Goal: Task Accomplishment & Management: Manage account settings

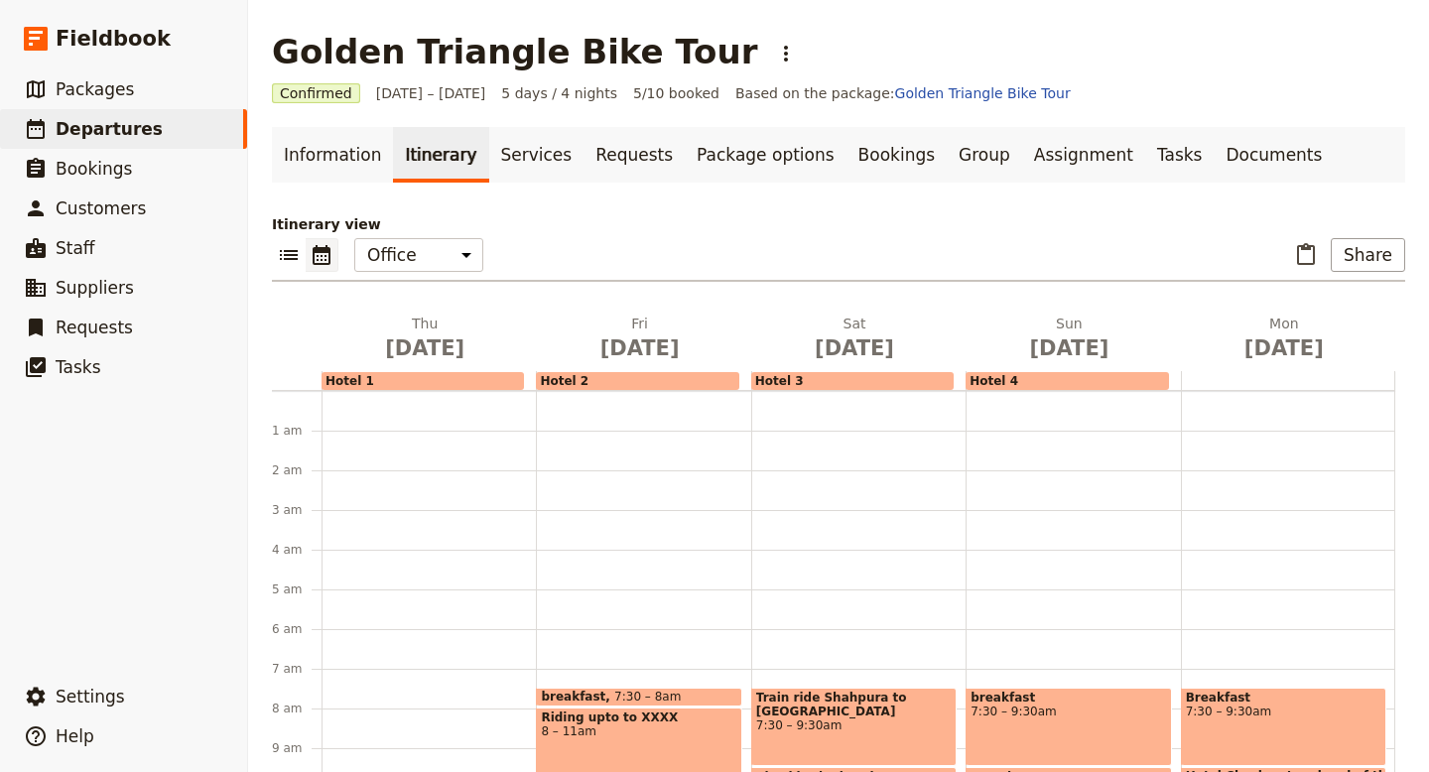
scroll to position [258, 0]
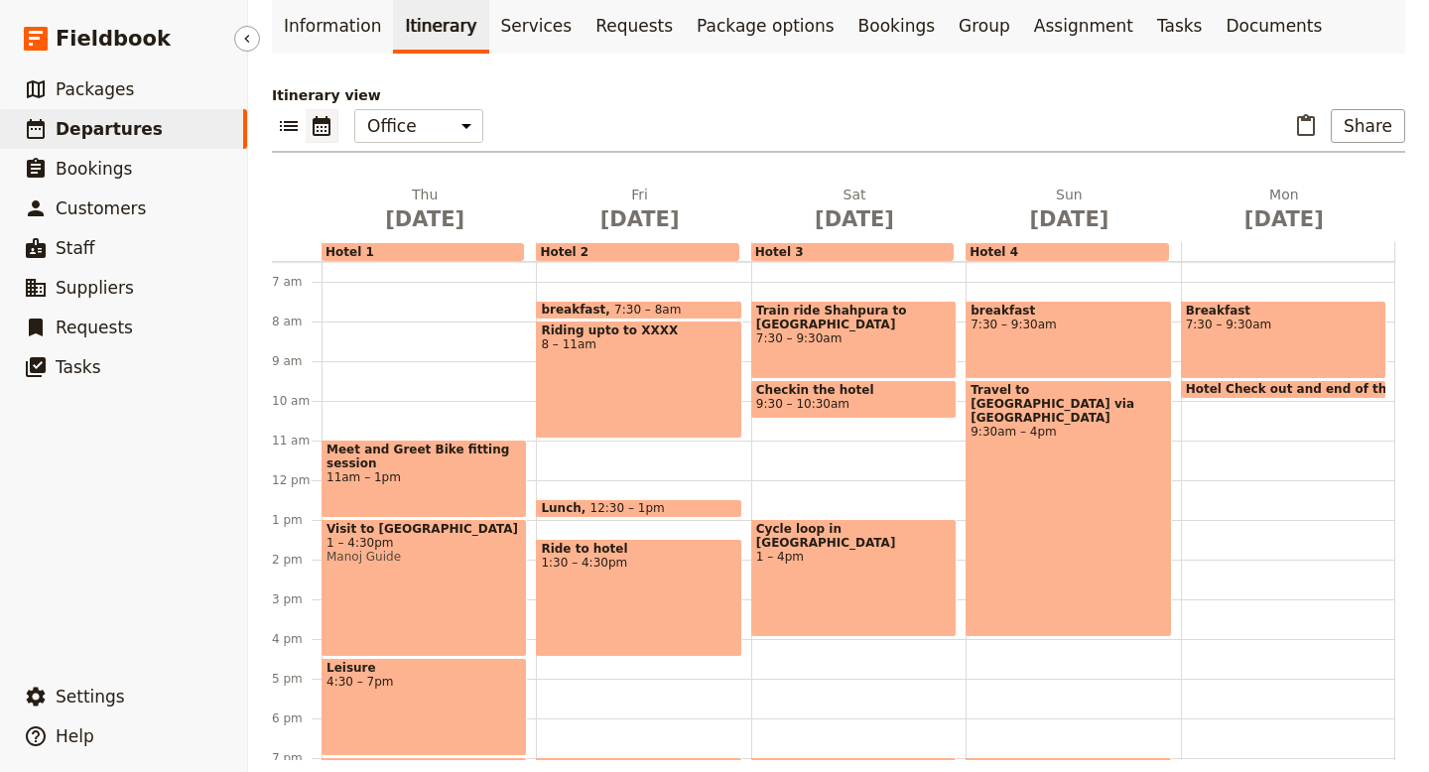
click at [108, 131] on span "Departures" at bounding box center [109, 129] width 107 height 20
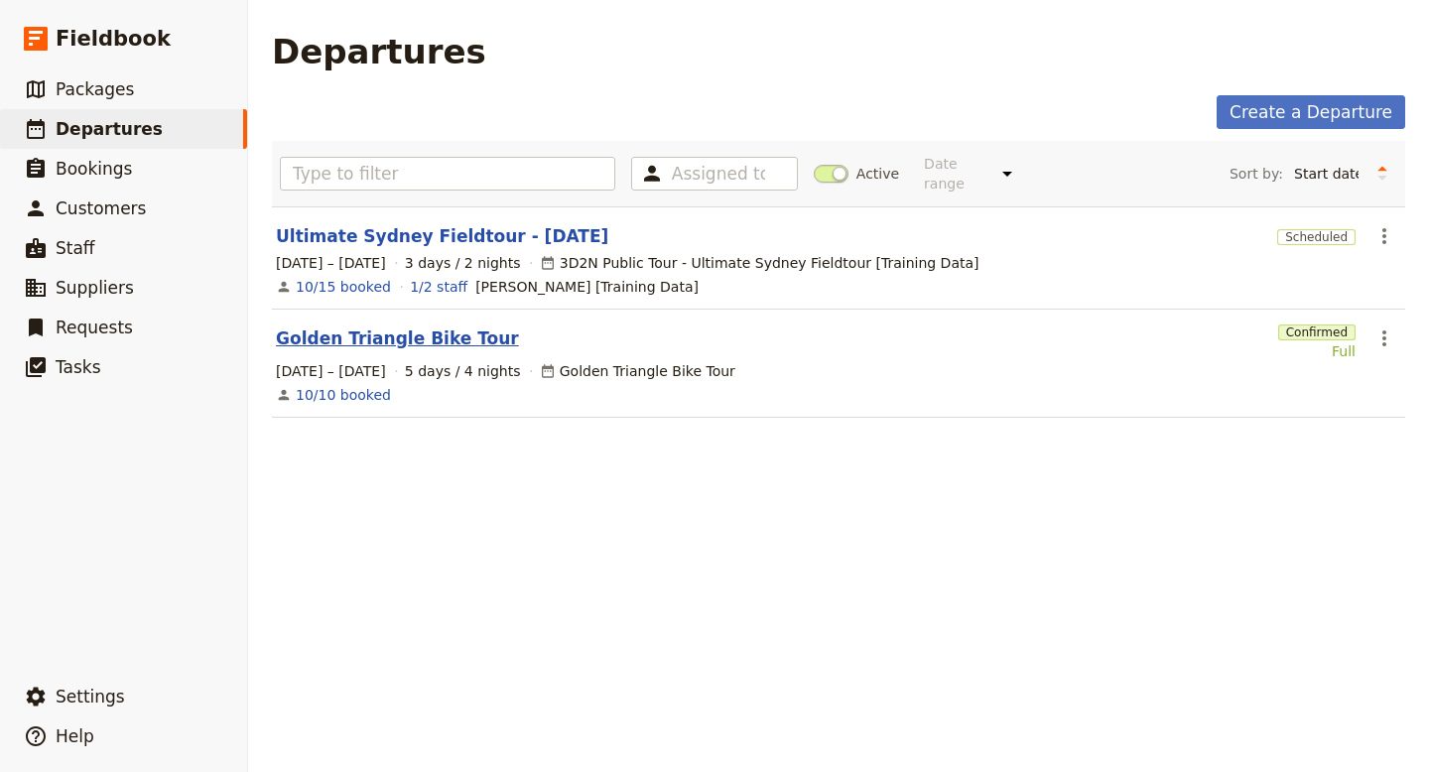
click at [335, 327] on link "Golden Triangle Bike Tour" at bounding box center [397, 339] width 243 height 24
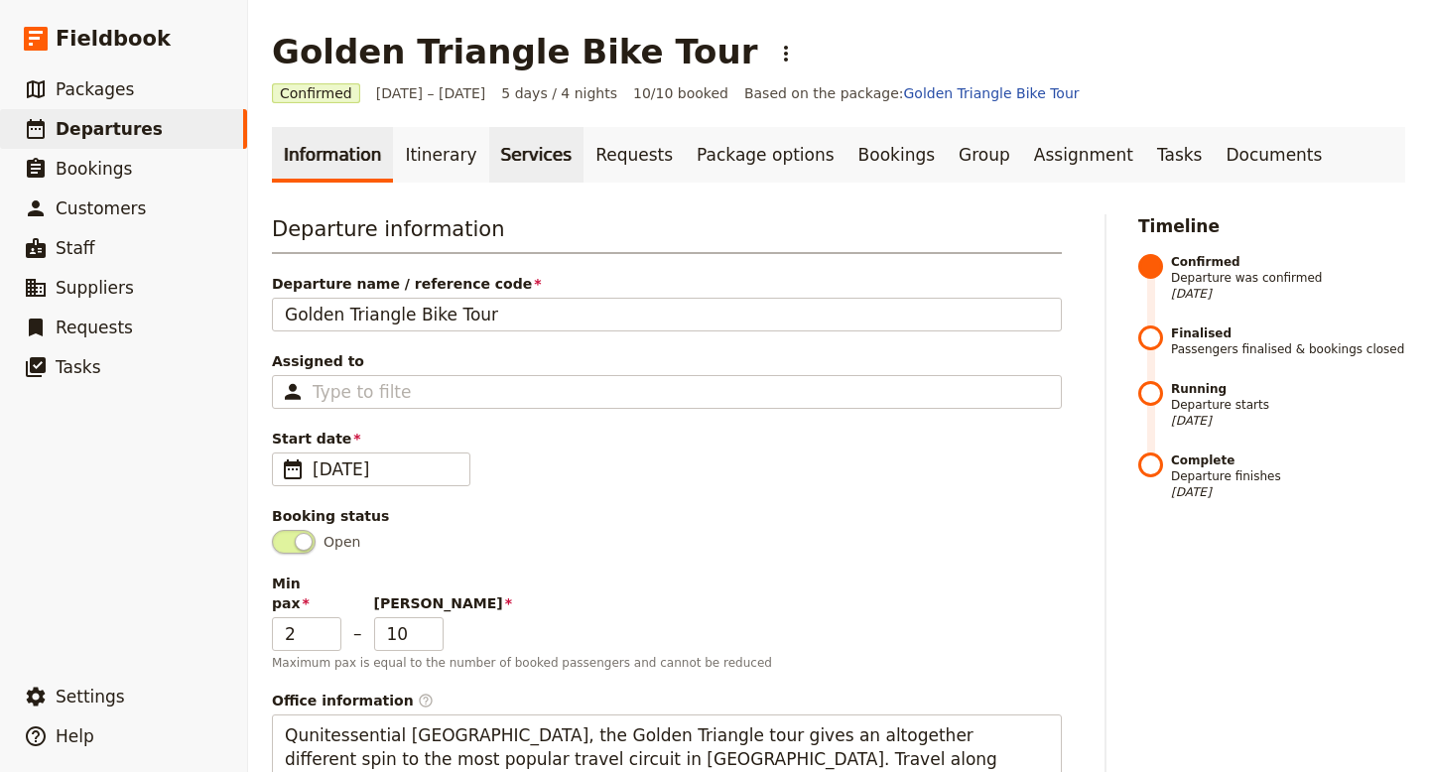
click at [511, 152] on link "Services" at bounding box center [536, 155] width 95 height 56
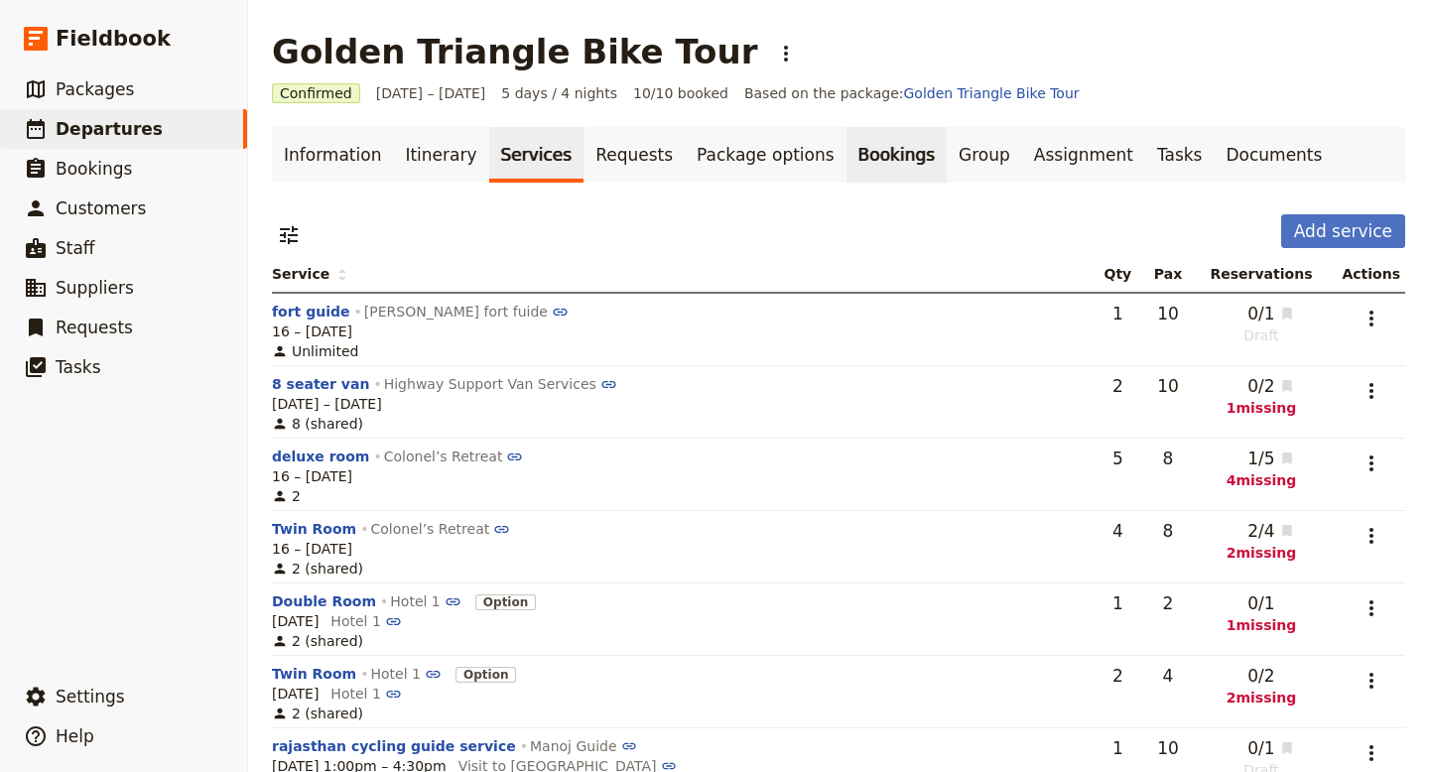
click at [858, 166] on link "Bookings" at bounding box center [897, 155] width 100 height 56
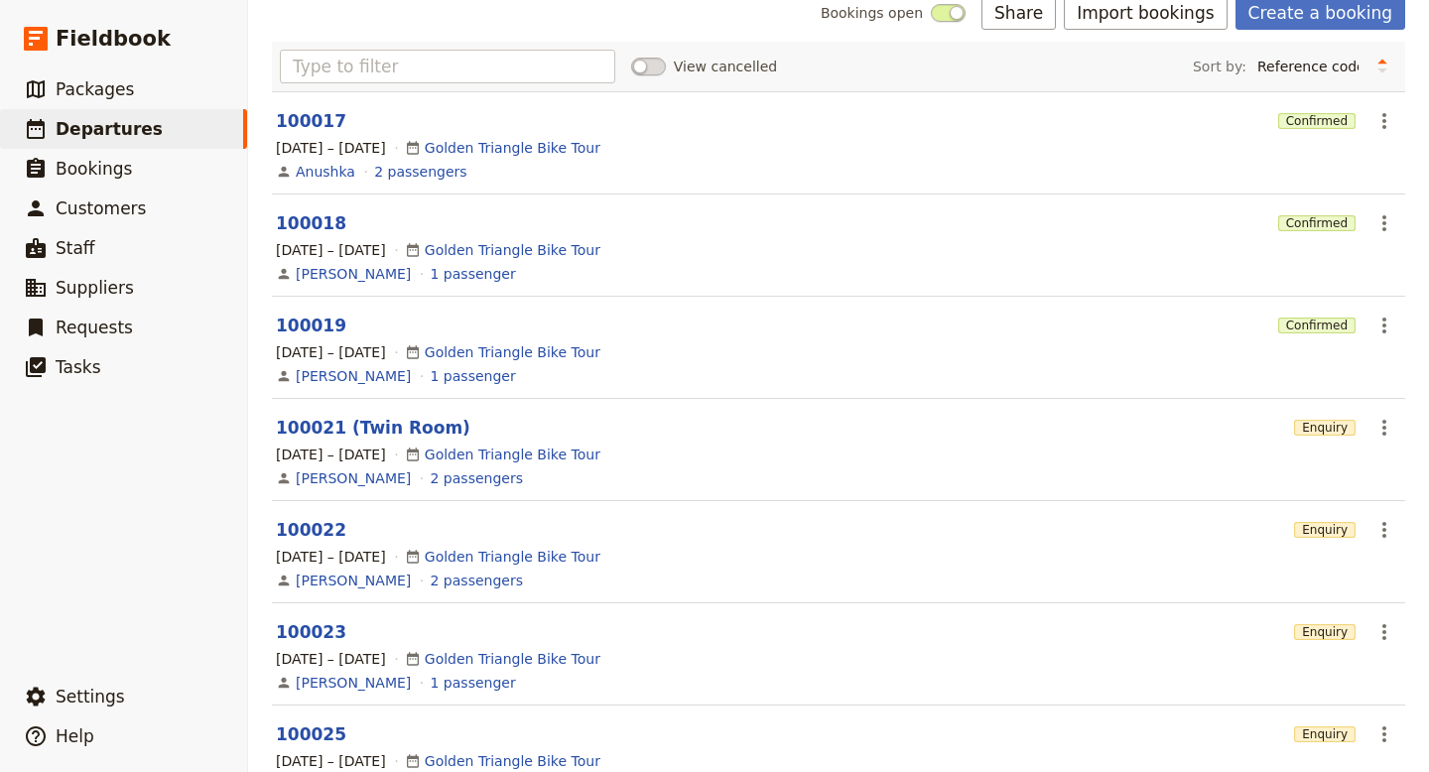
scroll to position [186, 0]
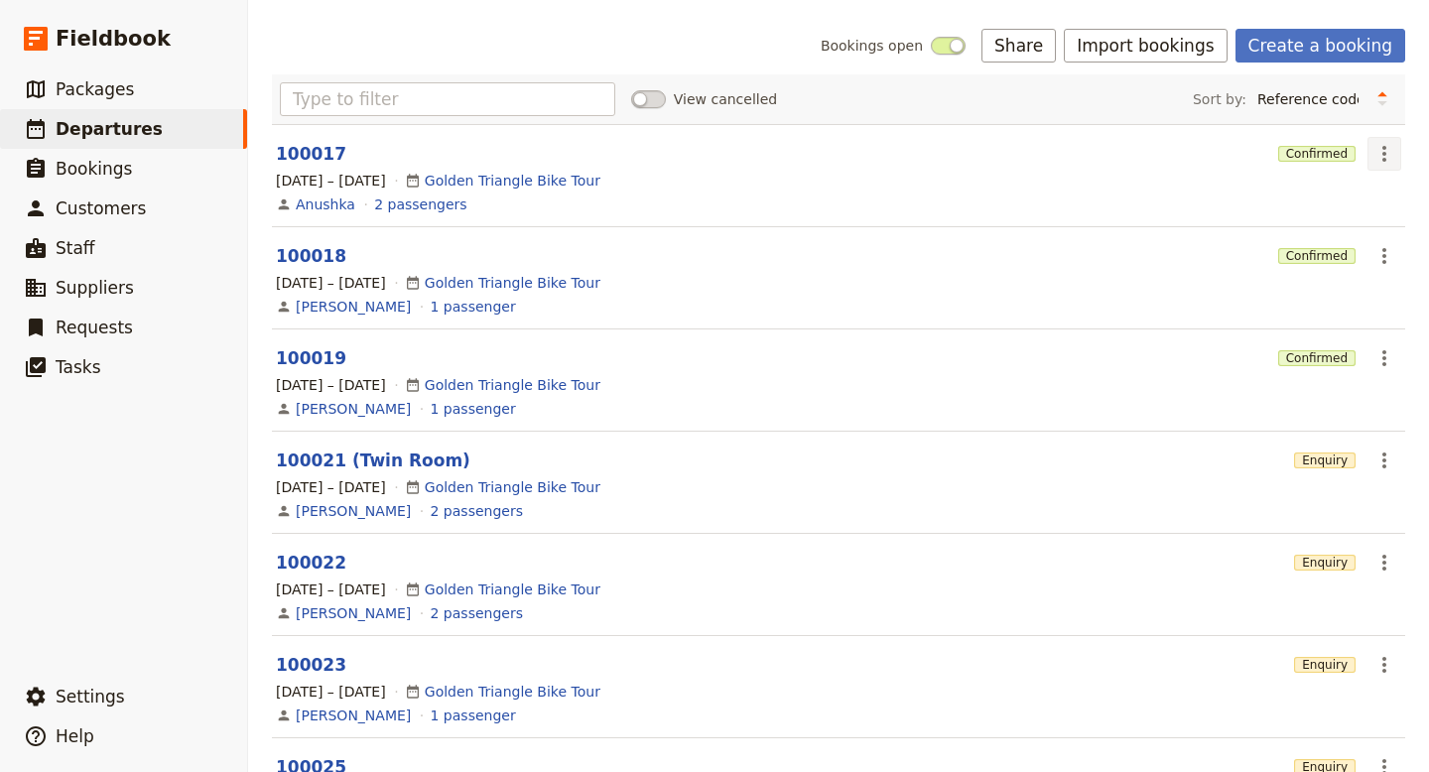
click at [1387, 157] on icon "Actions" at bounding box center [1385, 154] width 24 height 24
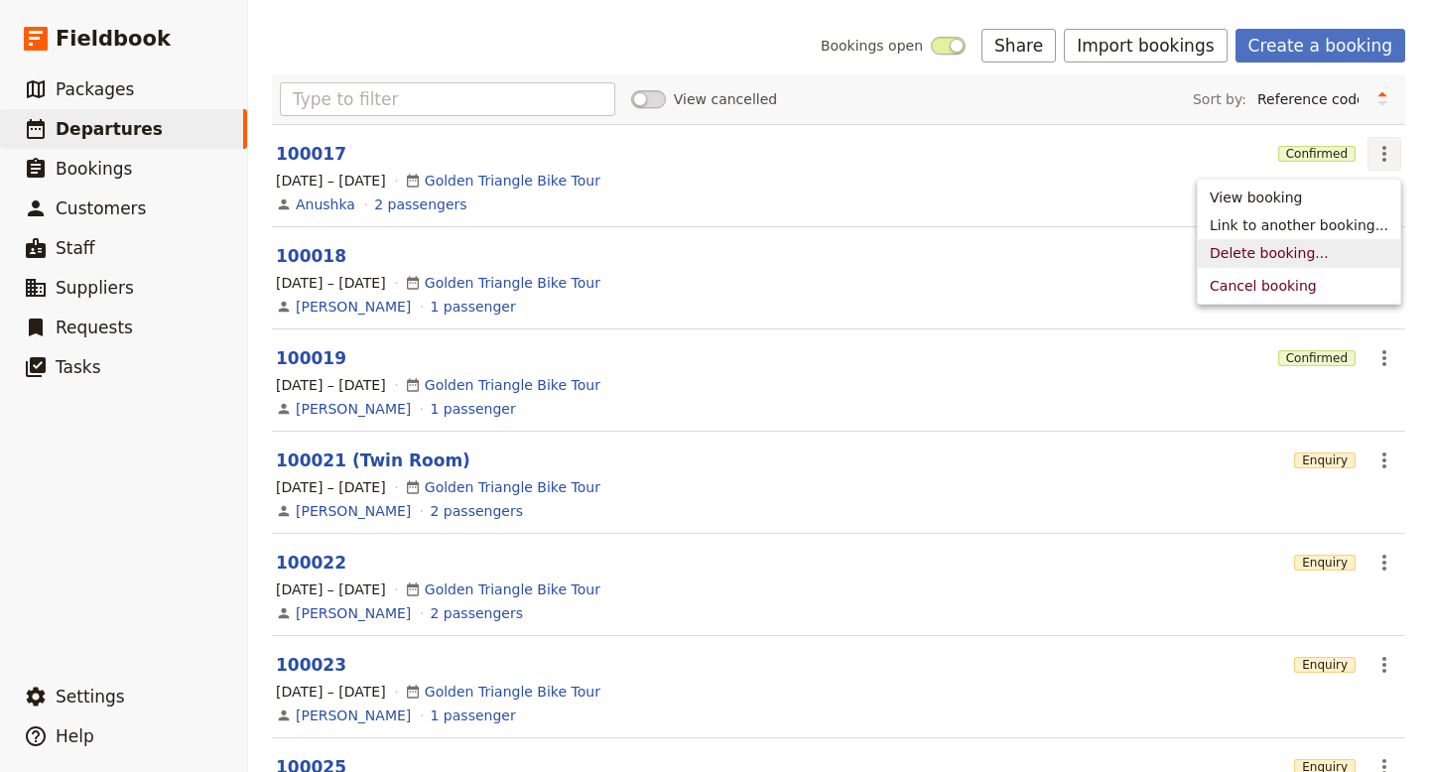
click at [1282, 255] on span "Delete booking..." at bounding box center [1269, 253] width 119 height 20
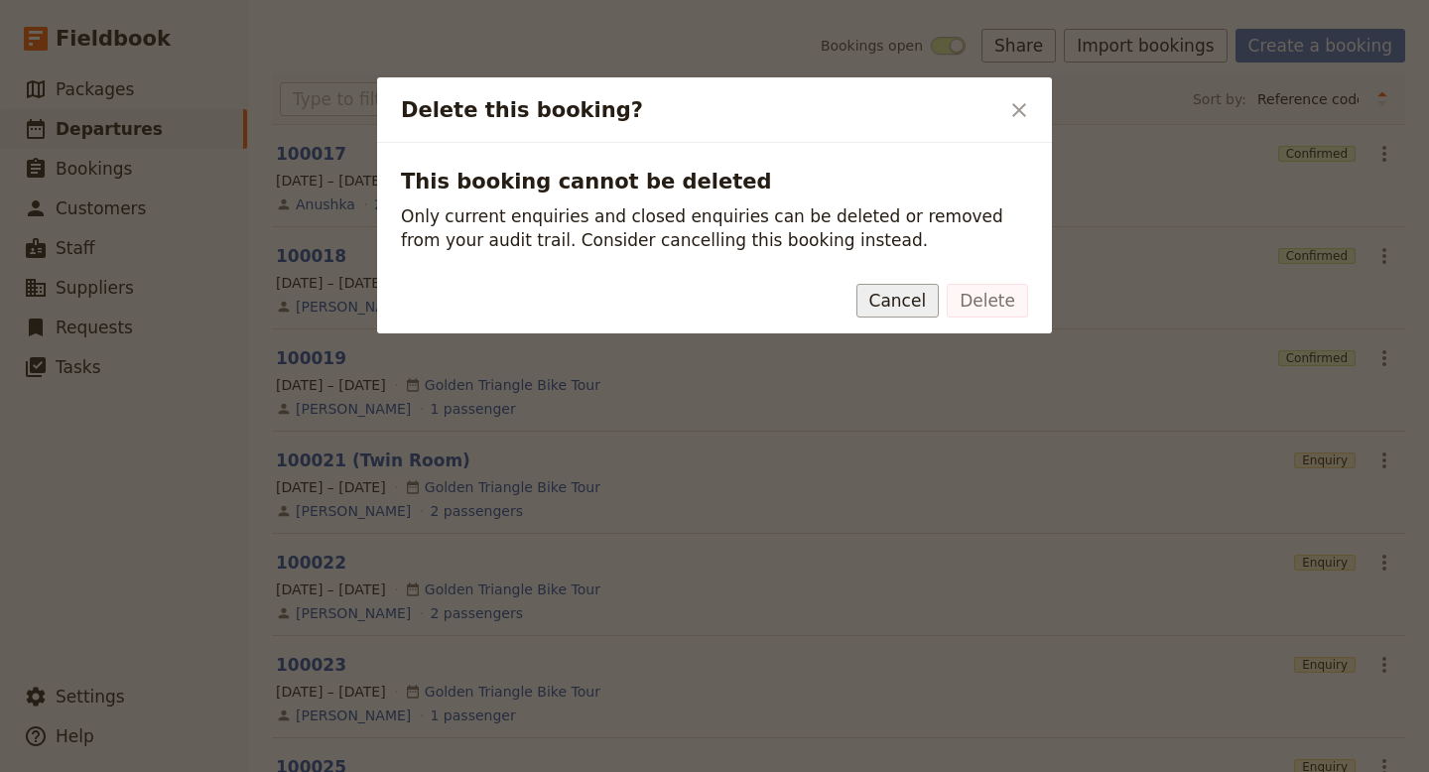
click at [922, 301] on button "Cancel" at bounding box center [898, 301] width 83 height 34
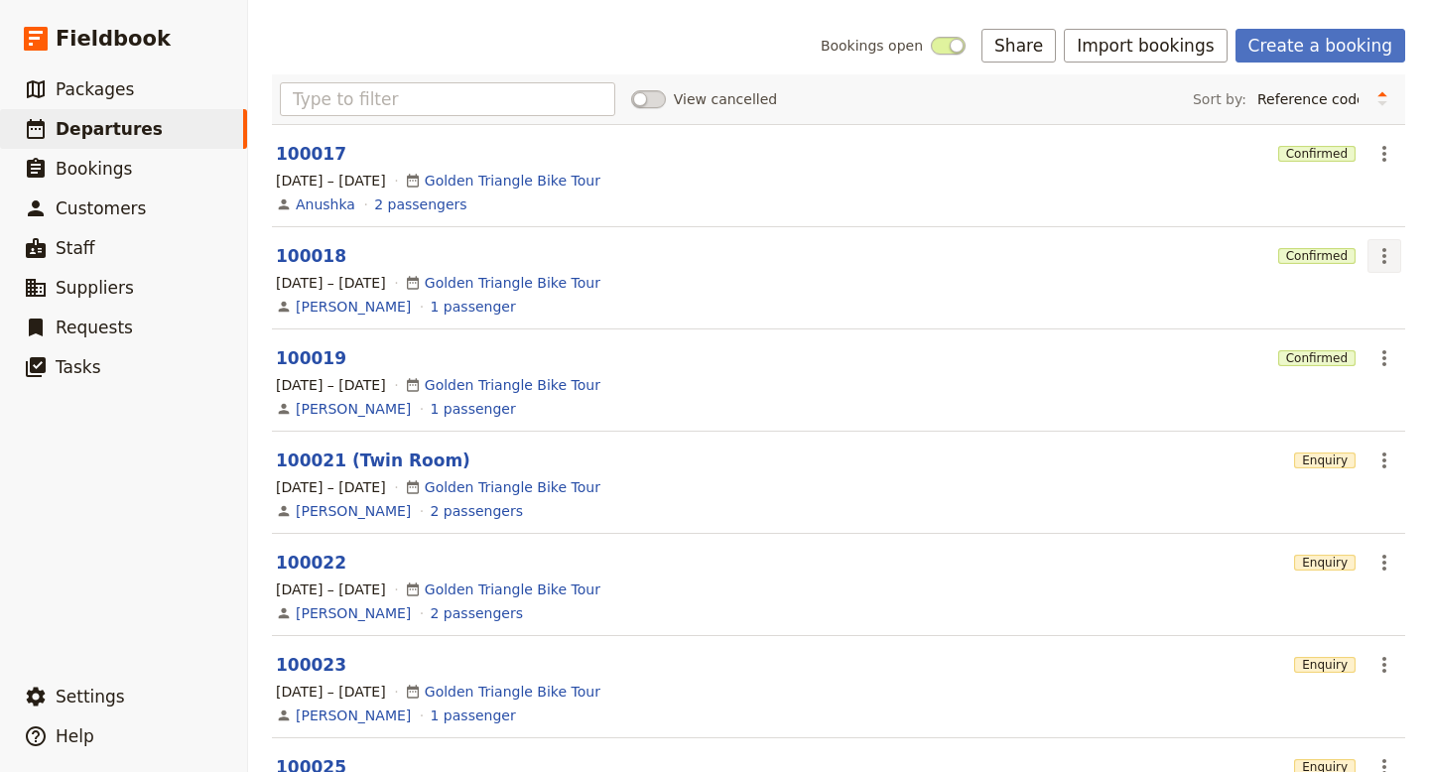
click at [1387, 259] on icon "Actions" at bounding box center [1385, 256] width 24 height 24
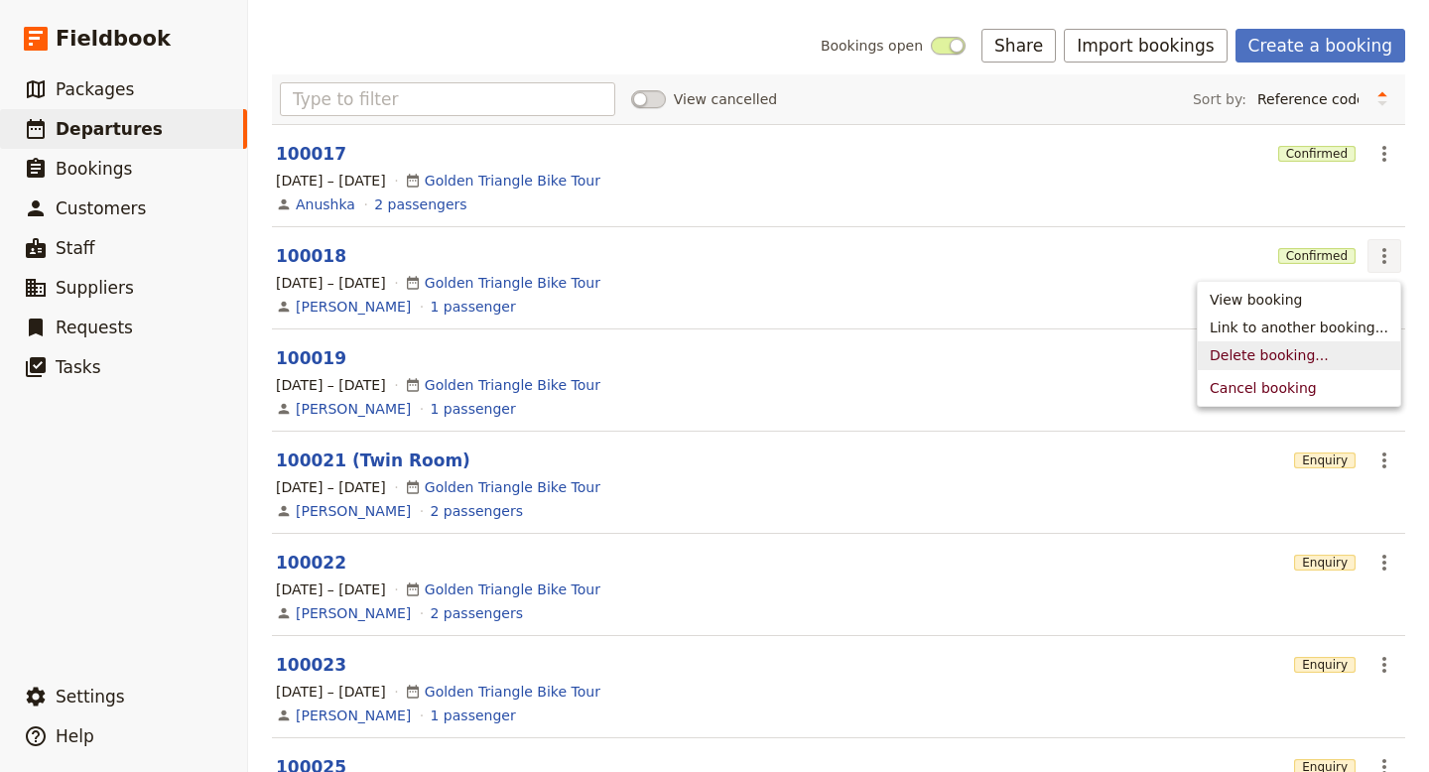
click at [1292, 349] on span "Delete booking..." at bounding box center [1269, 355] width 119 height 20
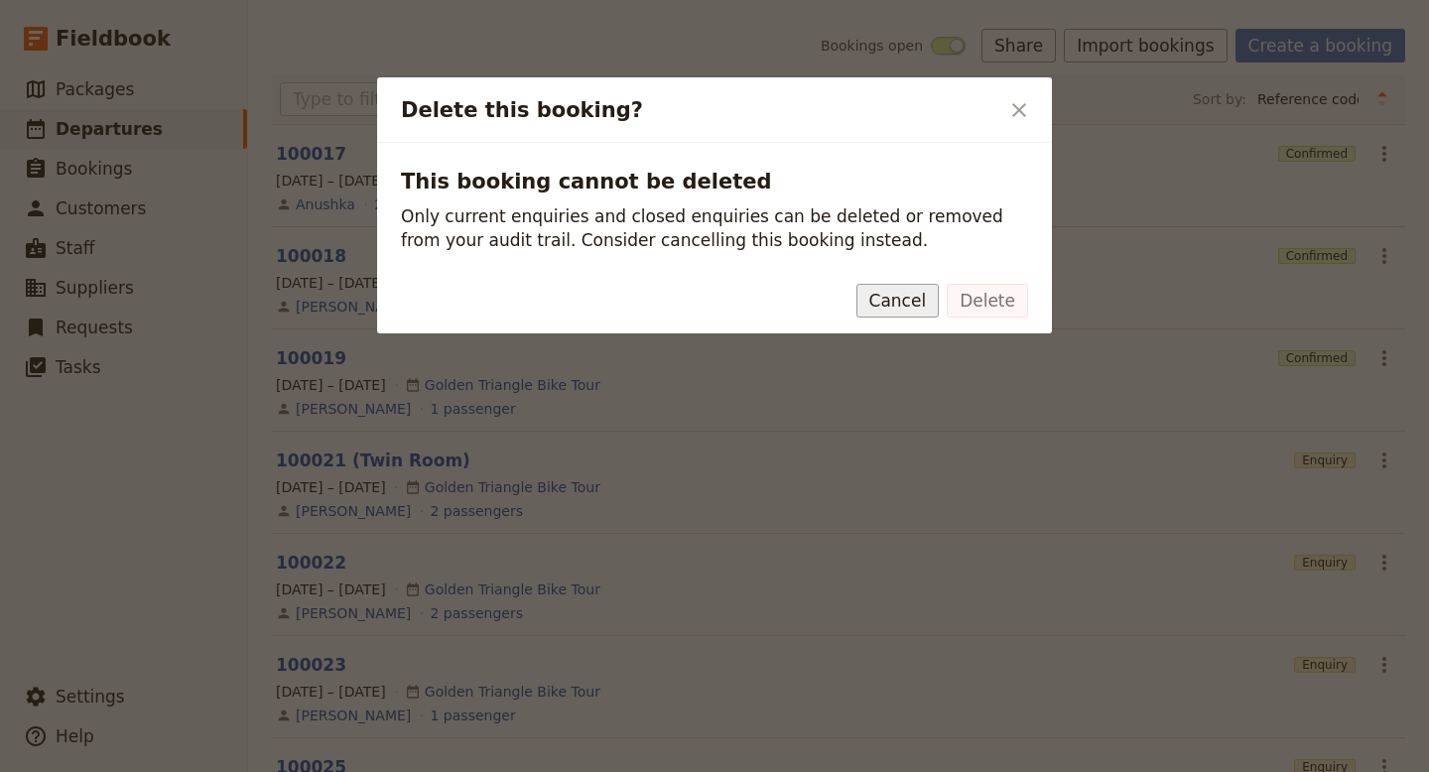
click at [907, 303] on button "Cancel" at bounding box center [898, 301] width 83 height 34
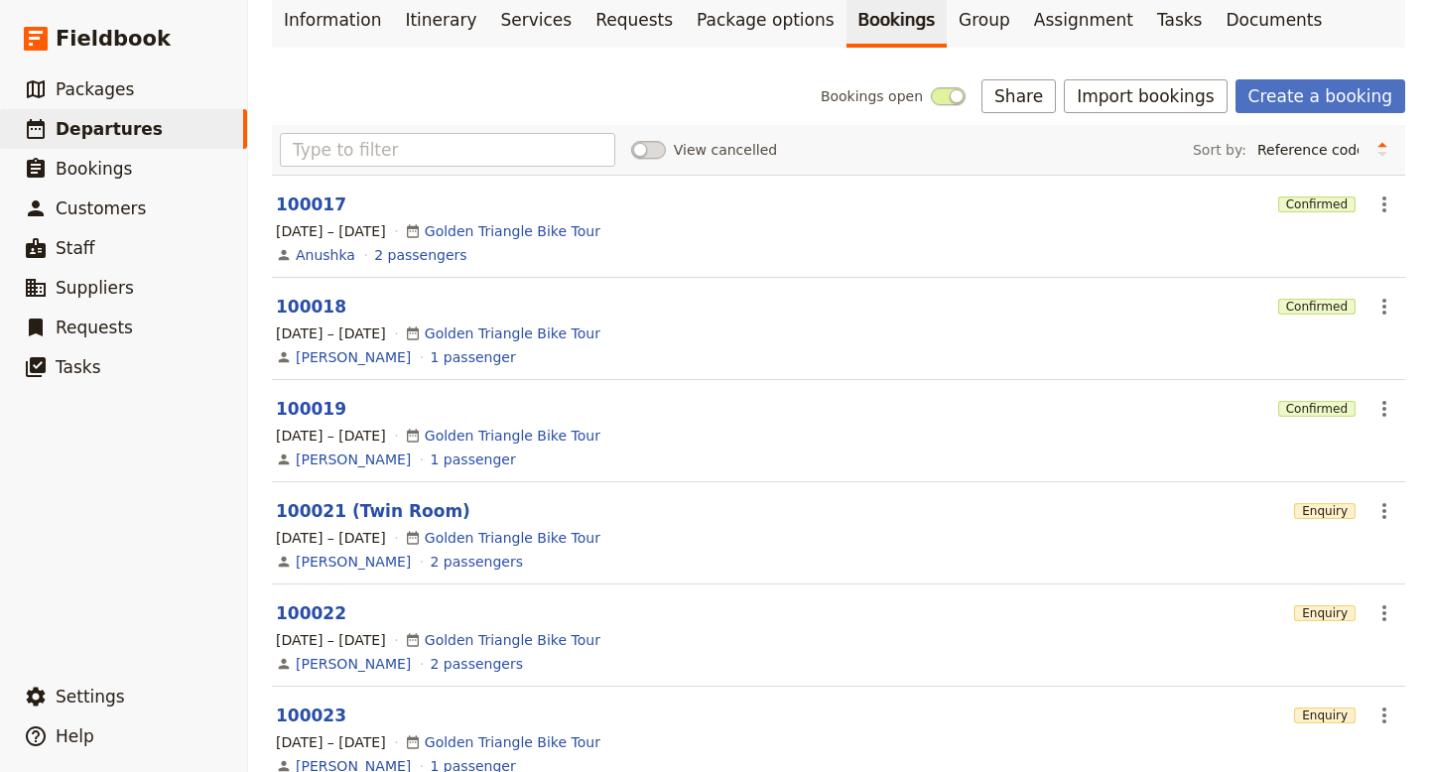
scroll to position [138, 0]
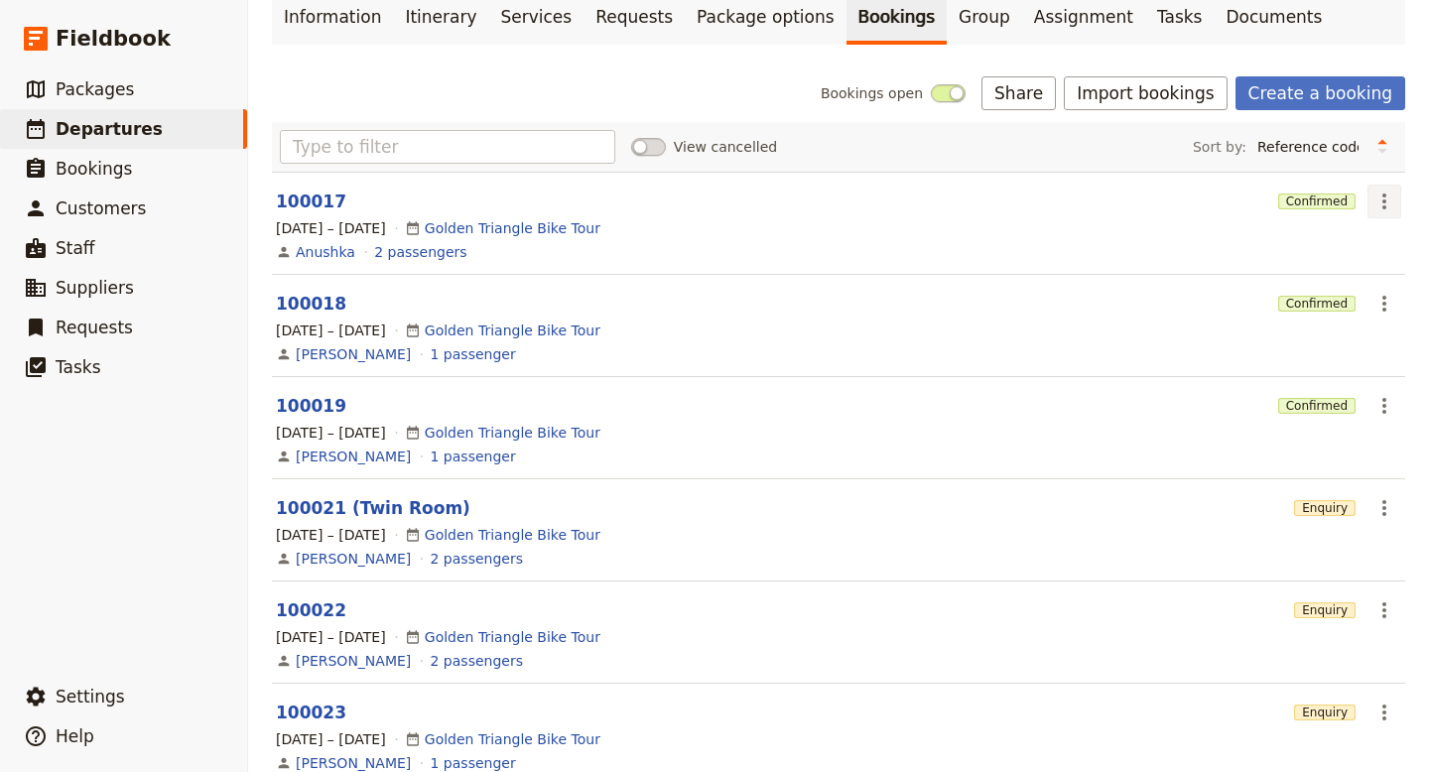
click at [1383, 201] on icon "Actions" at bounding box center [1385, 202] width 4 height 16
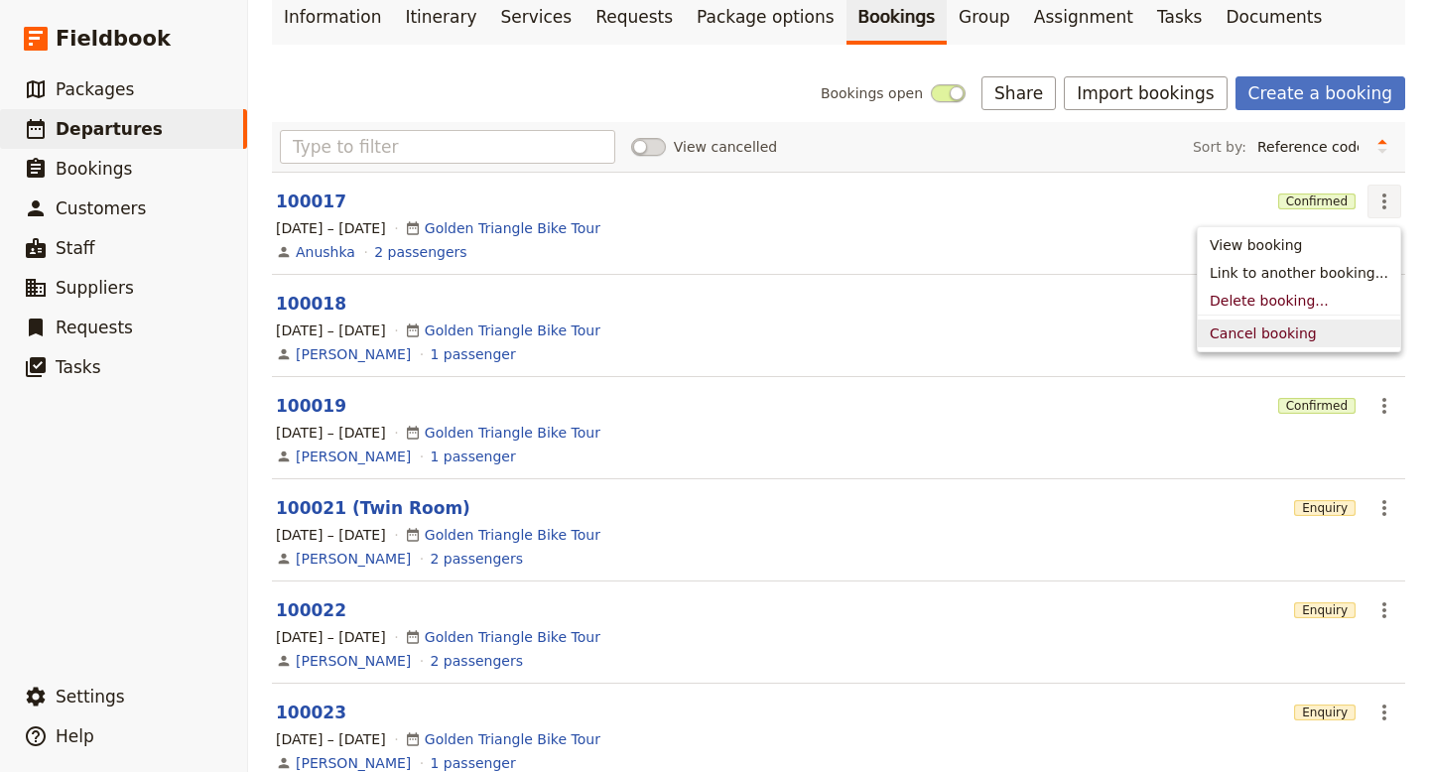
click at [1293, 335] on span "Cancel booking" at bounding box center [1263, 334] width 107 height 20
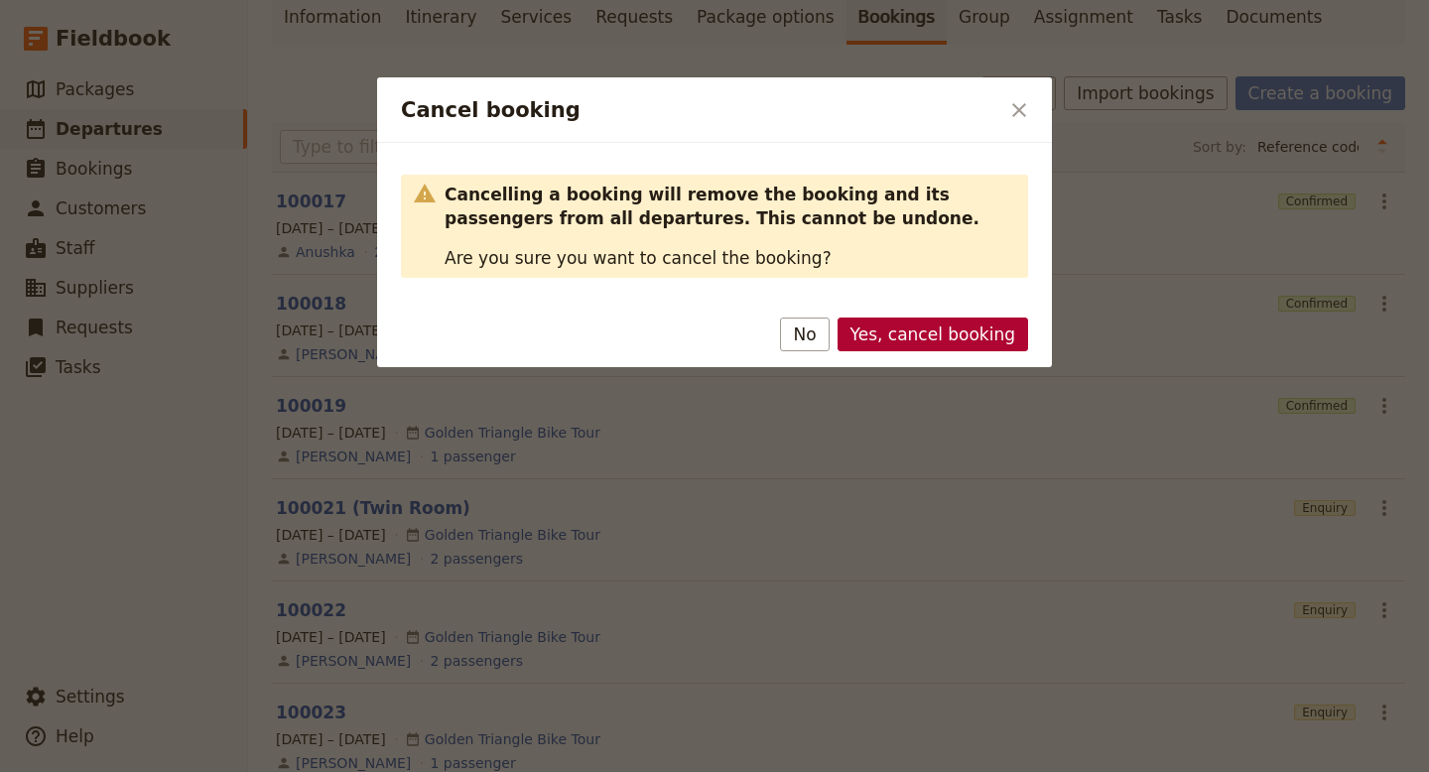
click at [997, 334] on button "Yes, cancel booking" at bounding box center [933, 335] width 191 height 34
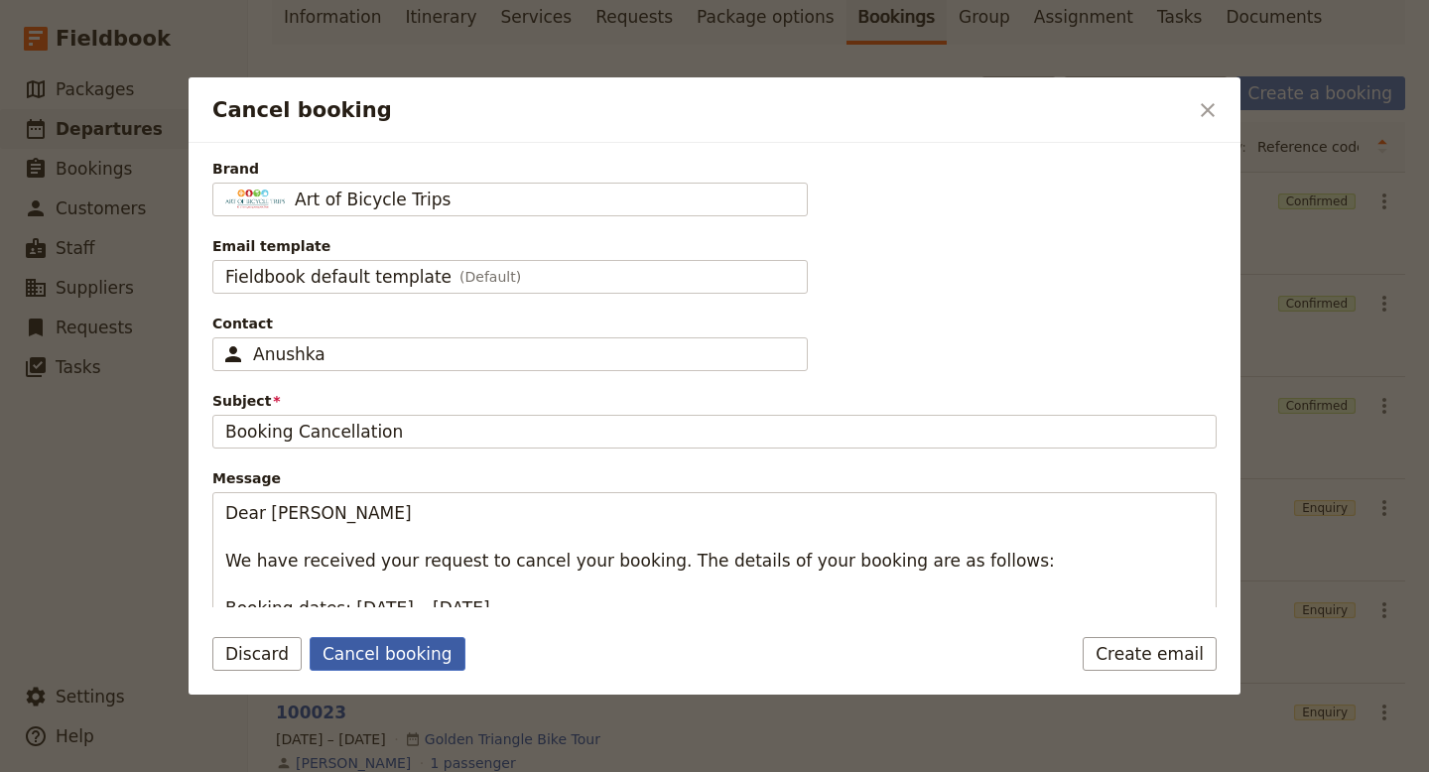
click at [422, 659] on button "Cancel booking" at bounding box center [388, 654] width 156 height 34
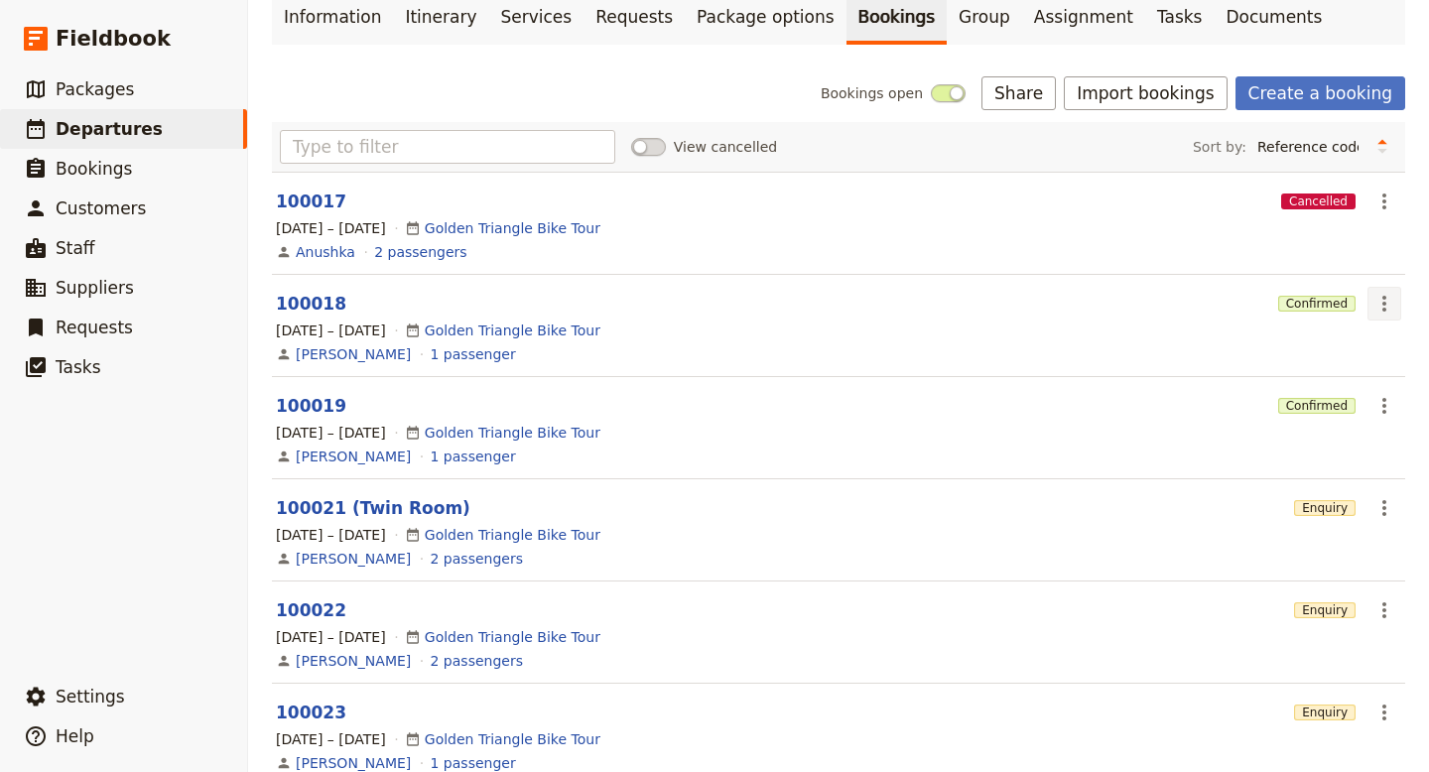
click at [1389, 301] on icon "Actions" at bounding box center [1385, 304] width 24 height 24
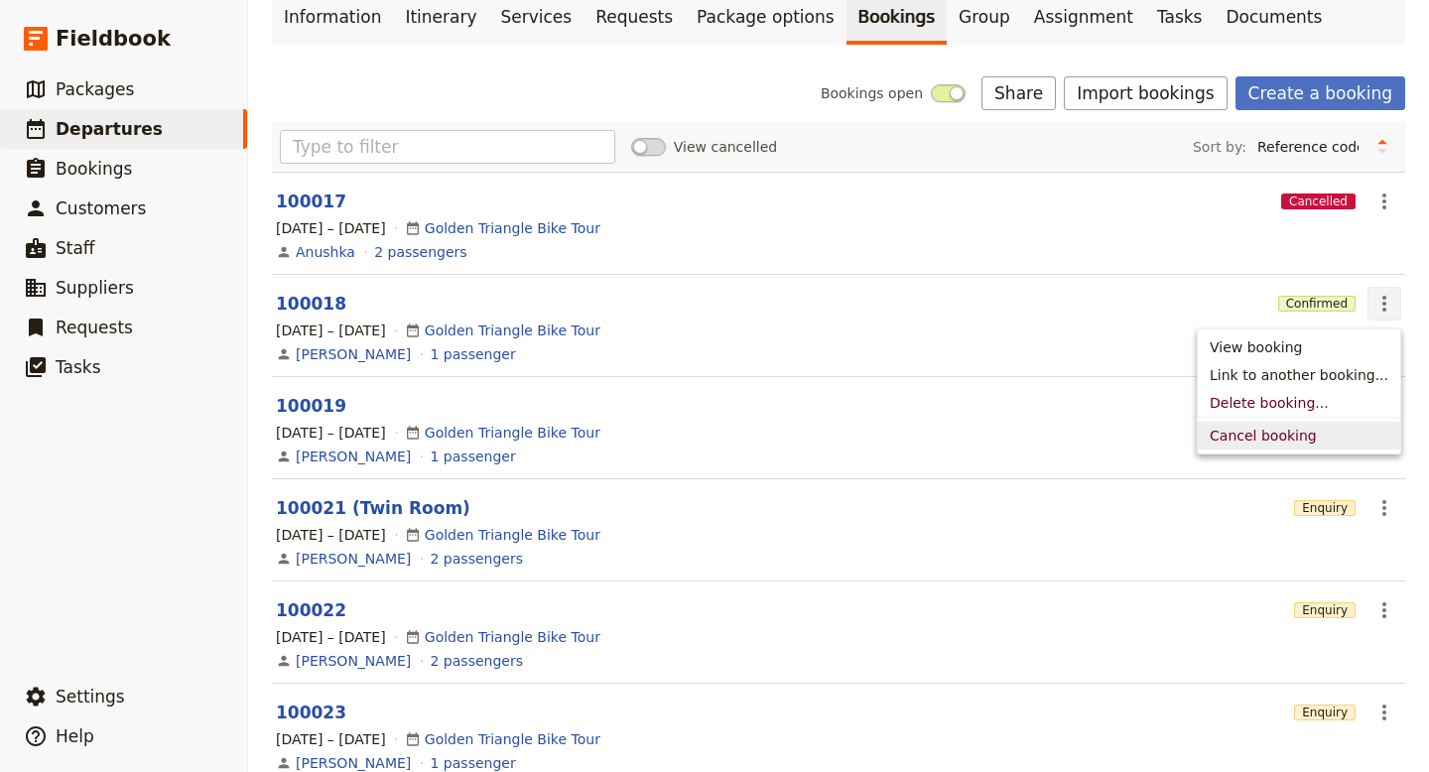
click at [1280, 441] on span "Cancel booking" at bounding box center [1263, 436] width 107 height 20
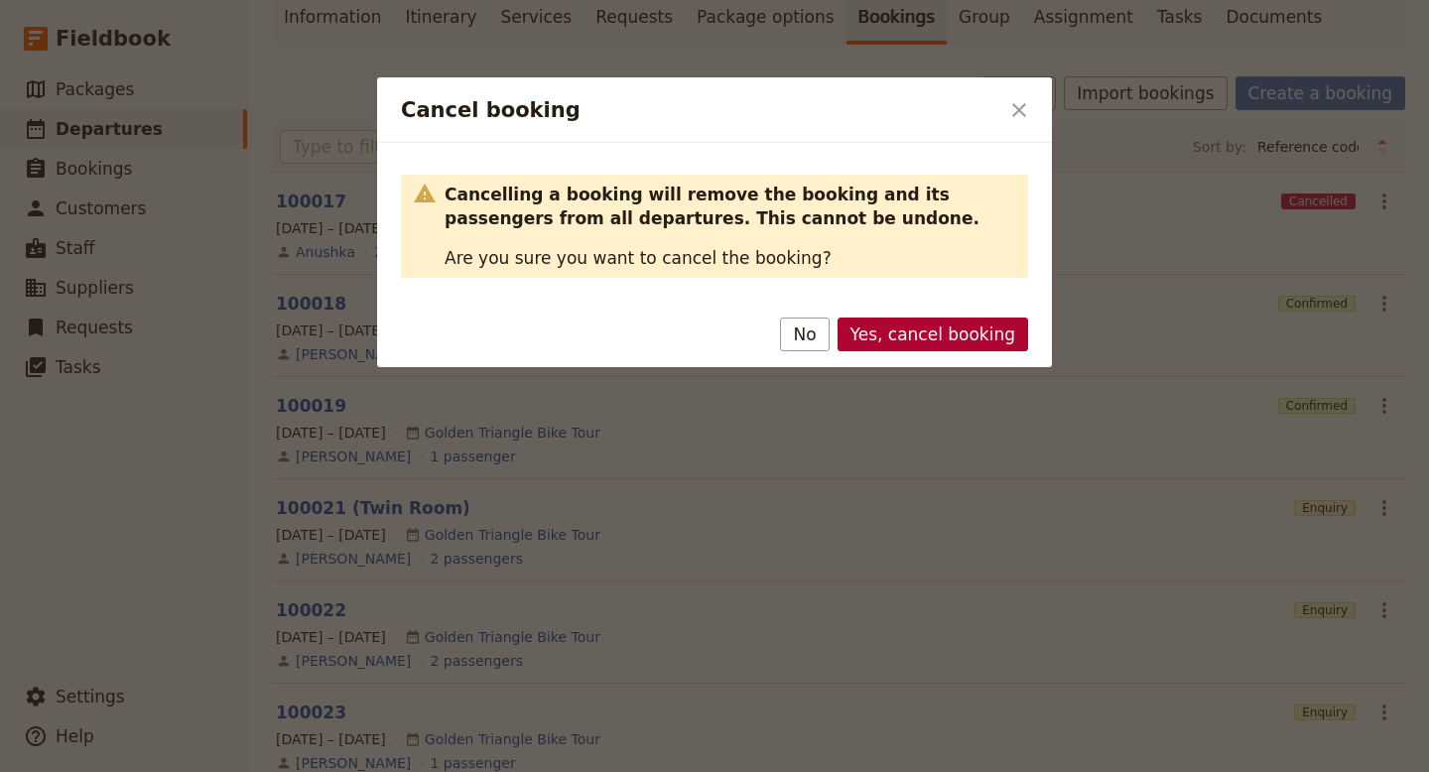
click at [936, 335] on button "Yes, cancel booking" at bounding box center [933, 335] width 191 height 34
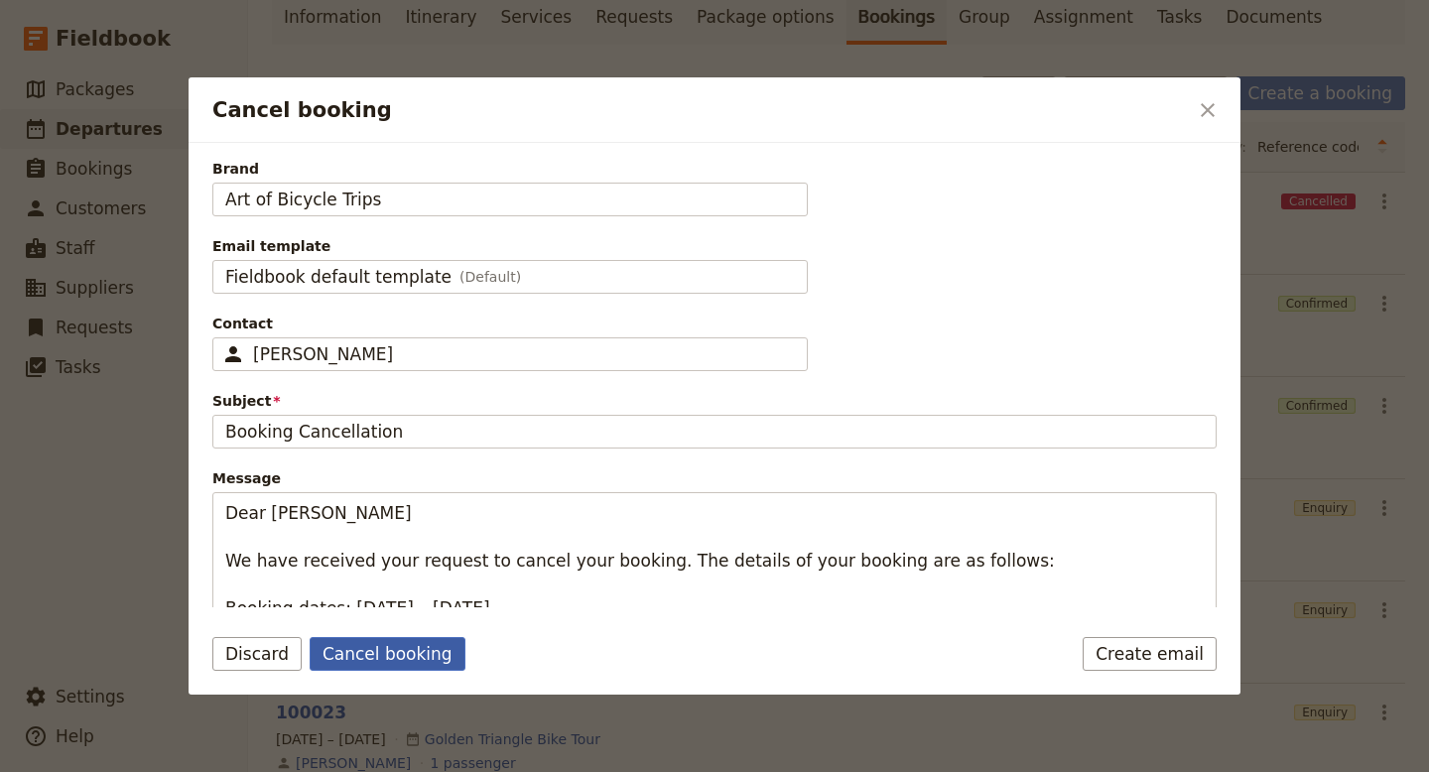
click at [384, 660] on button "Cancel booking" at bounding box center [388, 654] width 156 height 34
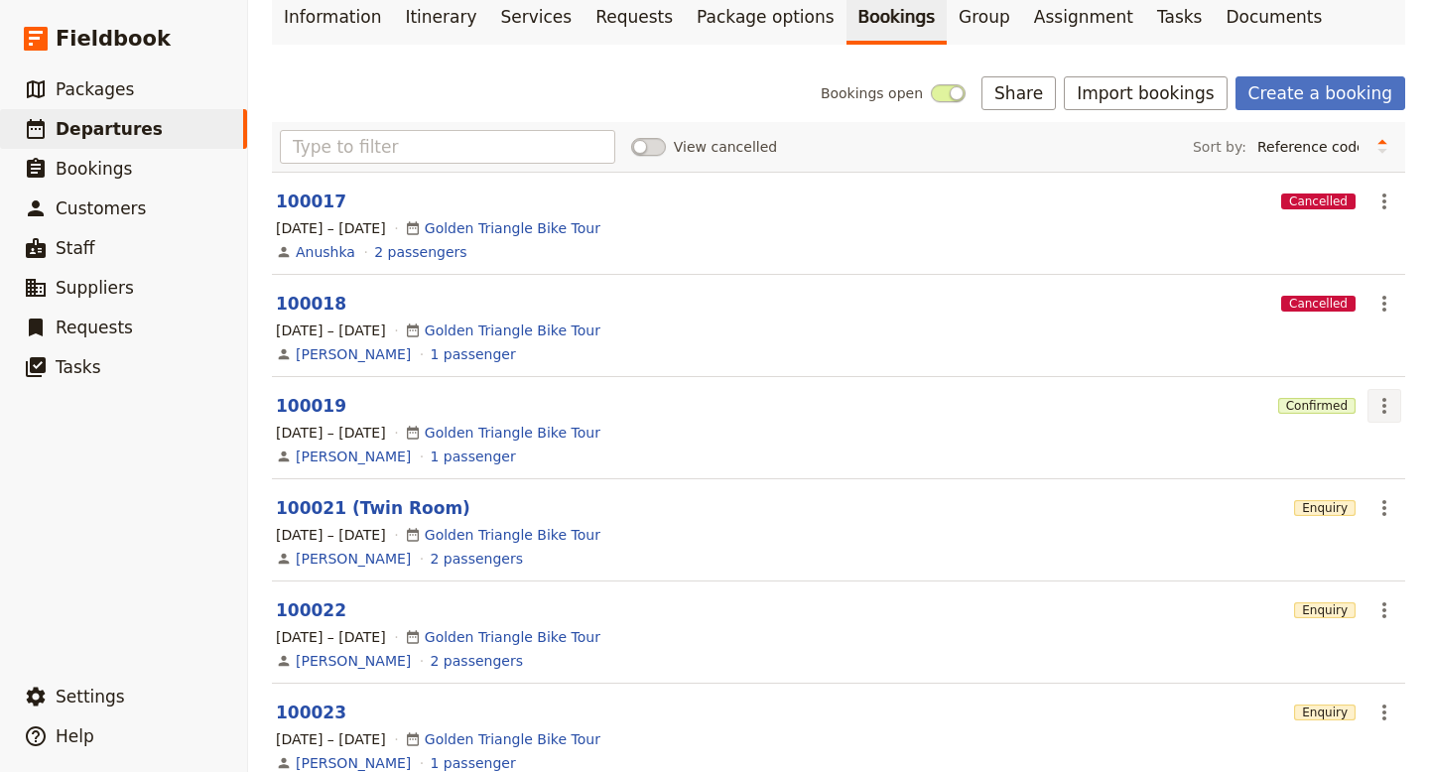
click at [1391, 406] on icon "Actions" at bounding box center [1385, 406] width 24 height 24
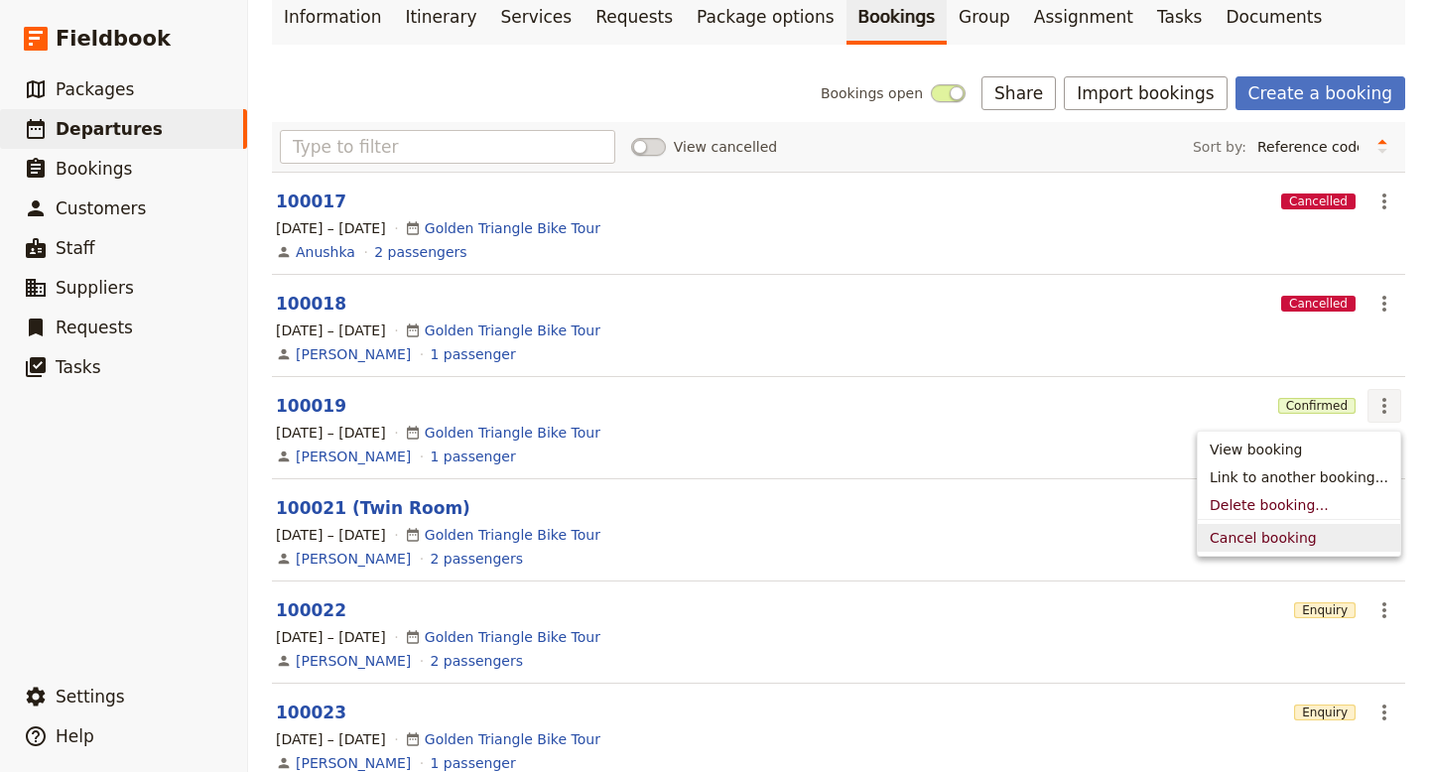
click at [1266, 543] on span "Cancel booking" at bounding box center [1263, 538] width 107 height 20
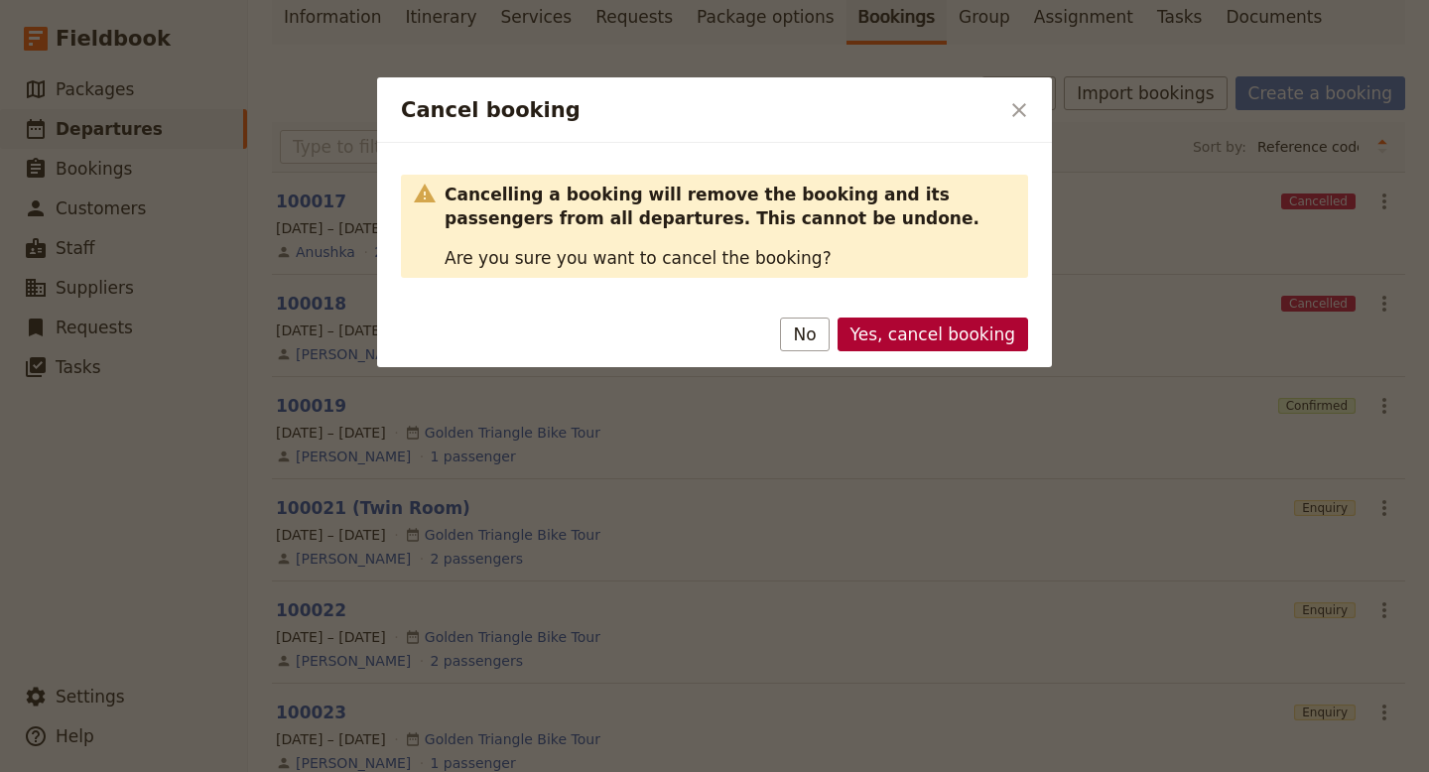
click at [929, 345] on button "Yes, cancel booking" at bounding box center [933, 335] width 191 height 34
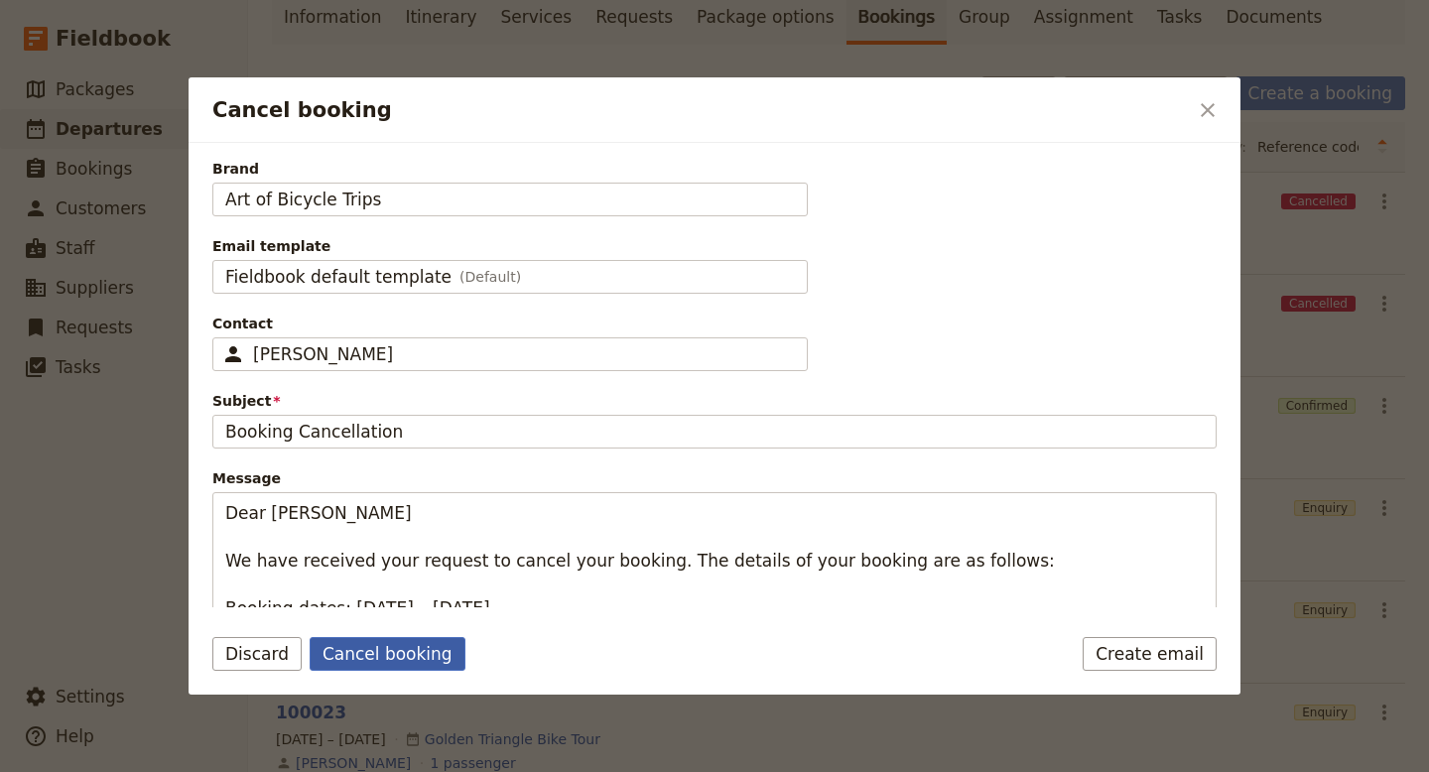
click at [410, 657] on button "Cancel booking" at bounding box center [388, 654] width 156 height 34
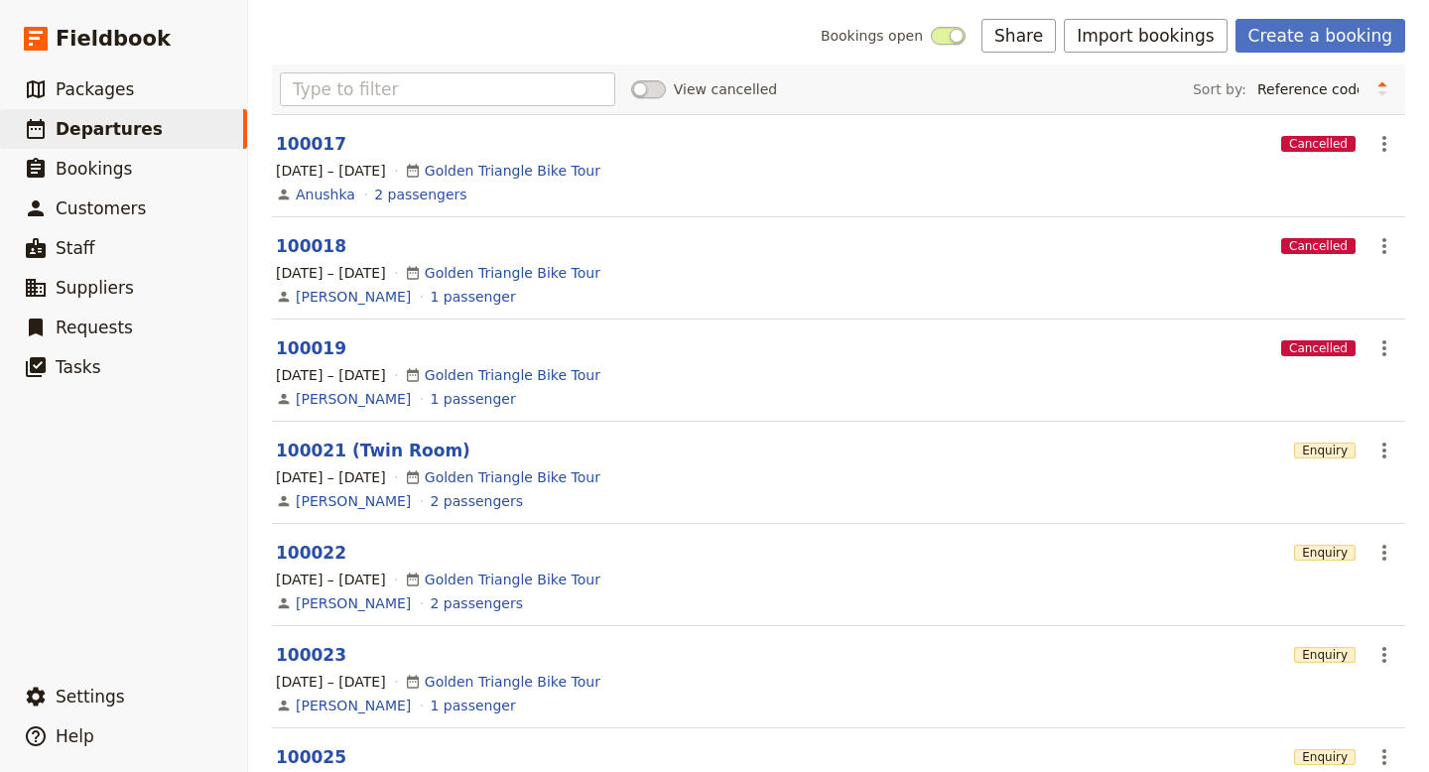
scroll to position [0, 0]
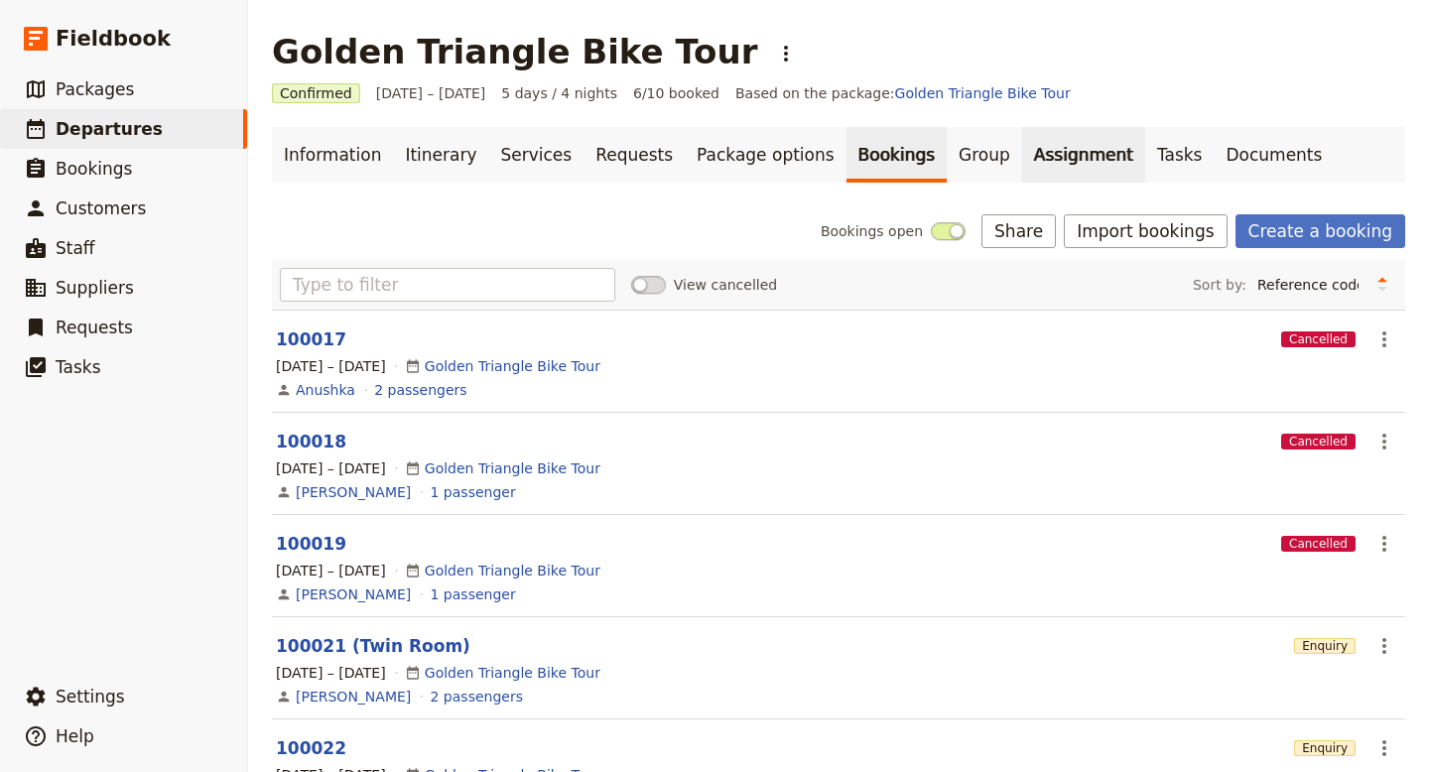
click at [1022, 152] on link "Assignment" at bounding box center [1083, 155] width 123 height 56
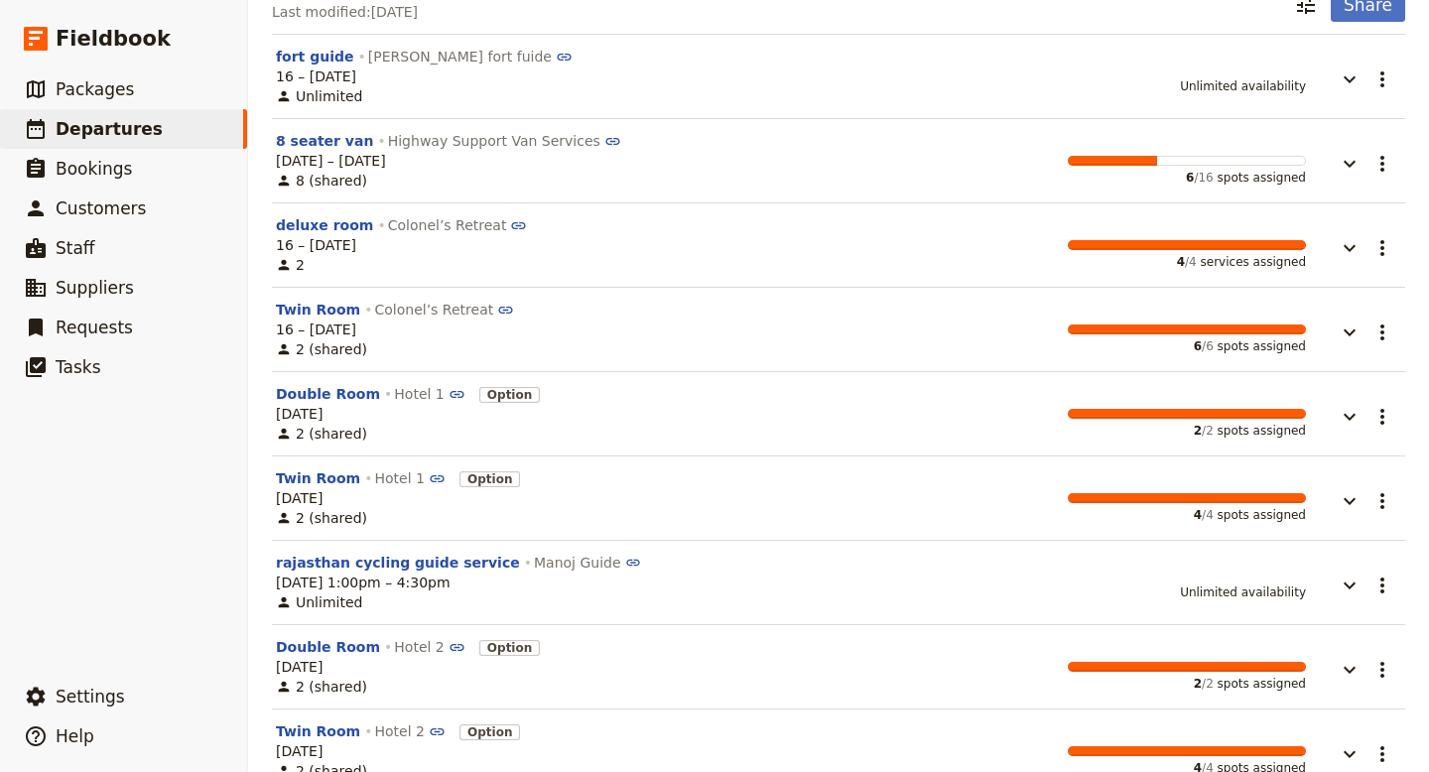
scroll to position [249, 0]
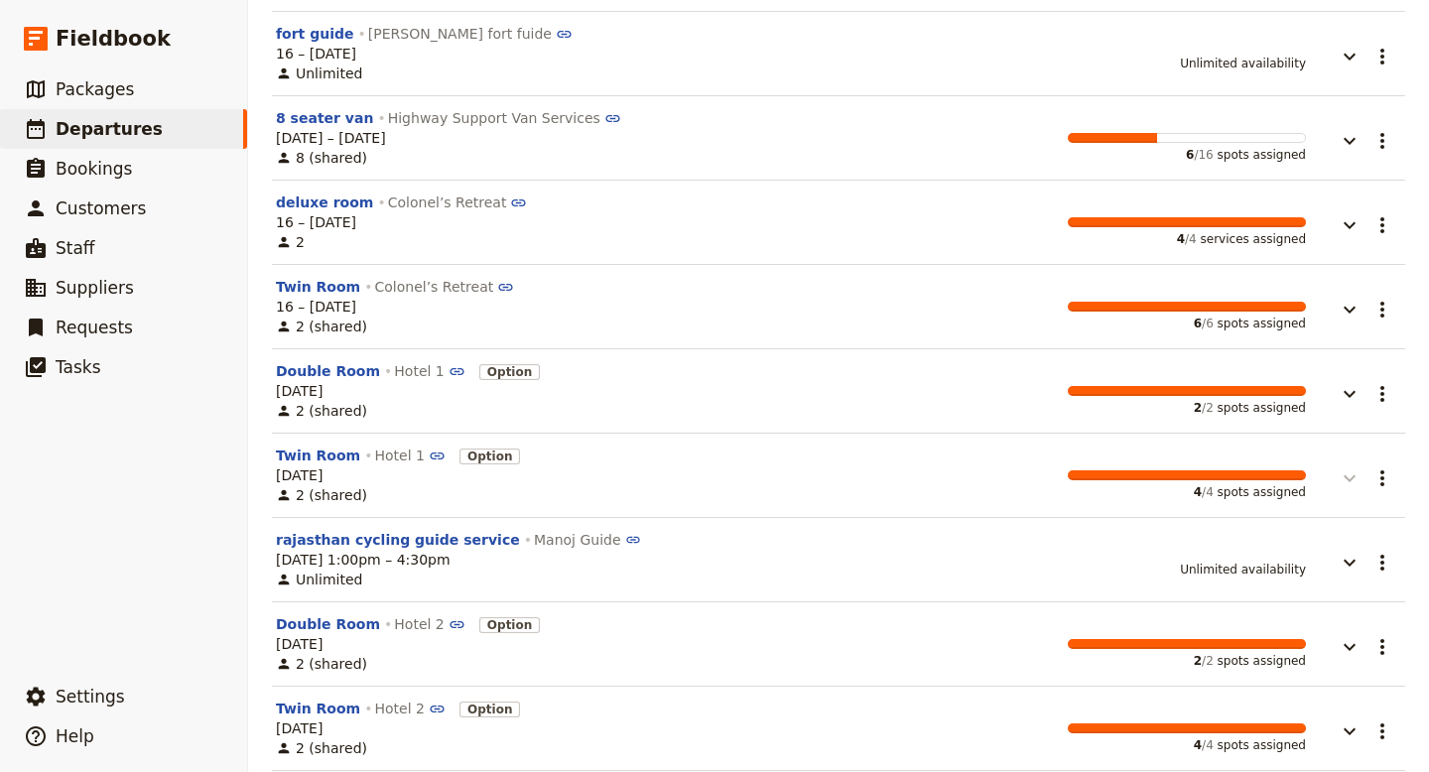
click at [1351, 480] on icon "button" at bounding box center [1350, 478] width 12 height 7
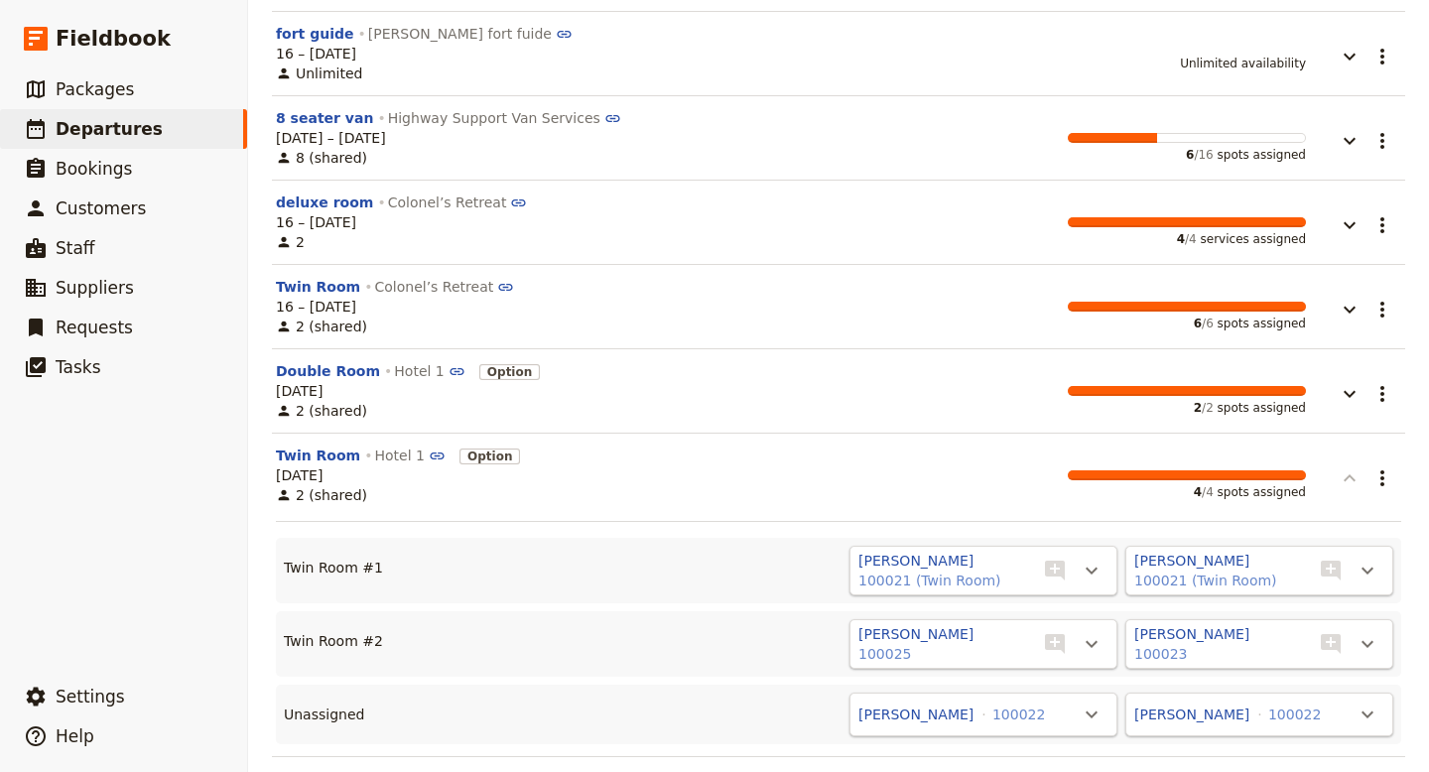
click at [1349, 473] on icon "button" at bounding box center [1350, 479] width 24 height 24
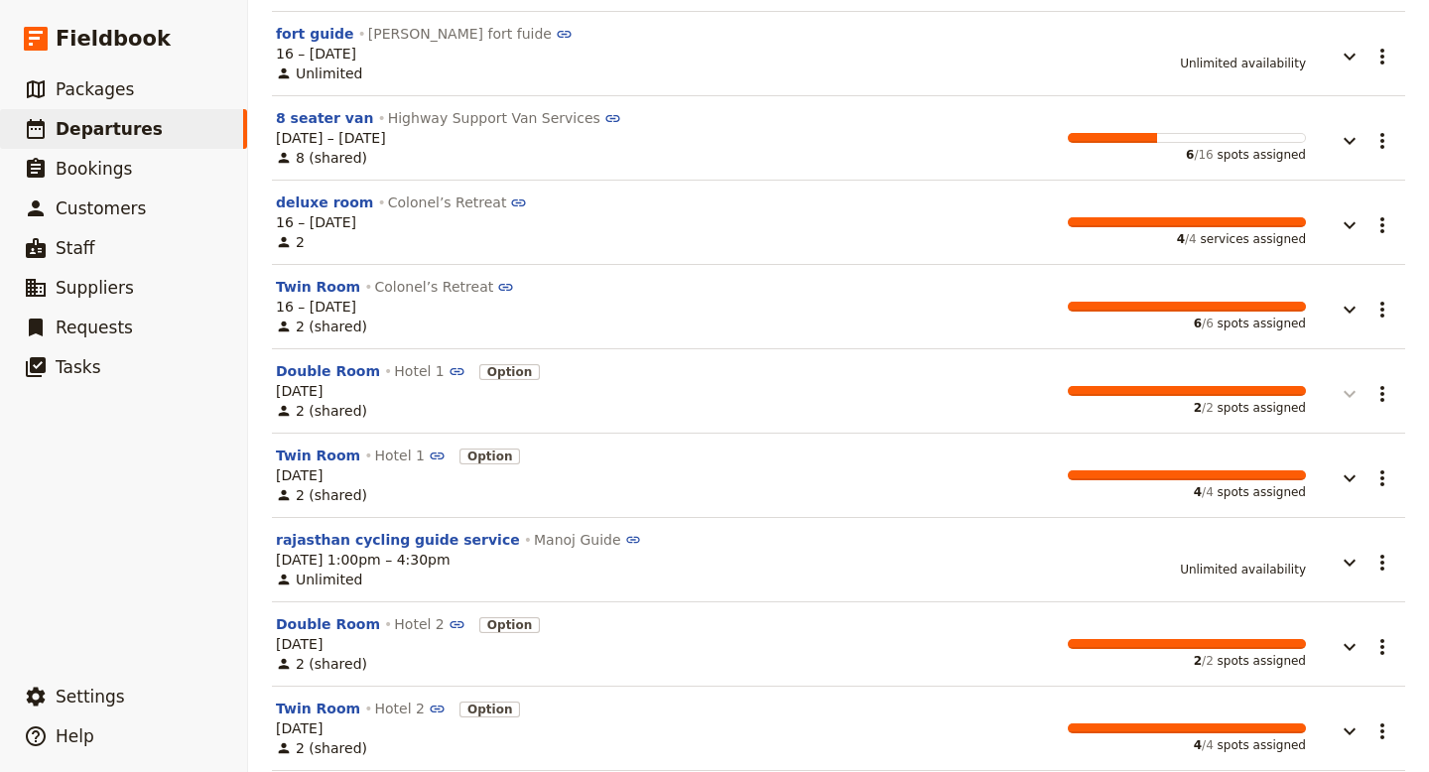
click at [1345, 394] on icon "button" at bounding box center [1350, 394] width 12 height 7
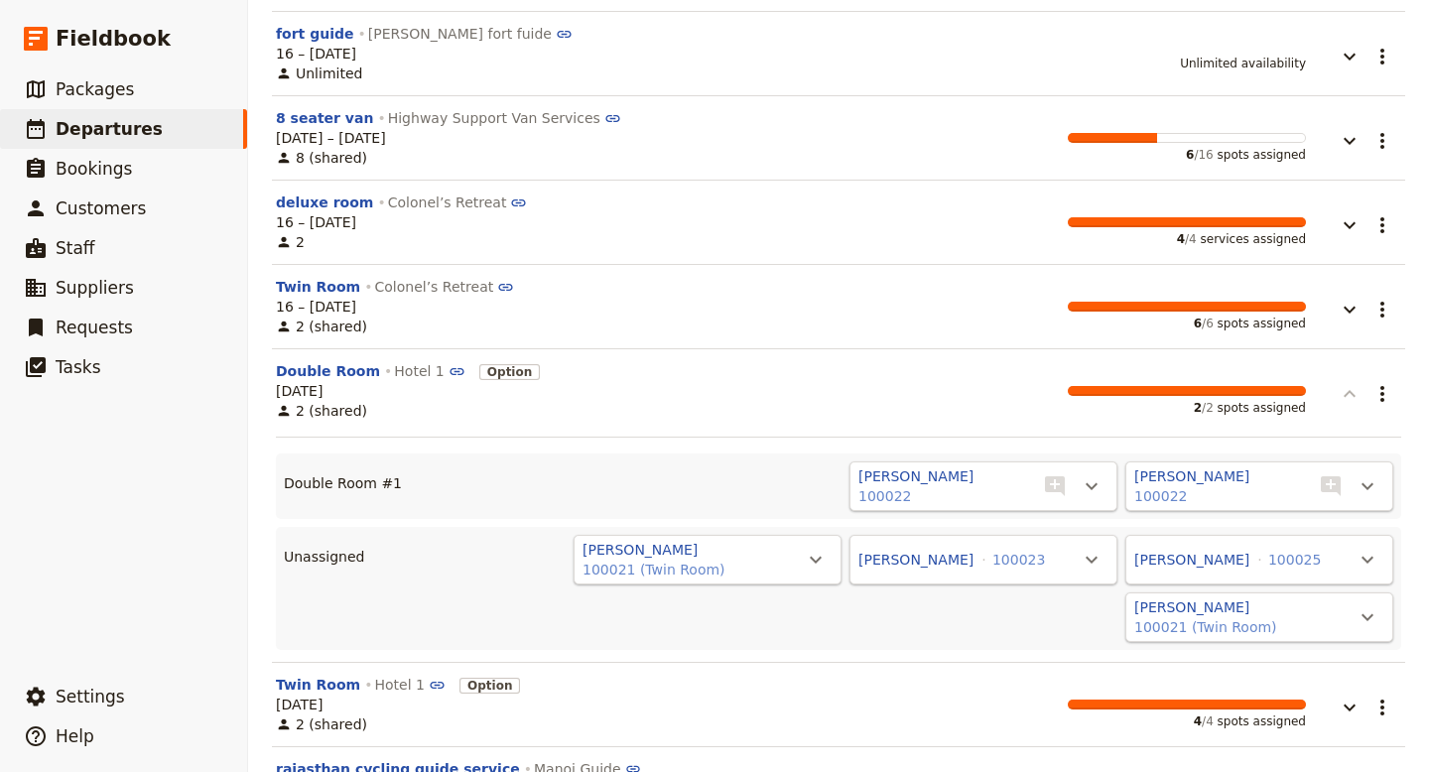
click at [1345, 394] on icon "button" at bounding box center [1350, 394] width 24 height 24
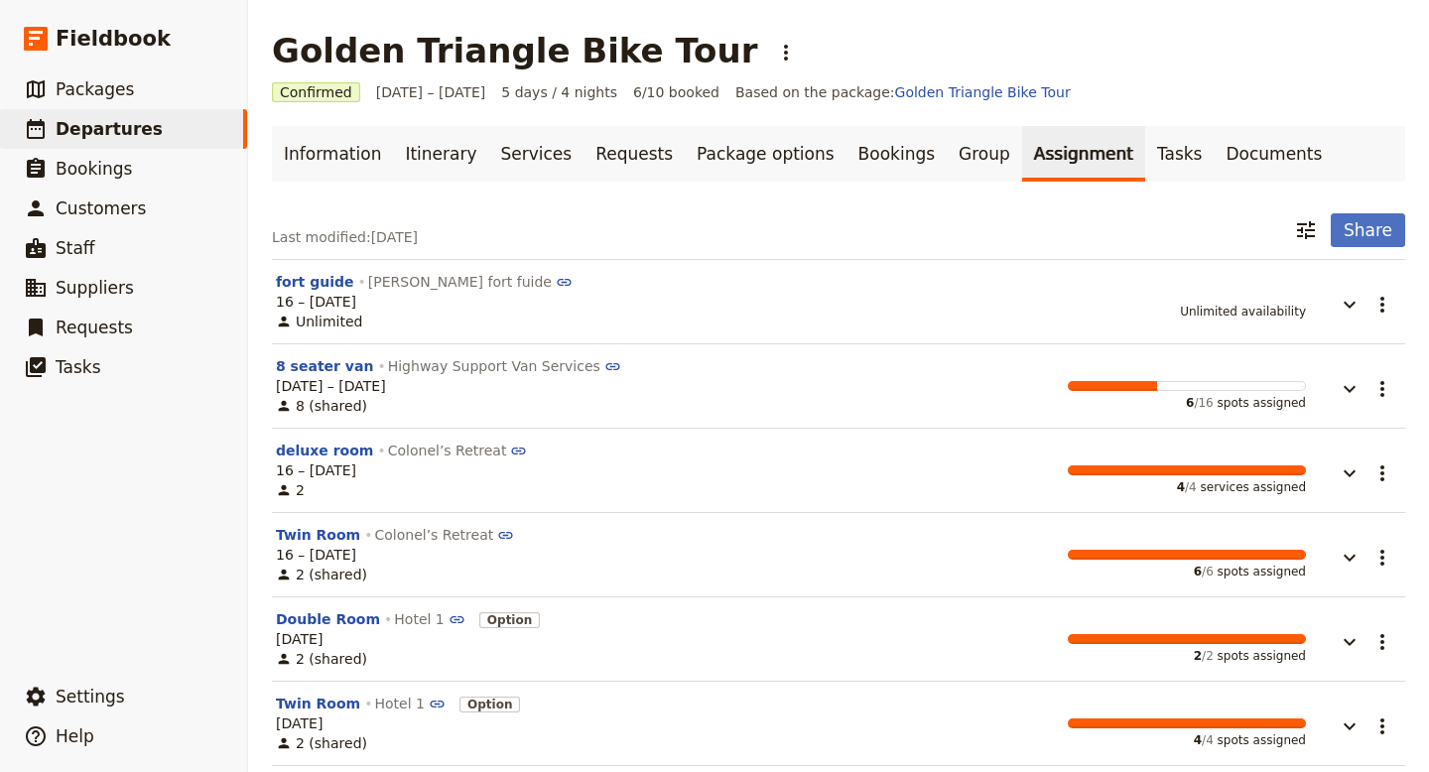
scroll to position [0, 0]
click at [1361, 230] on button "Share" at bounding box center [1368, 231] width 74 height 34
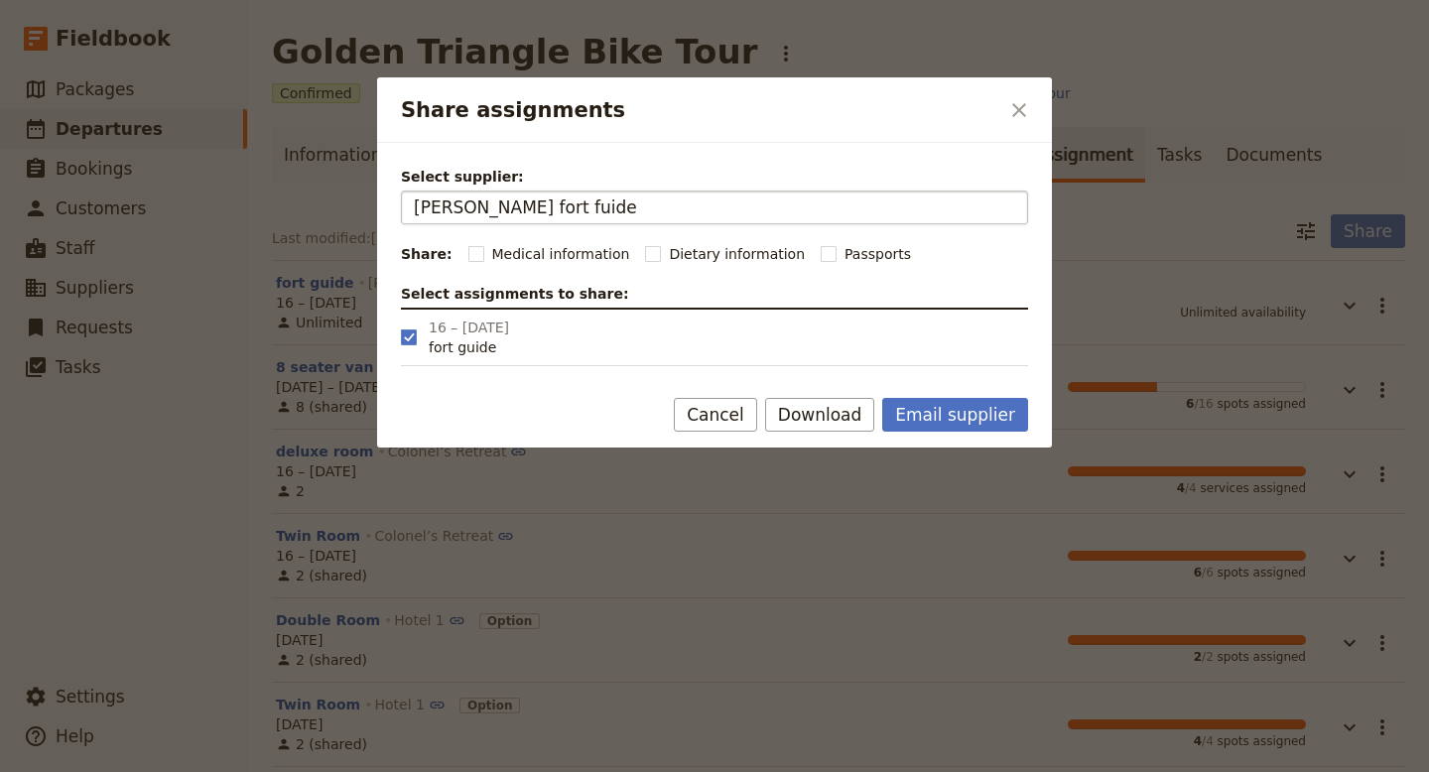
click at [746, 205] on input "[PERSON_NAME] fort fuide" at bounding box center [715, 208] width 602 height 24
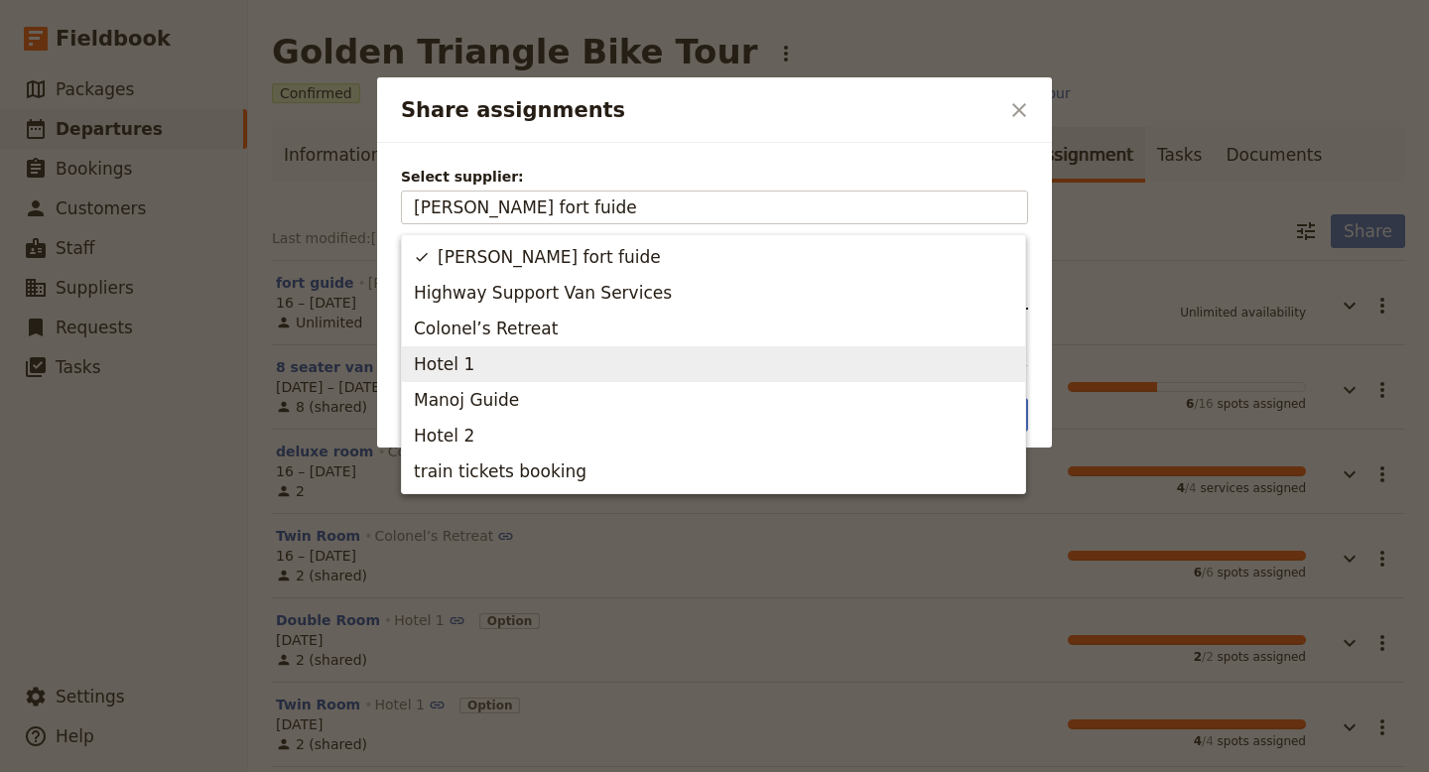
click at [451, 367] on span "Hotel 1" at bounding box center [444, 364] width 61 height 24
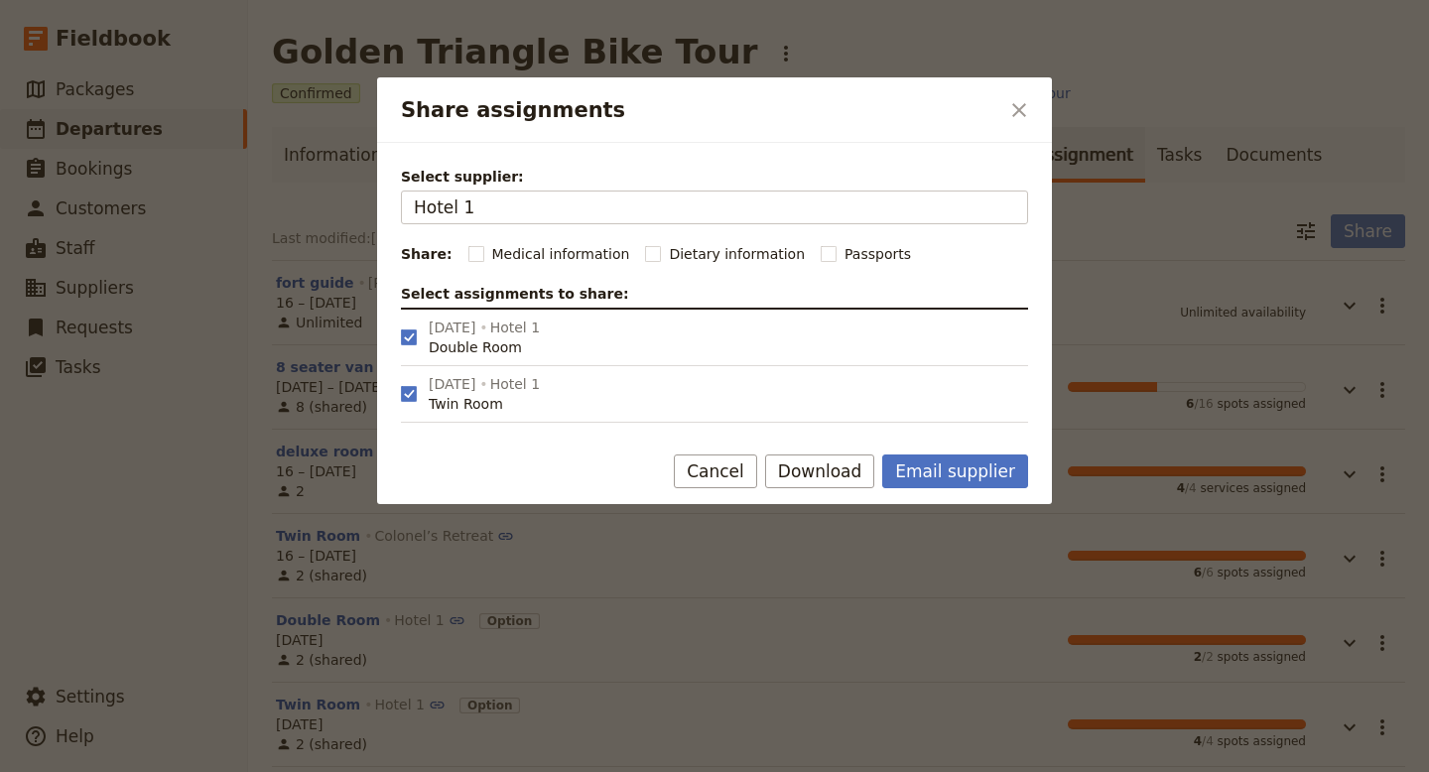
type input "Hotel 1"
click at [950, 468] on button "Email supplier" at bounding box center [955, 472] width 146 height 34
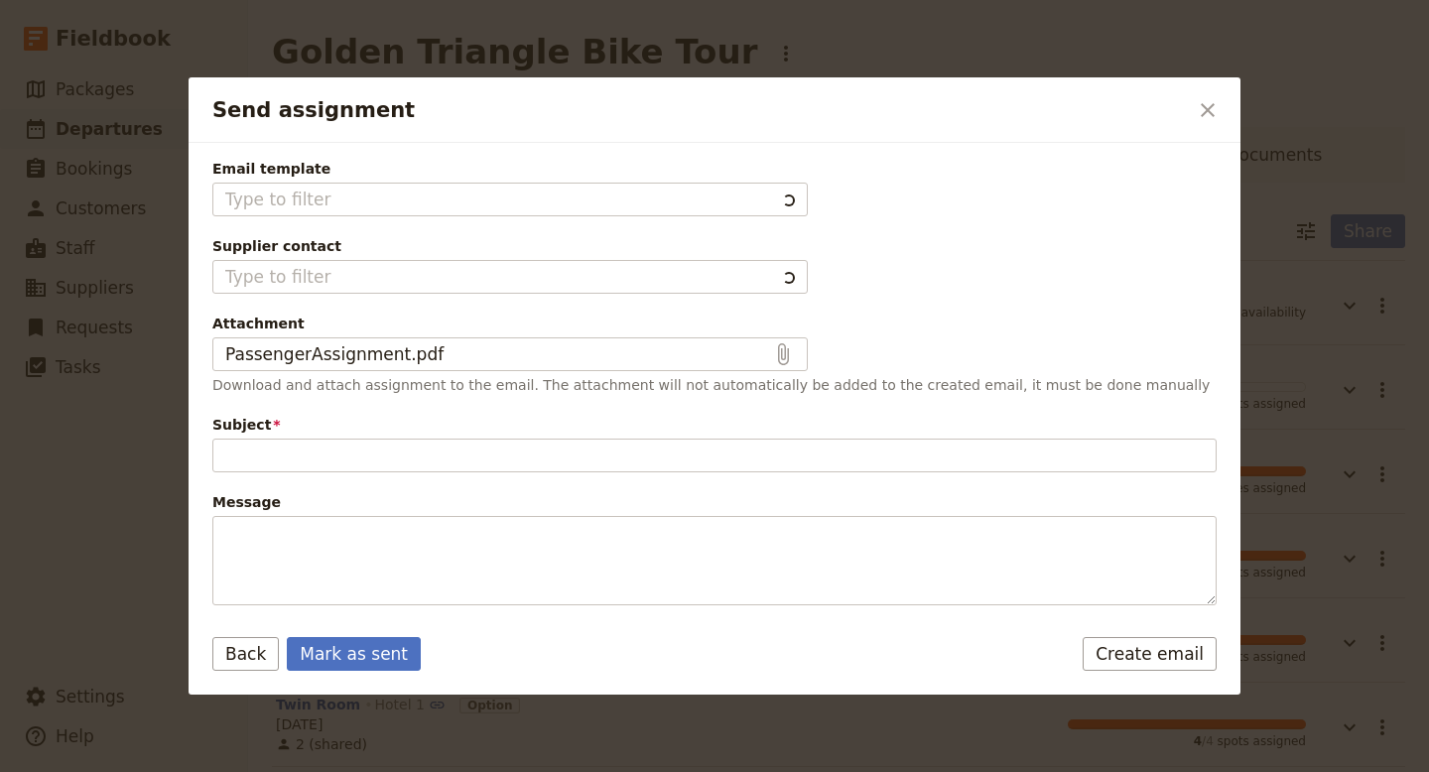
type input "Passenger assignments"
type textarea "Hi Hotel 1 Please find the attached the passenger assignment for the following …"
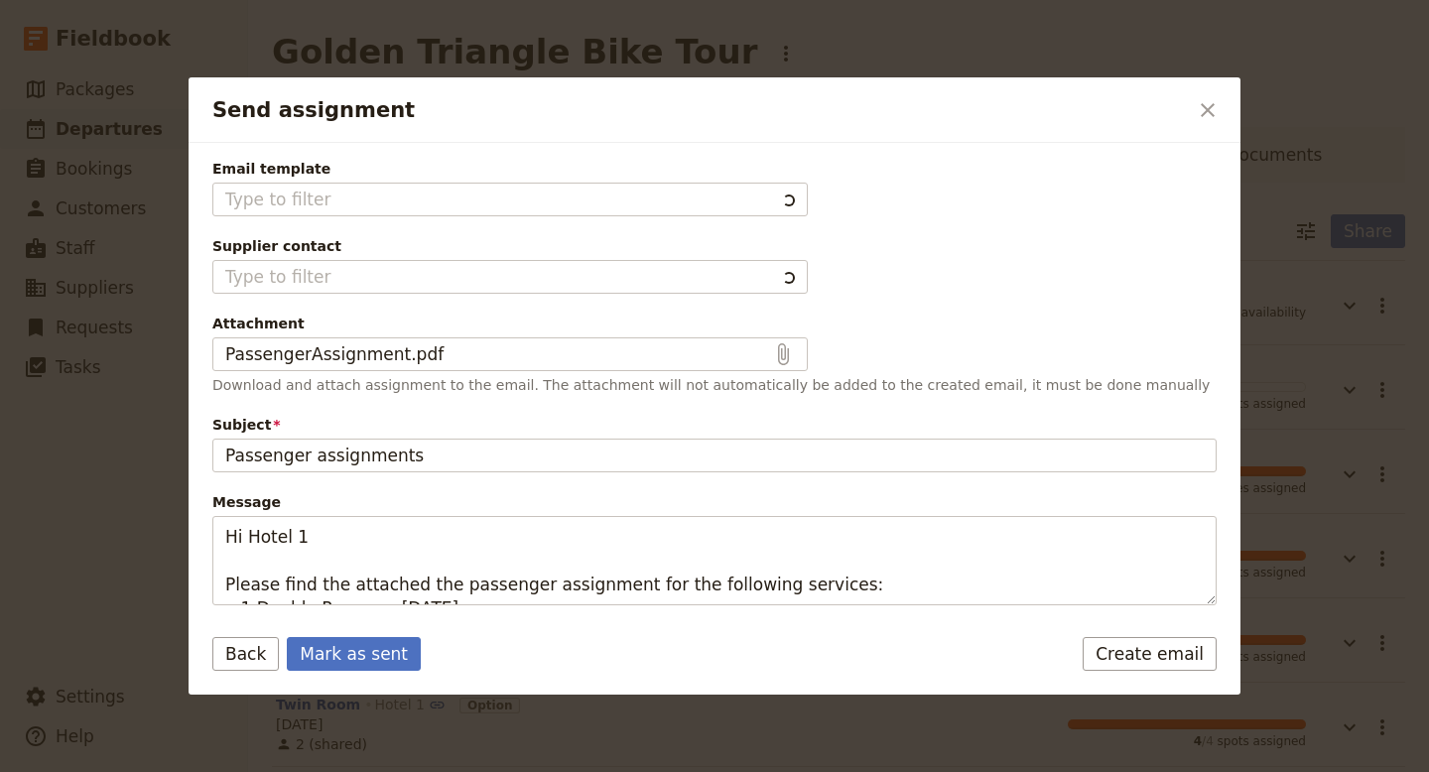
type input "Fieldbook default template"
type input "Hotel 1"
click at [1204, 115] on icon "Close dialog" at bounding box center [1208, 110] width 24 height 24
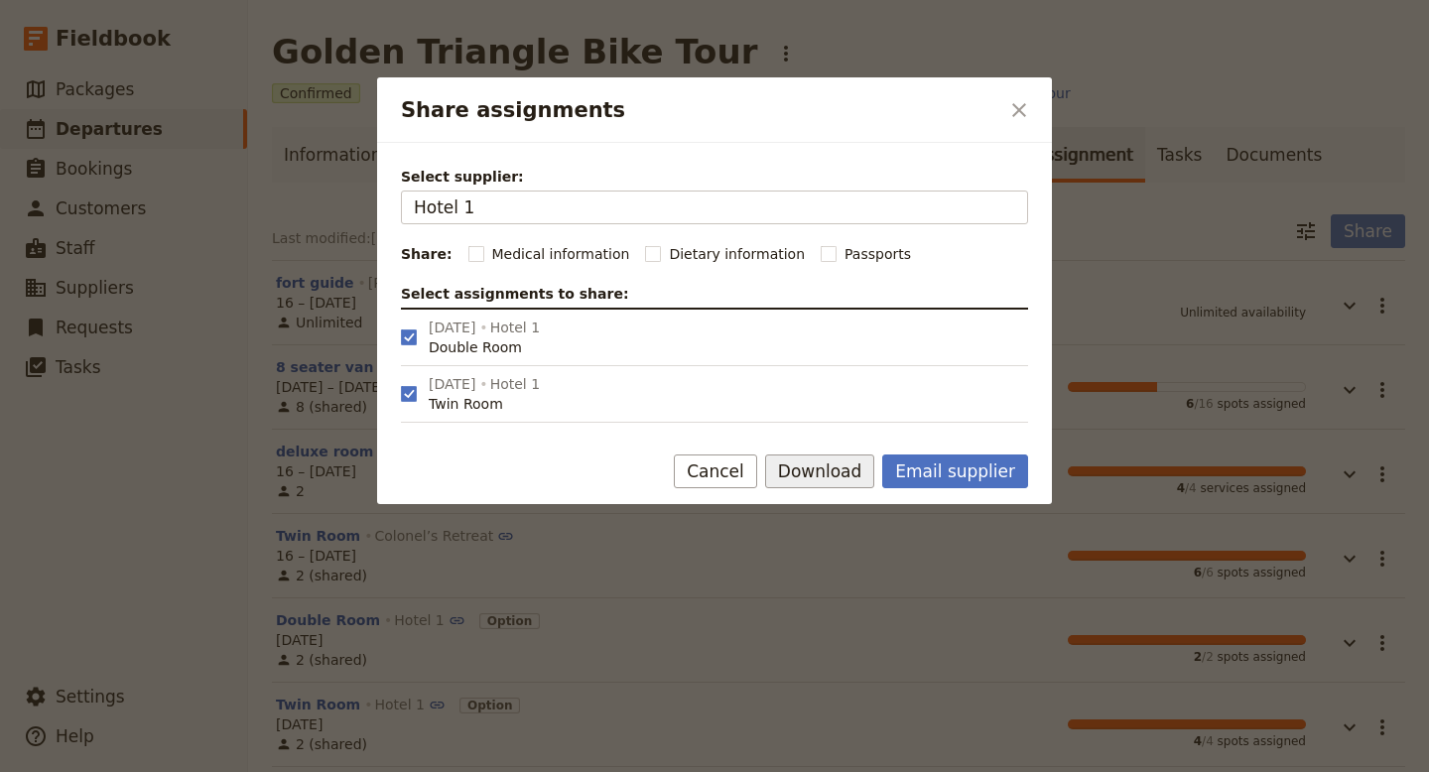
click at [851, 468] on button "Download" at bounding box center [820, 472] width 110 height 34
click at [857, 544] on span "Download pdf" at bounding box center [845, 543] width 96 height 20
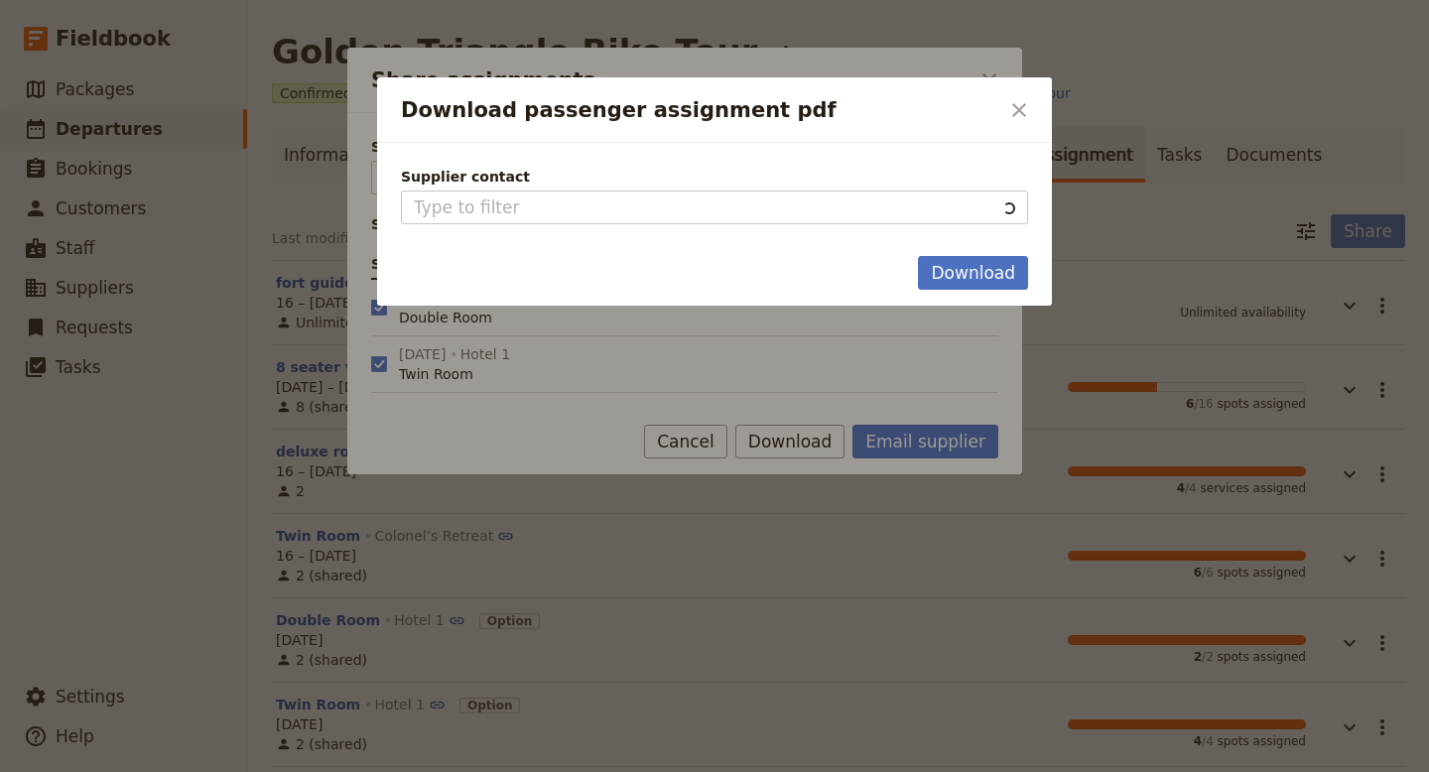
type input "Hotel 1"
click at [971, 261] on button "Download" at bounding box center [973, 273] width 110 height 34
click at [1015, 105] on icon "Close dialog" at bounding box center [1019, 110] width 14 height 14
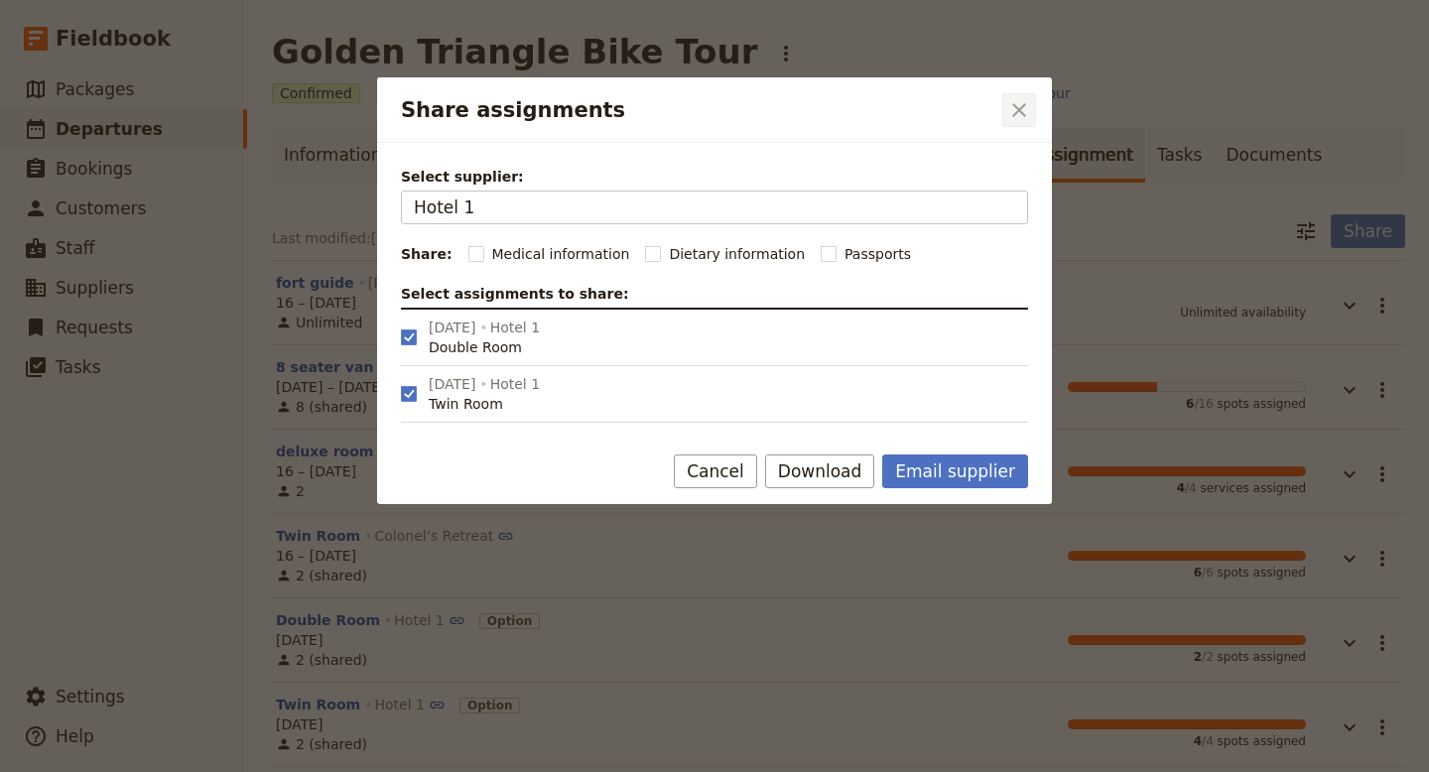
click at [1018, 109] on icon "Close dialog" at bounding box center [1019, 110] width 14 height 14
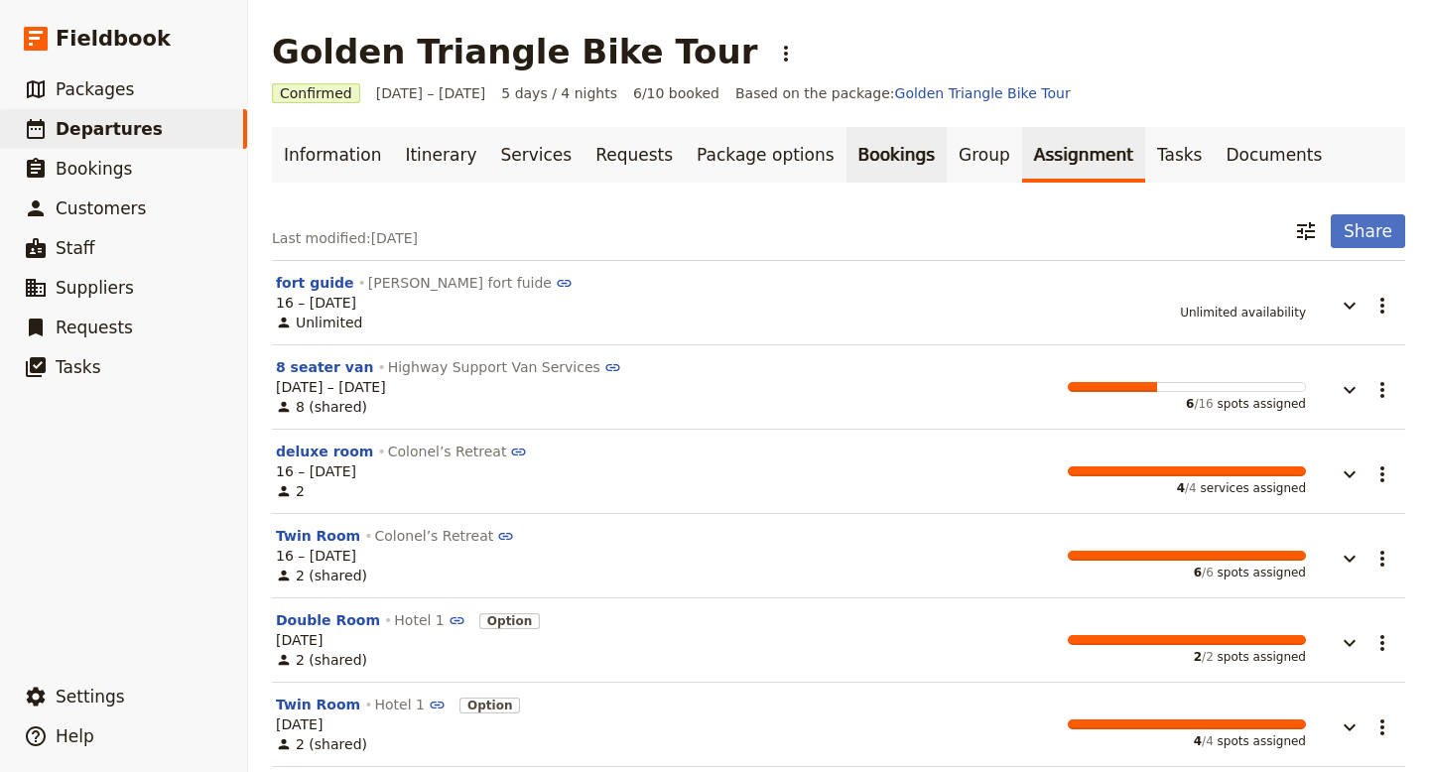
click at [847, 165] on link "Bookings" at bounding box center [897, 155] width 100 height 56
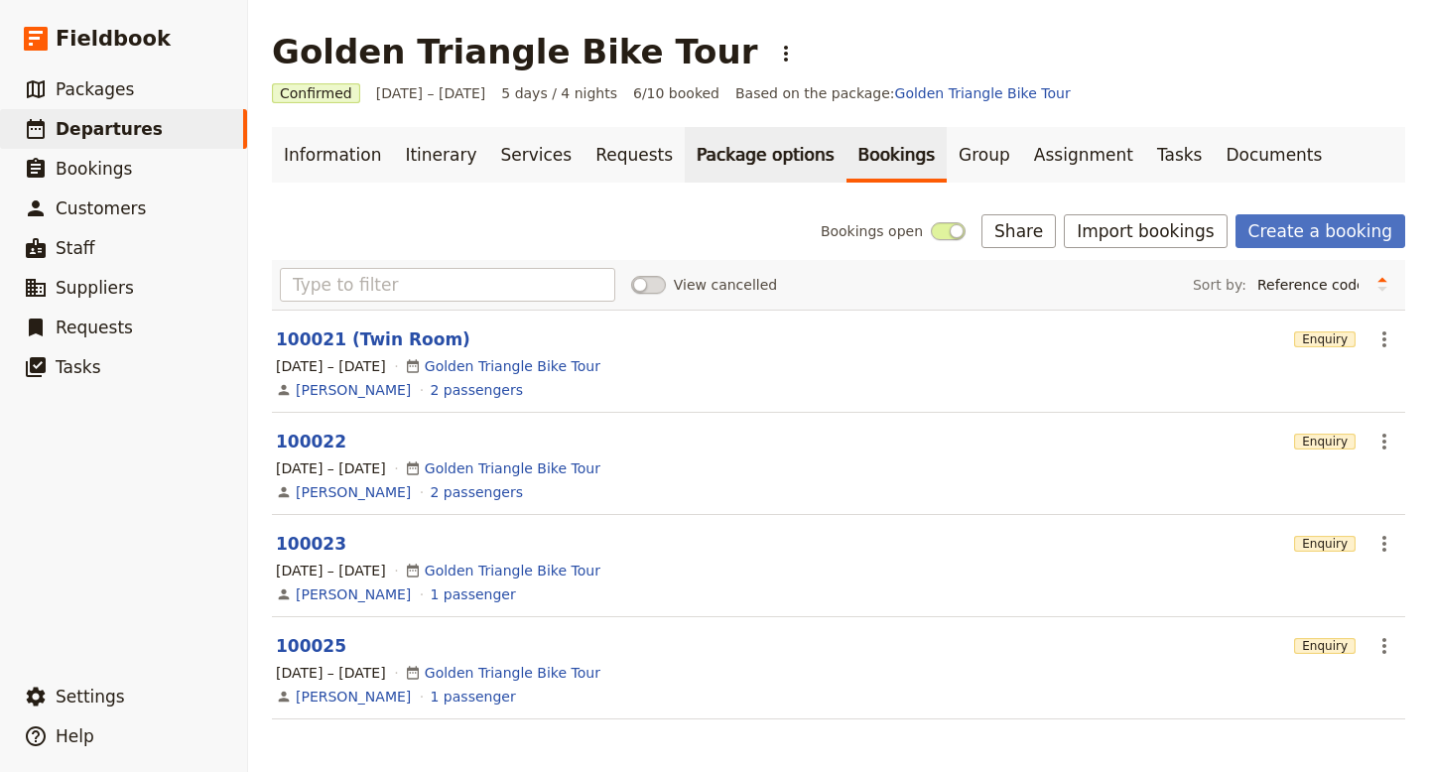
click at [710, 156] on link "Package options" at bounding box center [765, 155] width 161 height 56
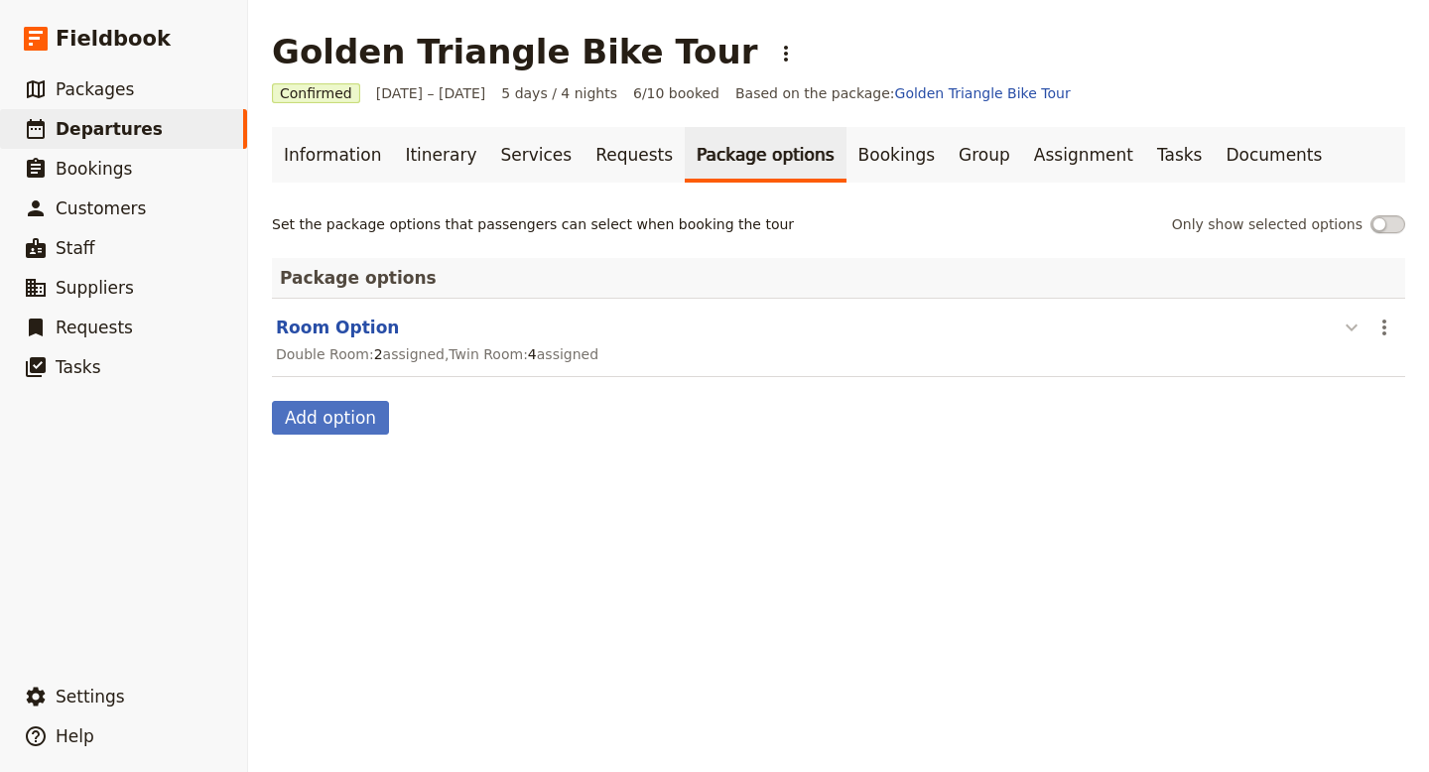
click at [1353, 329] on icon "button" at bounding box center [1352, 328] width 12 height 7
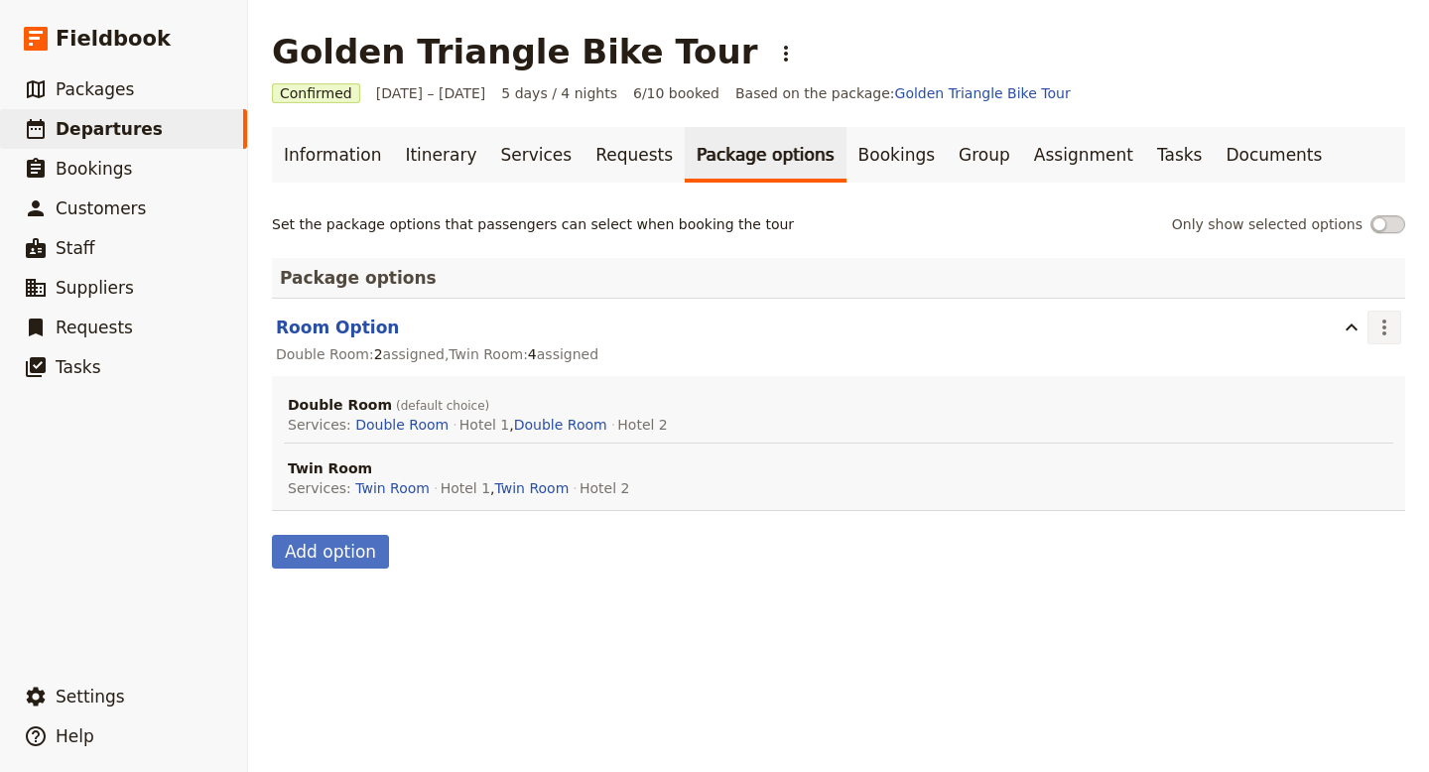
click at [1383, 328] on icon "Actions" at bounding box center [1385, 328] width 4 height 16
click at [724, 712] on div "Golden Triangle Bike Tour ​ Confirmed 16 – 20 Oct 2025 5 days / 4 nights 6/10 b…" at bounding box center [838, 386] width 1181 height 772
click at [335, 548] on button "Add option" at bounding box center [330, 552] width 117 height 34
select select "addOn"
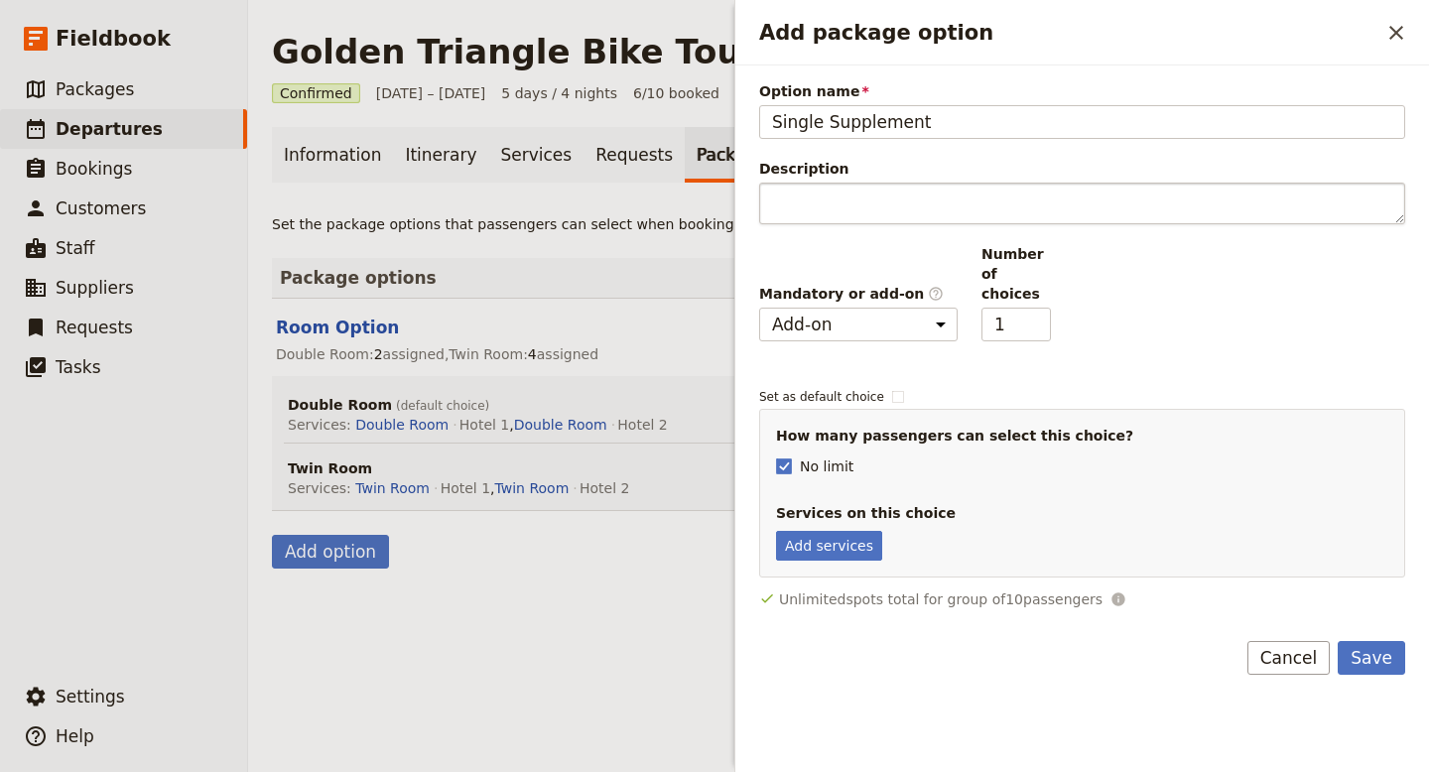
type input "Single Supplement"
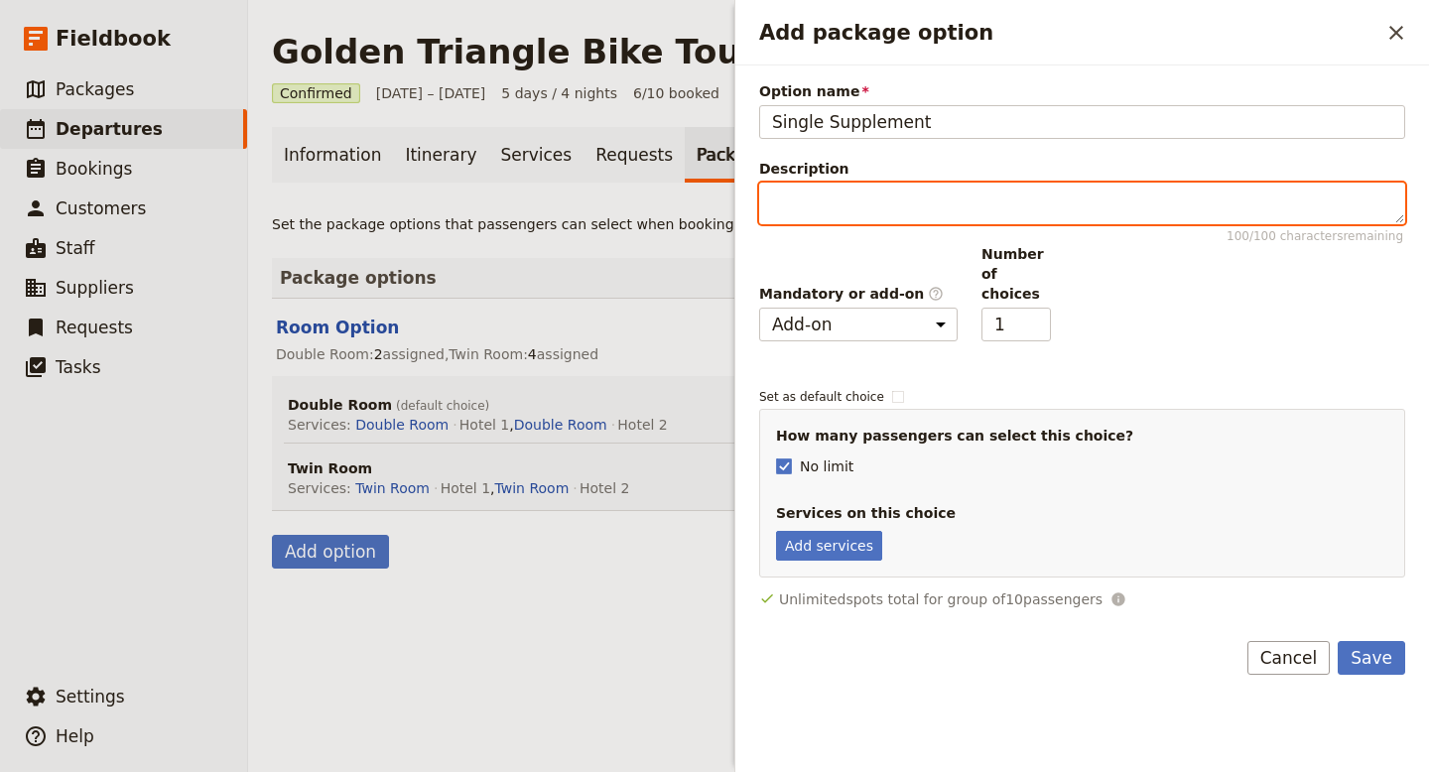
click at [834, 217] on textarea "Description 100 / 100 characters remaining" at bounding box center [1082, 204] width 646 height 42
type textarea "Single person Not ready to share"
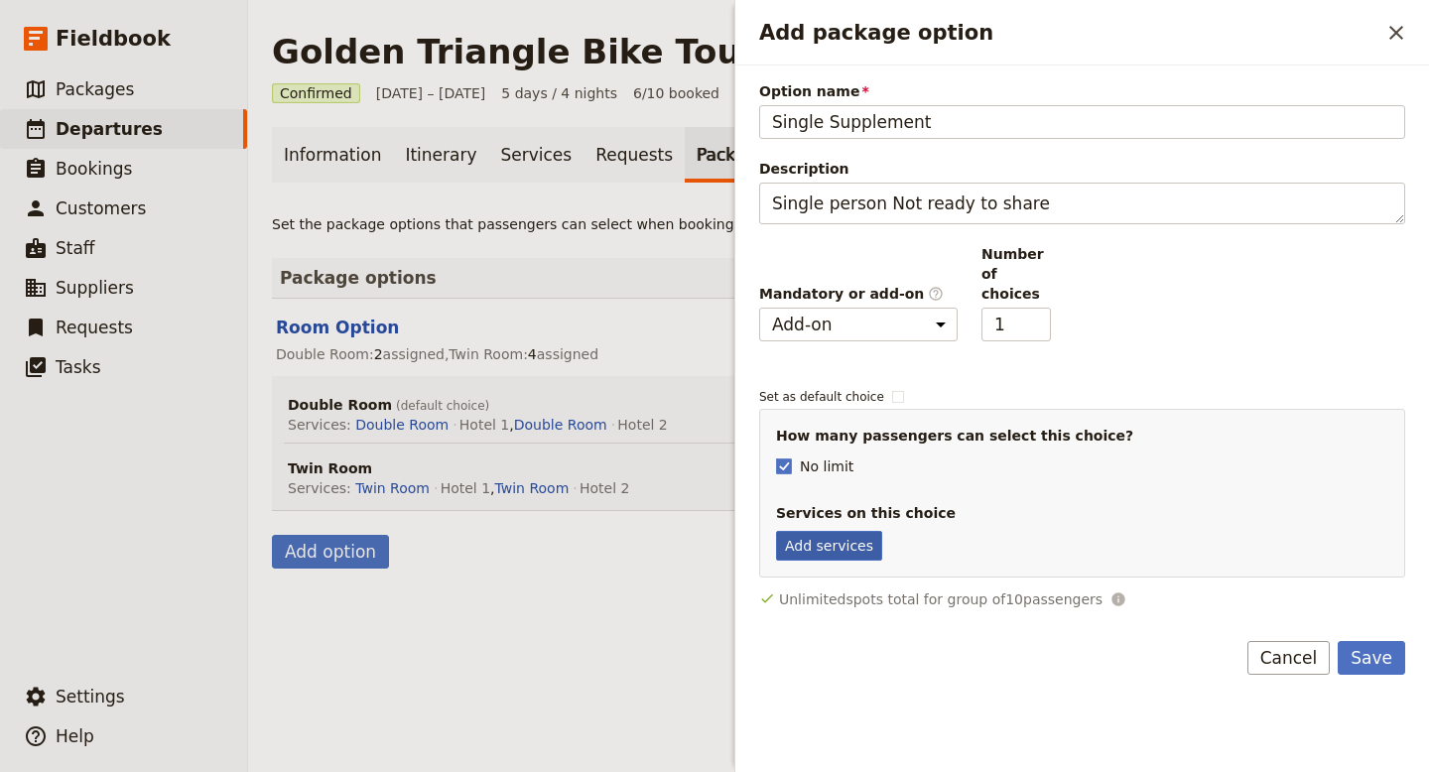
click at [860, 531] on button "Add services" at bounding box center [829, 546] width 106 height 30
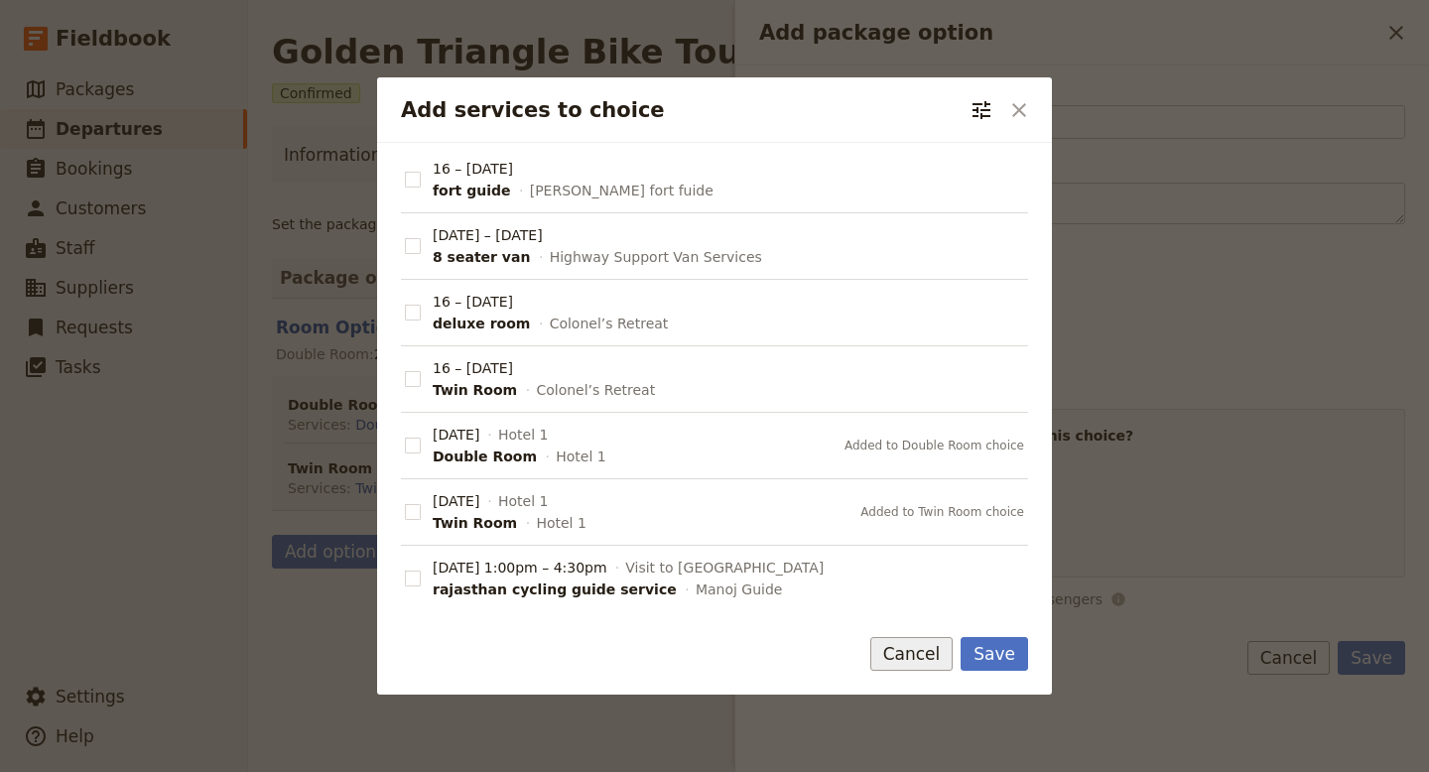
click at [927, 660] on button "Cancel" at bounding box center [911, 654] width 83 height 34
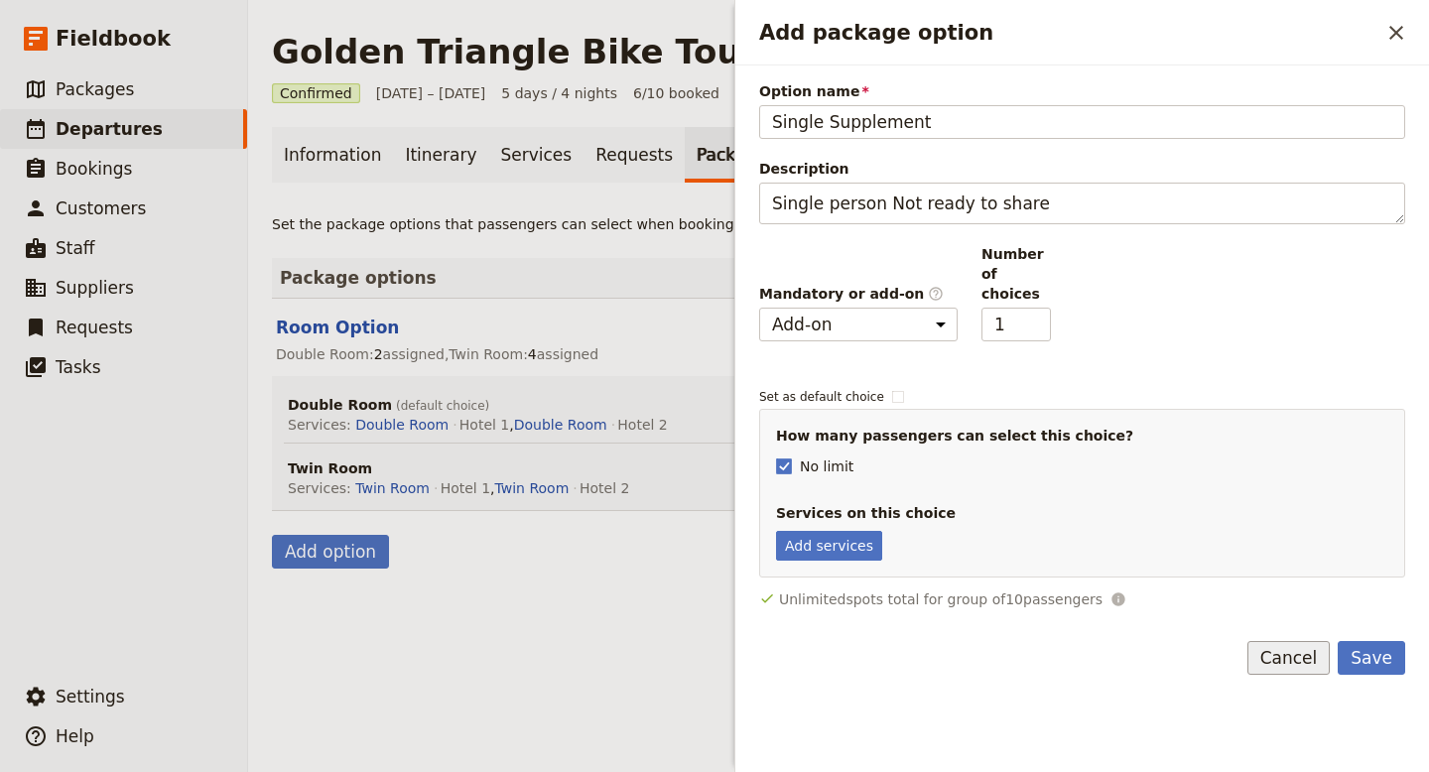
click at [1296, 641] on button "Cancel" at bounding box center [1289, 658] width 83 height 34
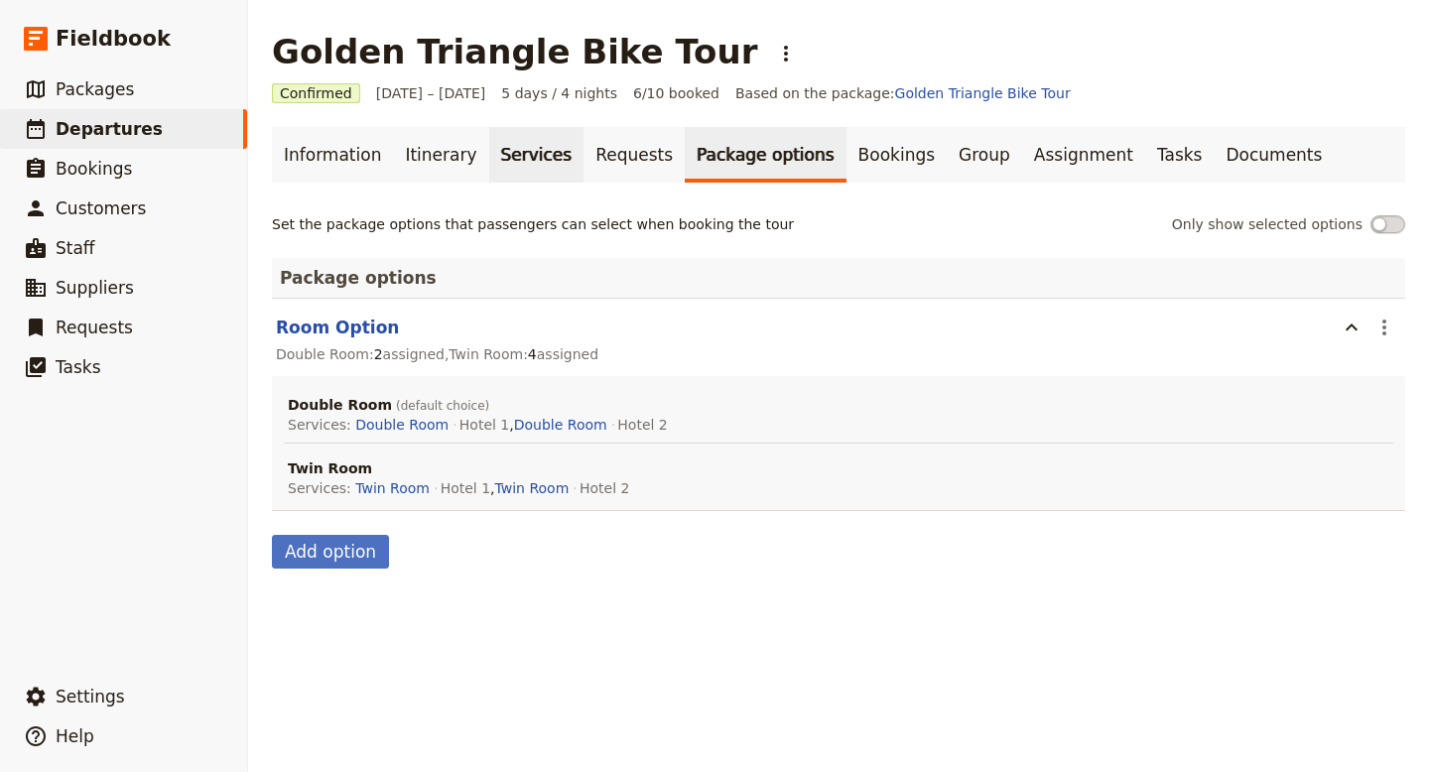
click at [524, 158] on link "Services" at bounding box center [536, 155] width 95 height 56
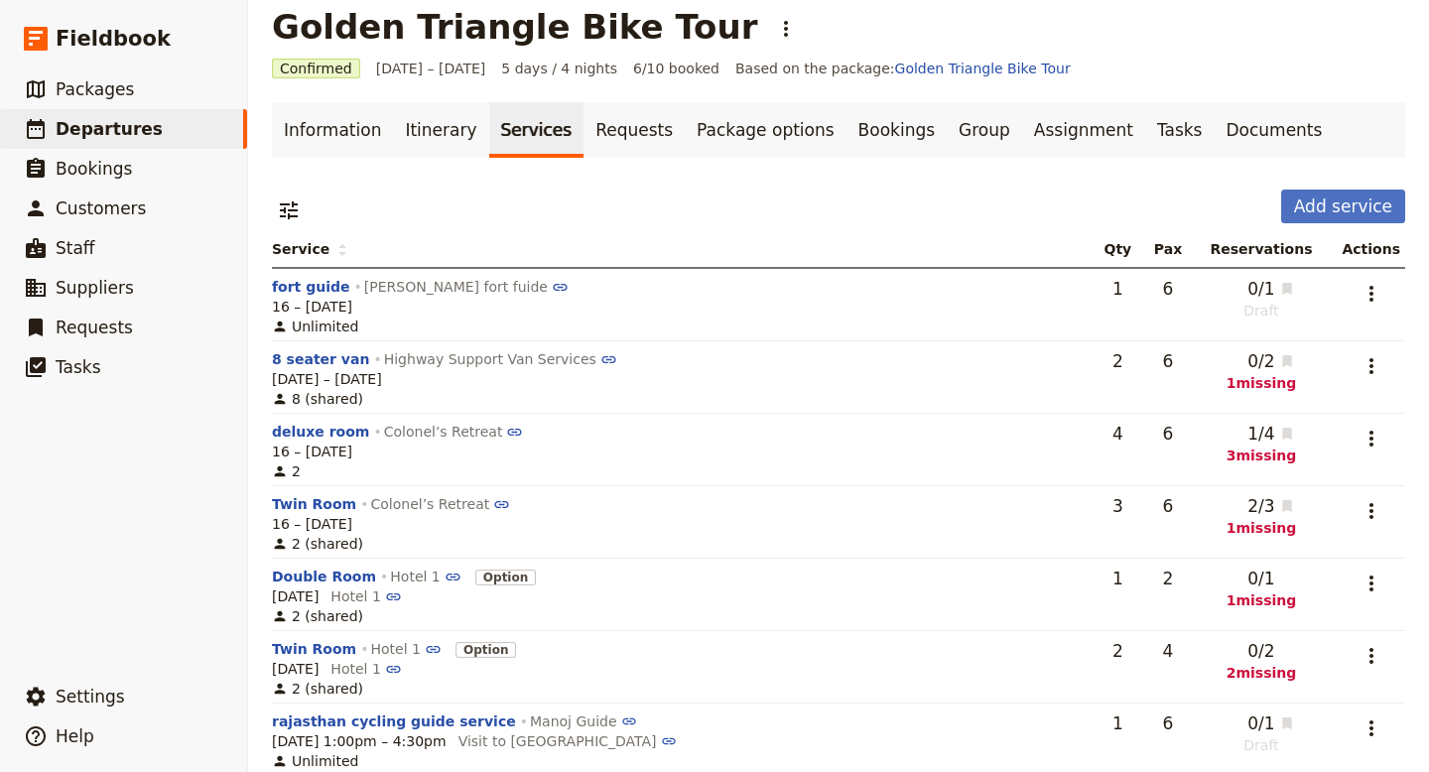
scroll to position [10, 0]
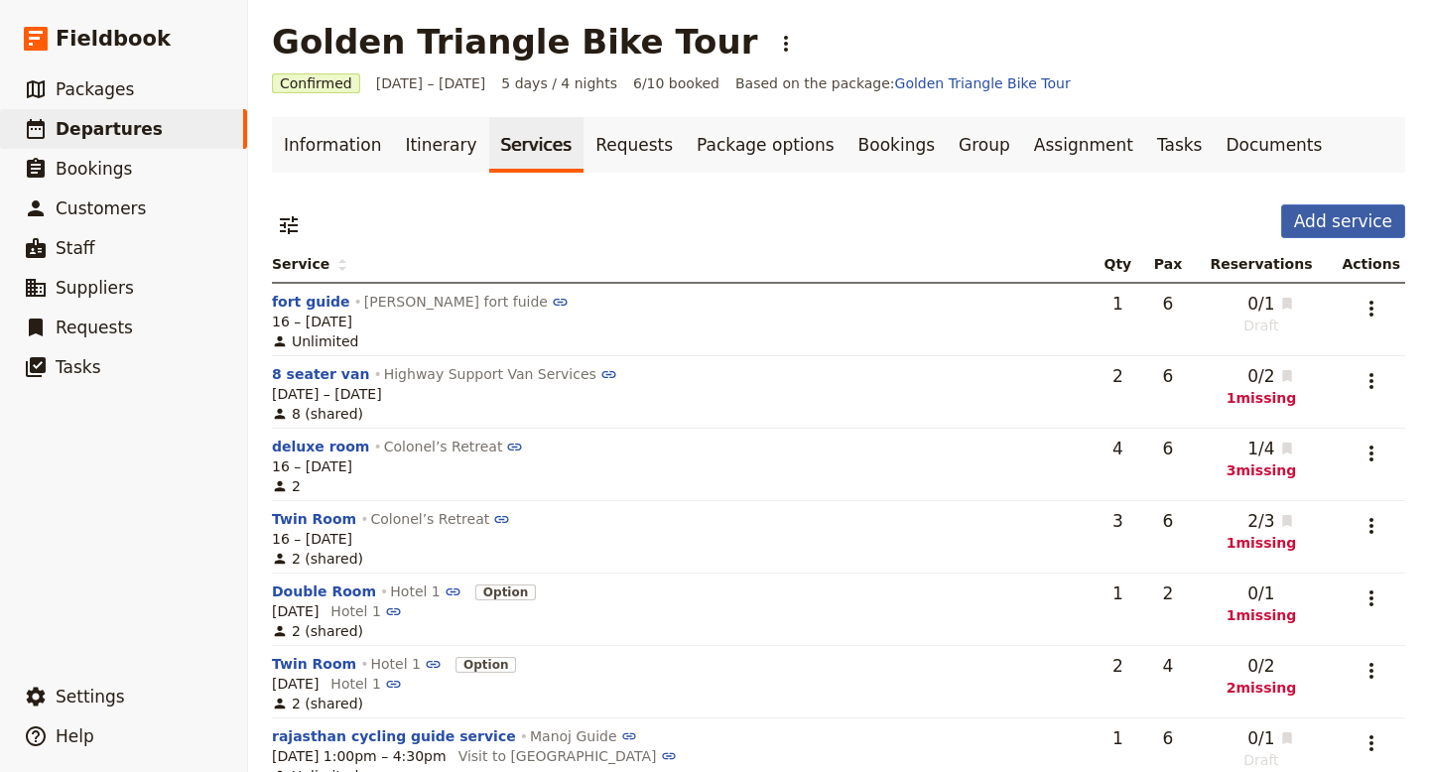
click at [1336, 227] on button "Add service" at bounding box center [1343, 221] width 124 height 34
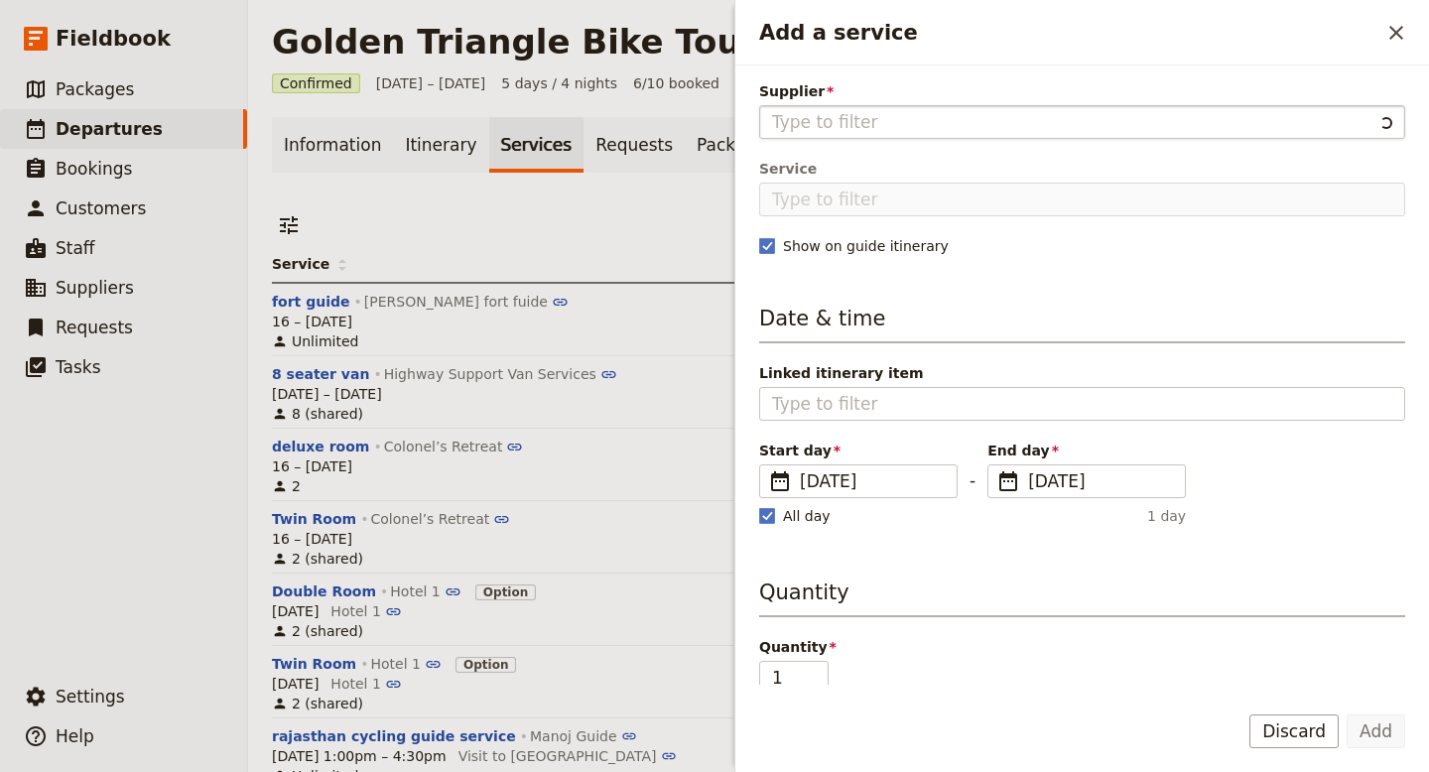
click at [816, 129] on input "Supplier" at bounding box center [1072, 122] width 601 height 24
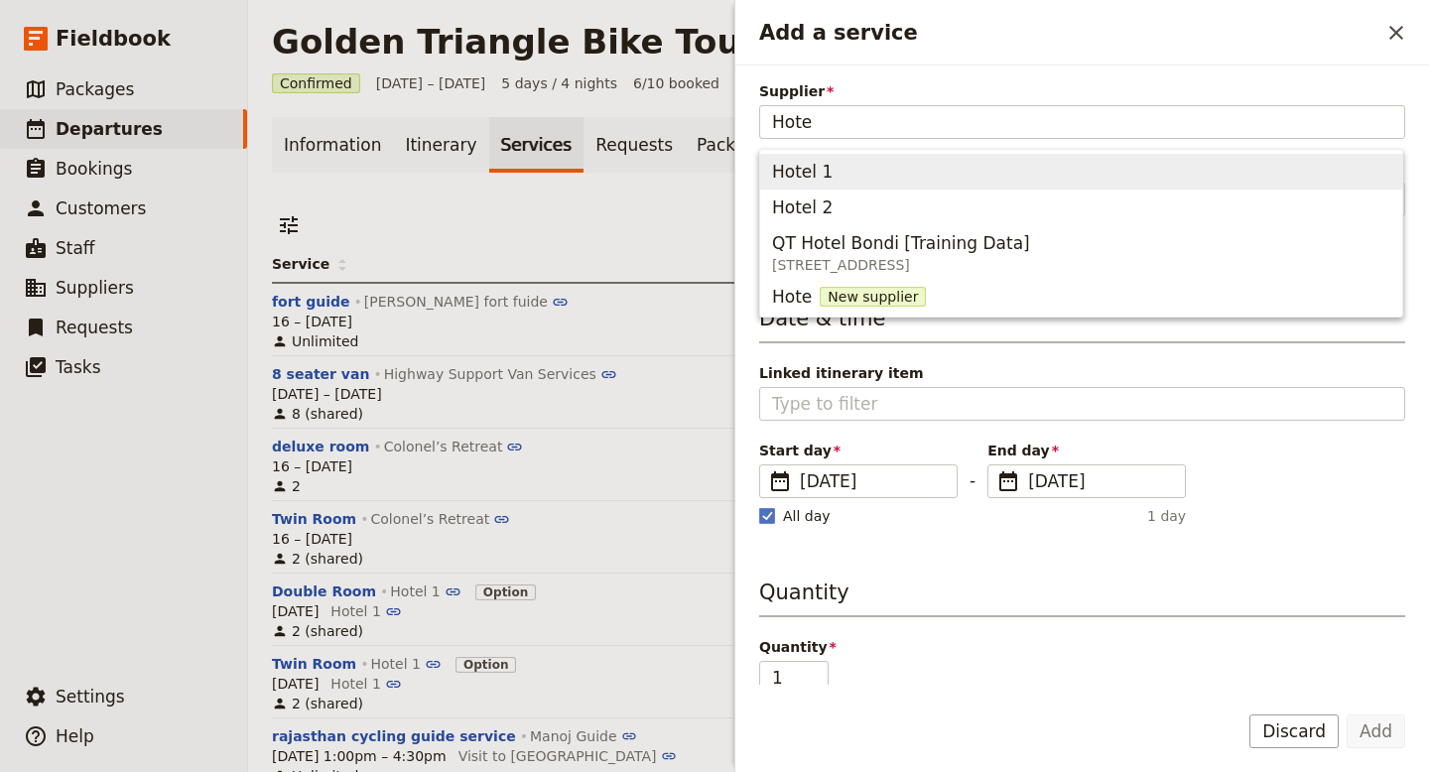
click at [790, 184] on div "Hotel 1" at bounding box center [802, 172] width 61 height 28
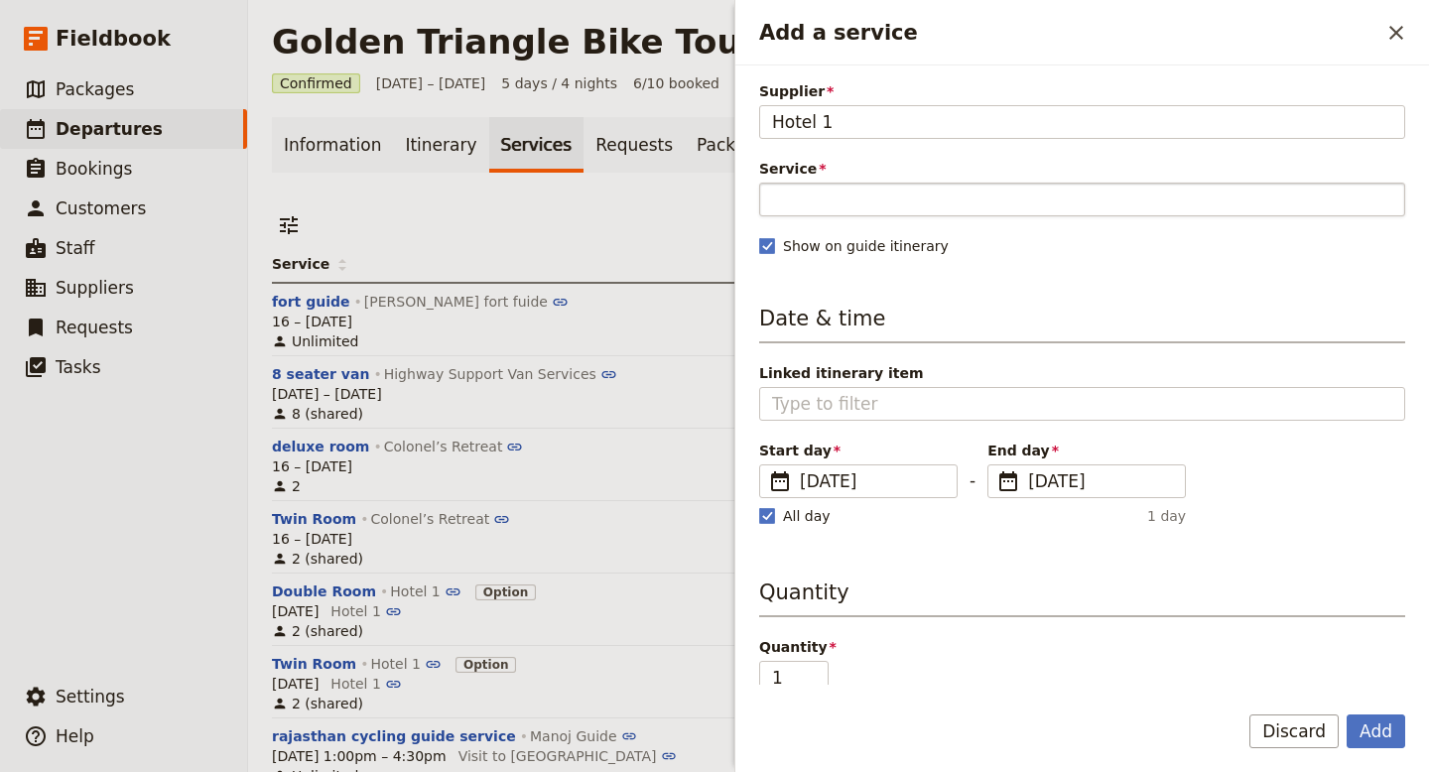
type input "Hotel 1"
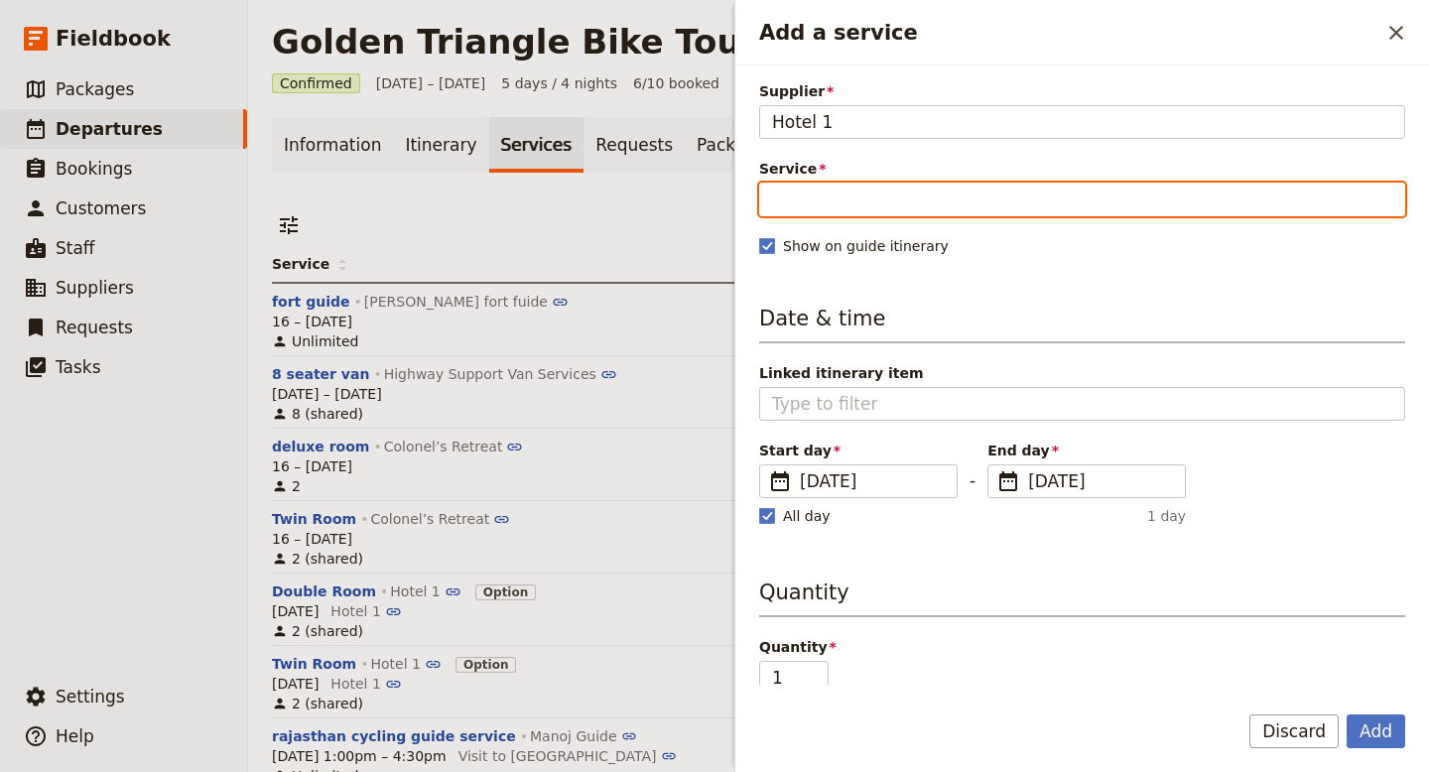
click at [802, 207] on input "Service" at bounding box center [1082, 200] width 646 height 34
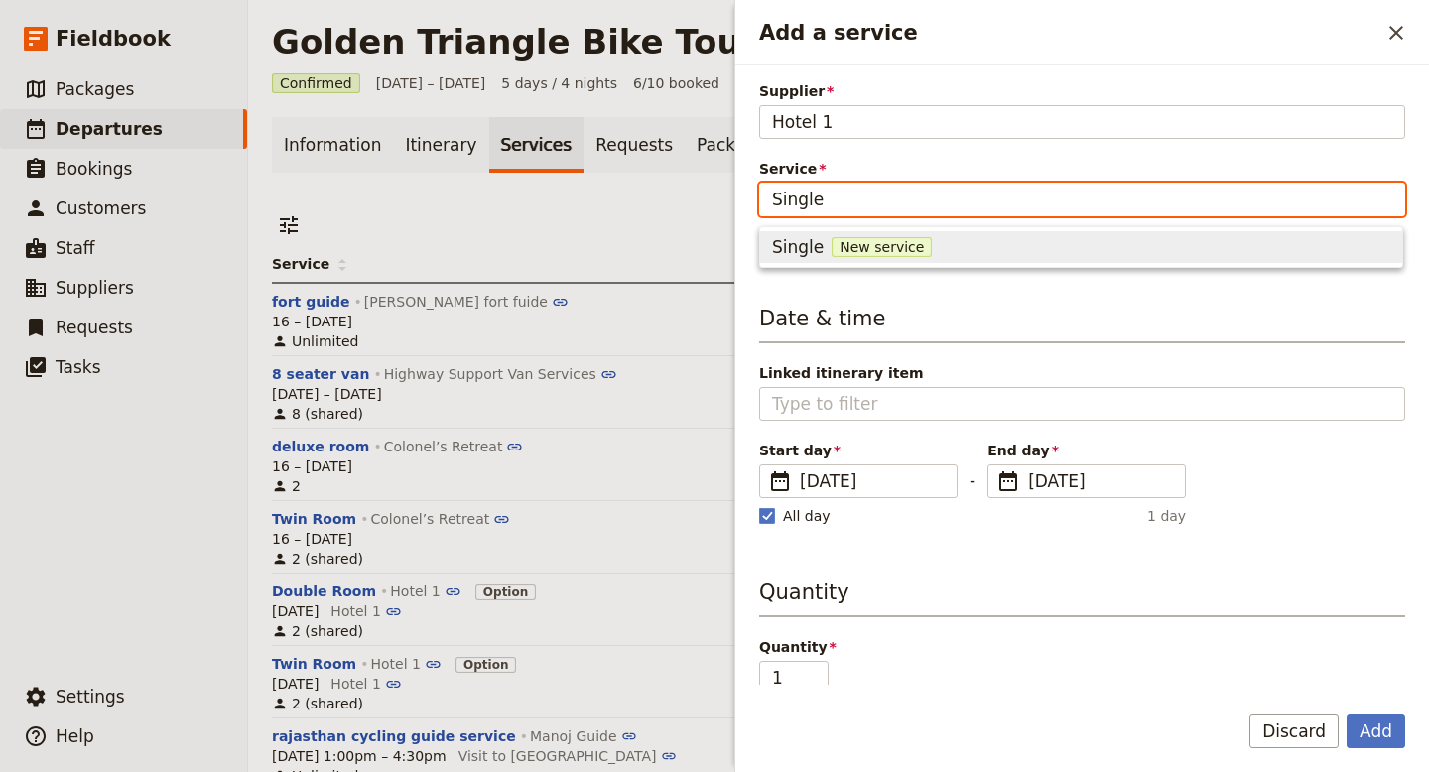
type input "Single"
click at [856, 249] on span "New service" at bounding box center [882, 247] width 100 height 20
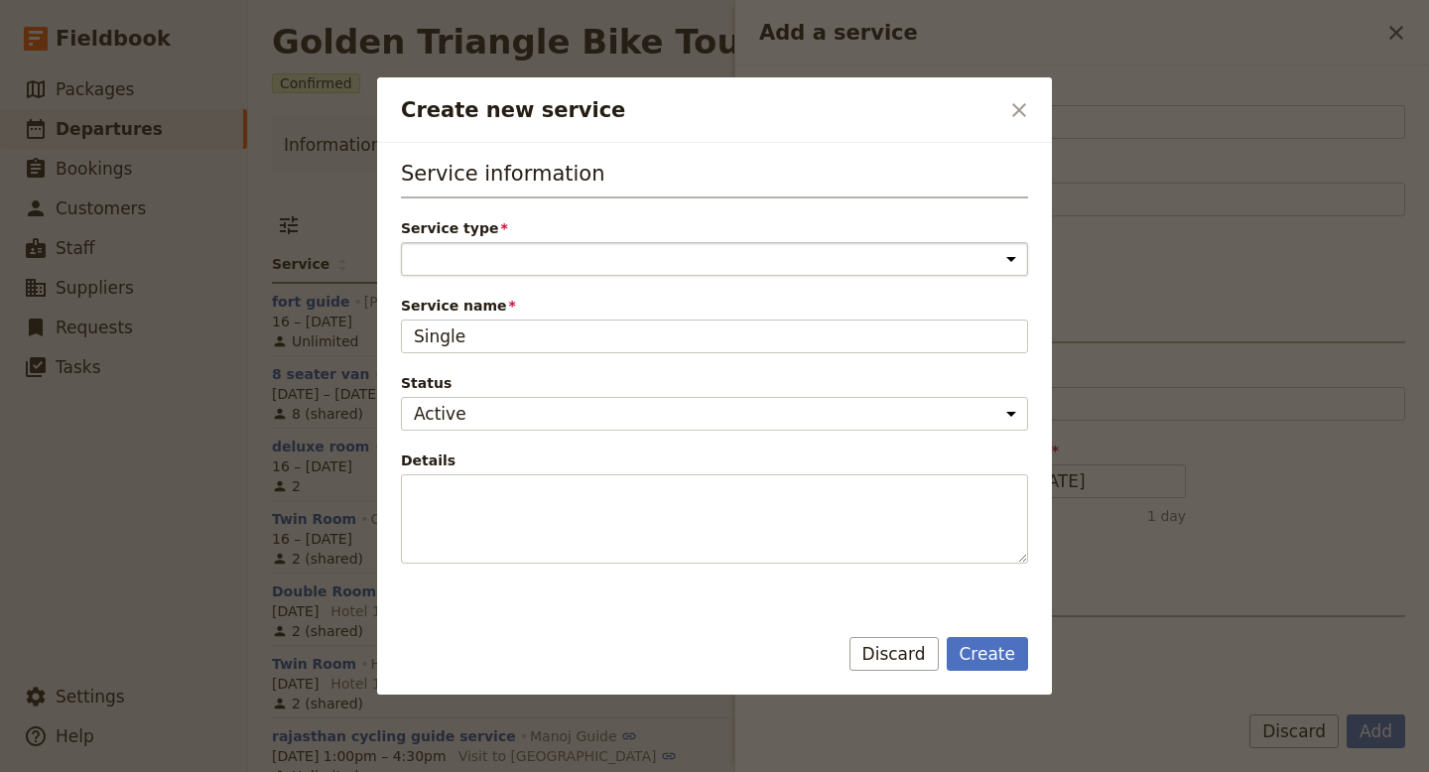
click at [610, 267] on select "Accommodation Activity Transport Flight Food and beverage Other" at bounding box center [714, 259] width 627 height 34
select select "AccommodationService"
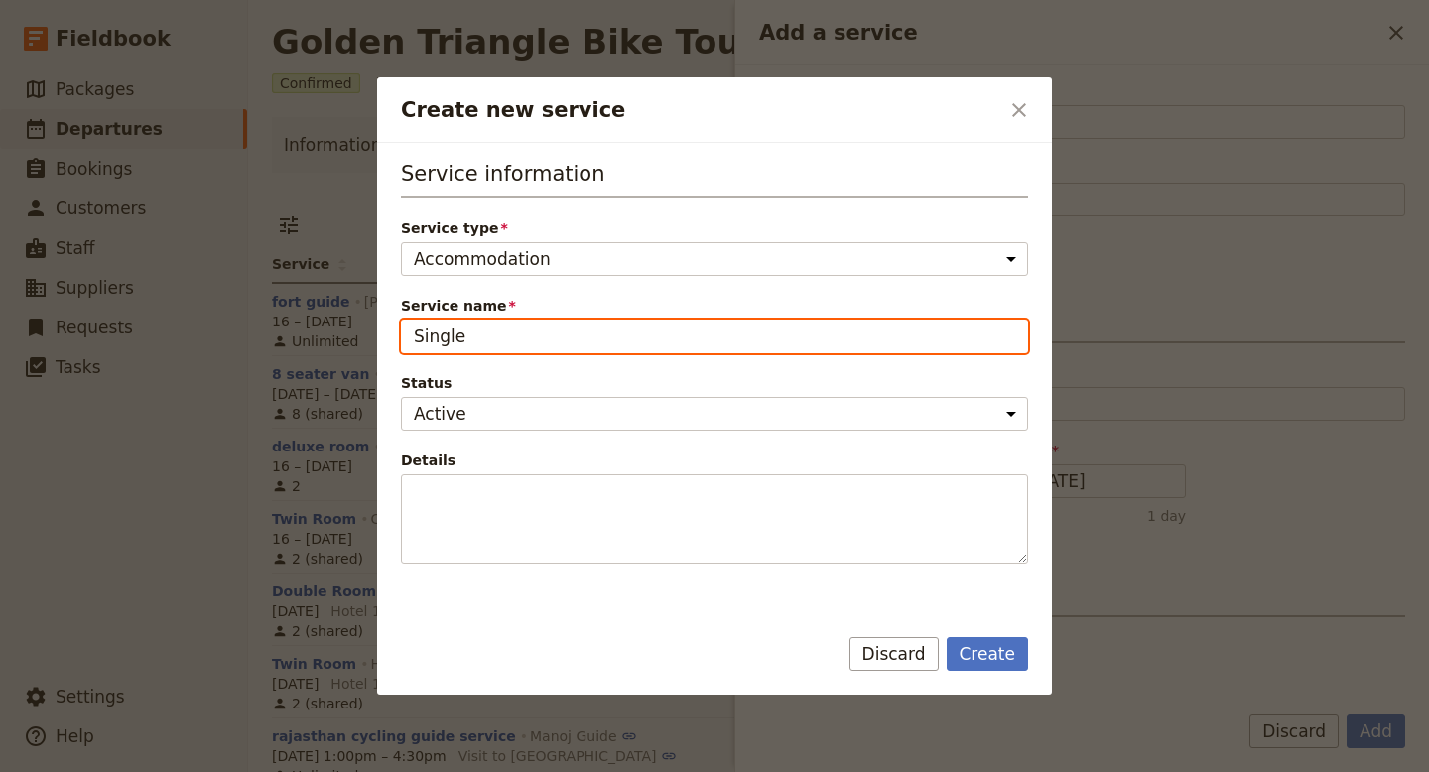
click at [551, 339] on input "Single" at bounding box center [714, 337] width 627 height 34
type input "Single Supplement"
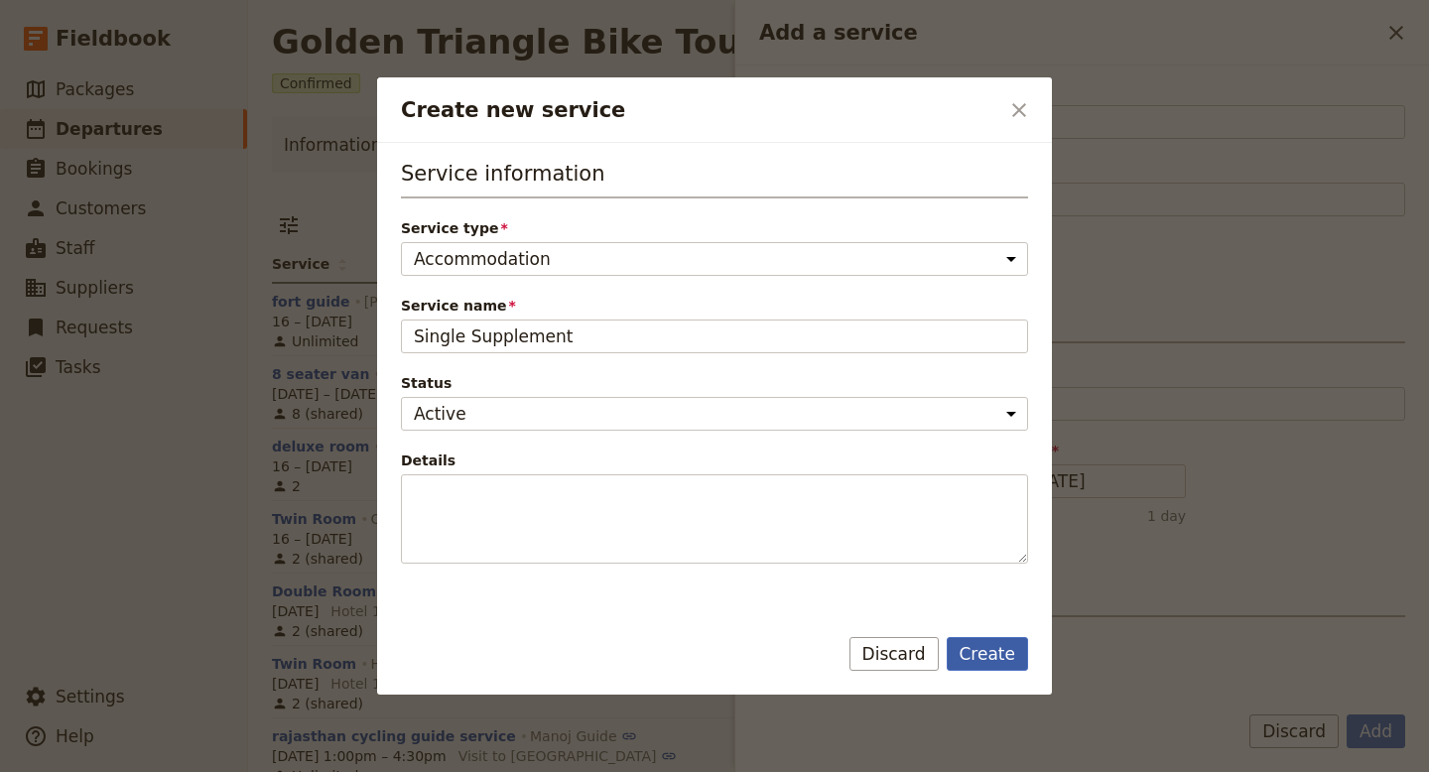
click at [1006, 656] on button "Create" at bounding box center [988, 654] width 82 height 34
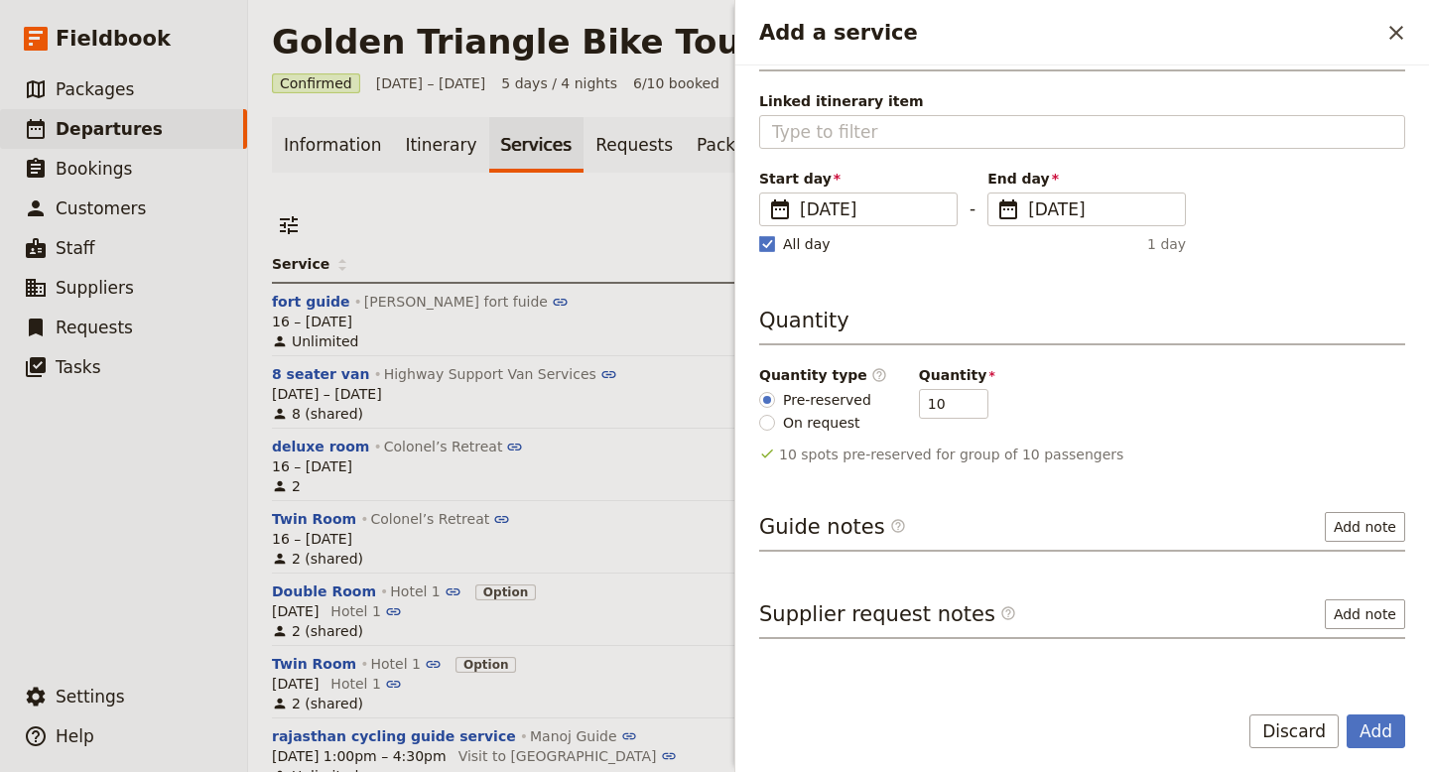
scroll to position [273, 0]
click at [770, 418] on input "On request" at bounding box center [767, 422] width 16 height 16
radio input "true"
type input "0"
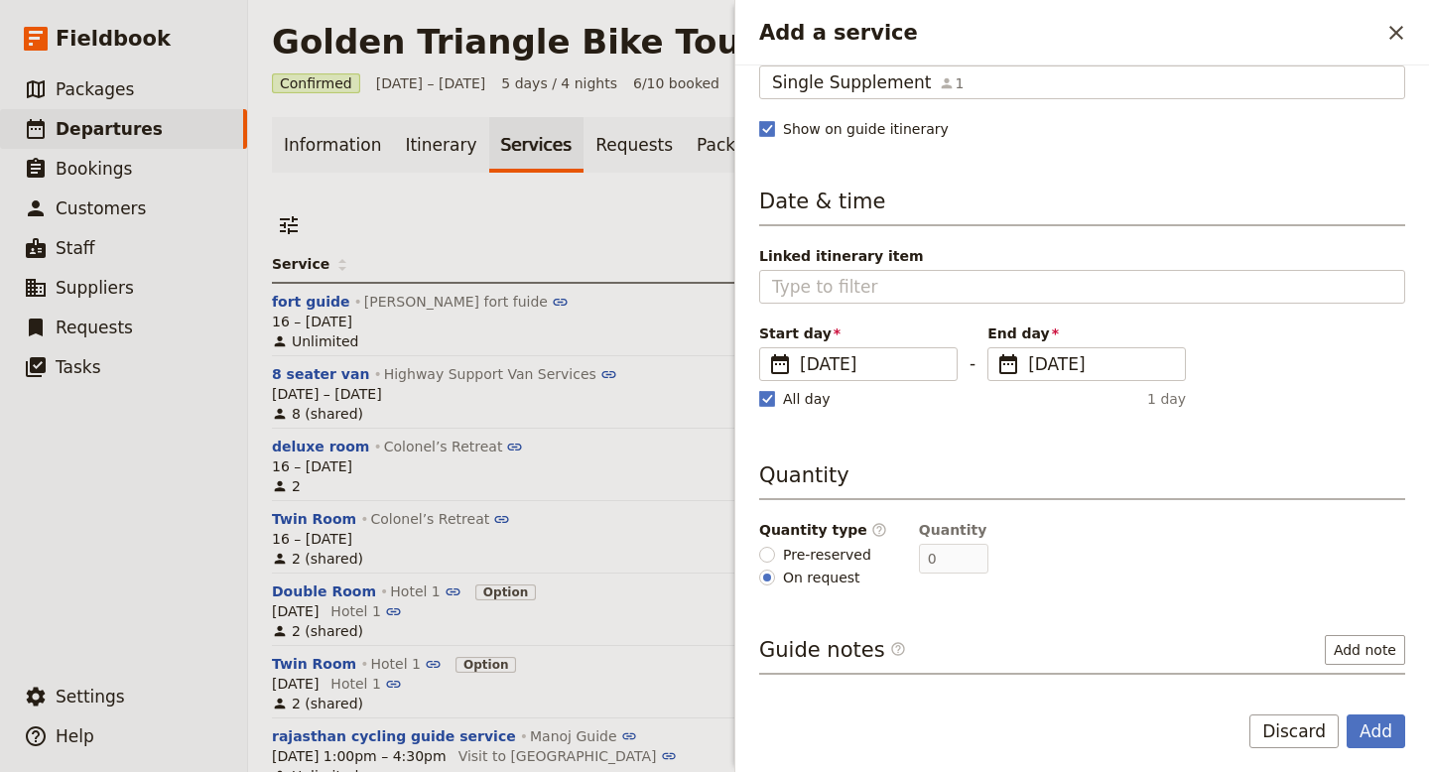
scroll to position [281, 0]
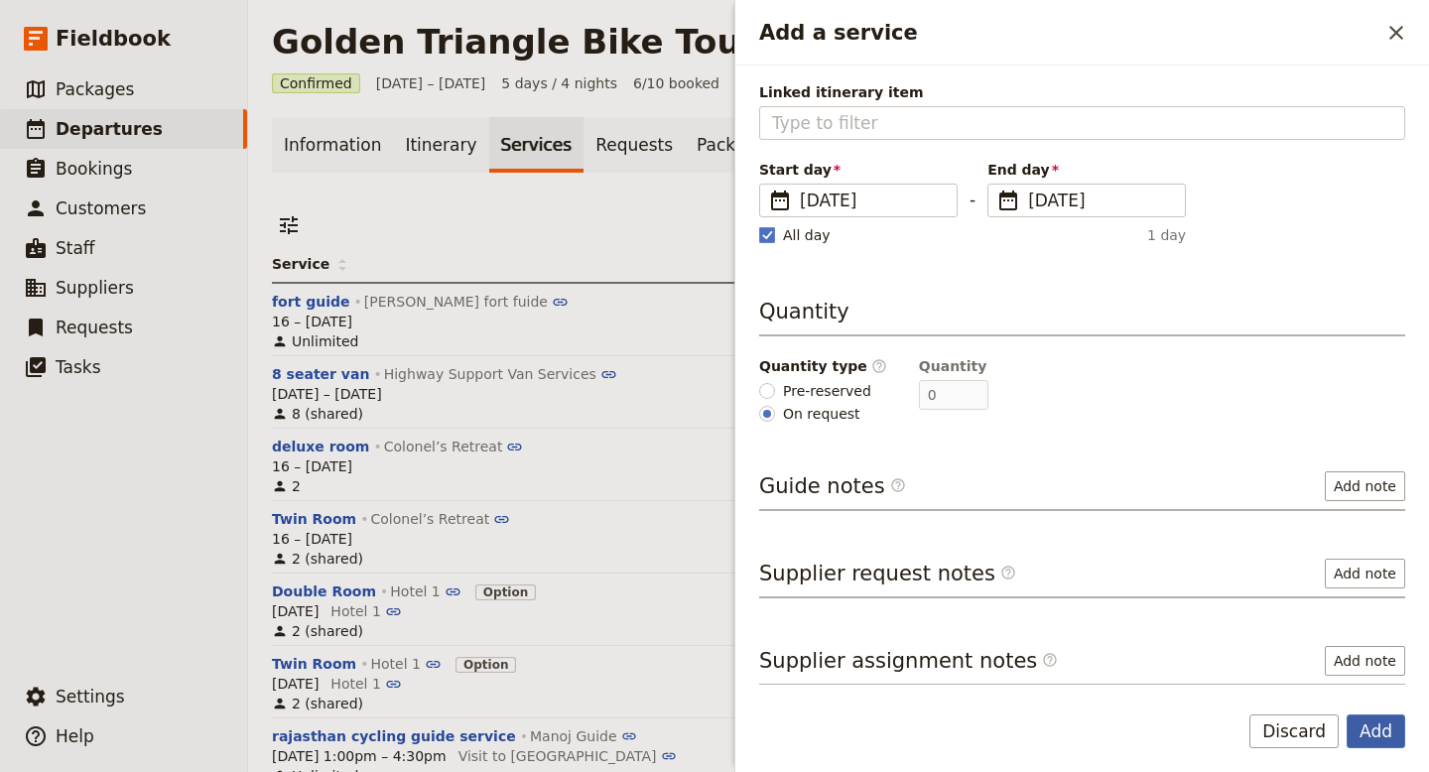
click at [1387, 736] on button "Add" at bounding box center [1376, 732] width 59 height 34
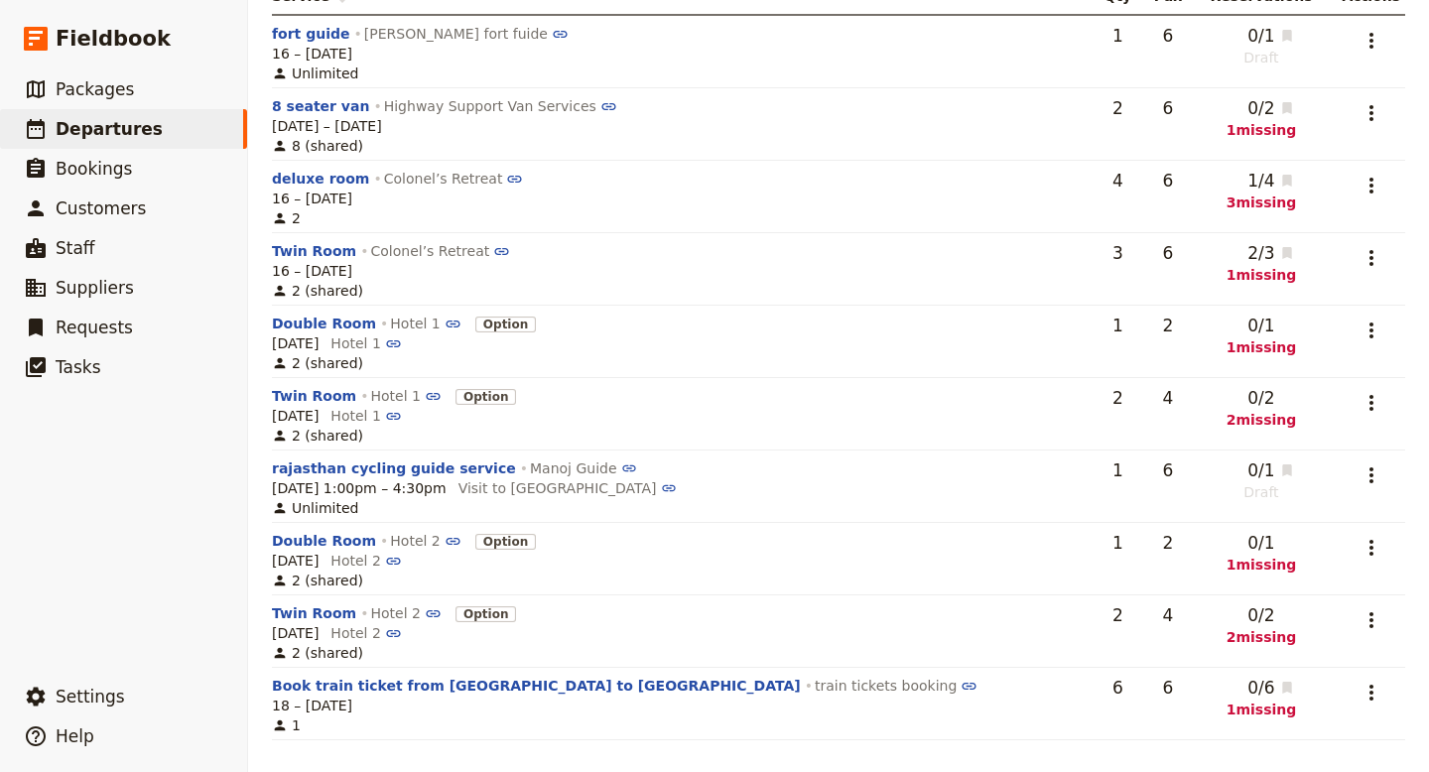
scroll to position [0, 0]
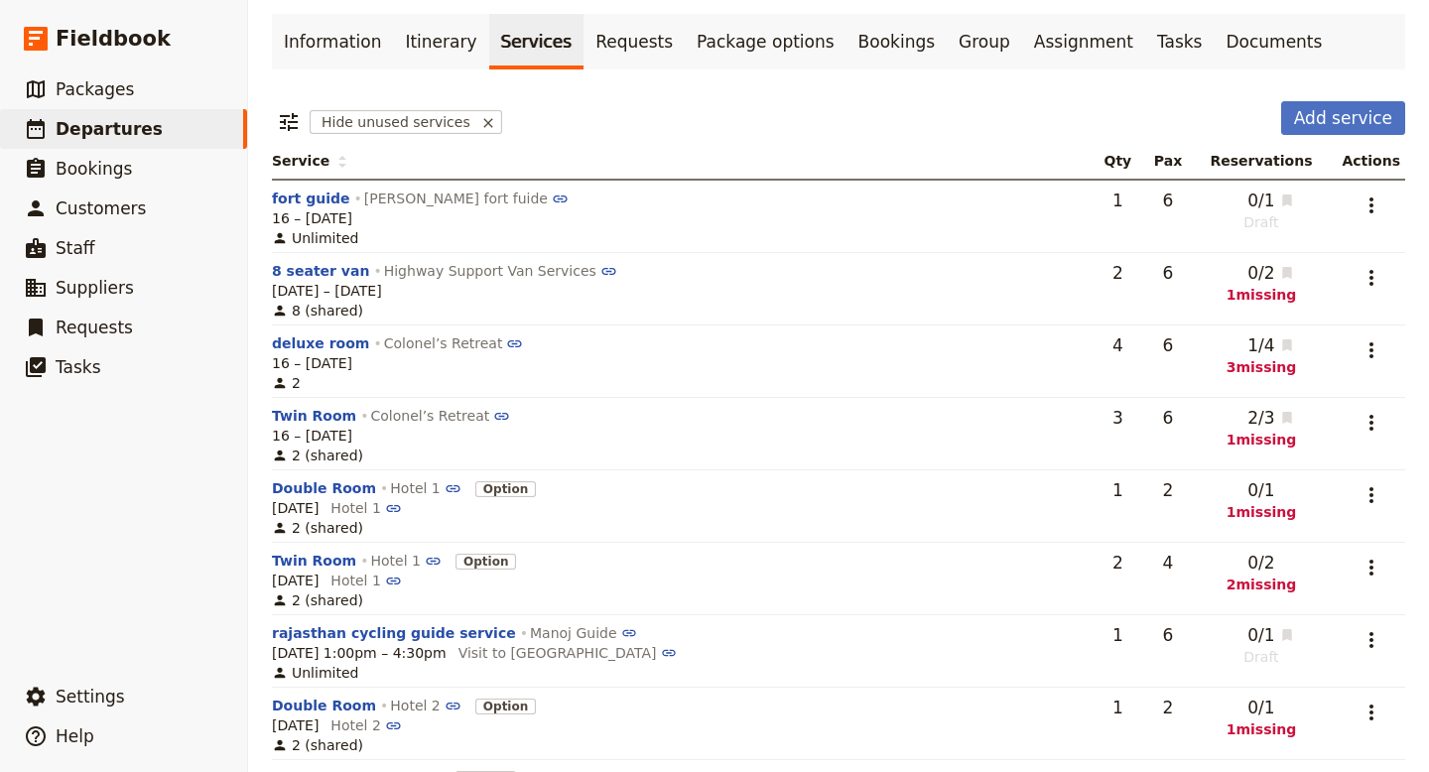
scroll to position [53, 0]
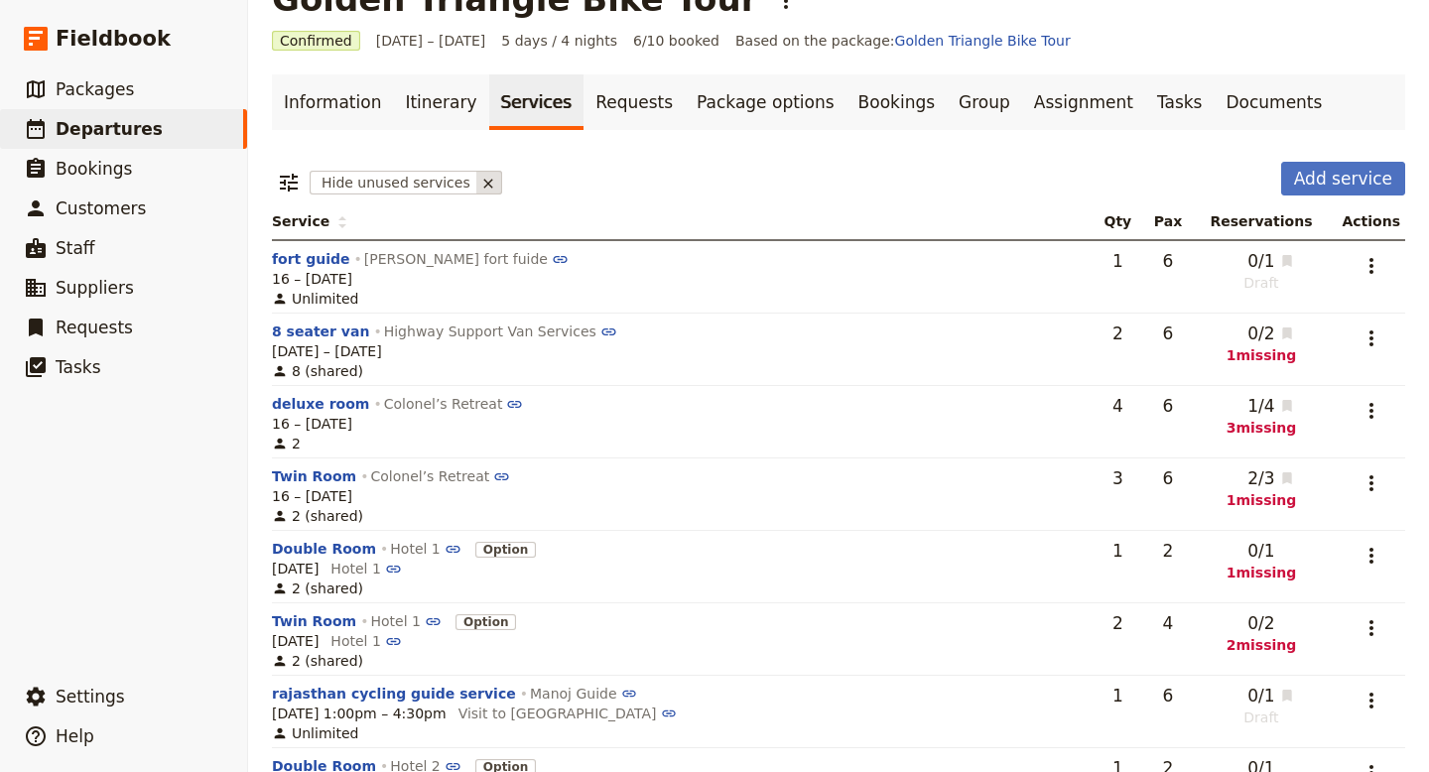
click at [483, 180] on icon at bounding box center [487, 183] width 9 height 9
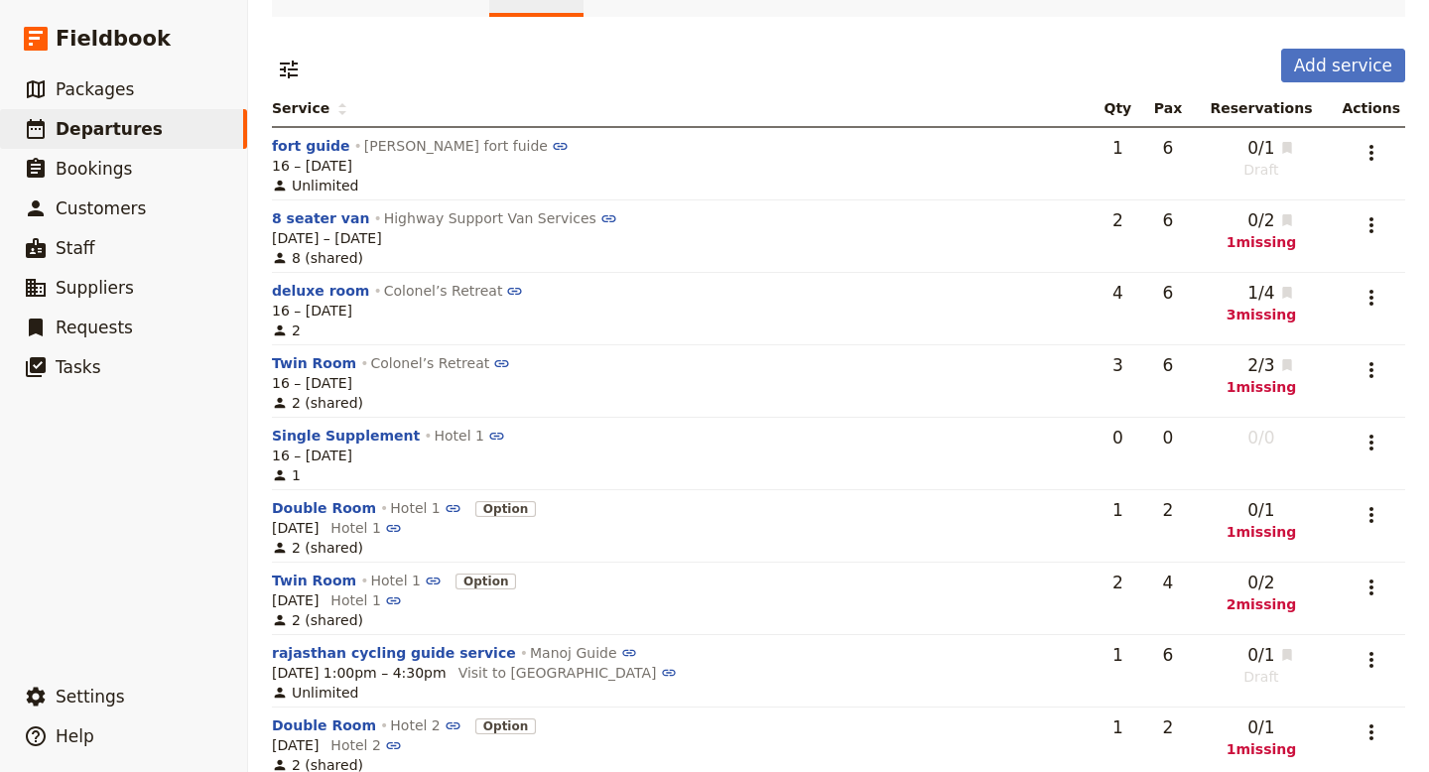
scroll to position [0, 0]
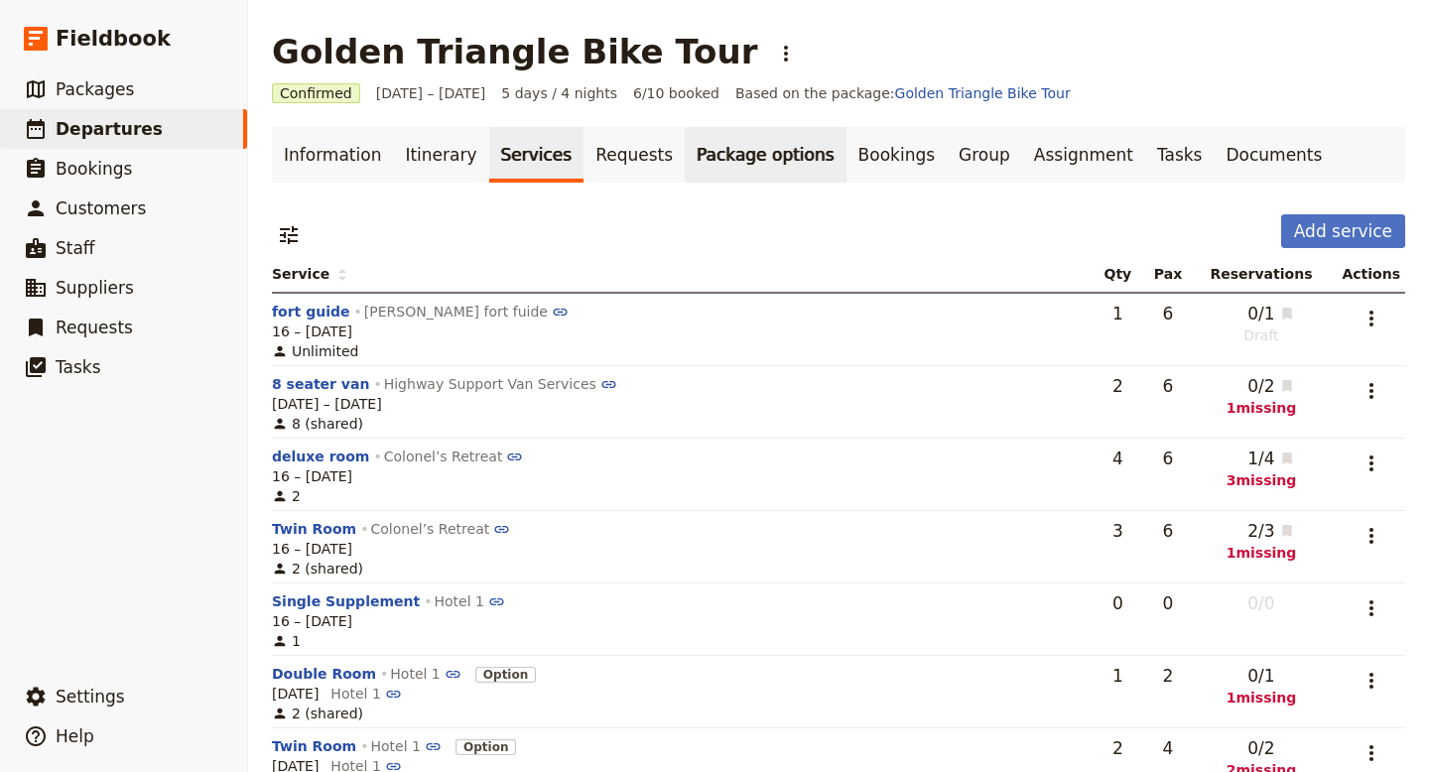
click at [727, 154] on link "Package options" at bounding box center [765, 155] width 161 height 56
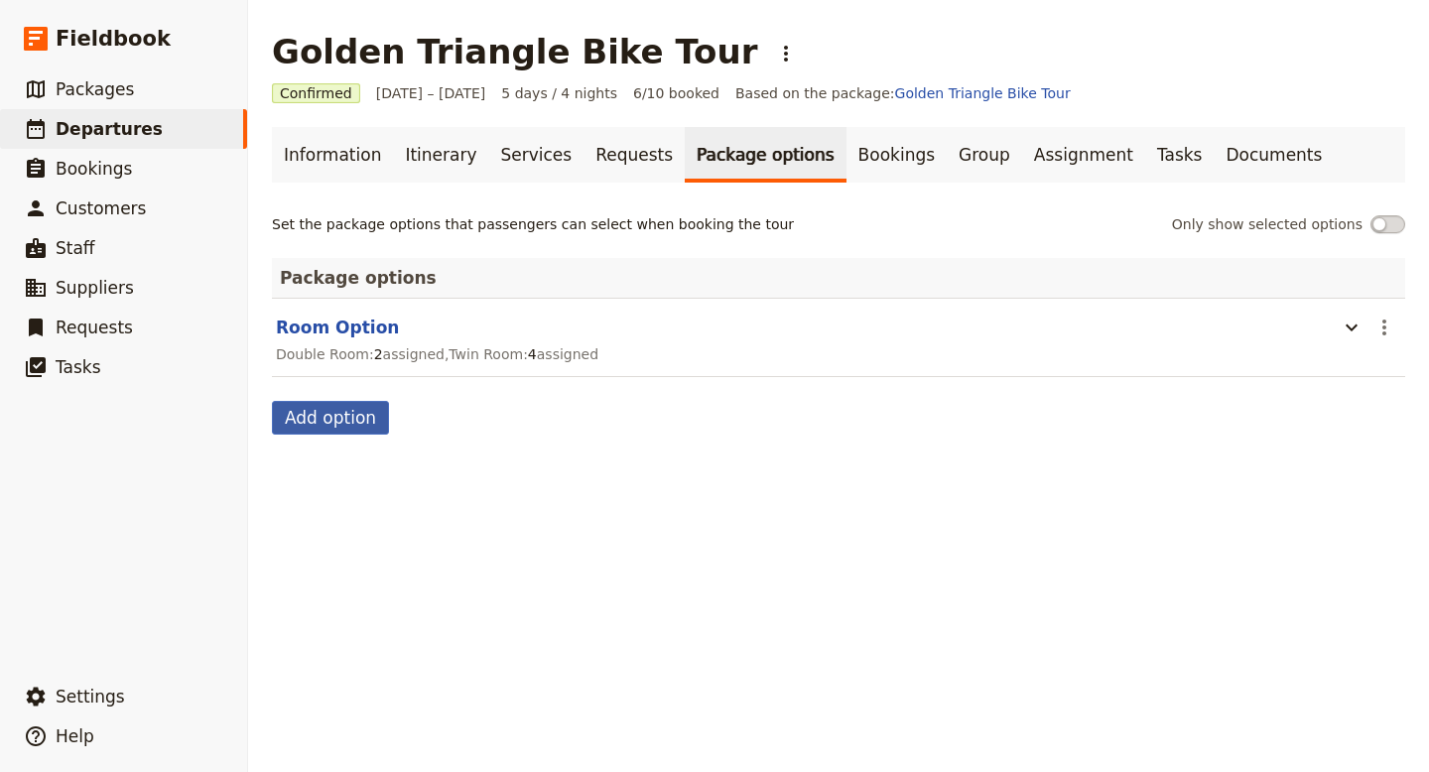
click at [318, 425] on button "Add option" at bounding box center [330, 418] width 117 height 34
select select "addOn"
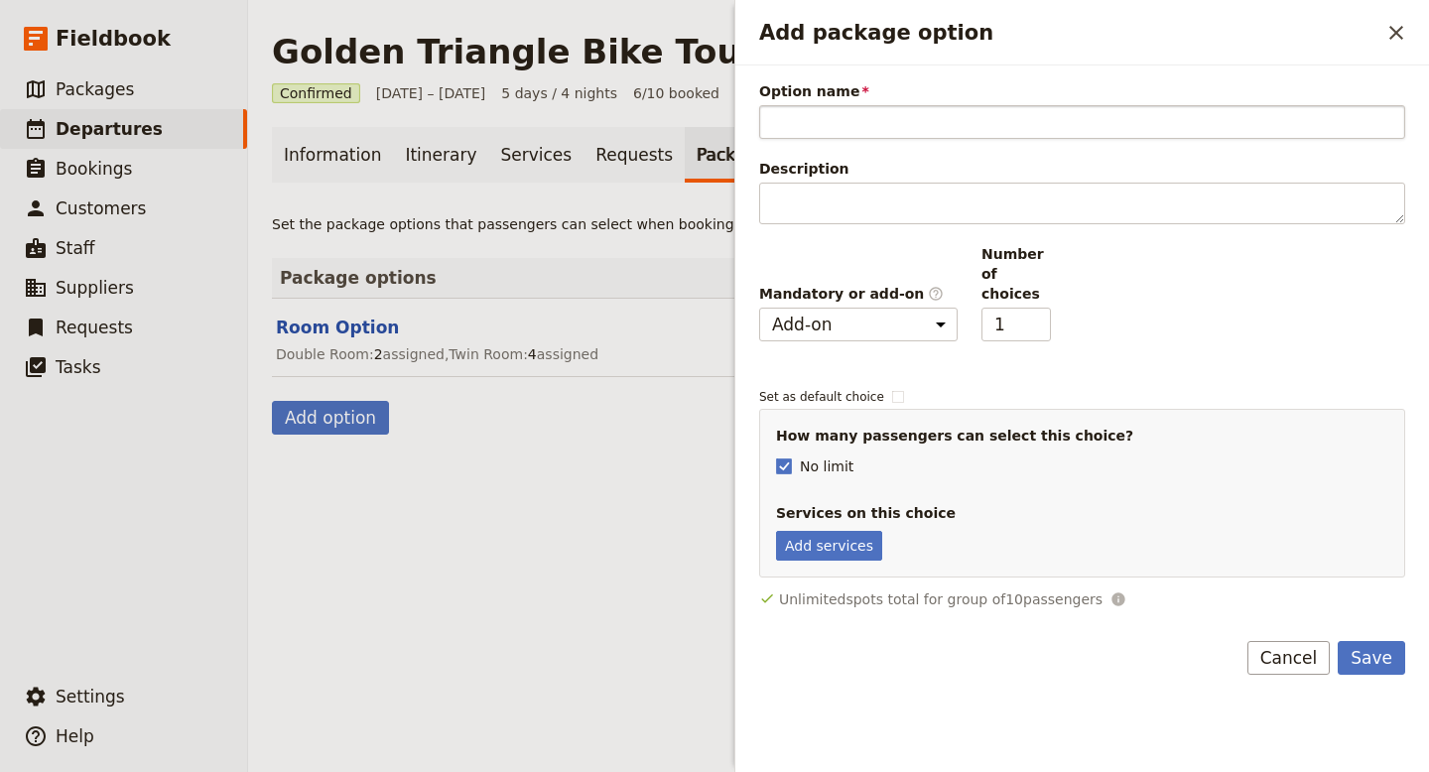
click at [829, 127] on input "Option name" at bounding box center [1082, 122] width 646 height 34
type input "Single Supplement"
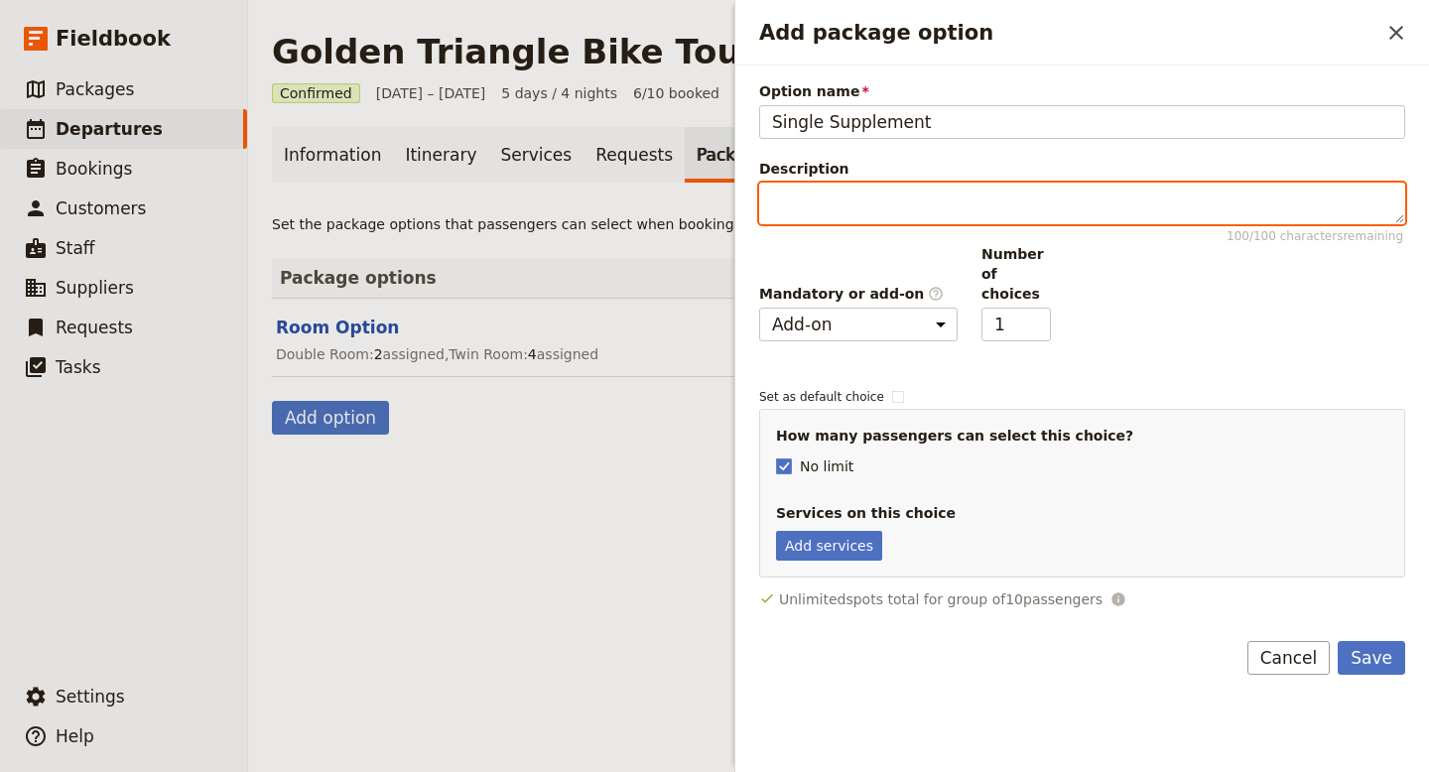
click at [841, 209] on textarea "Description 100 / 100 characters remaining" at bounding box center [1082, 204] width 646 height 42
type textarea "Individual room for single person without sharing"
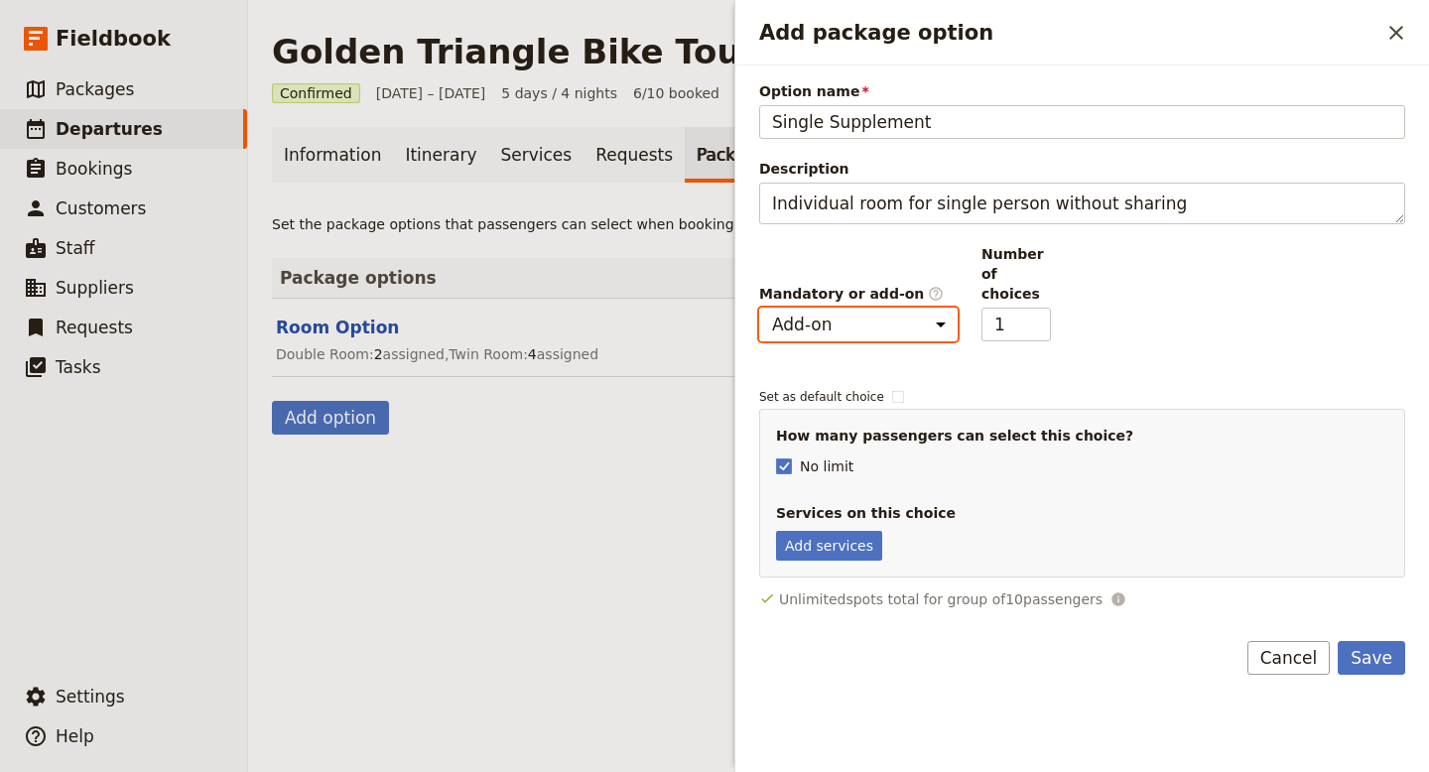
click at [950, 308] on select "Mandatory Add-on" at bounding box center [858, 325] width 199 height 34
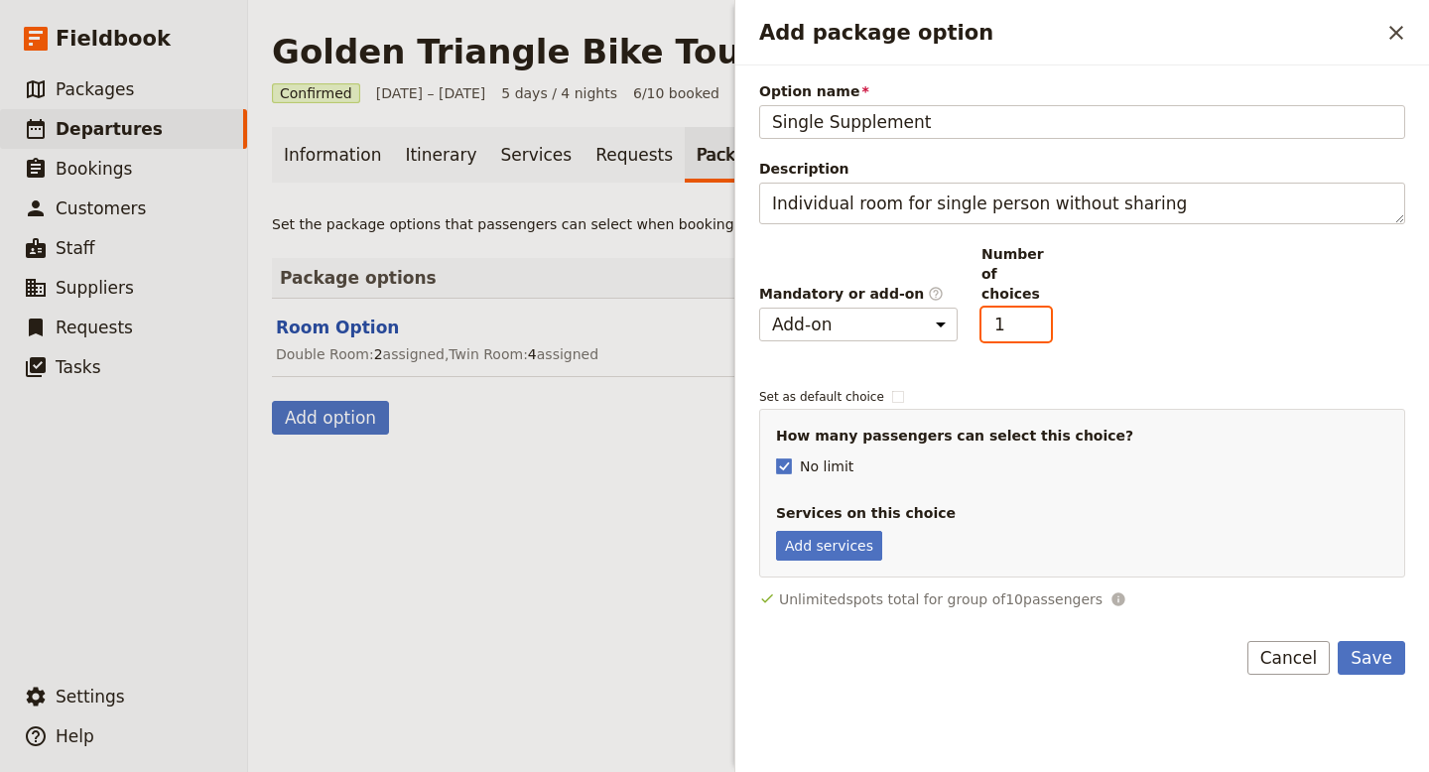
click at [1018, 310] on input "1" at bounding box center [1016, 325] width 69 height 34
type input "2"
checkbox input "true"
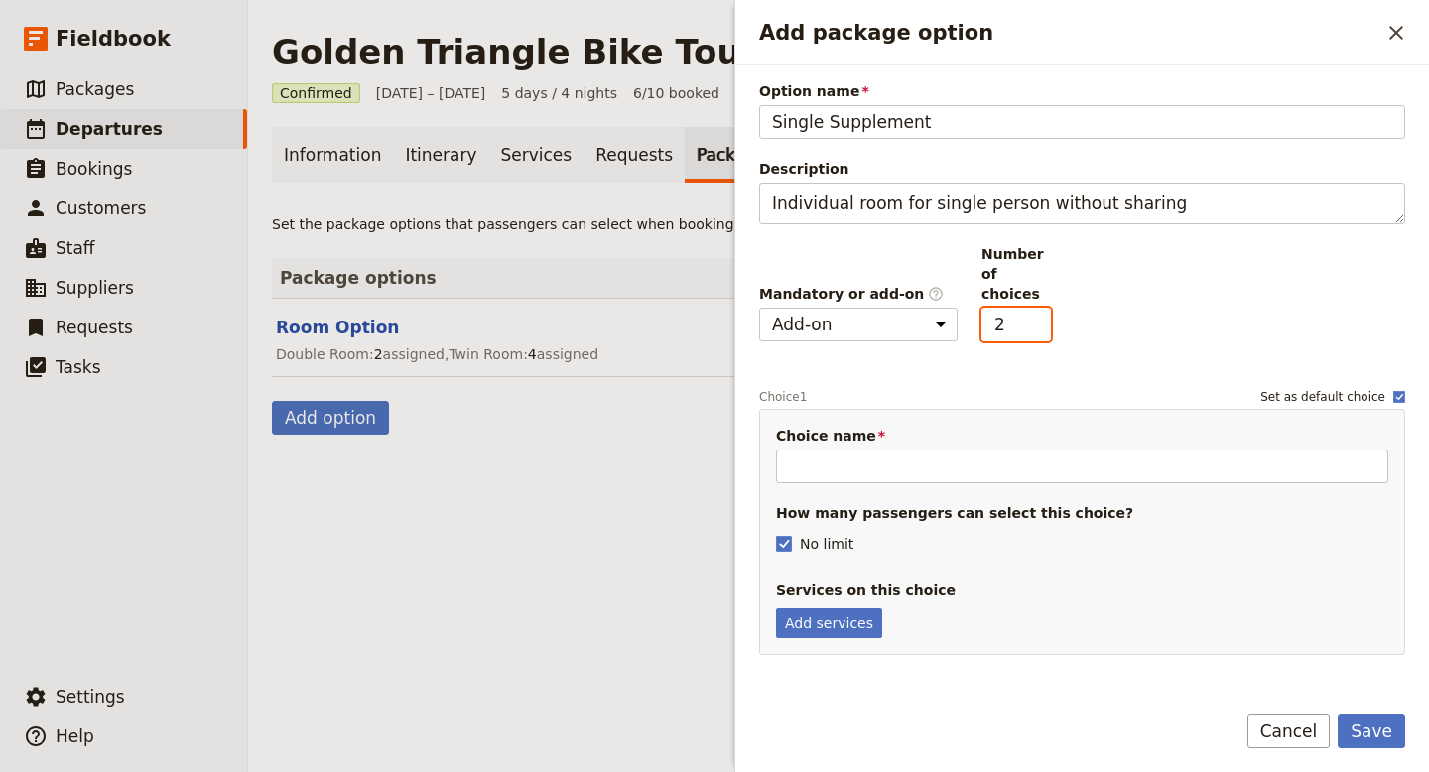
click at [1042, 308] on input "2" at bounding box center [1016, 325] width 69 height 34
click at [1042, 308] on input "3" at bounding box center [1016, 325] width 69 height 34
click at [1040, 312] on input "2" at bounding box center [1016, 325] width 69 height 34
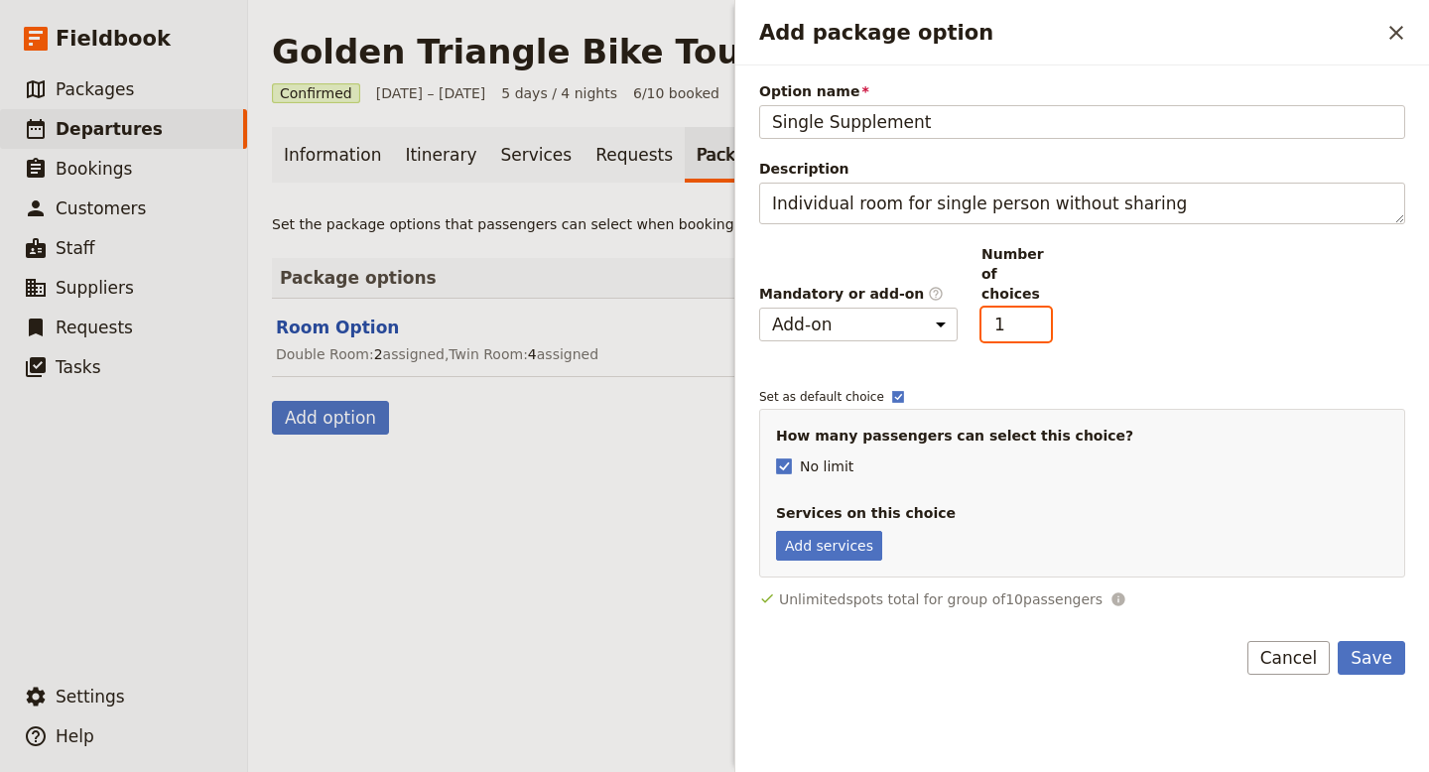
click at [1040, 312] on input "1" at bounding box center [1016, 325] width 69 height 34
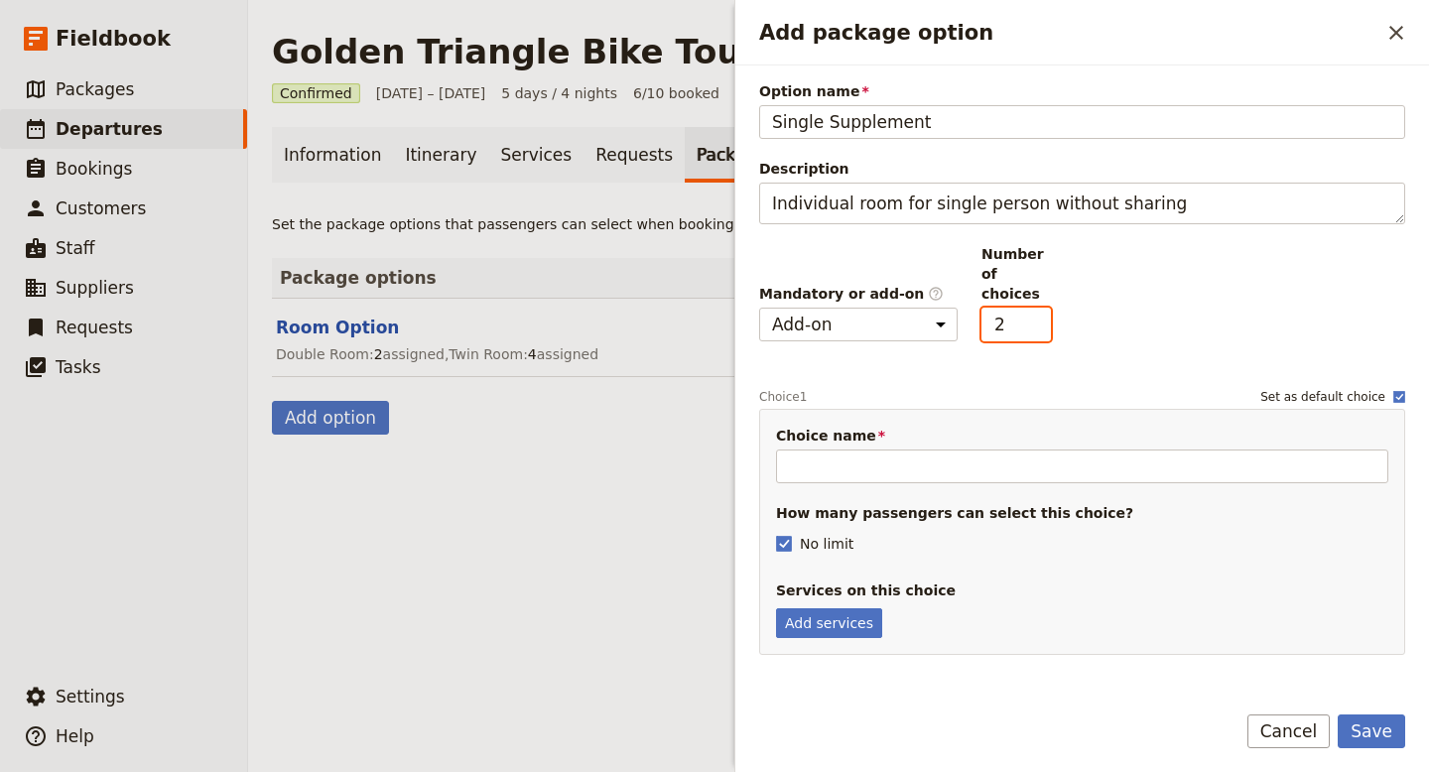
click at [1041, 308] on input "2" at bounding box center [1016, 325] width 69 height 34
click at [1041, 308] on input "3" at bounding box center [1016, 325] width 69 height 34
click at [1041, 308] on input "4" at bounding box center [1016, 325] width 69 height 34
click at [1041, 308] on input "5" at bounding box center [1016, 325] width 69 height 34
click at [1041, 308] on input "6" at bounding box center [1016, 325] width 69 height 34
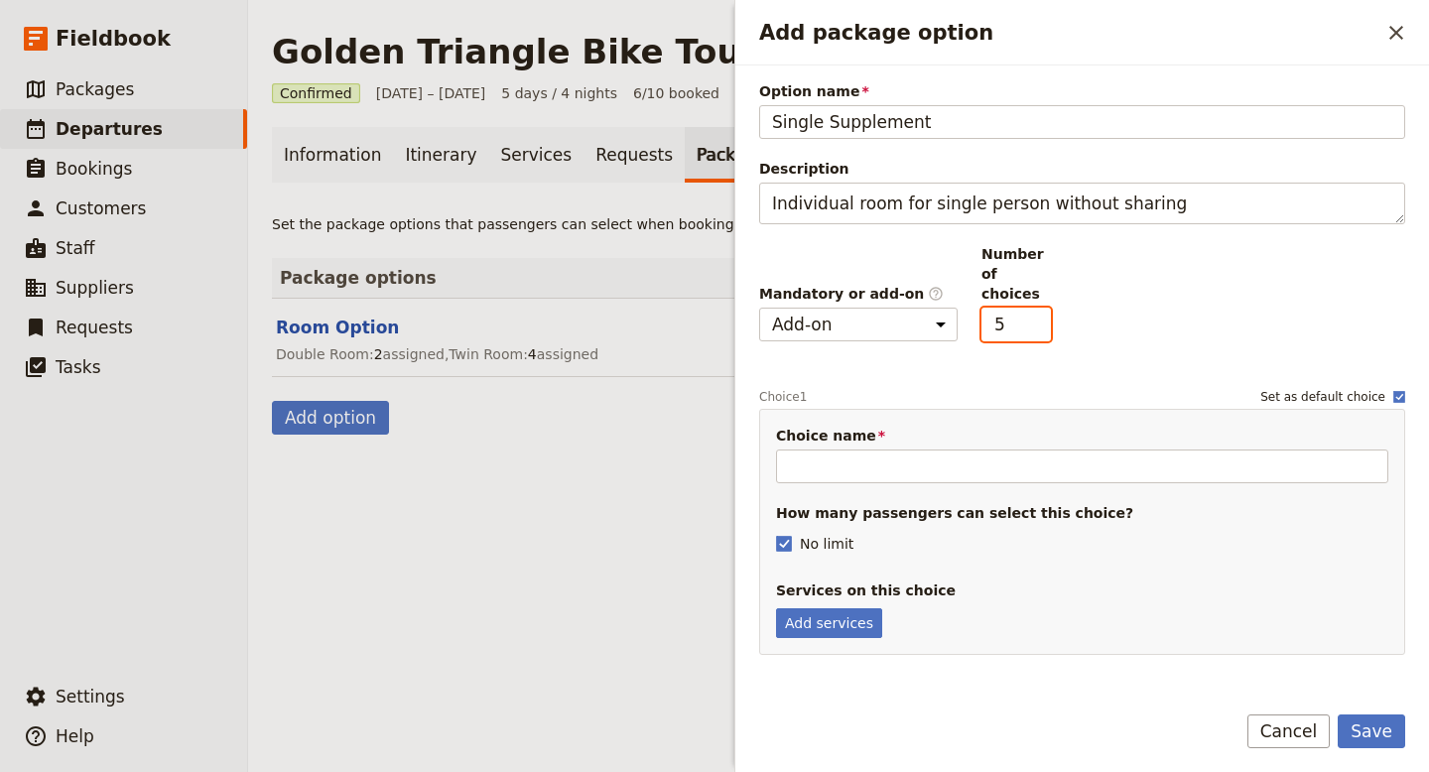
click at [1041, 313] on input "5" at bounding box center [1016, 325] width 69 height 34
click at [1041, 313] on input "4" at bounding box center [1016, 325] width 69 height 34
click at [1041, 313] on input "3" at bounding box center [1016, 325] width 69 height 34
click at [1041, 313] on input "2" at bounding box center [1016, 325] width 69 height 34
type input "1"
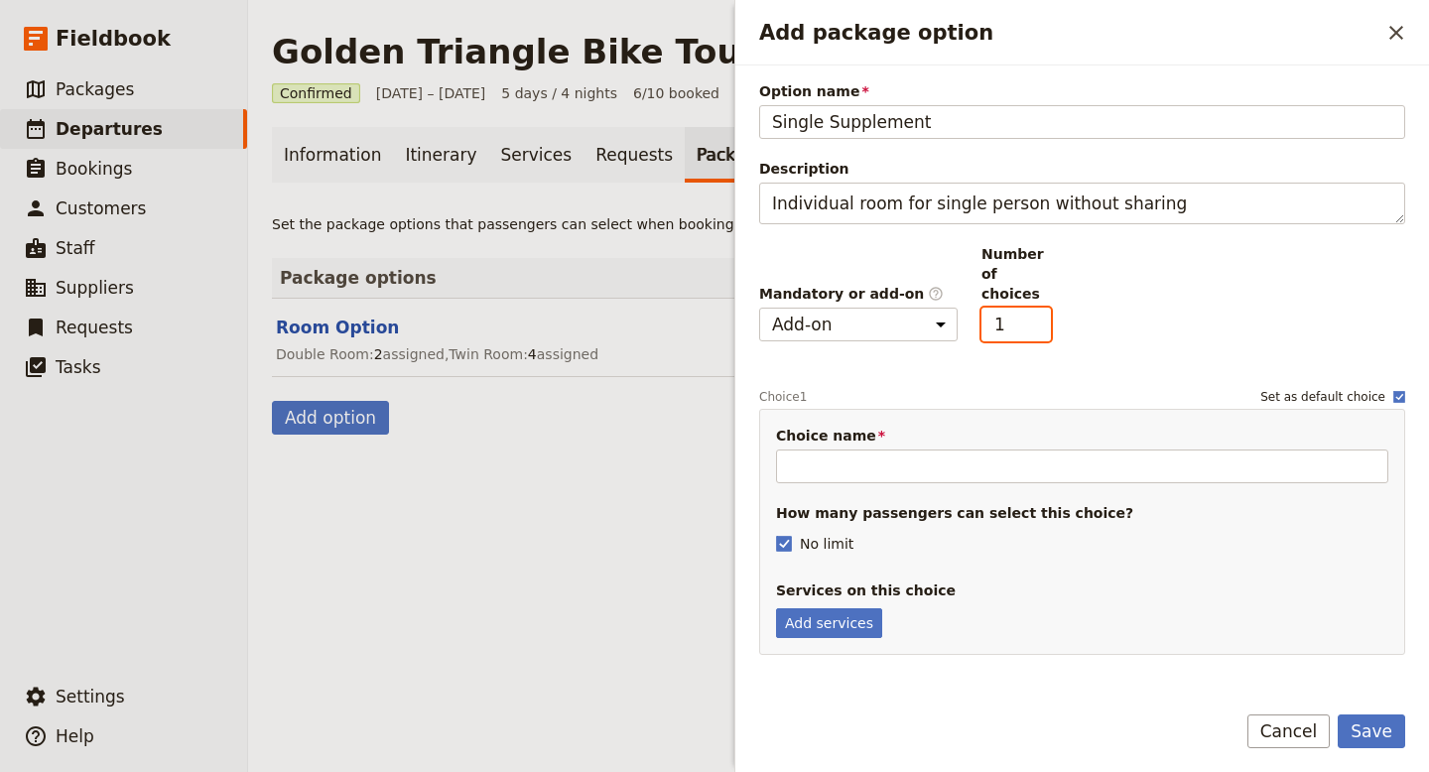
click at [1041, 313] on input "1" at bounding box center [1016, 325] width 69 height 34
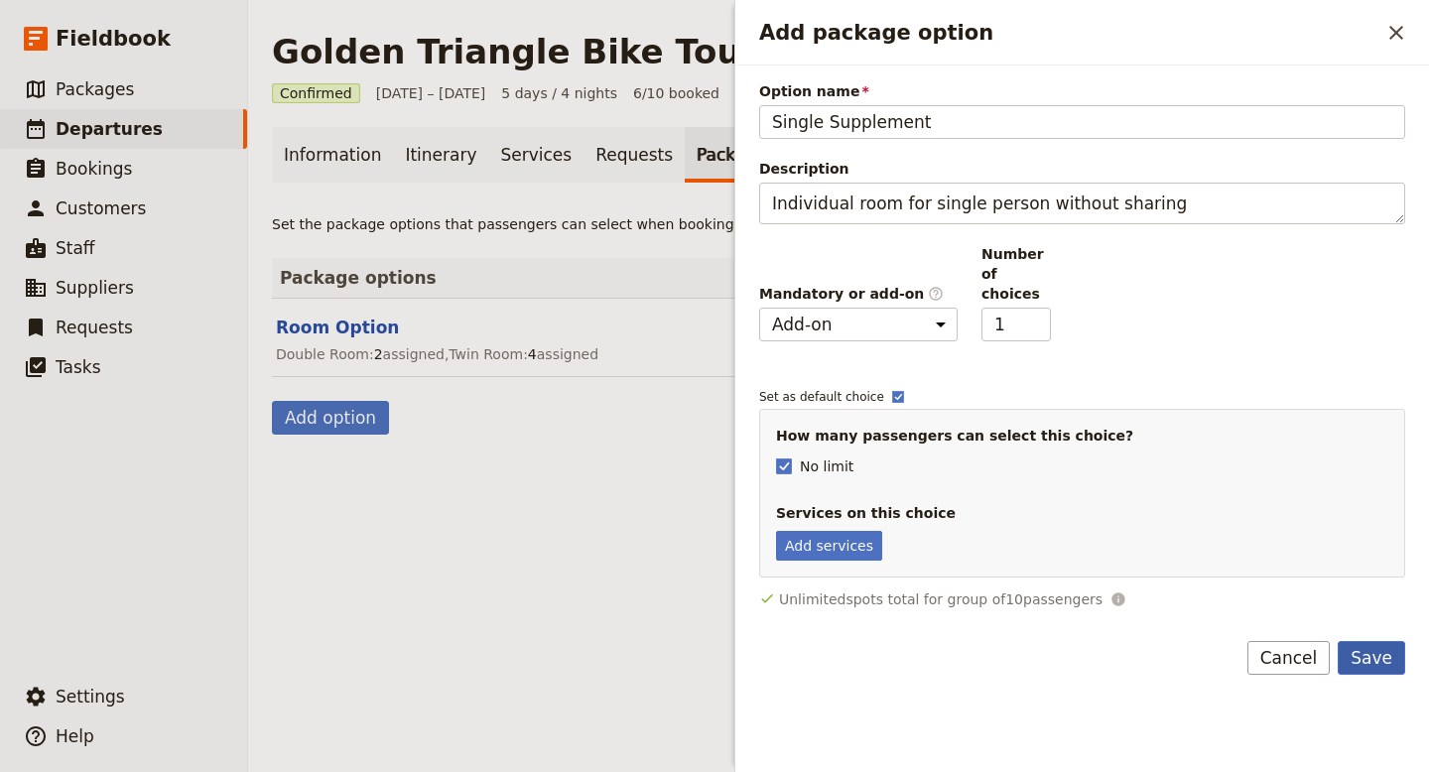
click at [1372, 641] on button "Save" at bounding box center [1371, 658] width 67 height 34
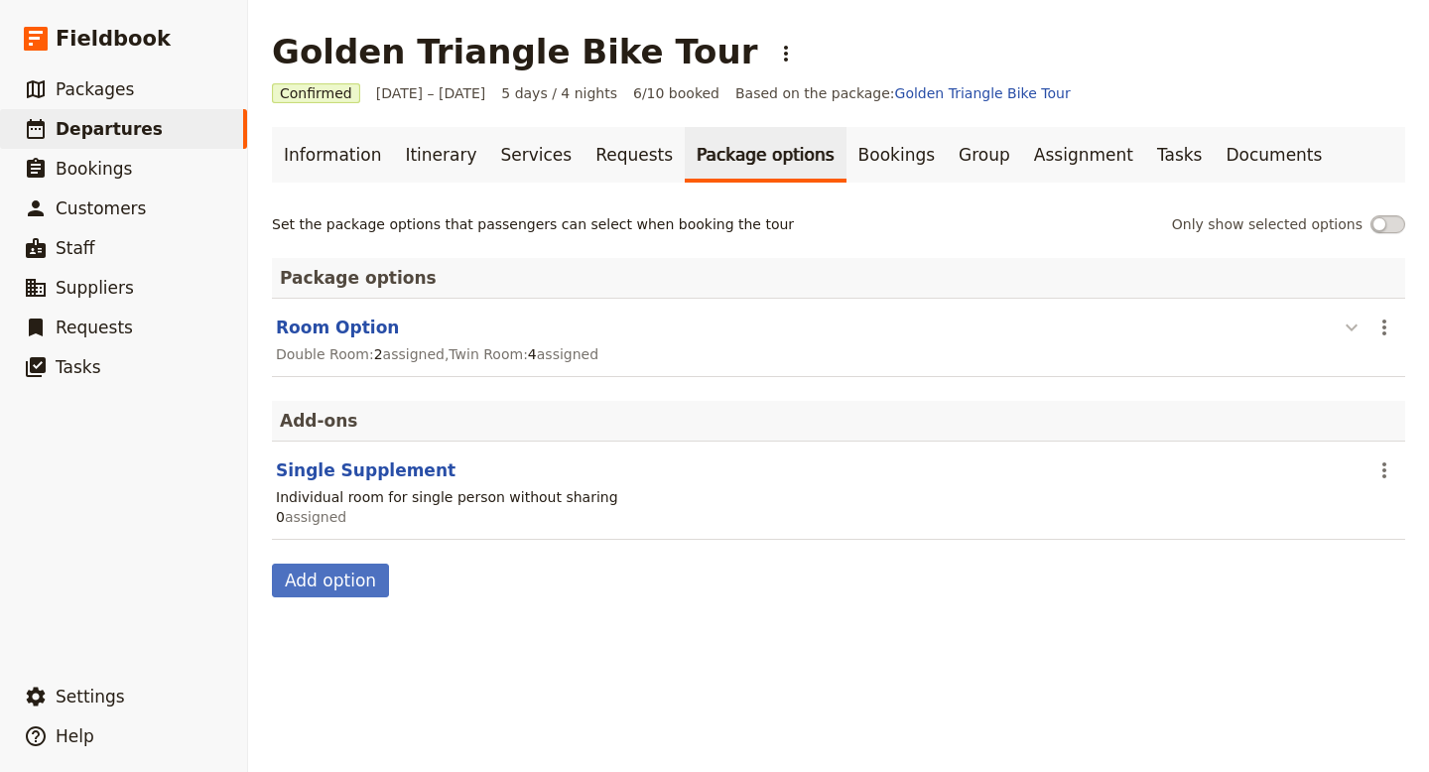
click at [1354, 330] on icon "button" at bounding box center [1352, 328] width 24 height 24
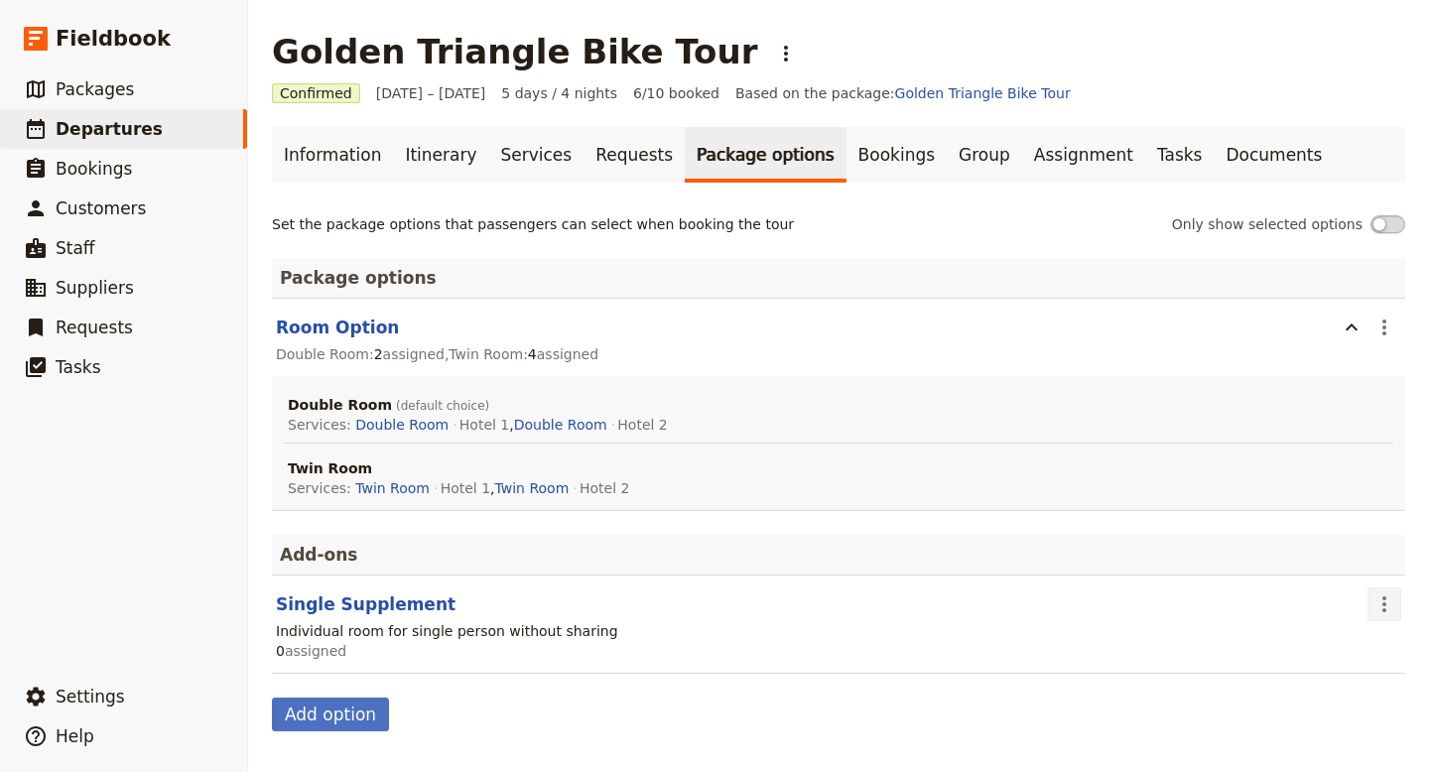
click at [1387, 609] on icon "Actions" at bounding box center [1385, 605] width 24 height 24
click at [1350, 682] on span "Remove package option" at bounding box center [1305, 676] width 168 height 20
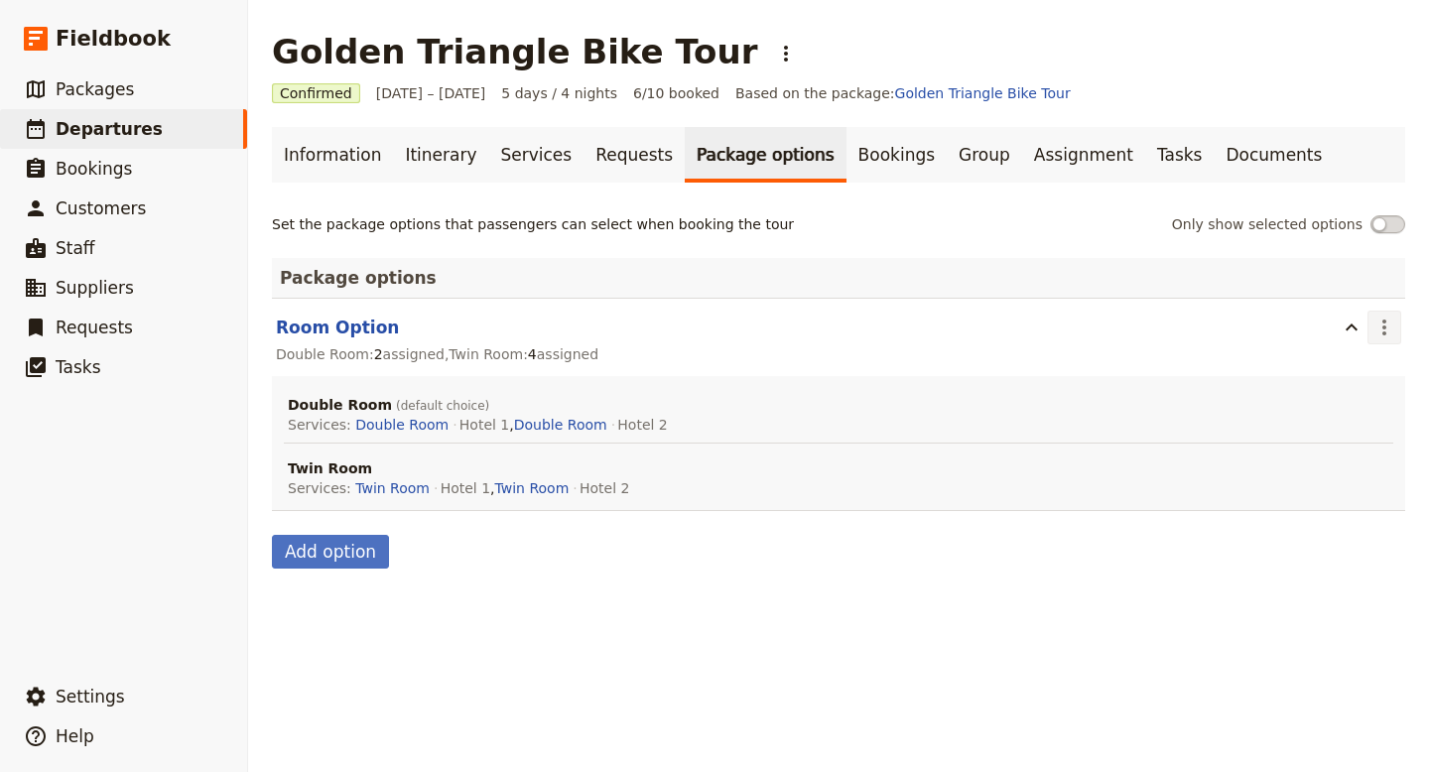
click at [1386, 323] on icon "Actions" at bounding box center [1385, 328] width 4 height 16
click at [1335, 374] on span "Edit package option" at bounding box center [1290, 371] width 138 height 20
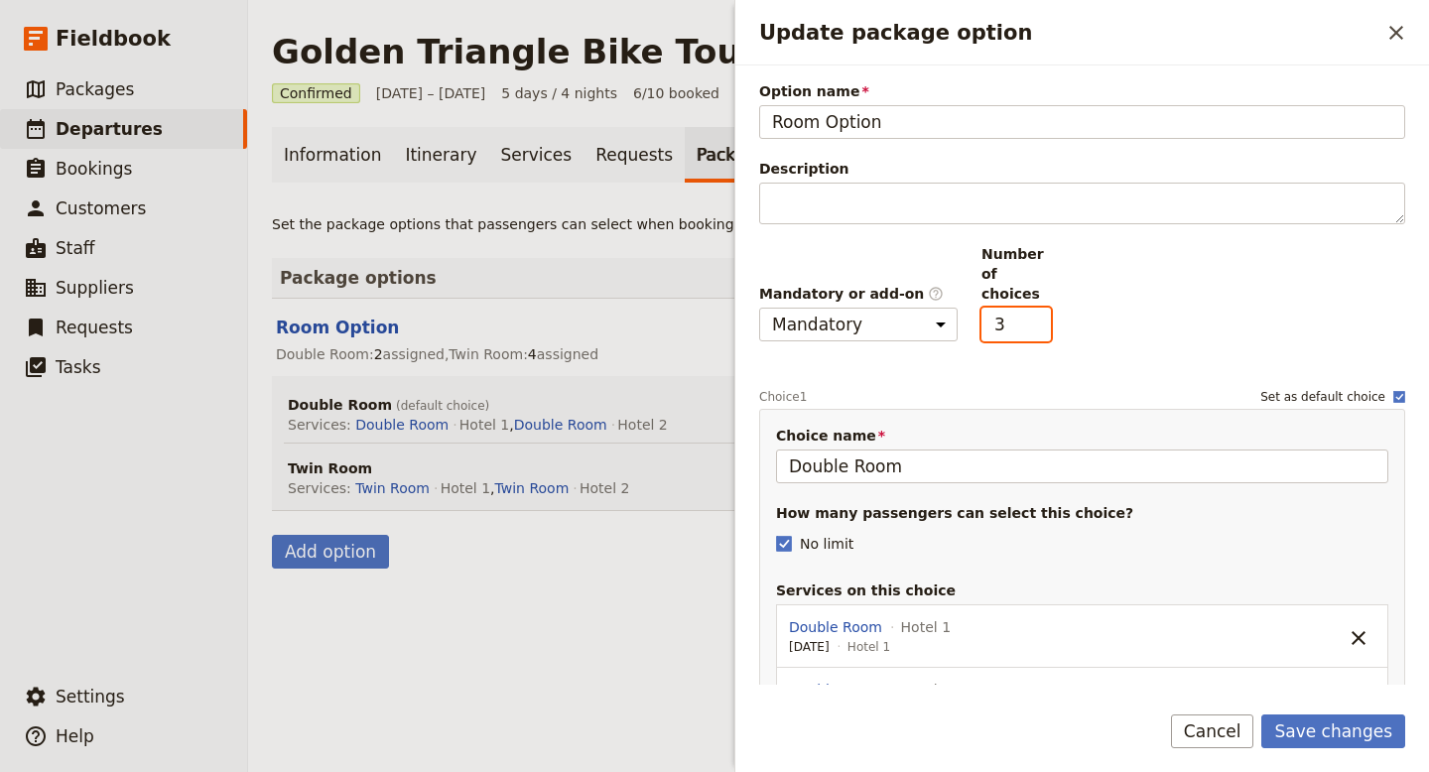
type input "3"
click at [1040, 308] on input "3" at bounding box center [1016, 325] width 69 height 34
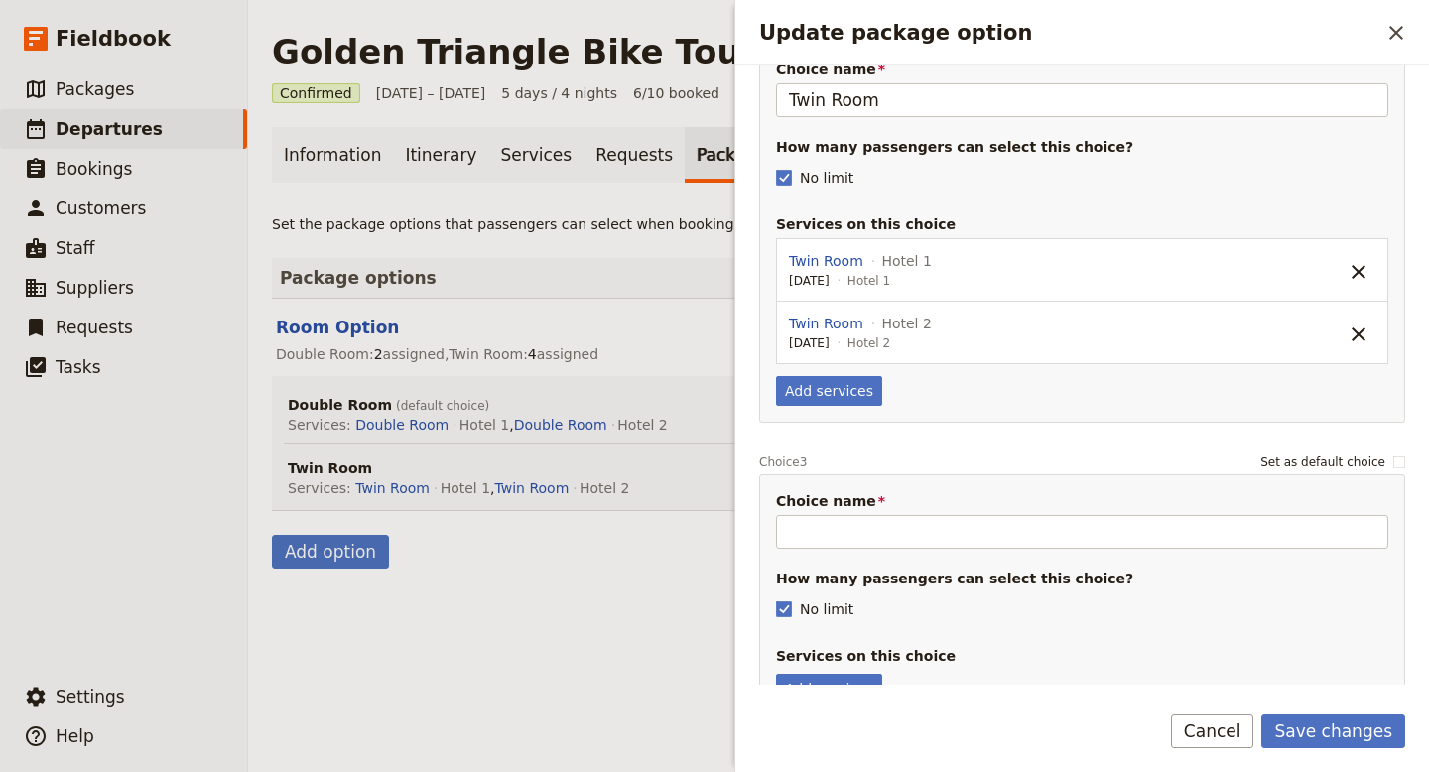
scroll to position [848, 0]
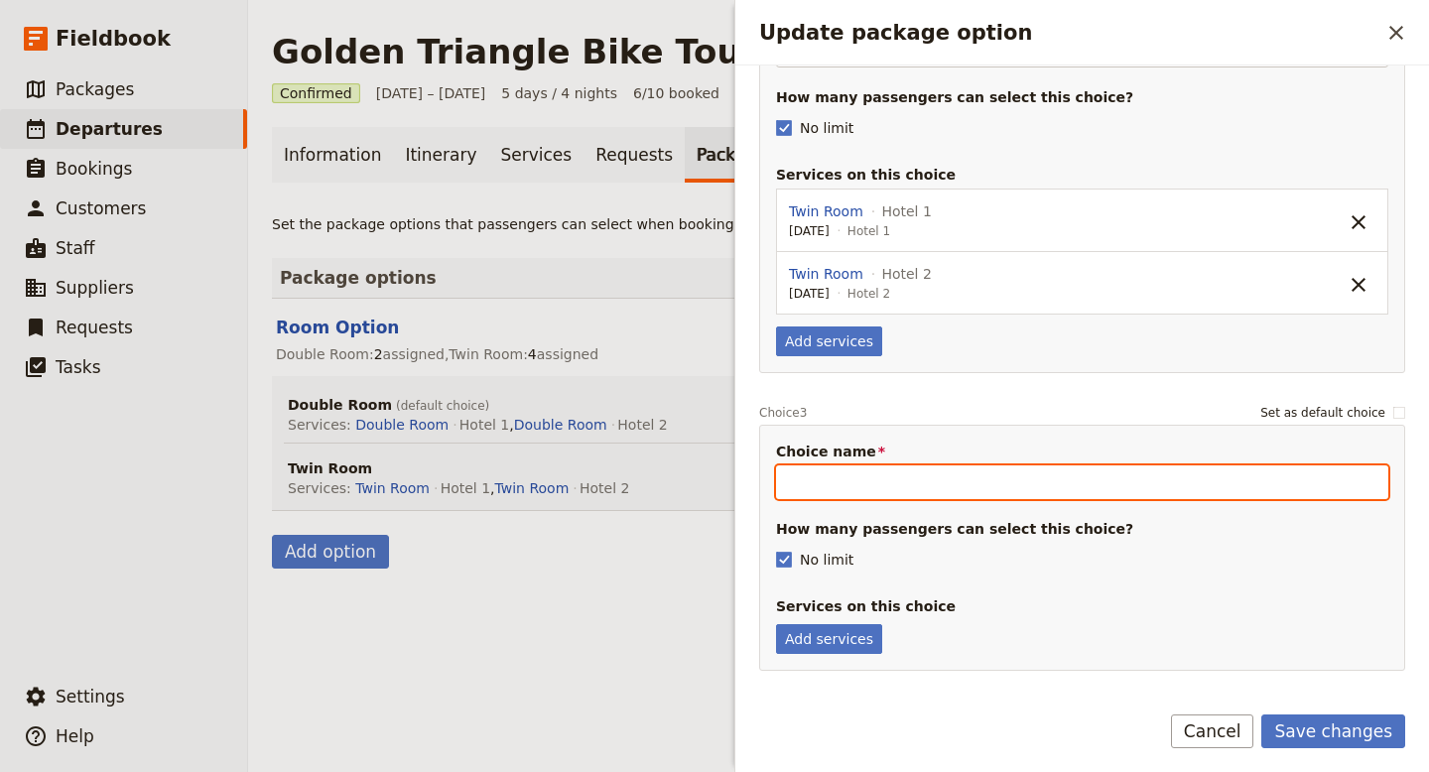
click at [933, 470] on input "Choice name" at bounding box center [1082, 483] width 612 height 34
click at [911, 469] on input "Single Supplemet" at bounding box center [1082, 483] width 612 height 34
type input "Single Supplement"
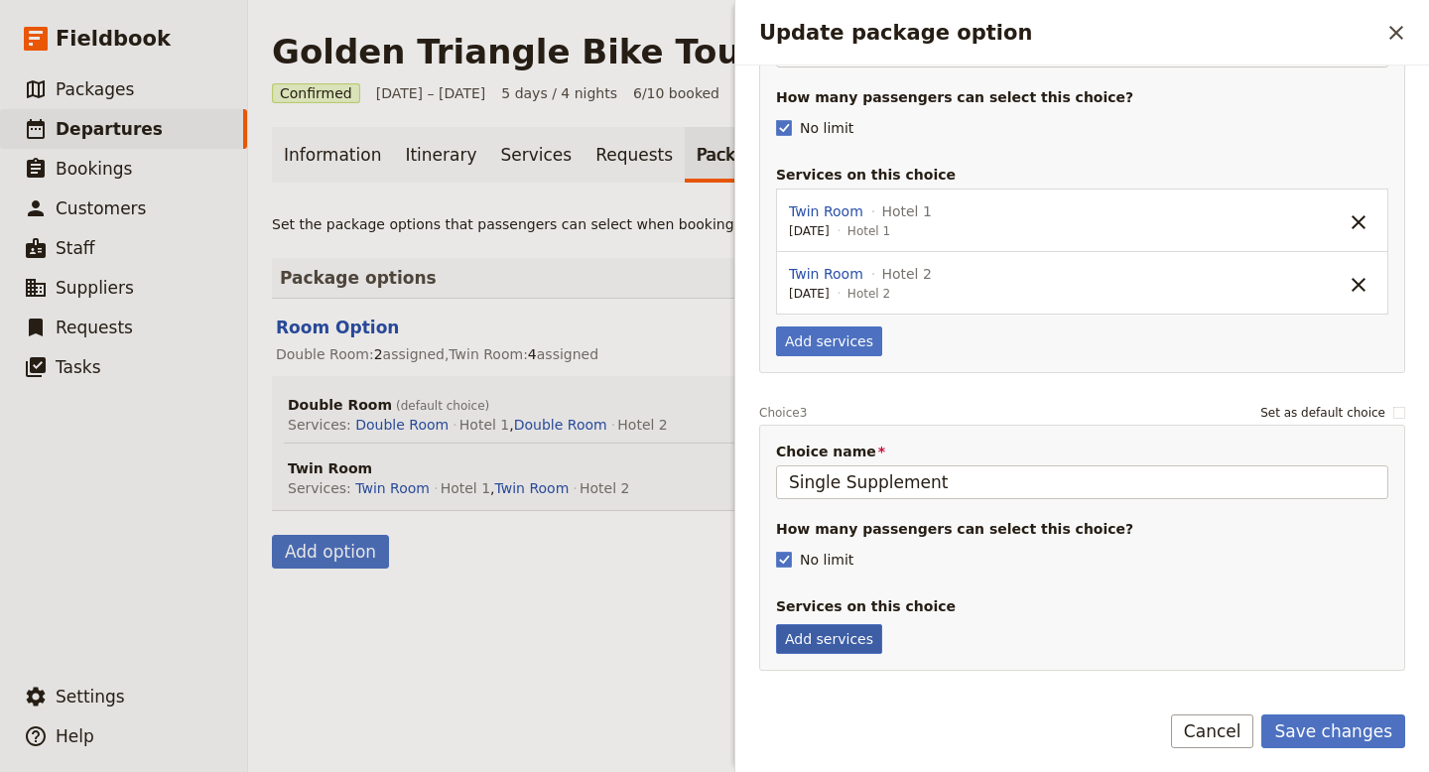
click at [836, 624] on button "Add services" at bounding box center [829, 639] width 106 height 30
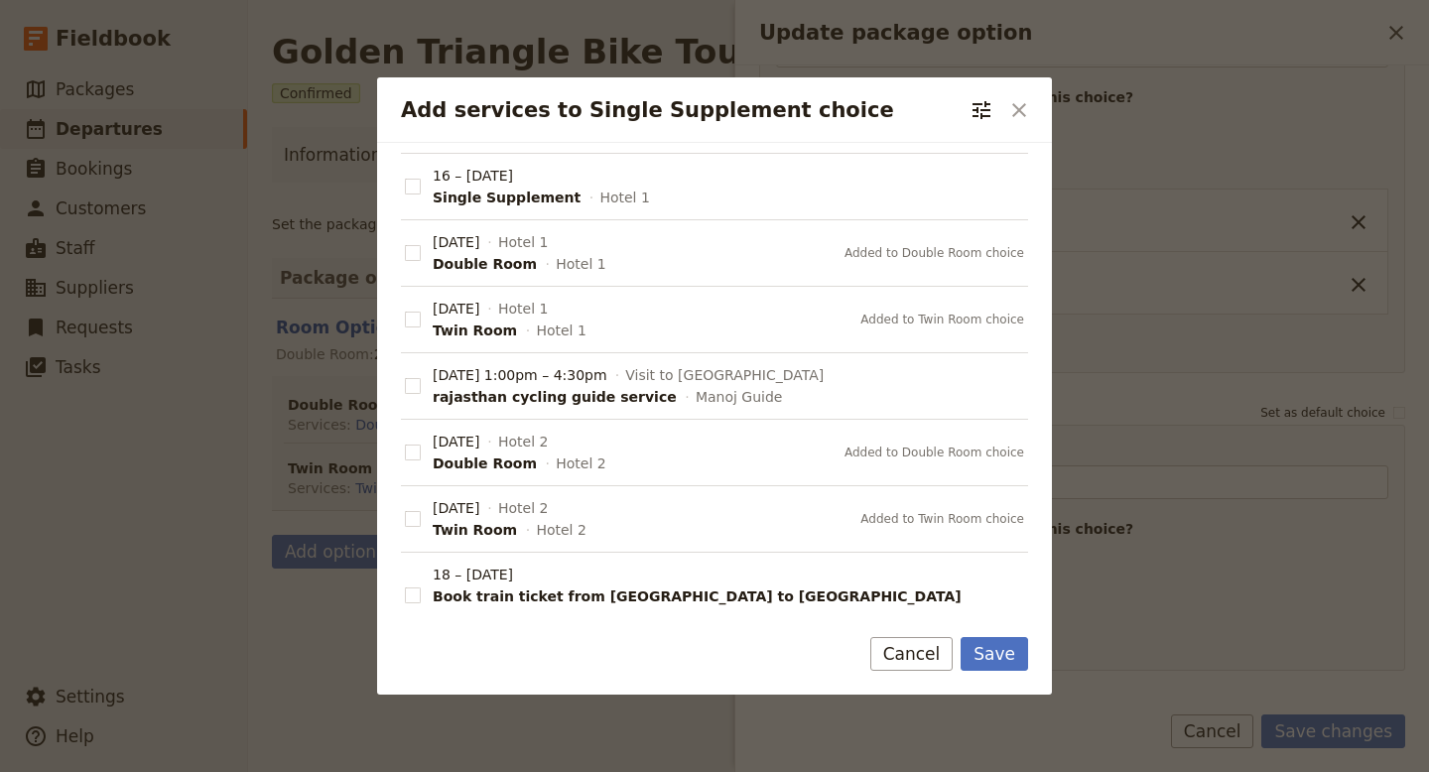
scroll to position [272, 0]
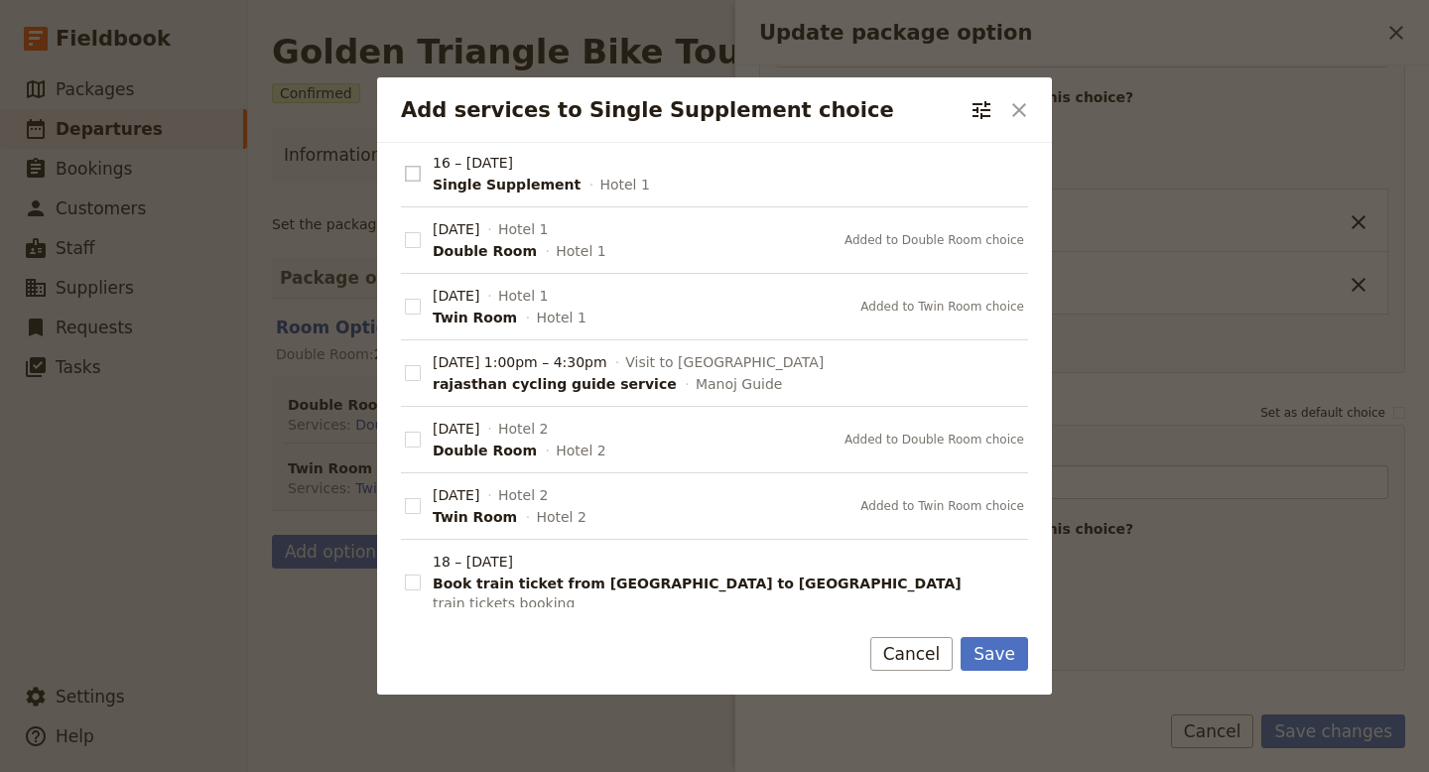
click at [415, 164] on span "Add services to Single Supplement choice" at bounding box center [413, 174] width 16 height 20
click at [405, 164] on input "16 – 15 Oct 2025 Single Supplement Hotel 1" at bounding box center [404, 163] width 1 height 1
checkbox input "true"
click at [1007, 654] on button "Save" at bounding box center [994, 654] width 67 height 34
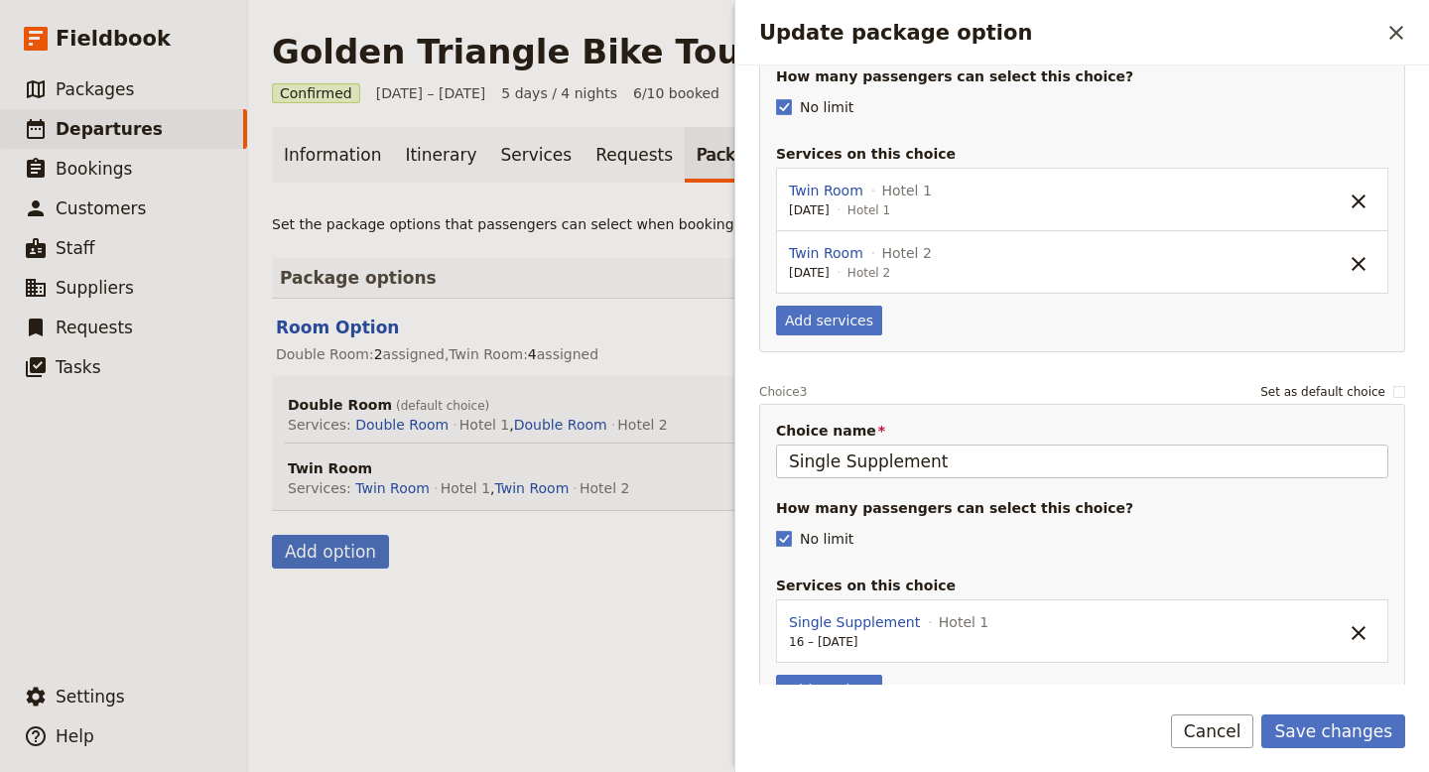
scroll to position [919, 0]
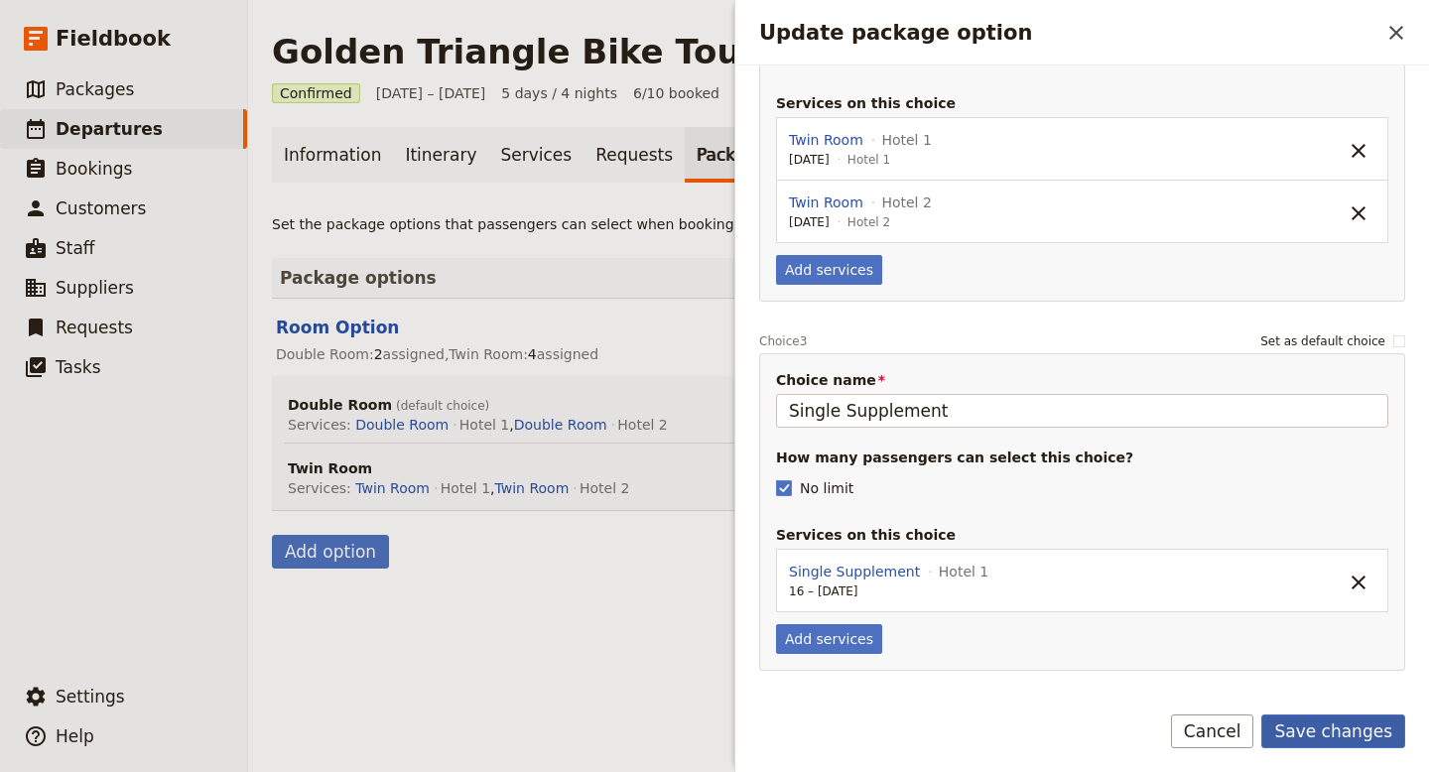
click at [1328, 736] on button "Save changes" at bounding box center [1334, 732] width 144 height 34
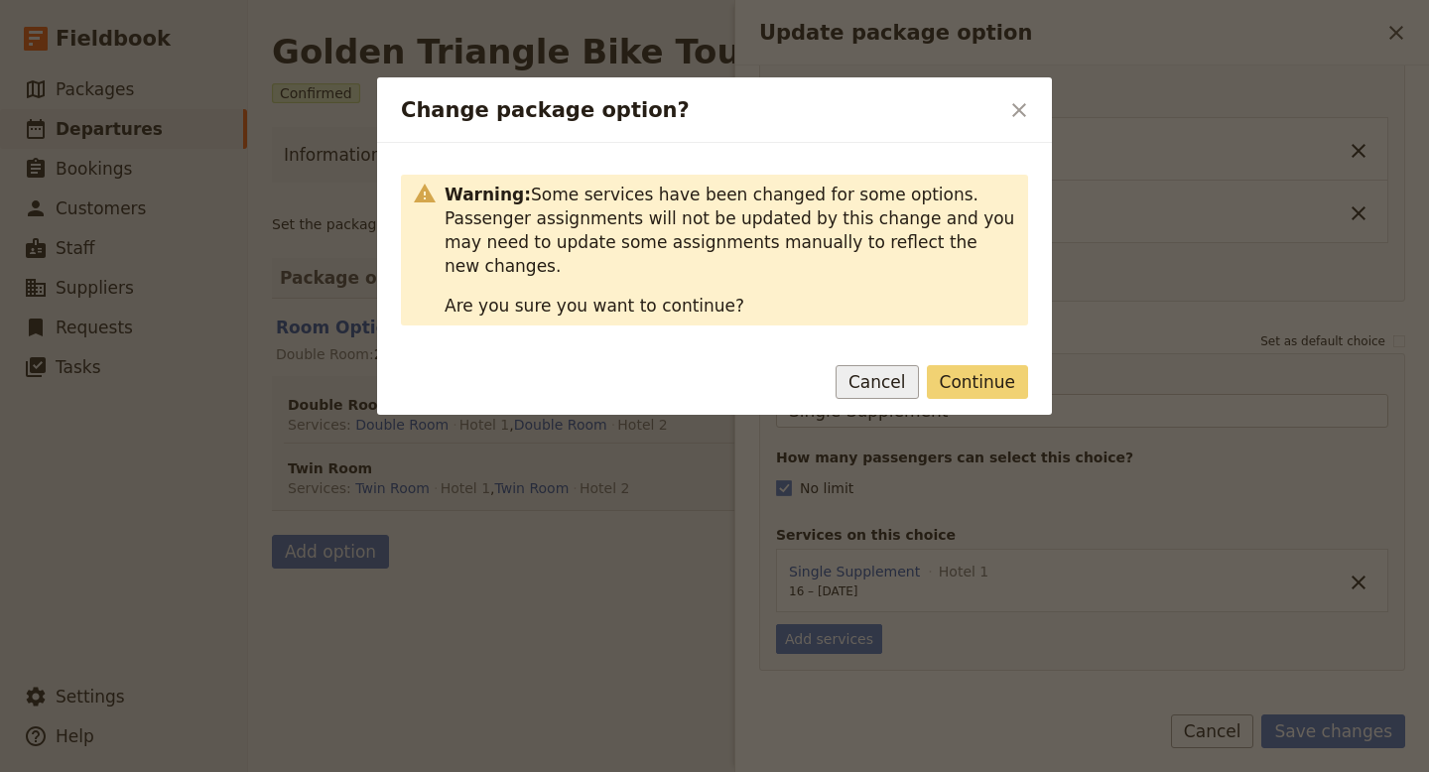
drag, startPoint x: 993, startPoint y: 355, endPoint x: 900, endPoint y: 359, distance: 92.4
click at [900, 365] on div "Continue Cancel" at bounding box center [714, 382] width 627 height 34
click at [900, 365] on button "Cancel" at bounding box center [877, 382] width 83 height 34
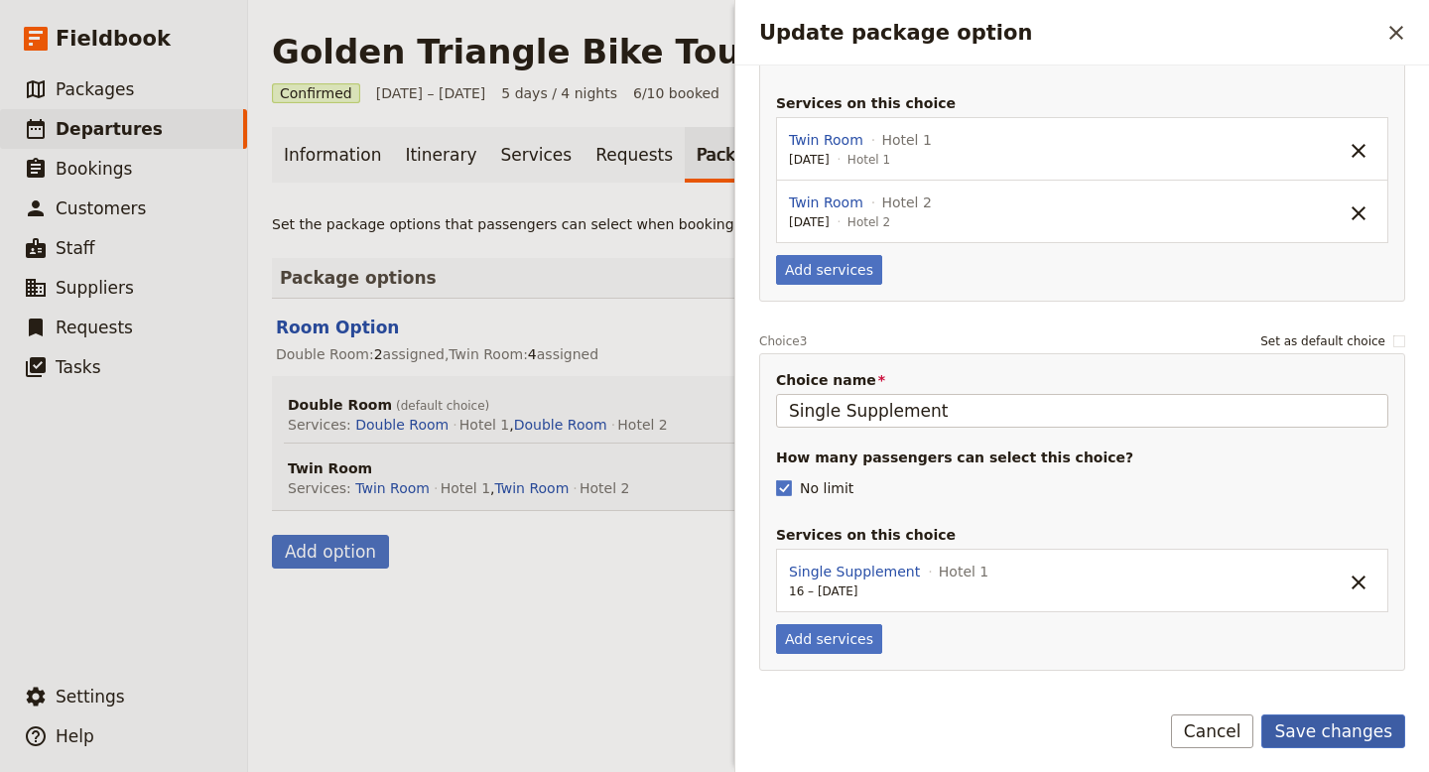
click at [1331, 729] on button "Save changes" at bounding box center [1334, 732] width 144 height 34
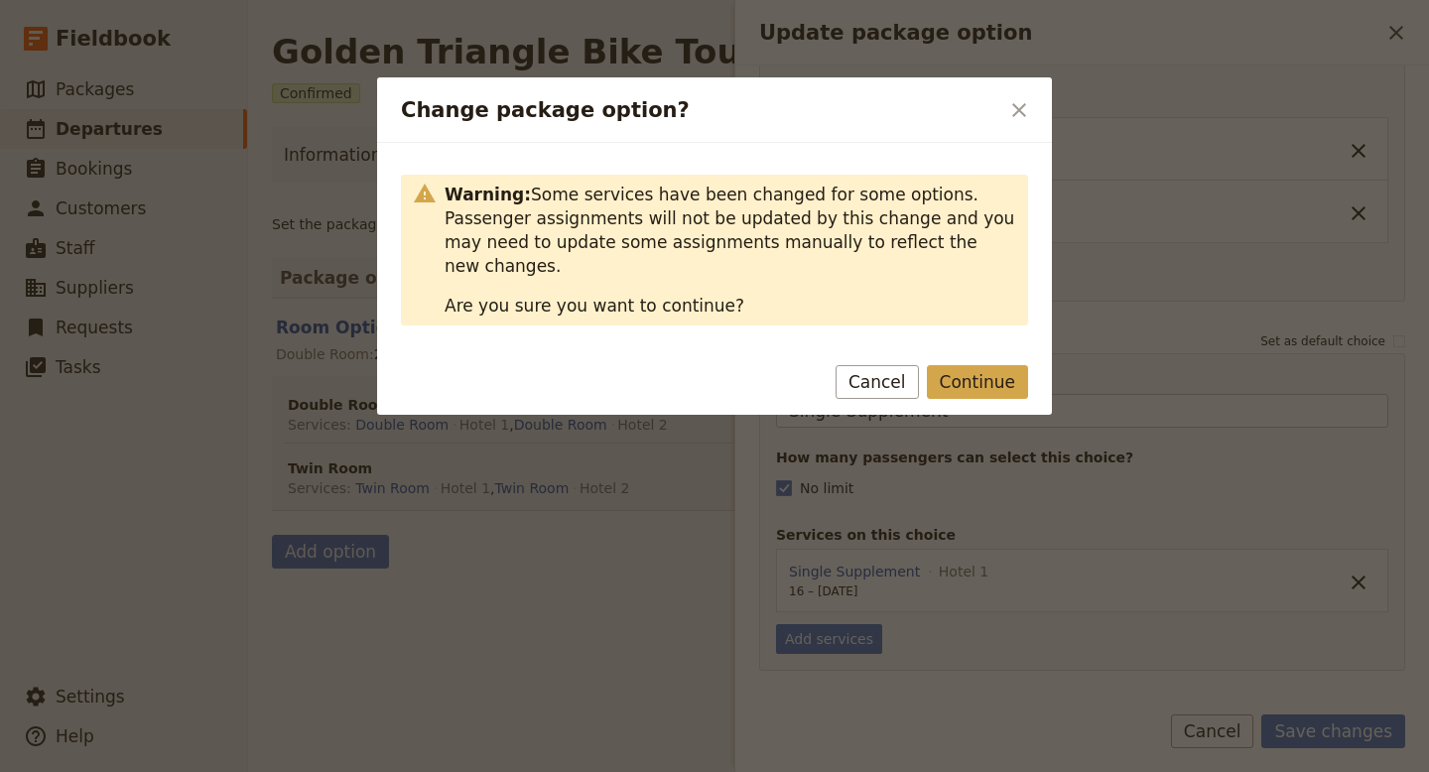
click at [993, 365] on button "Continue" at bounding box center [977, 382] width 101 height 34
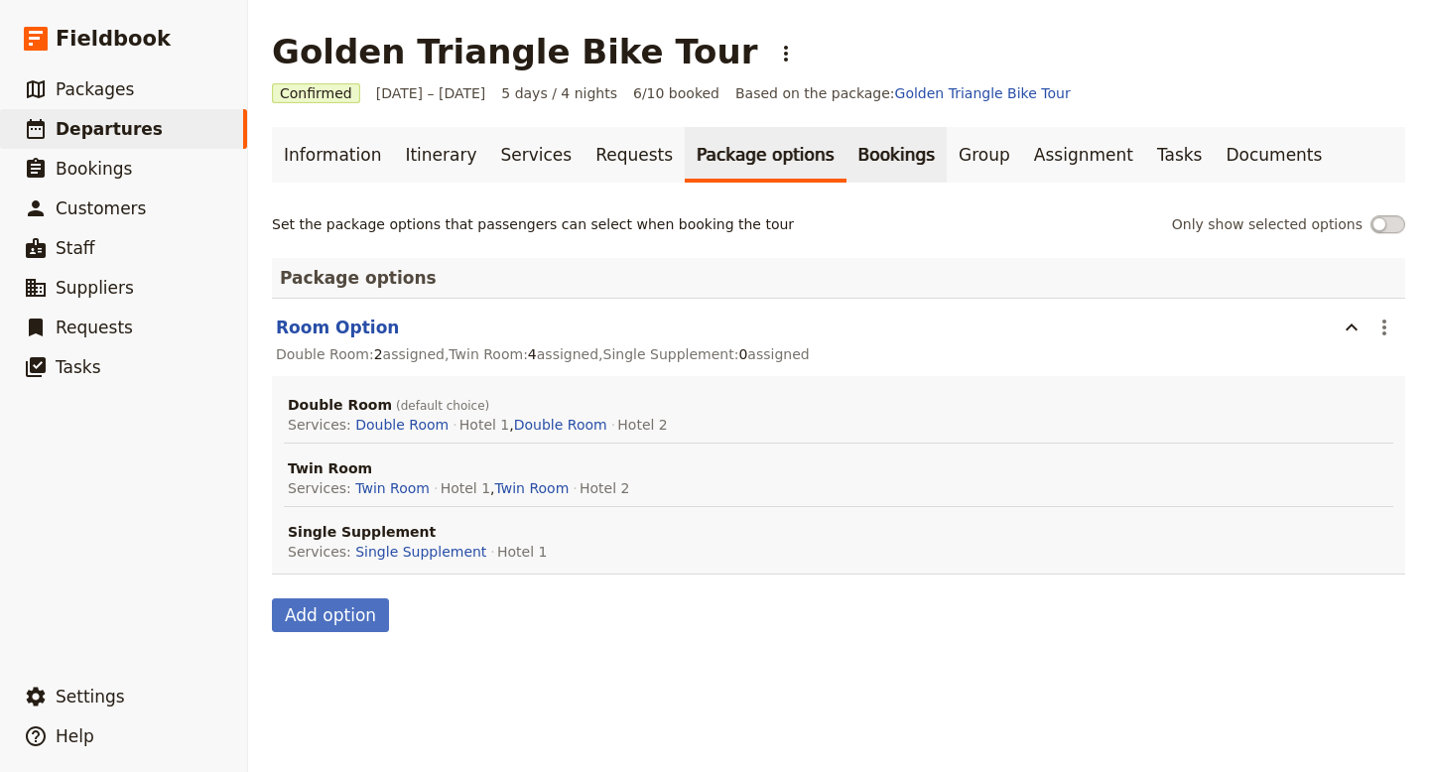
click at [852, 163] on link "Bookings" at bounding box center [897, 155] width 100 height 56
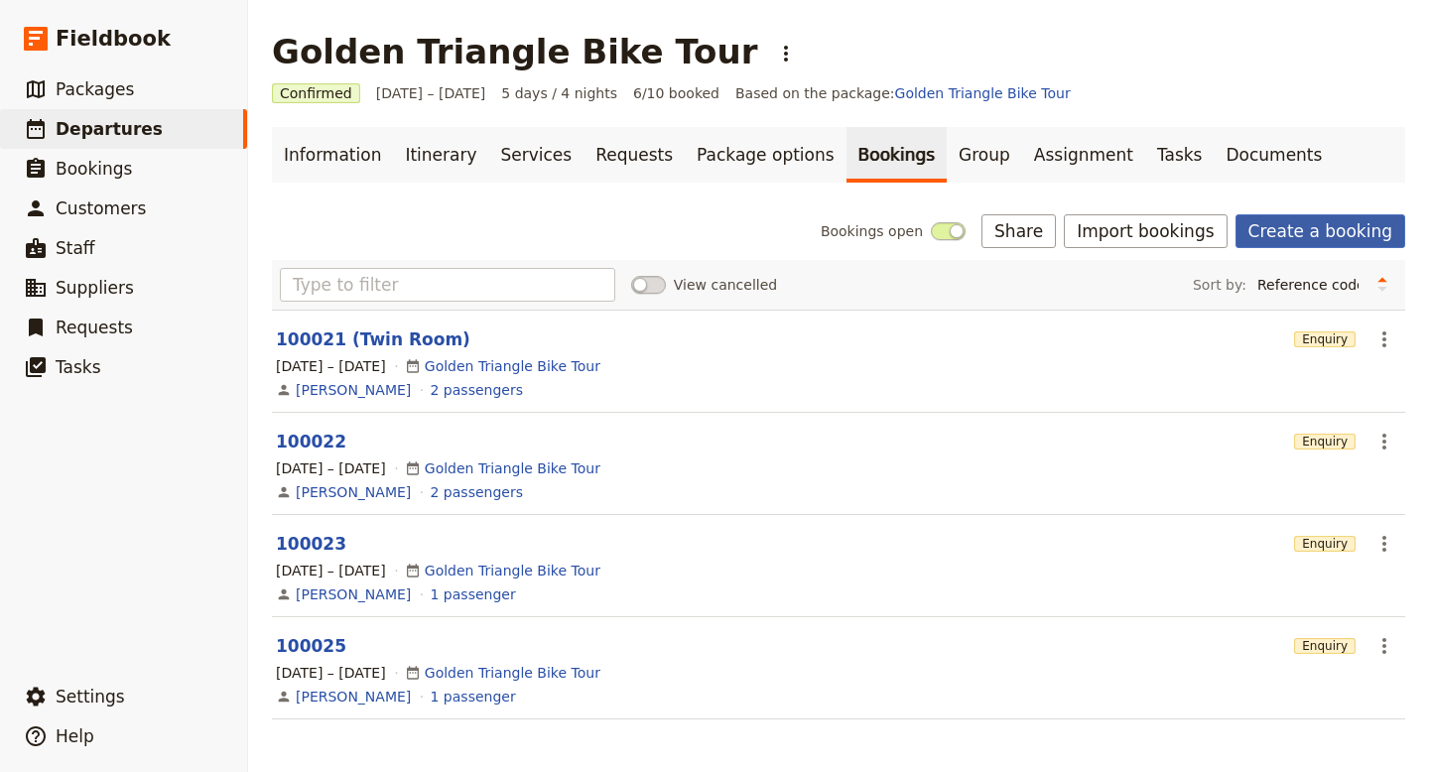
click at [1327, 244] on link "Create a booking" at bounding box center [1321, 231] width 170 height 34
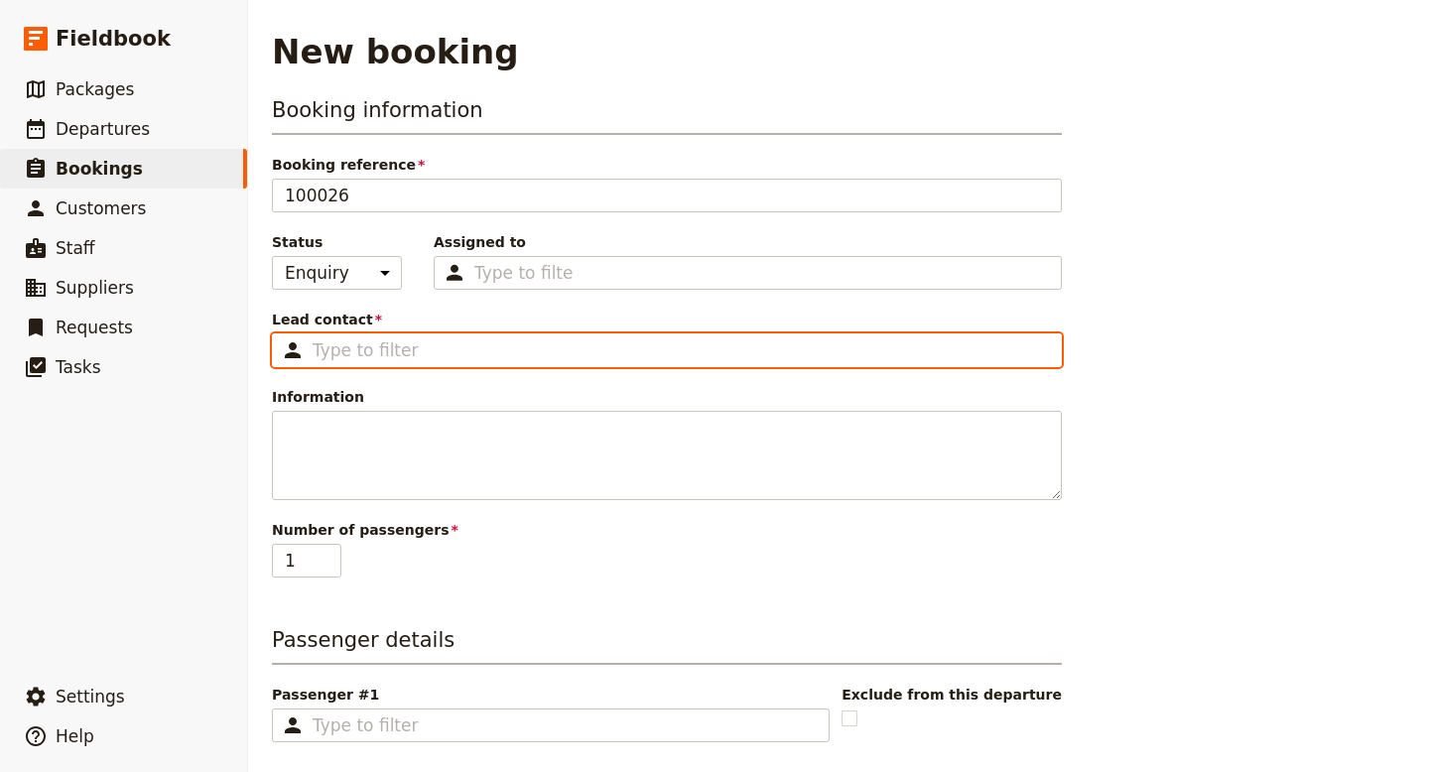
click at [466, 350] on input "Lead contact ​" at bounding box center [681, 350] width 736 height 24
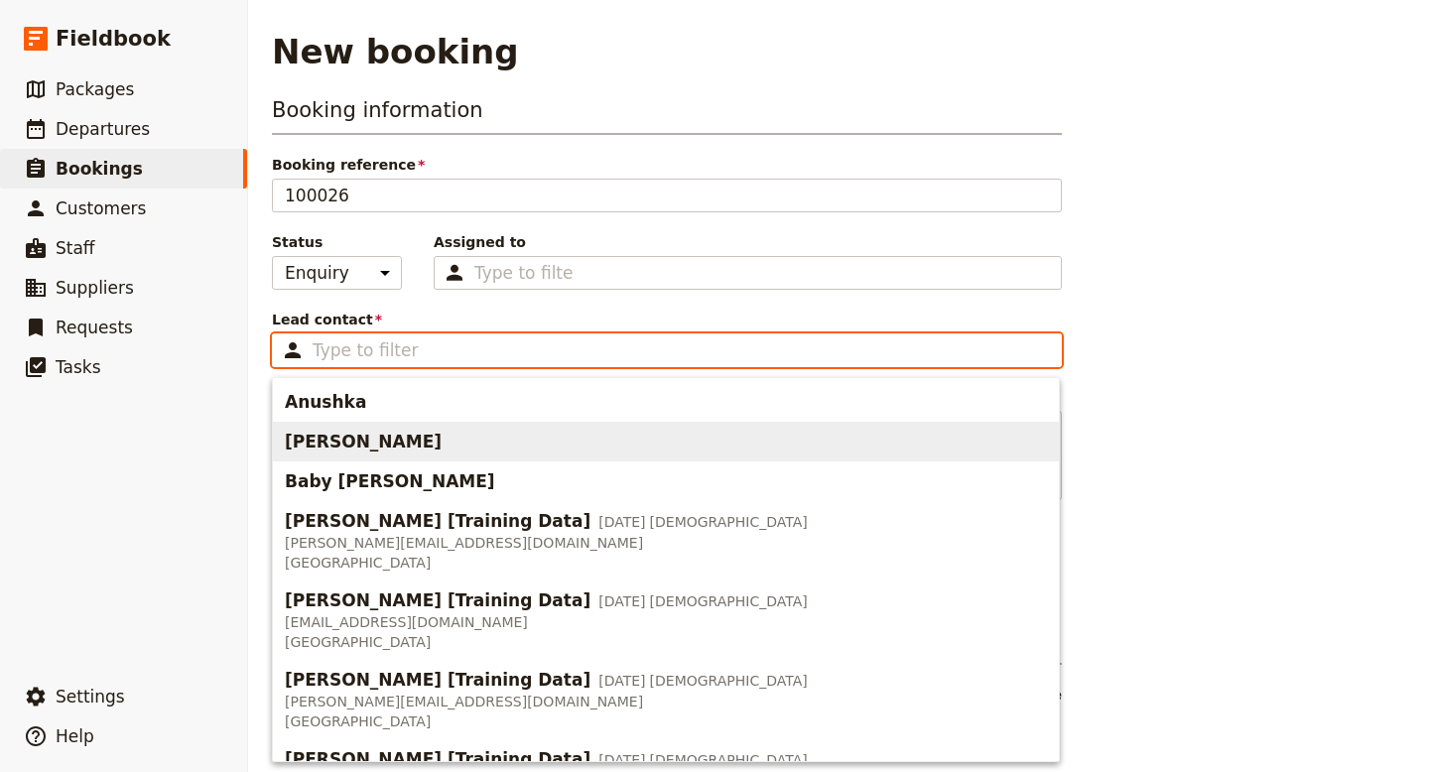
click at [370, 435] on span "[PERSON_NAME]" at bounding box center [666, 442] width 762 height 32
type input "[PERSON_NAME]"
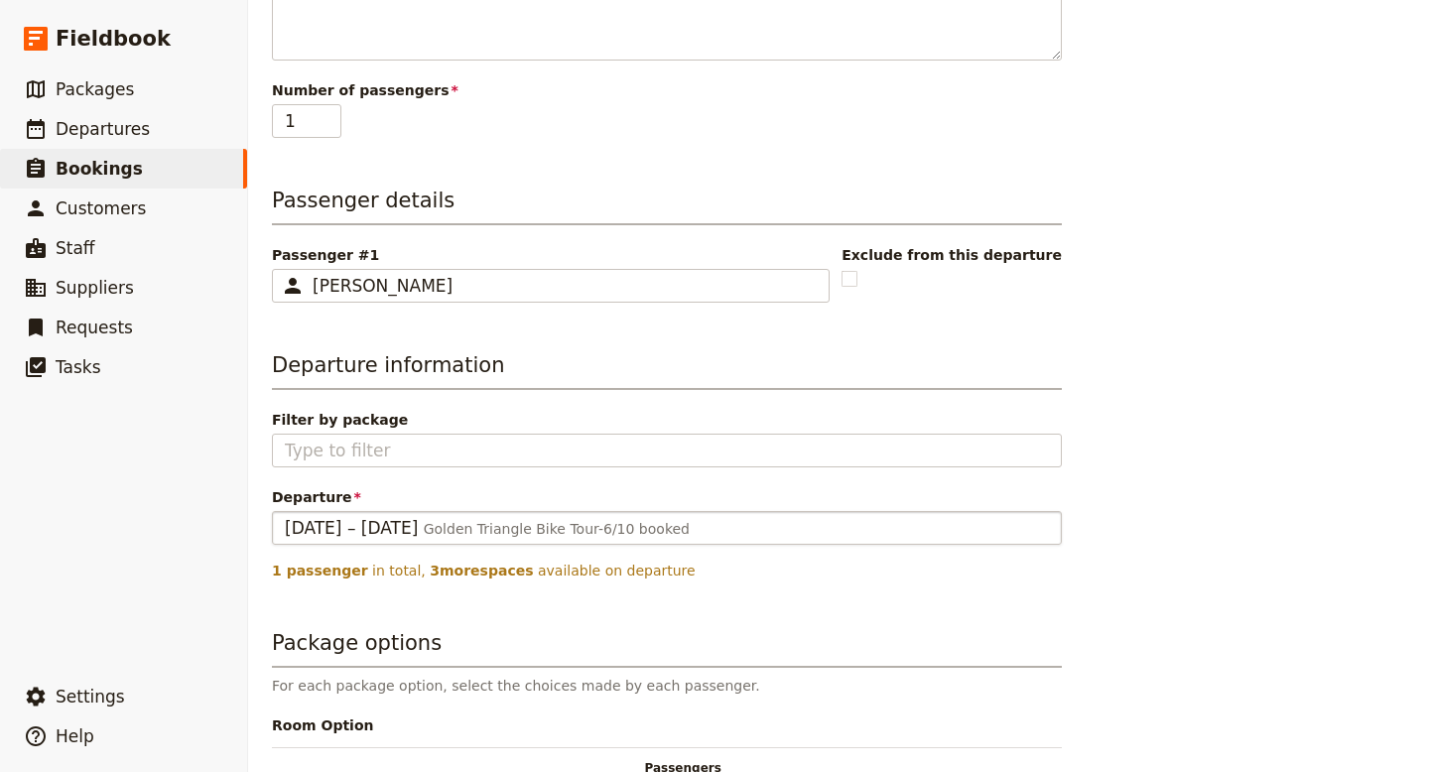
scroll to position [445, 0]
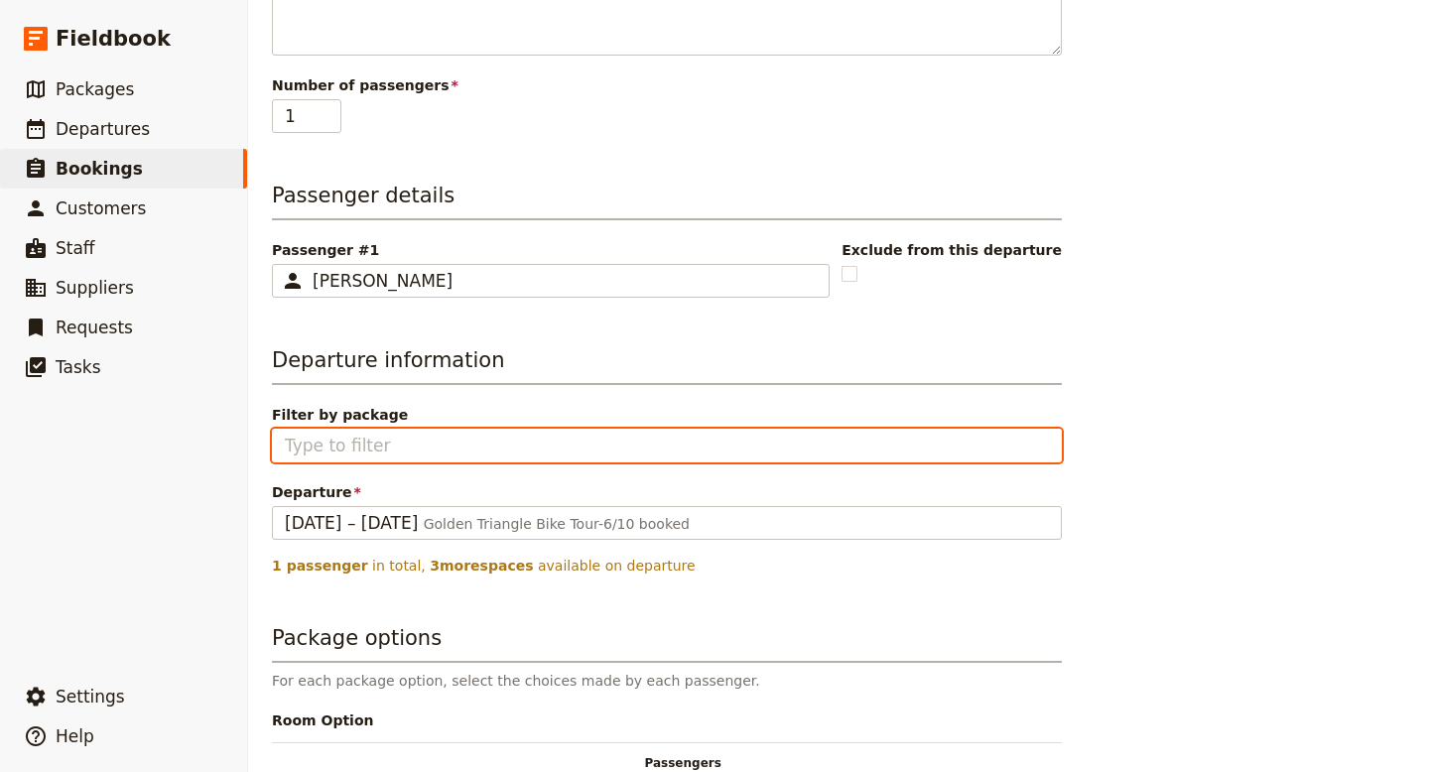
click at [492, 454] on input "Filter by package" at bounding box center [667, 446] width 764 height 24
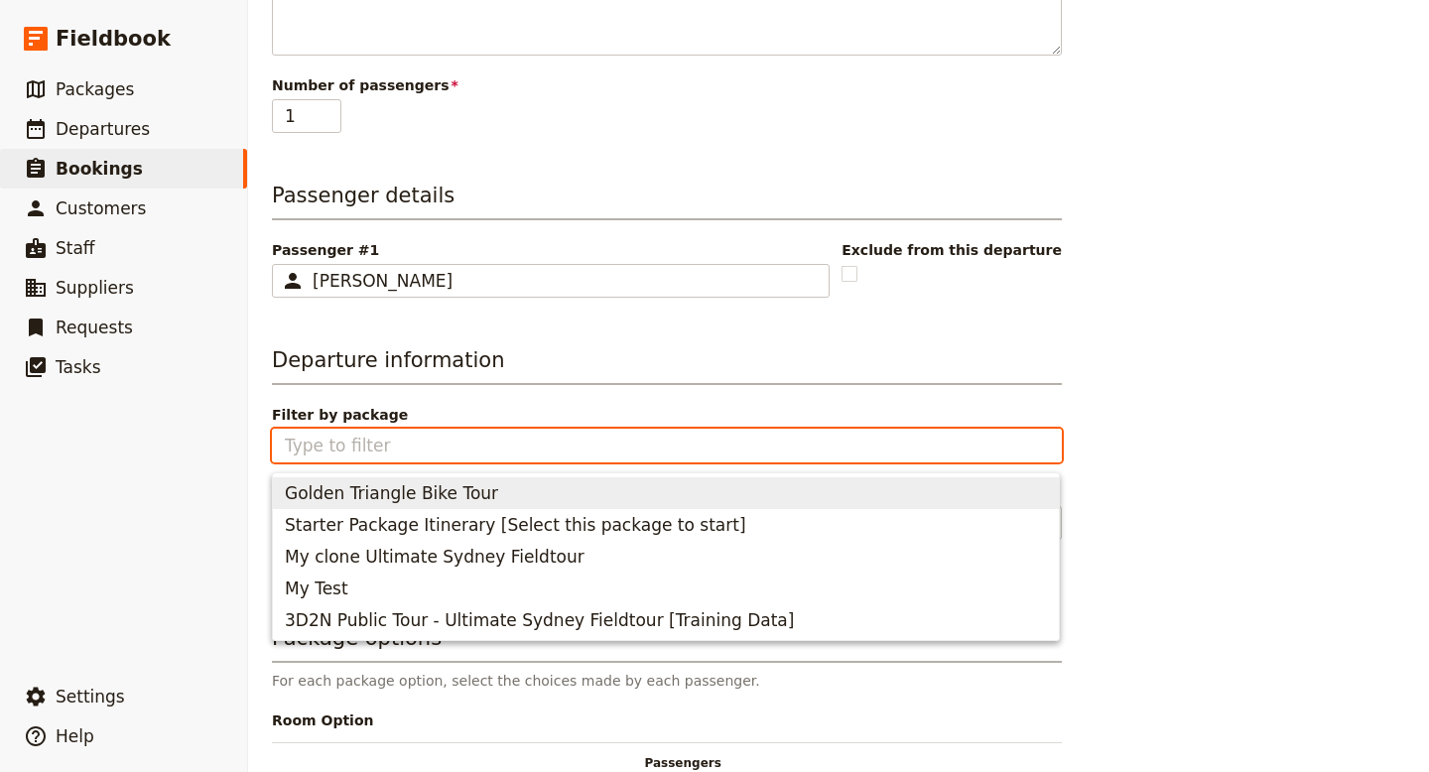
click at [470, 482] on span "Golden Triangle Bike Tour" at bounding box center [391, 493] width 213 height 24
type input "Golden Triangle Bike Tour"
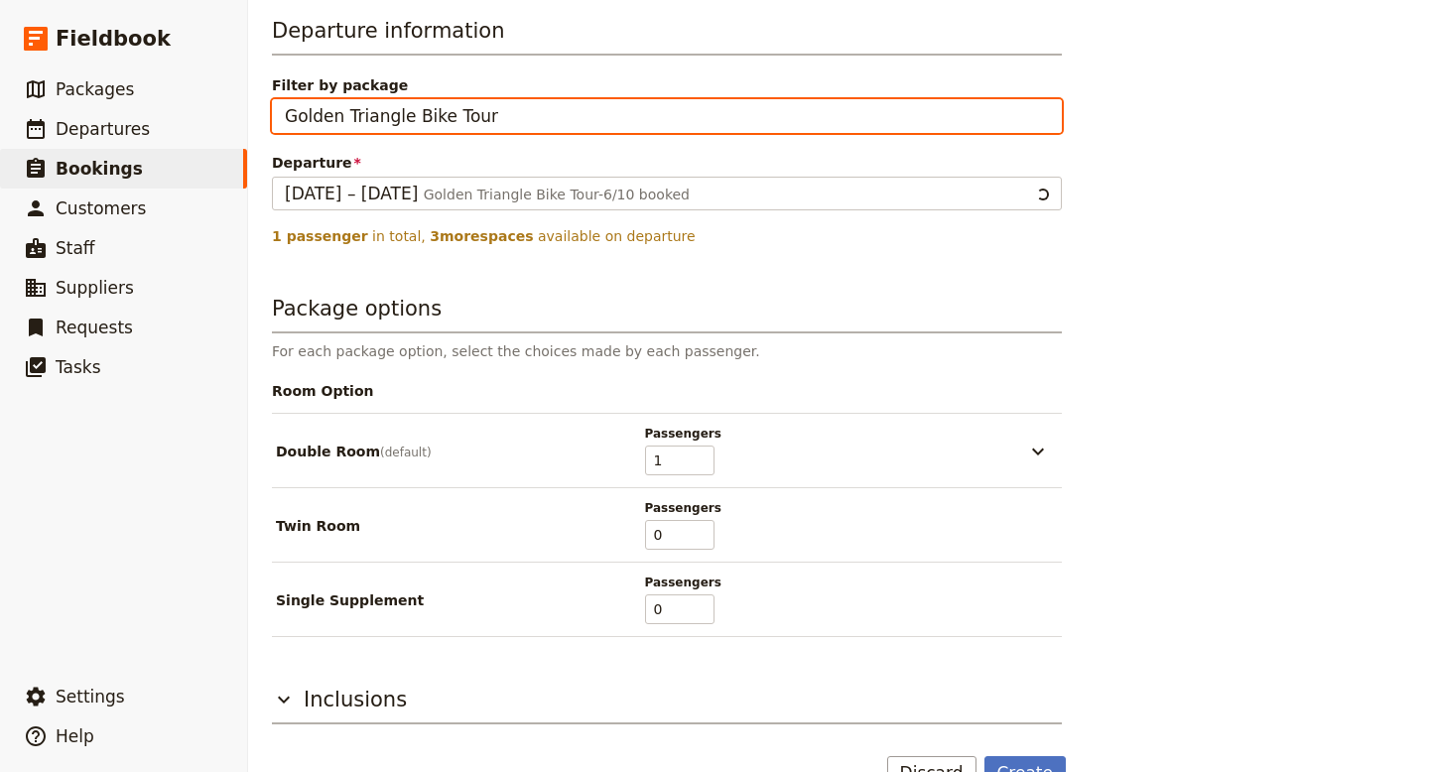
scroll to position [812, 0]
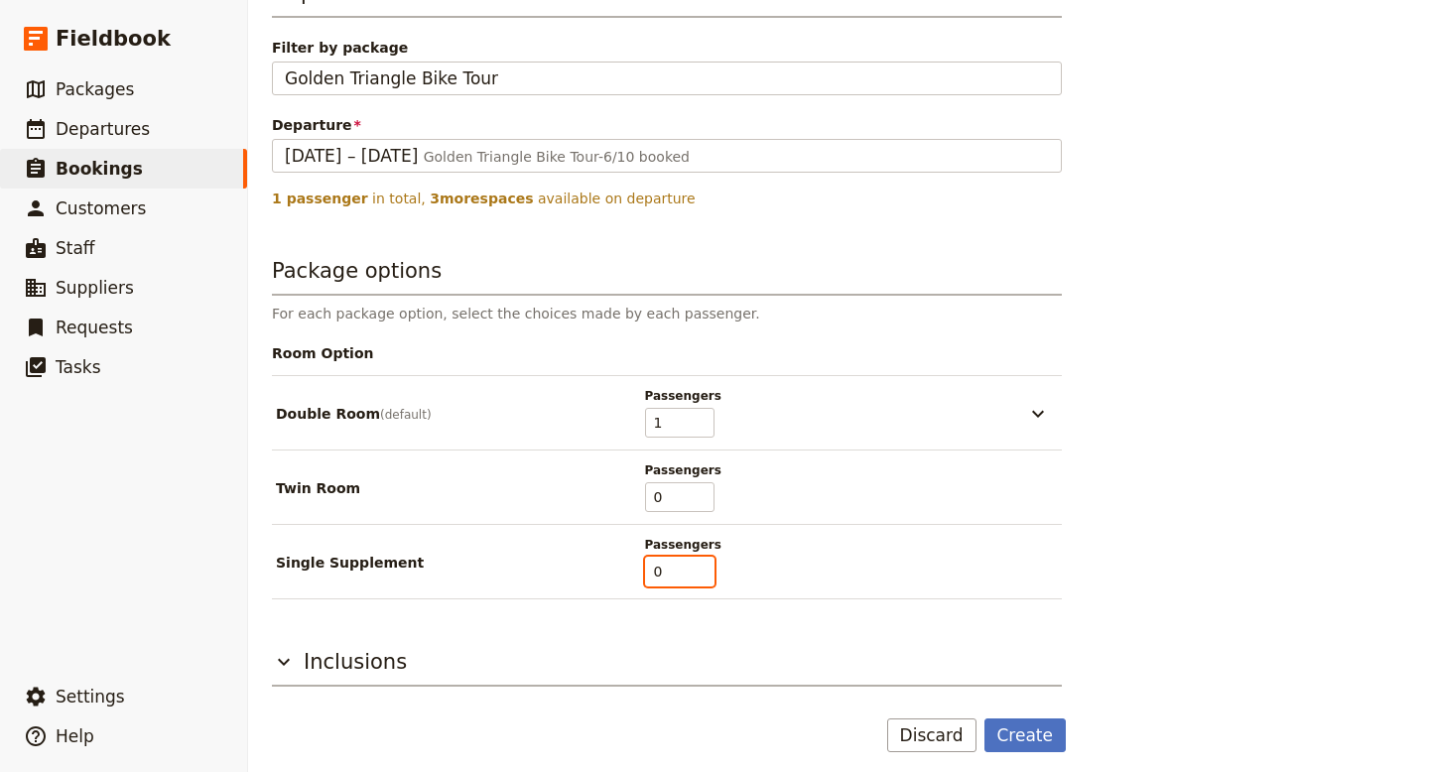
type input "0"
type input "1"
click at [703, 566] on input "1" at bounding box center [679, 572] width 69 height 30
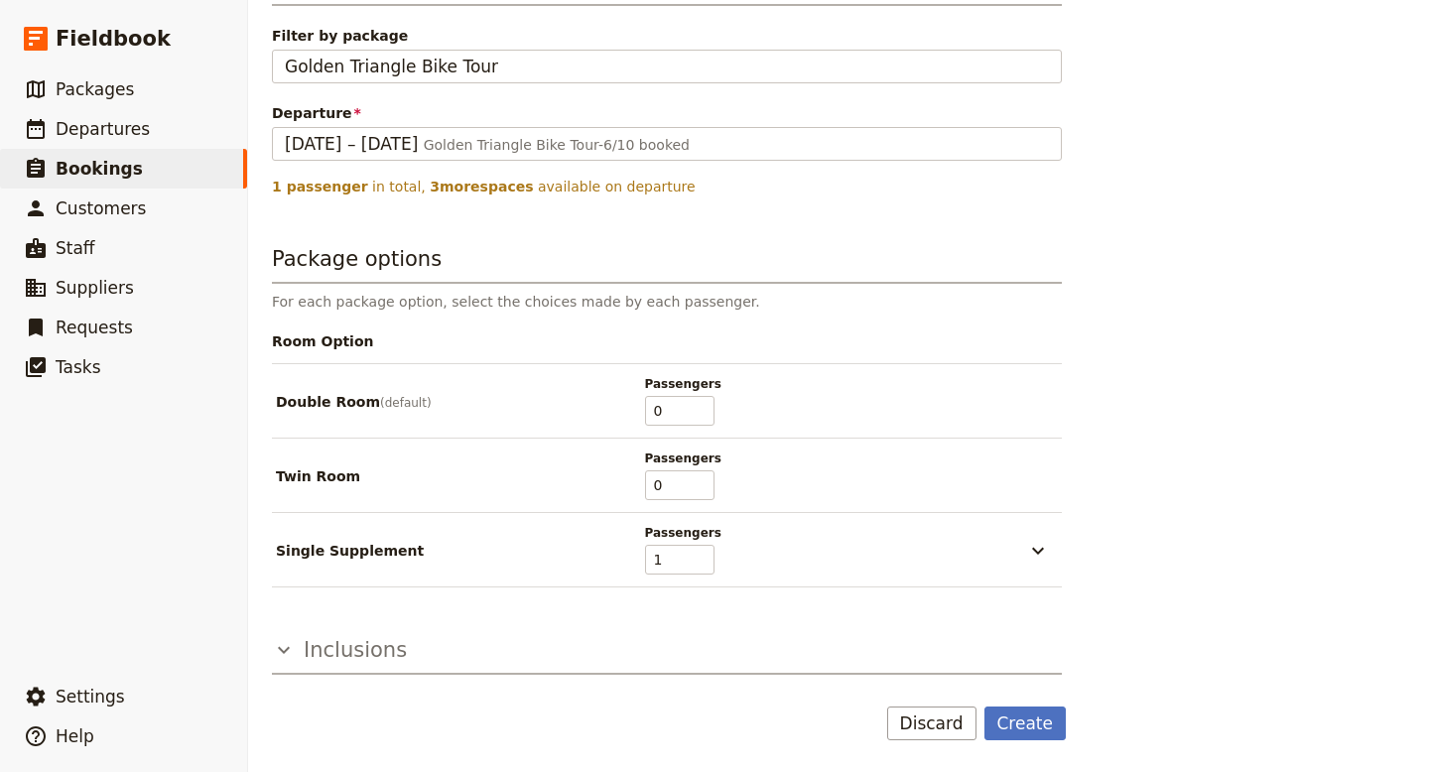
click at [287, 649] on icon "button" at bounding box center [284, 650] width 12 height 7
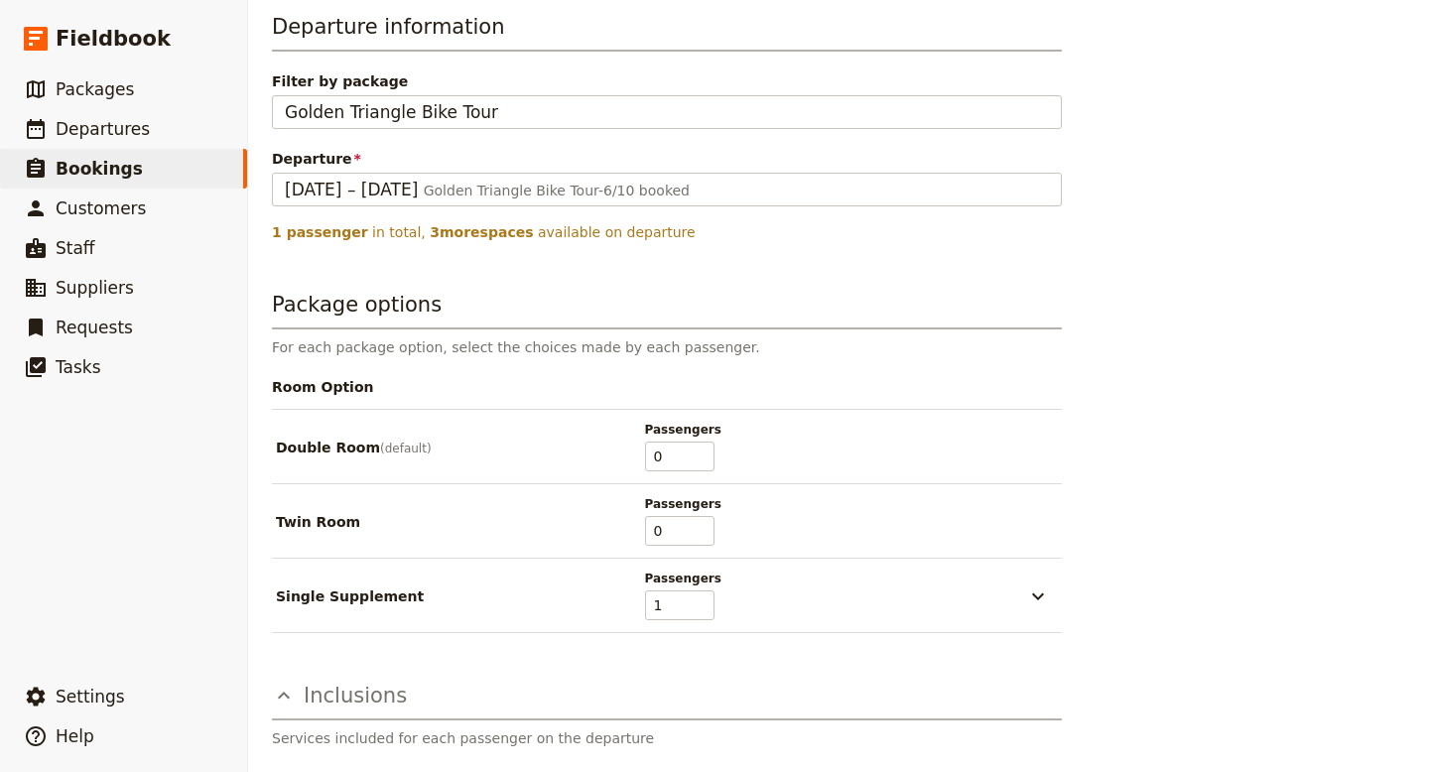
scroll to position [724, 0]
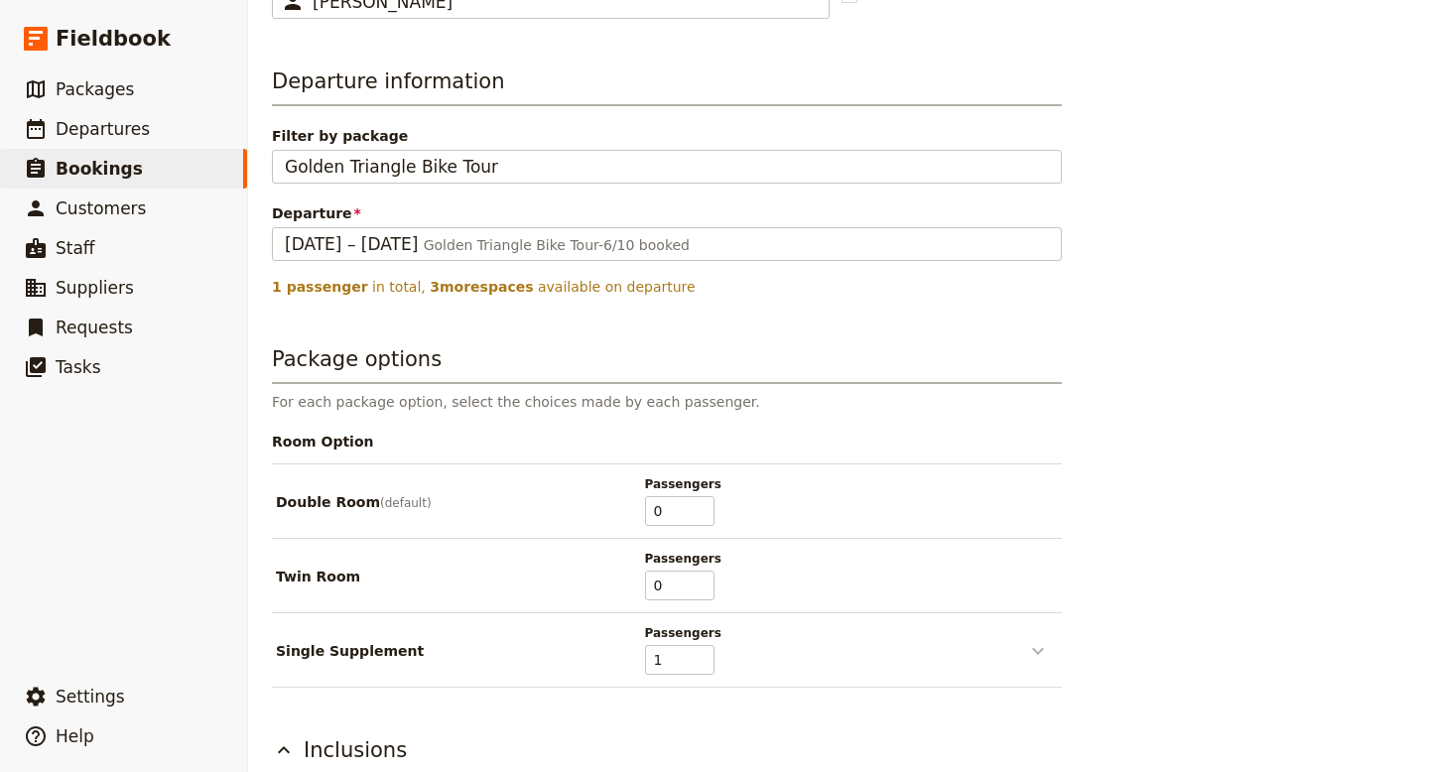
click at [1039, 646] on icon "button" at bounding box center [1038, 651] width 24 height 24
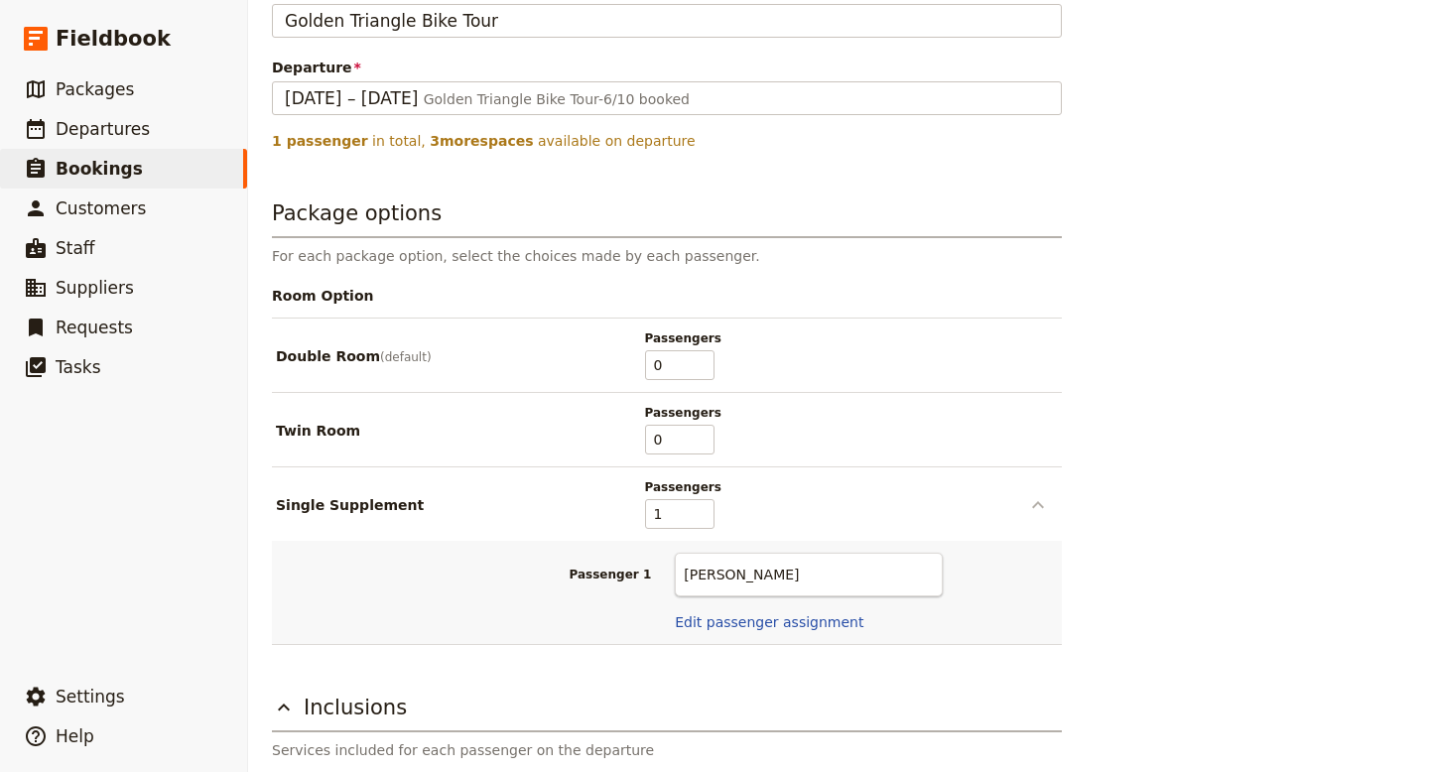
scroll to position [876, 0]
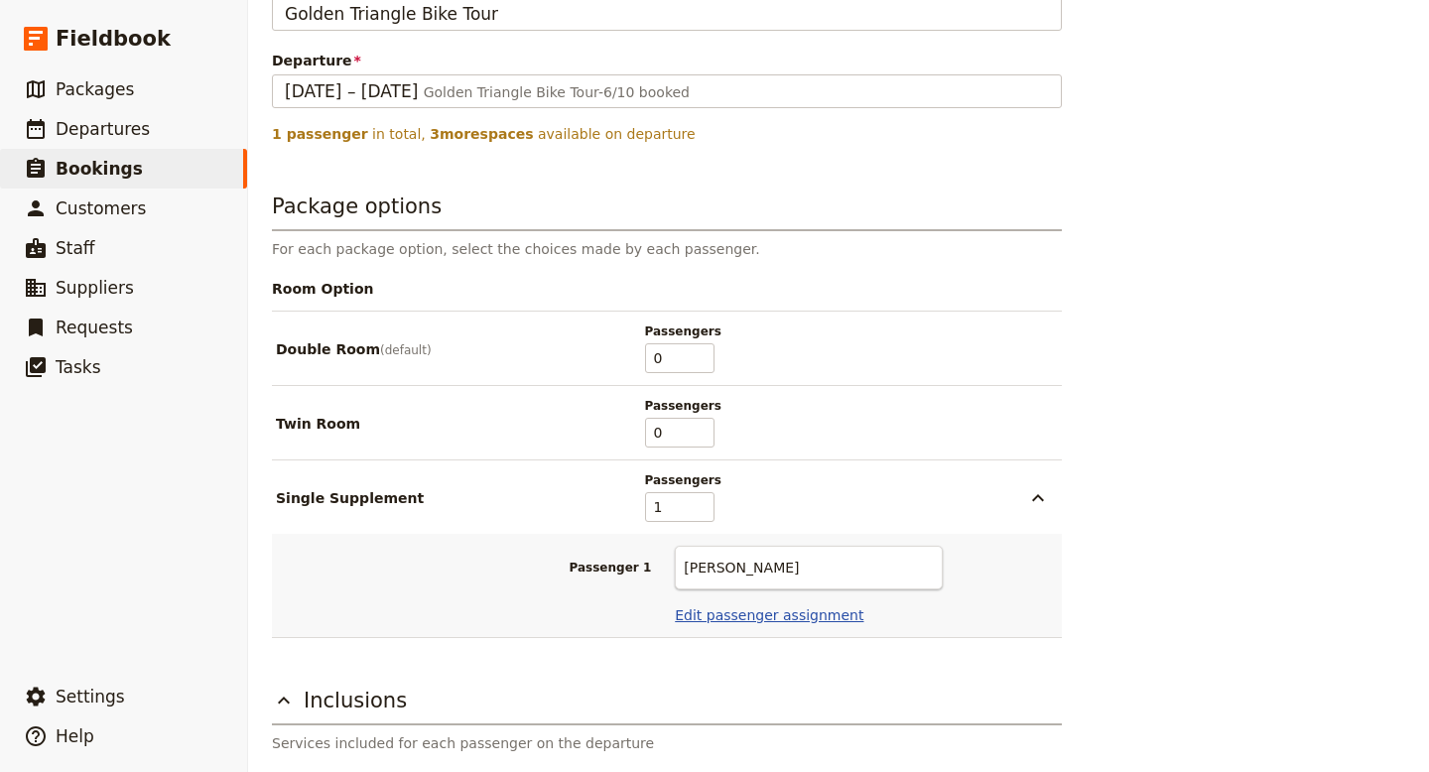
click at [826, 617] on button "Edit passenger assignment" at bounding box center [769, 615] width 189 height 20
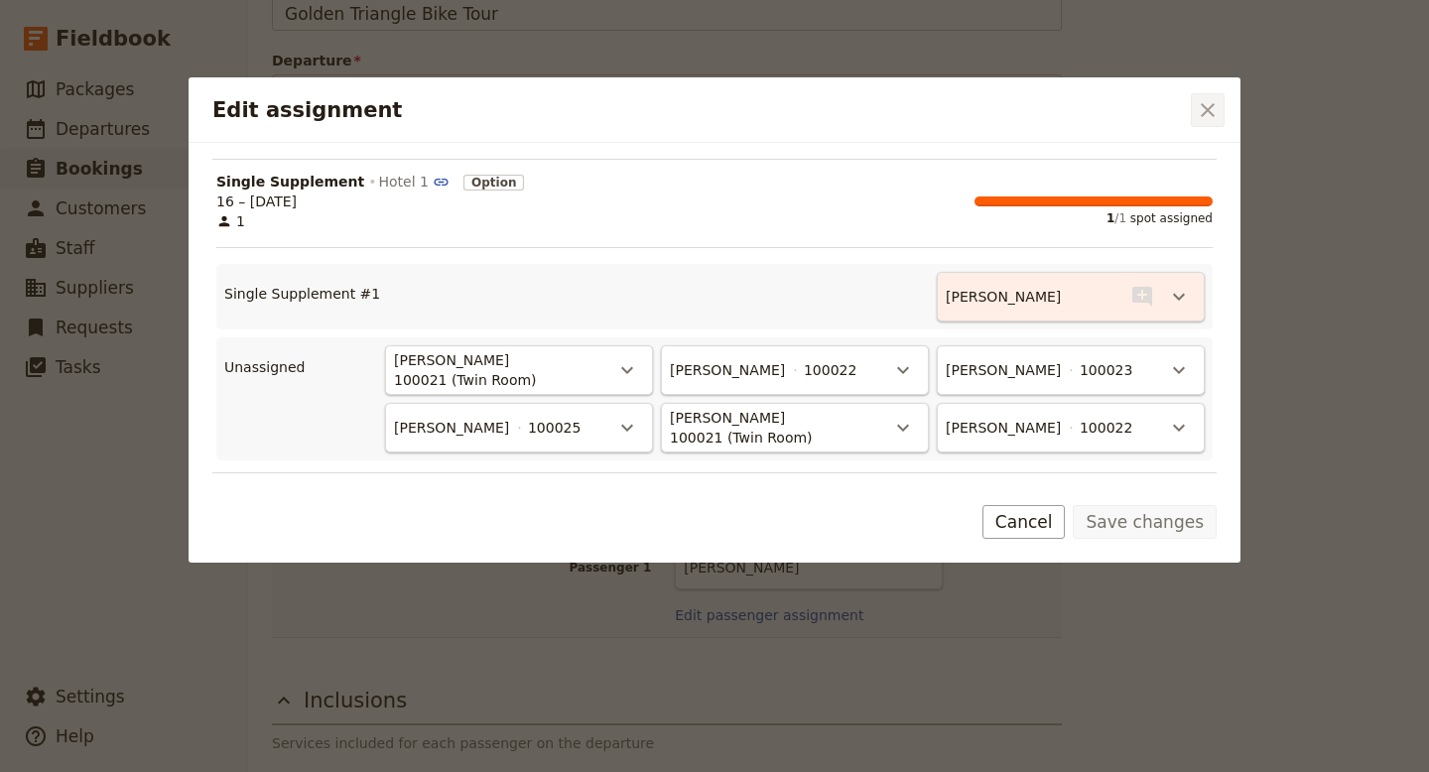
click at [1212, 108] on icon "Close dialog" at bounding box center [1208, 110] width 24 height 24
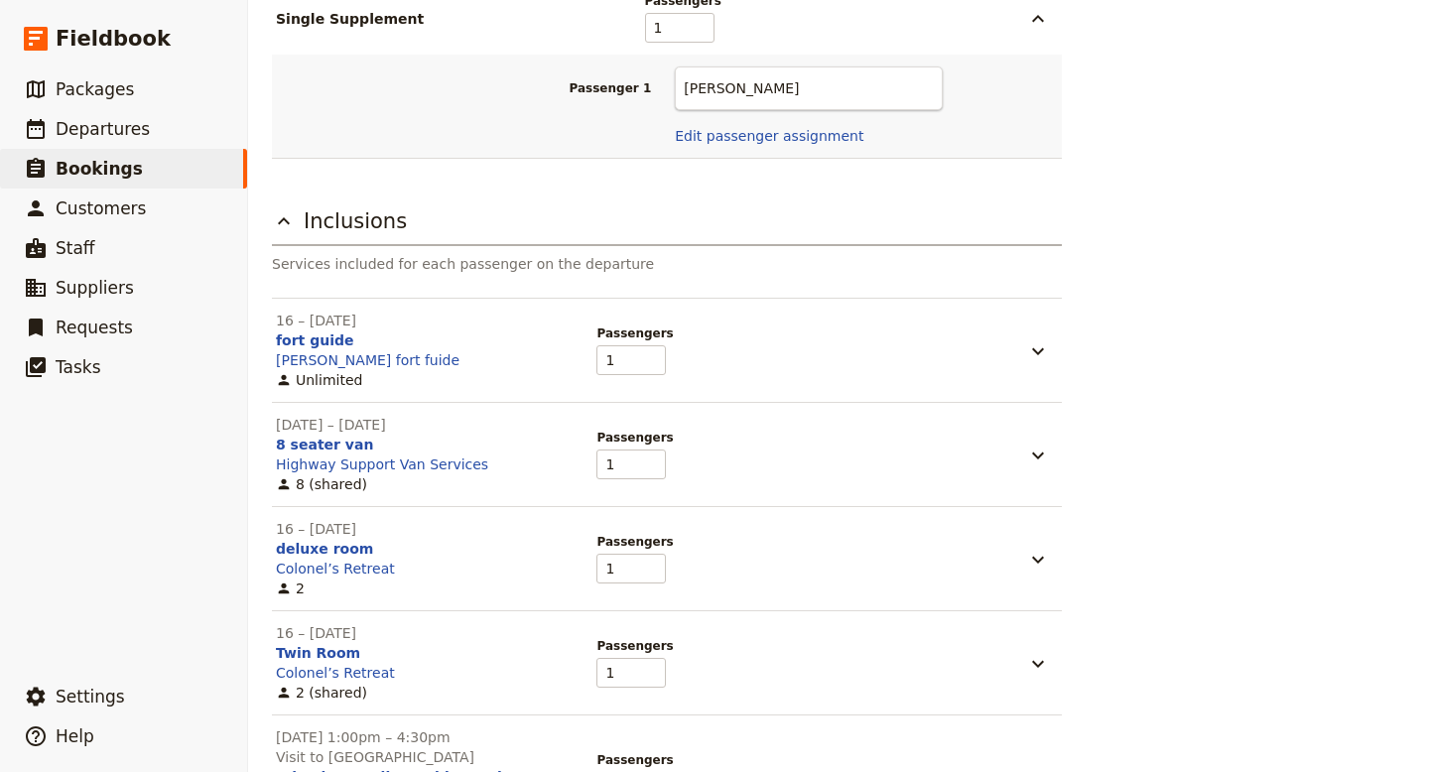
scroll to position [1649, 0]
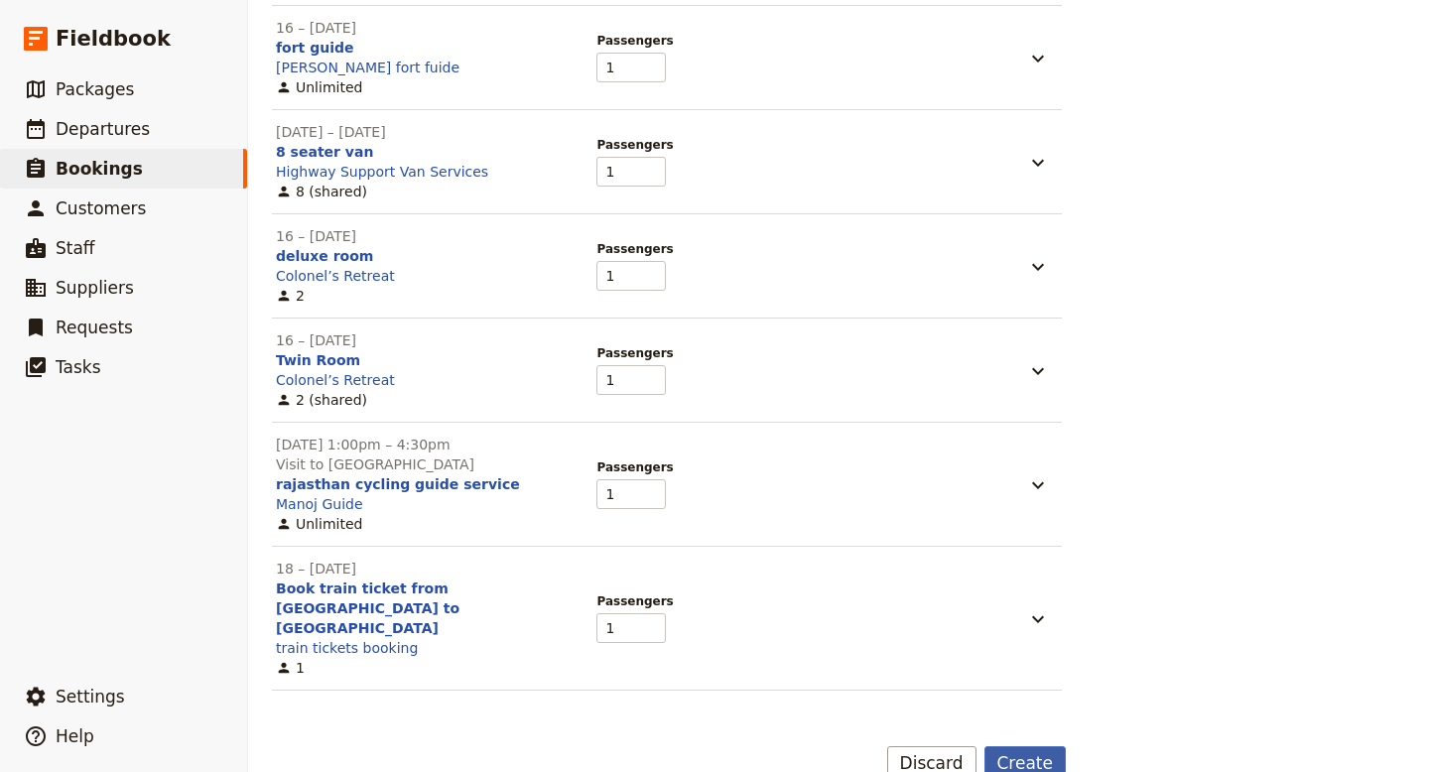
click at [1042, 746] on button "Create" at bounding box center [1026, 763] width 82 height 34
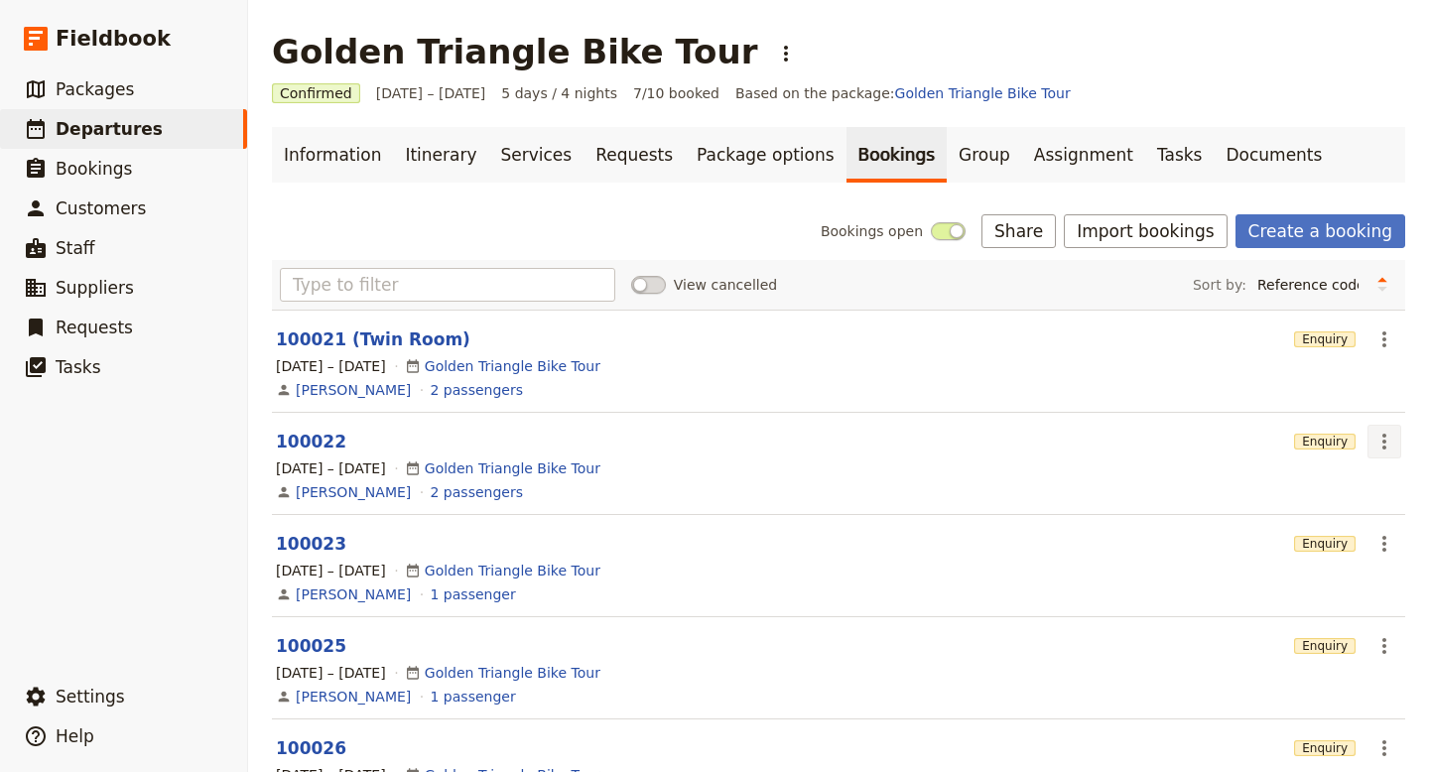
click at [1382, 433] on icon "Actions" at bounding box center [1385, 442] width 24 height 24
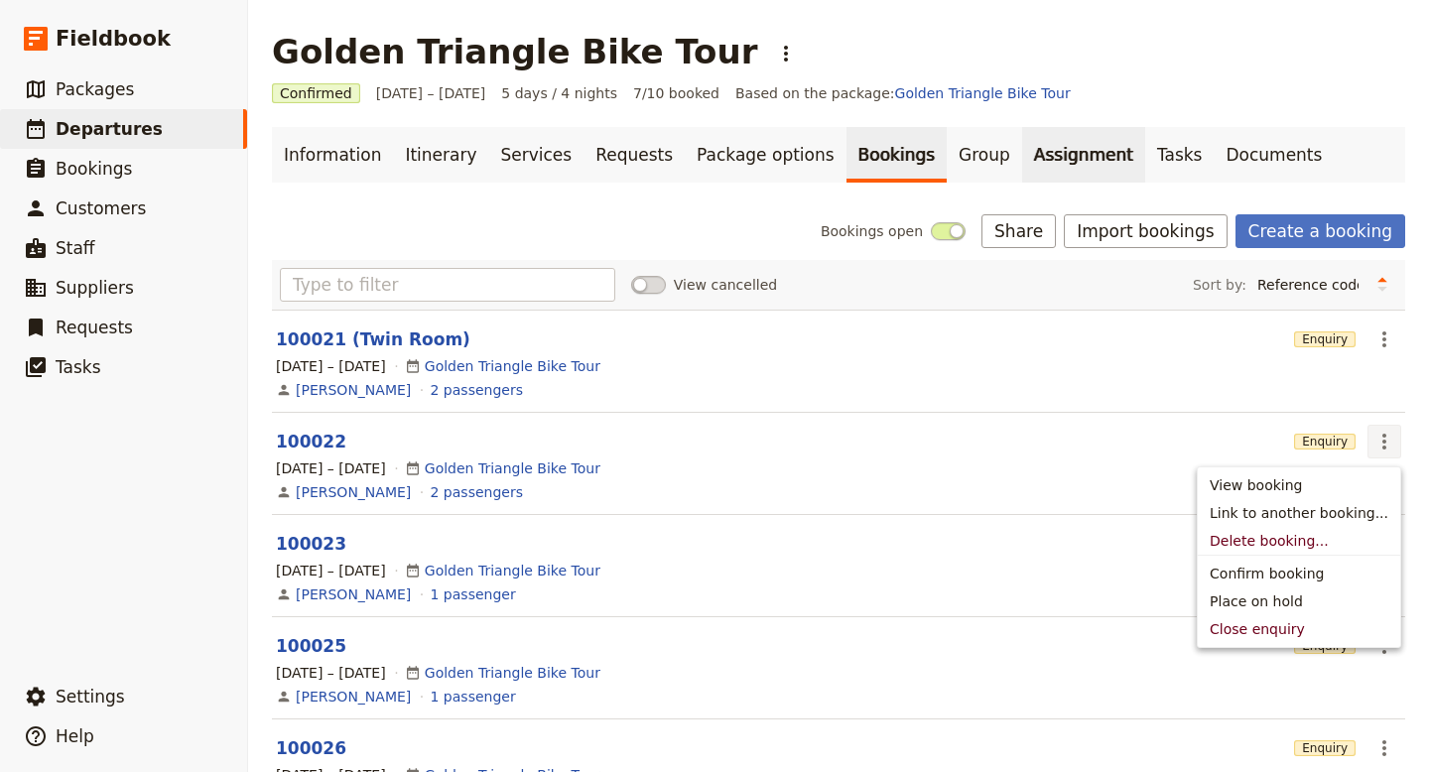
click at [1032, 154] on link "Assignment" at bounding box center [1083, 155] width 123 height 56
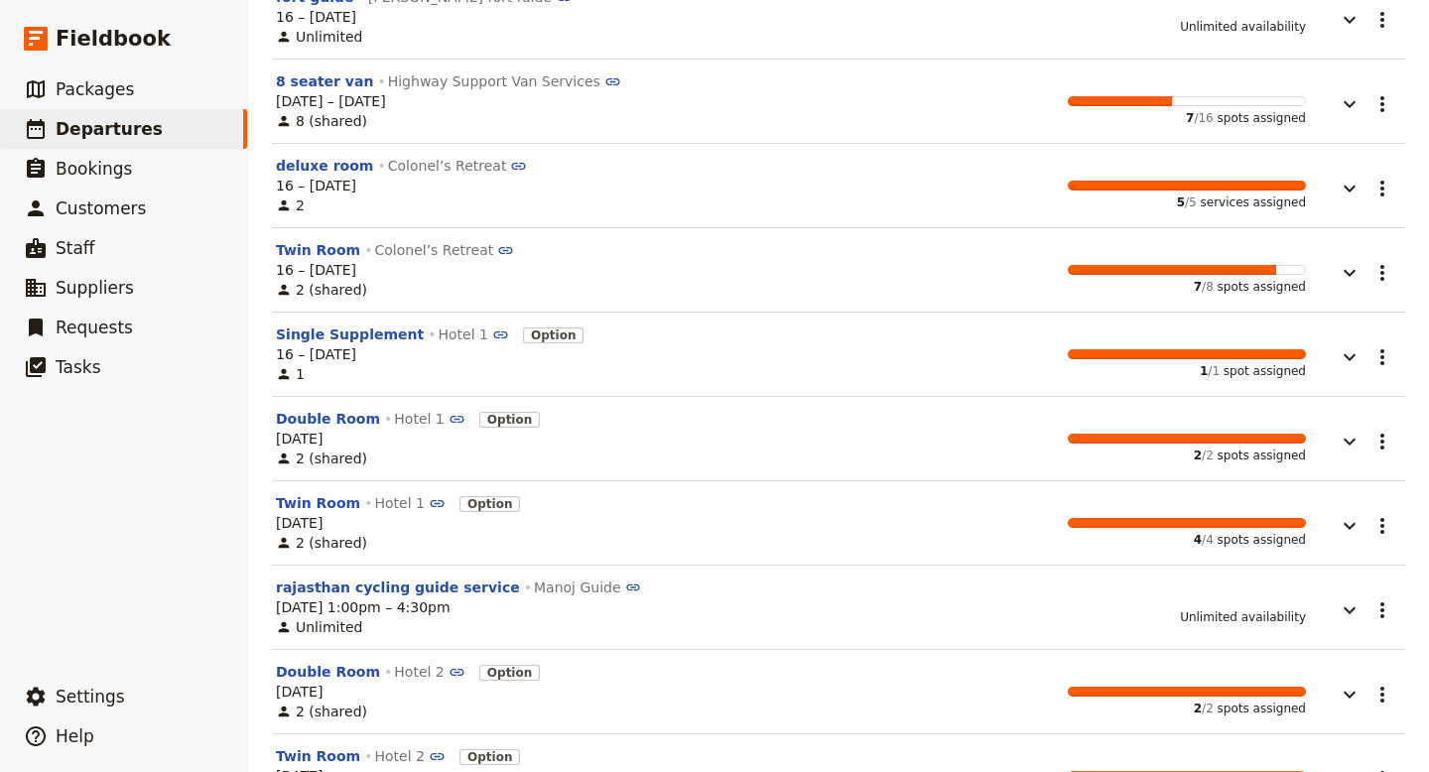
scroll to position [292, 0]
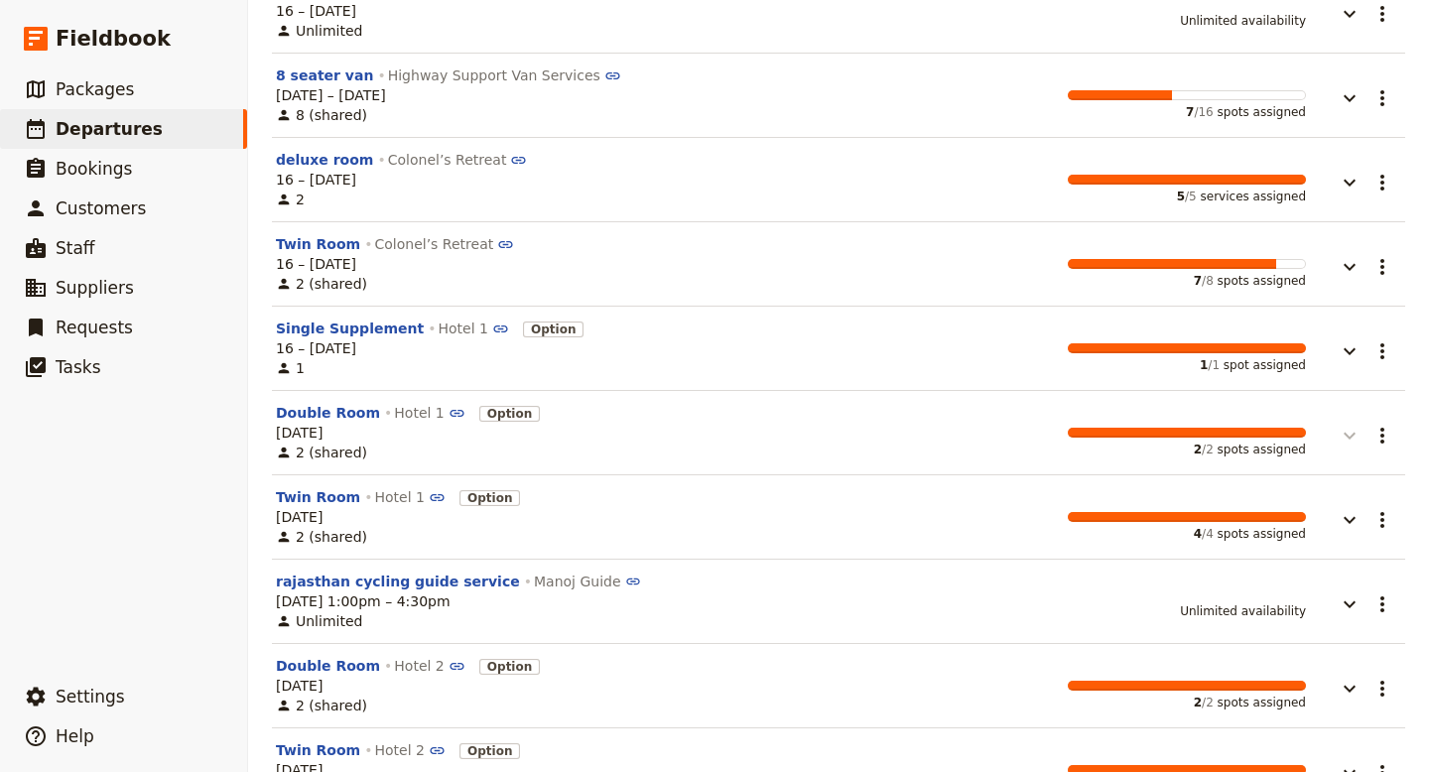
click at [1356, 434] on icon "button" at bounding box center [1350, 436] width 24 height 24
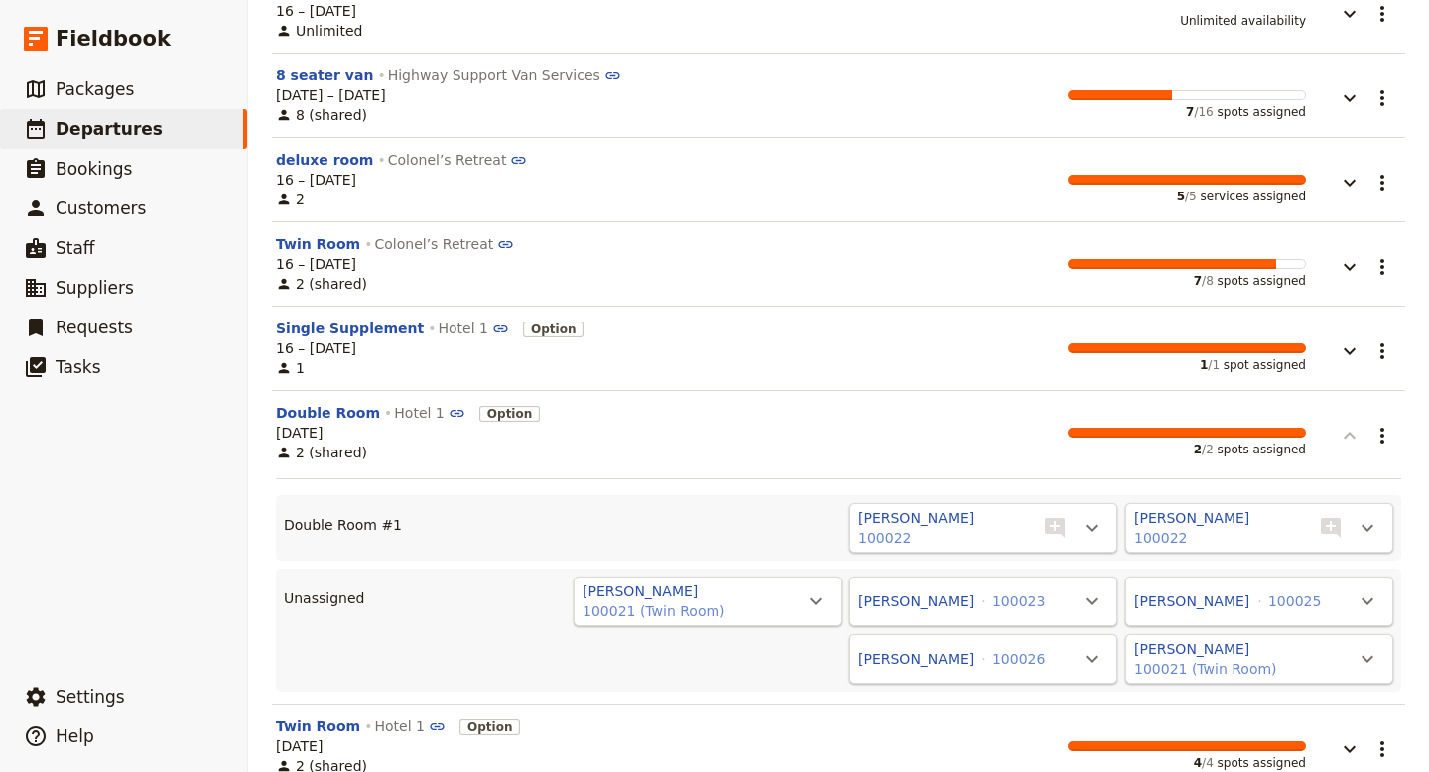
click at [1356, 434] on icon "button" at bounding box center [1350, 436] width 24 height 24
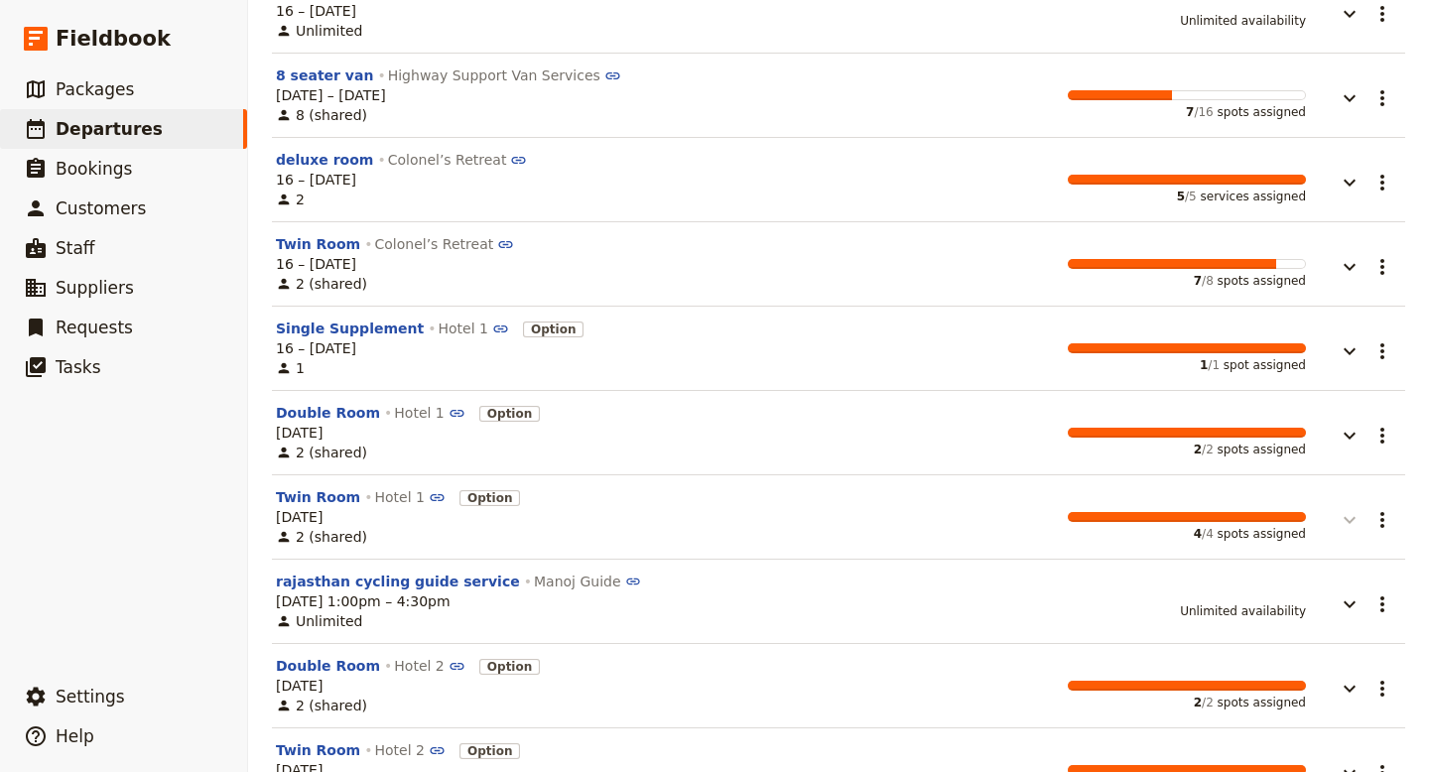
click at [1358, 518] on icon "button" at bounding box center [1350, 520] width 24 height 24
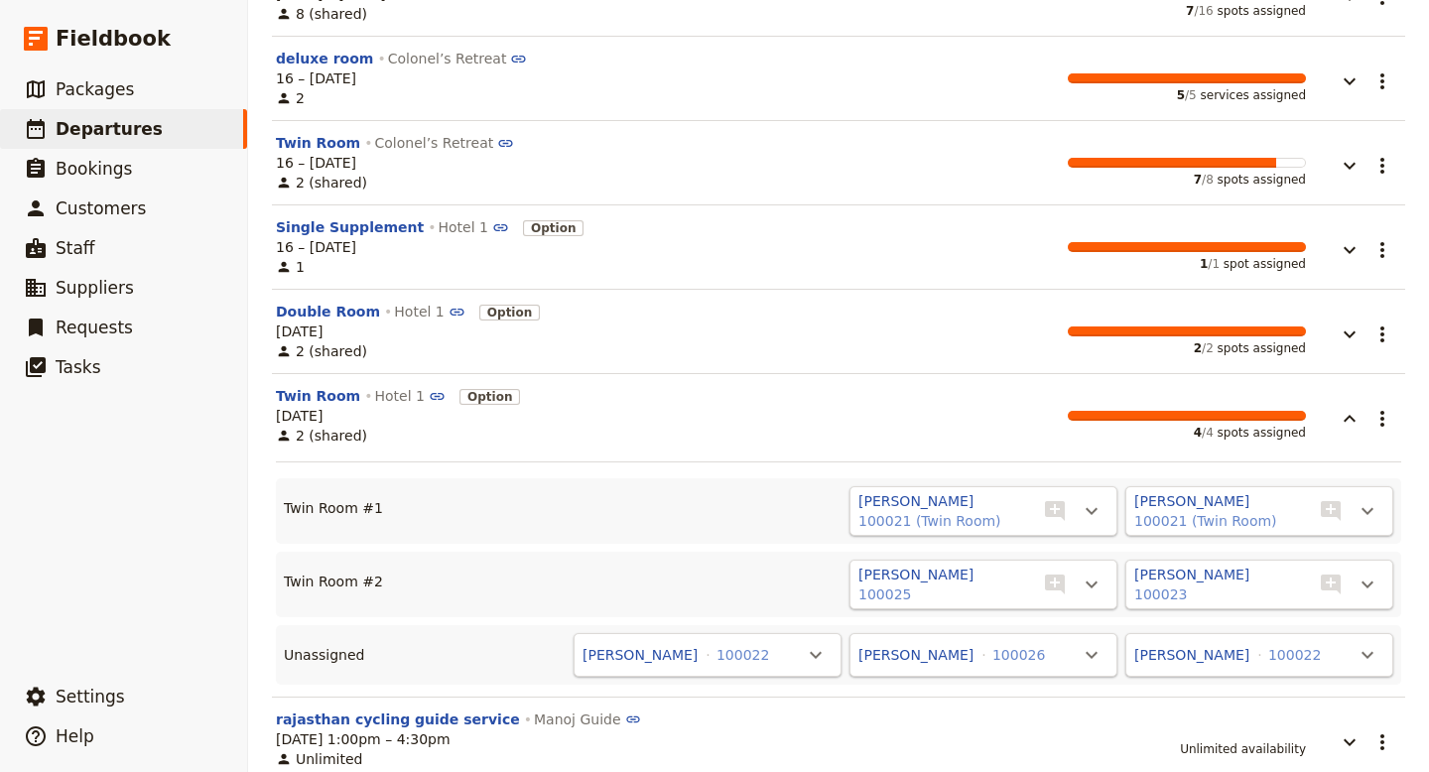
scroll to position [396, 0]
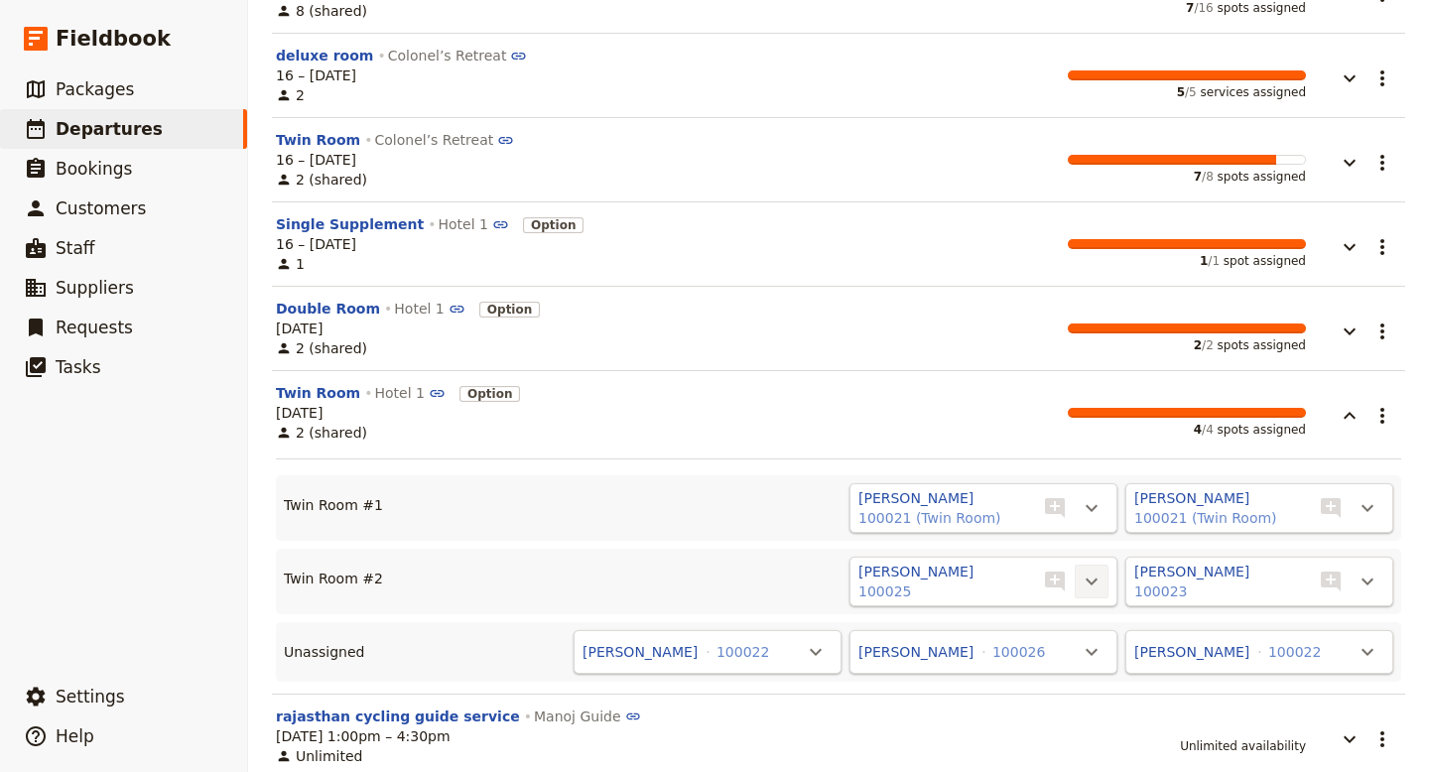
click at [1096, 580] on icon "Actions" at bounding box center [1092, 582] width 12 height 7
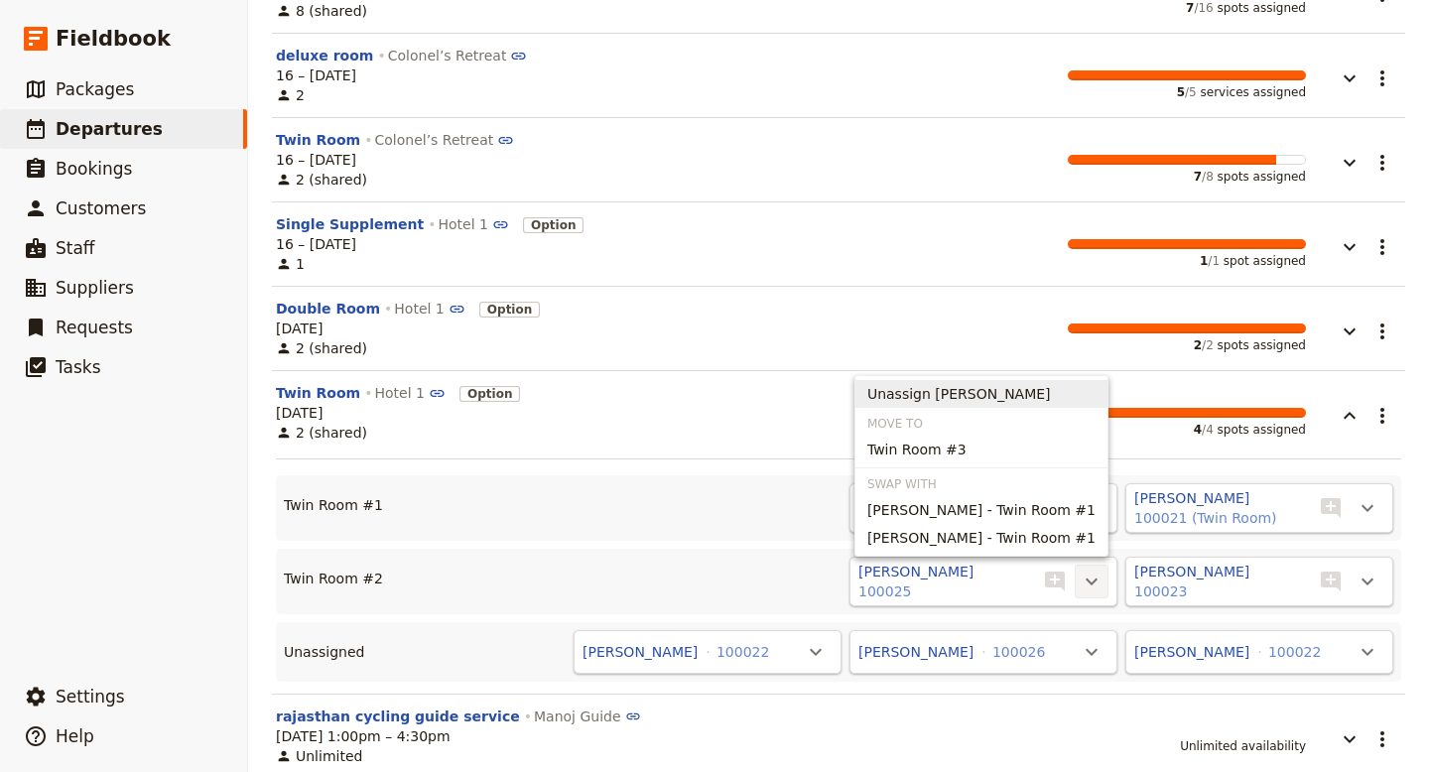
click at [749, 467] on div "Twin Room #1 Jeff 100021 (Twin Room) ​ ​ John 100021 (Twin Room) ​ ​ Twin Room …" at bounding box center [839, 570] width 1126 height 223
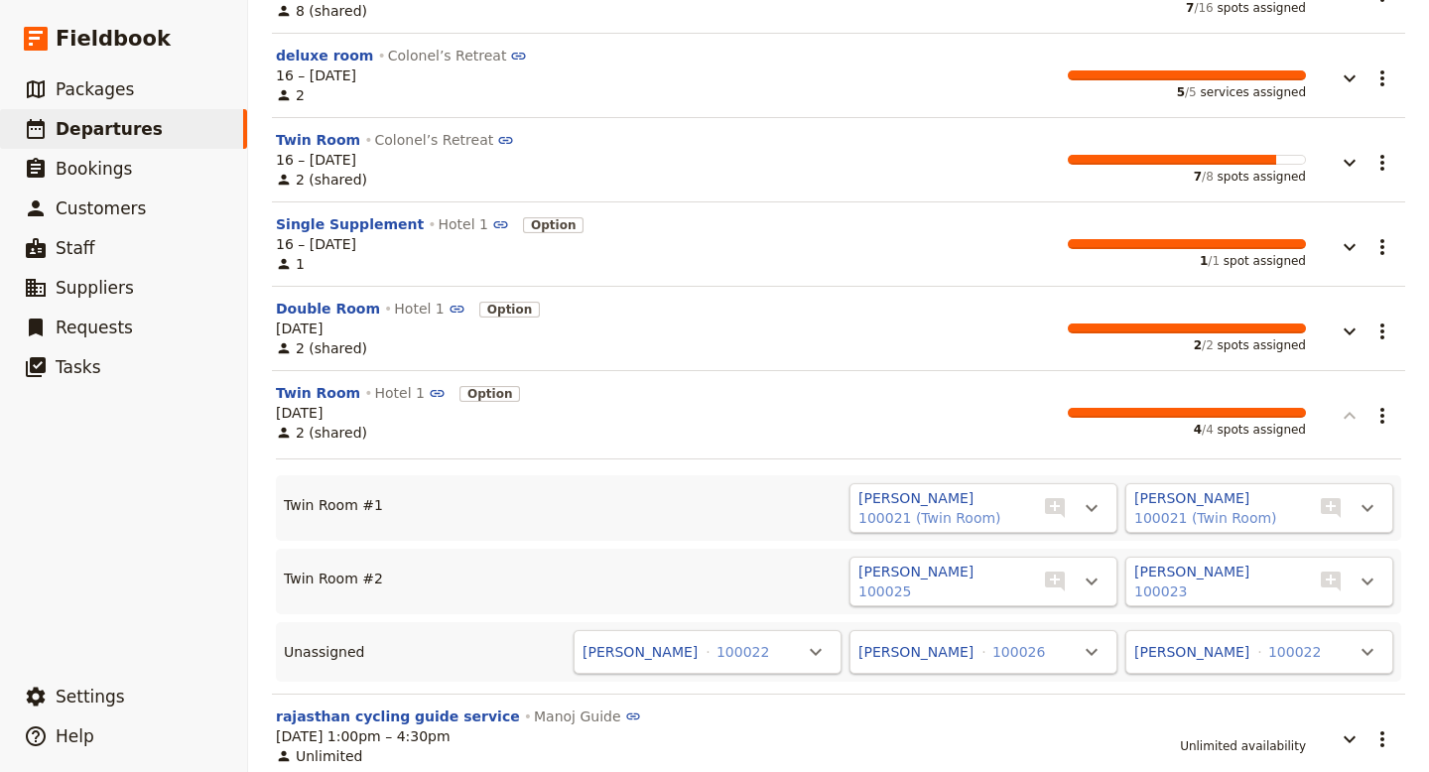
click at [1351, 421] on icon "button" at bounding box center [1350, 416] width 24 height 24
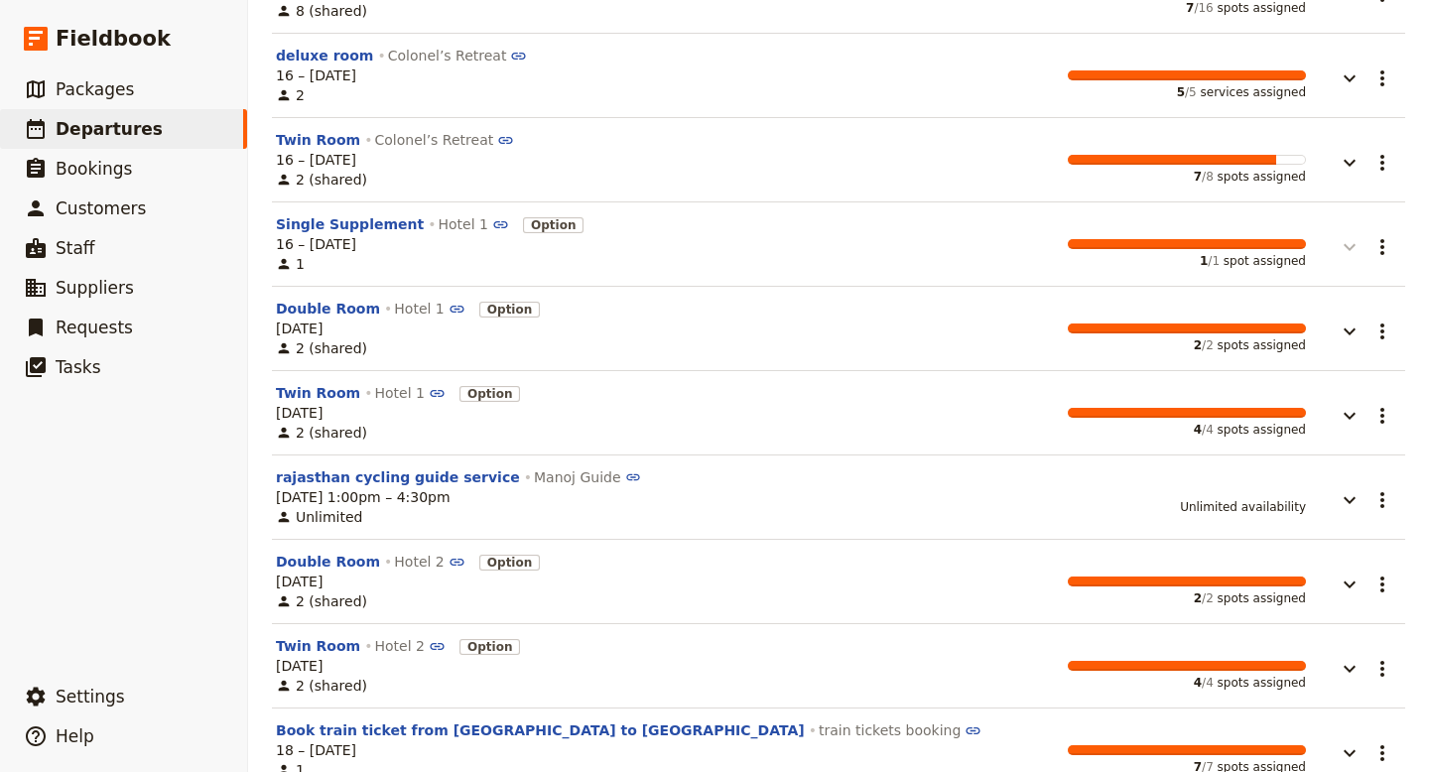
click at [1345, 240] on icon "button" at bounding box center [1350, 247] width 24 height 24
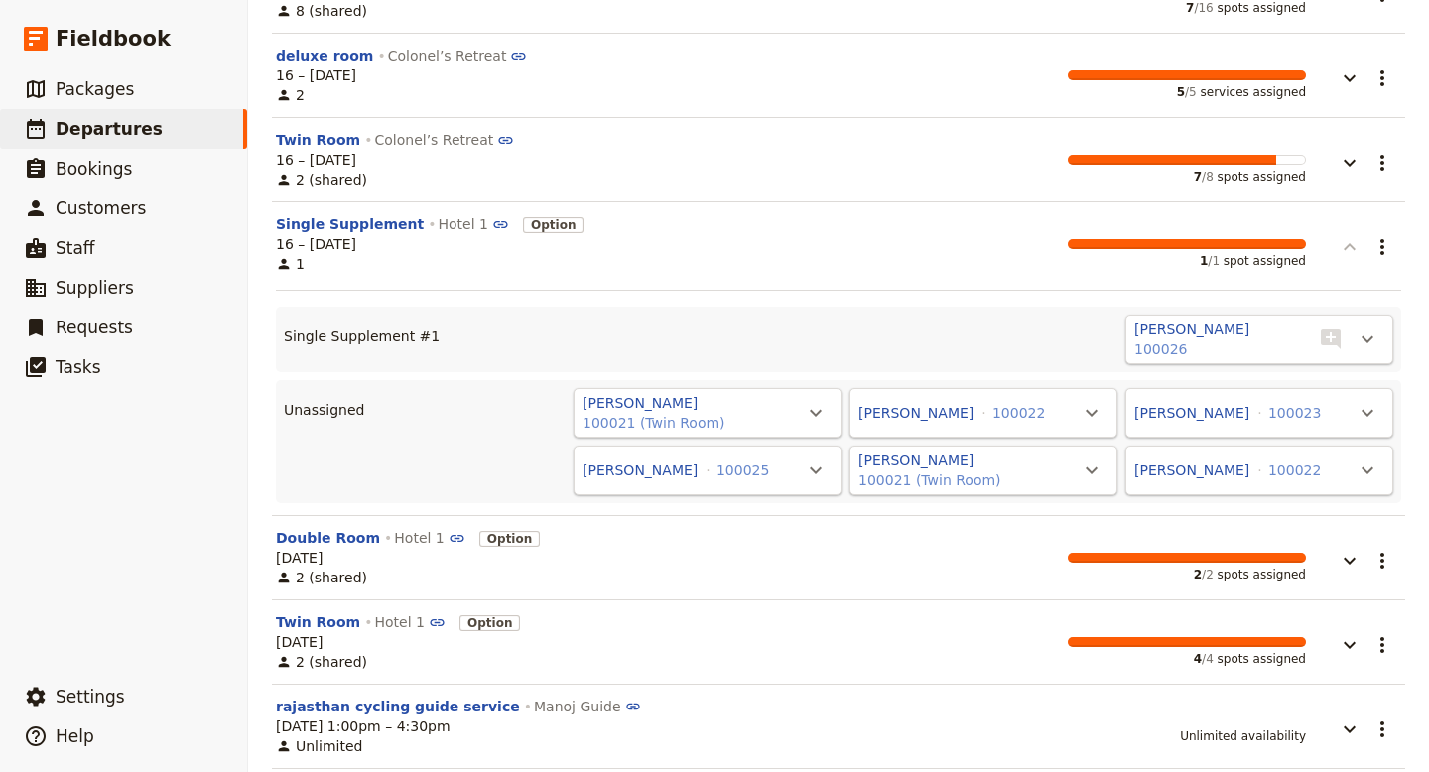
click at [1345, 241] on icon "button" at bounding box center [1350, 247] width 24 height 24
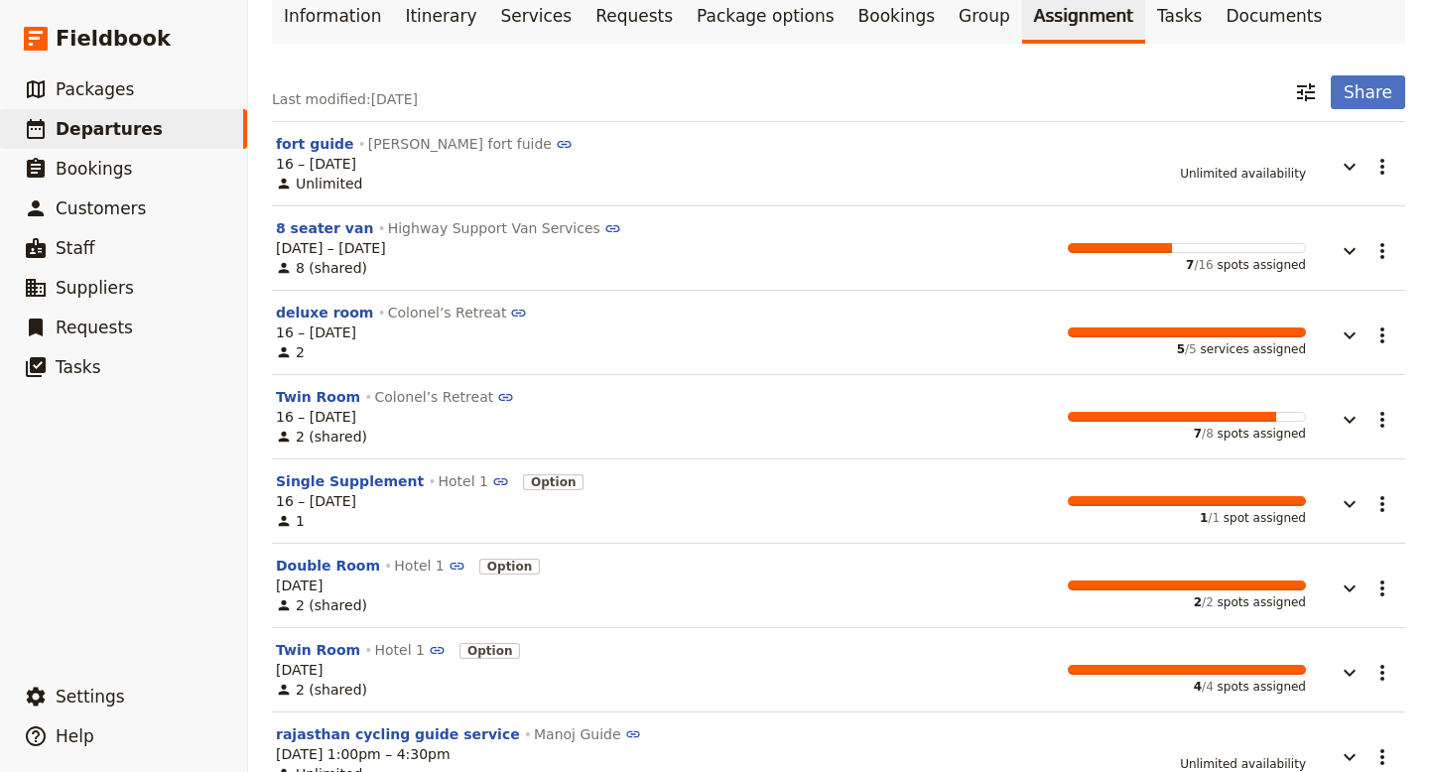
scroll to position [0, 0]
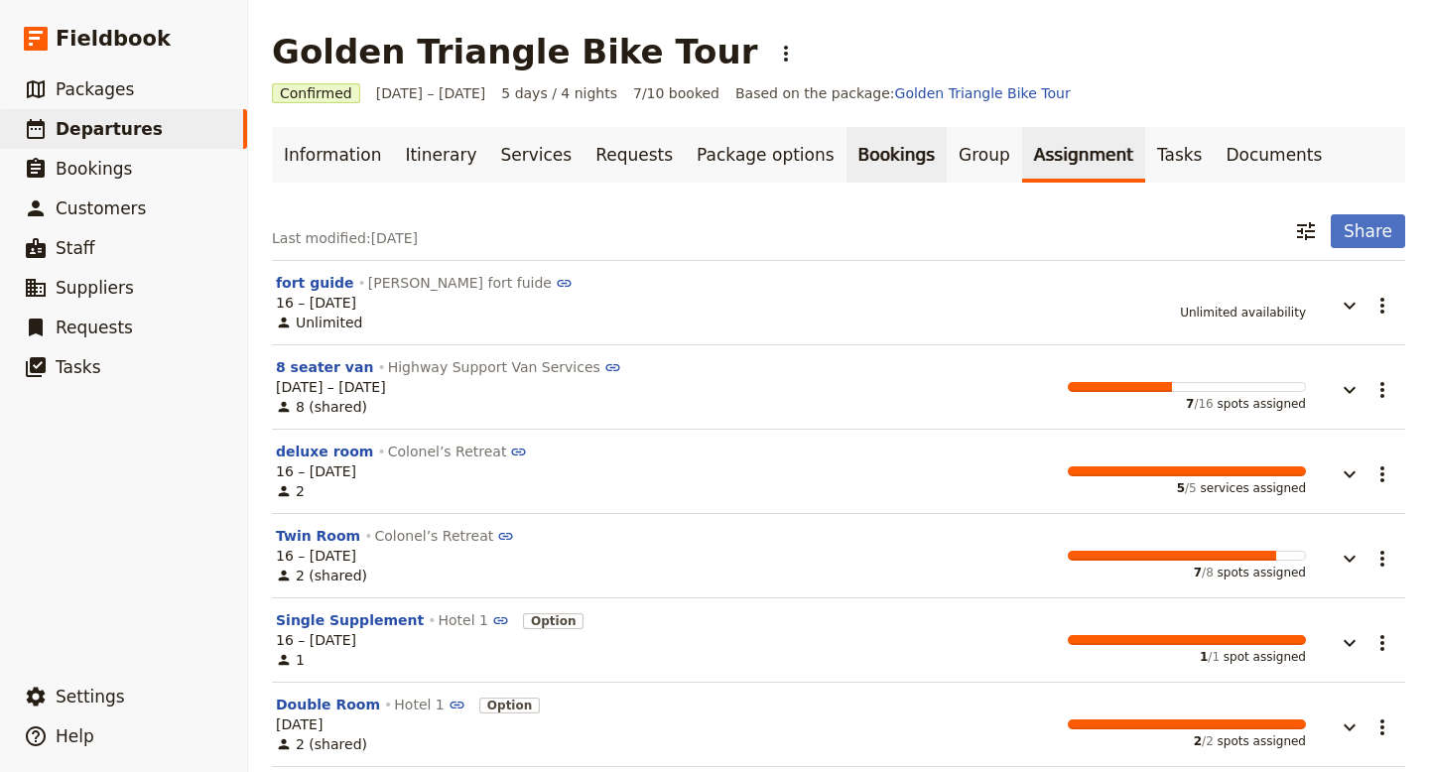
click at [847, 159] on link "Bookings" at bounding box center [897, 155] width 100 height 56
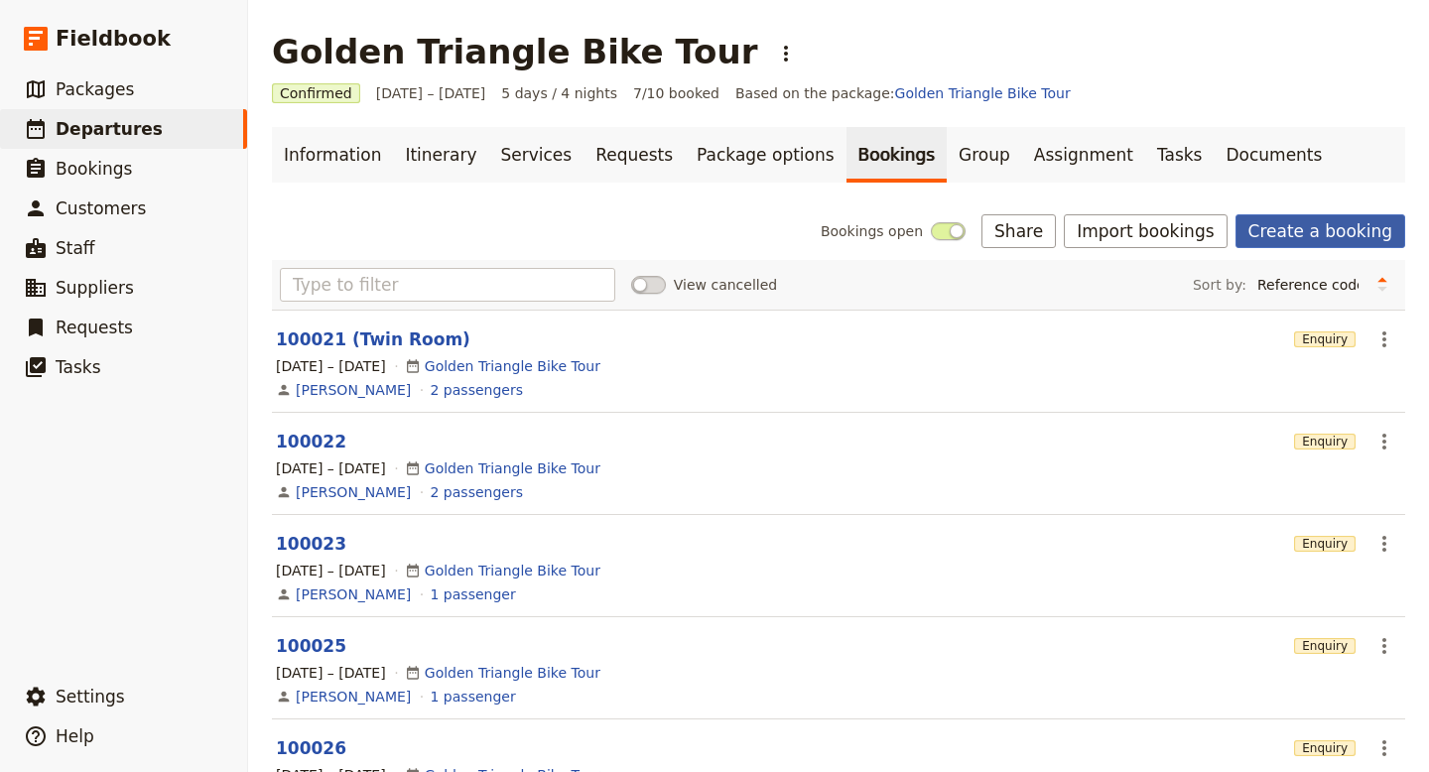
click at [1311, 229] on link "Create a booking" at bounding box center [1321, 231] width 170 height 34
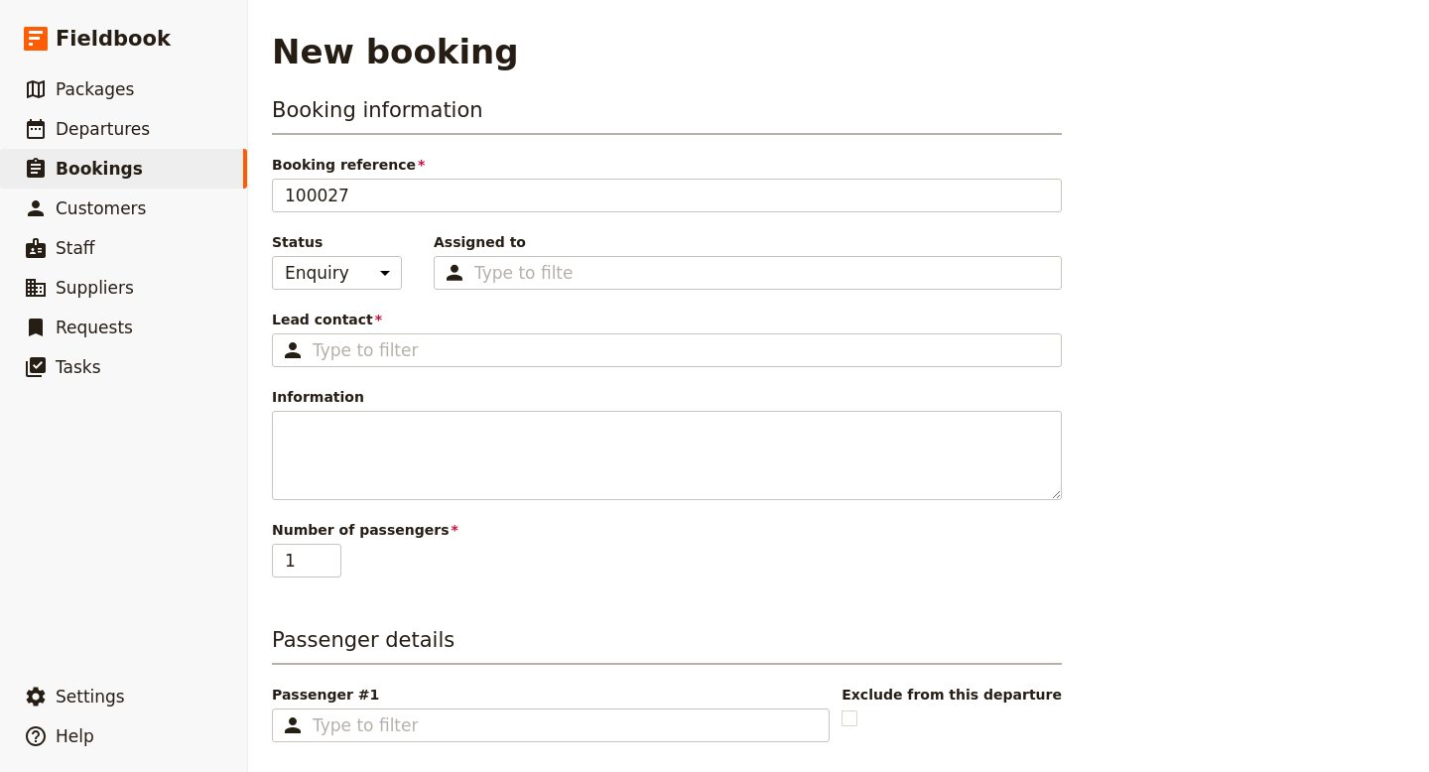
type input "Golden Triangle Bike Tour"
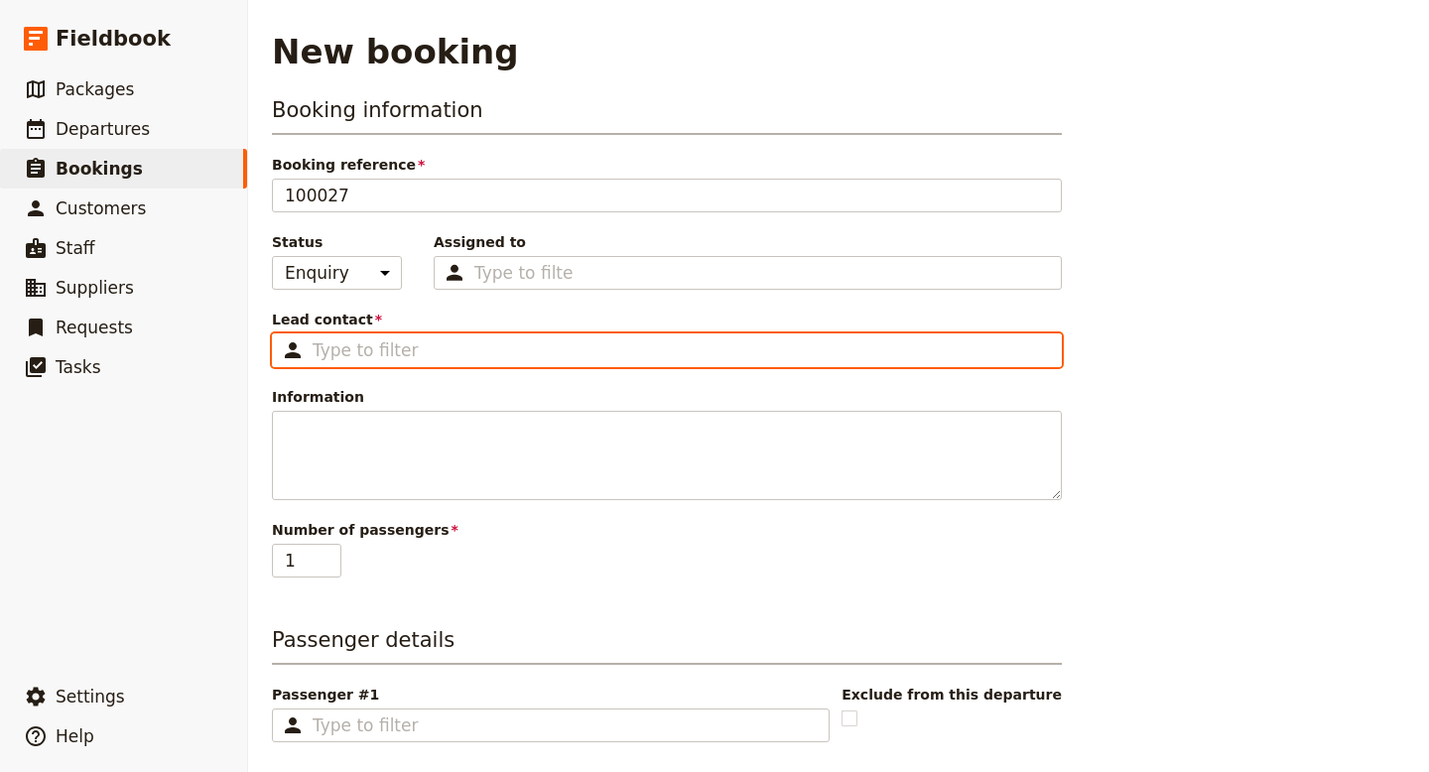
click at [490, 345] on input "Lead contact ​" at bounding box center [681, 350] width 736 height 24
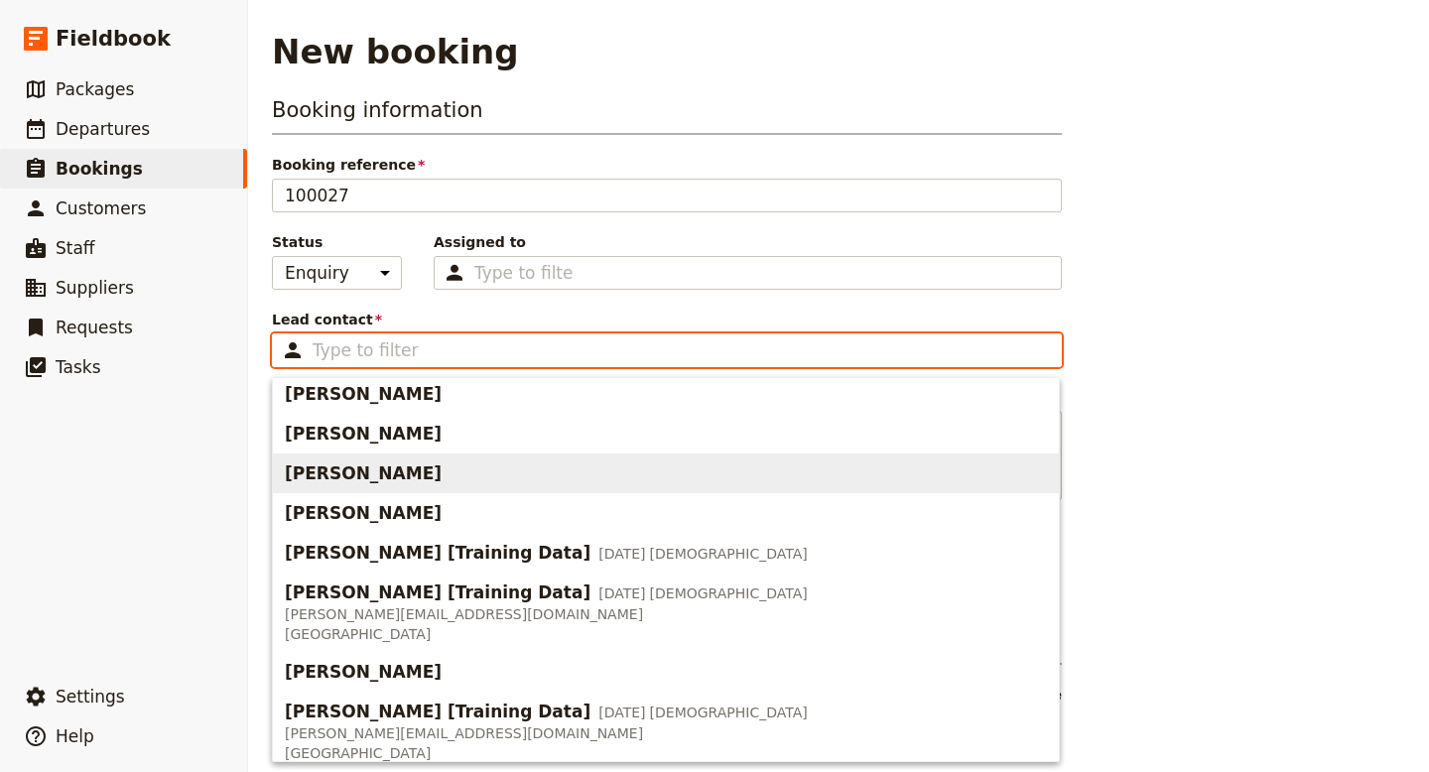
scroll to position [776, 0]
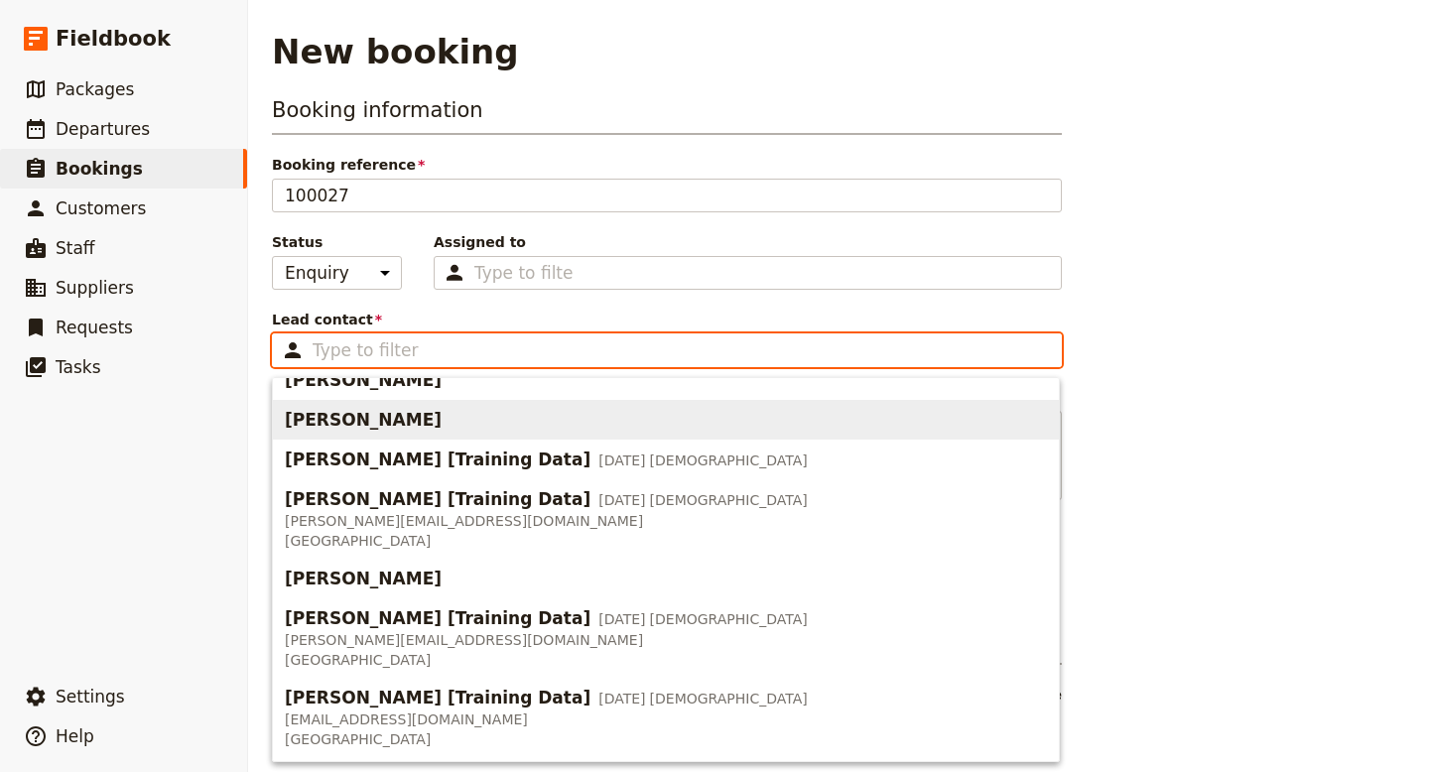
click at [462, 346] on input "Lead contact ​" at bounding box center [681, 350] width 736 height 24
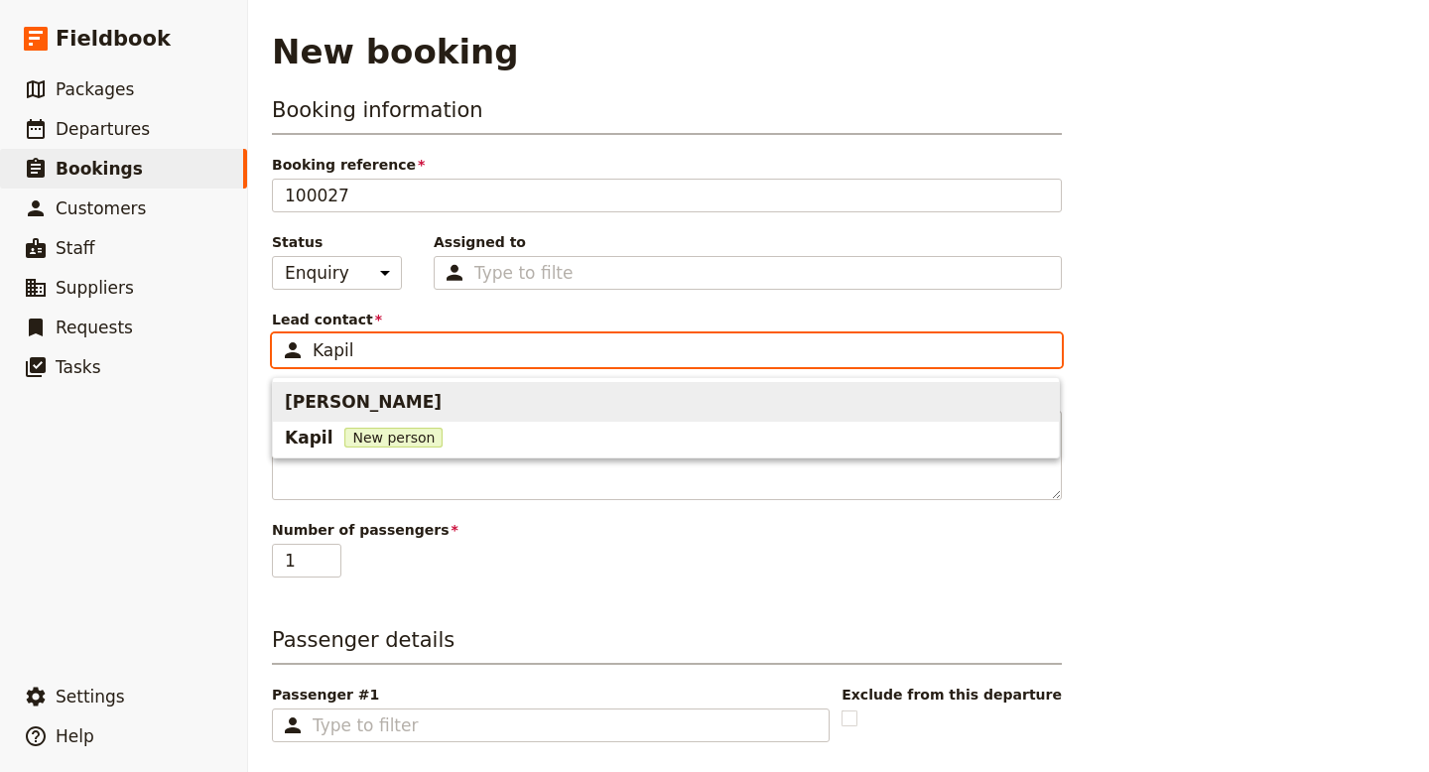
click at [335, 405] on span "[PERSON_NAME]" at bounding box center [363, 402] width 157 height 24
type input "[PERSON_NAME]"
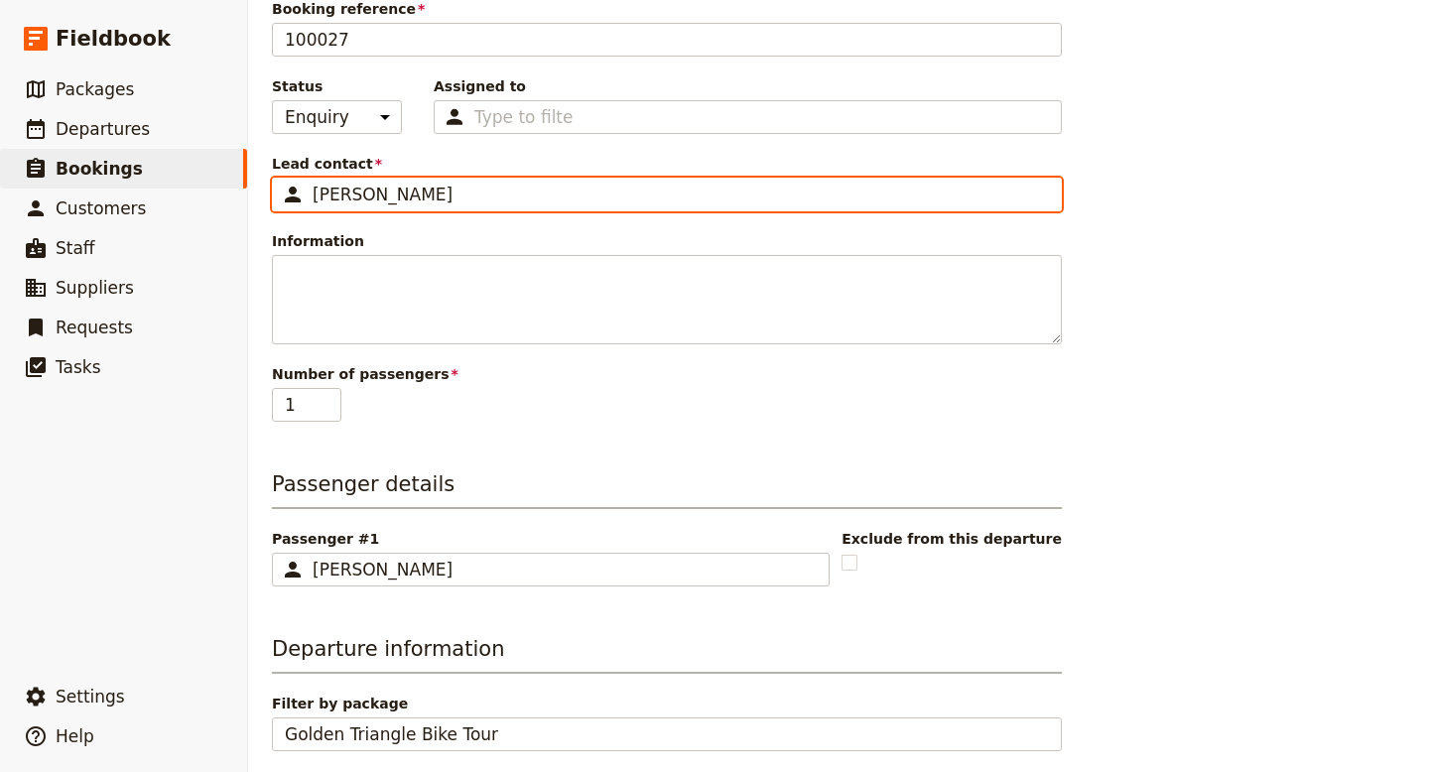
scroll to position [190, 0]
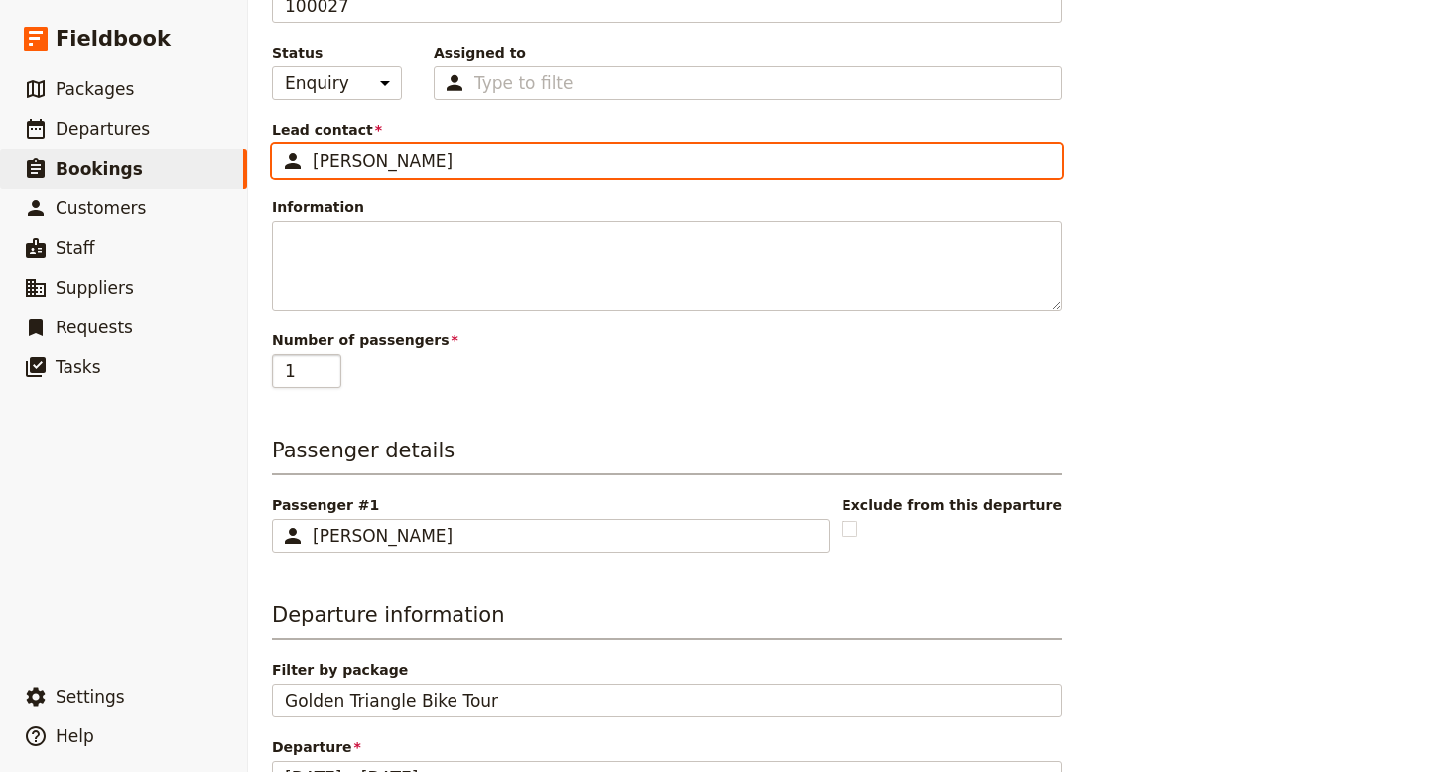
type input "[PERSON_NAME]"
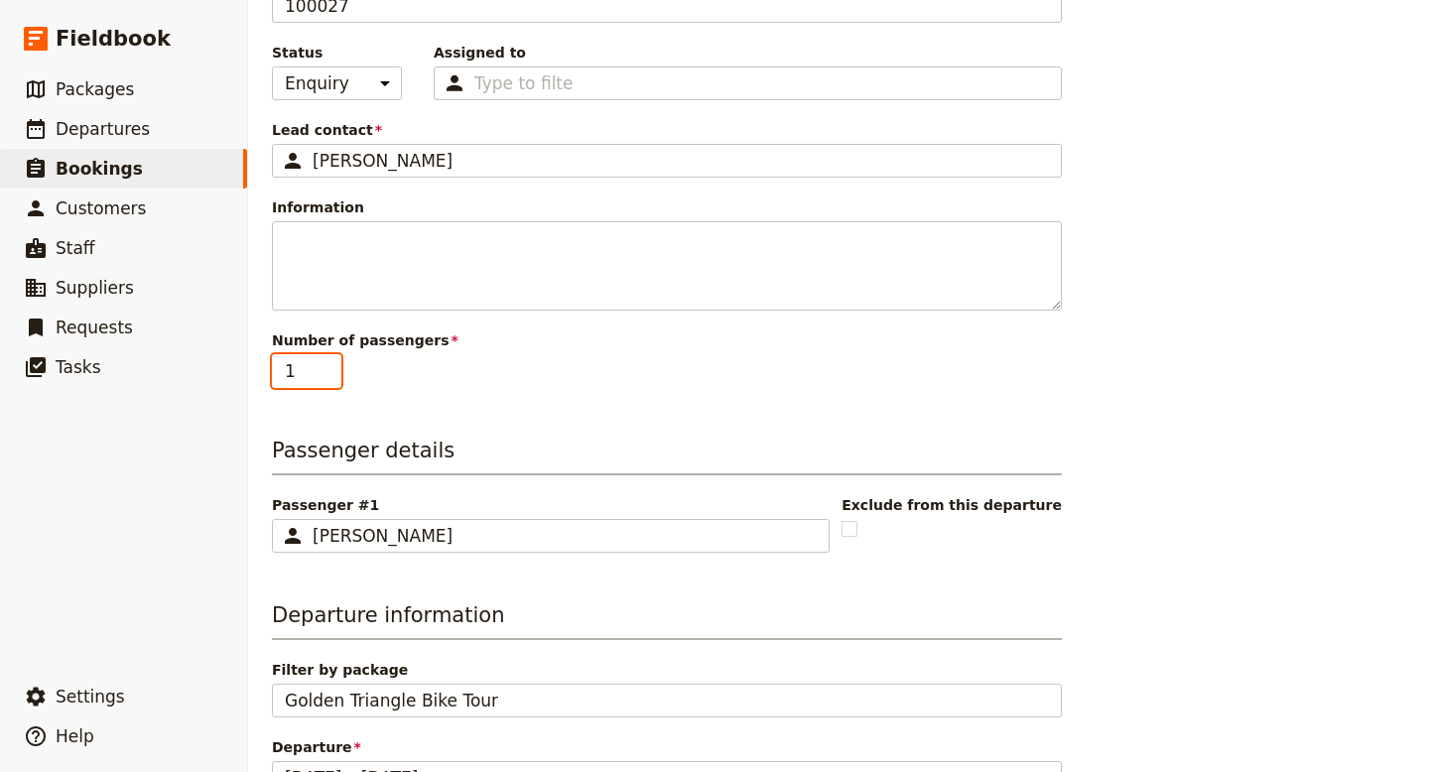
type input "2"
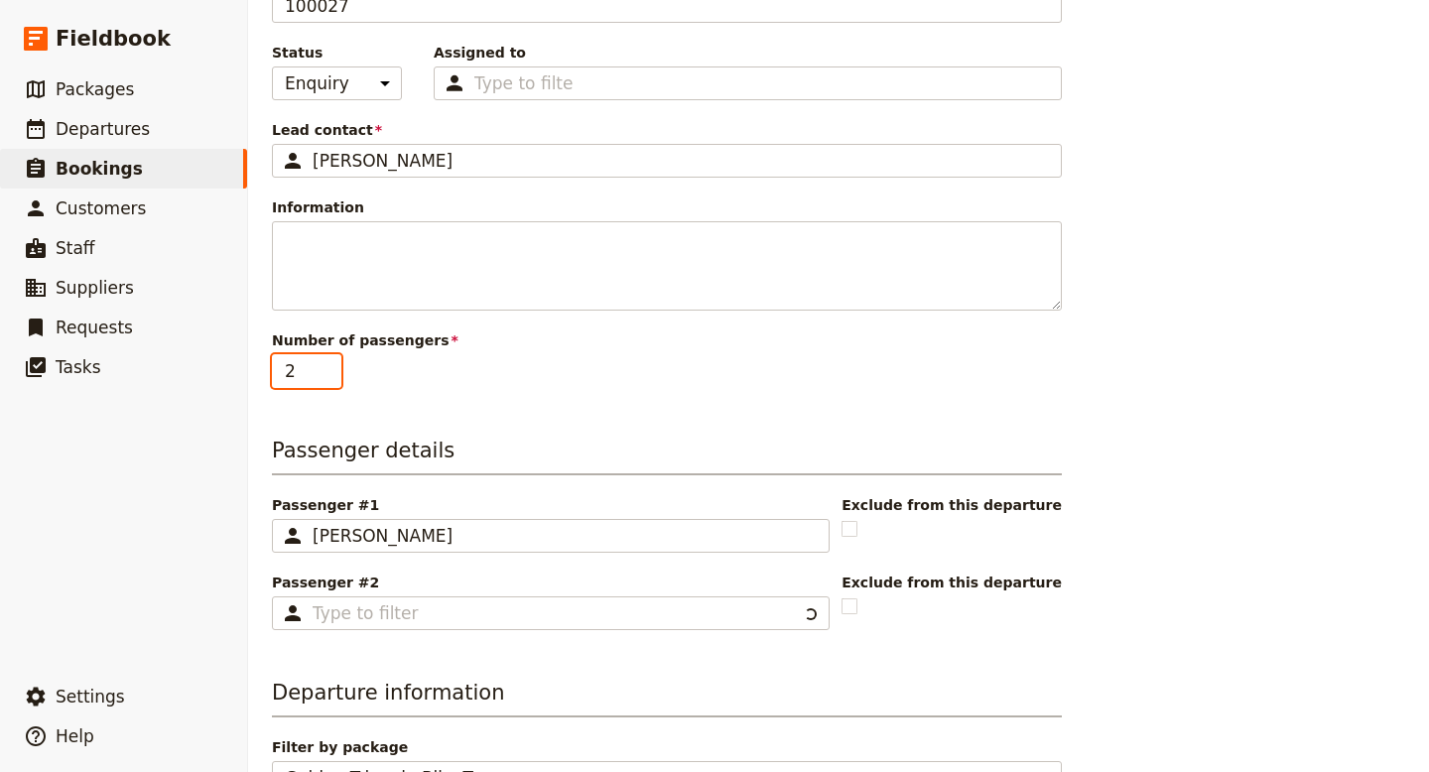
type input "2"
click at [330, 367] on input "2" at bounding box center [306, 371] width 69 height 34
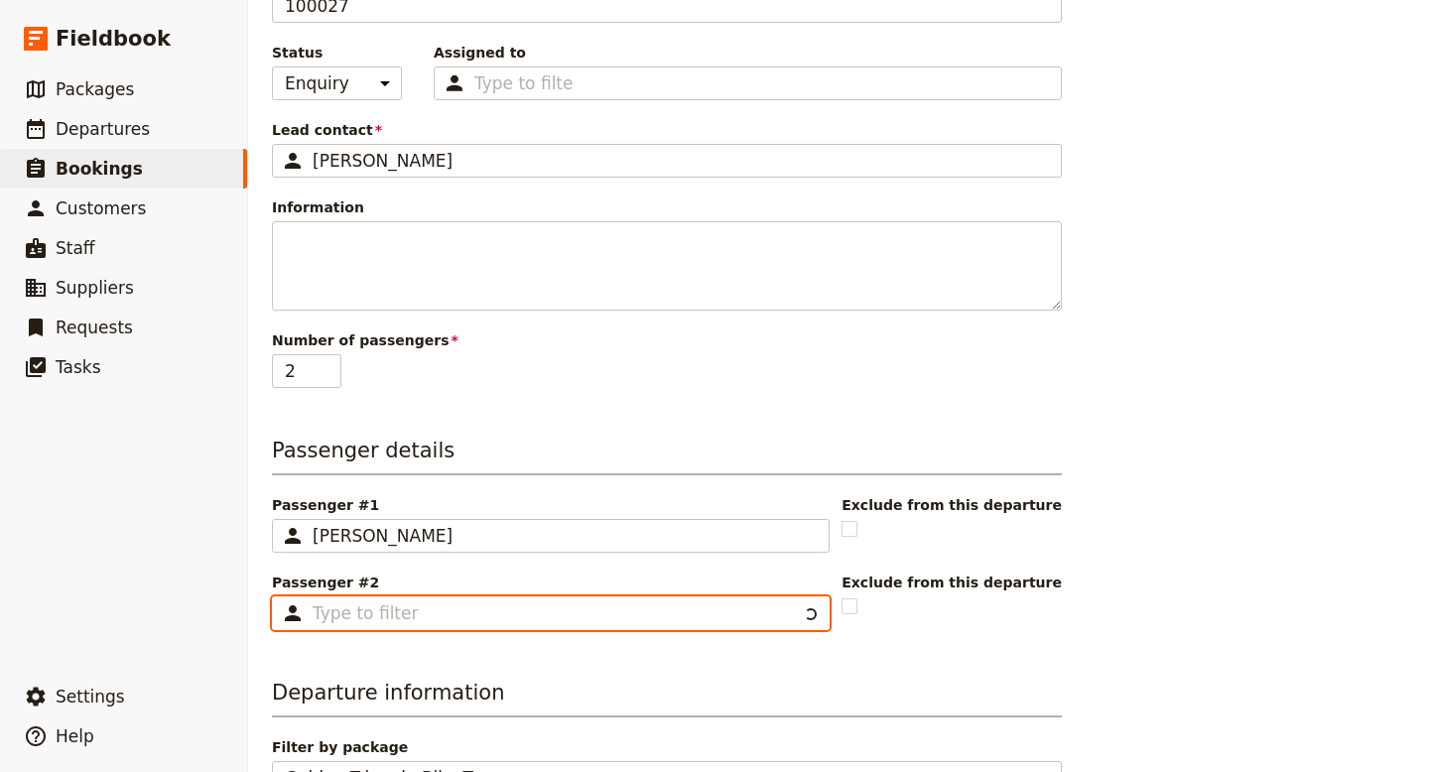
click at [423, 612] on input "Passenger #2 ​" at bounding box center [555, 614] width 484 height 24
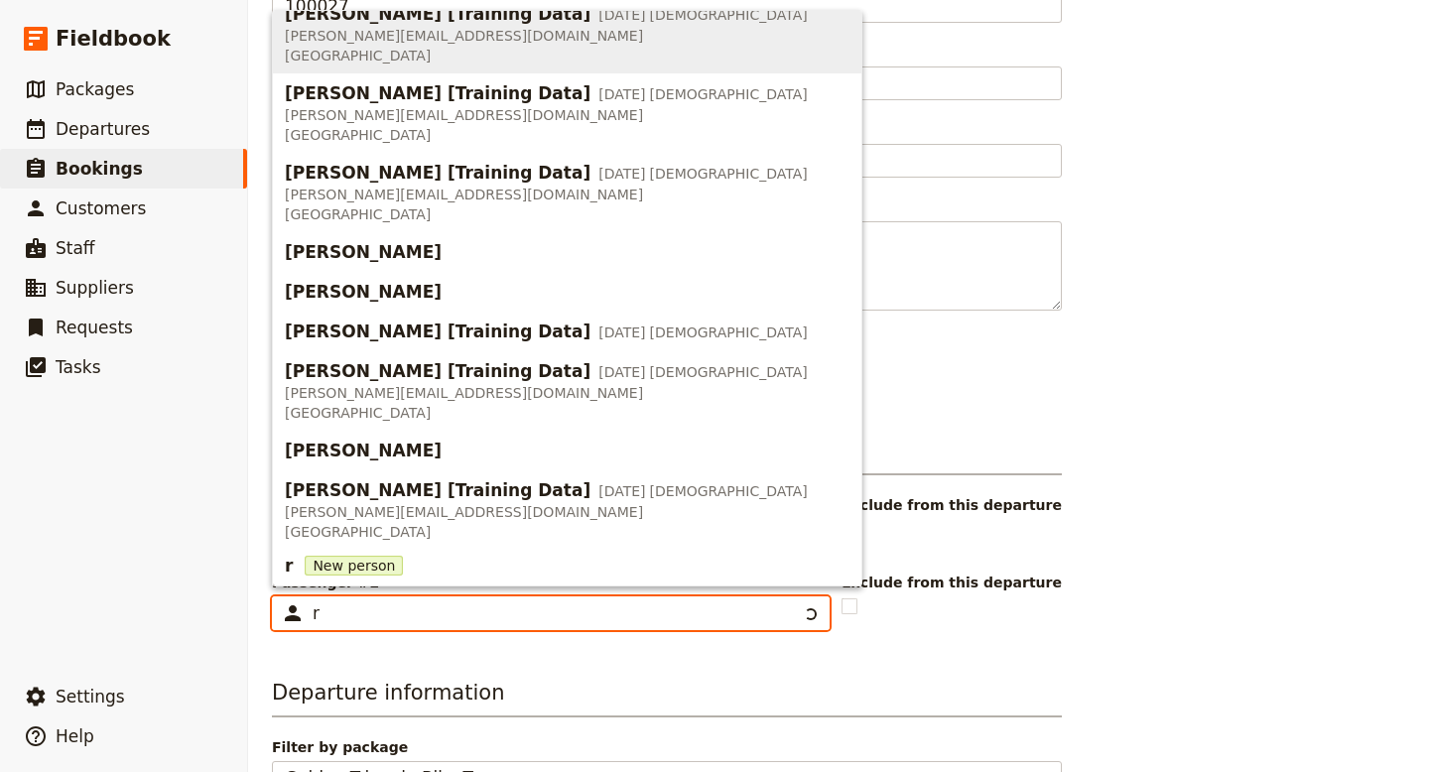
scroll to position [0, 0]
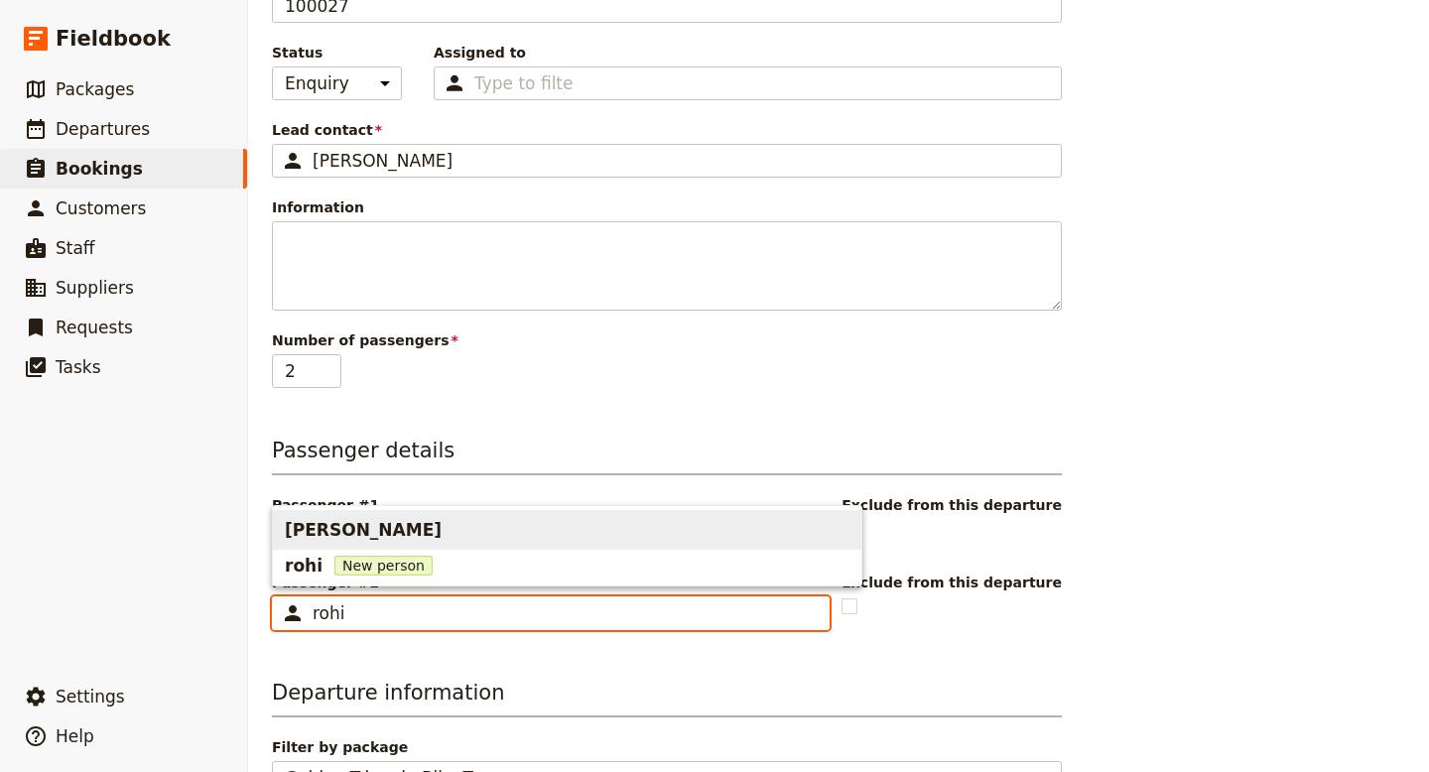
click at [326, 524] on span "[PERSON_NAME]" at bounding box center [363, 530] width 157 height 24
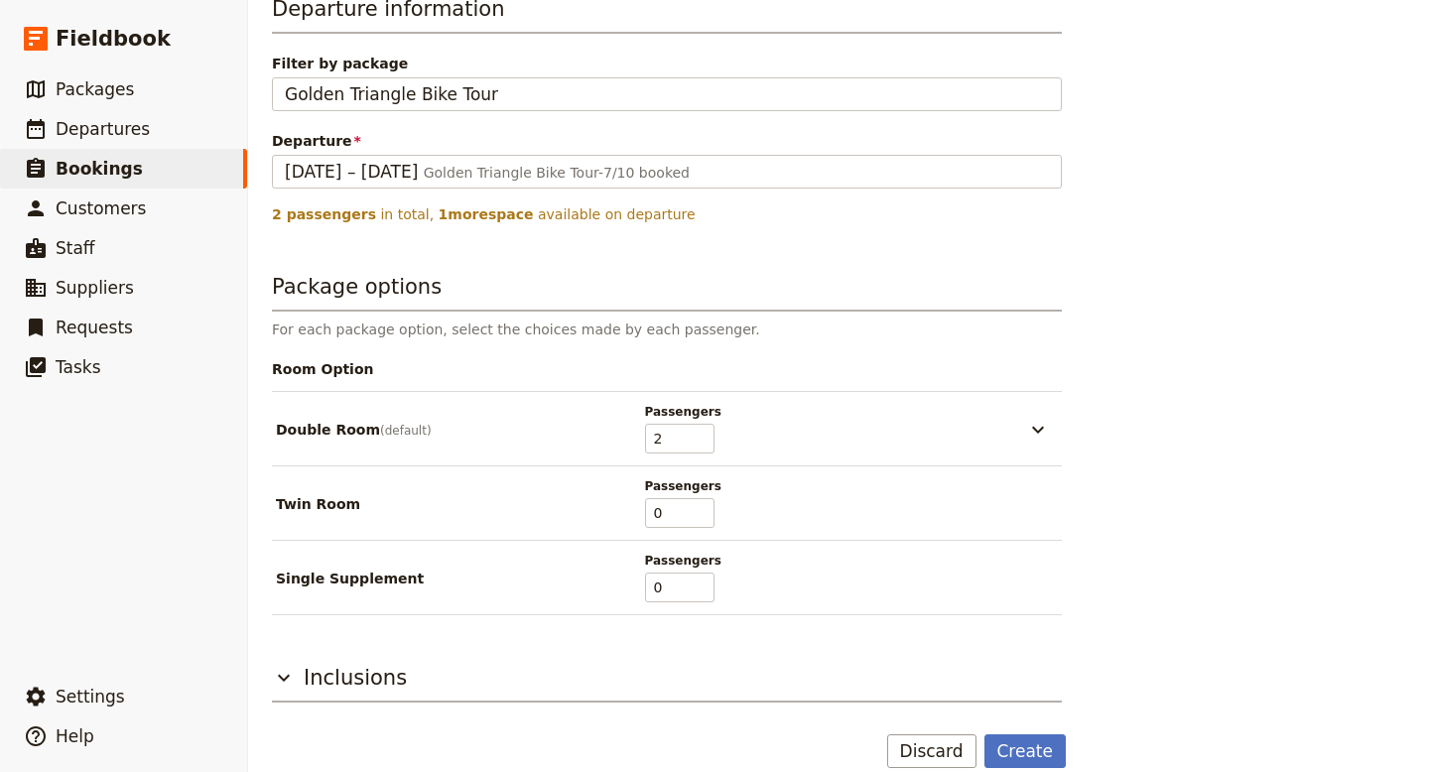
scroll to position [871, 0]
type input "[PERSON_NAME]"
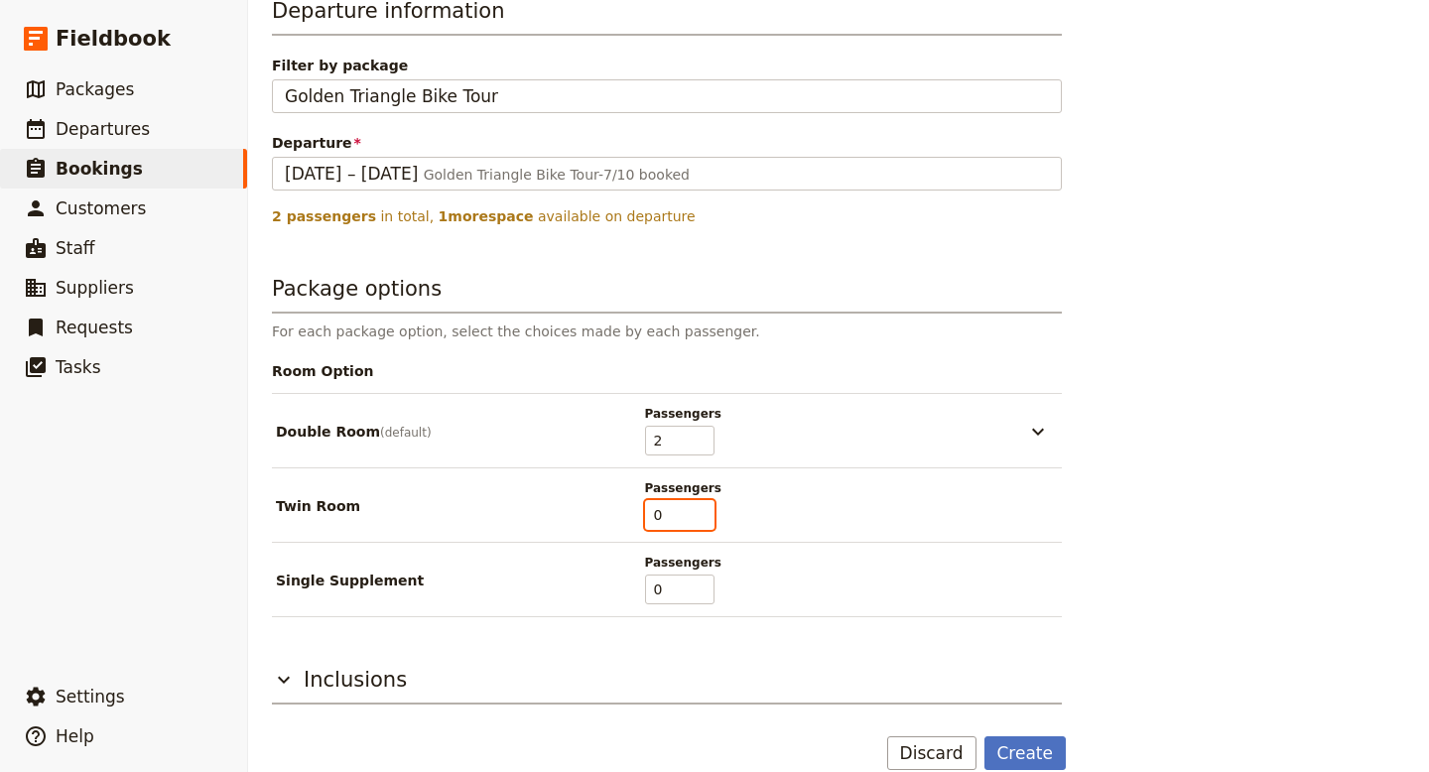
type input "1"
click at [703, 511] on input "1" at bounding box center [679, 515] width 69 height 30
type input "0"
type input "2"
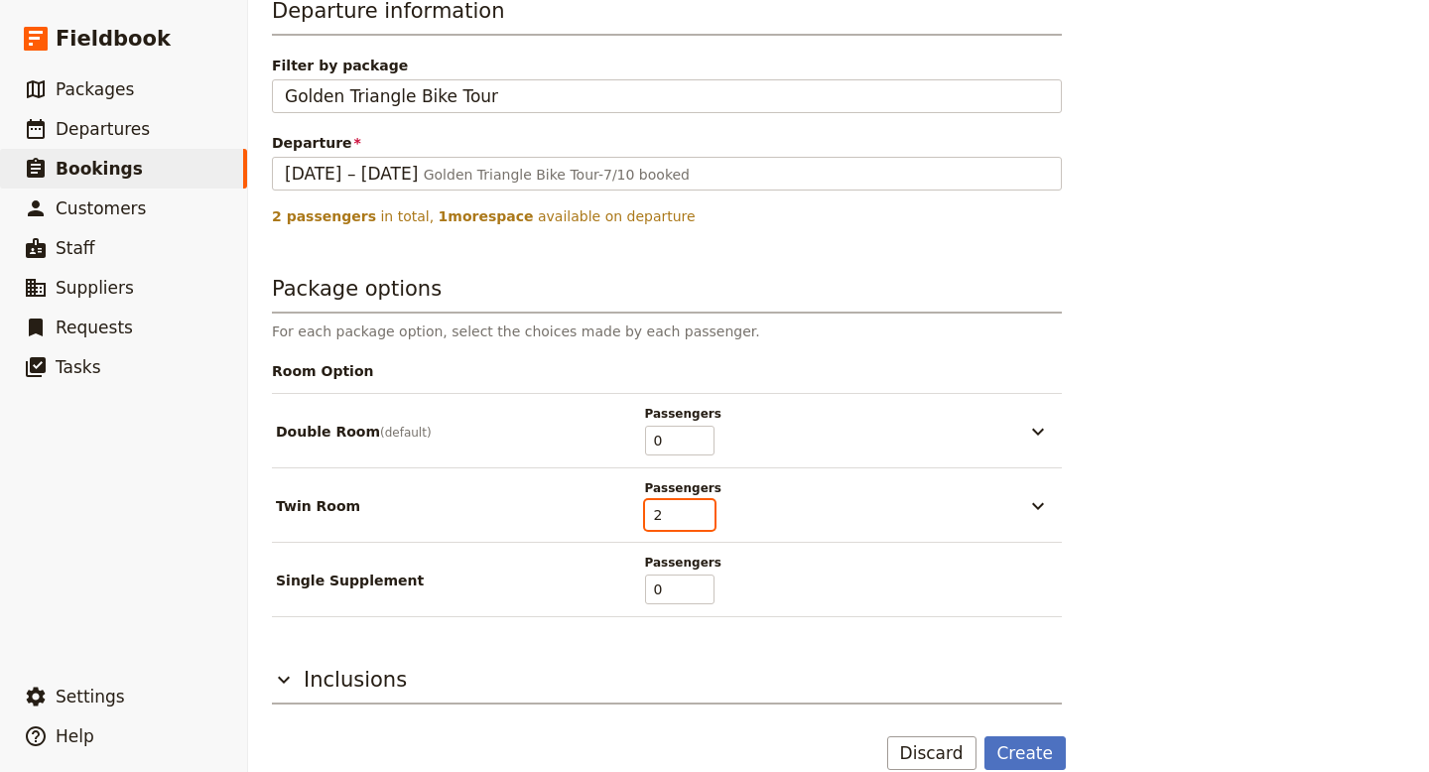
click at [703, 511] on input "2" at bounding box center [679, 515] width 69 height 30
click at [1036, 508] on icon "button" at bounding box center [1038, 505] width 12 height 7
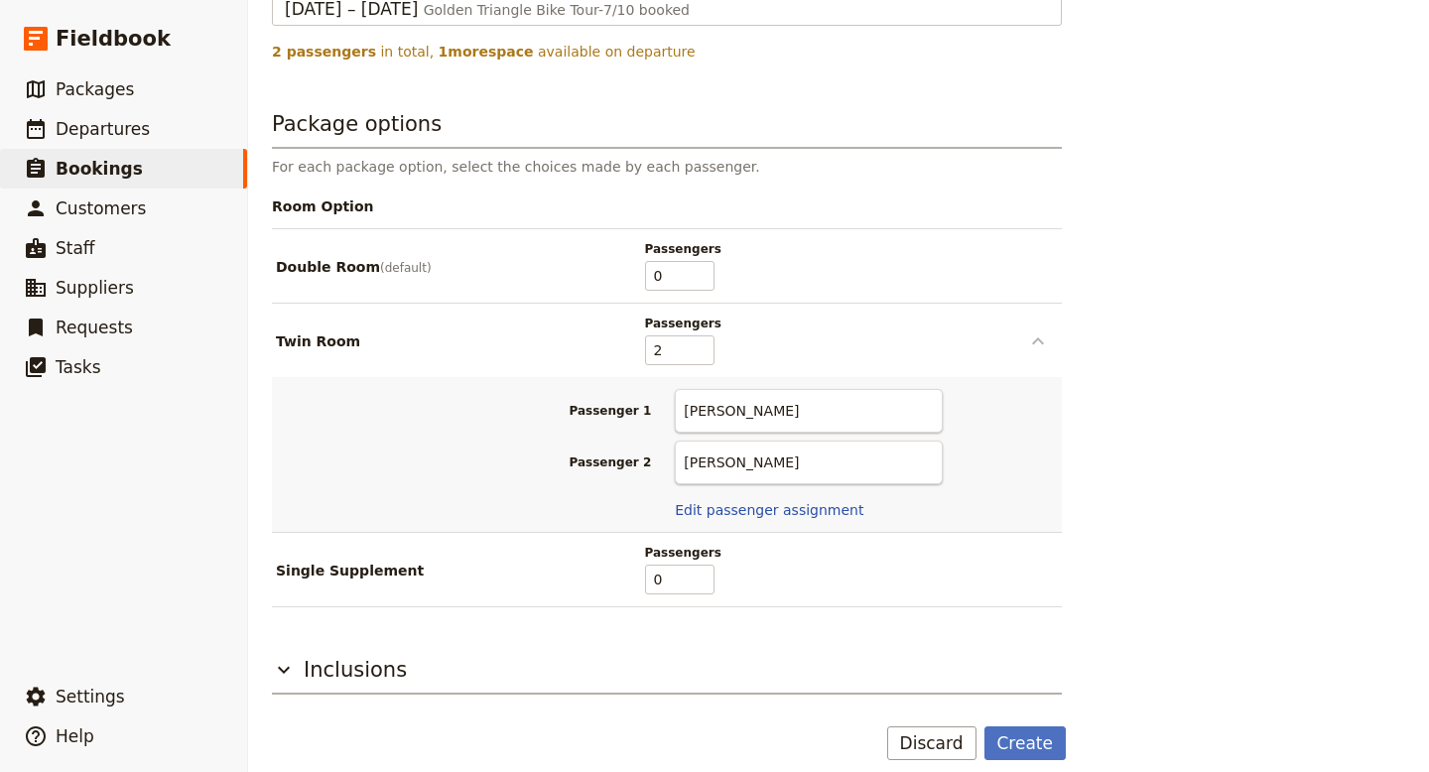
scroll to position [1056, 0]
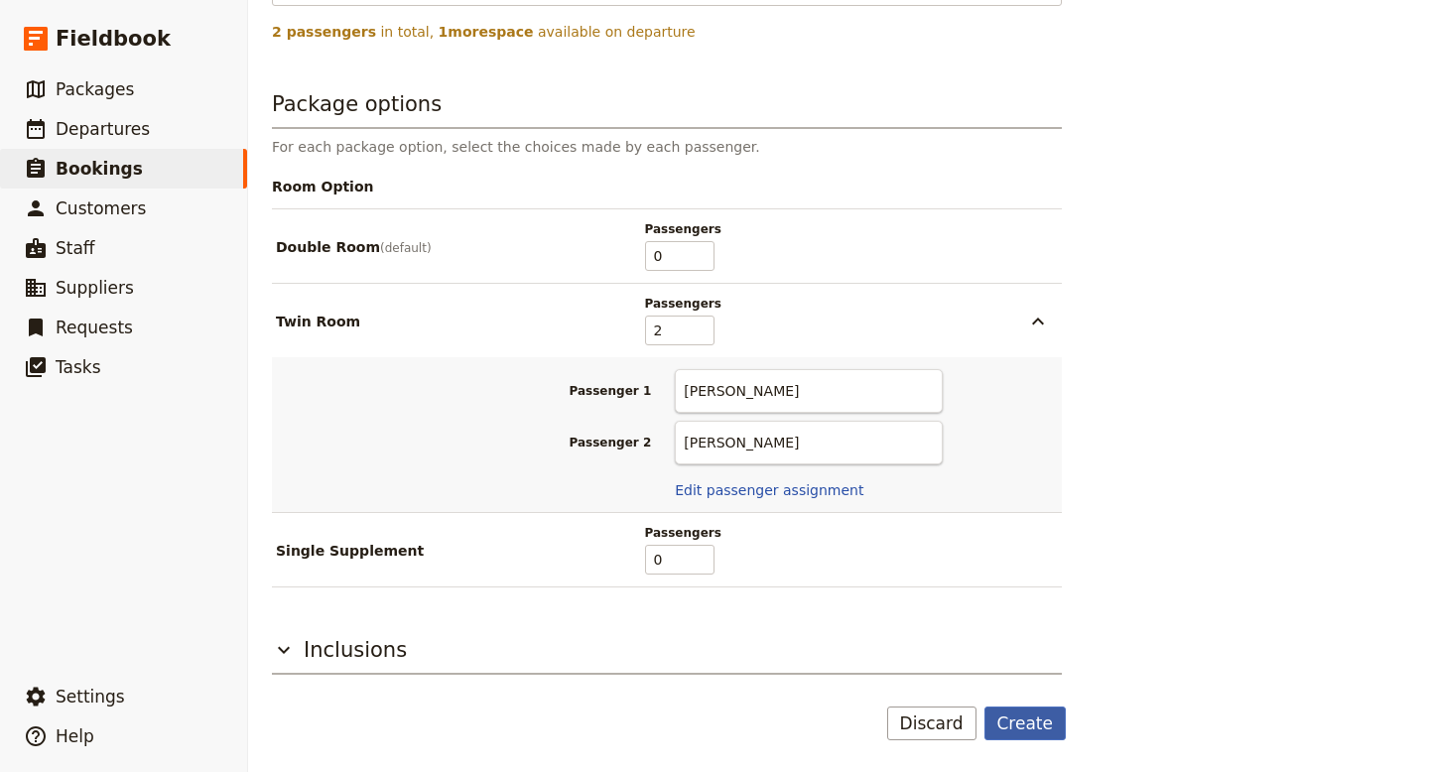
click at [1041, 724] on button "Create" at bounding box center [1026, 724] width 82 height 34
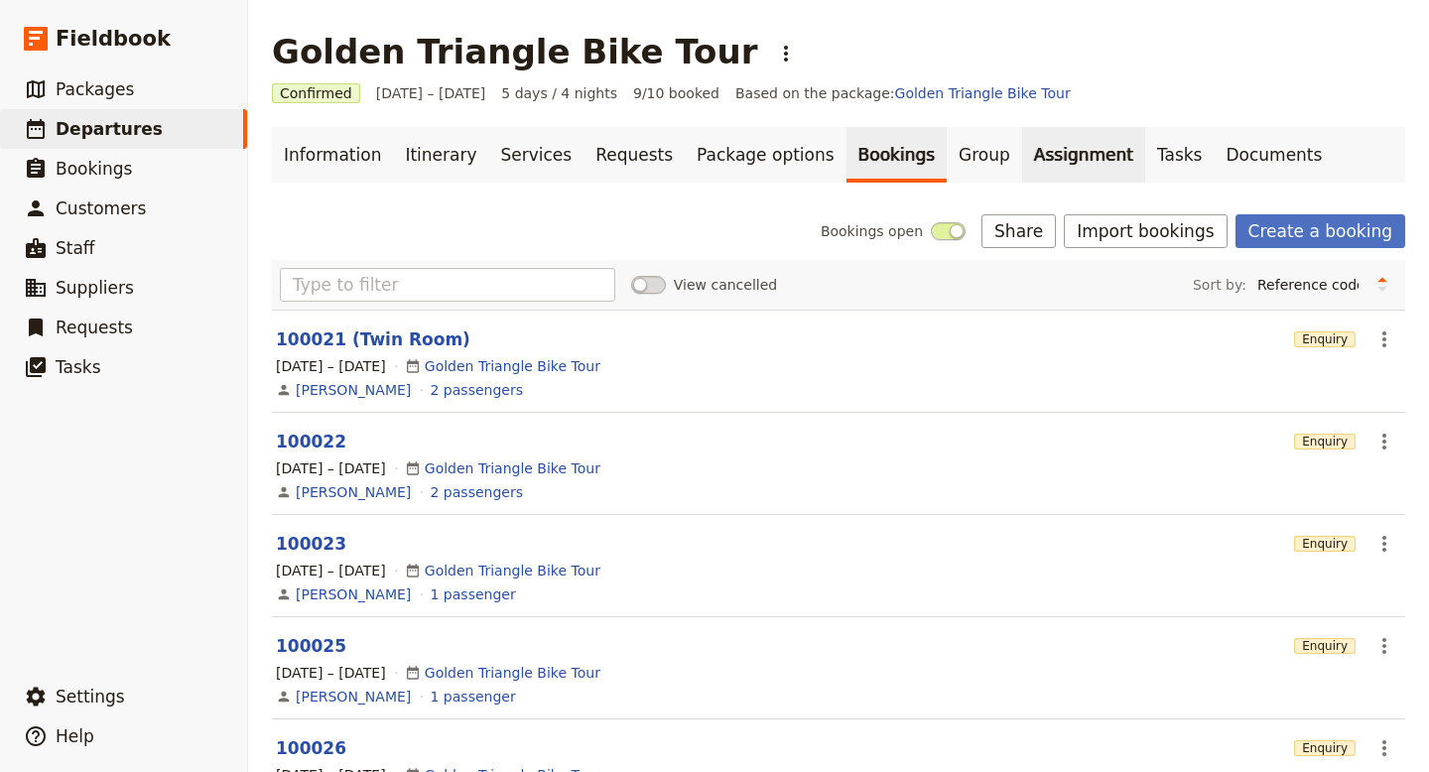
click at [1035, 158] on link "Assignment" at bounding box center [1083, 155] width 123 height 56
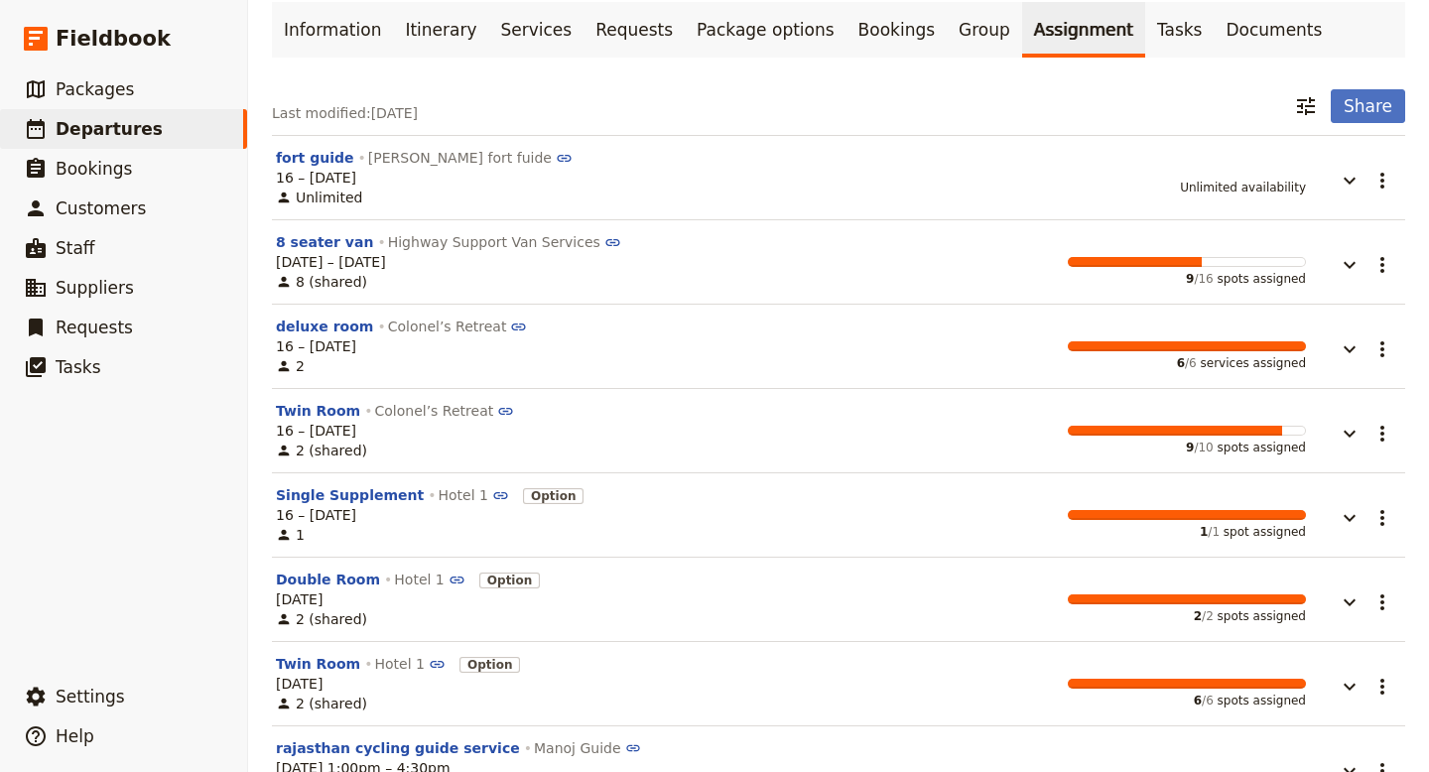
scroll to position [231, 0]
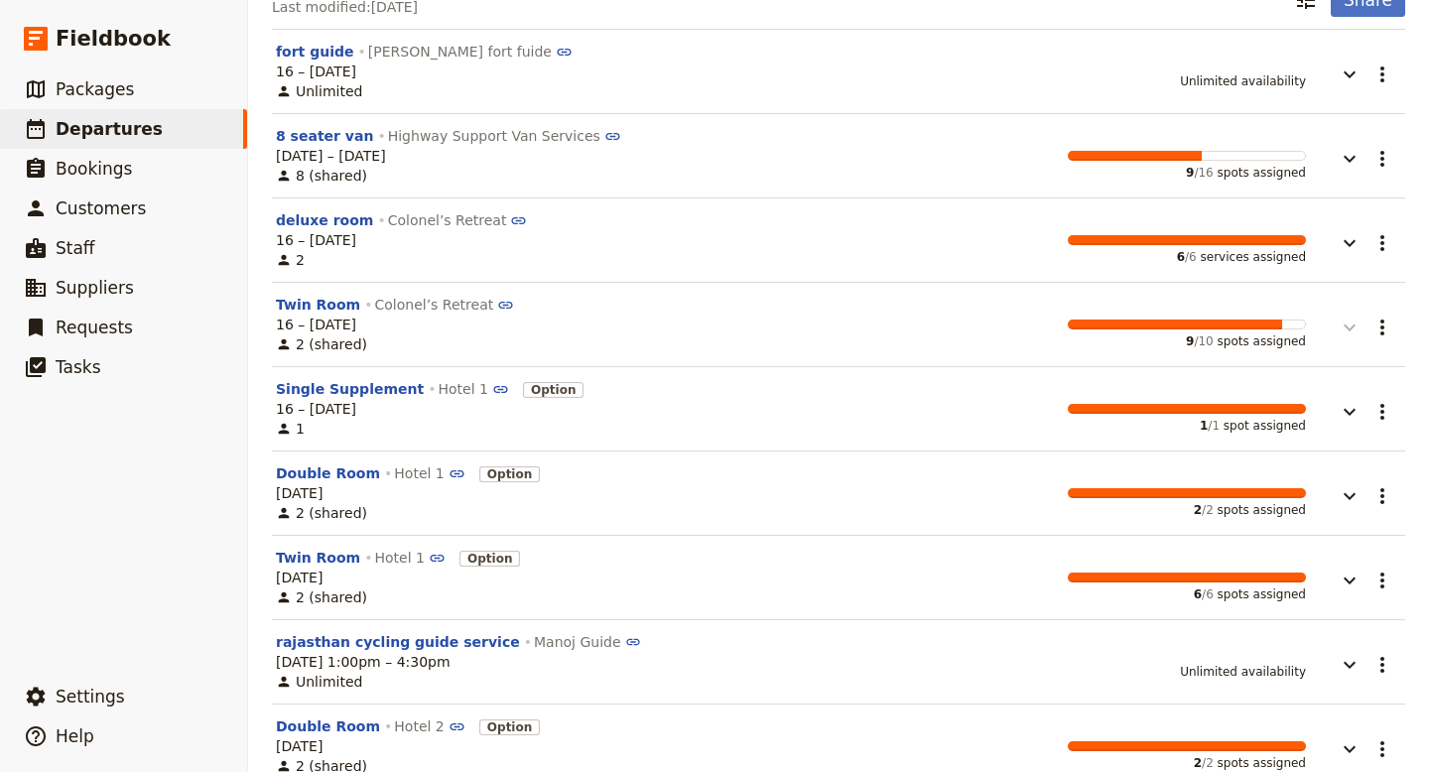
click at [1351, 326] on icon "button" at bounding box center [1350, 328] width 24 height 24
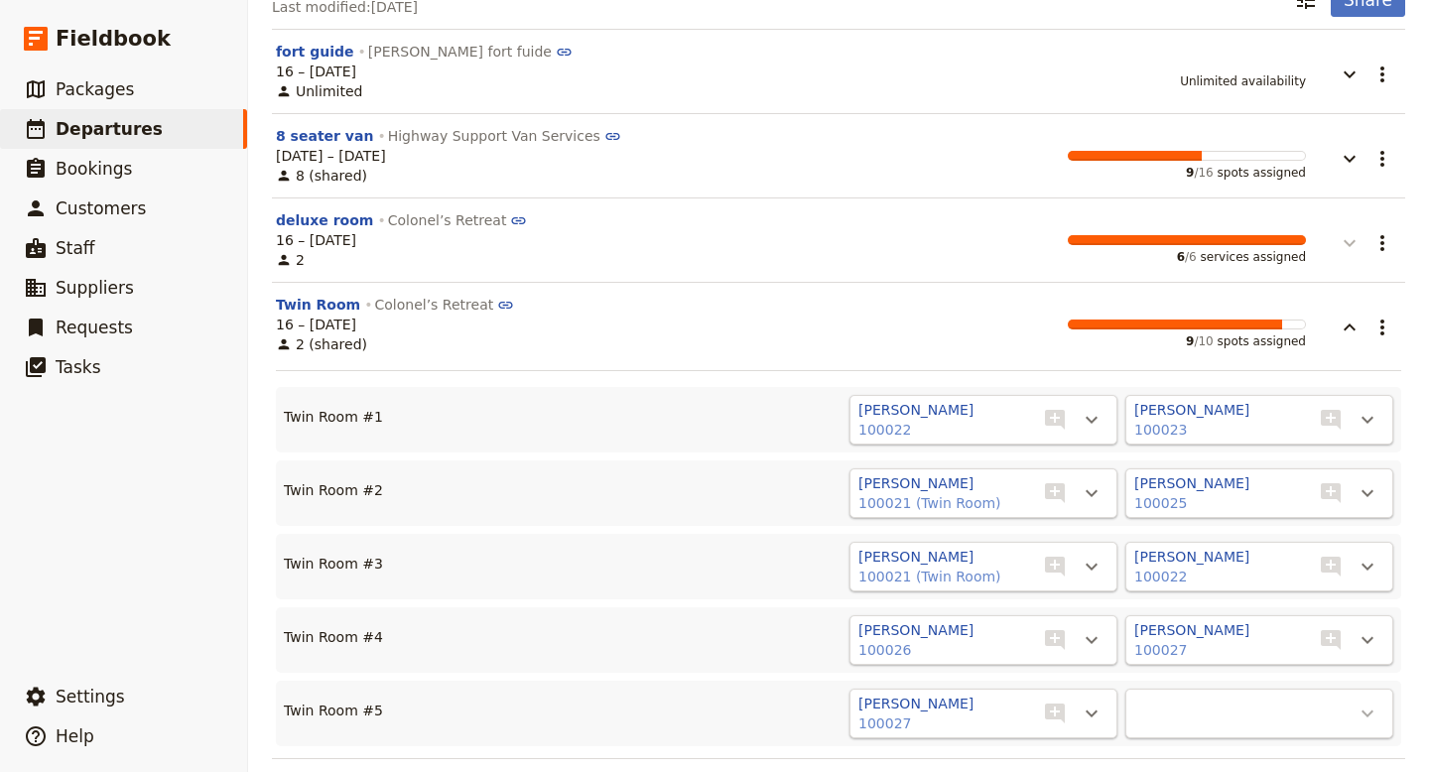
click at [1348, 243] on icon "button" at bounding box center [1350, 243] width 24 height 24
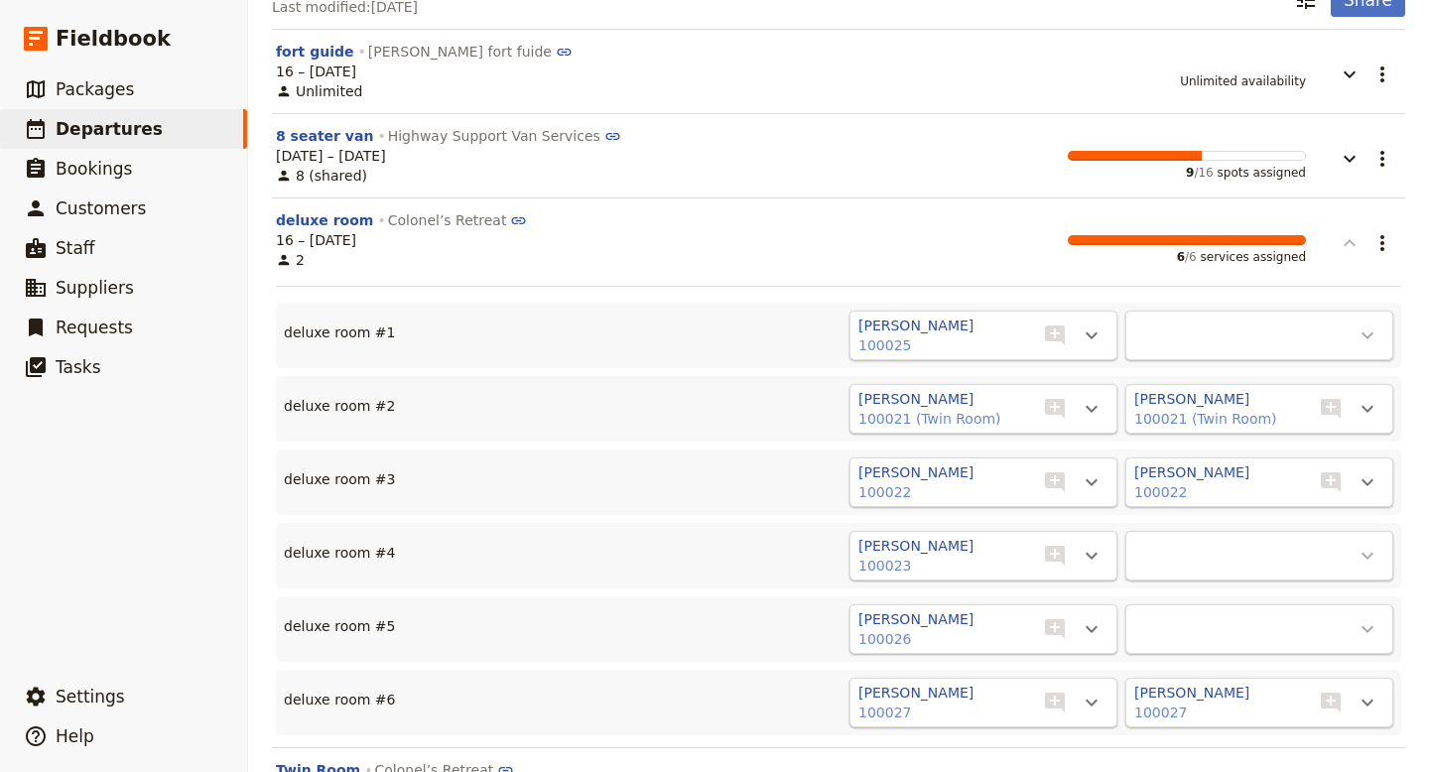
click at [1350, 248] on icon "button" at bounding box center [1350, 243] width 24 height 24
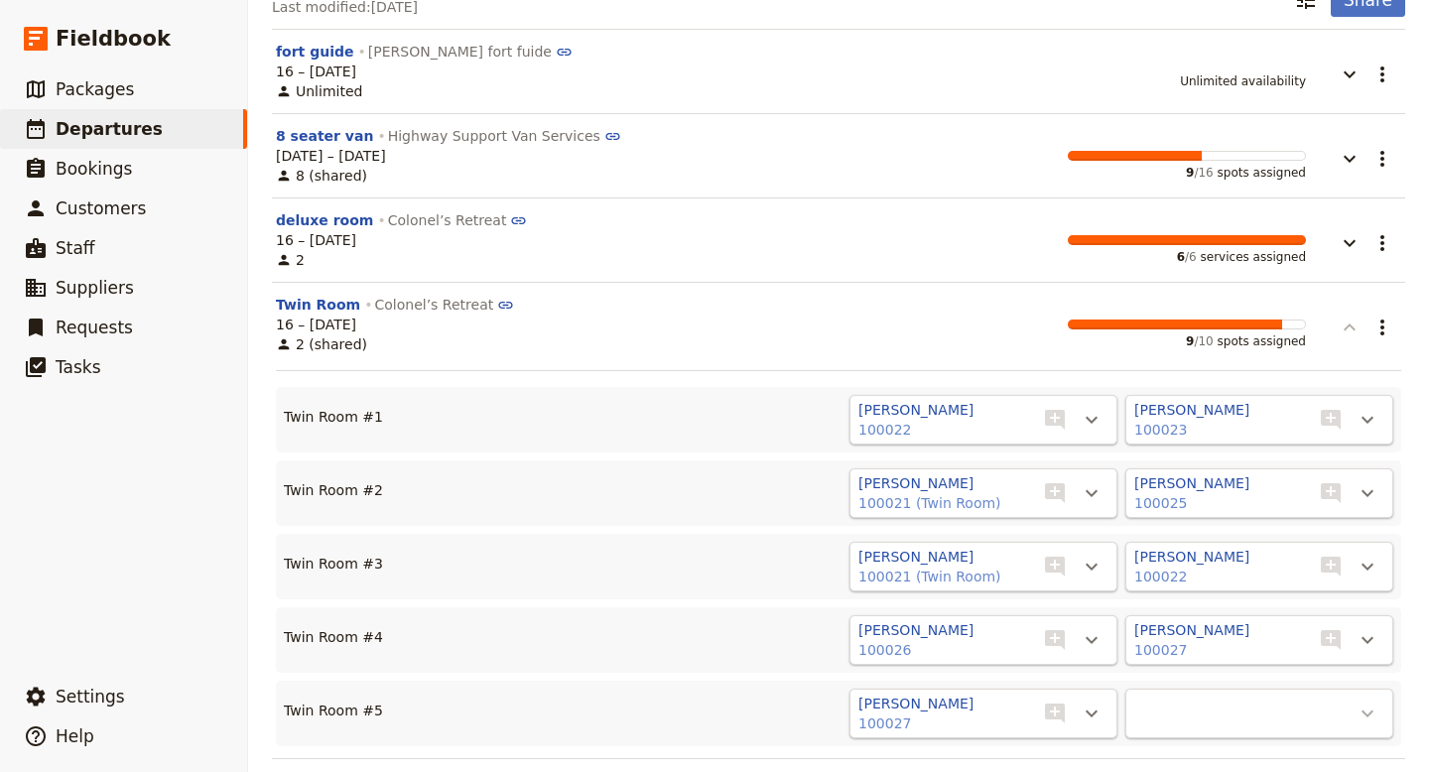
click at [1348, 324] on icon "button" at bounding box center [1350, 328] width 24 height 24
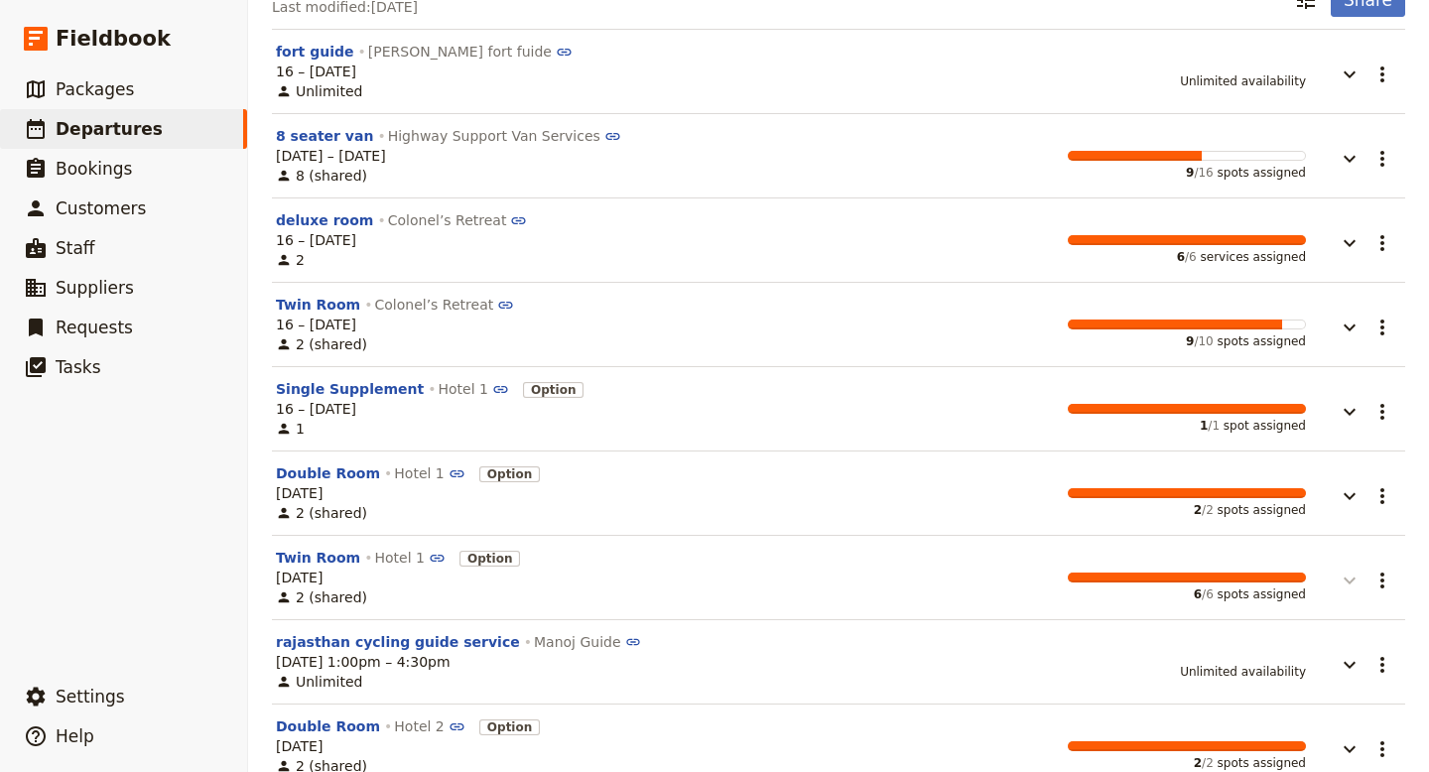
click at [1357, 577] on icon "button" at bounding box center [1350, 581] width 24 height 24
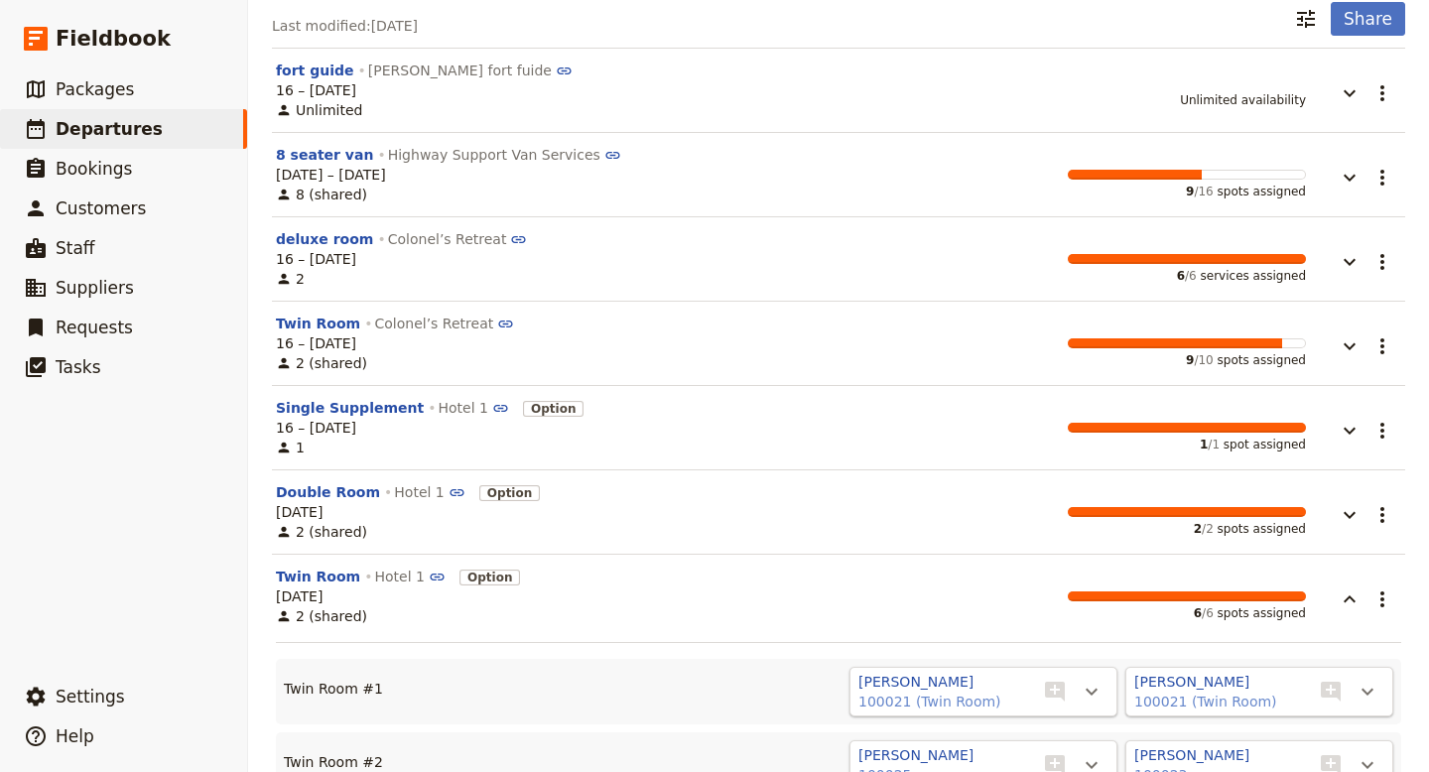
scroll to position [185, 0]
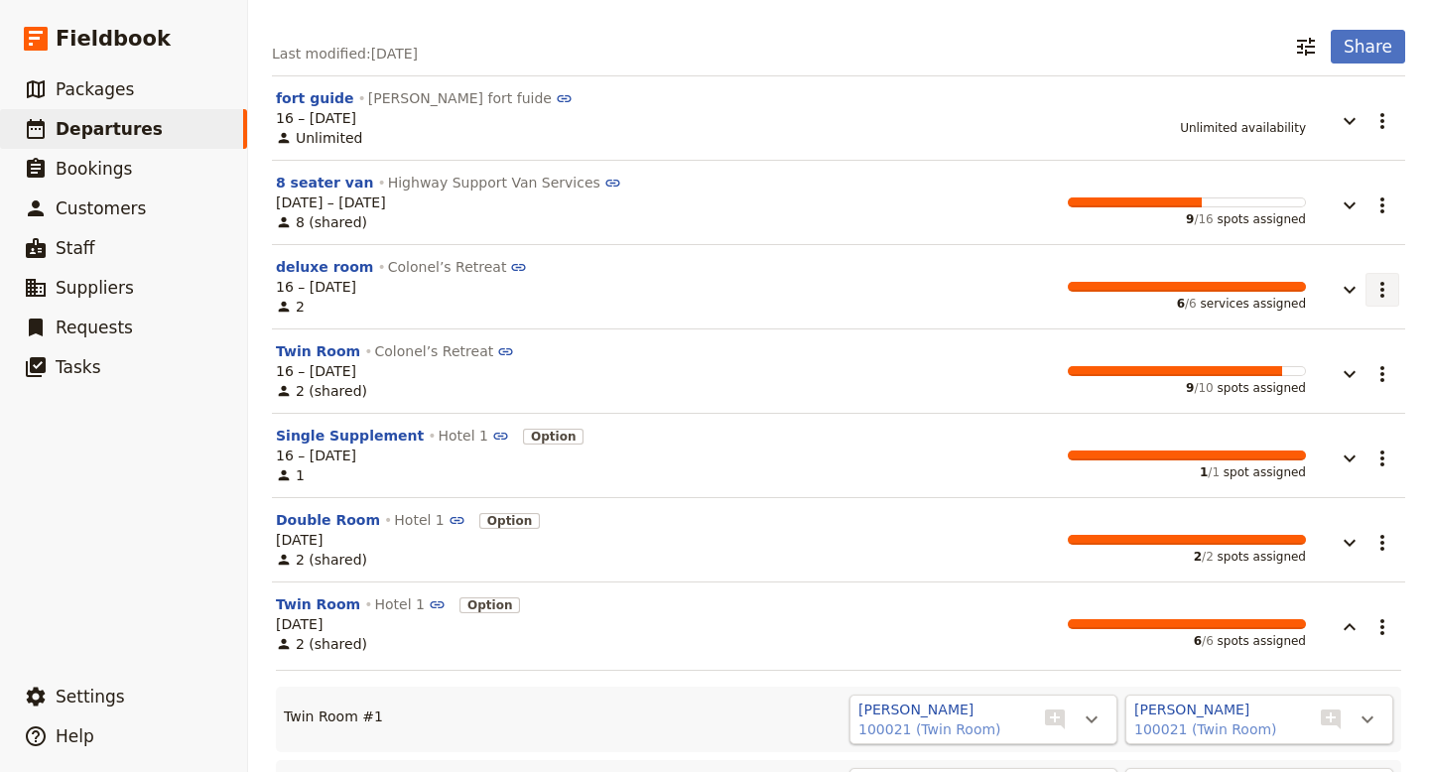
click at [1384, 291] on icon "Actions" at bounding box center [1383, 290] width 24 height 24
click at [774, 52] on div "Last modified: 12 Aug 2025 ​ Share" at bounding box center [839, 47] width 1134 height 34
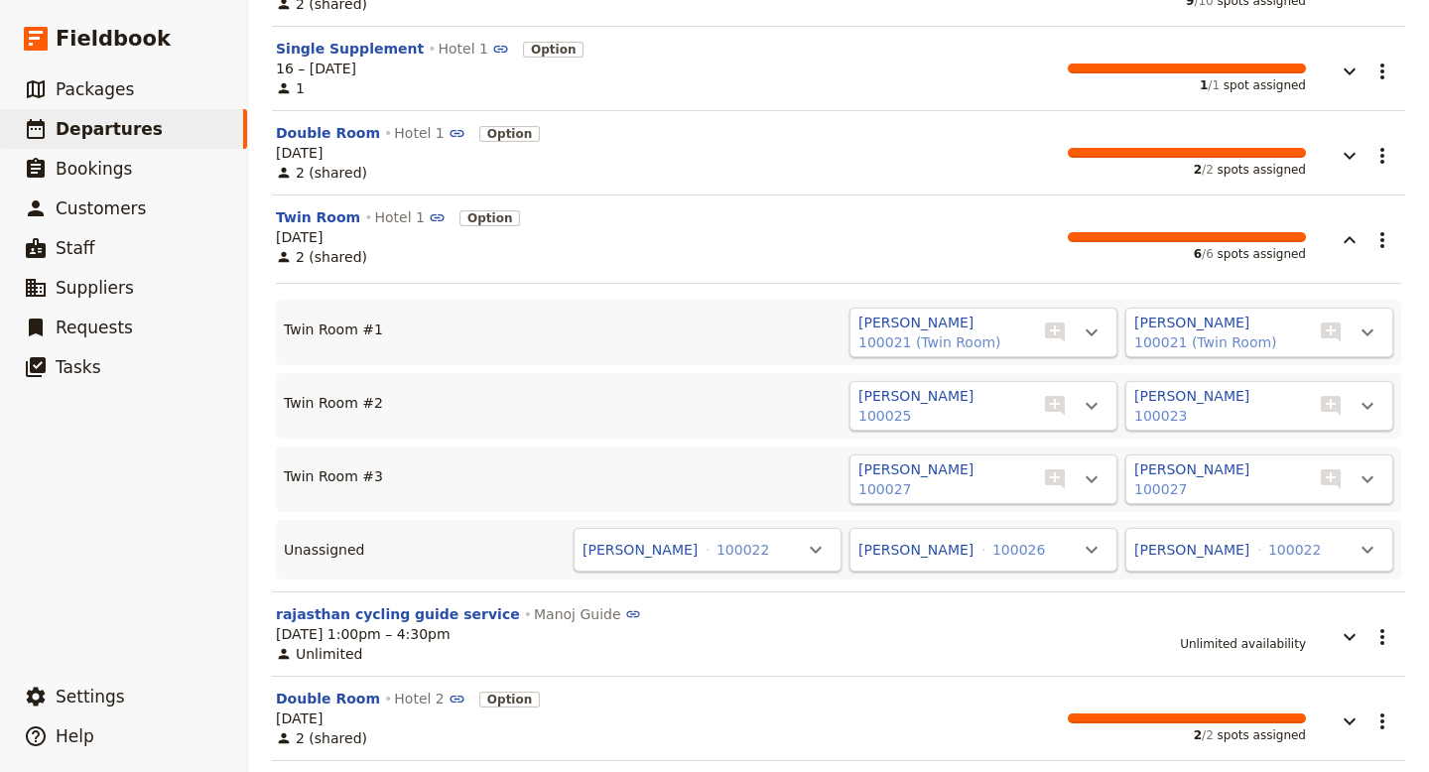
scroll to position [585, 0]
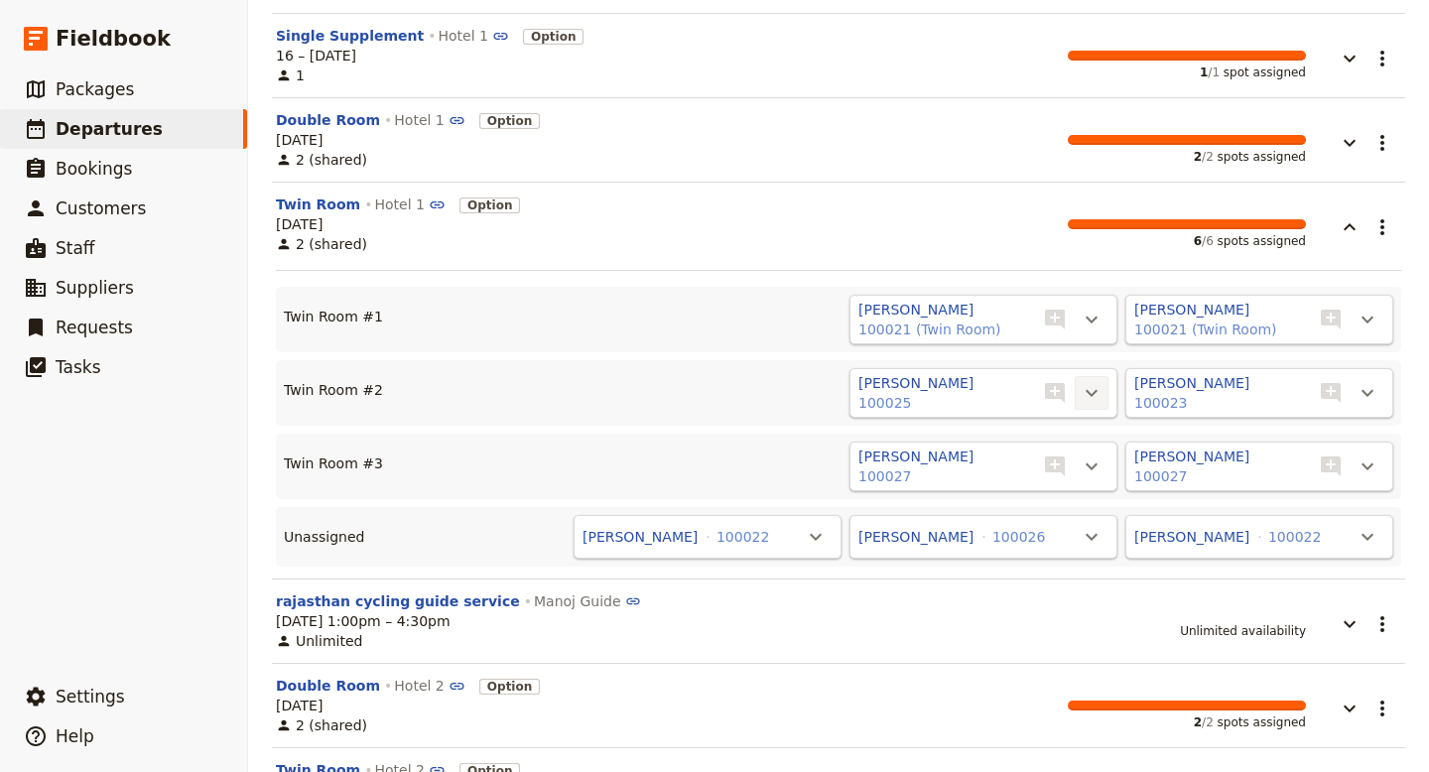
click at [1091, 391] on icon "Actions" at bounding box center [1092, 393] width 24 height 24
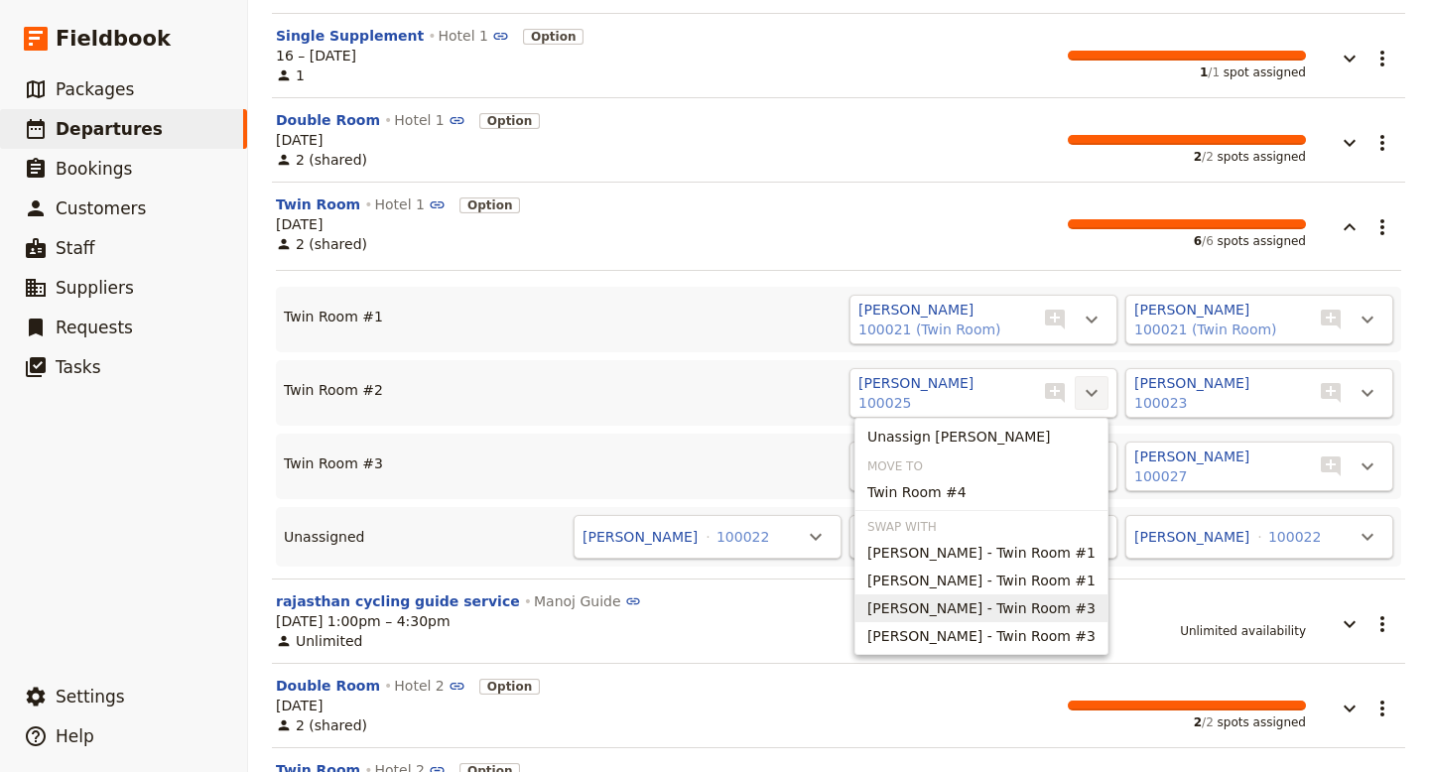
click at [1023, 610] on span "Kapil Dev - Twin Room #3" at bounding box center [982, 609] width 228 height 20
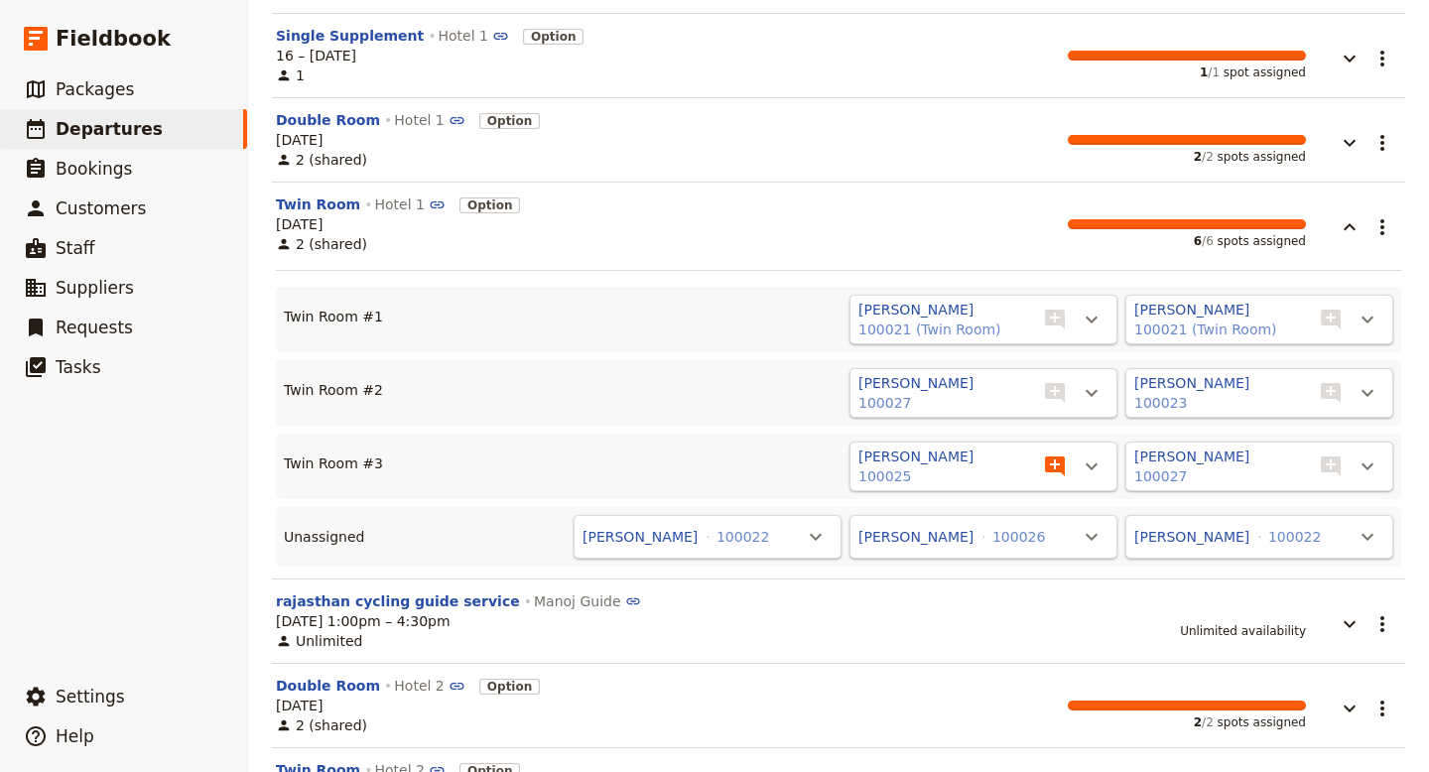
click at [1052, 463] on icon "Add note" at bounding box center [1055, 467] width 20 height 20
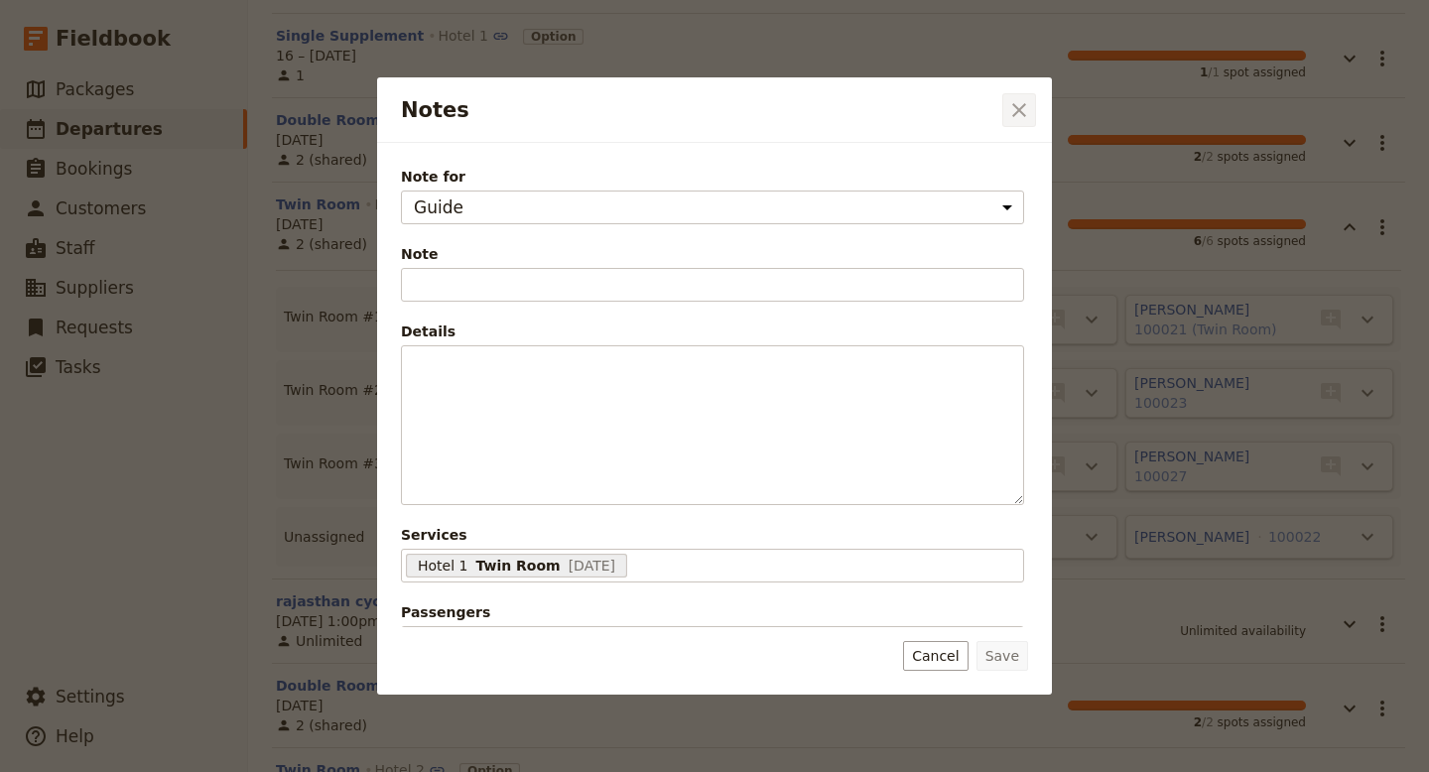
click at [1018, 117] on icon "Close dialog" at bounding box center [1019, 110] width 24 height 24
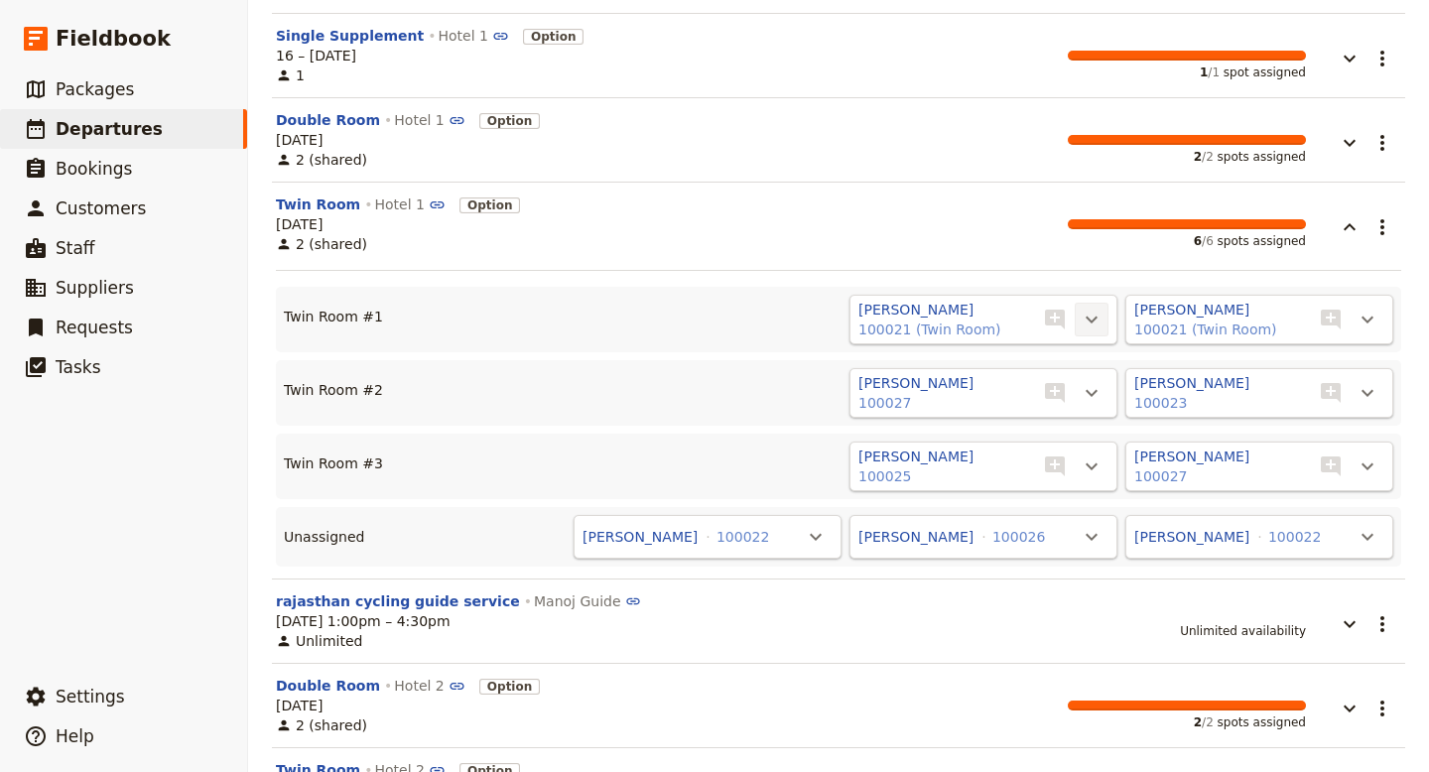
click at [1092, 315] on icon "Actions" at bounding box center [1092, 320] width 24 height 24
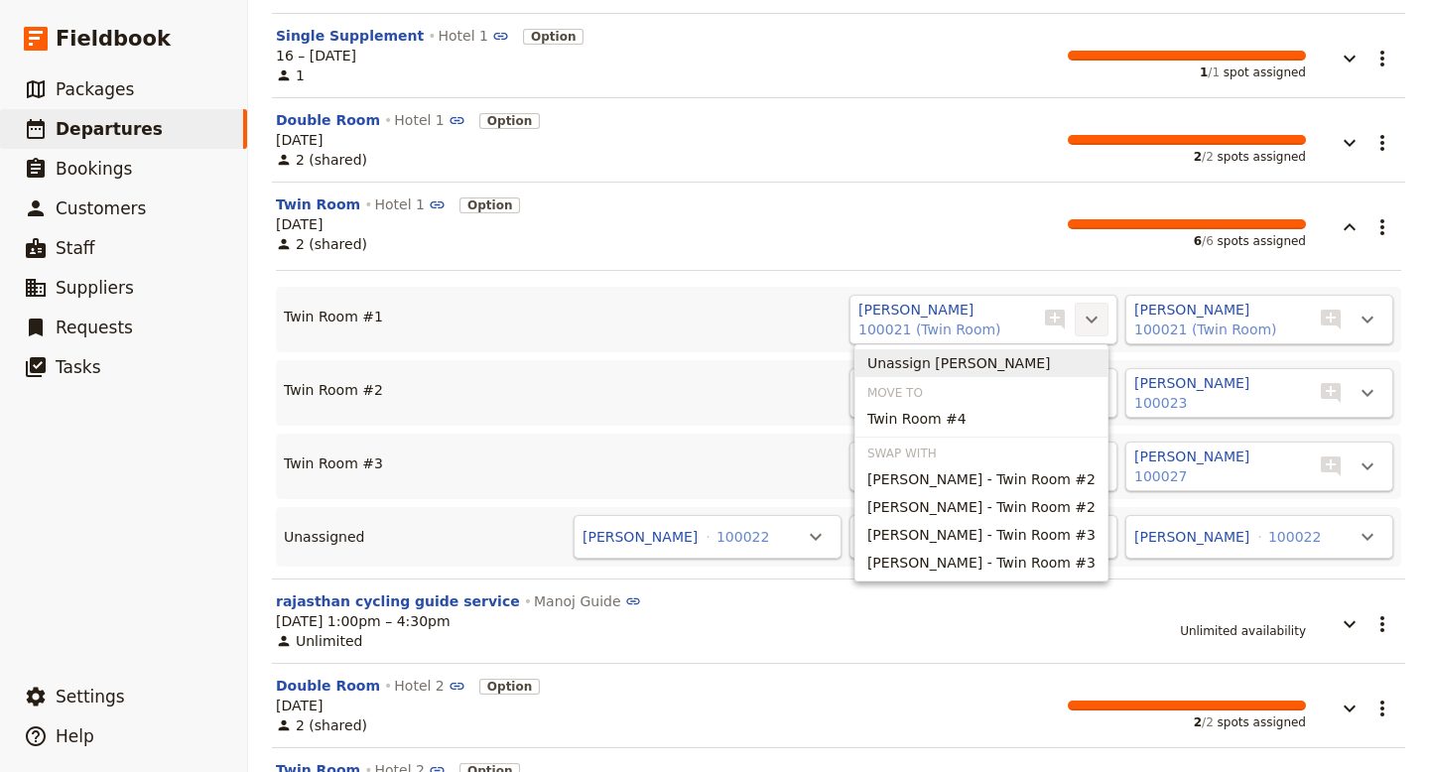
click at [1008, 363] on span "Unassign Jeff" at bounding box center [982, 363] width 228 height 20
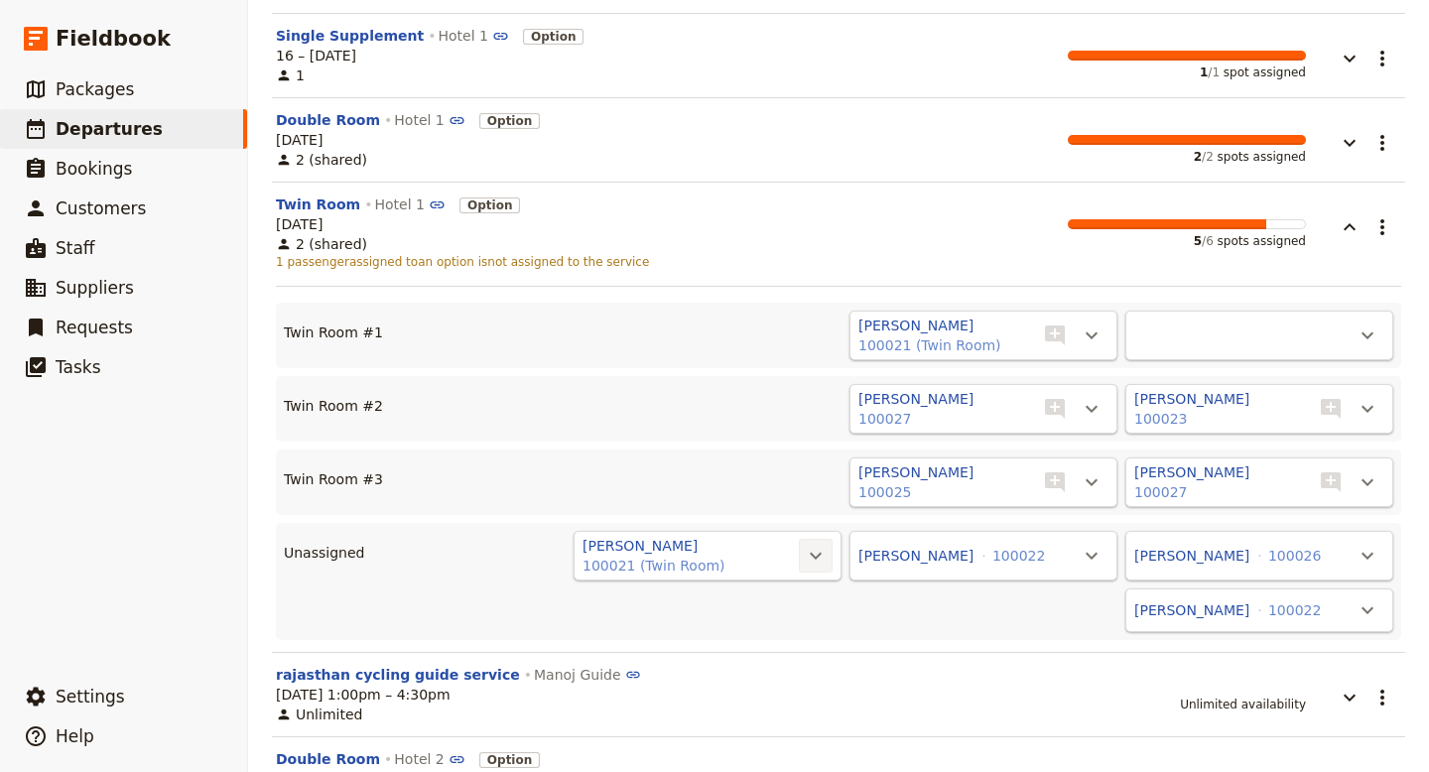
click at [815, 560] on icon "Actions" at bounding box center [816, 556] width 24 height 24
click at [794, 622] on span "Twin Room #1 - 1/2" at bounding box center [739, 620] width 161 height 20
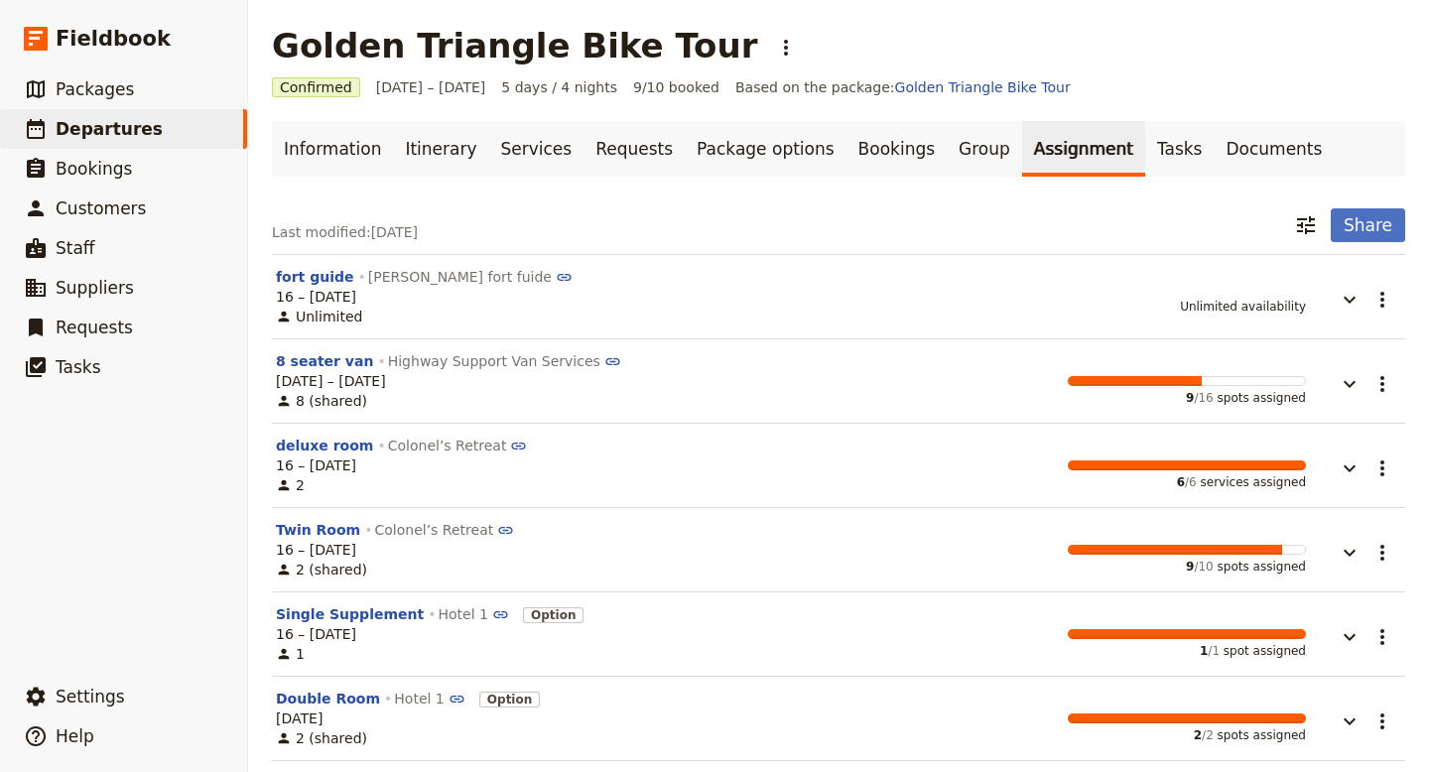
scroll to position [0, 0]
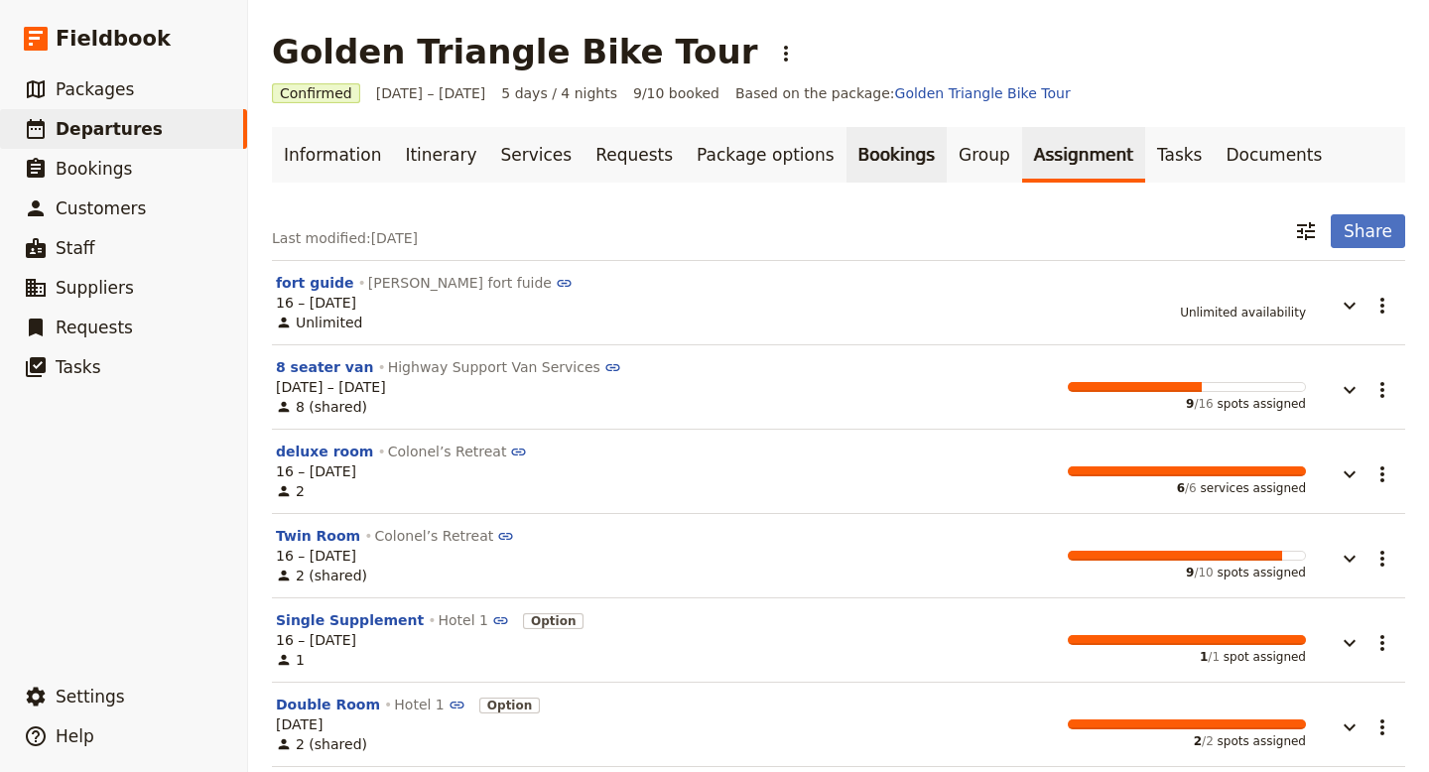
click at [857, 154] on link "Bookings" at bounding box center [897, 155] width 100 height 56
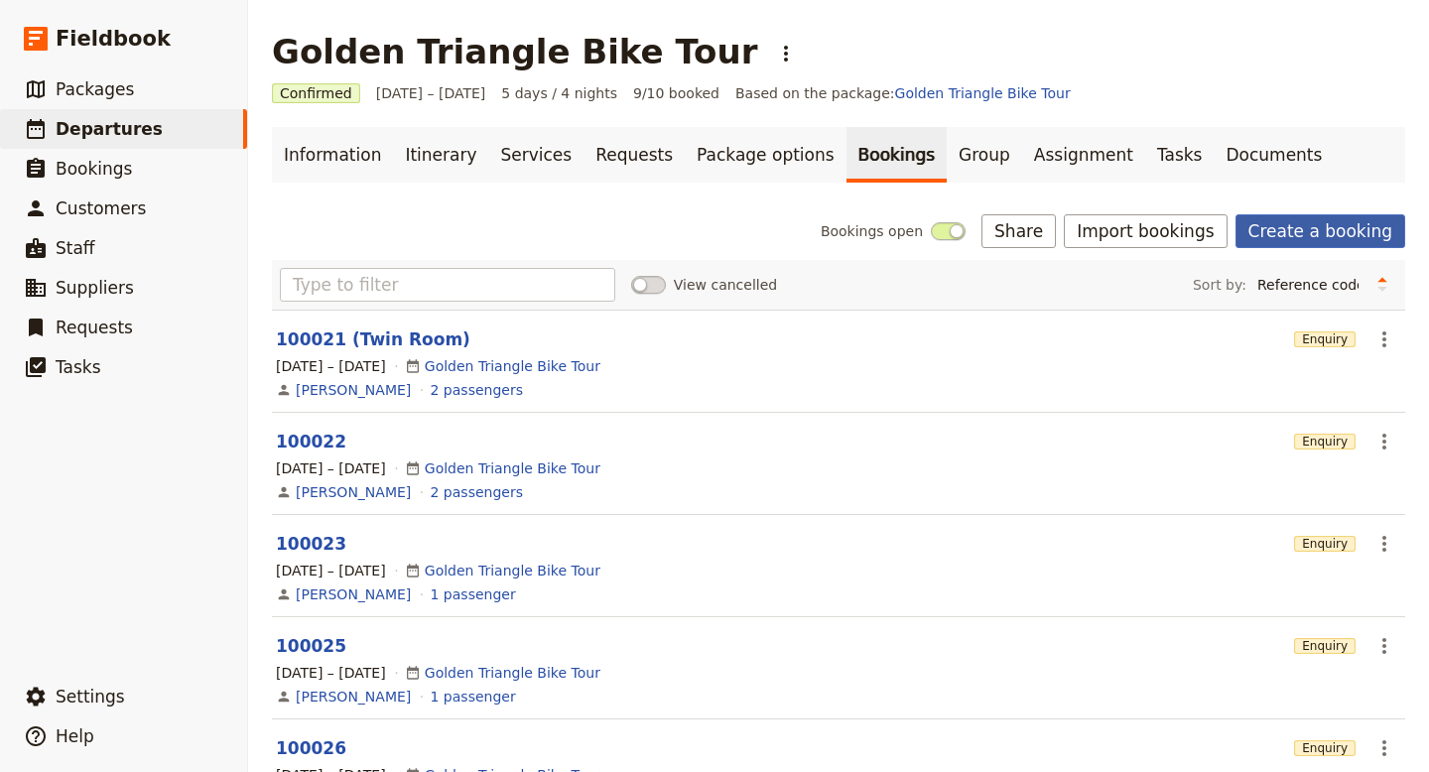
click at [1308, 235] on link "Create a booking" at bounding box center [1321, 231] width 170 height 34
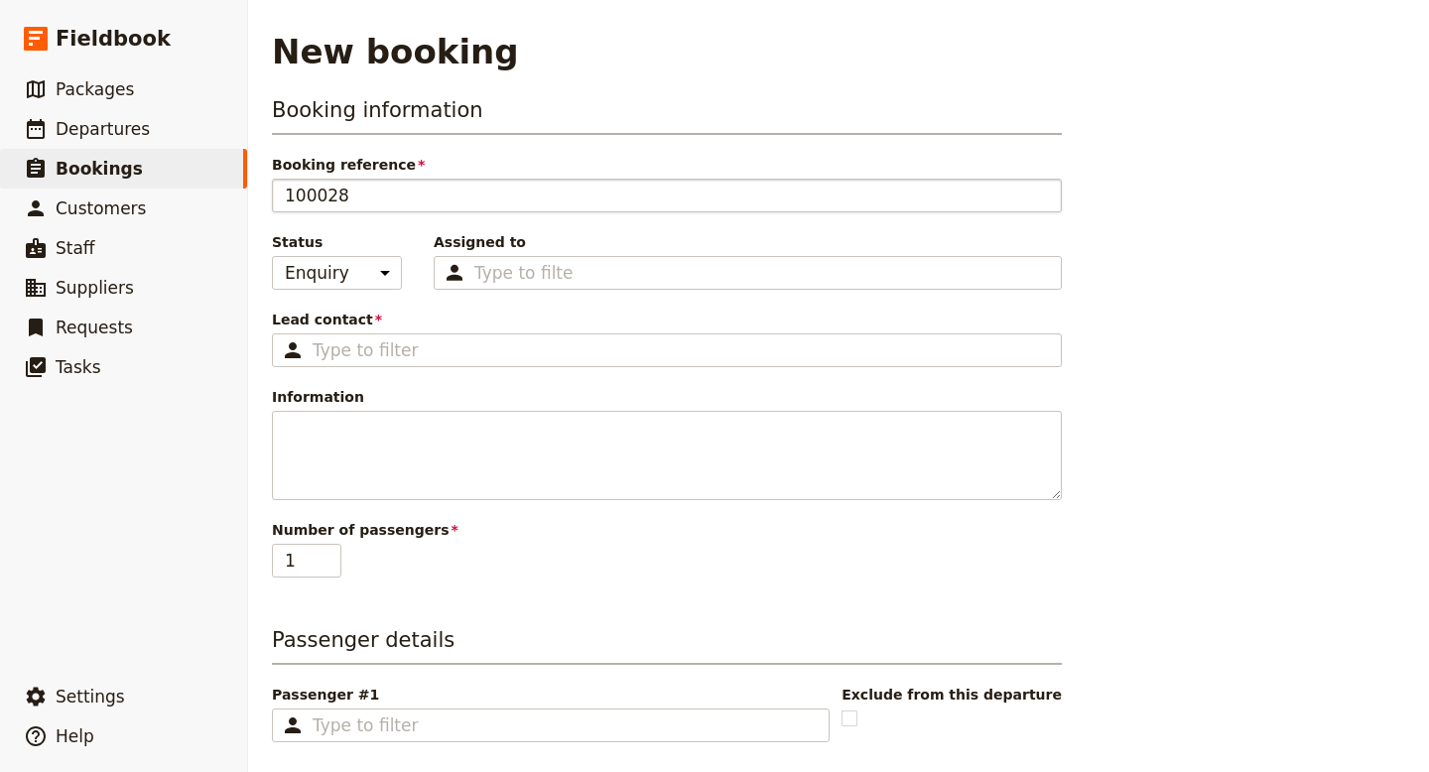
type input "Golden Triangle Bike Tour"
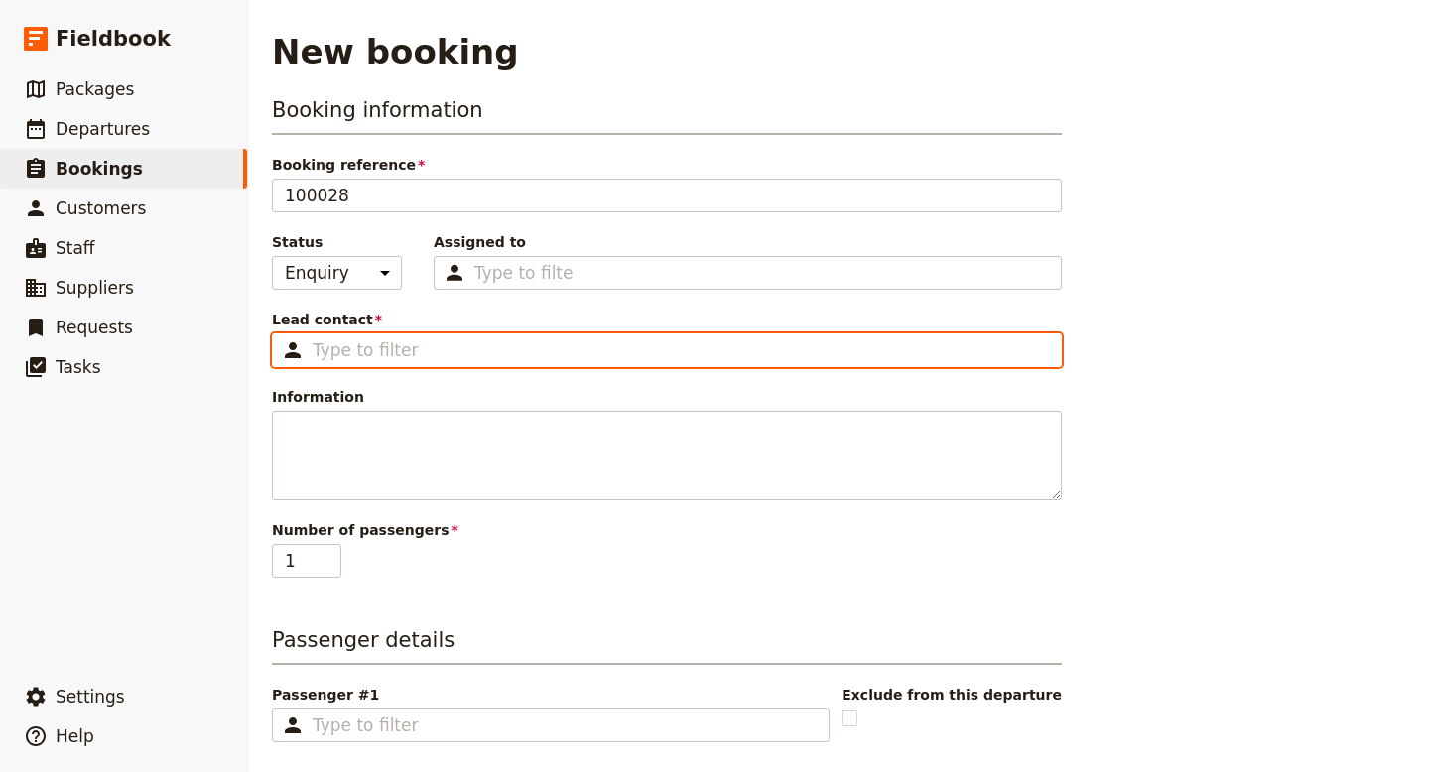
click at [424, 349] on input "Lead contact ​" at bounding box center [681, 350] width 736 height 24
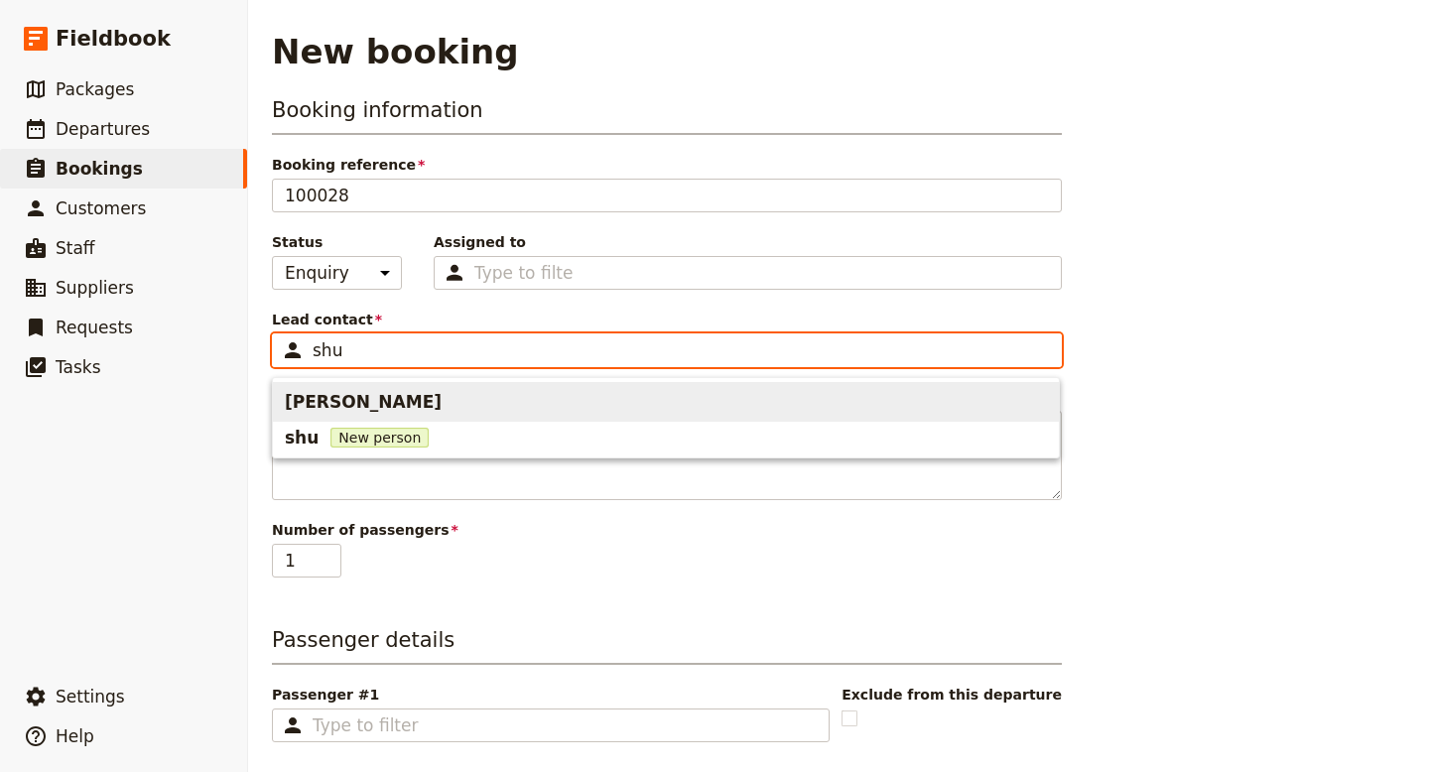
click at [359, 403] on span "[PERSON_NAME]" at bounding box center [363, 402] width 157 height 24
type input "[PERSON_NAME]"
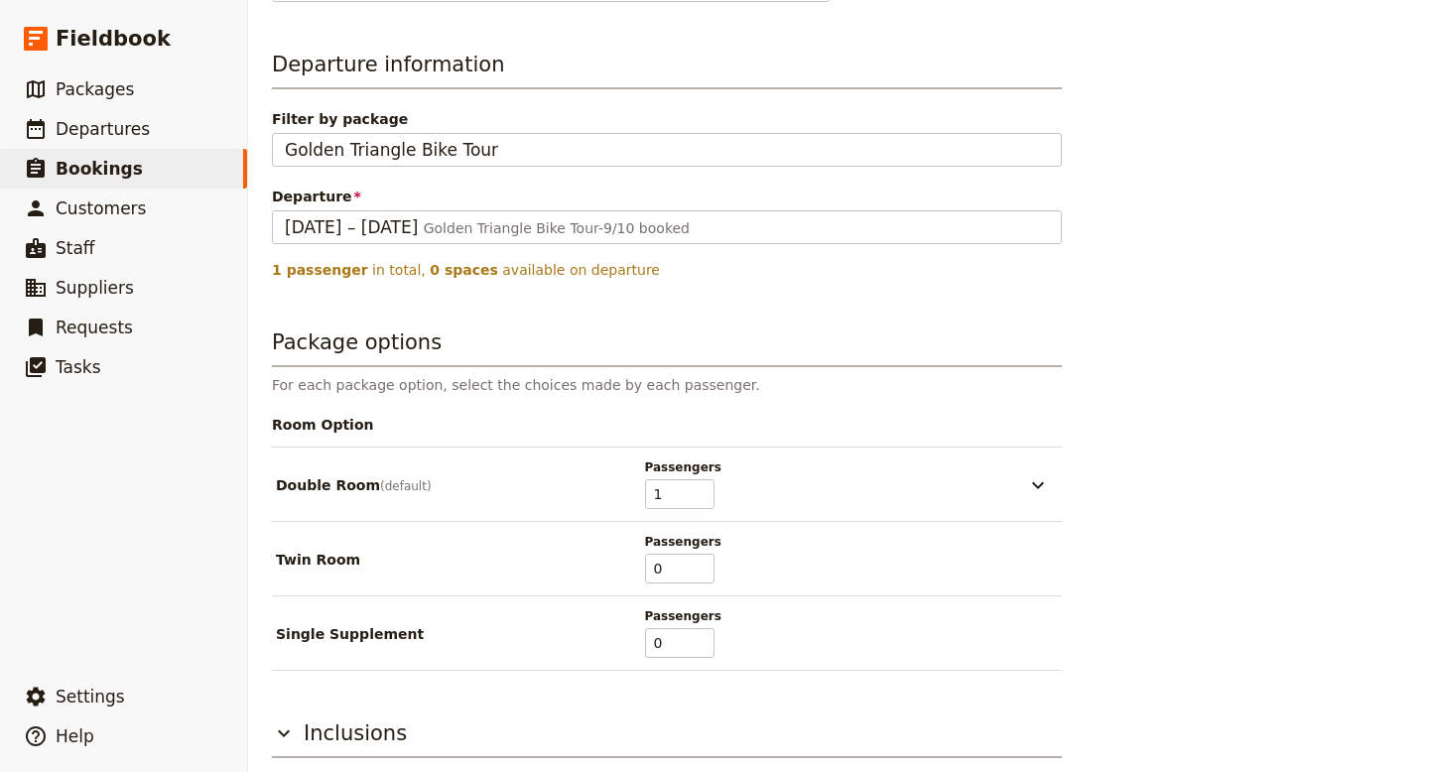
scroll to position [821, 0]
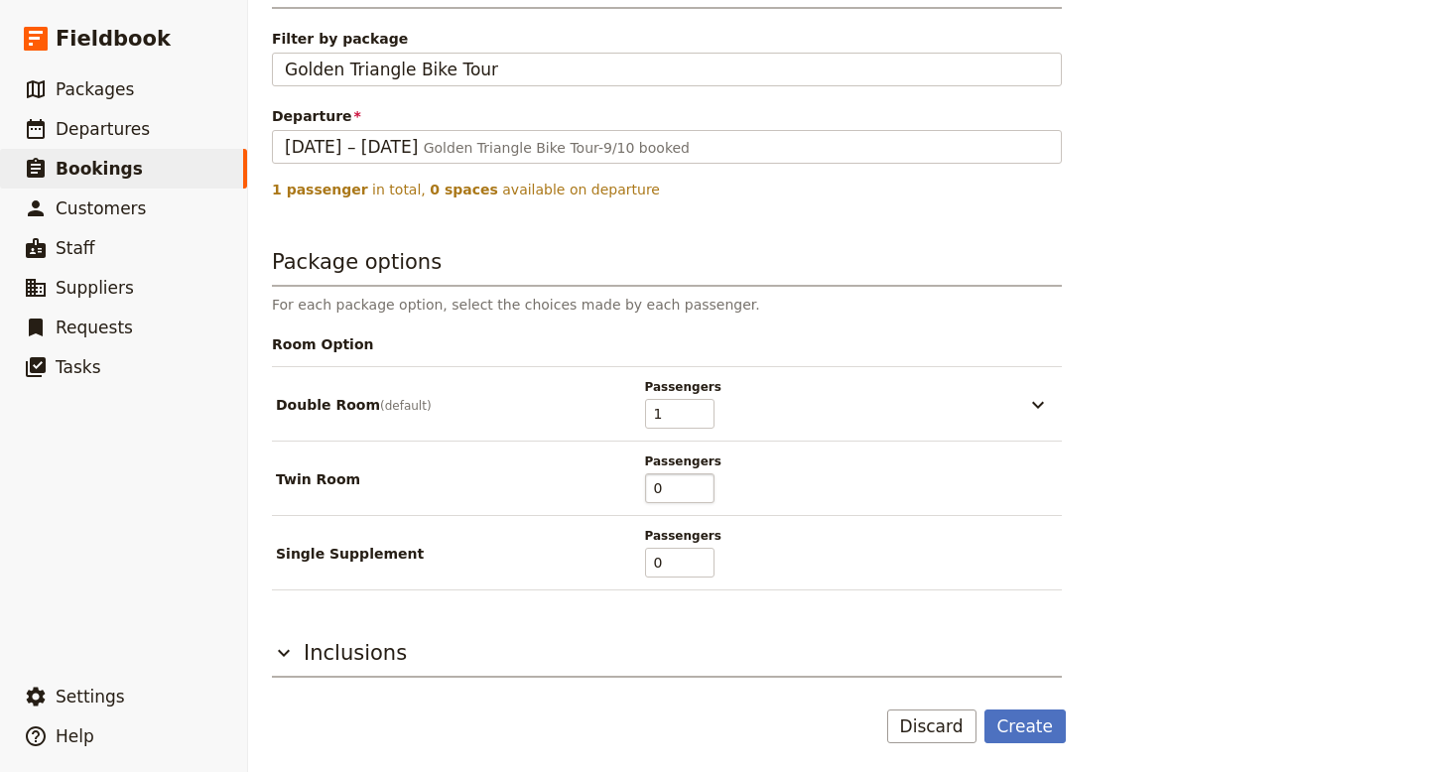
type input "[PERSON_NAME]"
type input "0"
type input "1"
click at [702, 483] on input "1" at bounding box center [679, 488] width 69 height 30
click at [1043, 471] on icon "button" at bounding box center [1038, 480] width 24 height 24
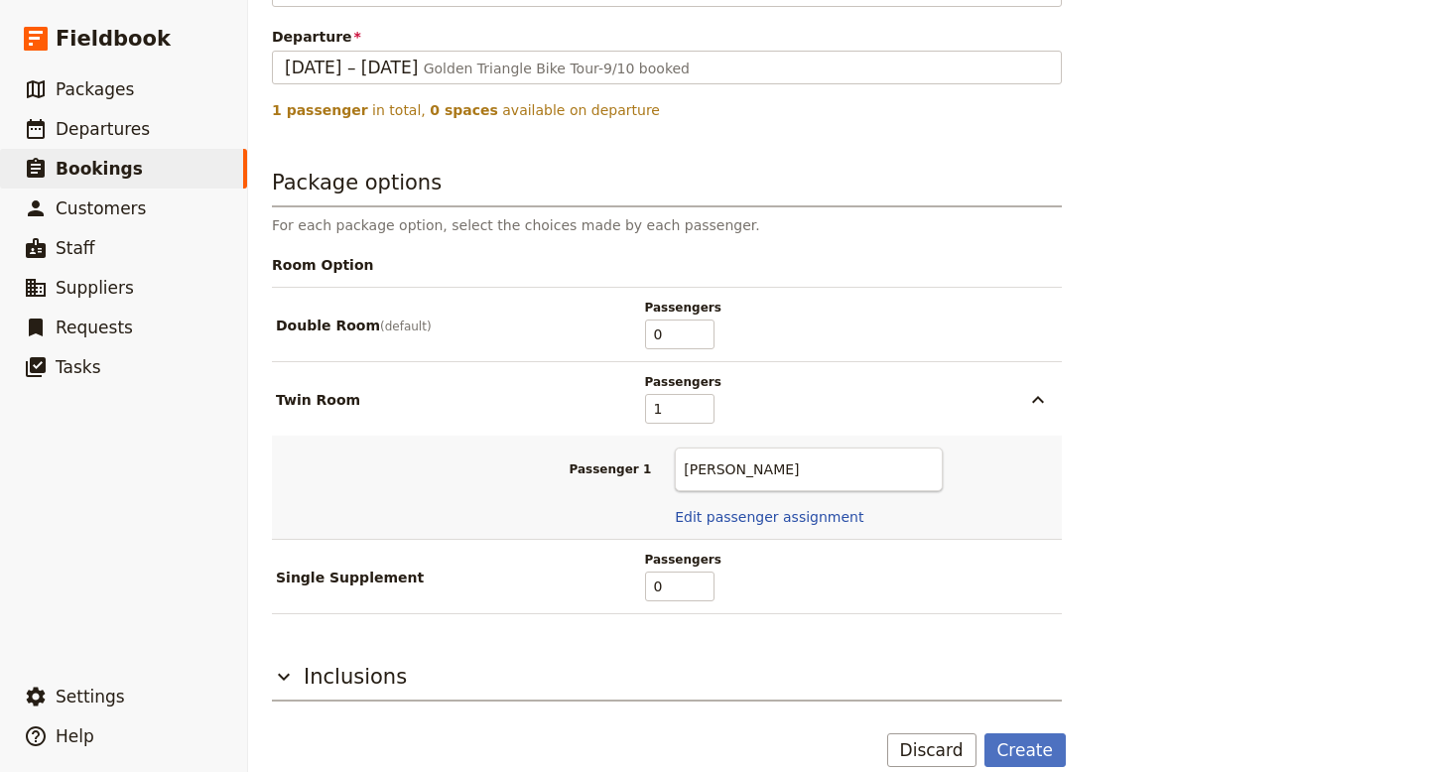
scroll to position [927, 0]
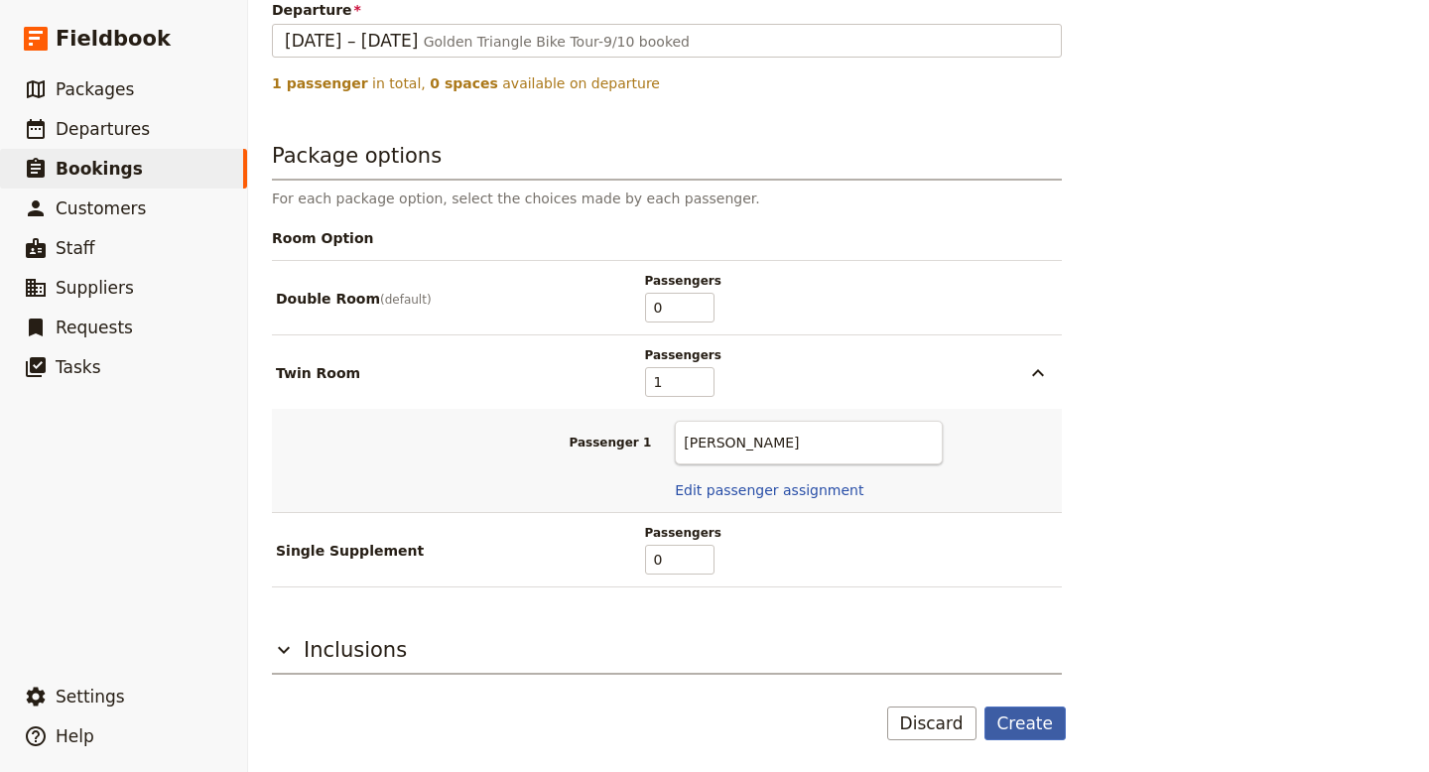
click at [1031, 721] on button "Create" at bounding box center [1026, 724] width 82 height 34
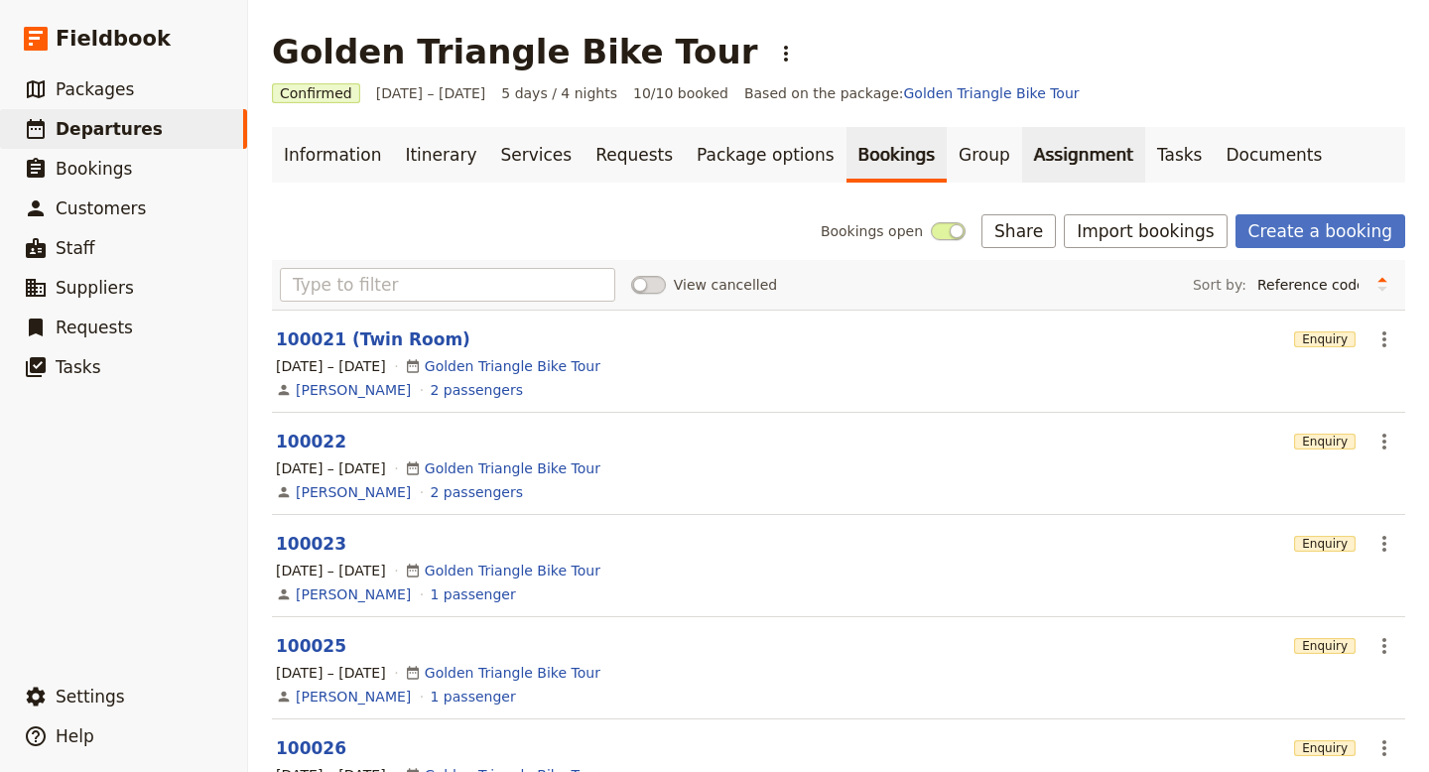
click at [1023, 157] on link "Assignment" at bounding box center [1083, 155] width 123 height 56
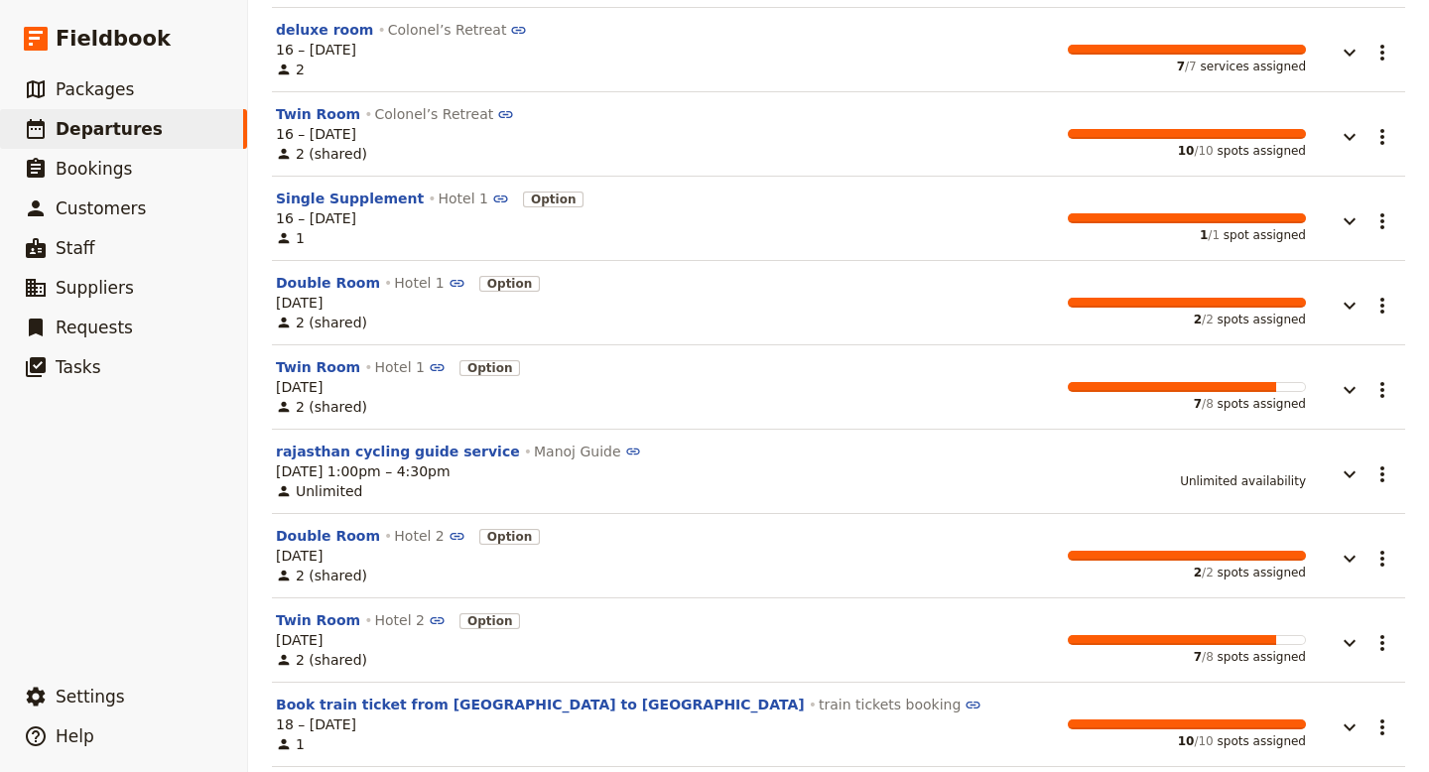
scroll to position [430, 0]
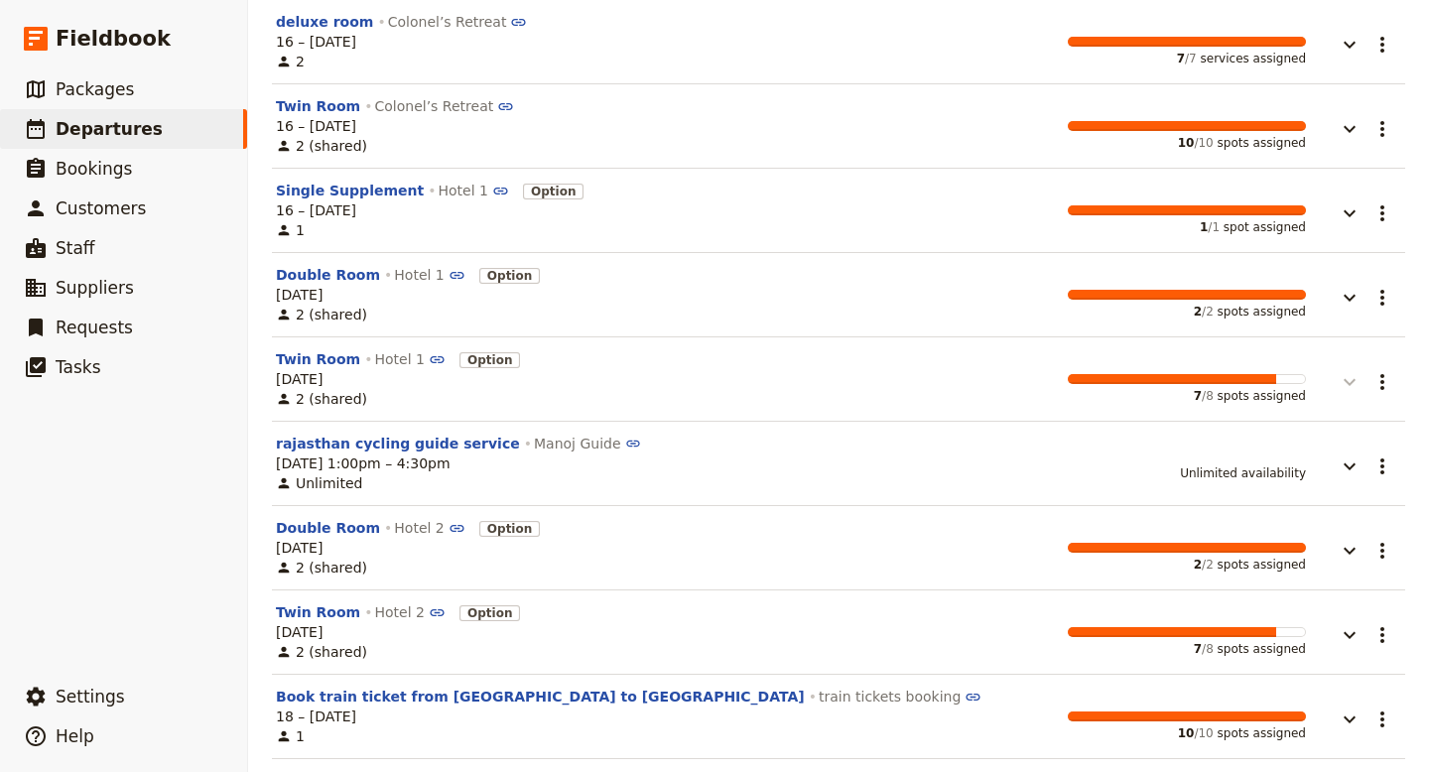
click at [1356, 382] on icon "button" at bounding box center [1350, 382] width 24 height 24
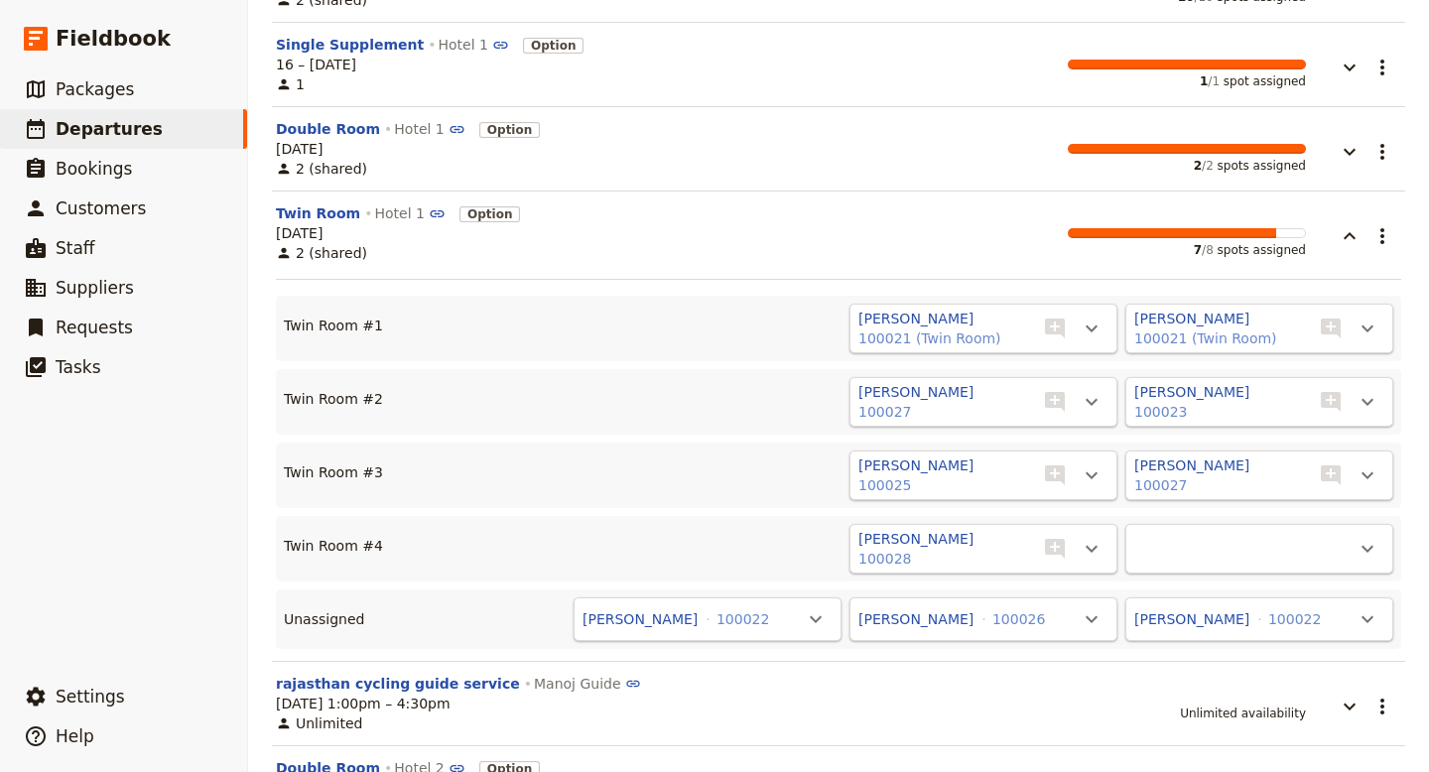
scroll to position [583, 0]
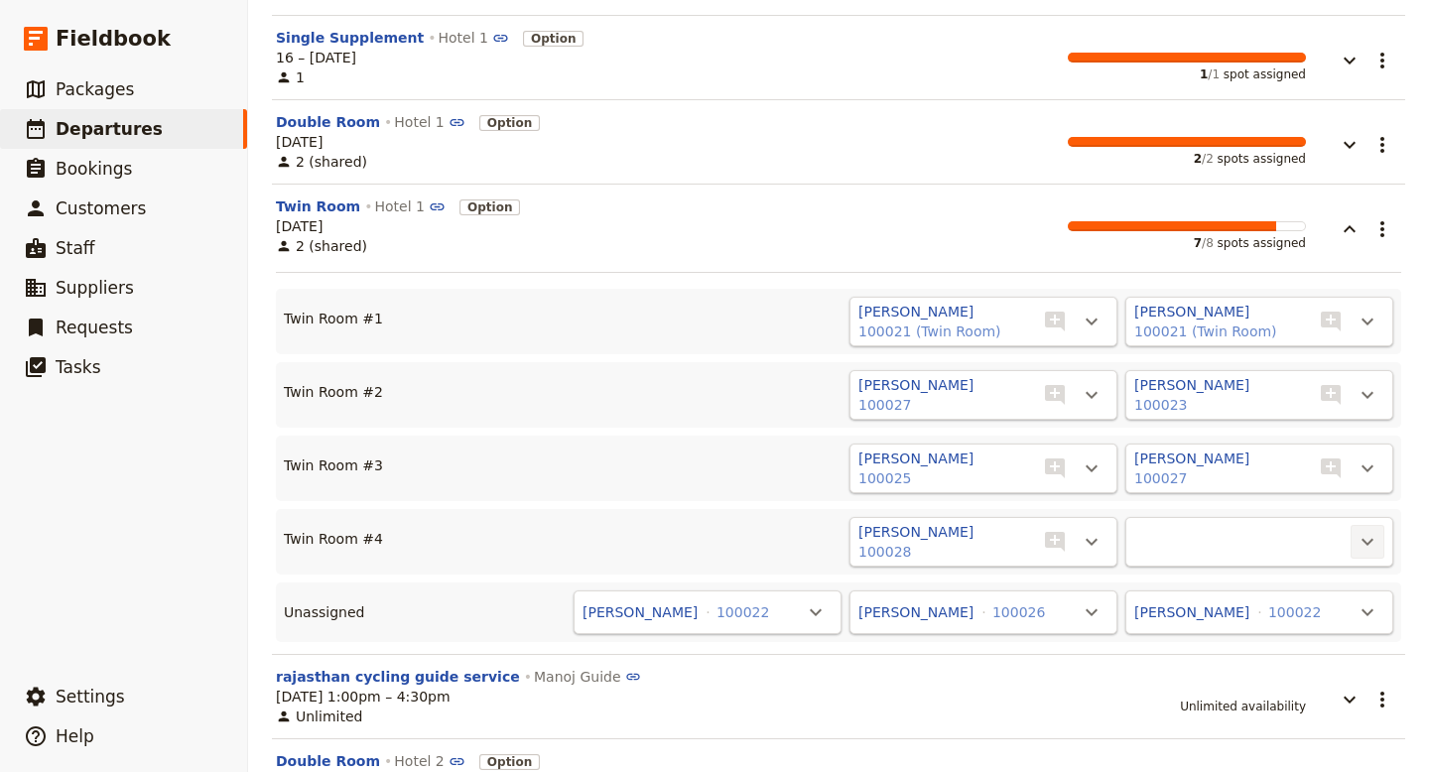
click at [1369, 544] on icon "Actions" at bounding box center [1368, 542] width 12 height 7
click at [1365, 394] on icon "Actions" at bounding box center [1368, 395] width 12 height 7
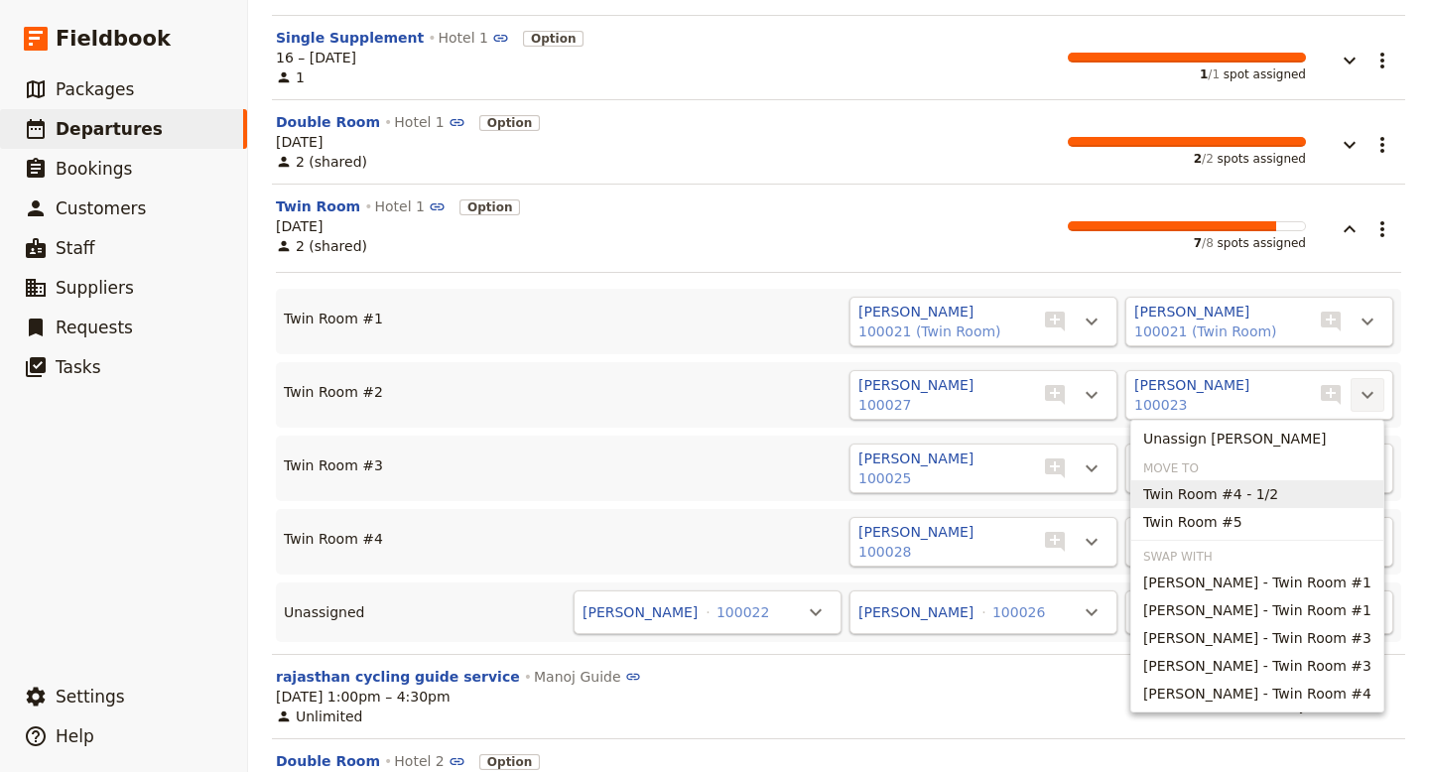
click at [1278, 495] on span "Twin Room #4 - 1/2" at bounding box center [1210, 494] width 135 height 20
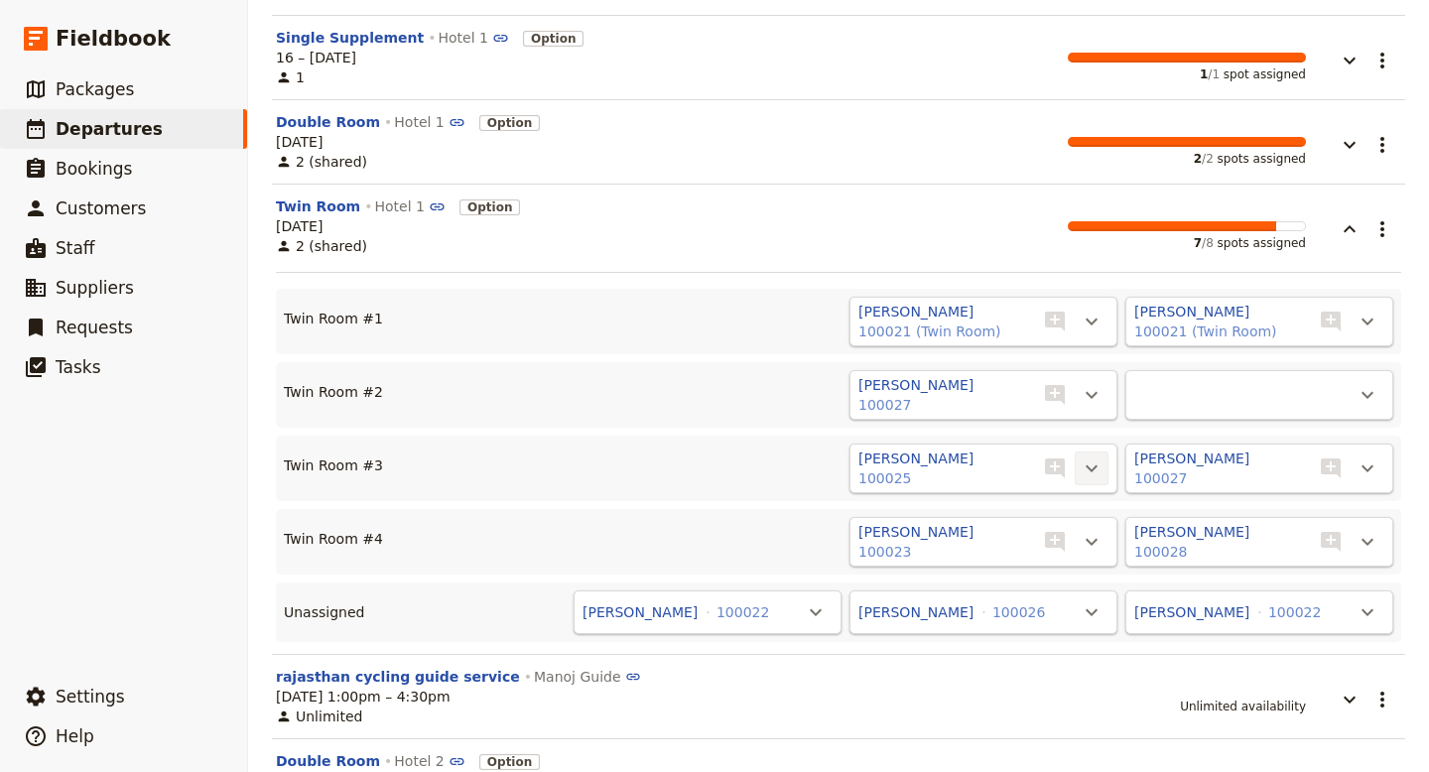
click at [1091, 469] on icon "Actions" at bounding box center [1092, 469] width 12 height 7
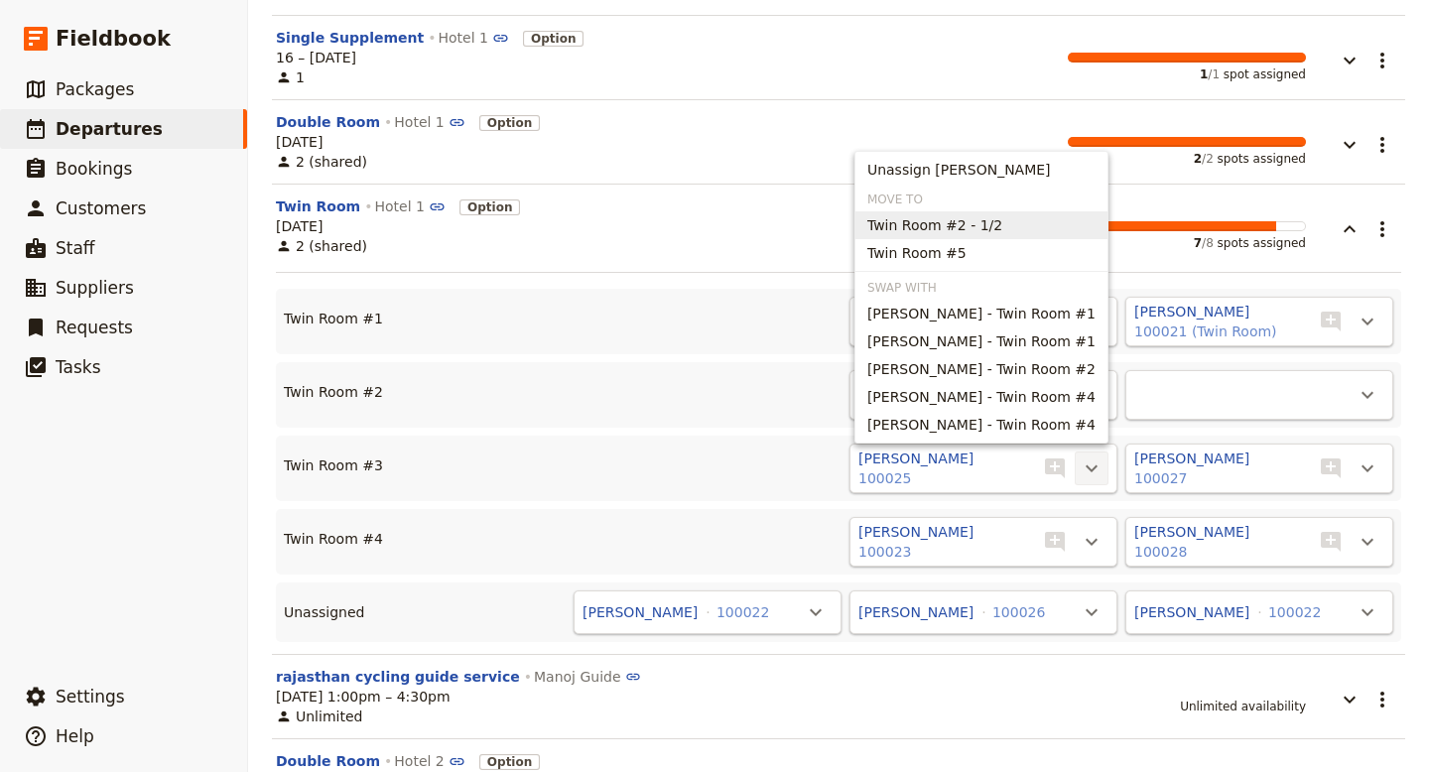
click at [1003, 225] on span "Twin Room #2 - 1/2" at bounding box center [935, 225] width 135 height 20
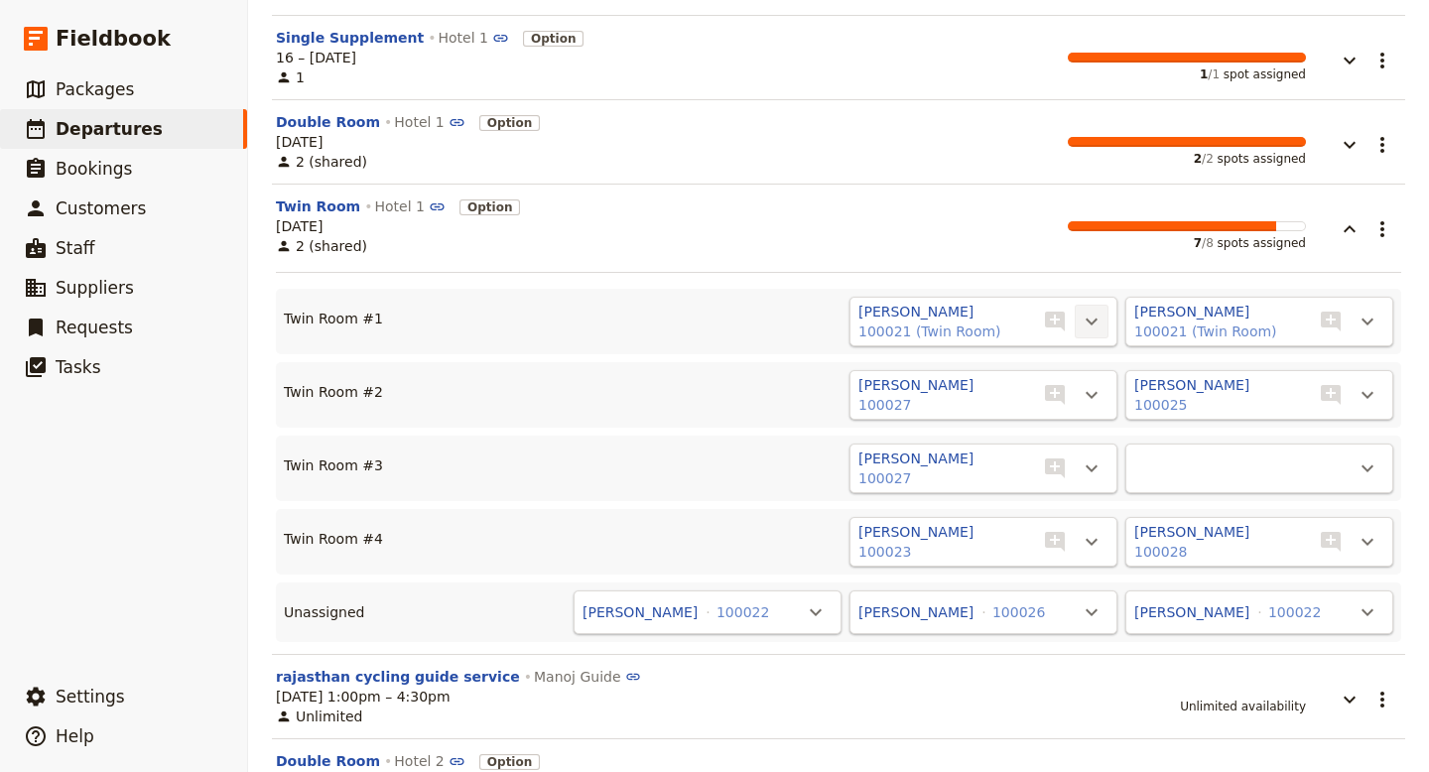
click at [1099, 326] on icon "Actions" at bounding box center [1092, 322] width 24 height 24
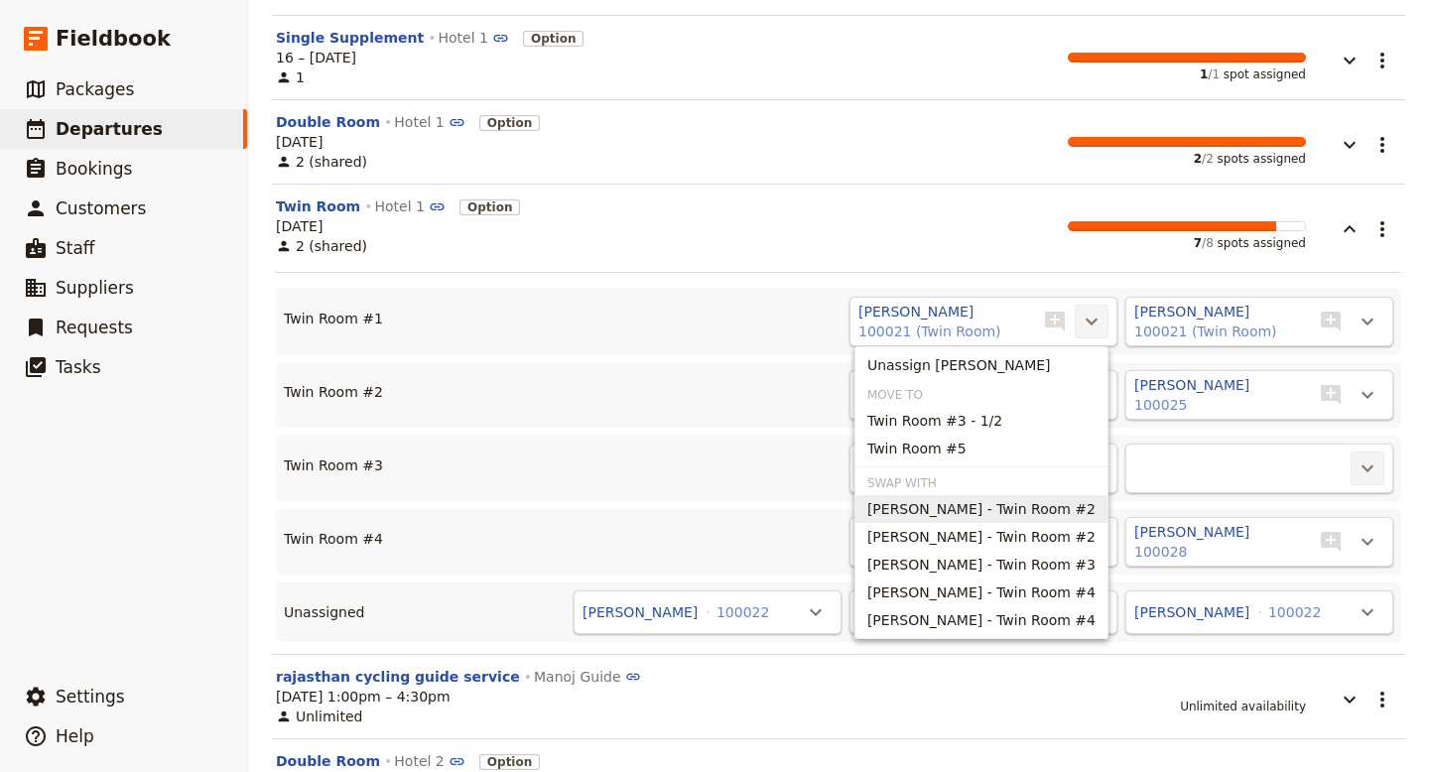
click at [1370, 471] on icon "Actions" at bounding box center [1368, 469] width 24 height 24
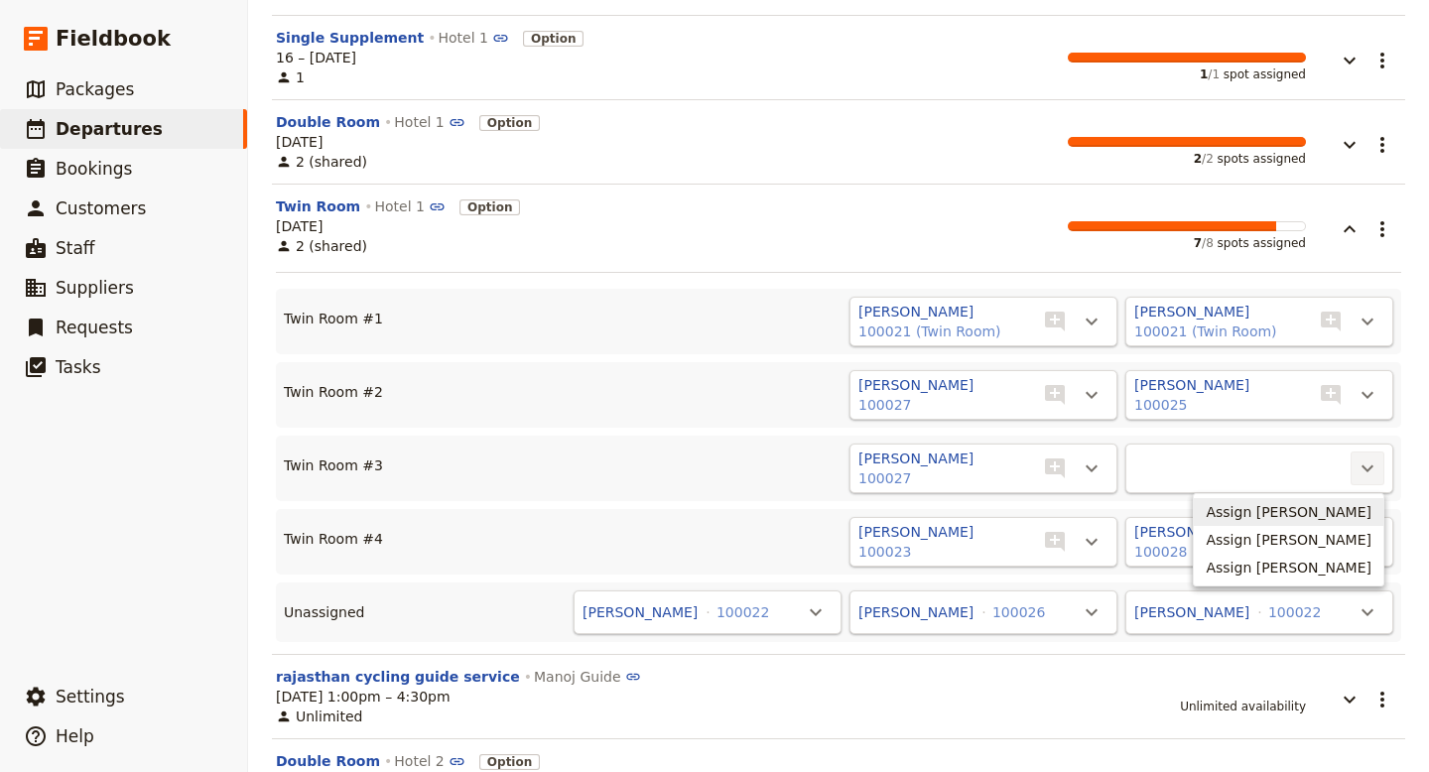
click at [1224, 554] on div "Shubman Gill 100028 ​ ​" at bounding box center [1260, 542] width 268 height 50
click at [1367, 541] on icon "Actions" at bounding box center [1368, 542] width 24 height 24
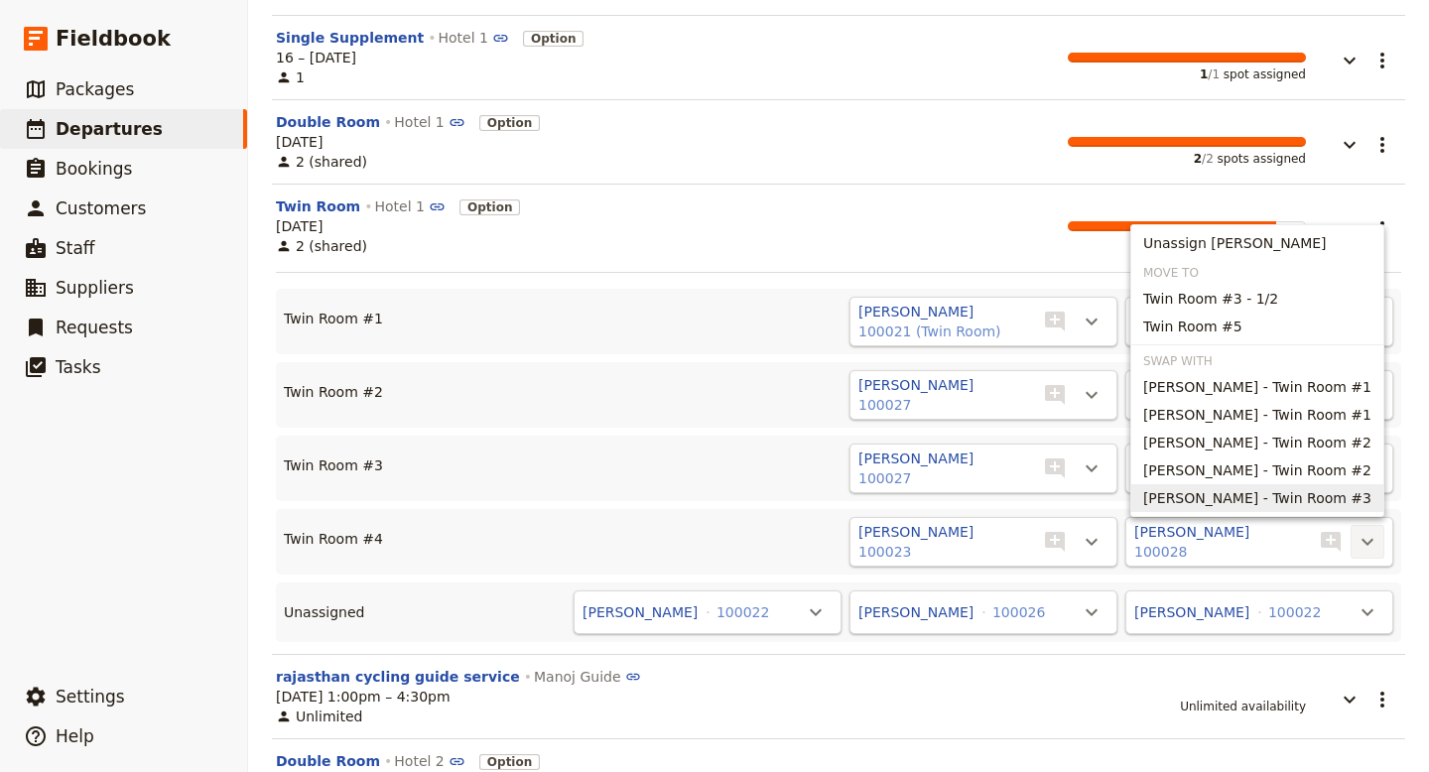
click at [1322, 495] on span "Rohit Sharma - Twin Room #3" at bounding box center [1257, 498] width 228 height 20
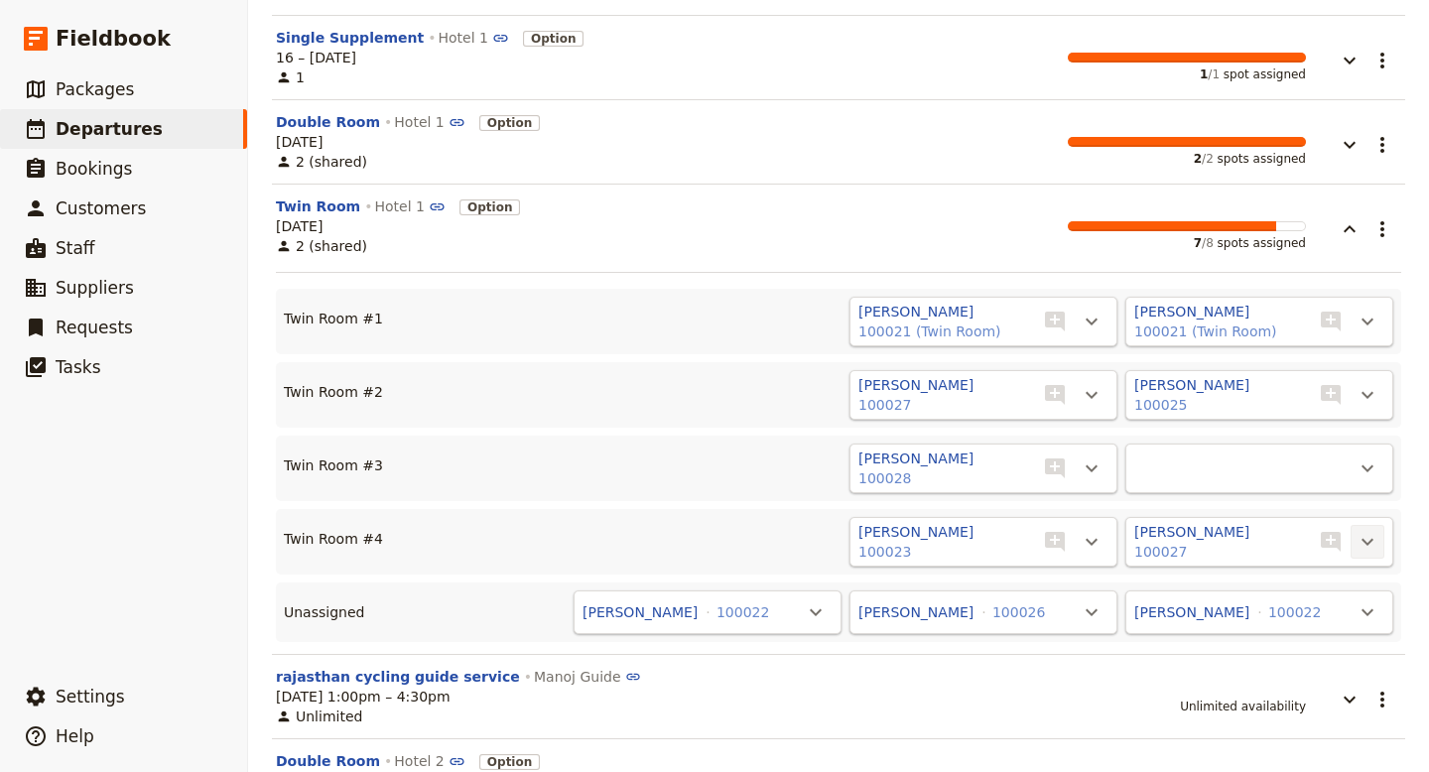
click at [1371, 544] on icon "Actions" at bounding box center [1368, 542] width 24 height 24
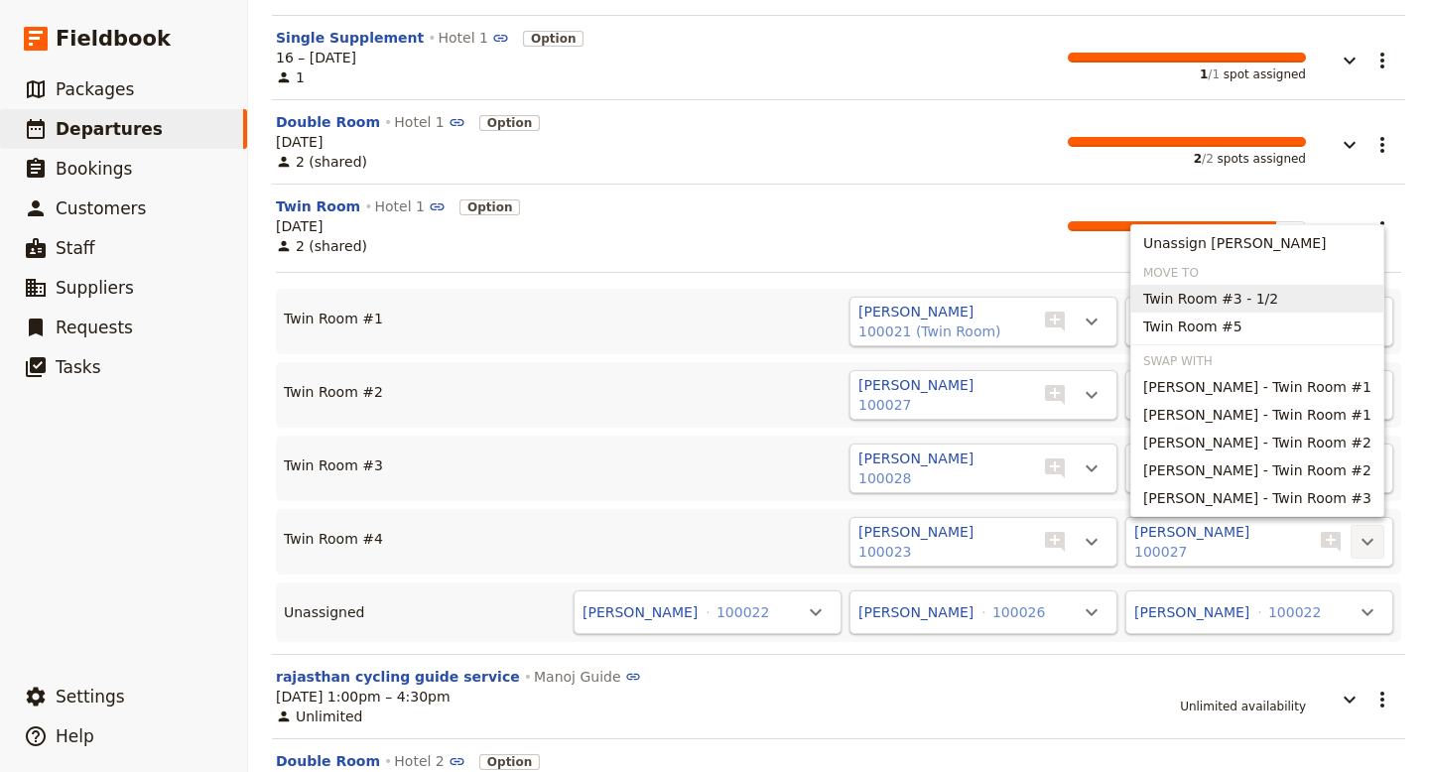
click at [1272, 304] on span "Twin Room #3 - 1/2" at bounding box center [1210, 299] width 135 height 20
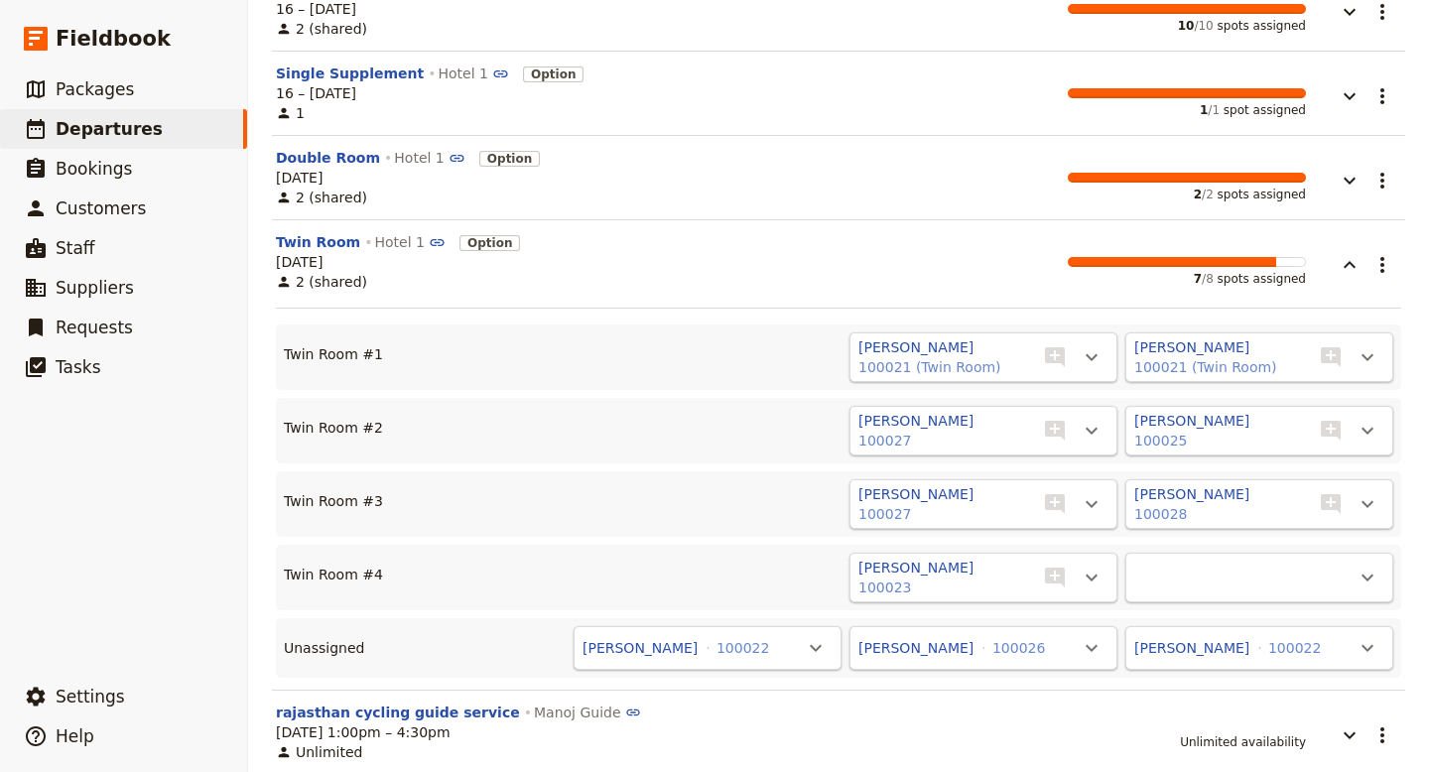
scroll to position [529, 0]
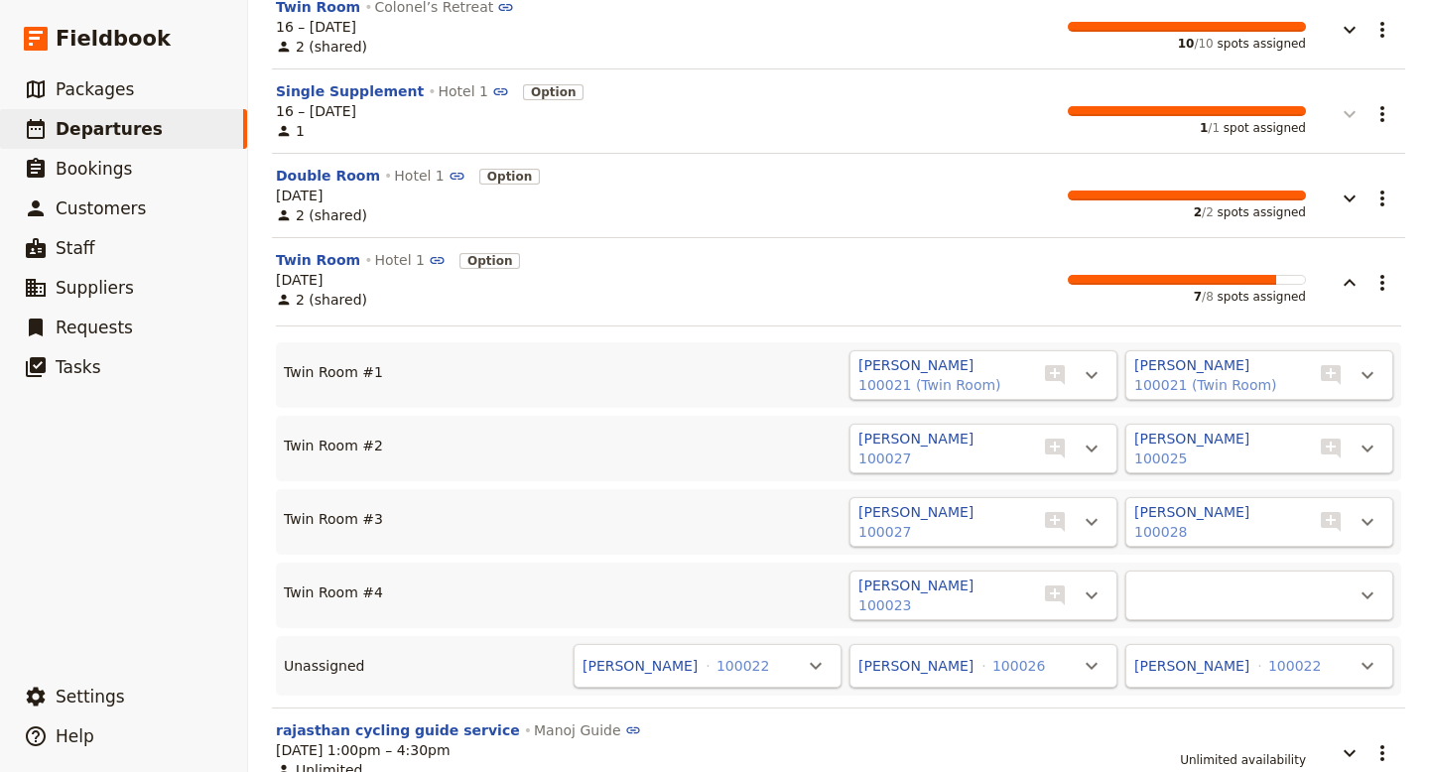
click at [1350, 116] on icon "button" at bounding box center [1350, 114] width 12 height 7
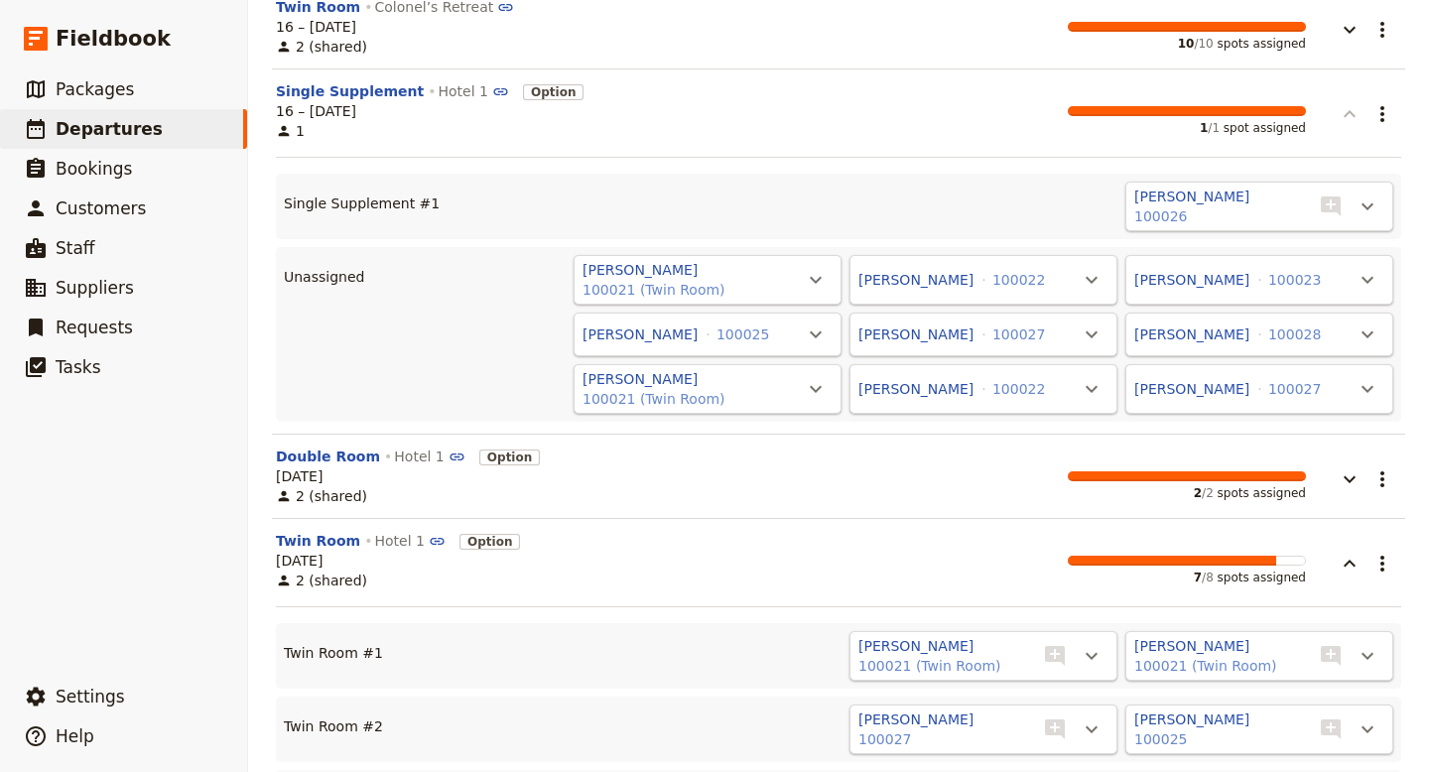
click at [1350, 116] on icon "button" at bounding box center [1350, 114] width 24 height 24
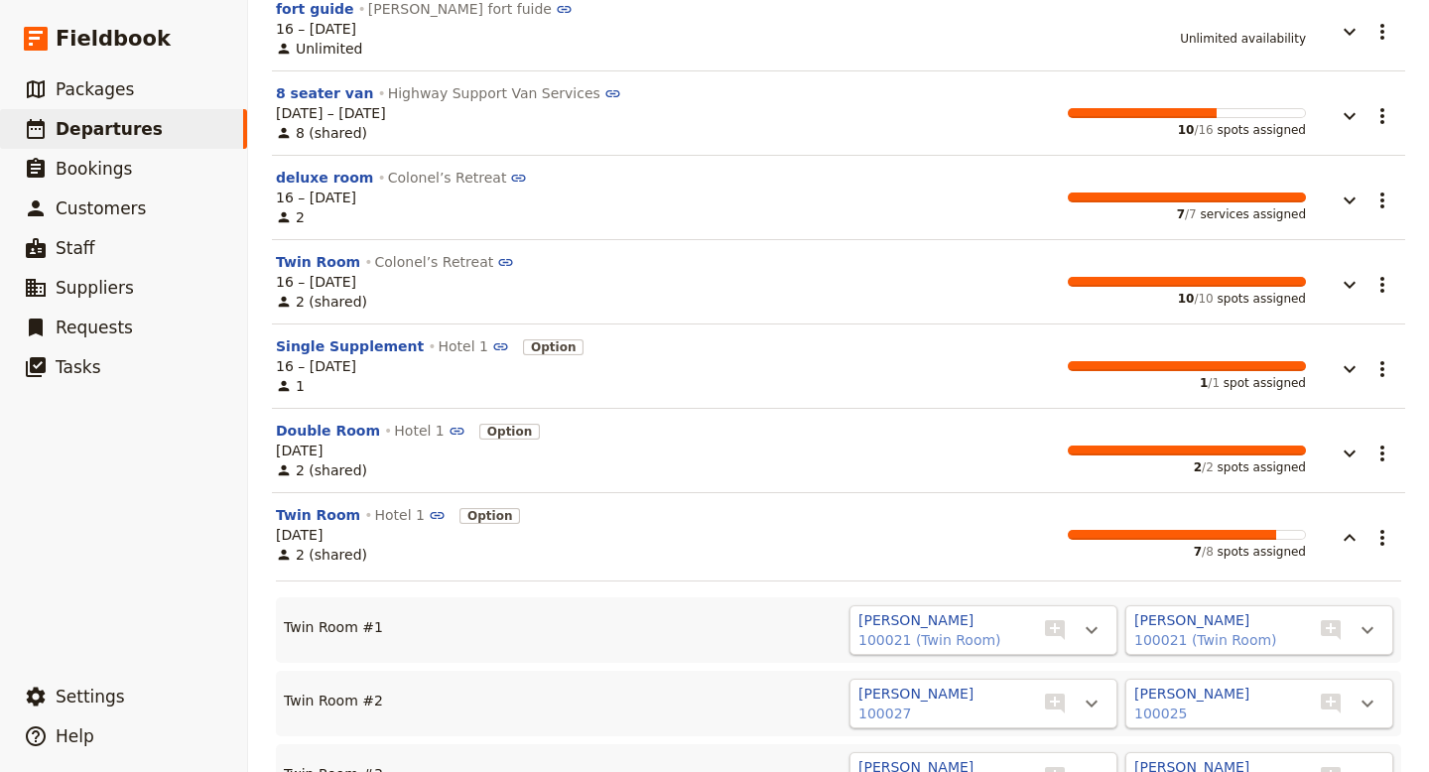
scroll to position [134, 0]
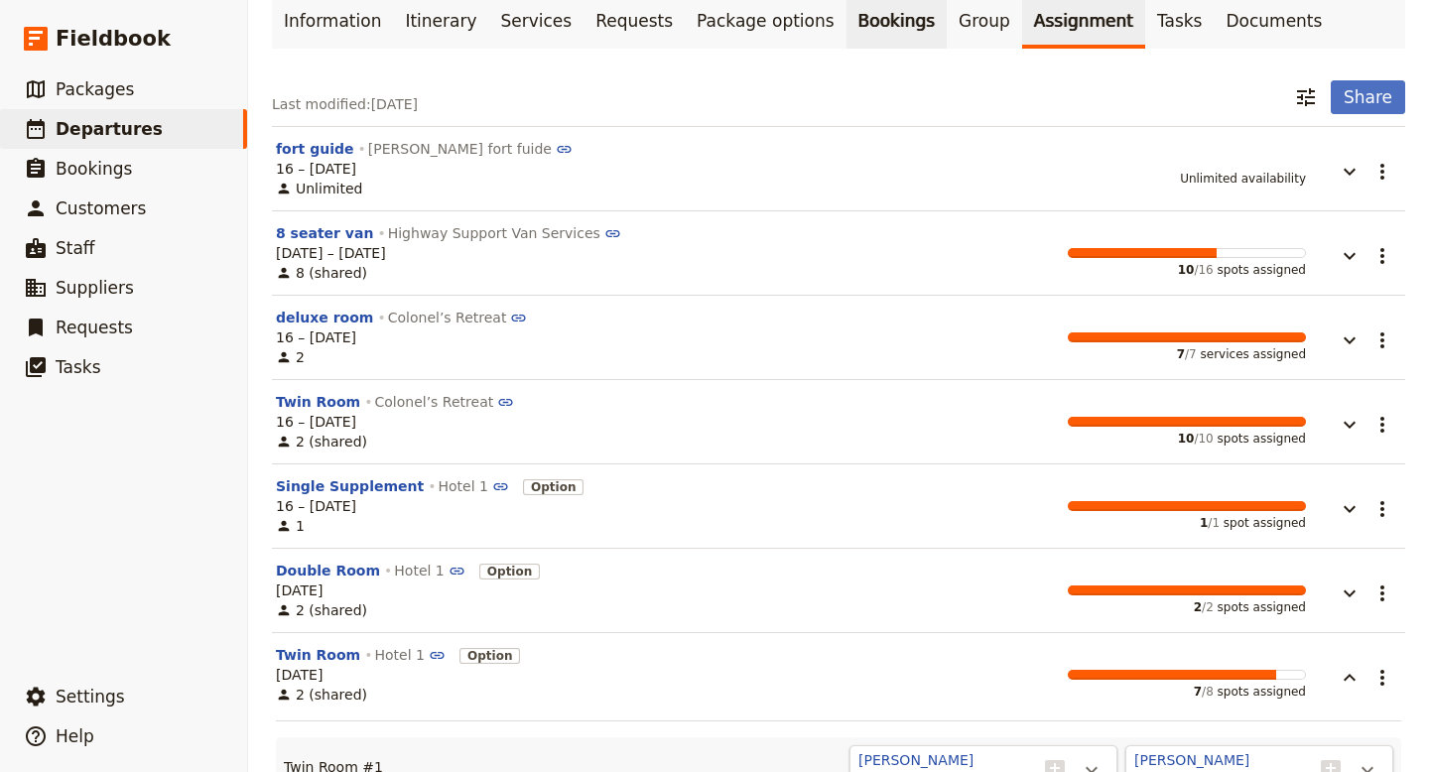
click at [857, 33] on link "Bookings" at bounding box center [897, 21] width 100 height 56
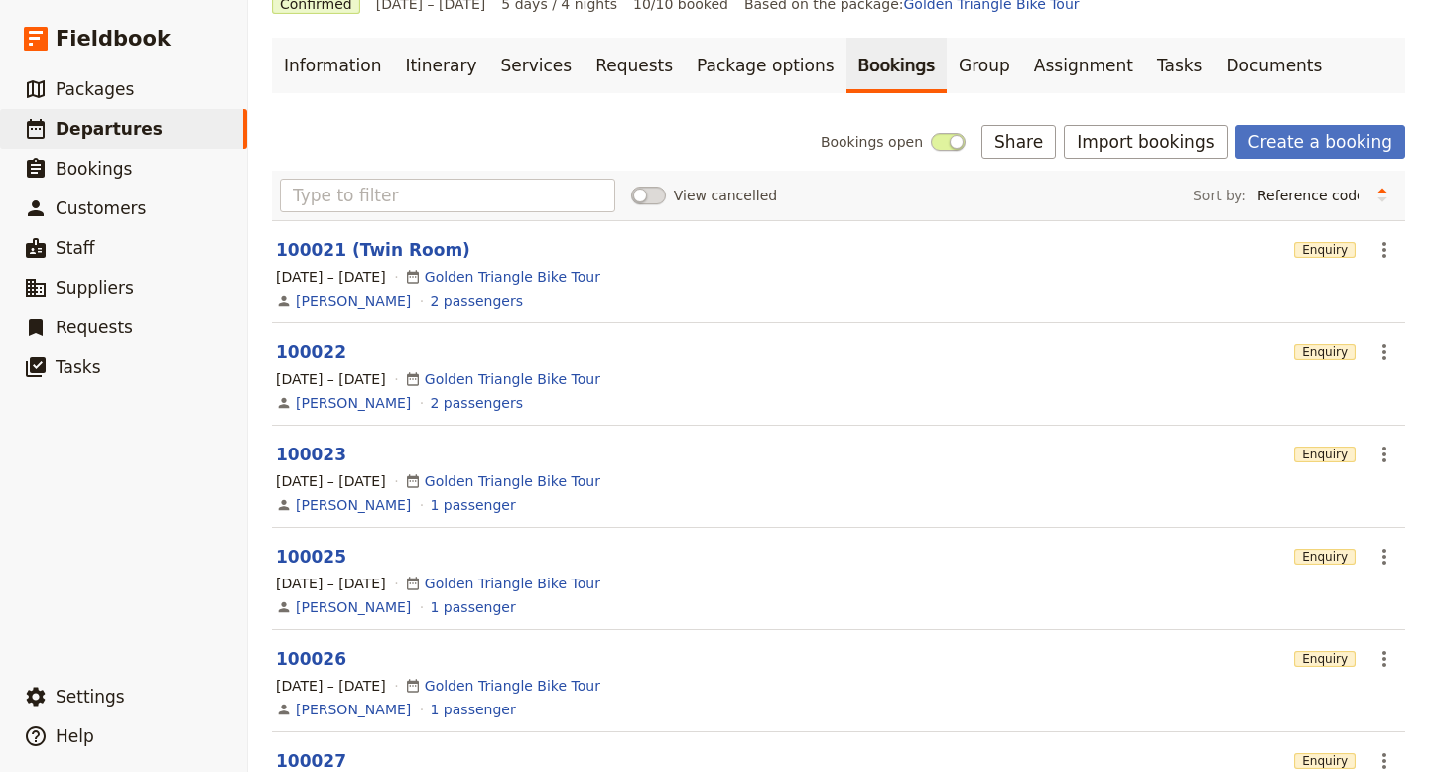
scroll to position [76, 0]
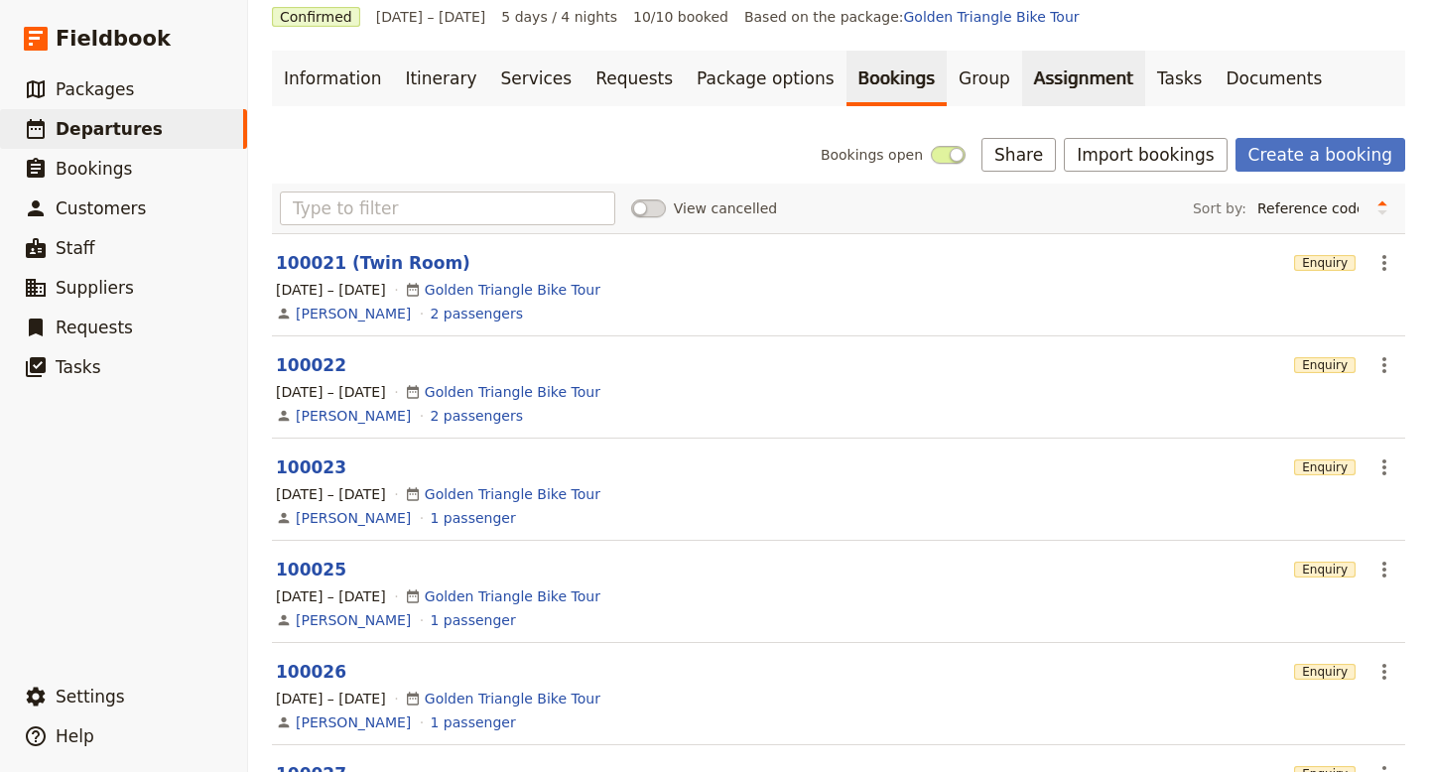
click at [1022, 84] on link "Assignment" at bounding box center [1083, 79] width 123 height 56
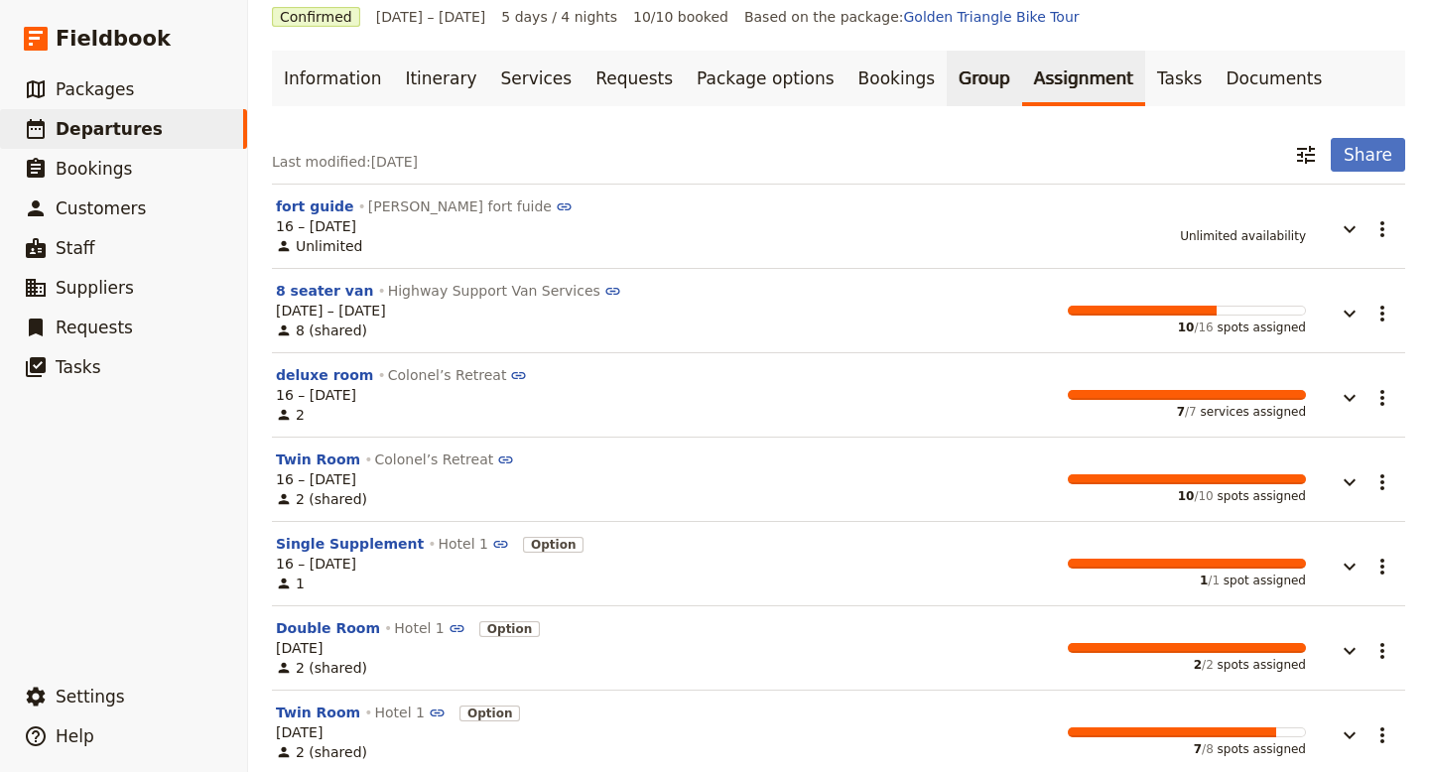
click at [947, 77] on link "Group" at bounding box center [984, 79] width 75 height 56
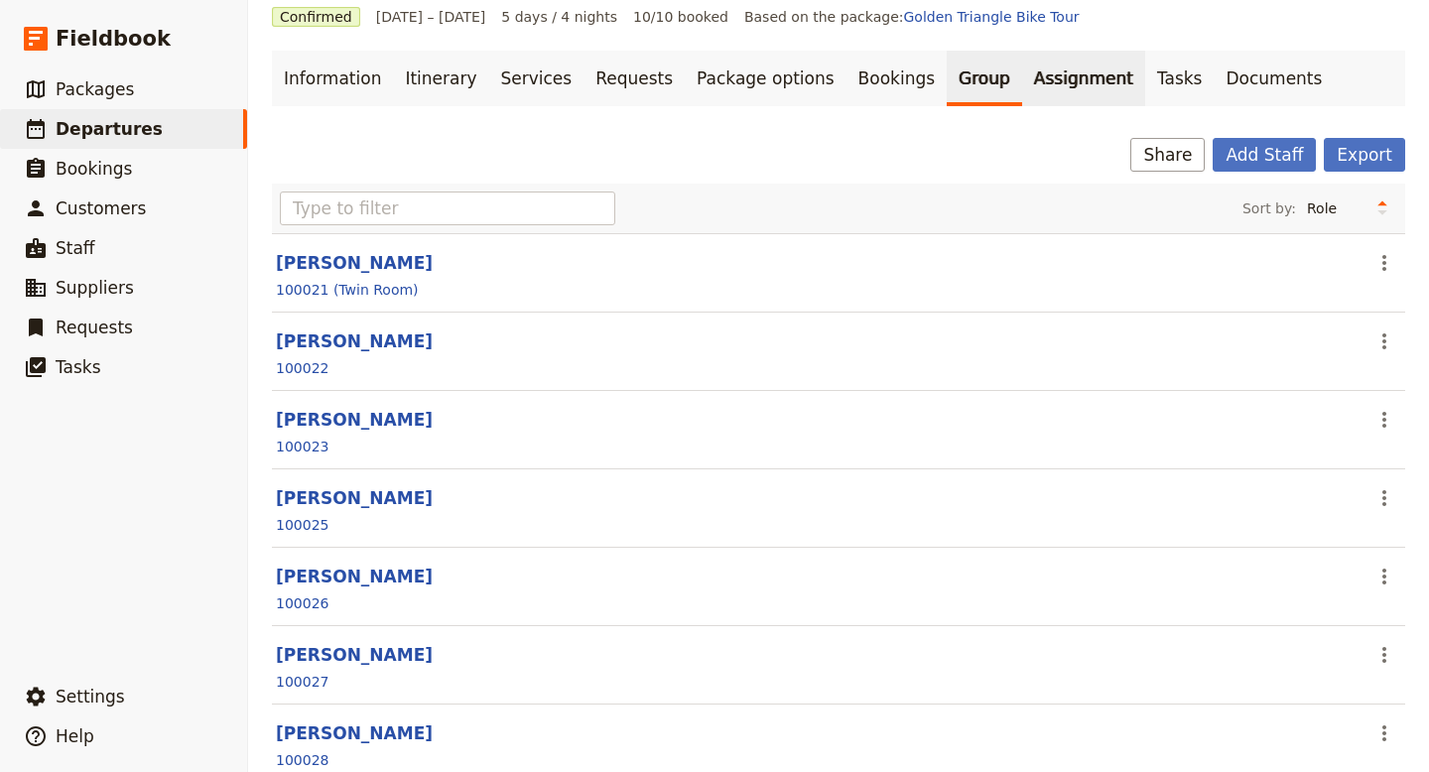
click at [1022, 82] on link "Assignment" at bounding box center [1083, 79] width 123 height 56
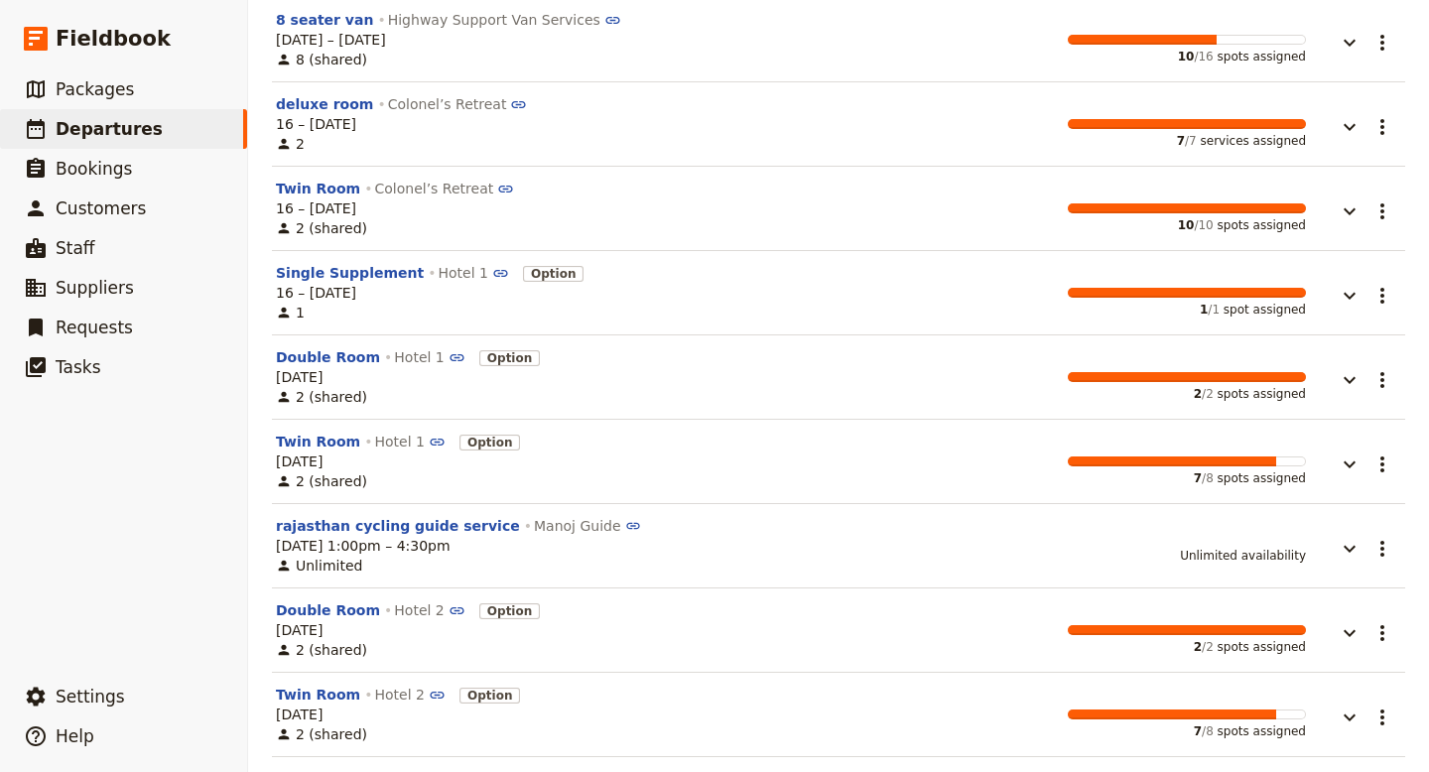
scroll to position [353, 0]
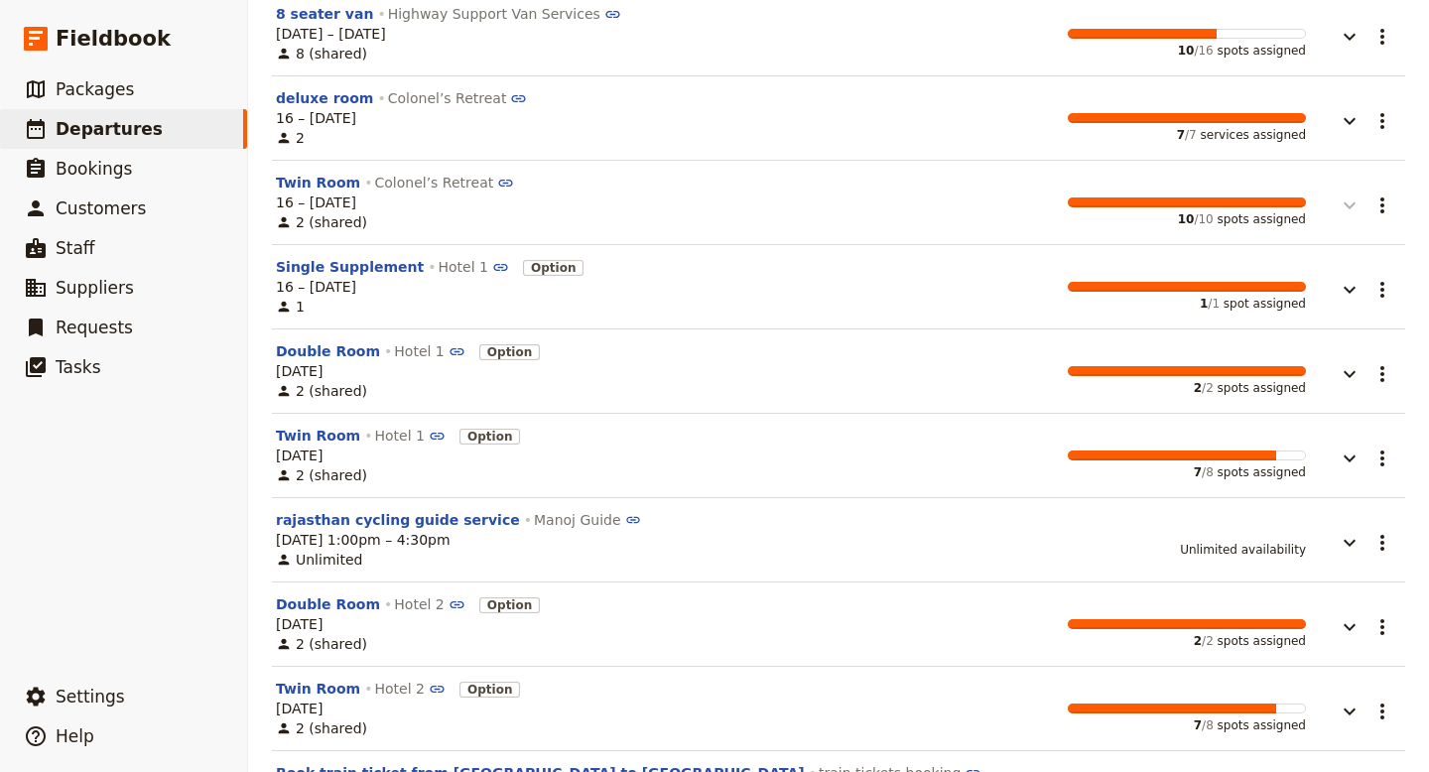
click at [1352, 208] on icon "button" at bounding box center [1350, 206] width 24 height 24
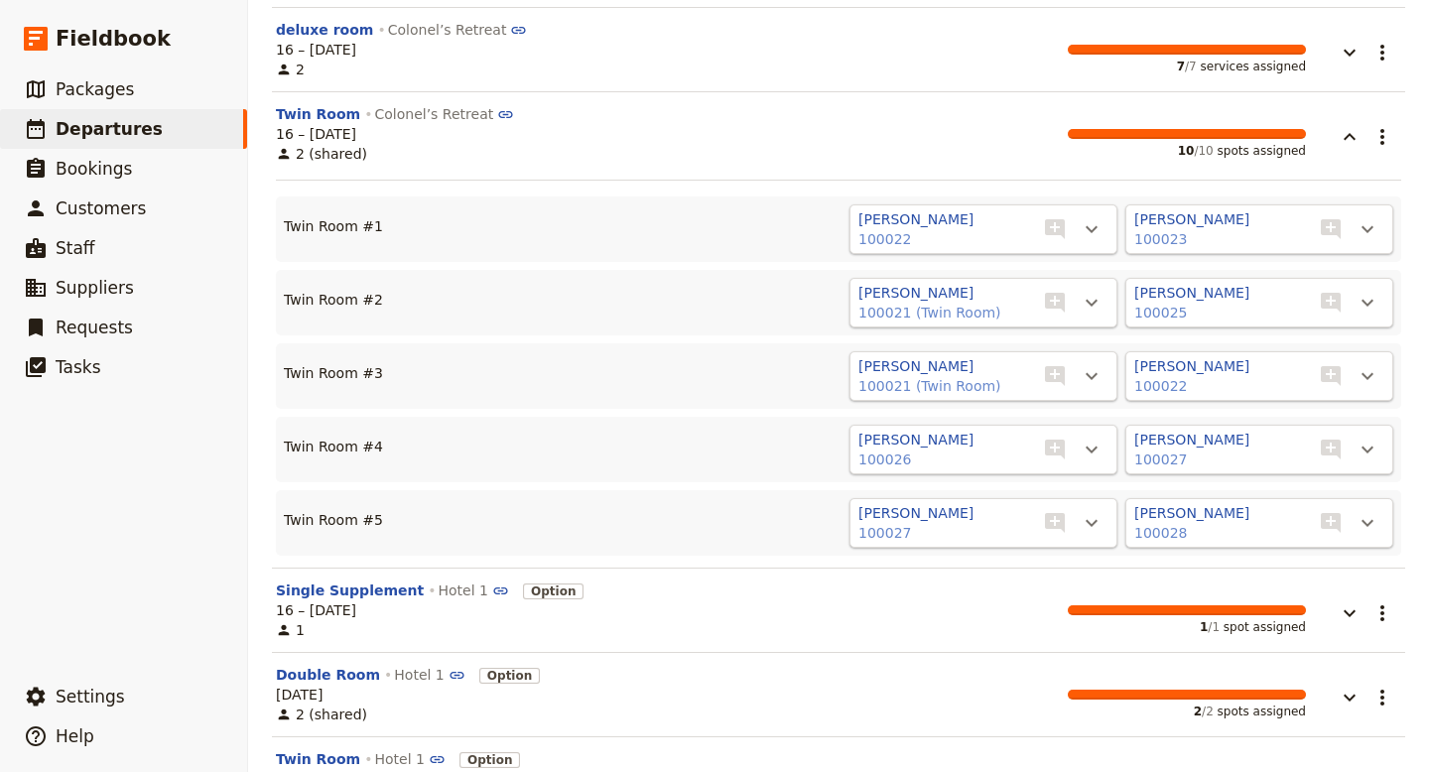
scroll to position [439, 0]
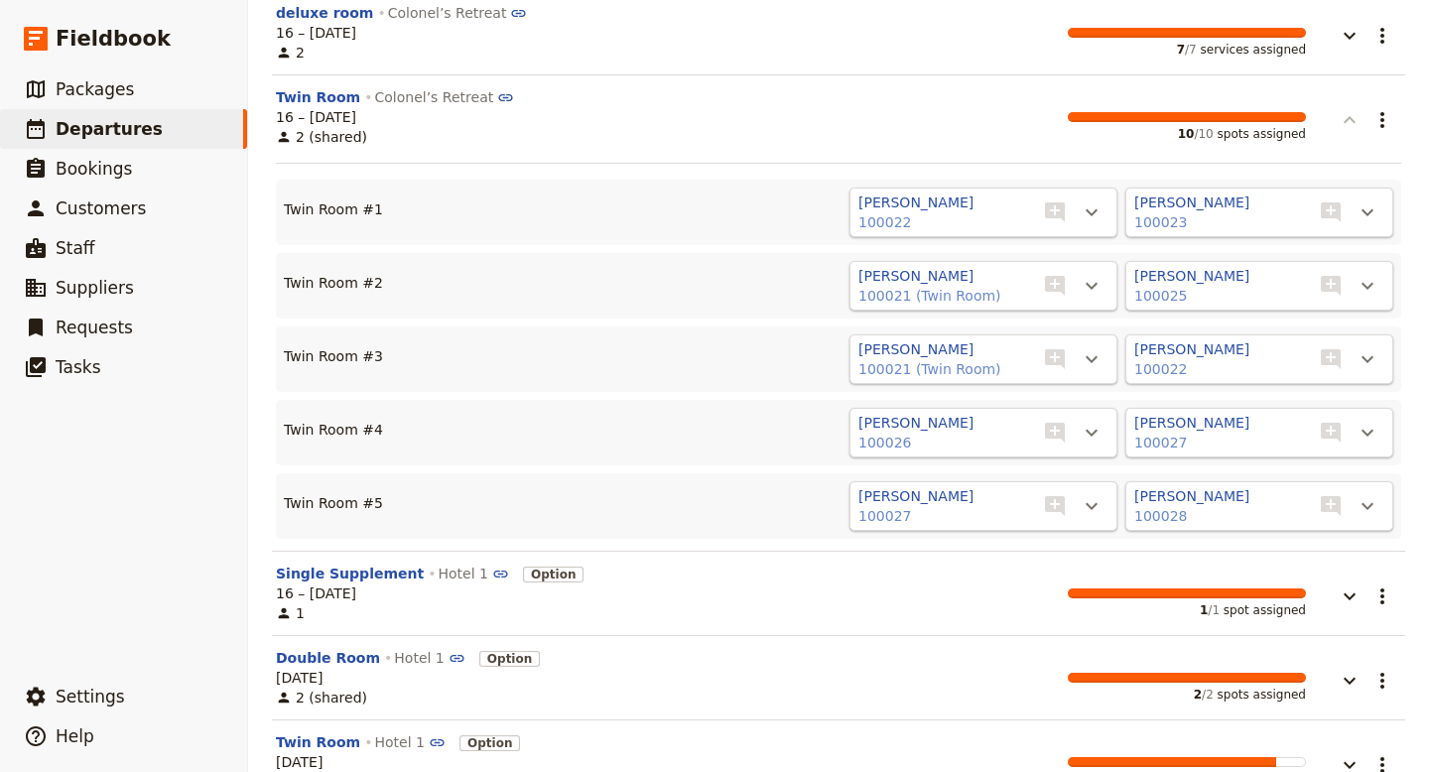
click at [1351, 126] on icon "button" at bounding box center [1350, 120] width 24 height 24
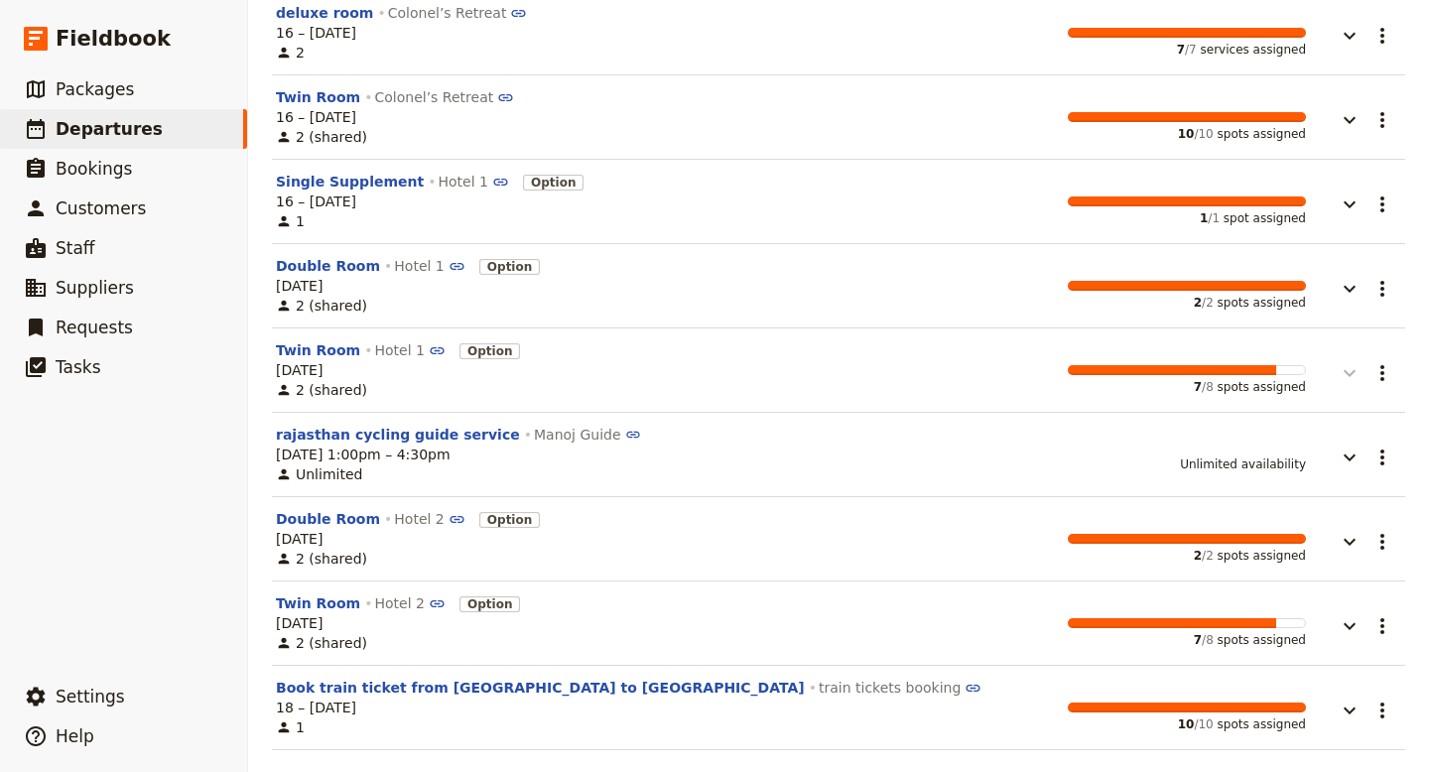
click at [1354, 373] on icon "button" at bounding box center [1350, 373] width 24 height 24
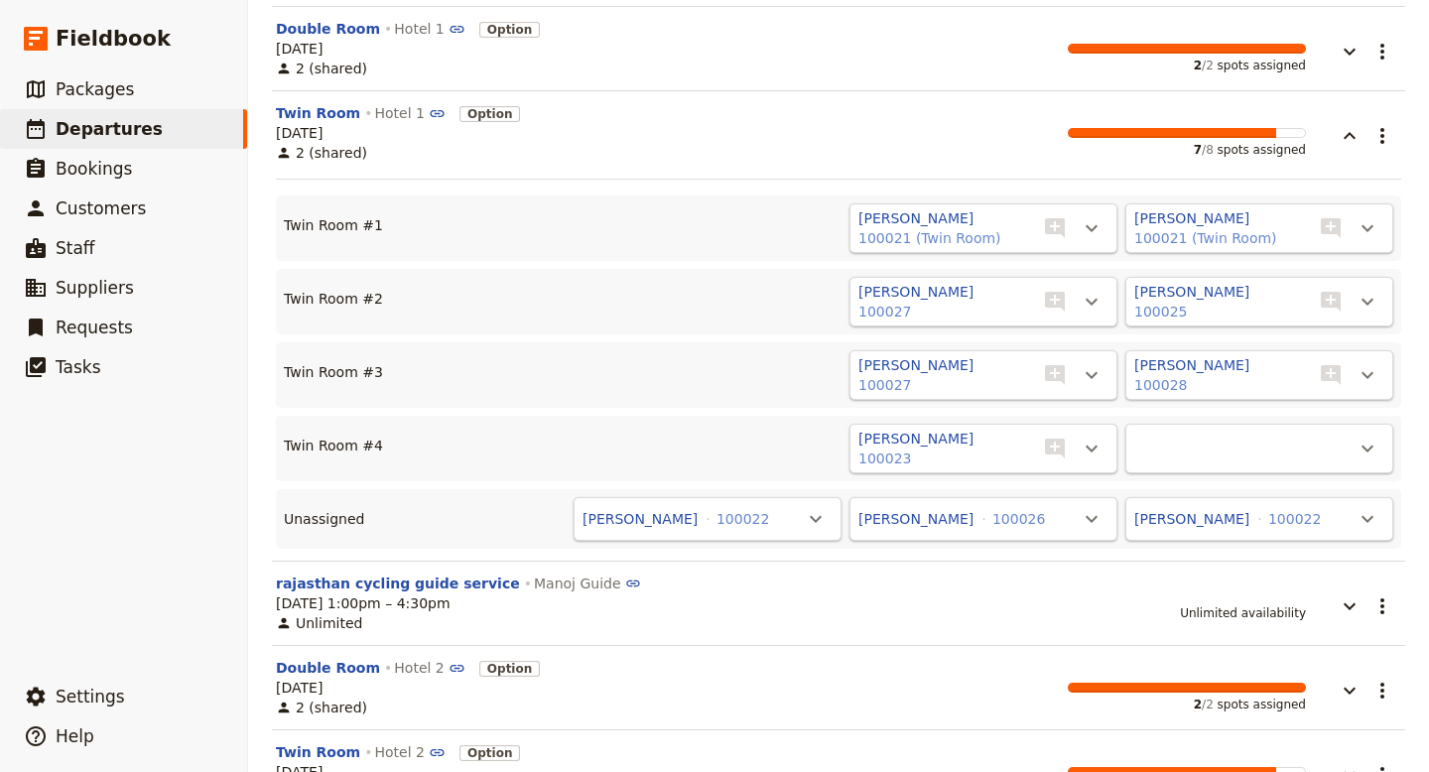
scroll to position [682, 0]
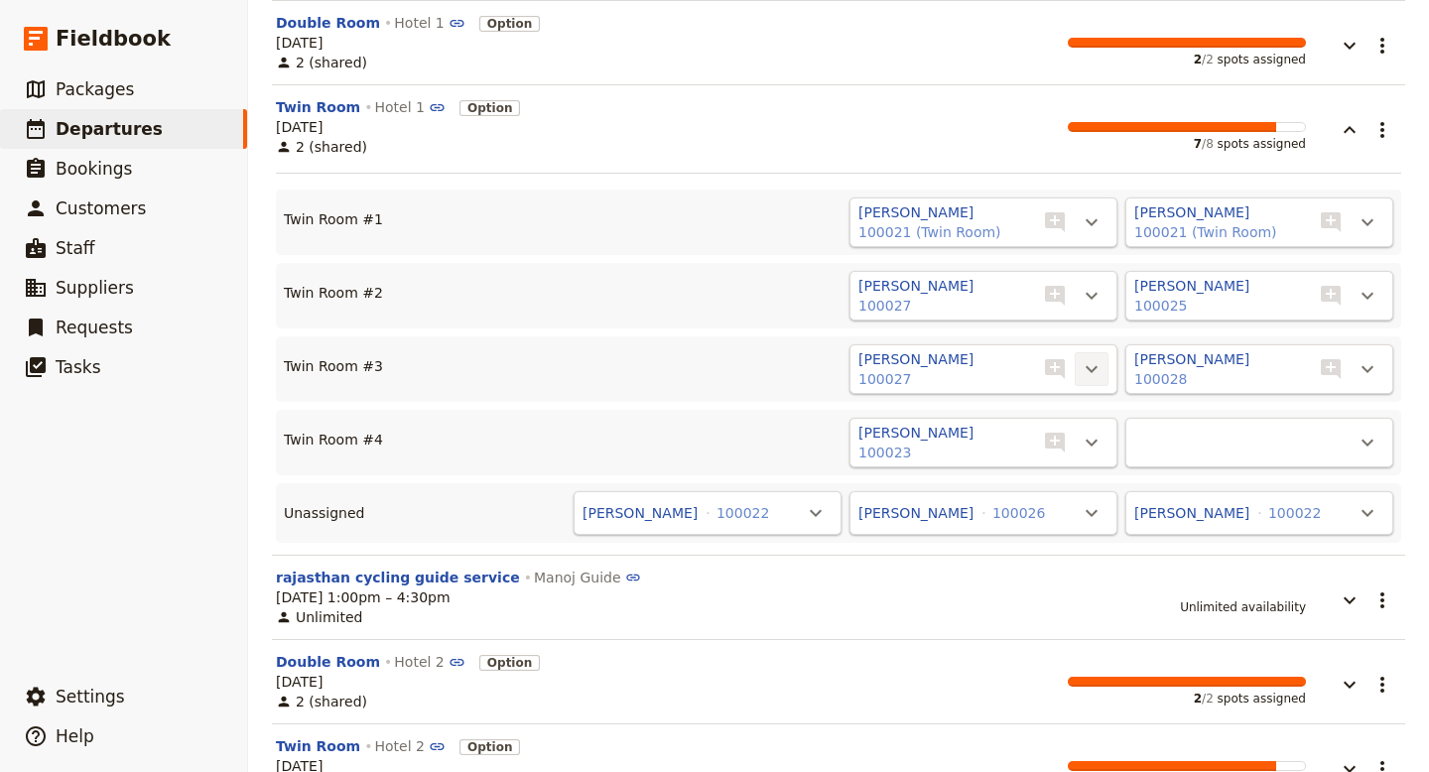
click at [1091, 364] on icon "Actions" at bounding box center [1092, 369] width 24 height 24
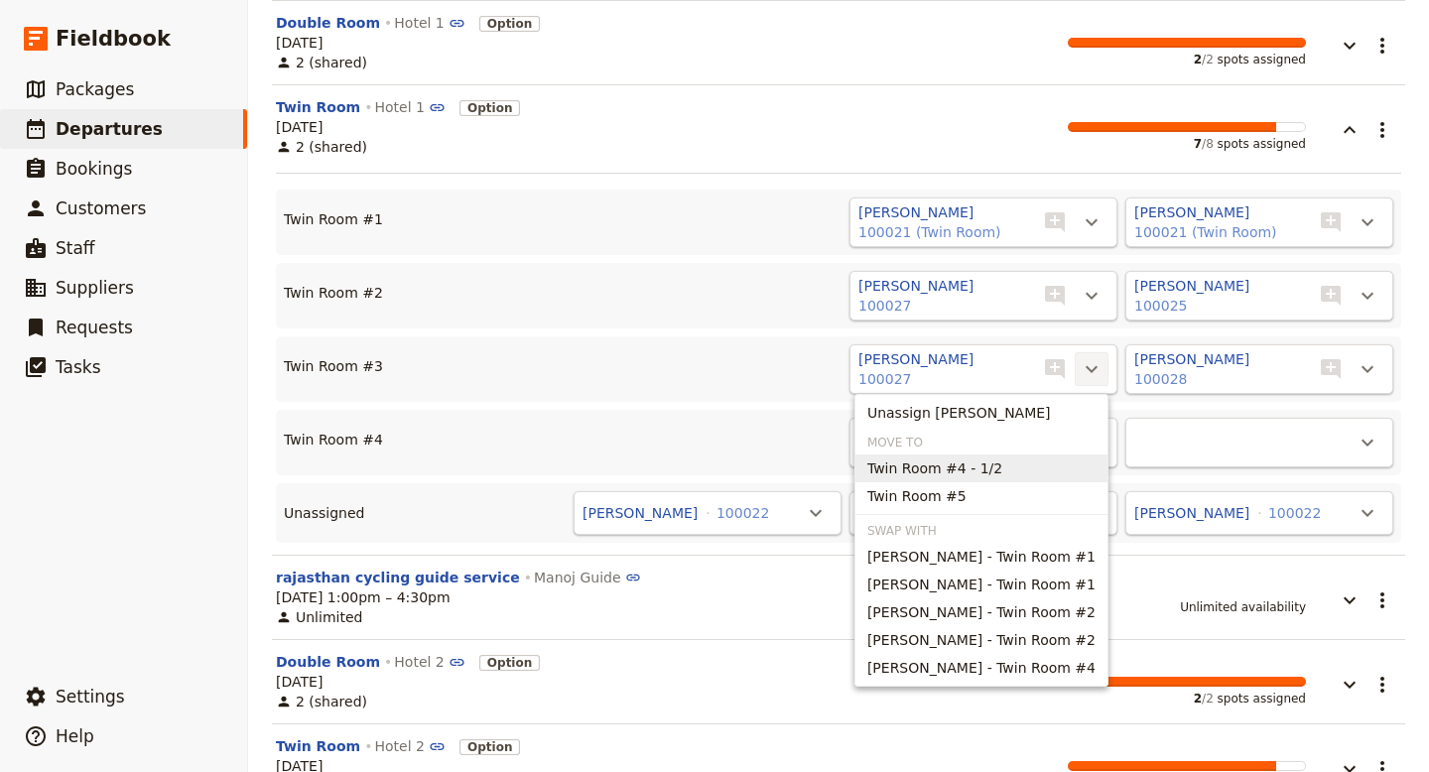
click at [995, 473] on span "Twin Room #4 - 1/2" at bounding box center [935, 469] width 135 height 20
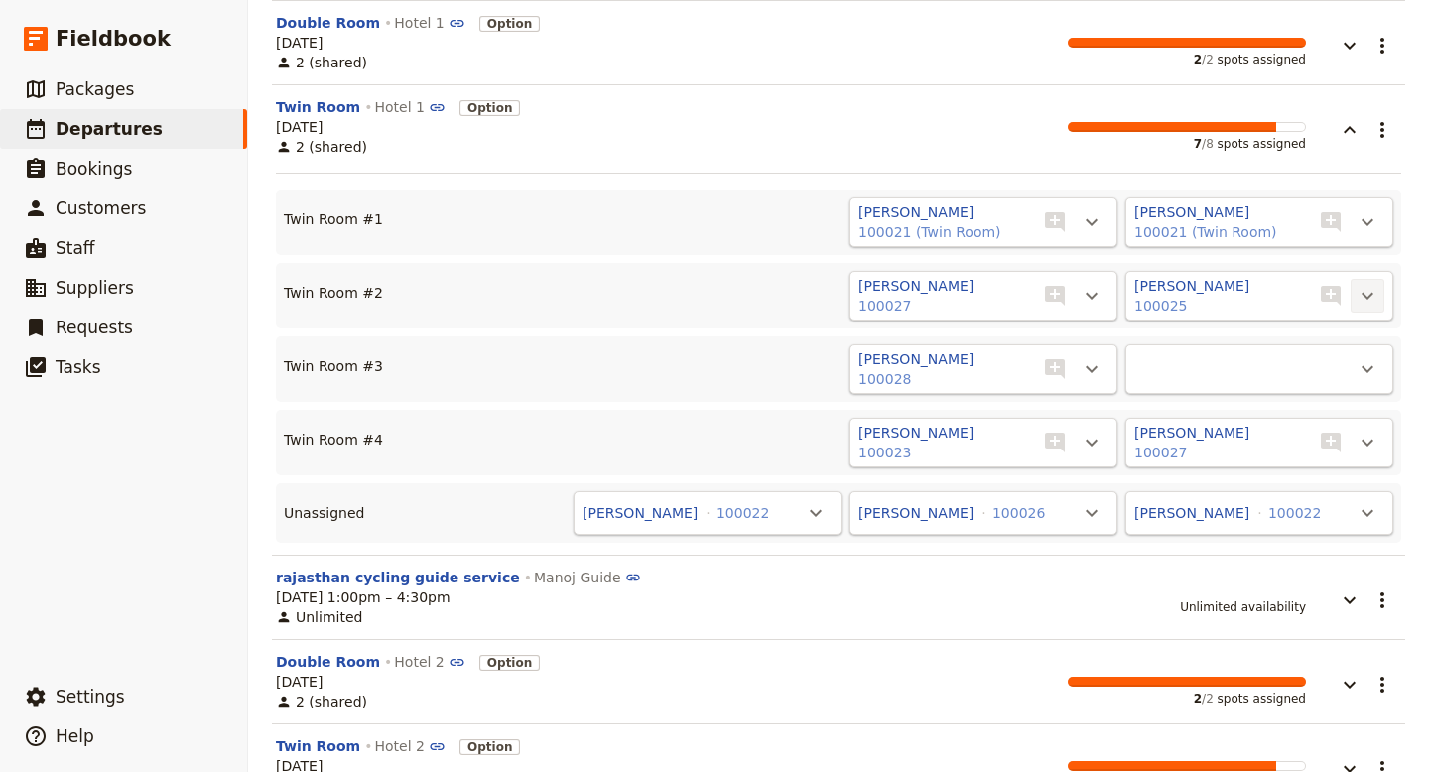
click at [1371, 300] on icon "Actions" at bounding box center [1368, 296] width 24 height 24
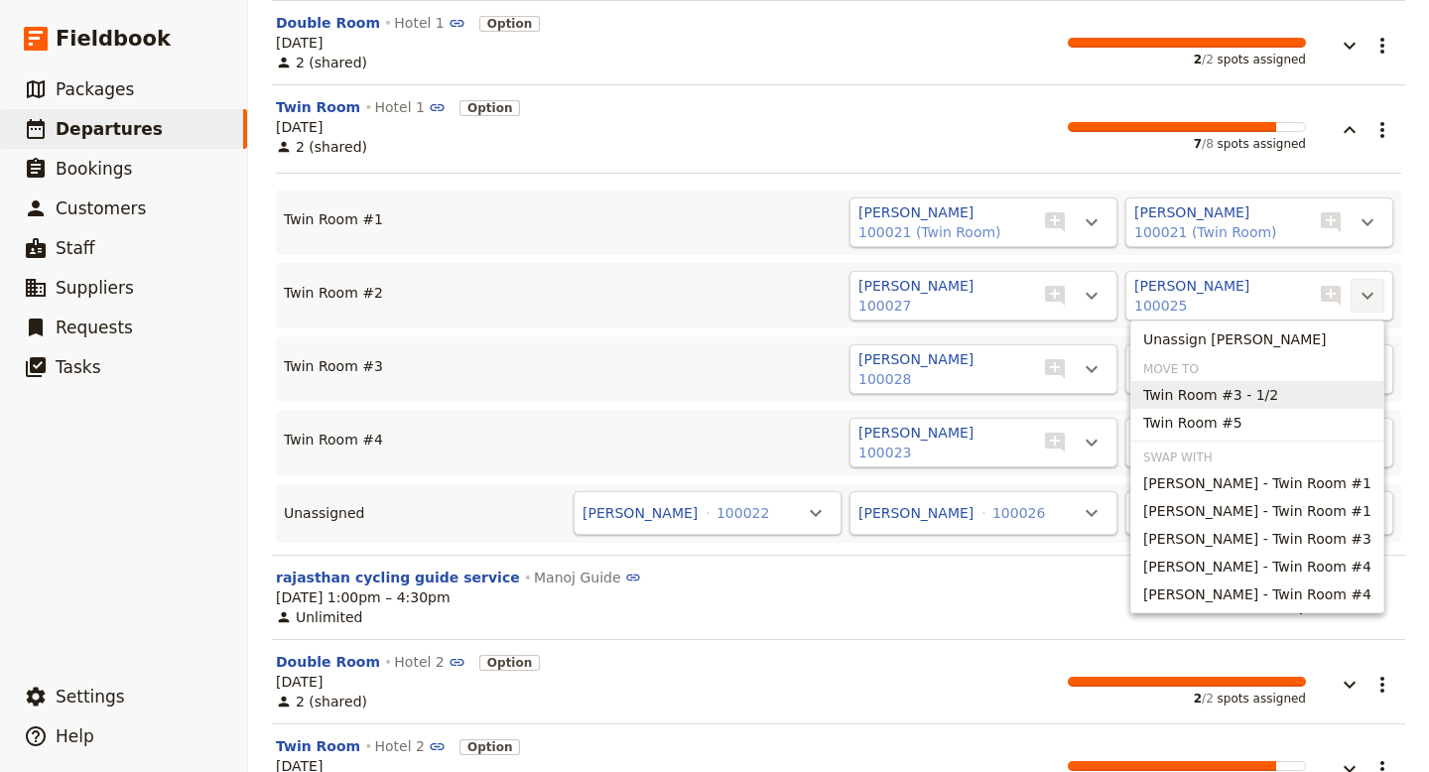
click at [1238, 395] on span "Twin Room #3 - 1/2" at bounding box center [1210, 395] width 135 height 20
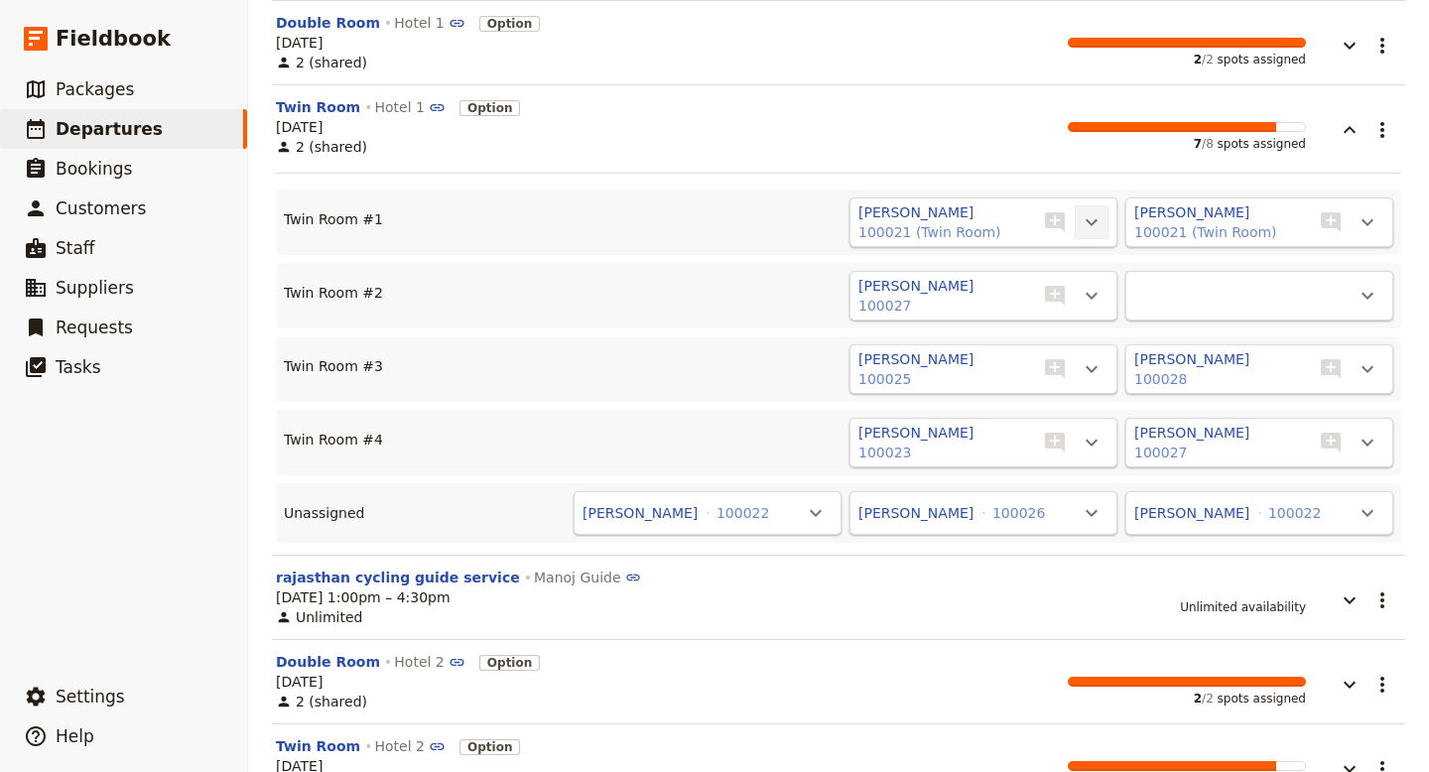
click at [1100, 217] on icon "Actions" at bounding box center [1092, 222] width 24 height 24
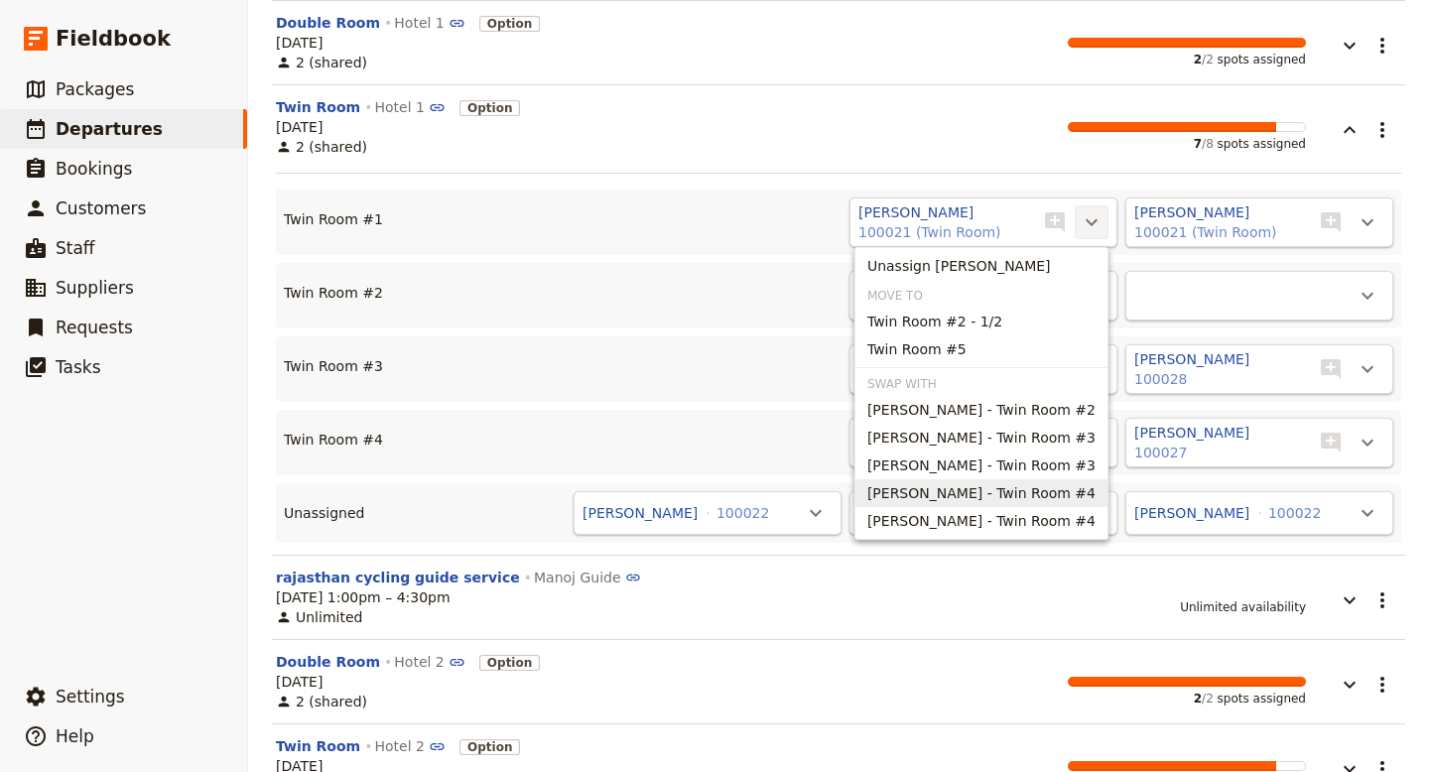
click at [965, 494] on span "Peter - Twin Room #4" at bounding box center [982, 493] width 228 height 20
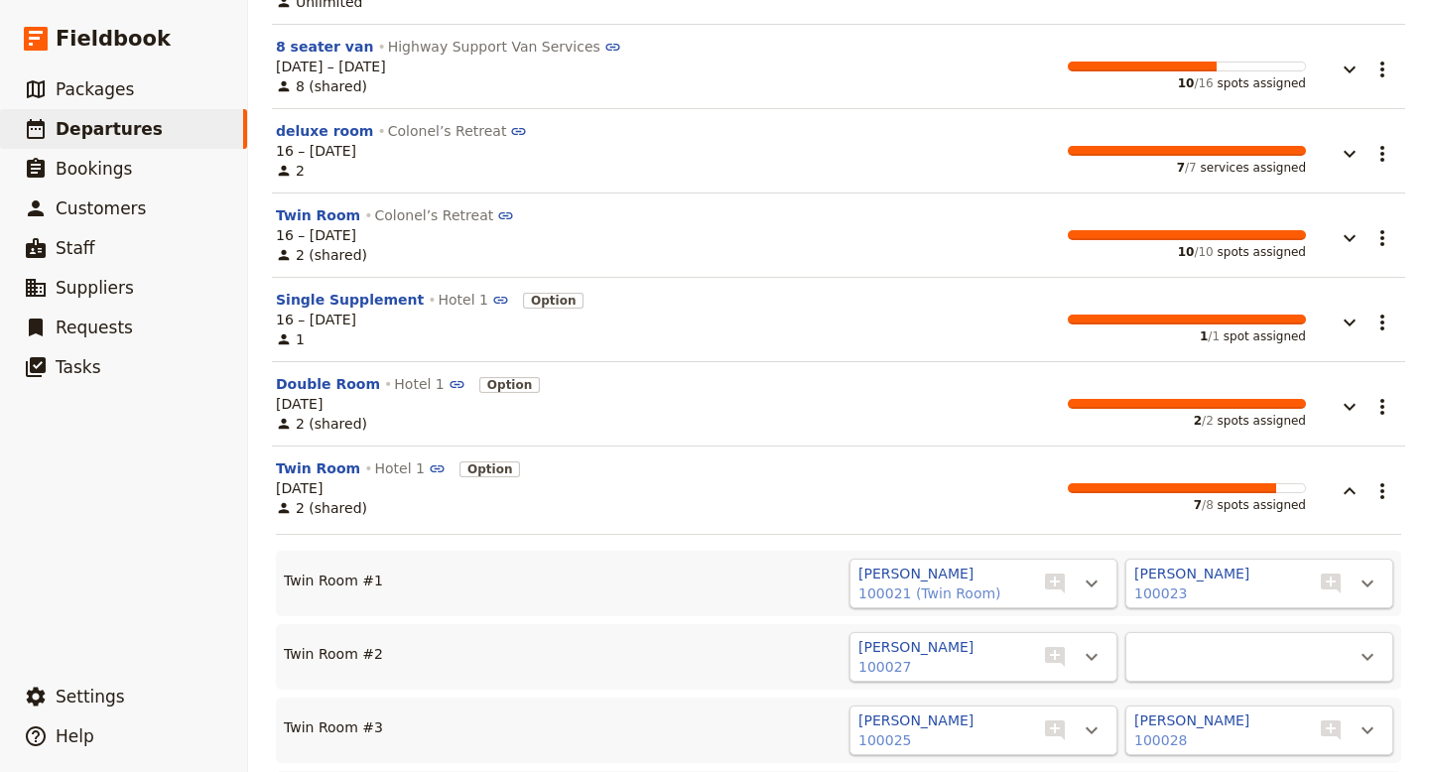
scroll to position [0, 0]
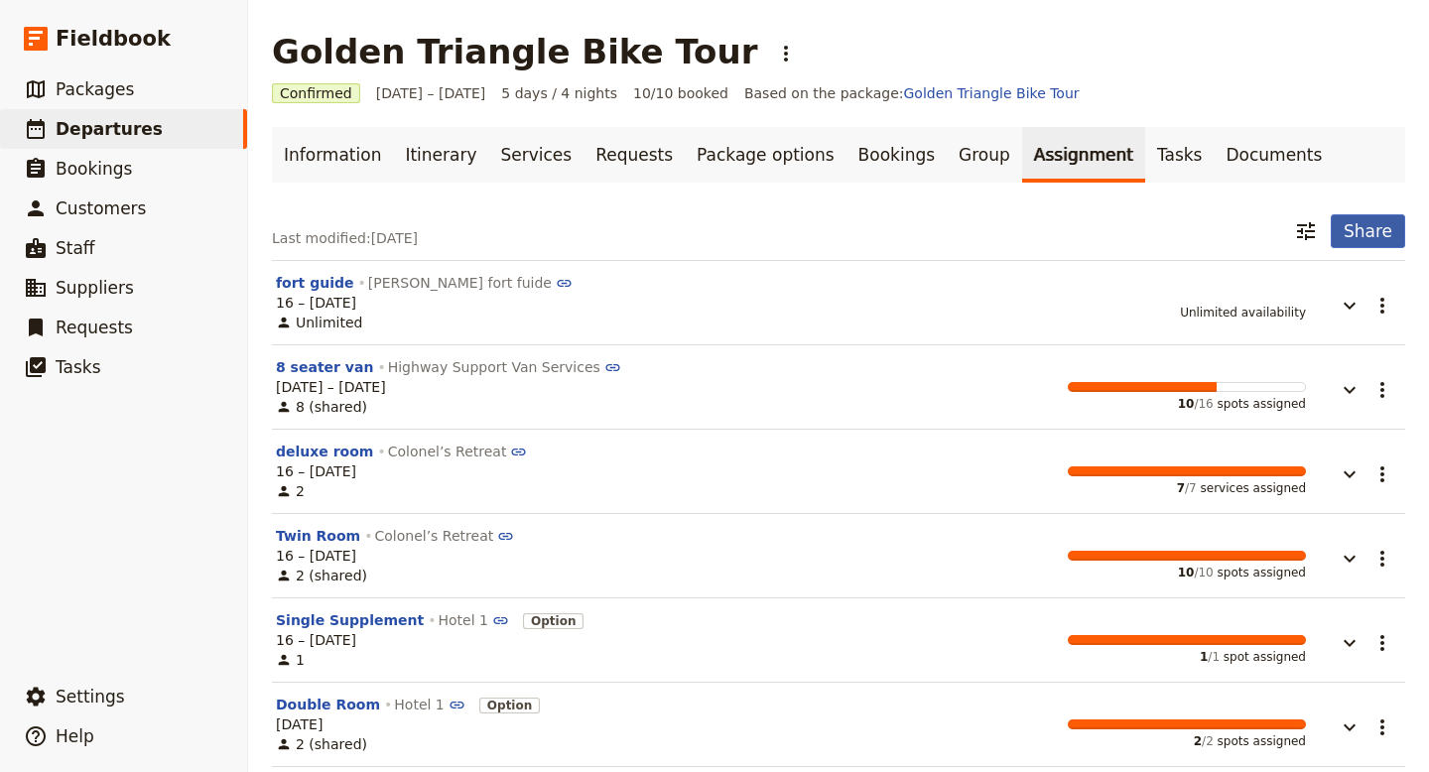
click at [1363, 234] on button "Share" at bounding box center [1368, 231] width 74 height 34
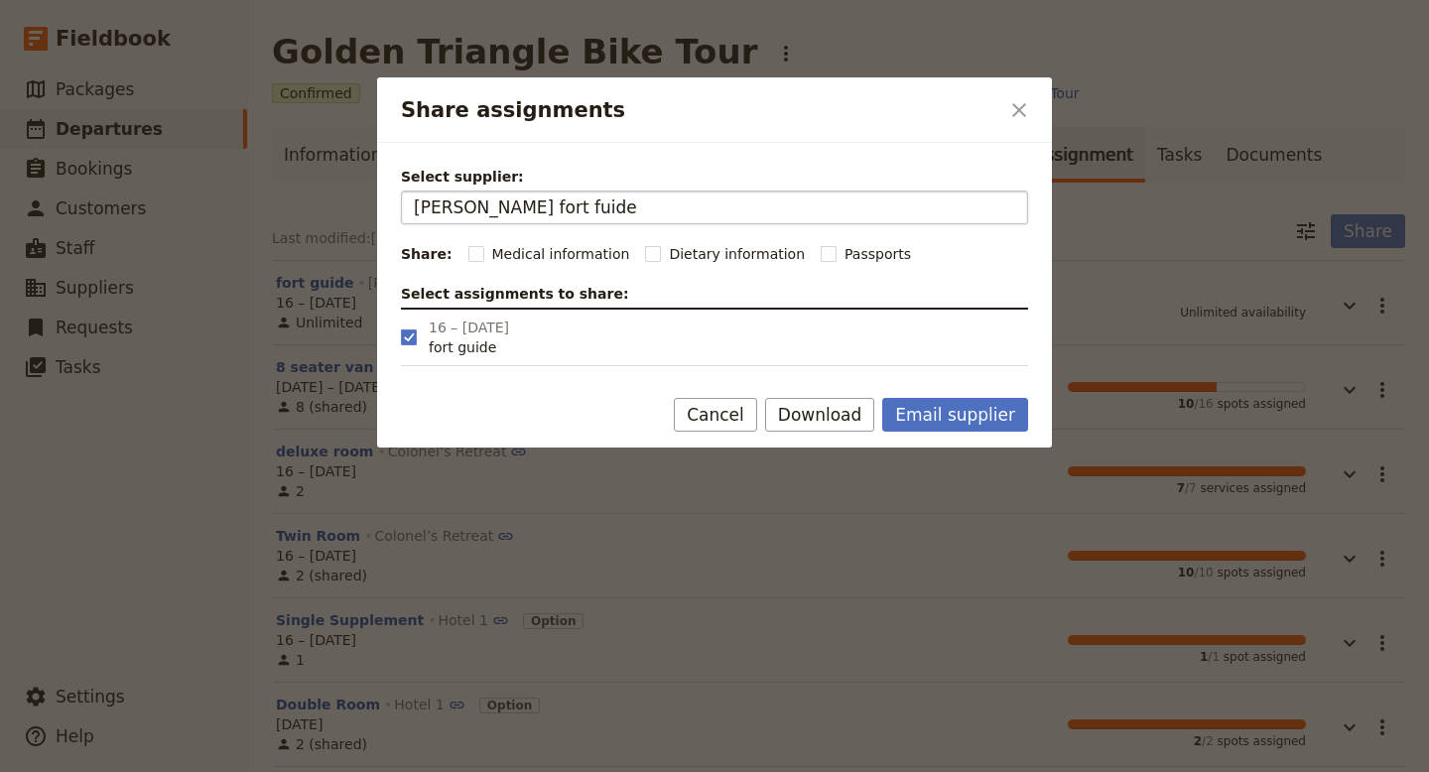
click at [654, 201] on input "[PERSON_NAME] fort fuide" at bounding box center [715, 208] width 602 height 24
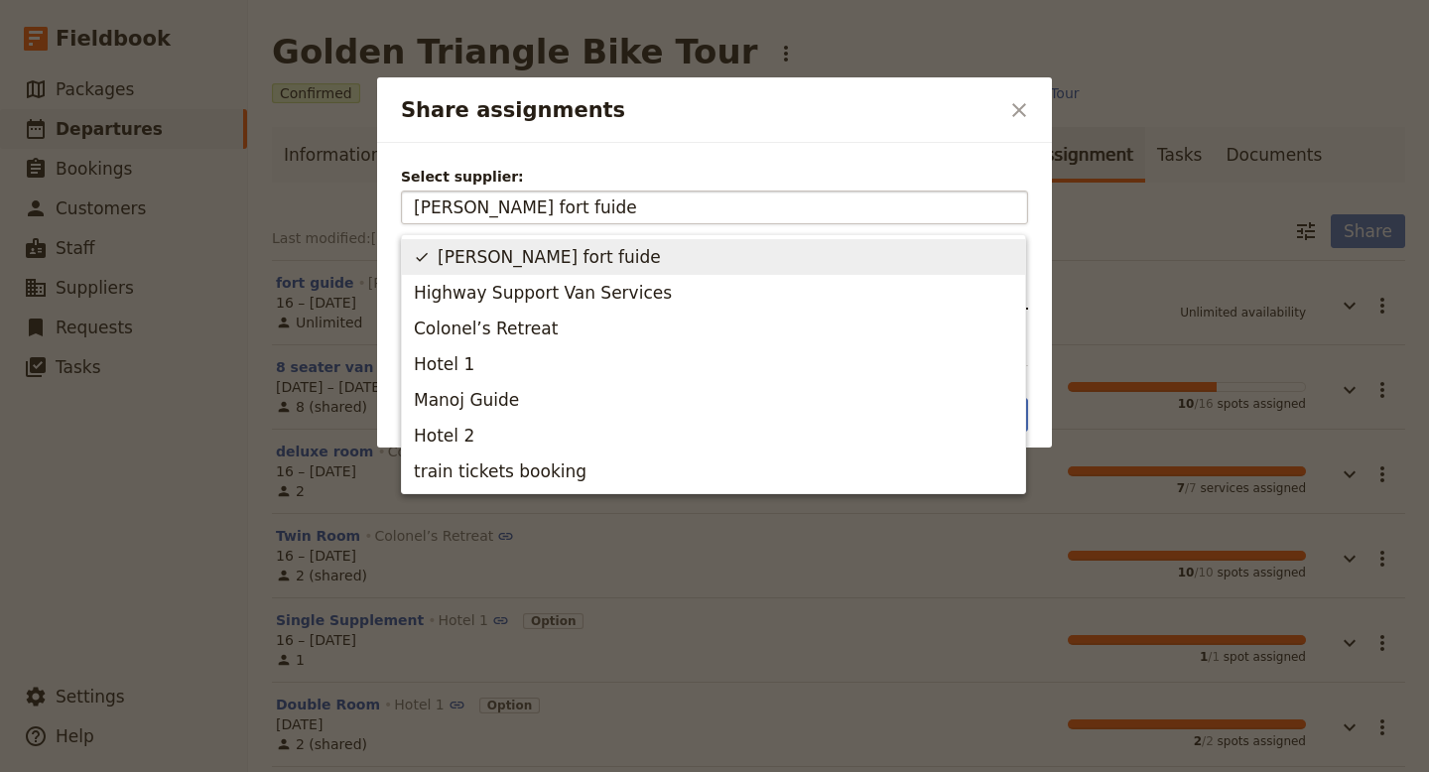
click at [654, 201] on input "[PERSON_NAME] fort fuide" at bounding box center [715, 208] width 602 height 24
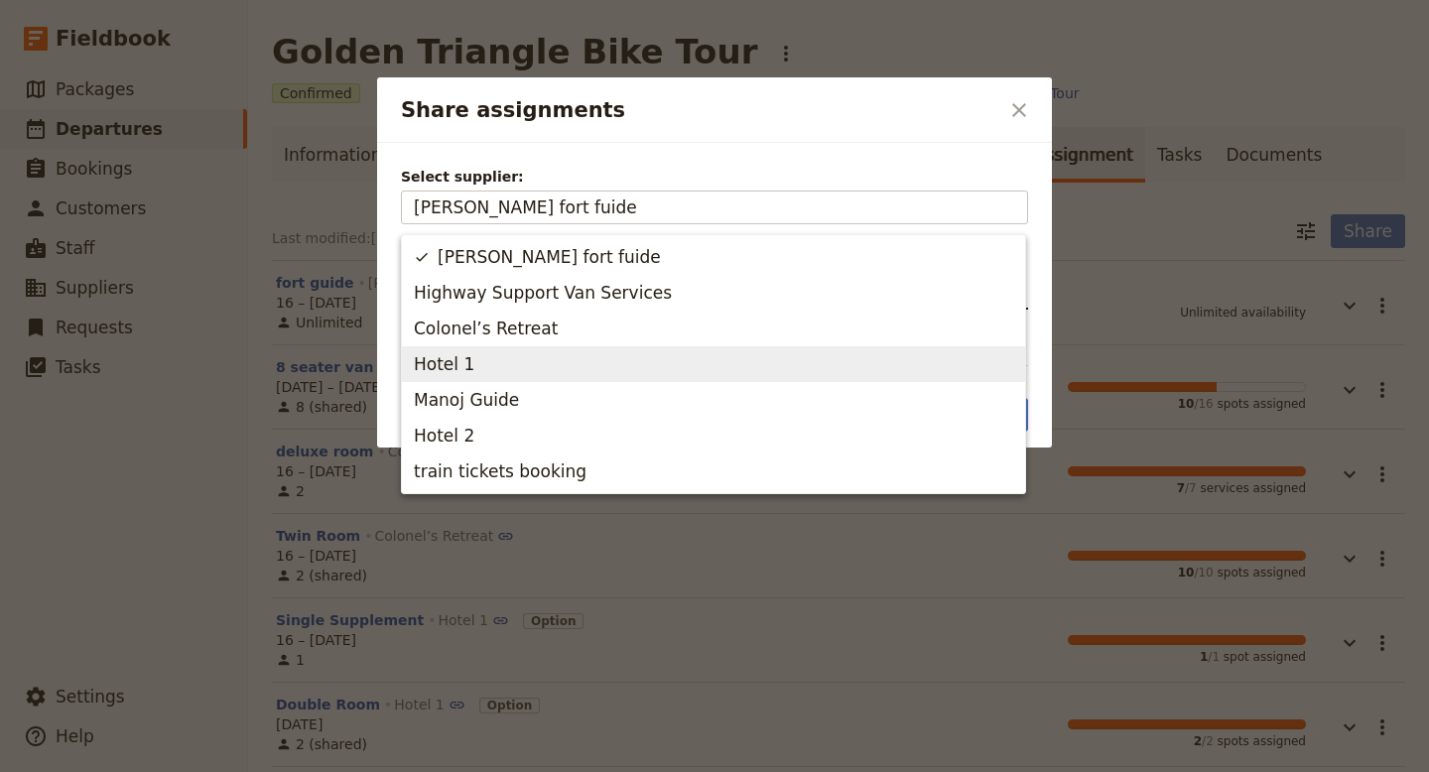
click at [466, 360] on span "Hotel 1" at bounding box center [714, 364] width 600 height 28
type input "Hotel 1"
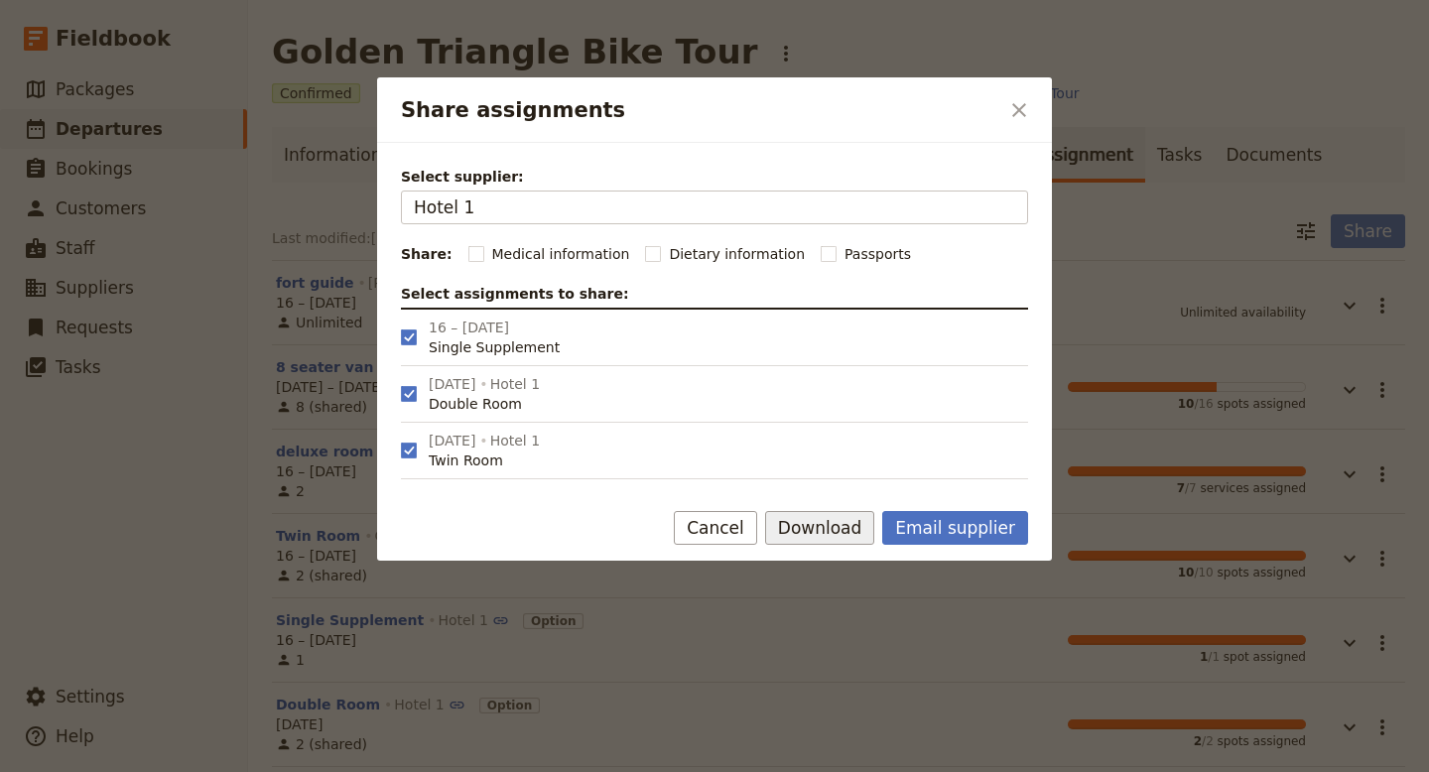
click at [836, 530] on button "Download" at bounding box center [820, 528] width 110 height 34
click at [846, 604] on span "Download pdf" at bounding box center [845, 600] width 96 height 20
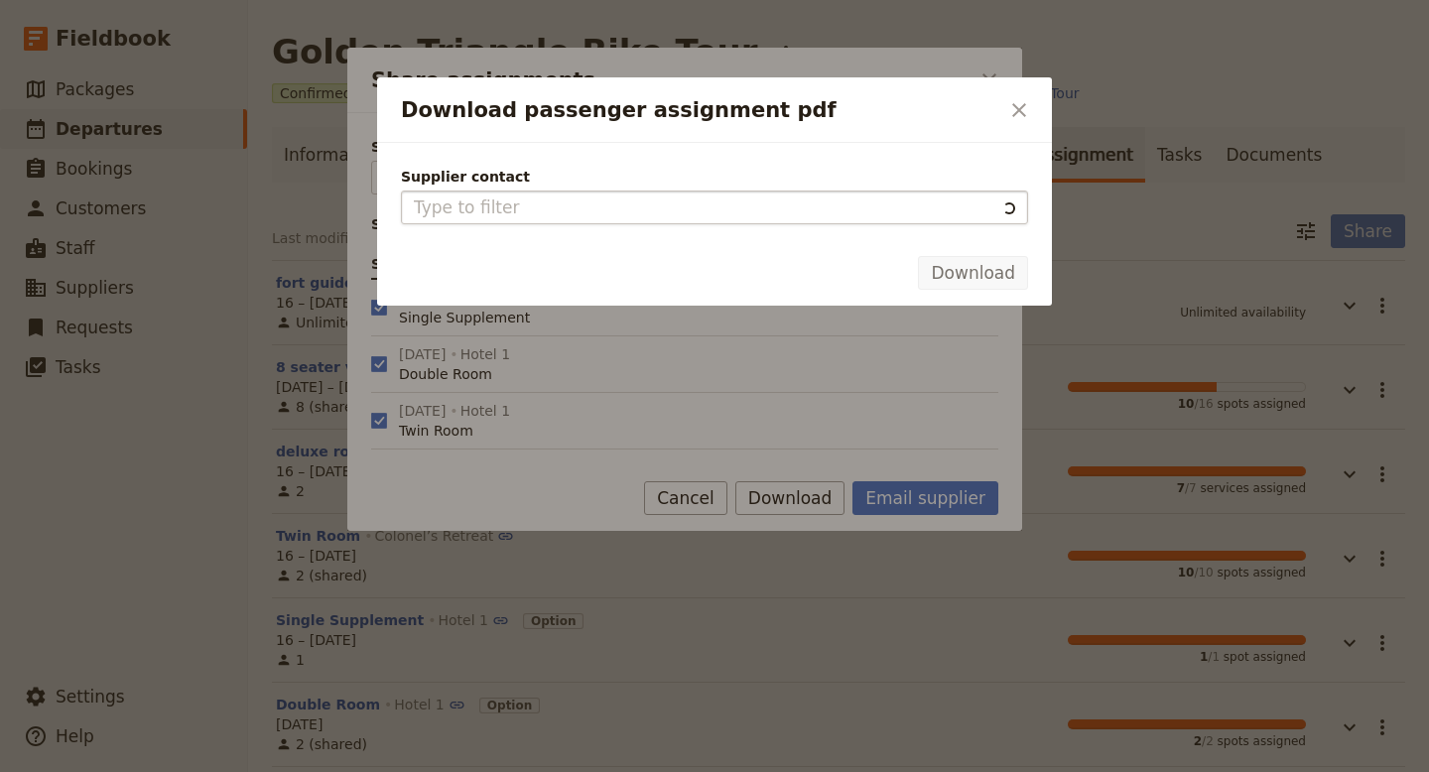
type input "Hotel 1"
click at [960, 270] on button "Download" at bounding box center [973, 273] width 110 height 34
click at [1021, 110] on icon "Close dialog" at bounding box center [1019, 110] width 24 height 24
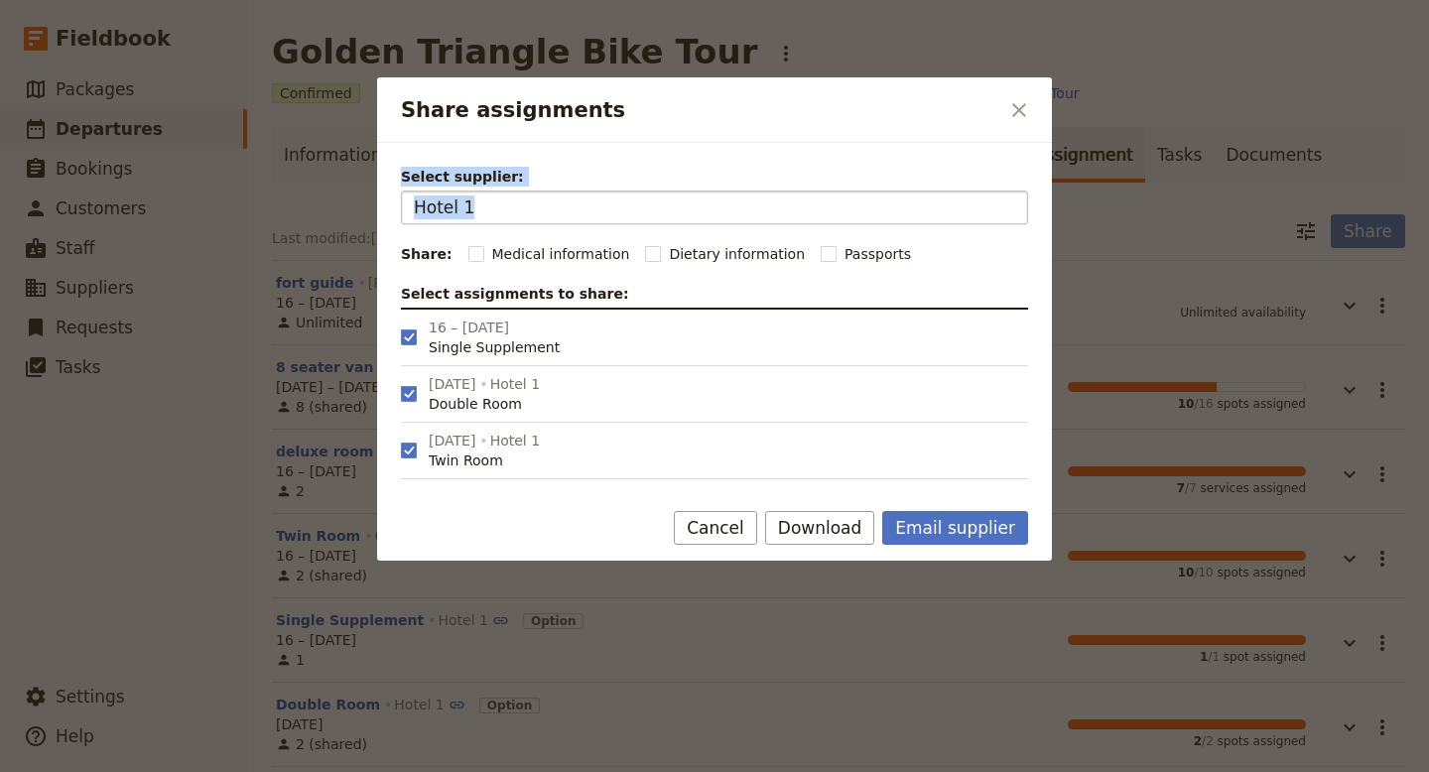
drag, startPoint x: 824, startPoint y: 110, endPoint x: 796, endPoint y: 206, distance: 100.2
click at [796, 206] on div "Share assignments ​ Select supplier: Hotel 1 Hotel 1 Share: Medical information…" at bounding box center [714, 318] width 675 height 483
click at [1018, 116] on icon "Close dialog" at bounding box center [1019, 110] width 24 height 24
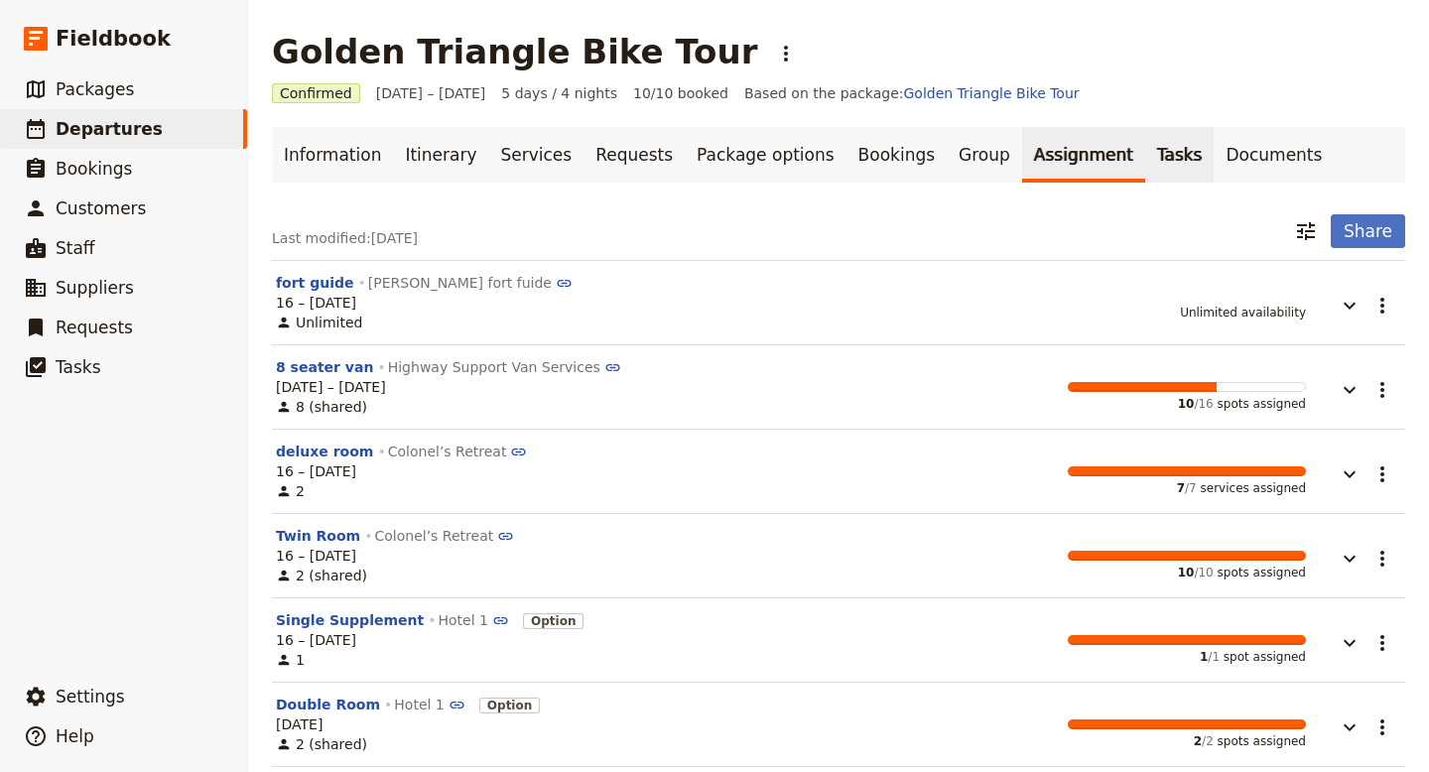
click at [1145, 153] on link "Tasks" at bounding box center [1179, 155] width 69 height 56
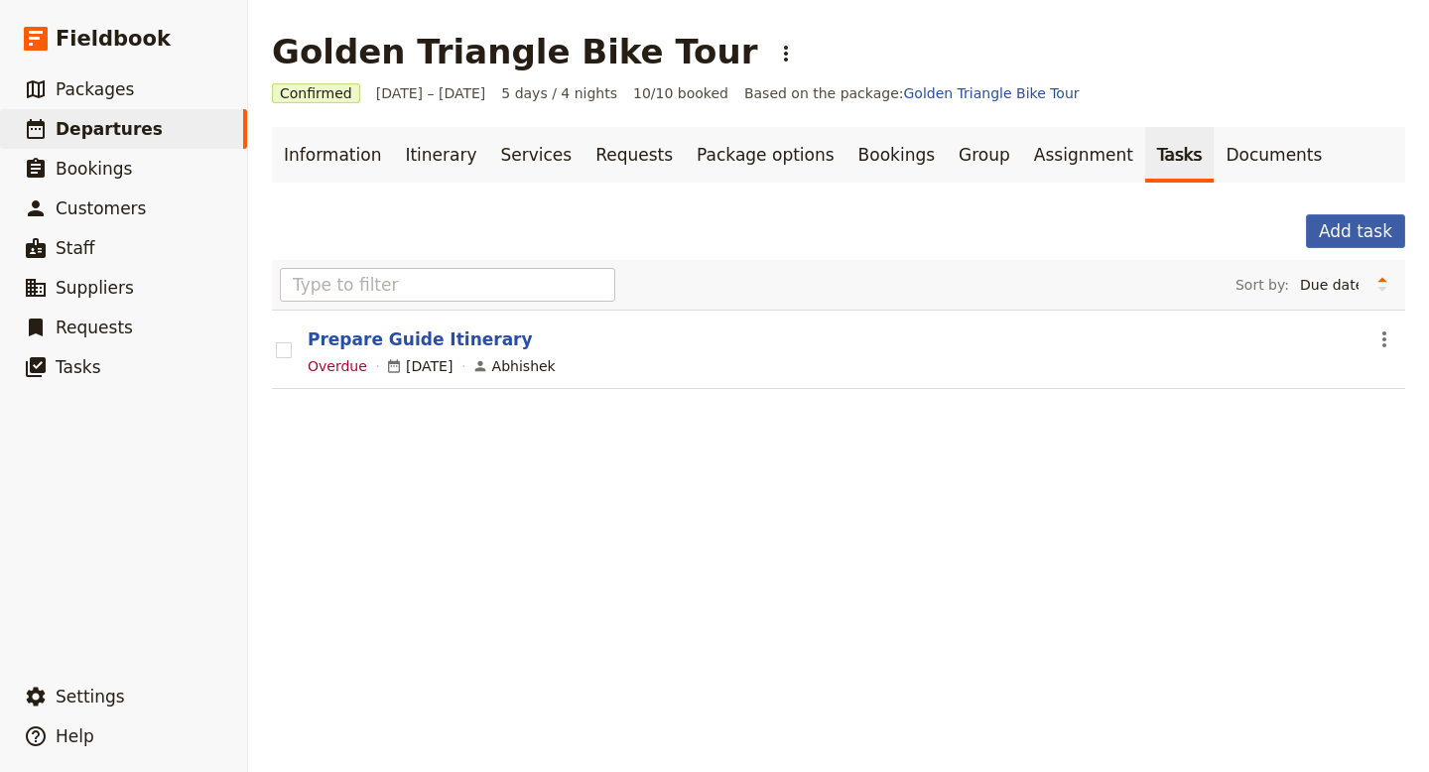
click at [1346, 229] on button "Add task" at bounding box center [1355, 231] width 99 height 34
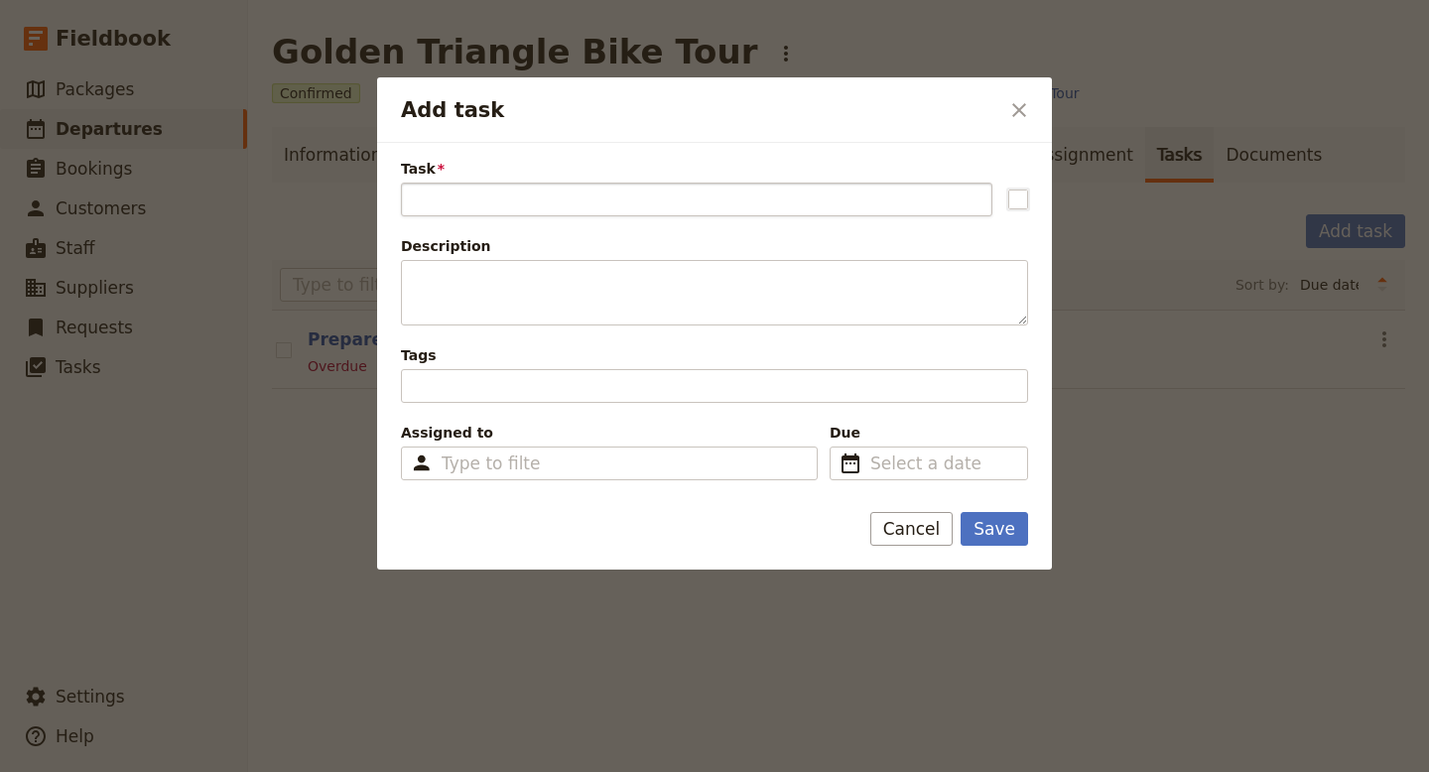
click at [623, 202] on input "Task" at bounding box center [697, 200] width 592 height 34
type input "Get invoice from the supplier"
click at [627, 469] on div "Type to filter" at bounding box center [609, 464] width 417 height 34
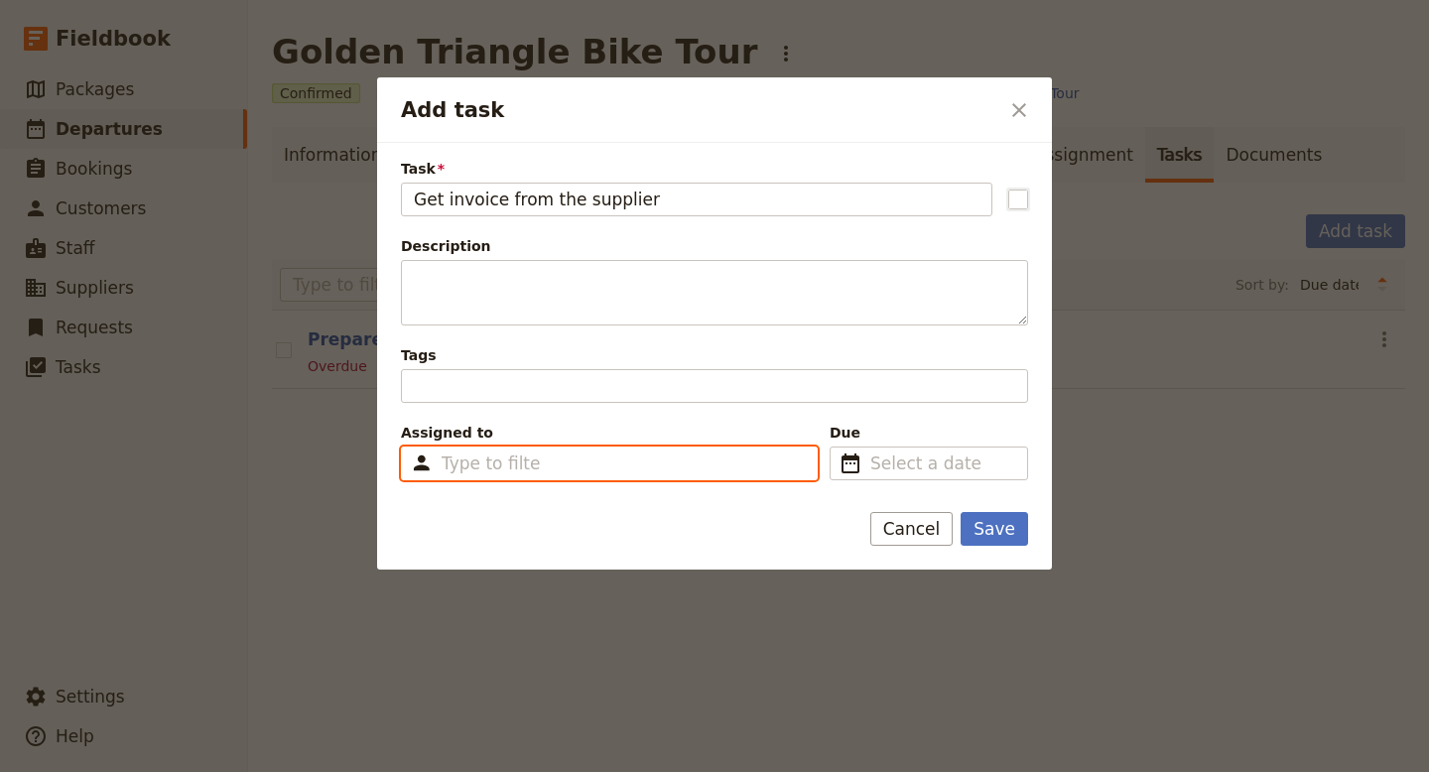
click at [541, 469] on input "Assigned to Type to filter" at bounding box center [491, 464] width 99 height 24
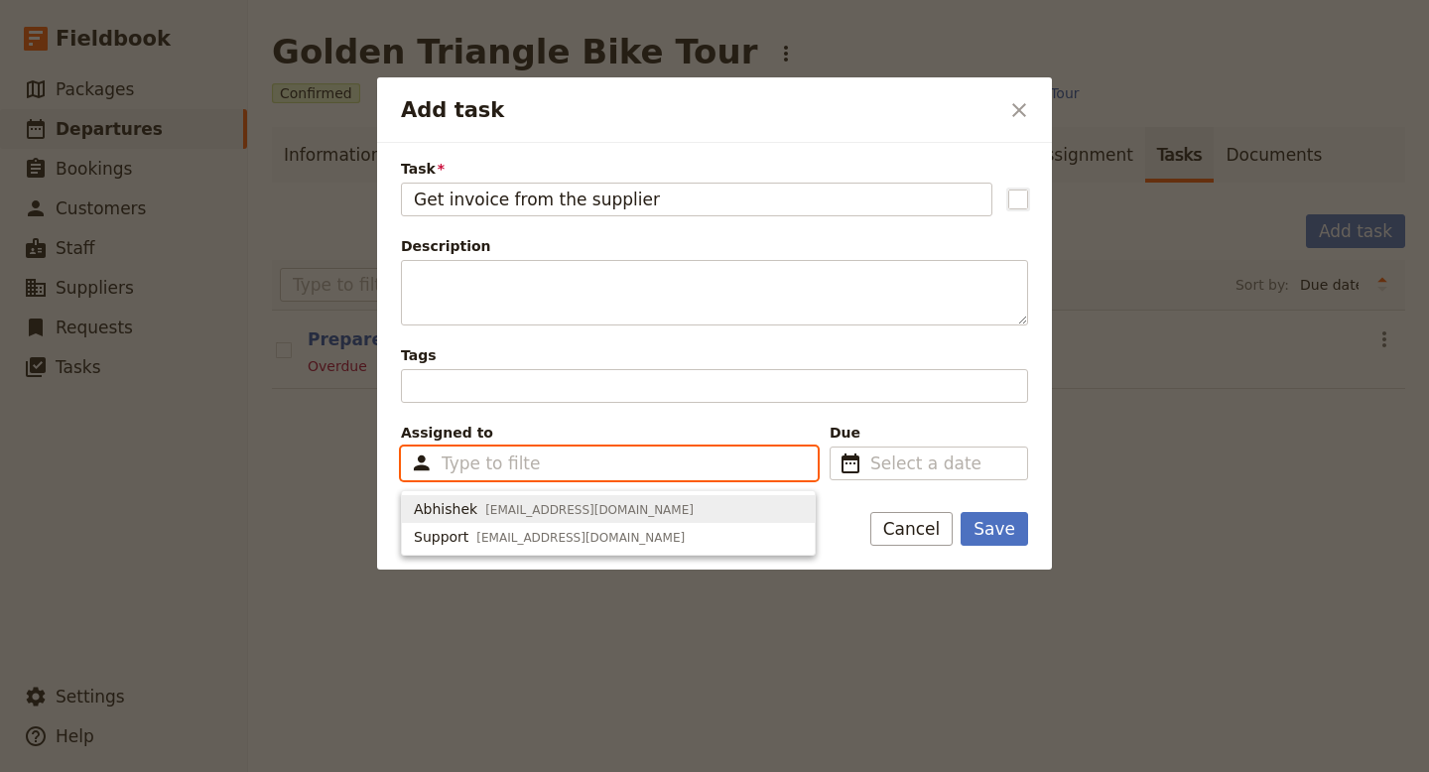
click at [578, 507] on span "abhishek@artofbicycletrips.com" at bounding box center [589, 510] width 208 height 16
type input "67c0aeb4633bd44861a59feb"
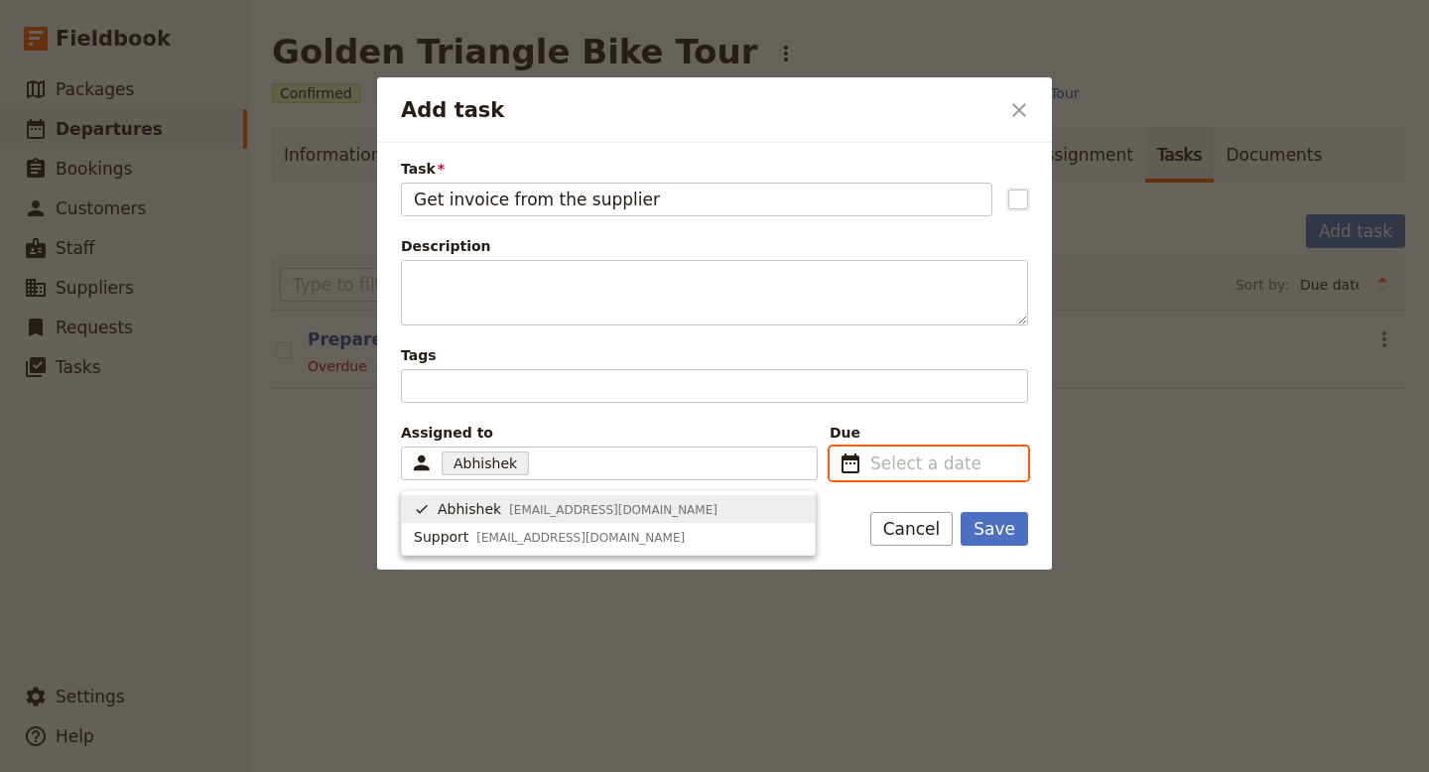
type input "dd/mm/yyyy"
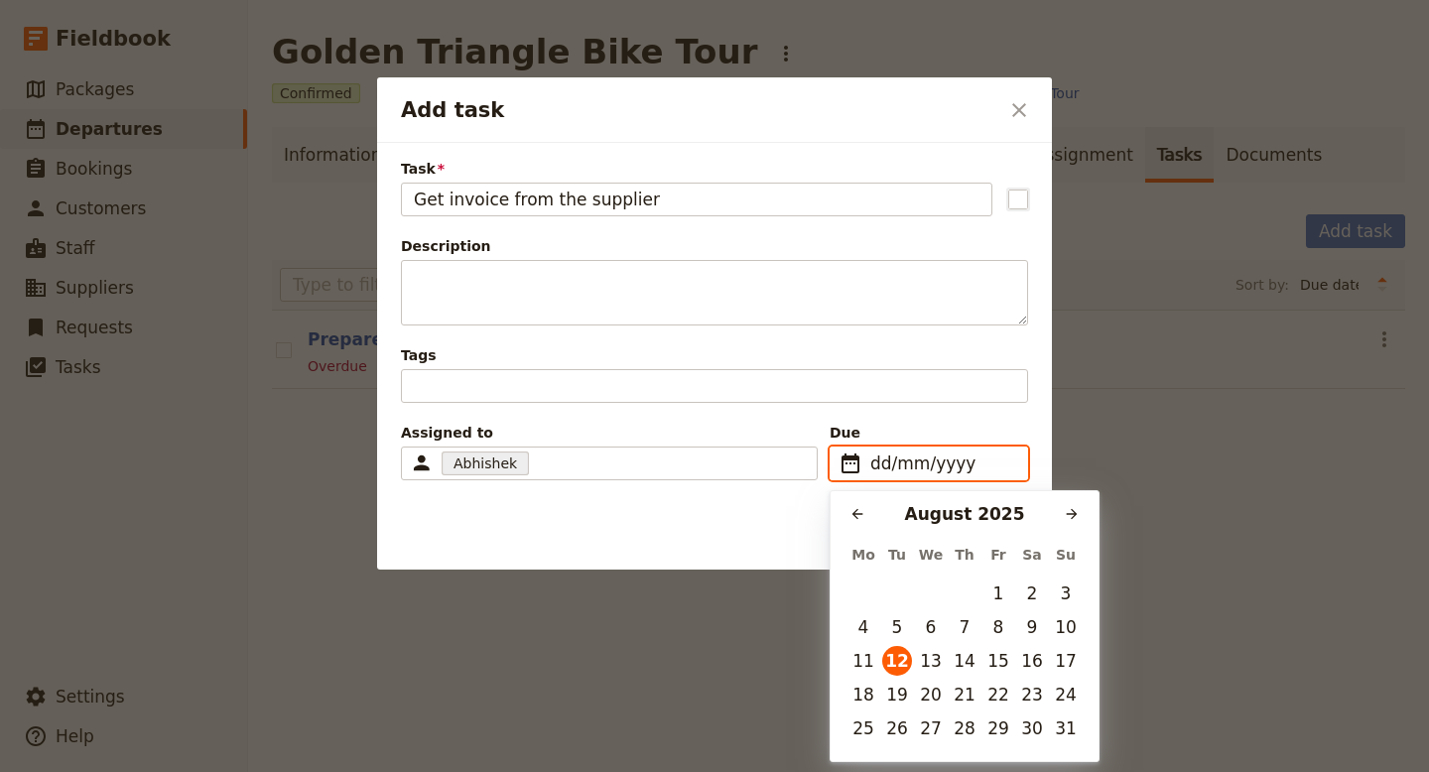
click at [915, 459] on input "dd/mm/yyyy" at bounding box center [942, 464] width 145 height 24
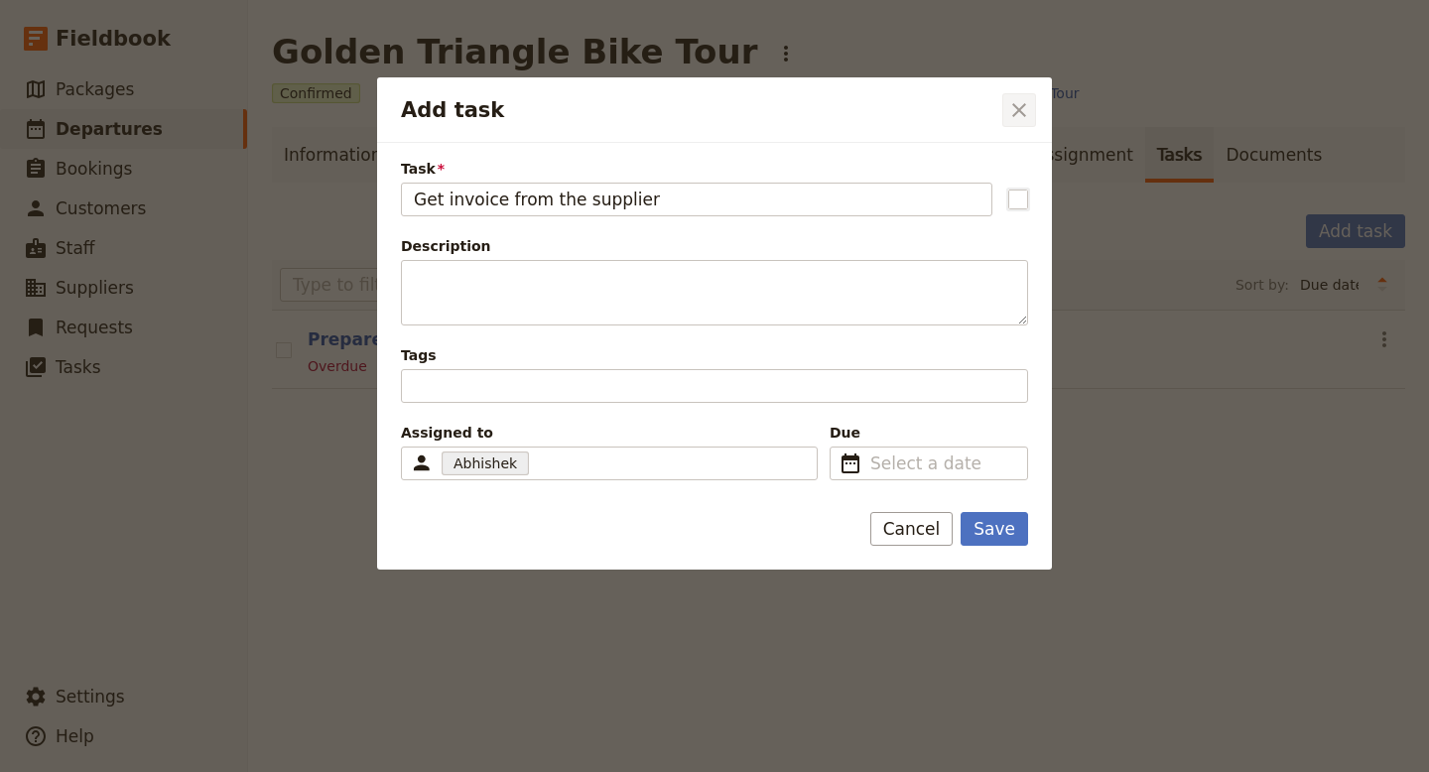
click at [1015, 112] on icon "Close dialog" at bounding box center [1019, 110] width 14 height 14
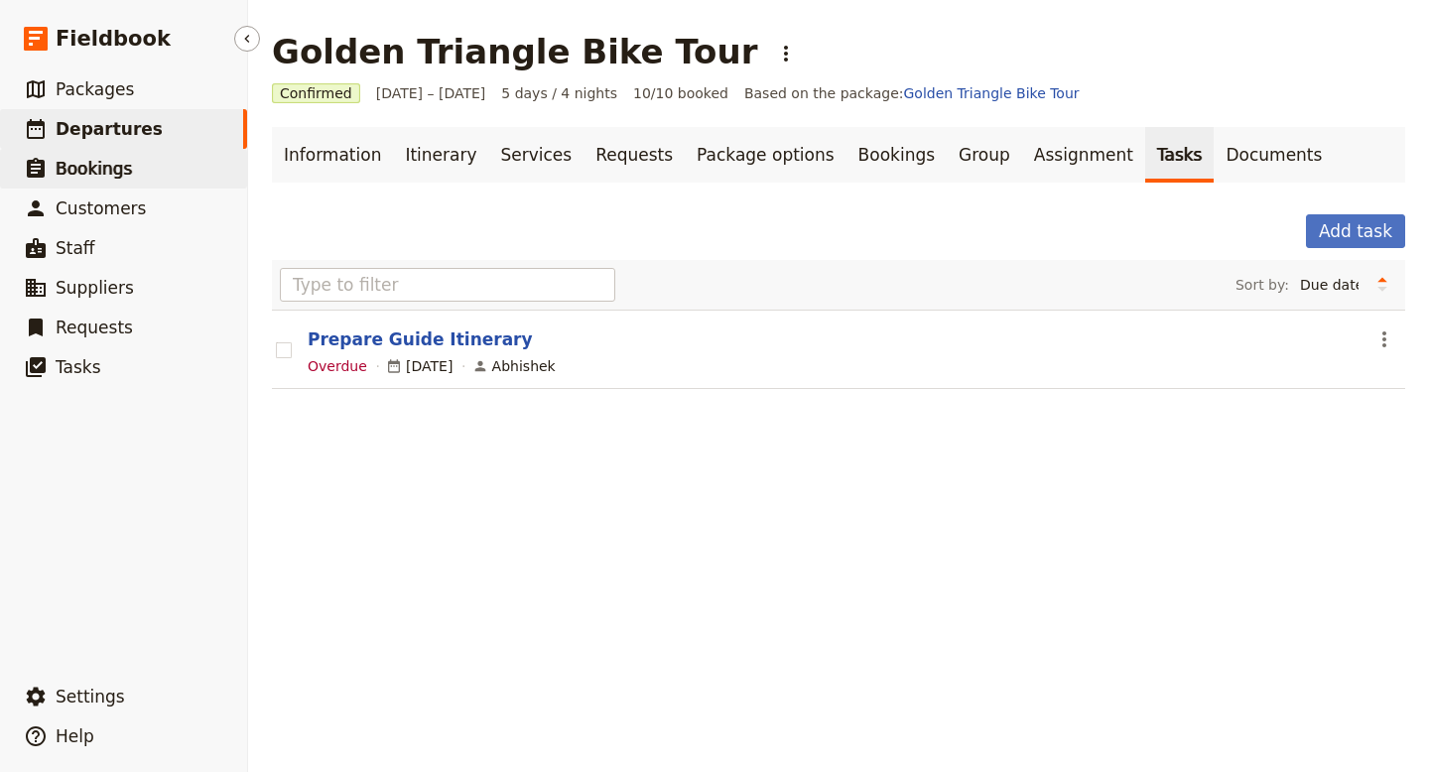
click at [68, 174] on span "Bookings" at bounding box center [94, 169] width 76 height 20
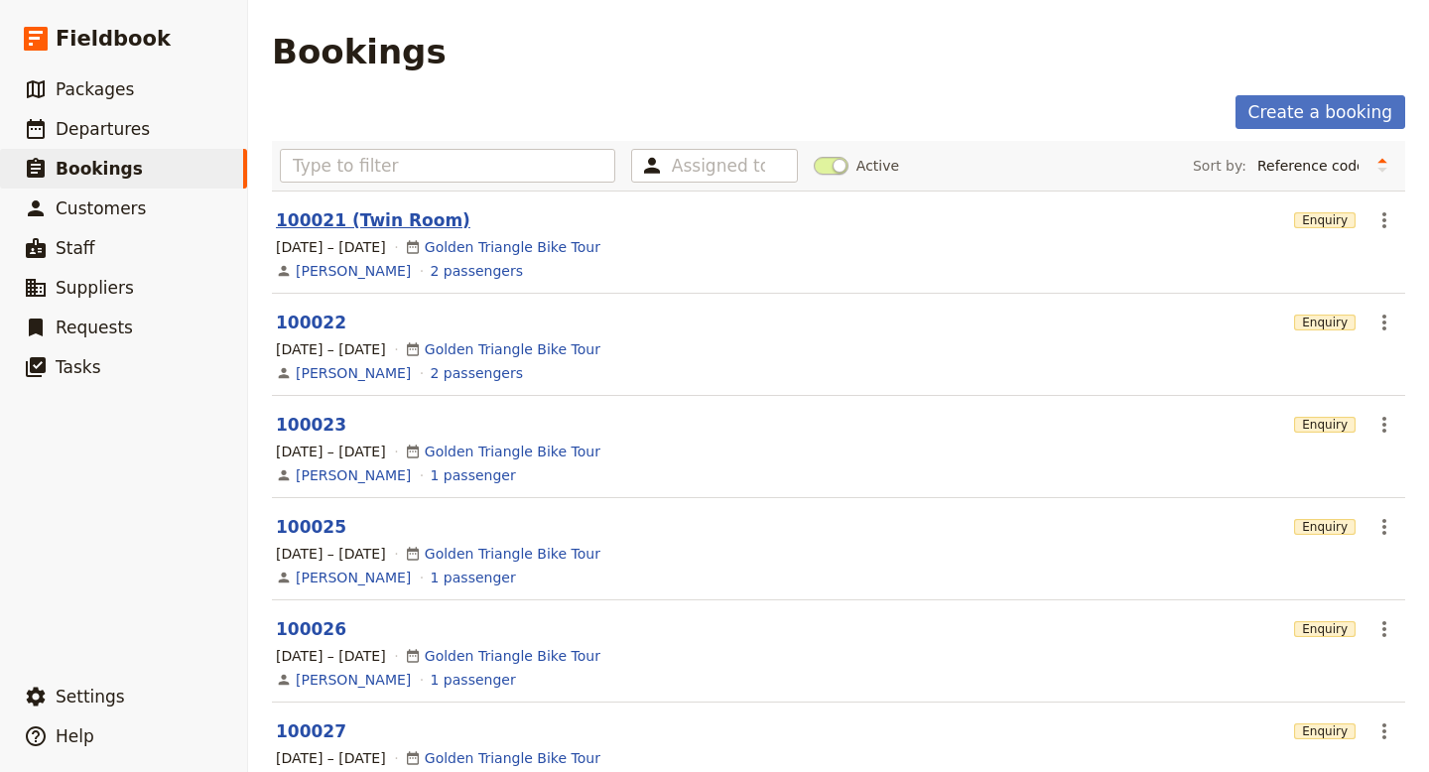
click at [408, 218] on link "100021 (Twin Room)" at bounding box center [373, 220] width 195 height 20
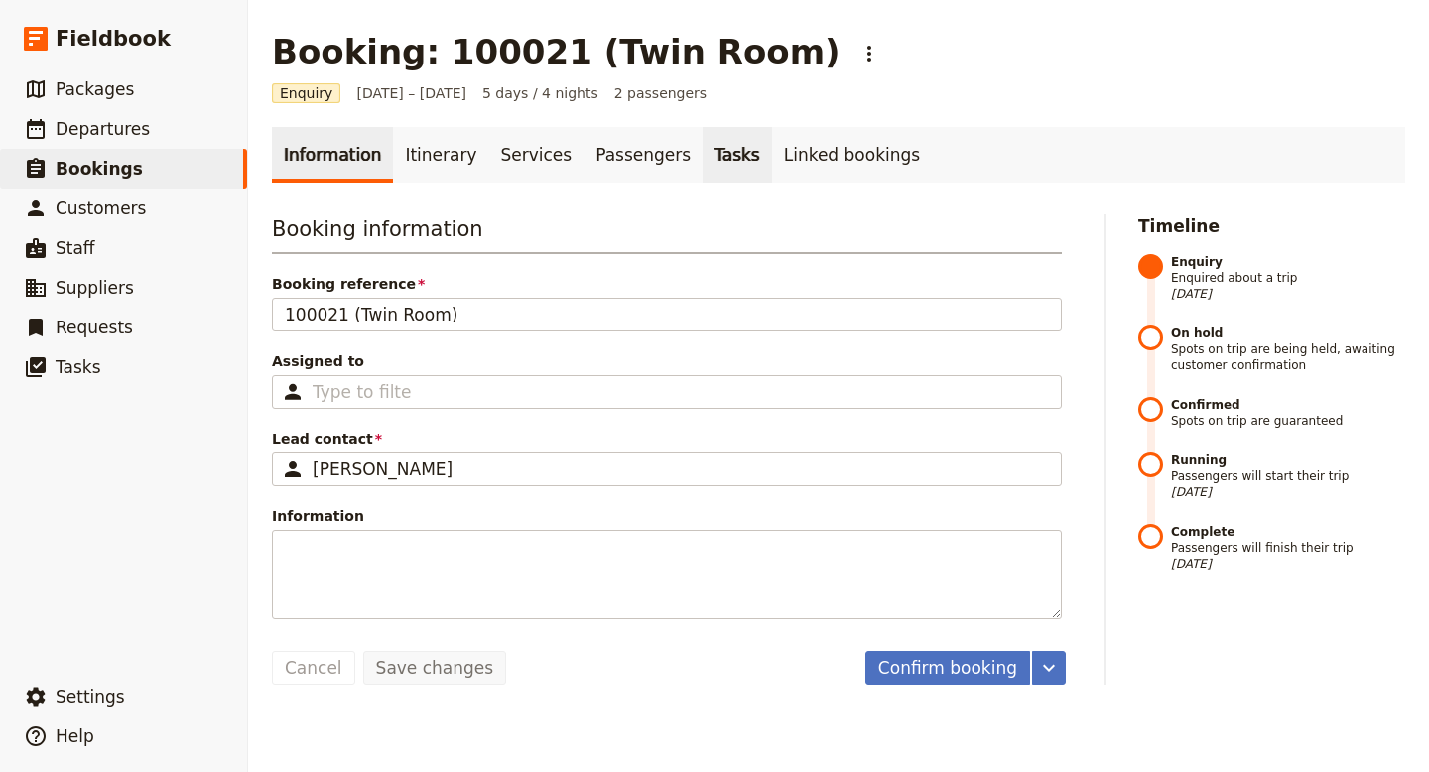
click at [708, 158] on link "Tasks" at bounding box center [737, 155] width 69 height 56
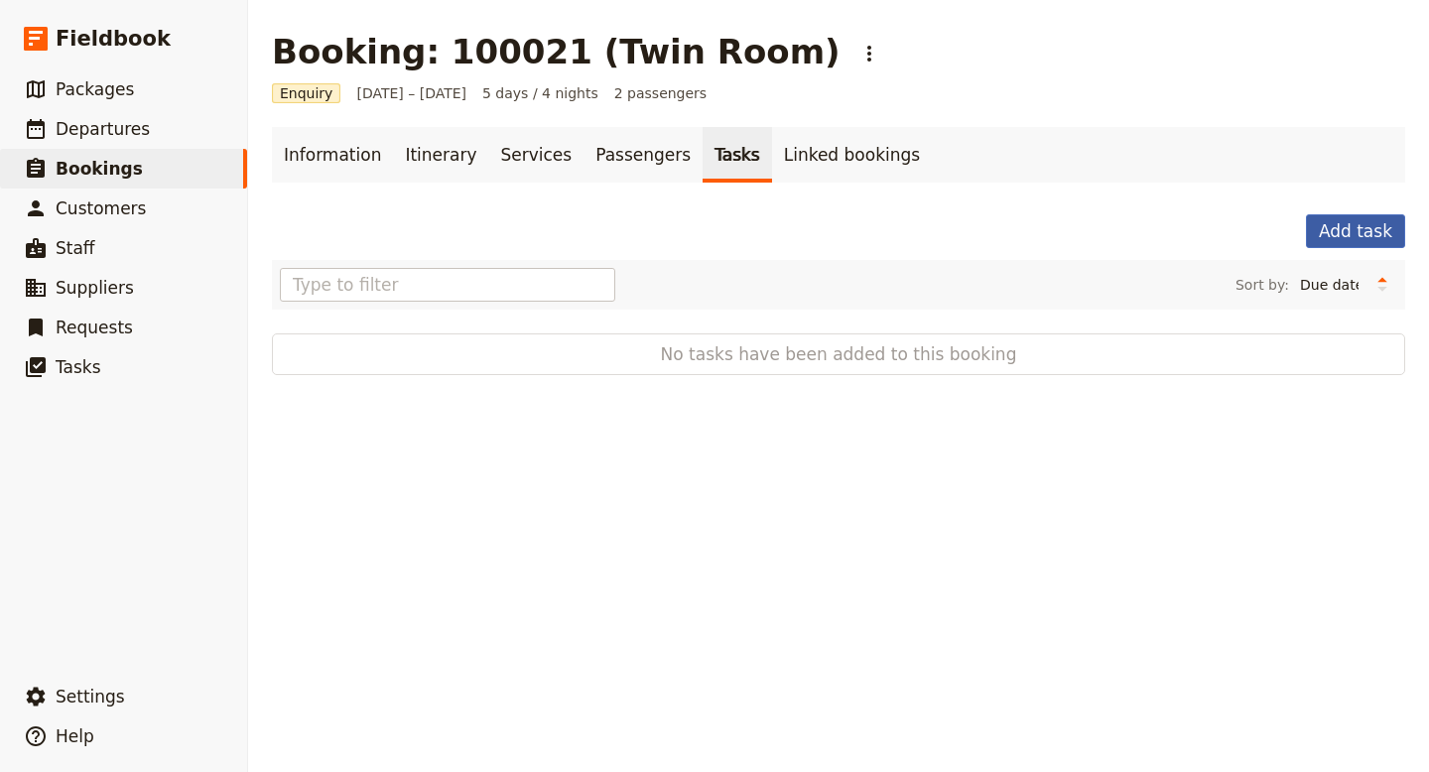
click at [1345, 228] on button "Add task" at bounding box center [1355, 231] width 99 height 34
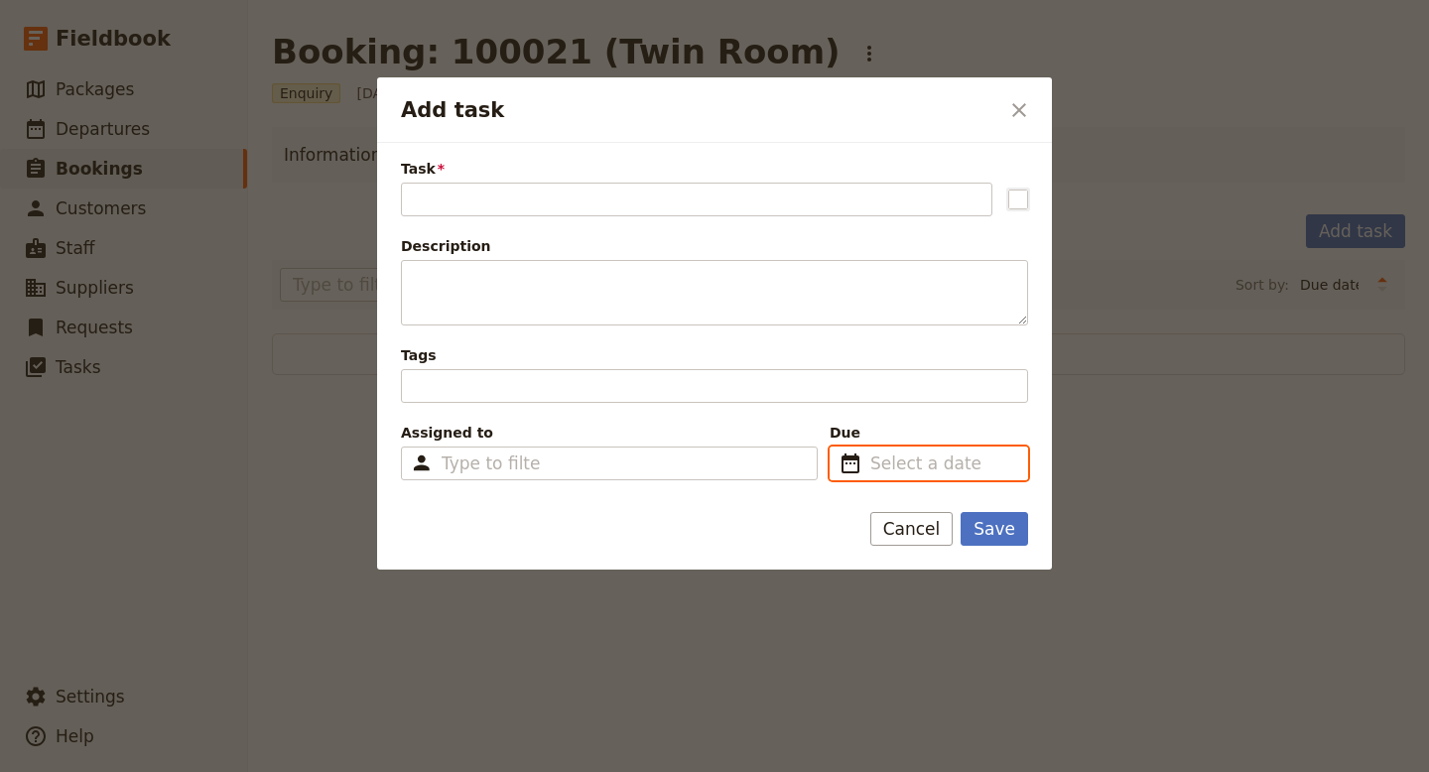
type input "dd/mm/yyyy"
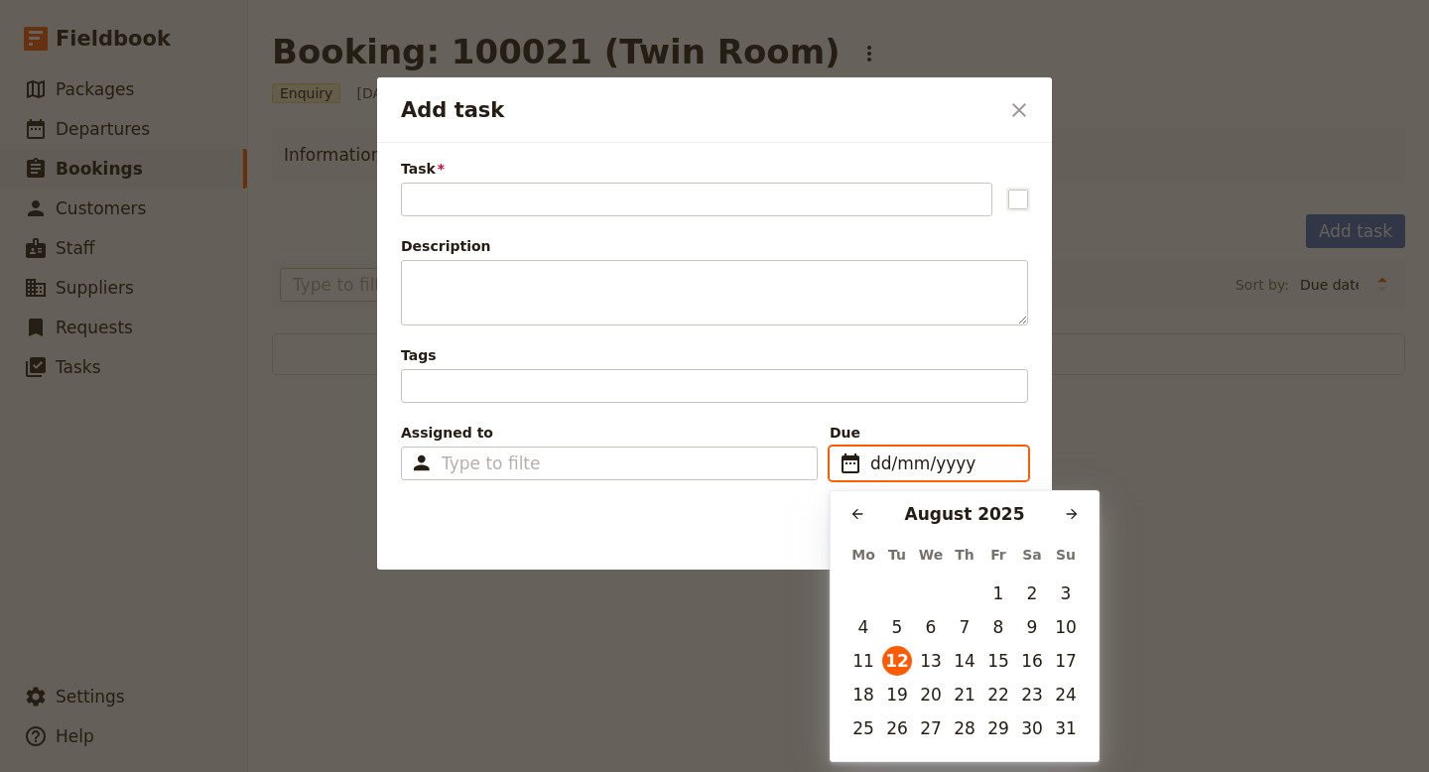
click at [939, 459] on input "dd/mm/yyyy" at bounding box center [942, 464] width 145 height 24
click at [938, 459] on input "dd/mm/yyyy" at bounding box center [942, 464] width 145 height 24
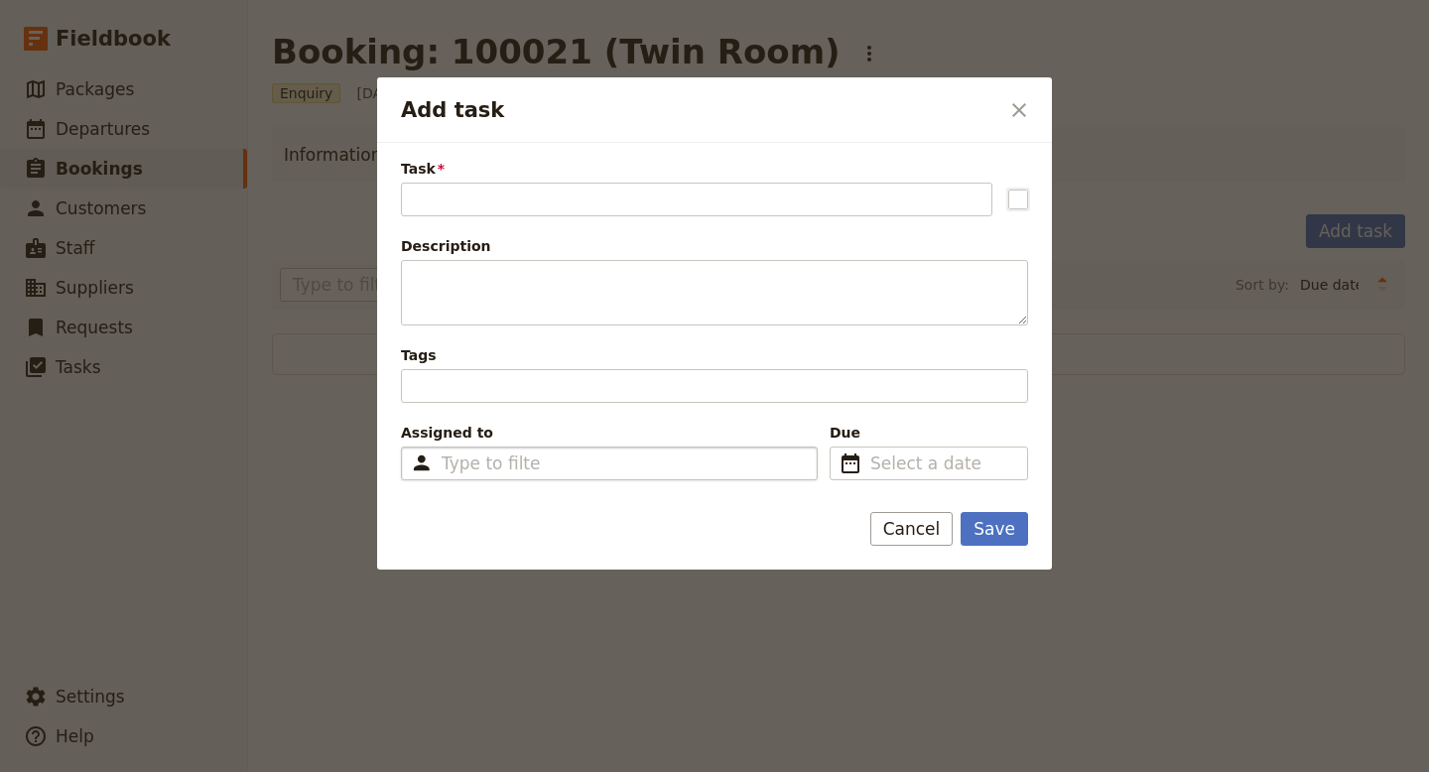
click at [674, 467] on div "Type to filter" at bounding box center [609, 464] width 417 height 34
click at [541, 467] on input "Assigned to Type to filter" at bounding box center [491, 464] width 99 height 24
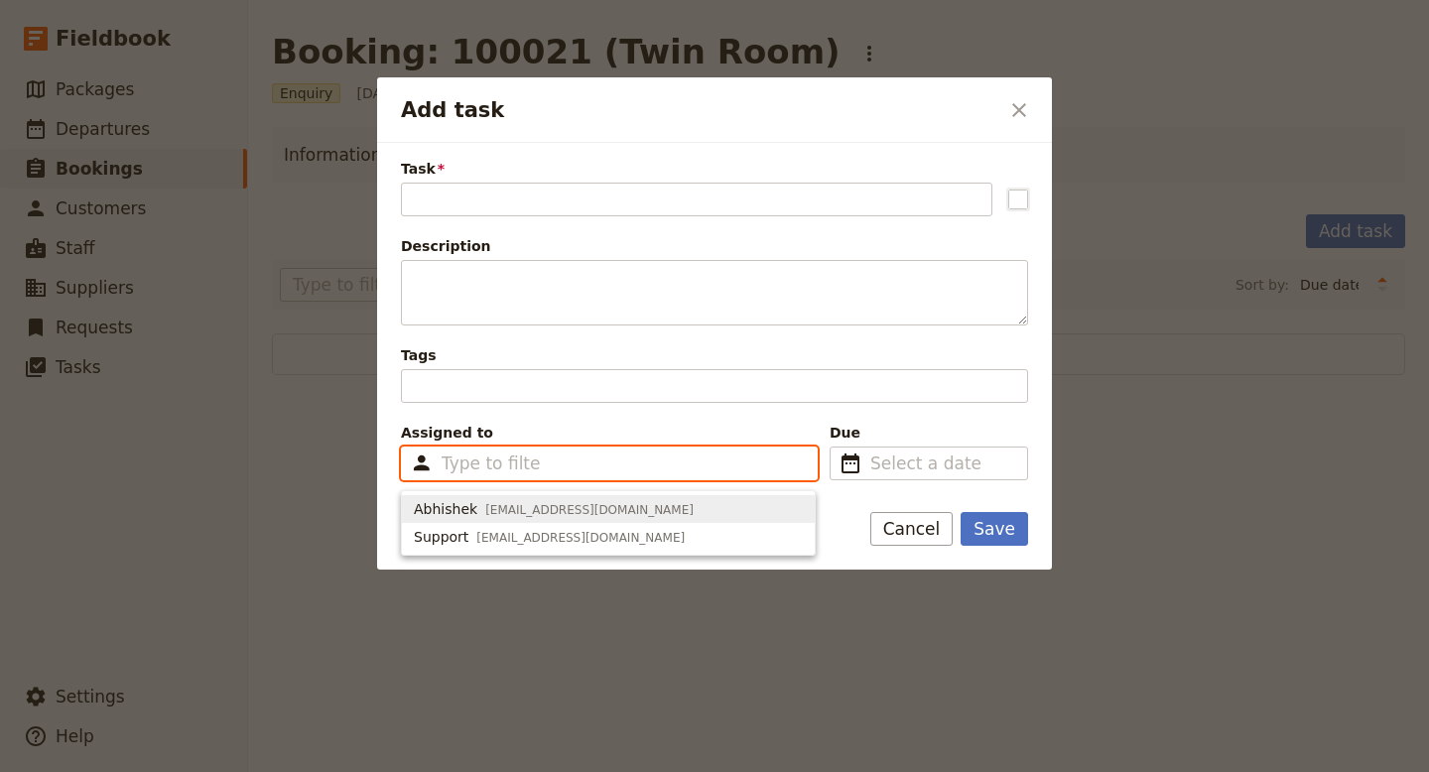
click at [629, 506] on span "abhishek@artofbicycletrips.com" at bounding box center [589, 510] width 208 height 16
type input "67c0aeb4633bd44861a59feb"
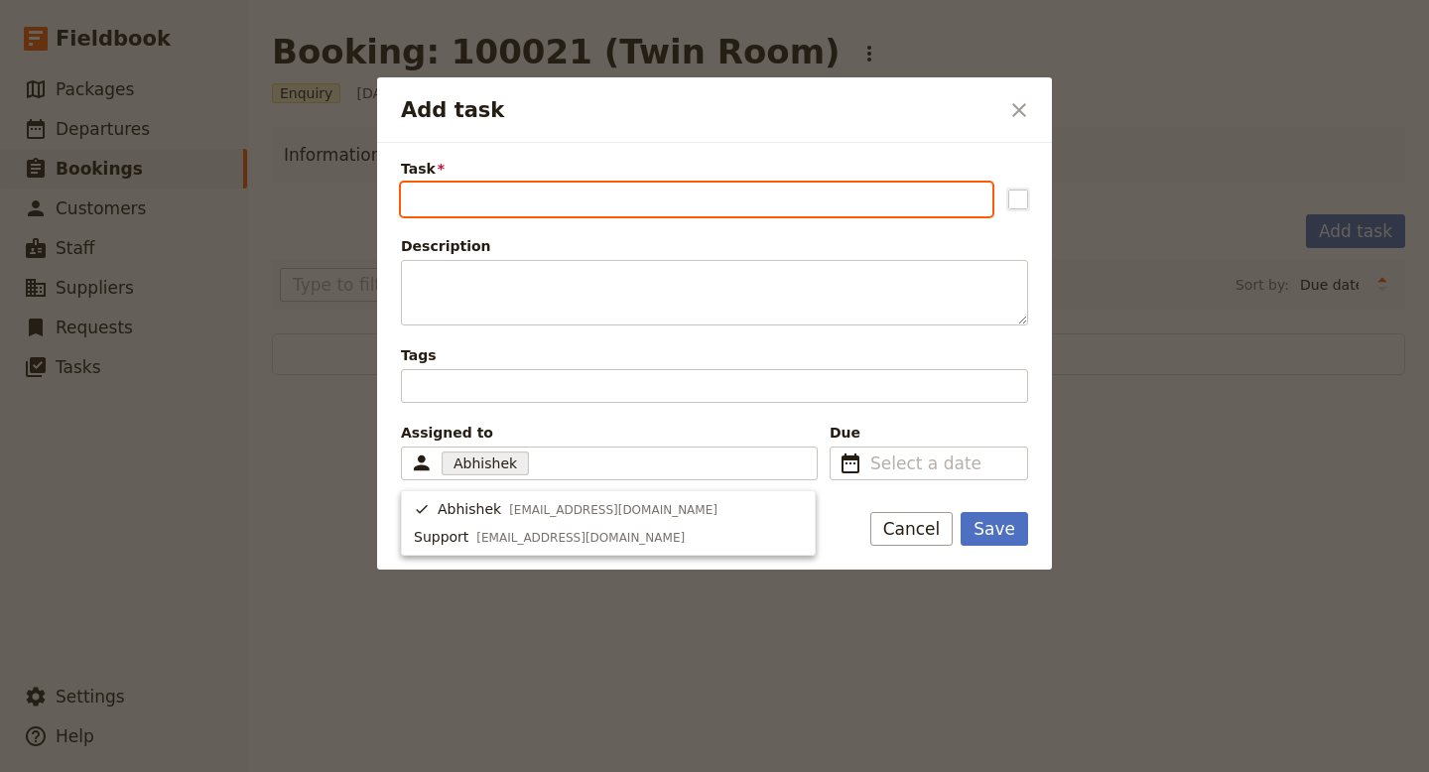
click at [593, 193] on input "Task" at bounding box center [697, 200] width 592 height 34
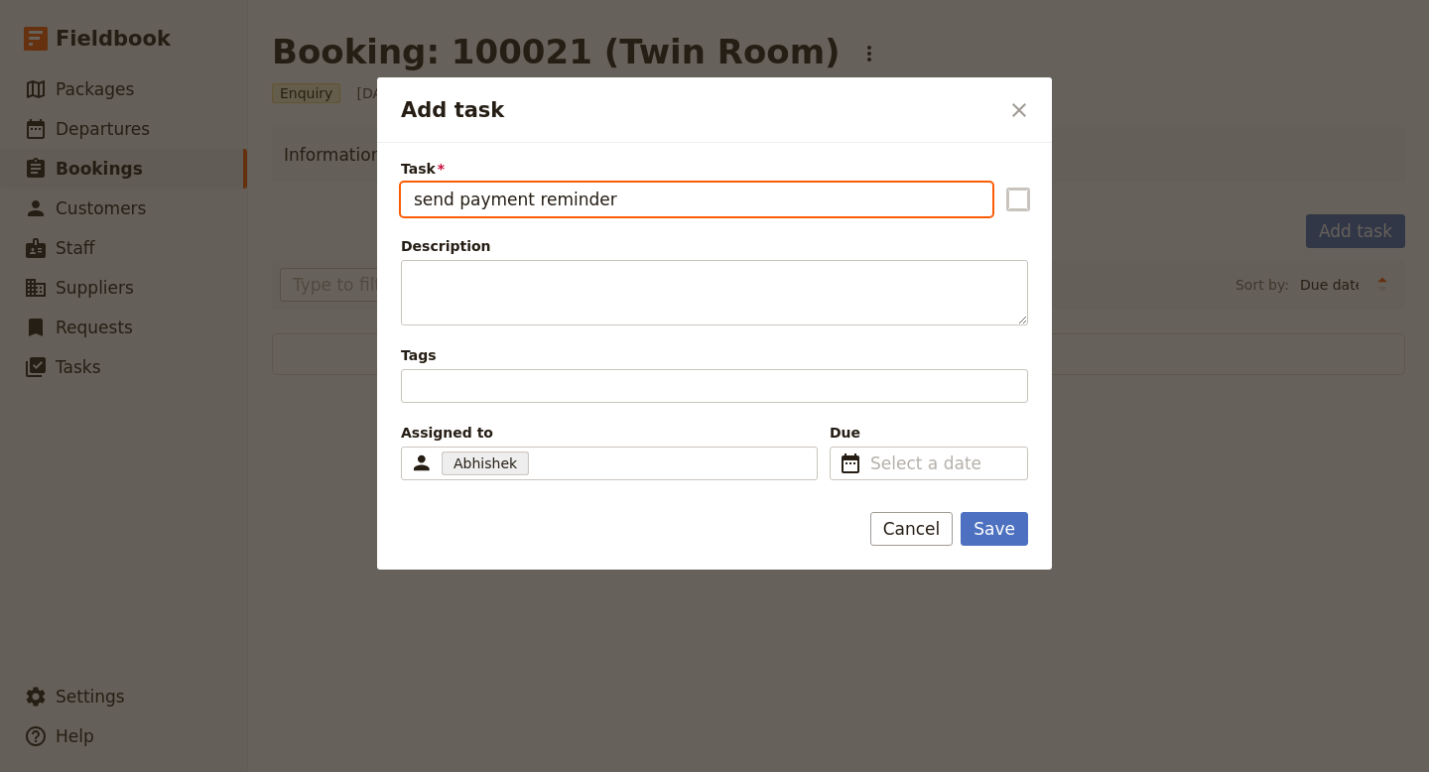
type input "send payment reminder"
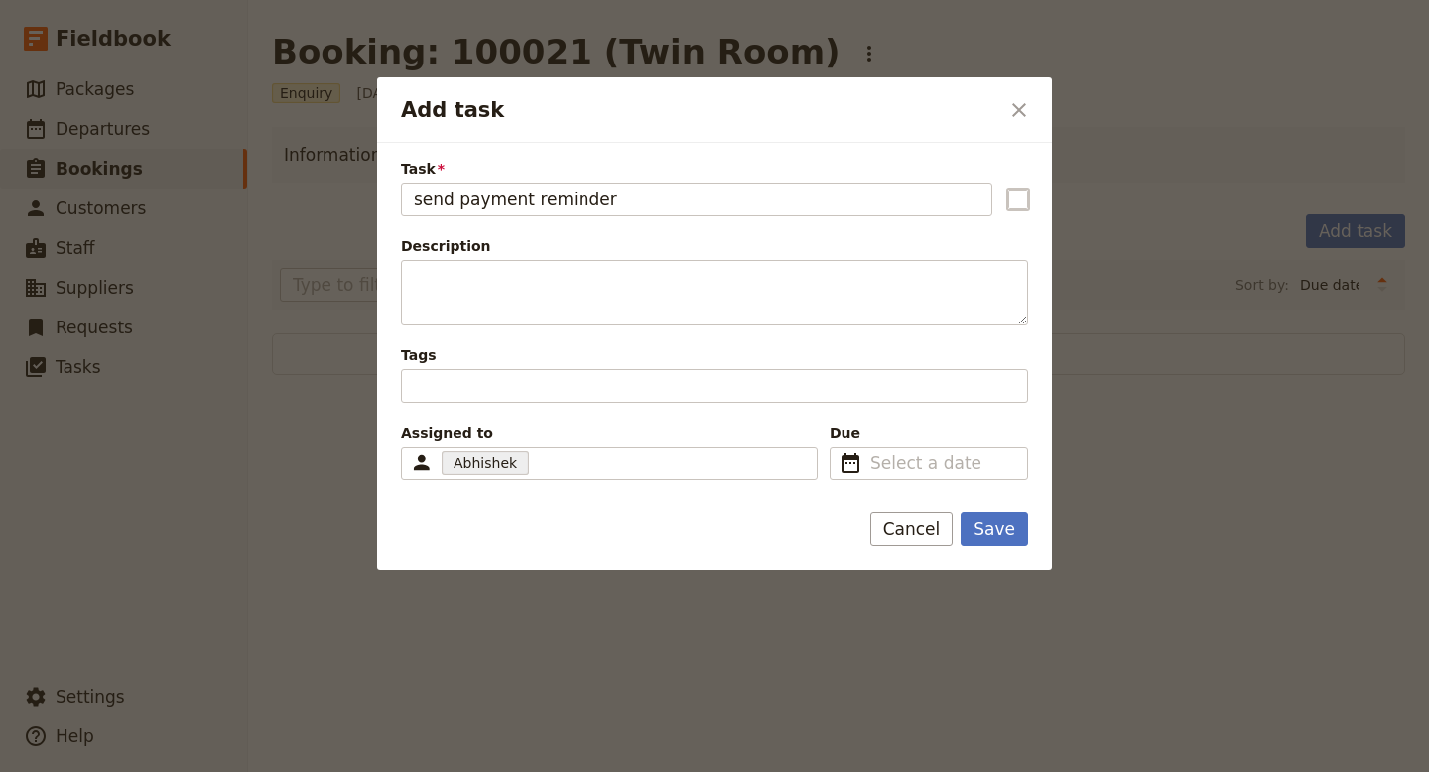
click at [1023, 202] on rect "Add task" at bounding box center [1018, 199] width 19 height 19
click at [1008, 188] on input "Add task" at bounding box center [1007, 187] width 1 height 1
click at [1023, 202] on rect "Add task" at bounding box center [1018, 199] width 19 height 19
click at [1008, 188] on input "Add task" at bounding box center [1007, 187] width 1 height 1
click at [1023, 203] on rect "Add task" at bounding box center [1018, 199] width 19 height 19
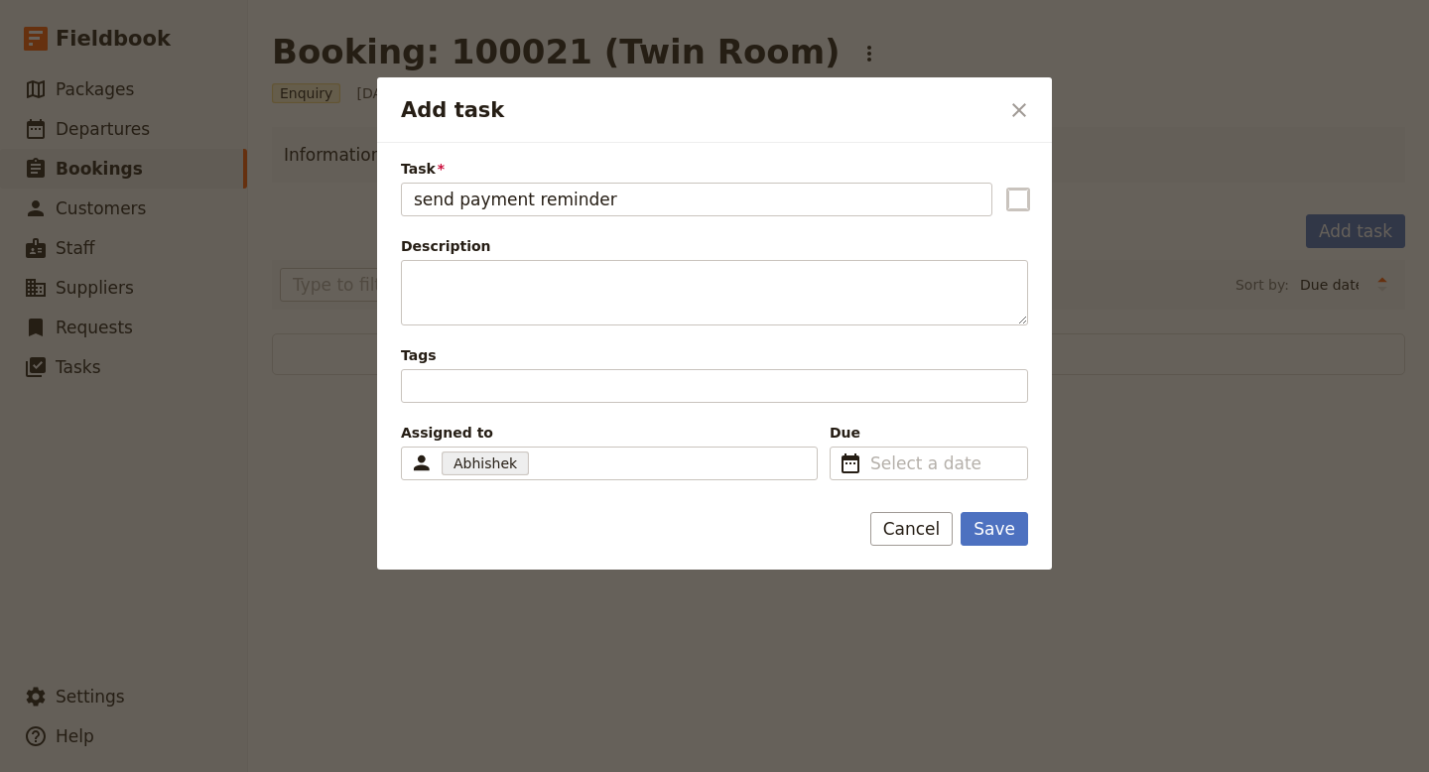
click at [1008, 188] on input "Add task" at bounding box center [1007, 187] width 1 height 1
checkbox input "true"
click at [908, 472] on input "dd/mm/yyyy" at bounding box center [942, 464] width 145 height 24
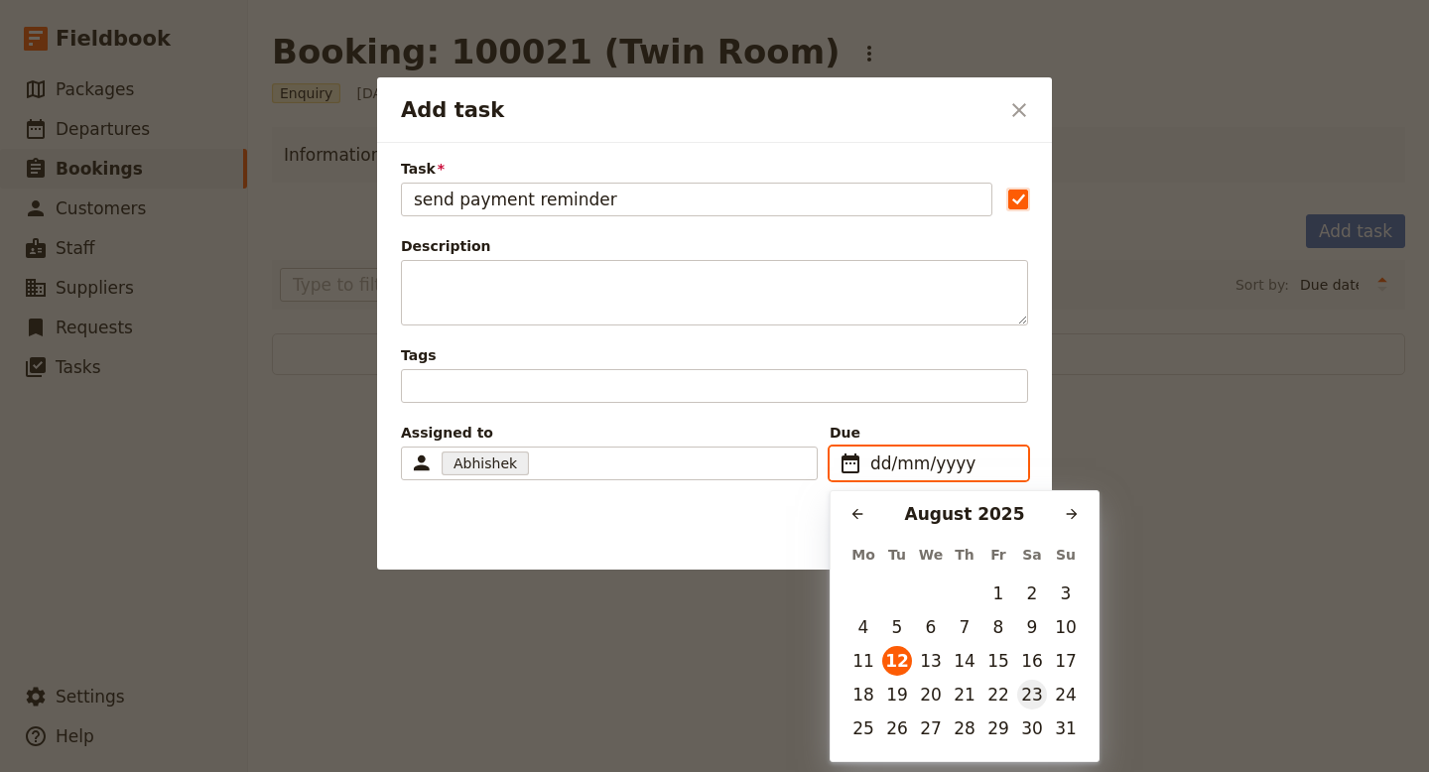
click at [1034, 703] on button "23" at bounding box center [1032, 695] width 30 height 30
type input "23/08/2025"
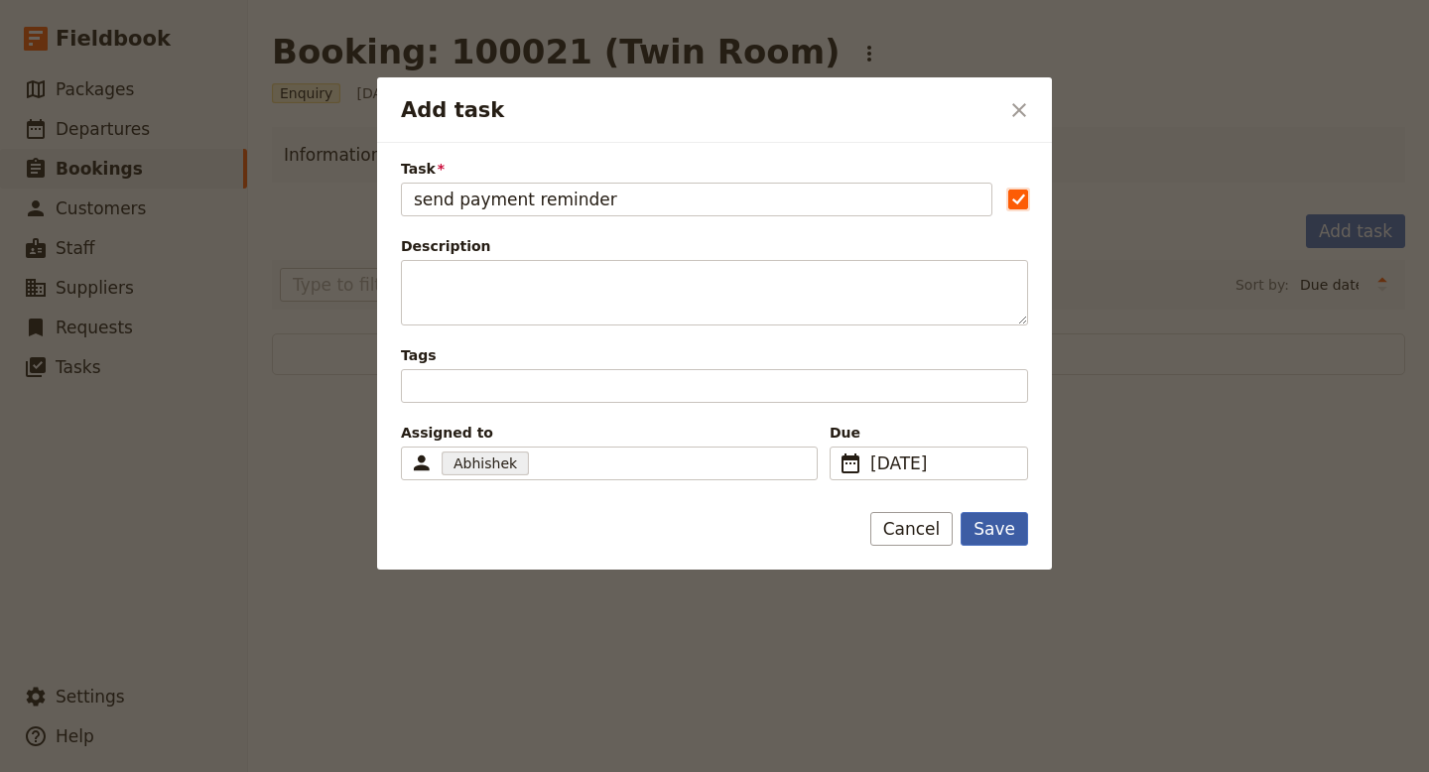
click at [1009, 525] on button "Save" at bounding box center [994, 529] width 67 height 34
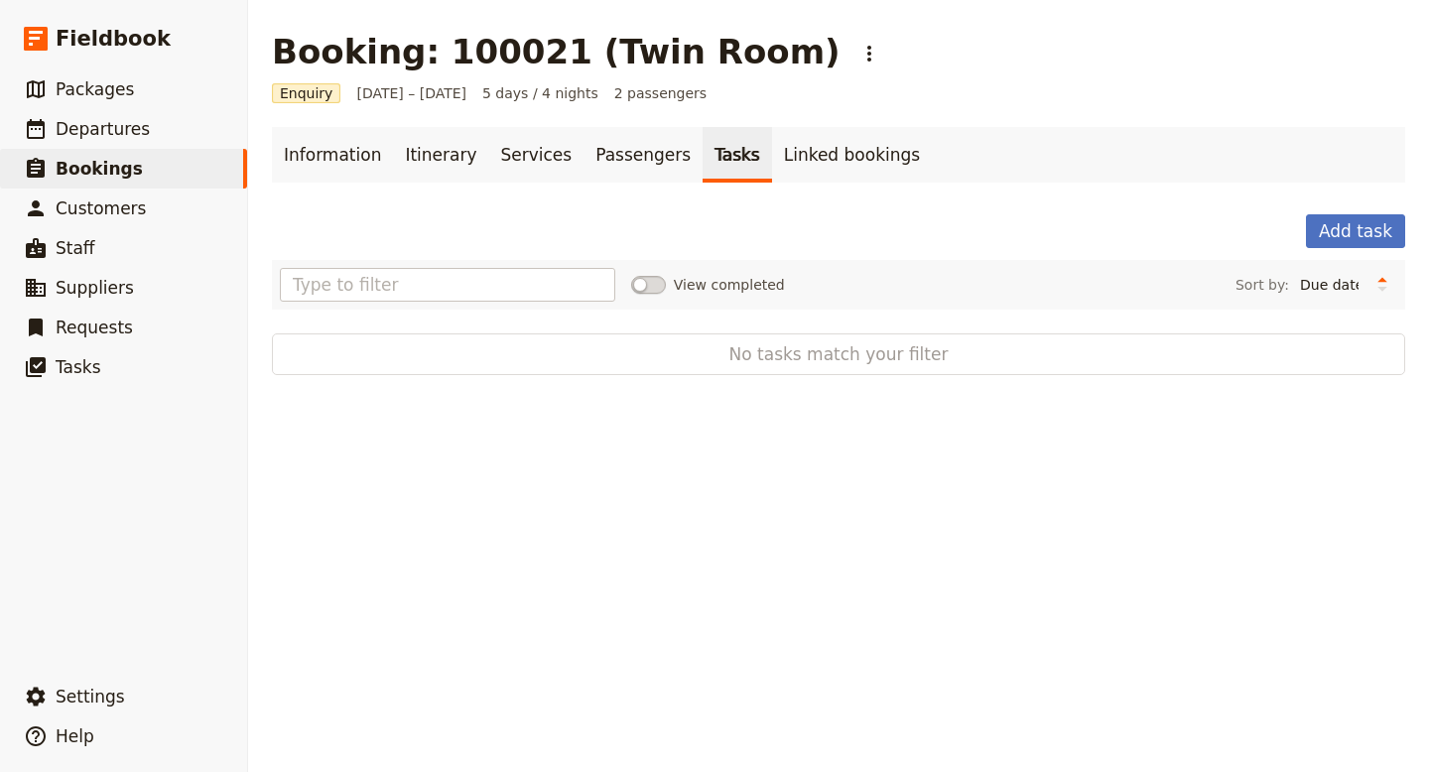
click at [663, 287] on span at bounding box center [648, 285] width 35 height 18
click at [631, 275] on input "View completed" at bounding box center [631, 275] width 0 height 0
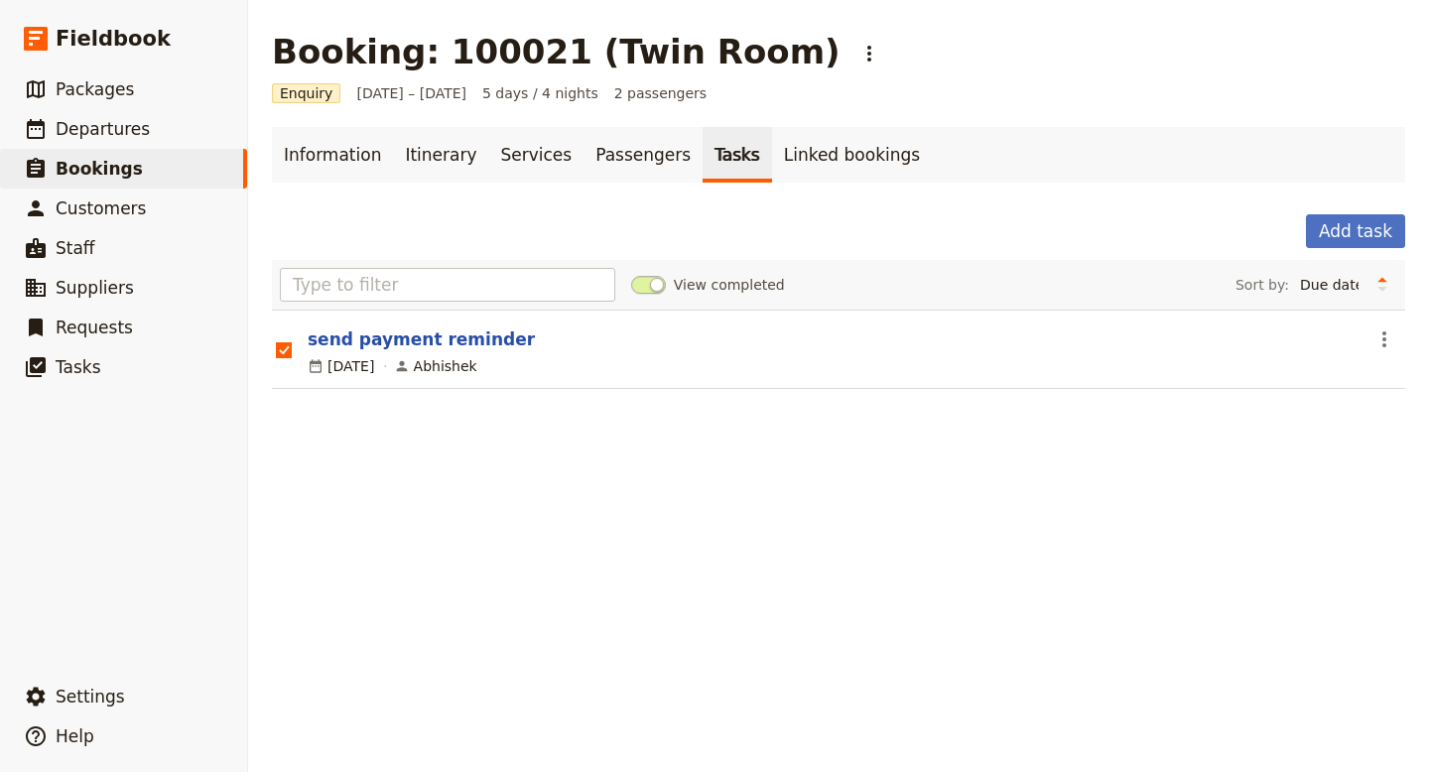
click at [278, 353] on rect at bounding box center [283, 349] width 15 height 15
click at [276, 340] on input "checkbox" at bounding box center [275, 339] width 1 height 1
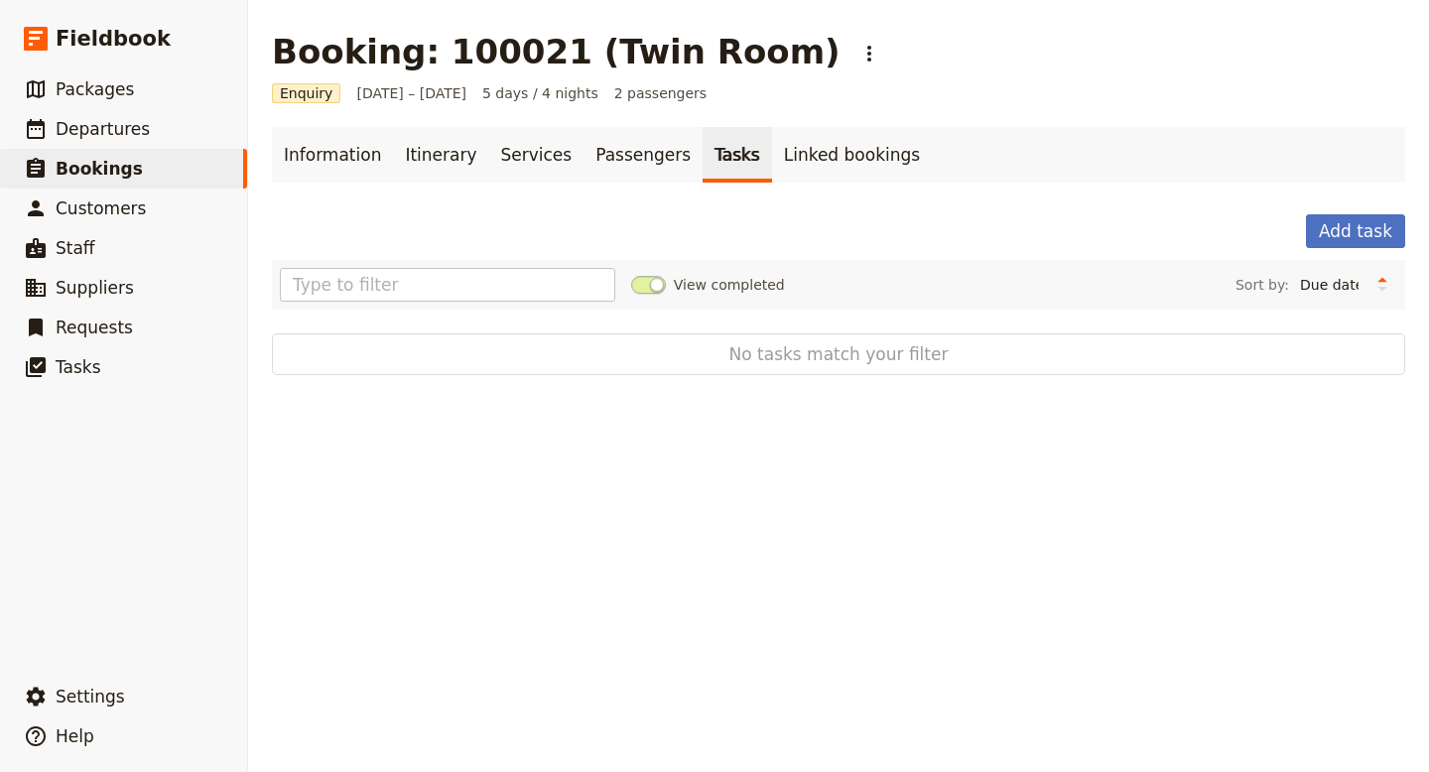
click at [643, 287] on span at bounding box center [648, 285] width 35 height 18
click at [631, 275] on input "View completed" at bounding box center [631, 275] width 0 height 0
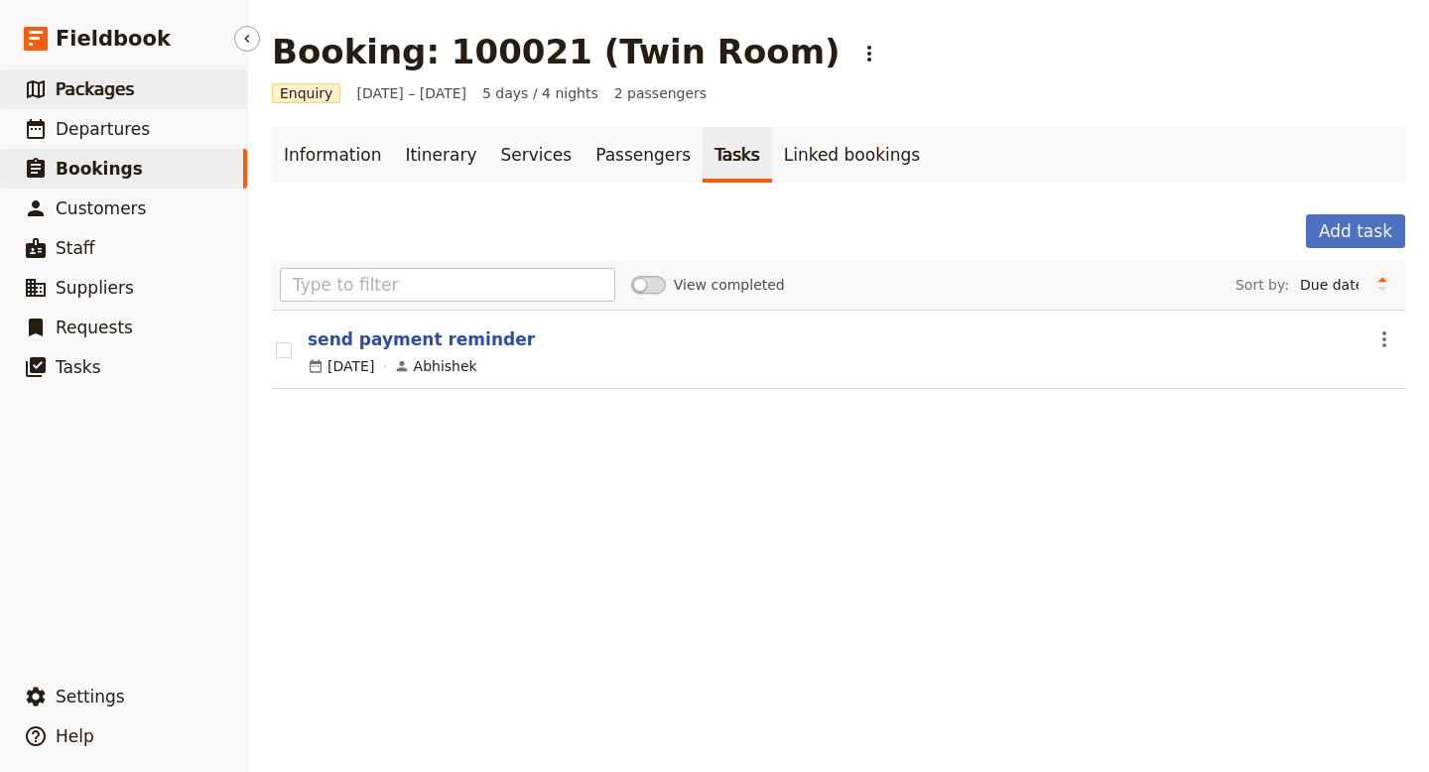
click at [108, 89] on span "Packages" at bounding box center [95, 89] width 78 height 20
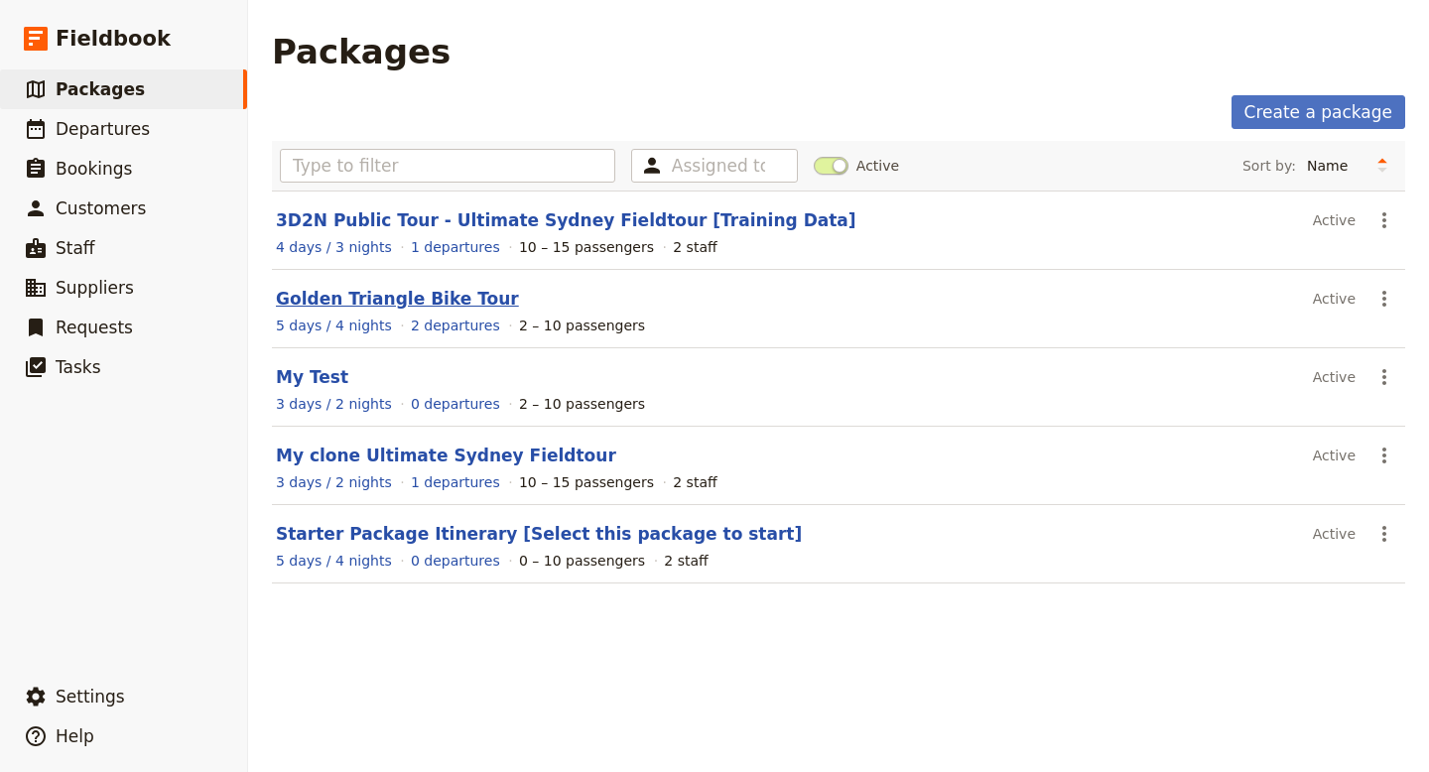
click at [416, 296] on link "Golden Triangle Bike Tour" at bounding box center [397, 299] width 243 height 20
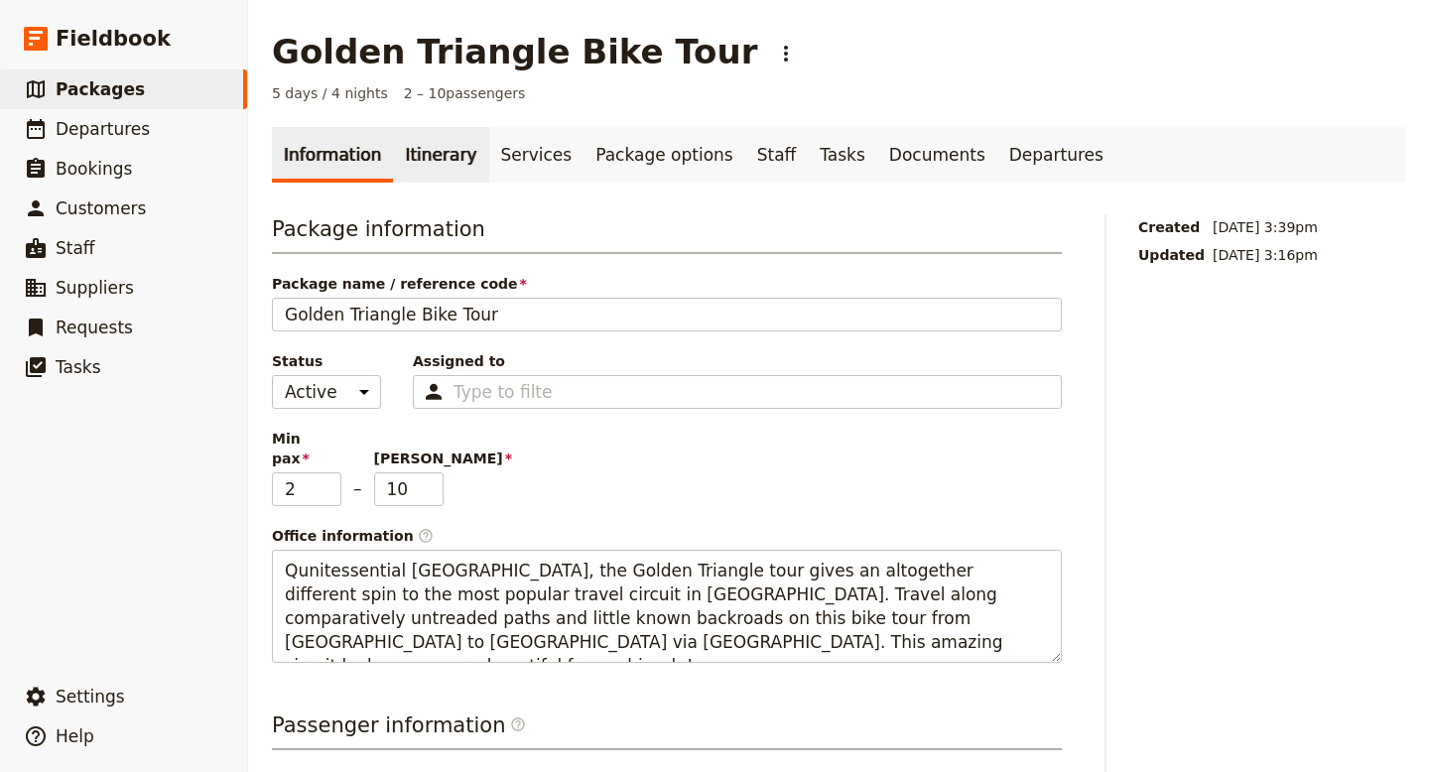
click at [432, 153] on link "Itinerary" at bounding box center [440, 155] width 95 height 56
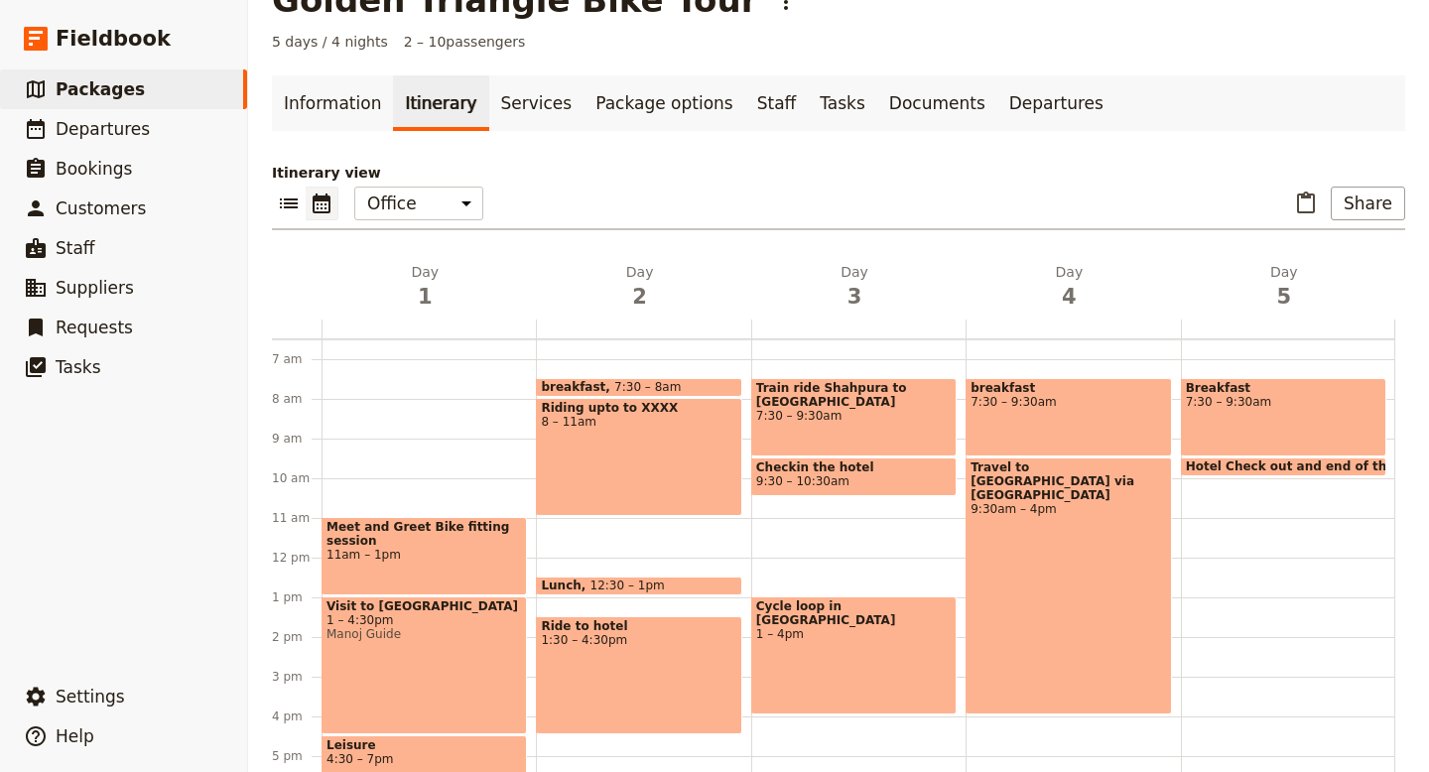
scroll to position [149, 0]
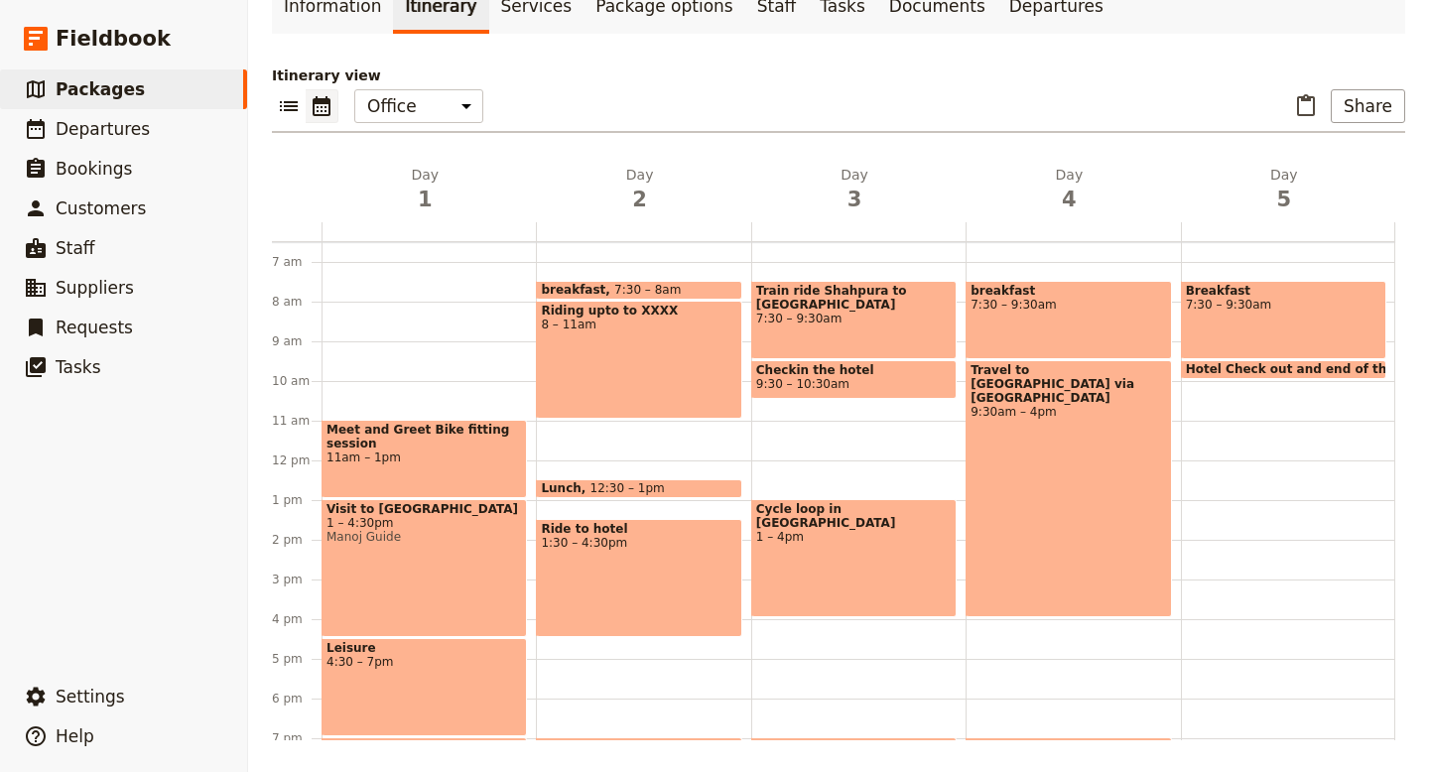
click at [635, 368] on div "Riding upto to XXXX 8 – 11am" at bounding box center [638, 360] width 205 height 118
select select "2"
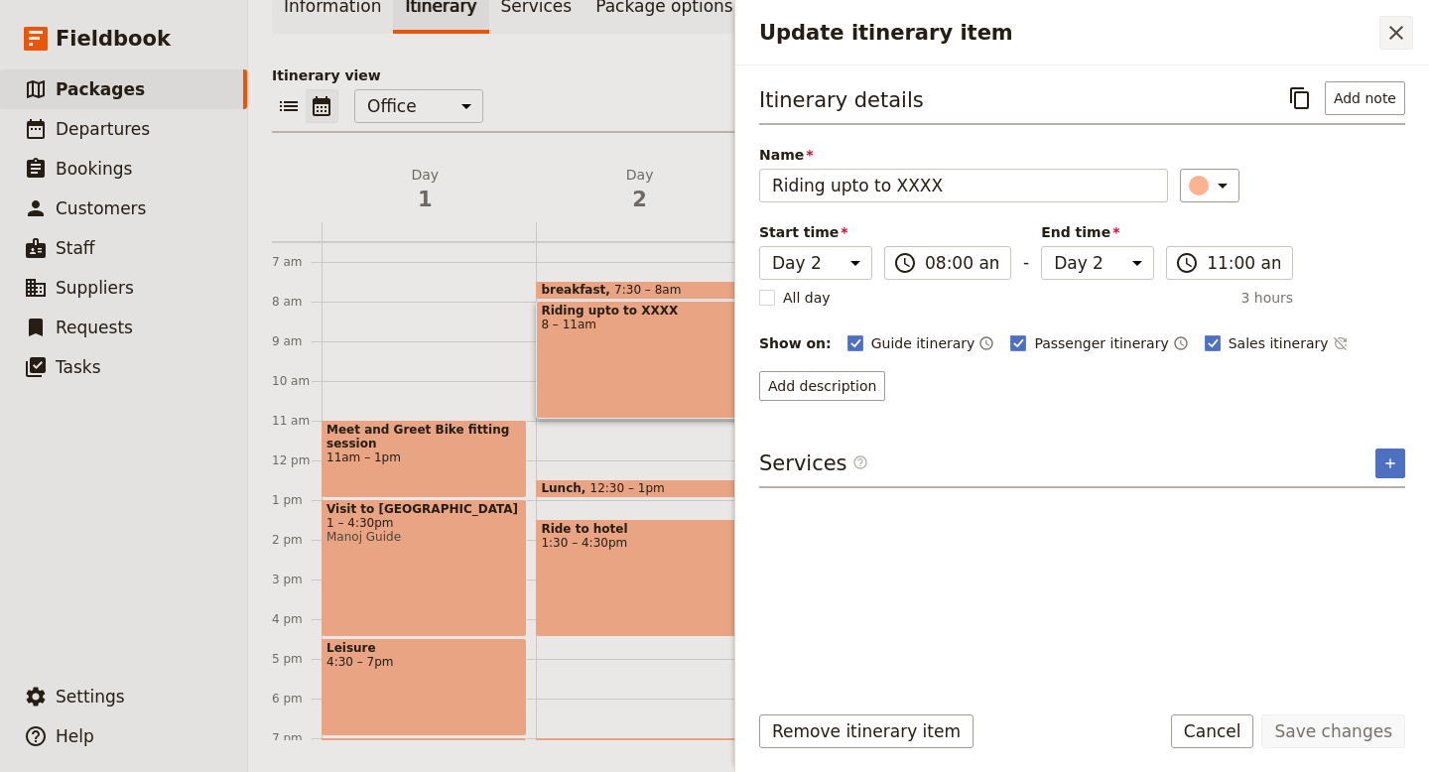
click at [1390, 26] on icon "Close drawer" at bounding box center [1397, 33] width 24 height 24
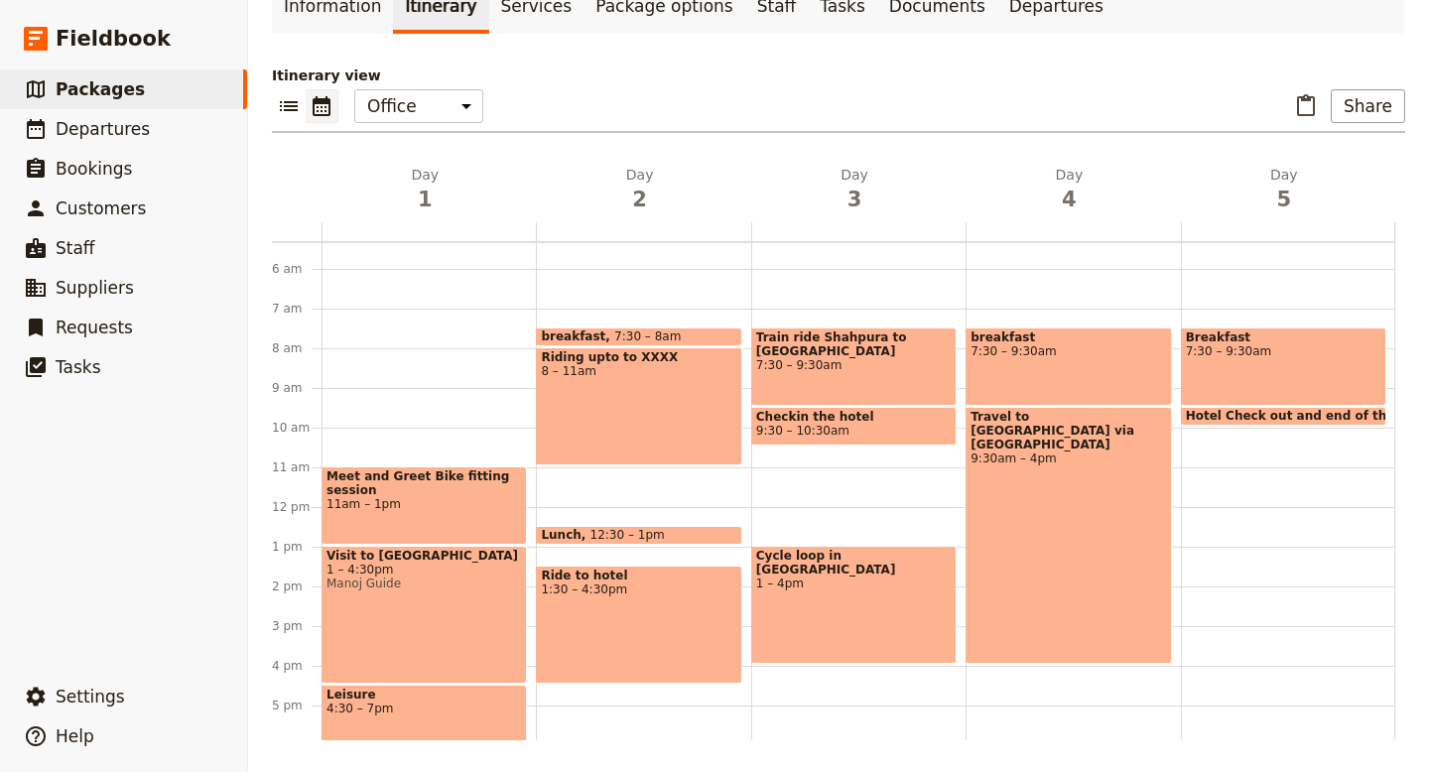
scroll to position [236, 0]
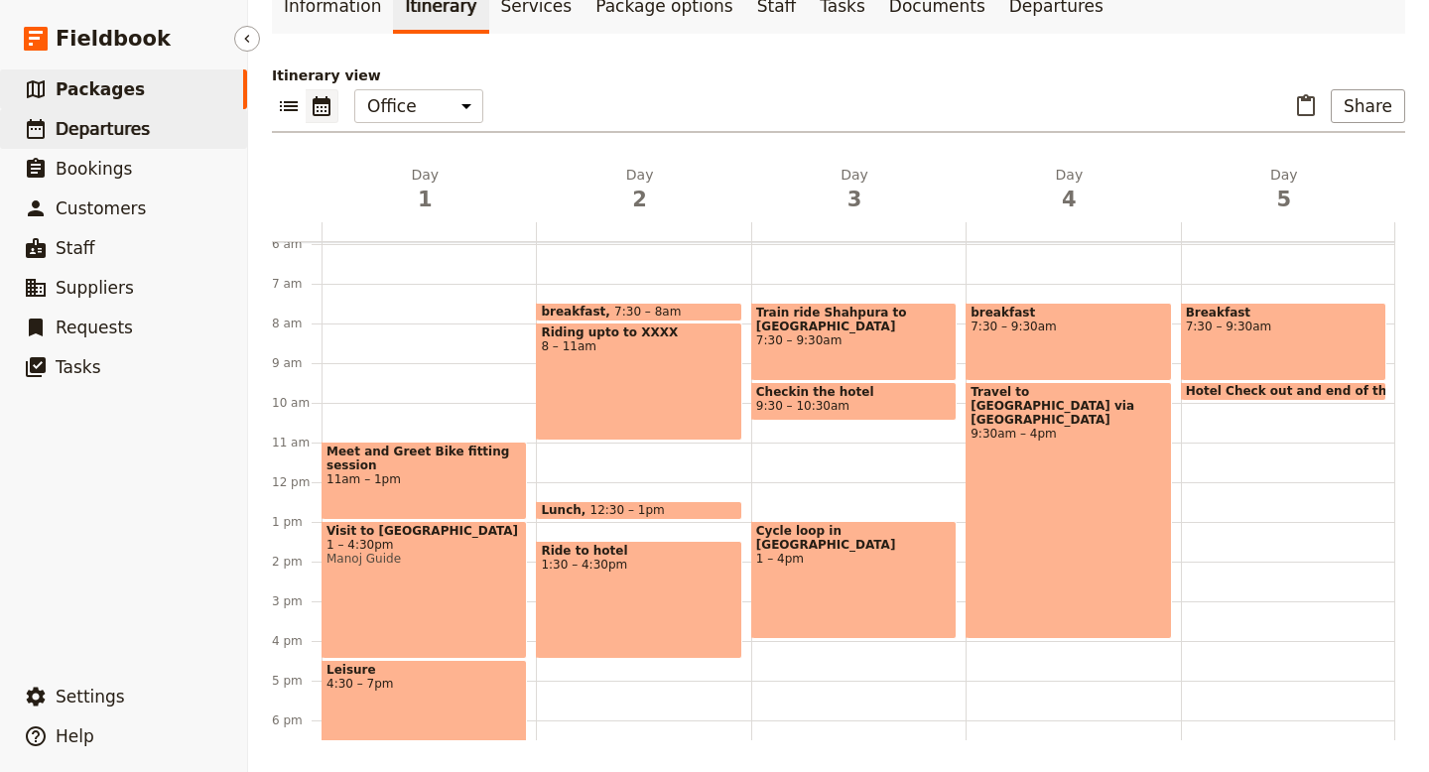
click at [70, 131] on span "Departures" at bounding box center [103, 129] width 94 height 20
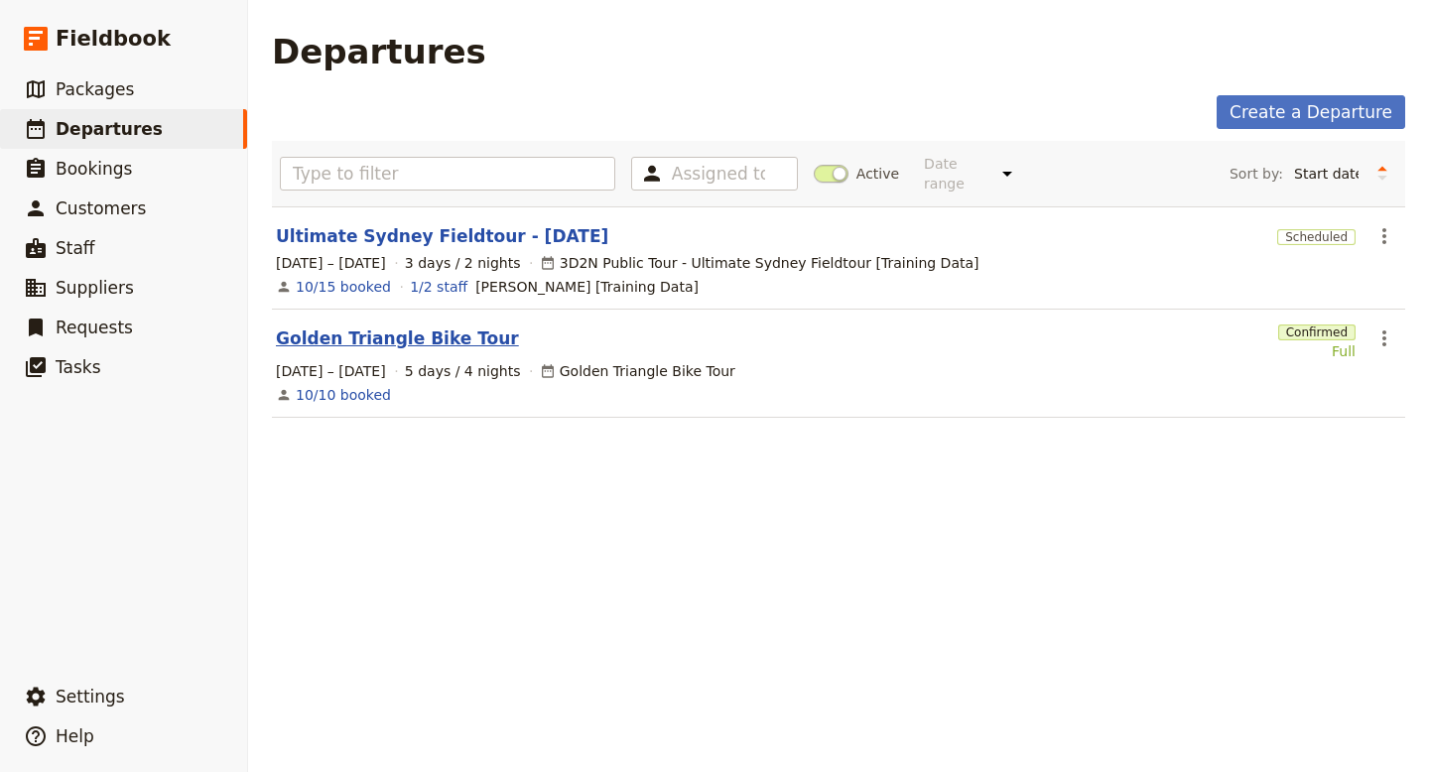
click at [419, 327] on link "Golden Triangle Bike Tour" at bounding box center [397, 339] width 243 height 24
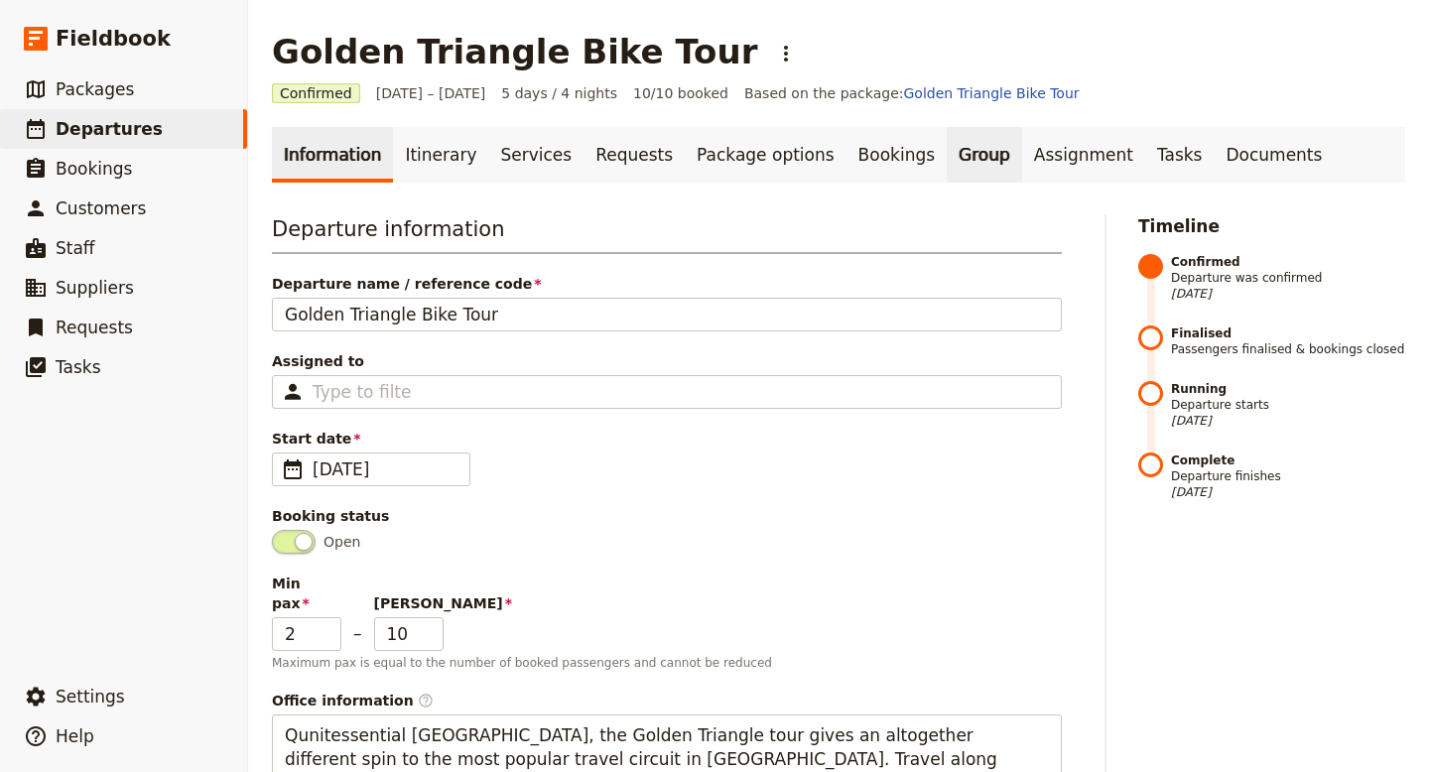
click at [947, 159] on link "Group" at bounding box center [984, 155] width 75 height 56
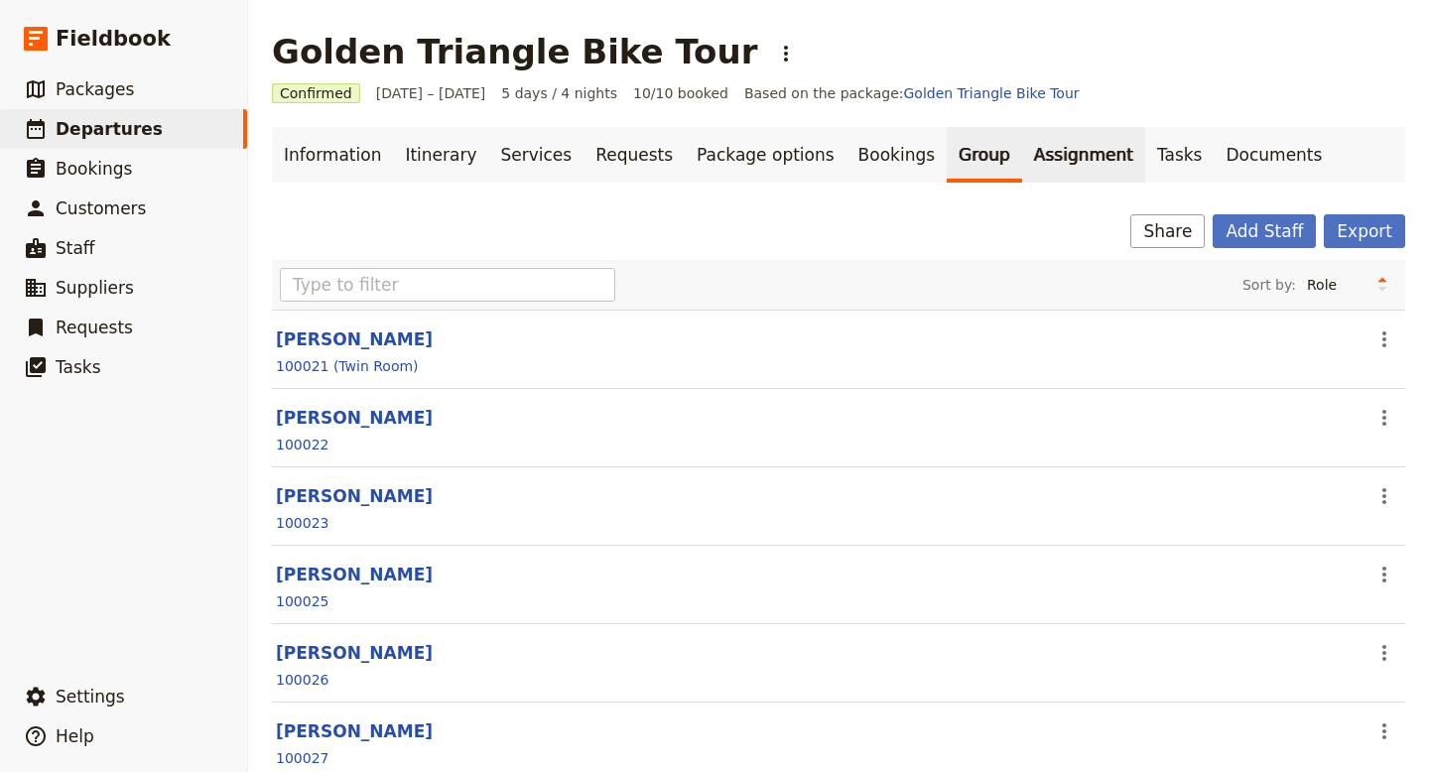
click at [1022, 166] on link "Assignment" at bounding box center [1083, 155] width 123 height 56
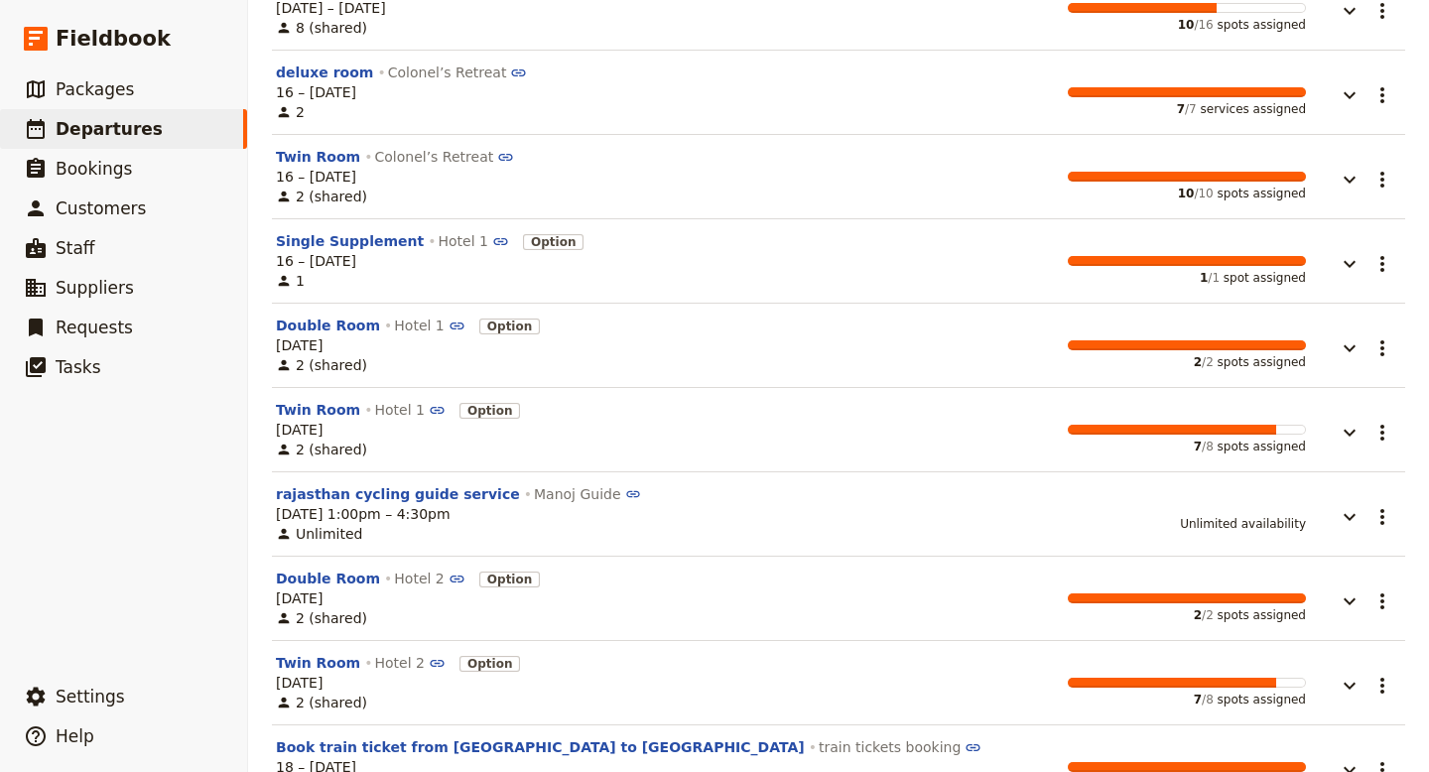
scroll to position [386, 0]
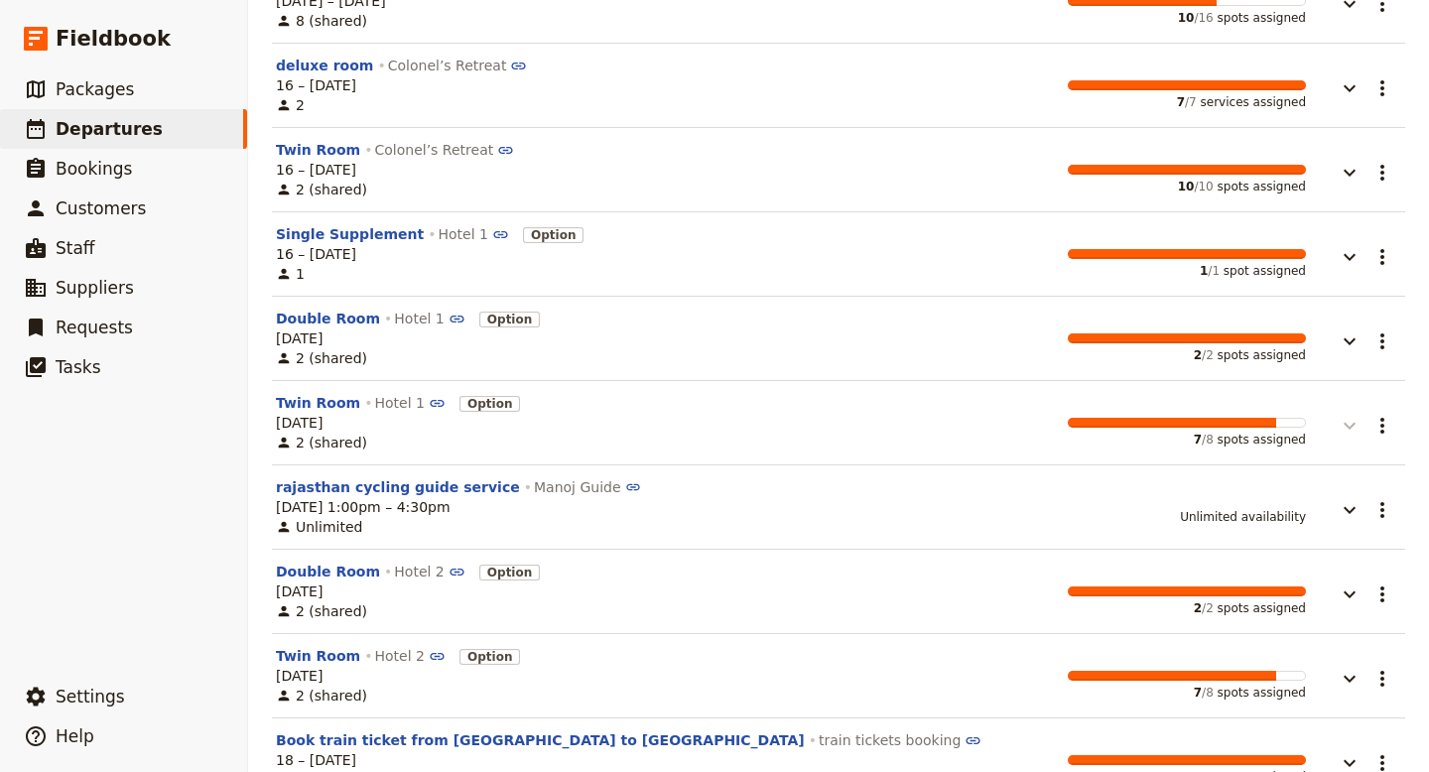
click at [1359, 427] on icon "button" at bounding box center [1350, 426] width 24 height 24
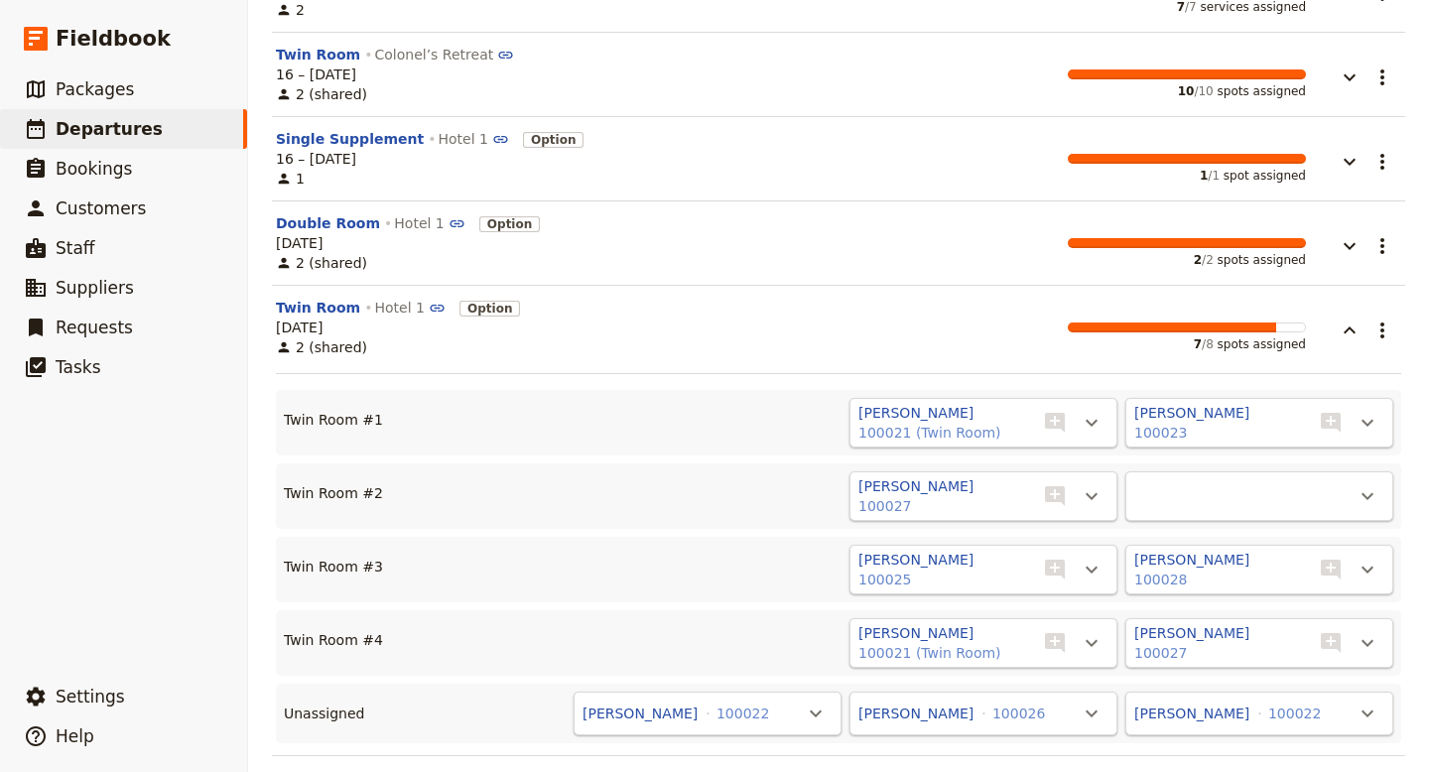
scroll to position [510, 0]
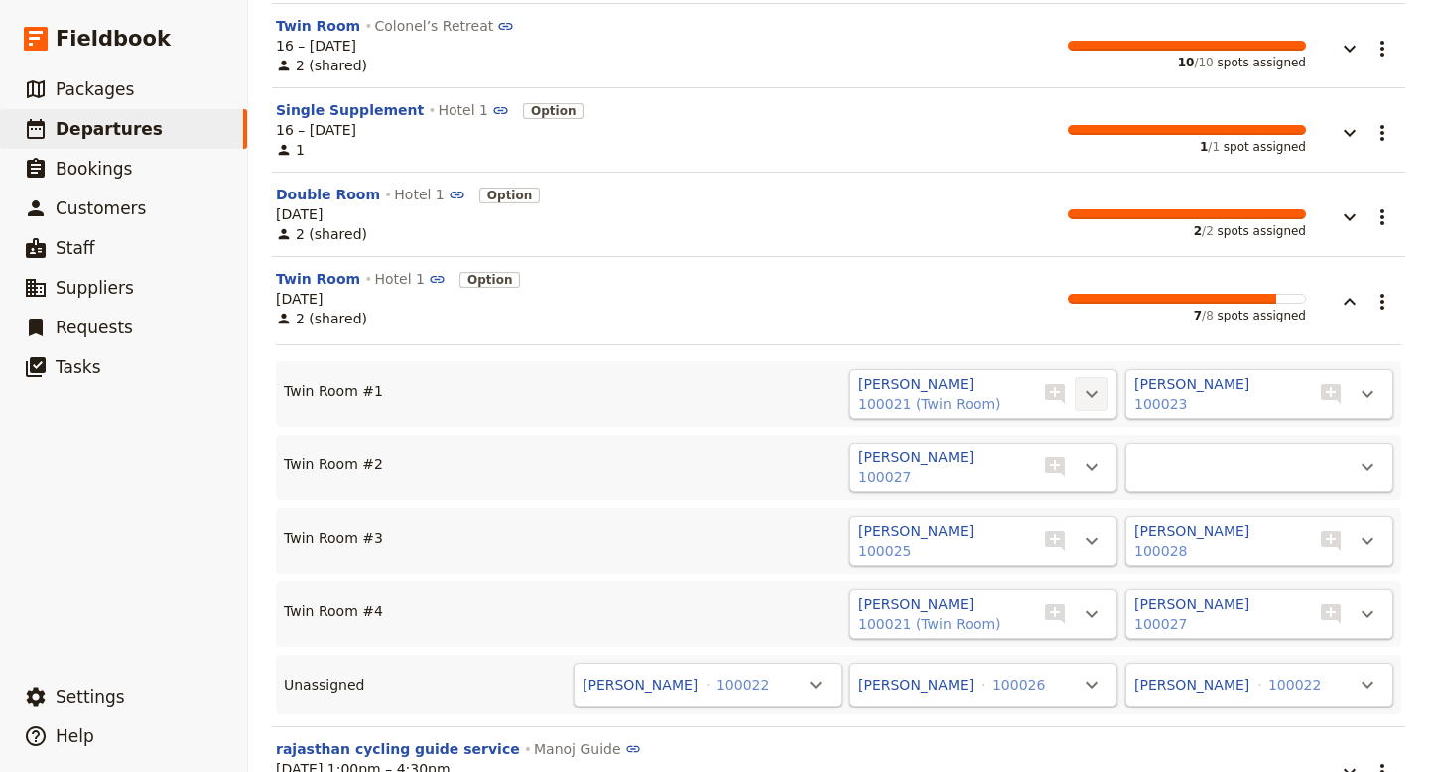
click at [1095, 398] on icon "Actions" at bounding box center [1092, 394] width 24 height 24
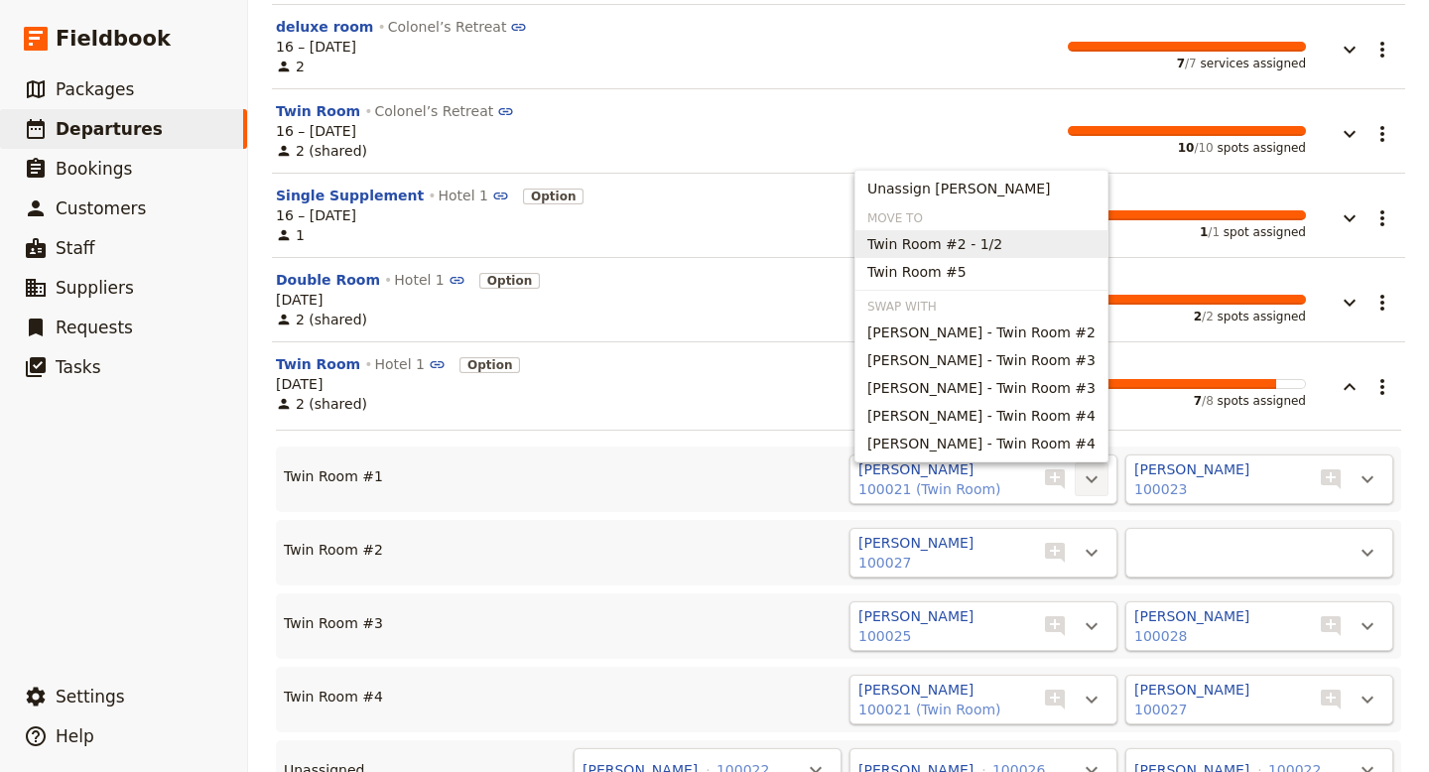
scroll to position [417, 0]
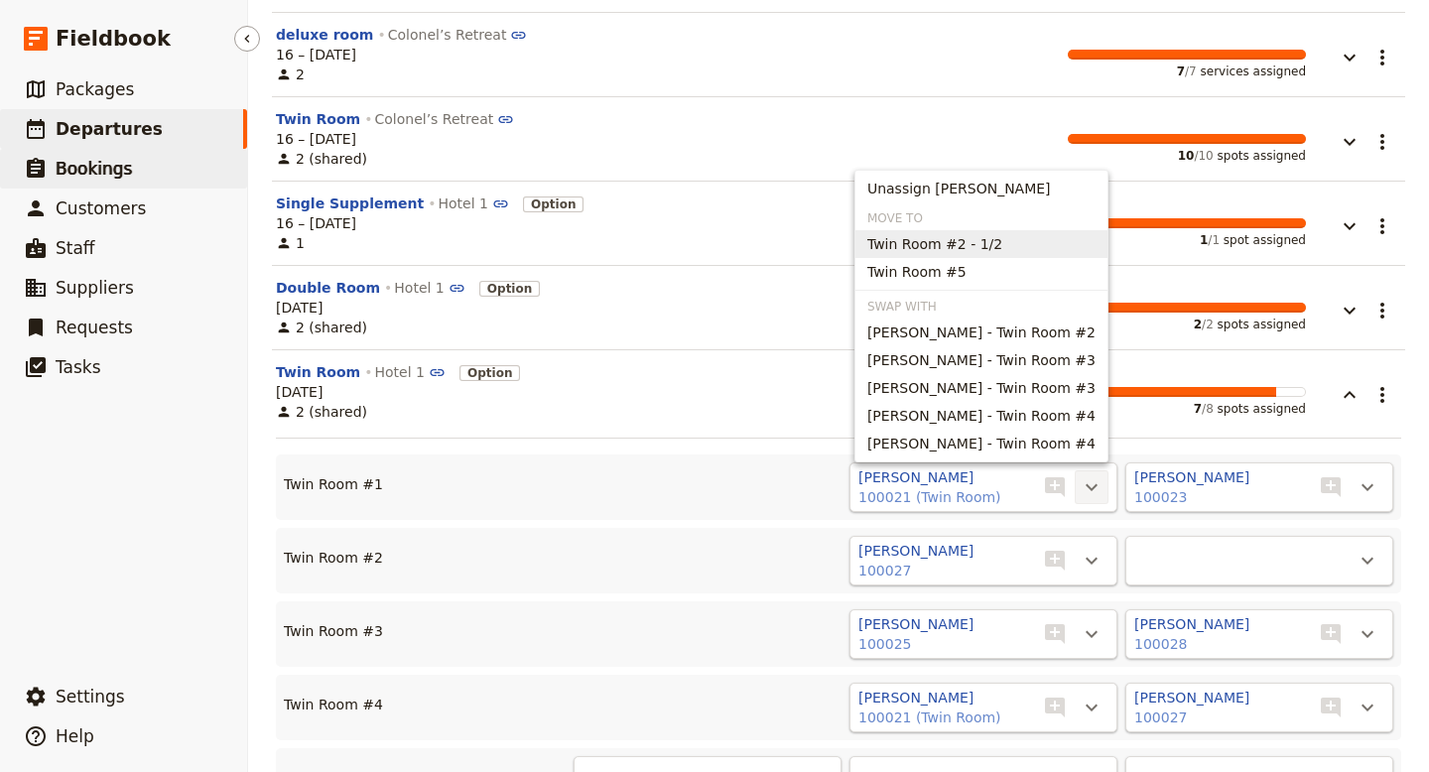
click at [97, 171] on span "Bookings" at bounding box center [94, 169] width 76 height 20
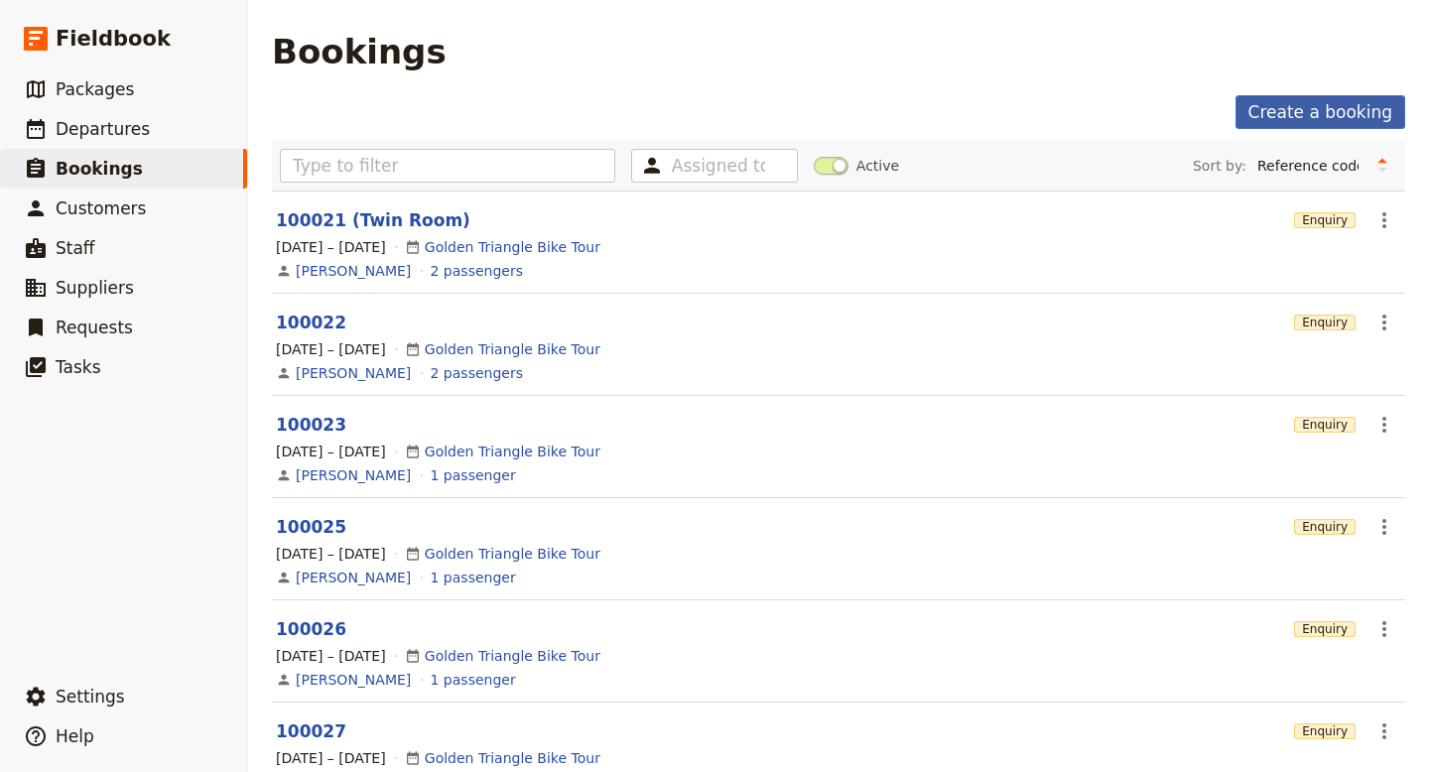
click at [1288, 115] on link "Create a booking" at bounding box center [1321, 112] width 170 height 34
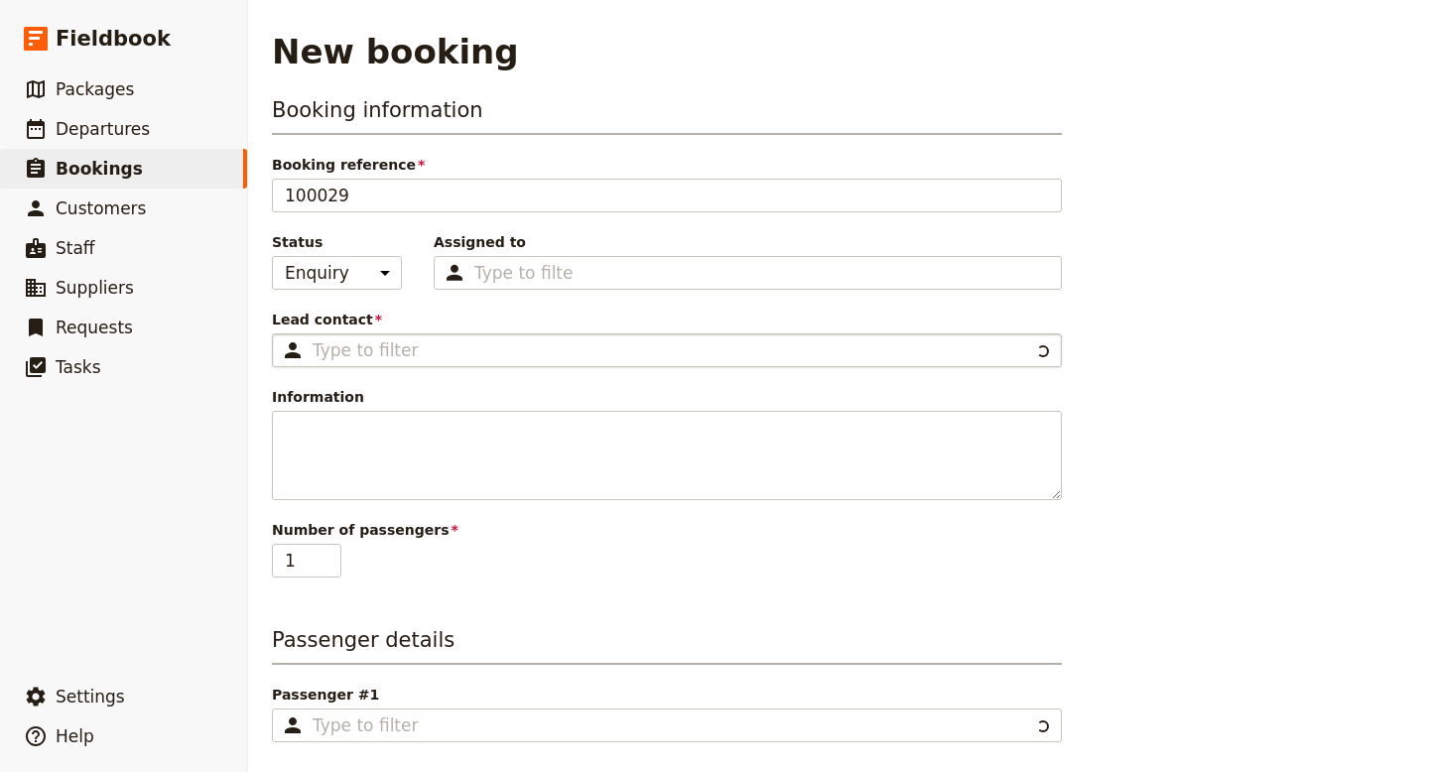
scroll to position [67, 0]
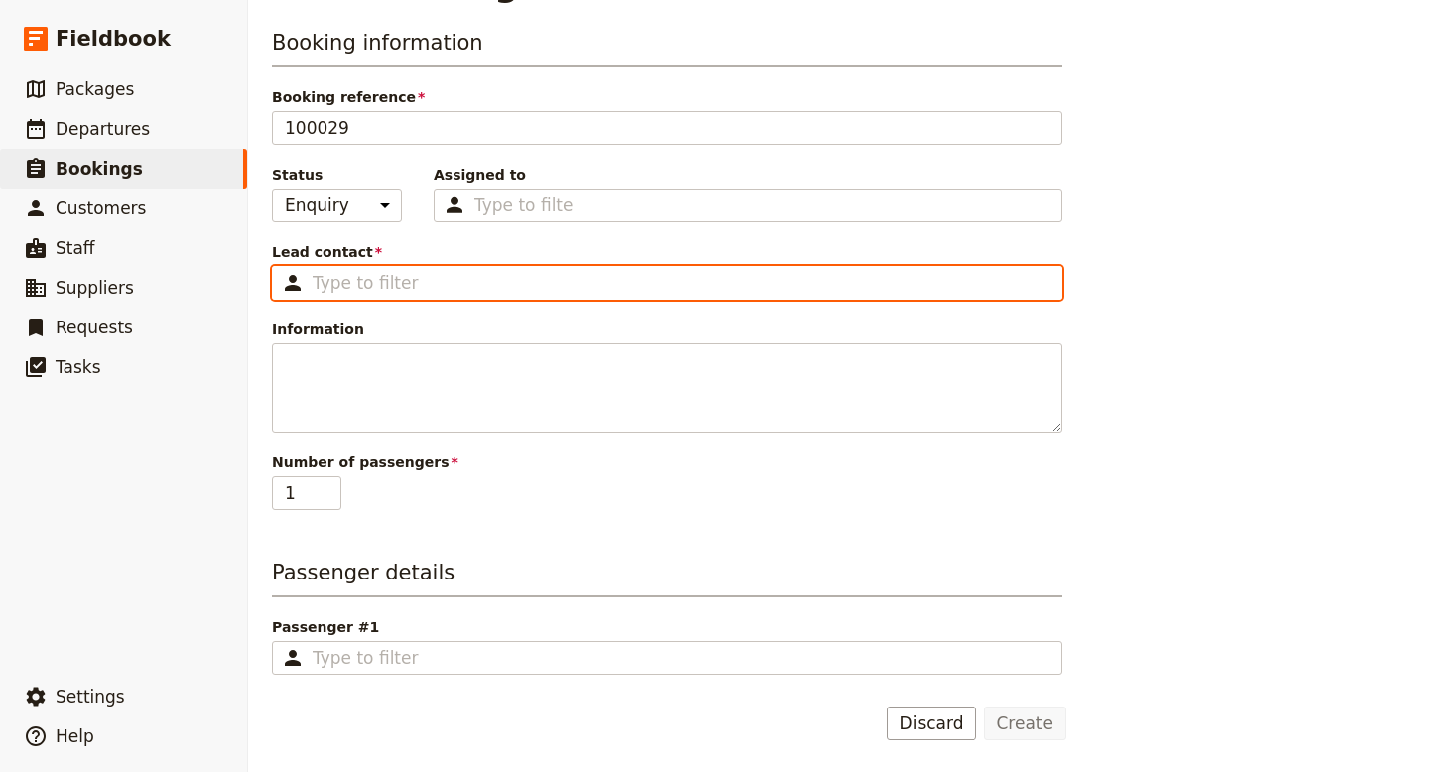
click at [471, 285] on input "Lead contact ​" at bounding box center [681, 283] width 736 height 24
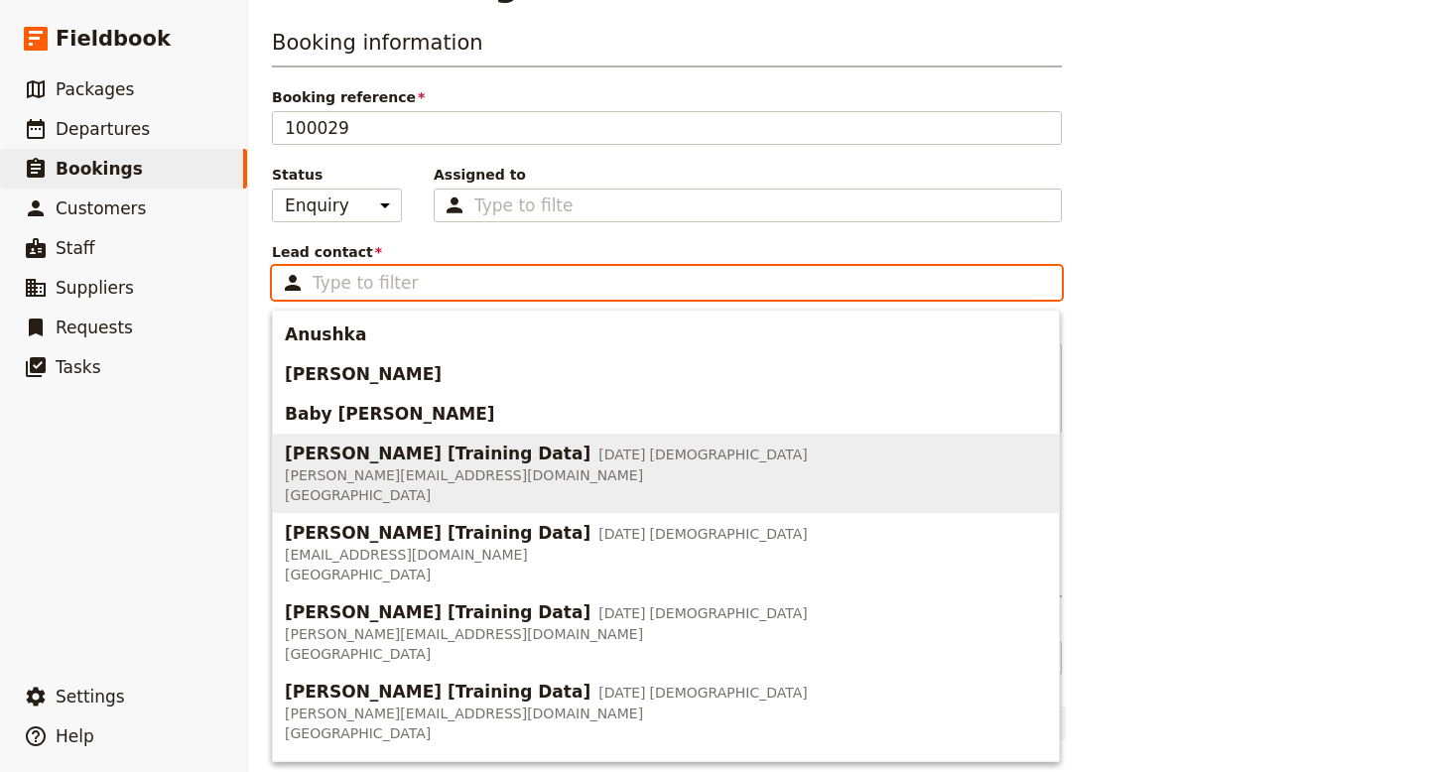
click at [365, 463] on span "[PERSON_NAME] [Training Data]" at bounding box center [438, 454] width 306 height 24
type input "[PERSON_NAME] [Training Data]"
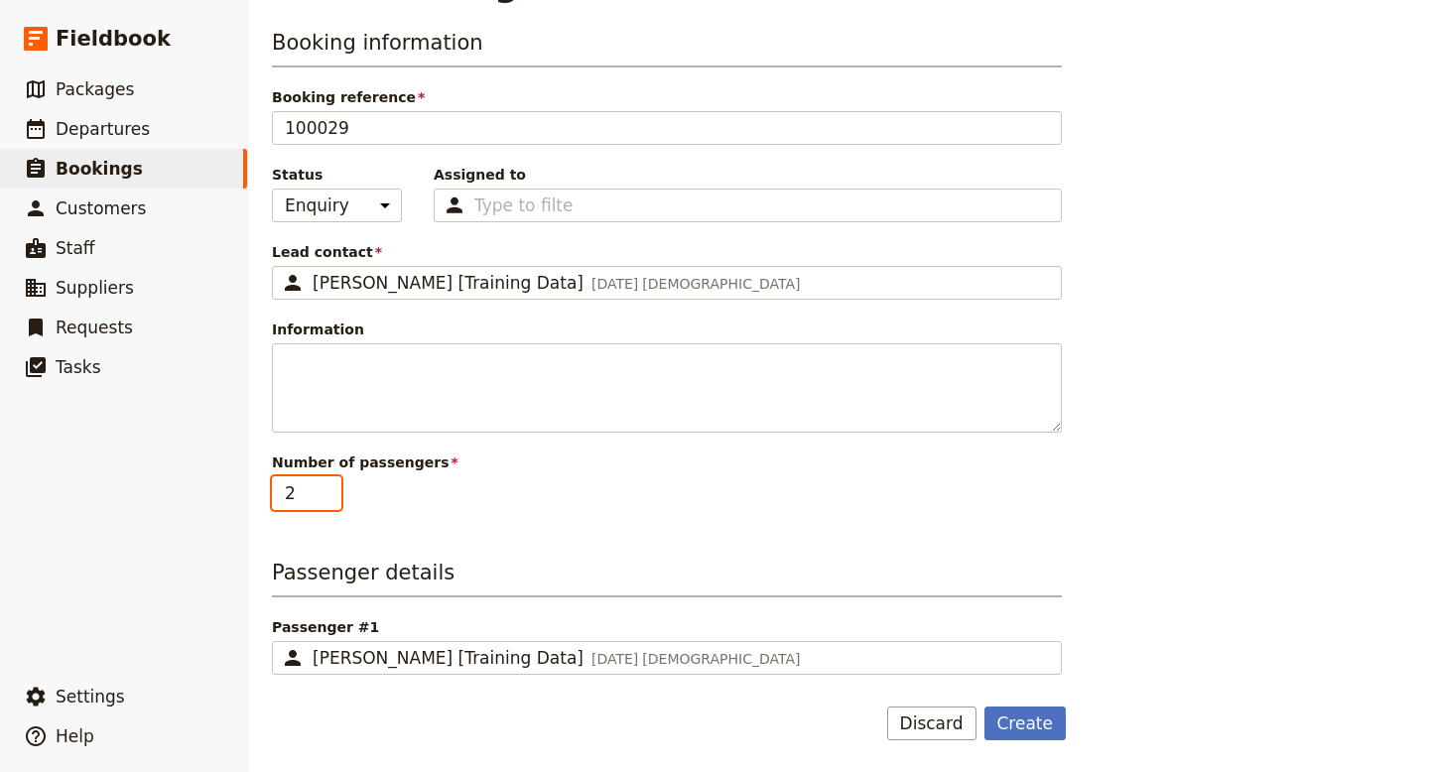
click at [328, 483] on input "2" at bounding box center [306, 493] width 69 height 34
click at [328, 483] on input "3" at bounding box center [306, 493] width 69 height 34
type input "4"
click at [328, 483] on input "4" at bounding box center [306, 493] width 69 height 34
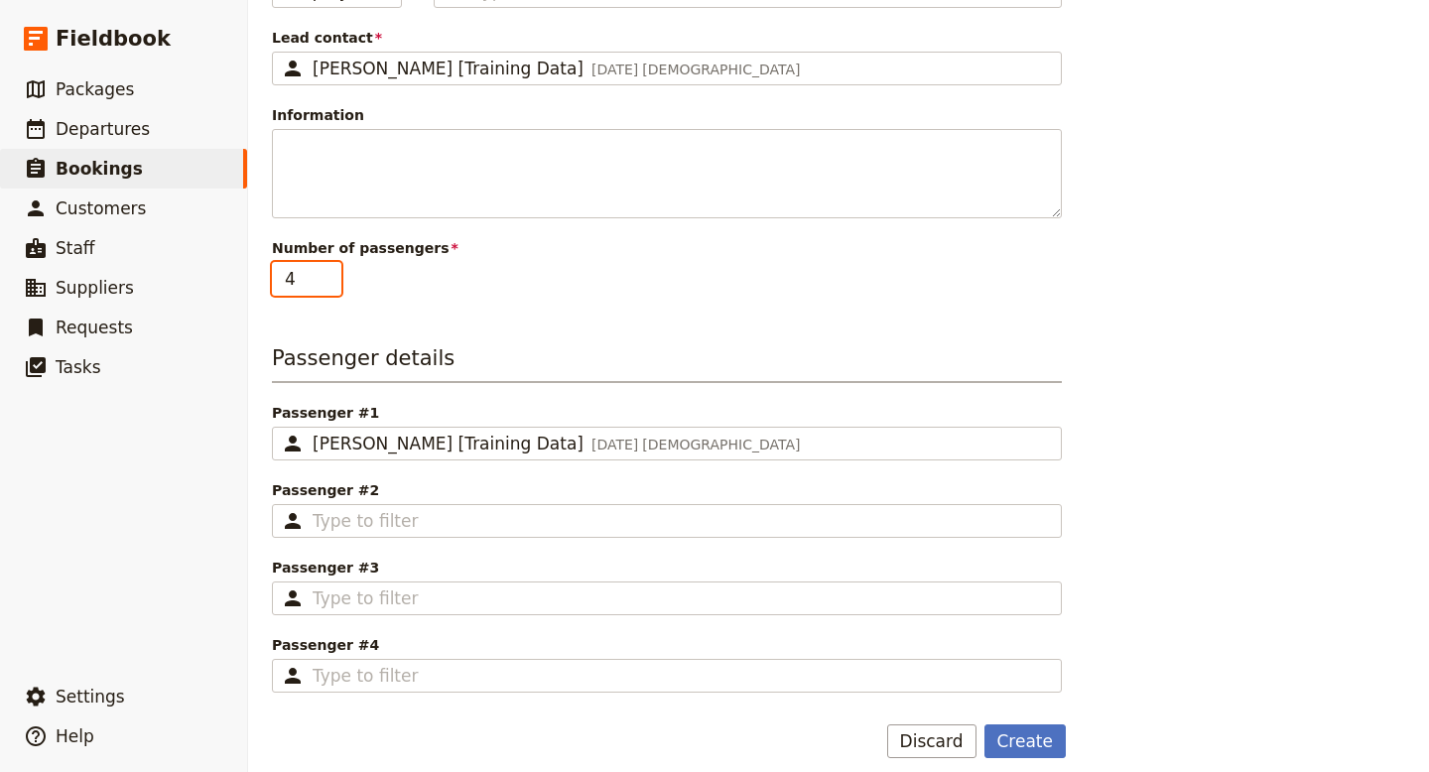
scroll to position [300, 0]
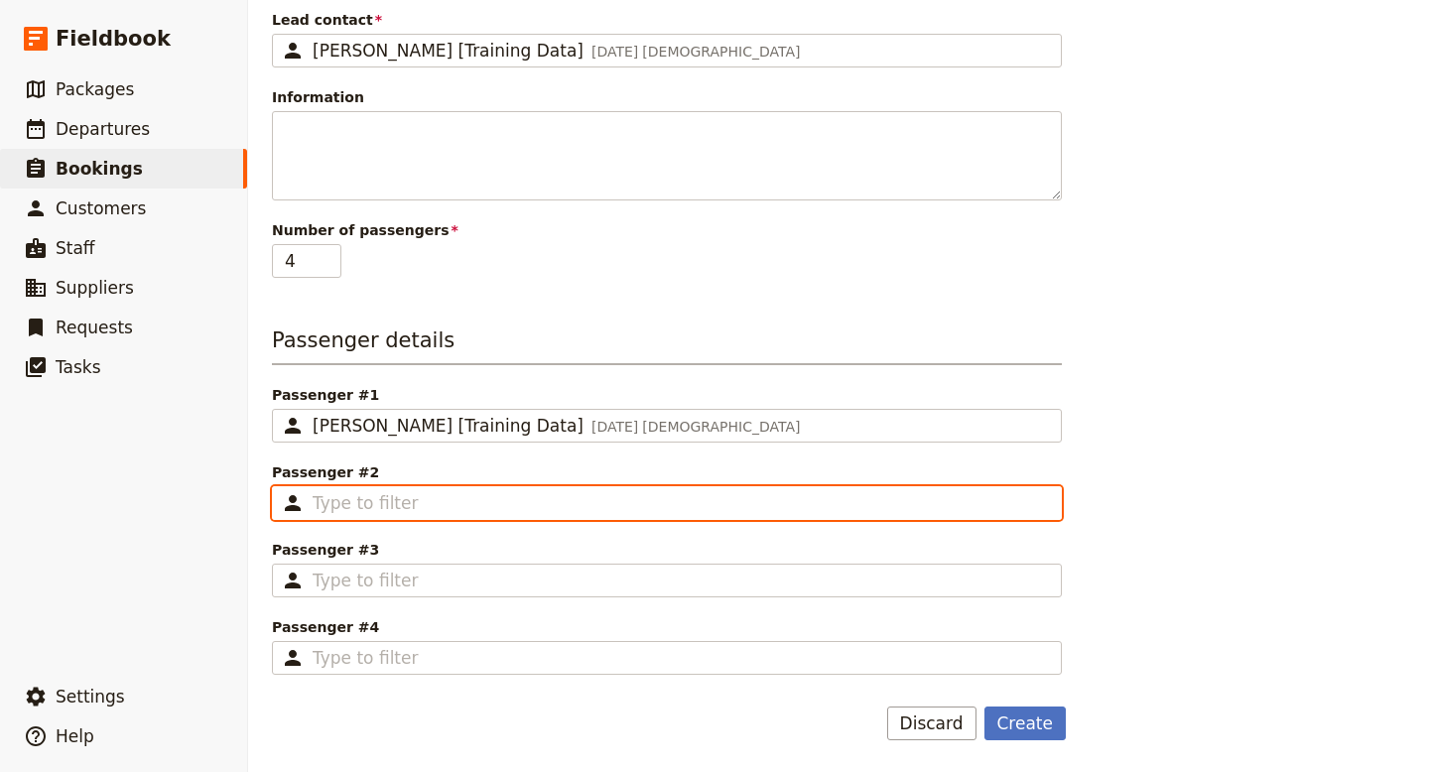
click at [433, 506] on input "Passenger #2 ​" at bounding box center [681, 503] width 736 height 24
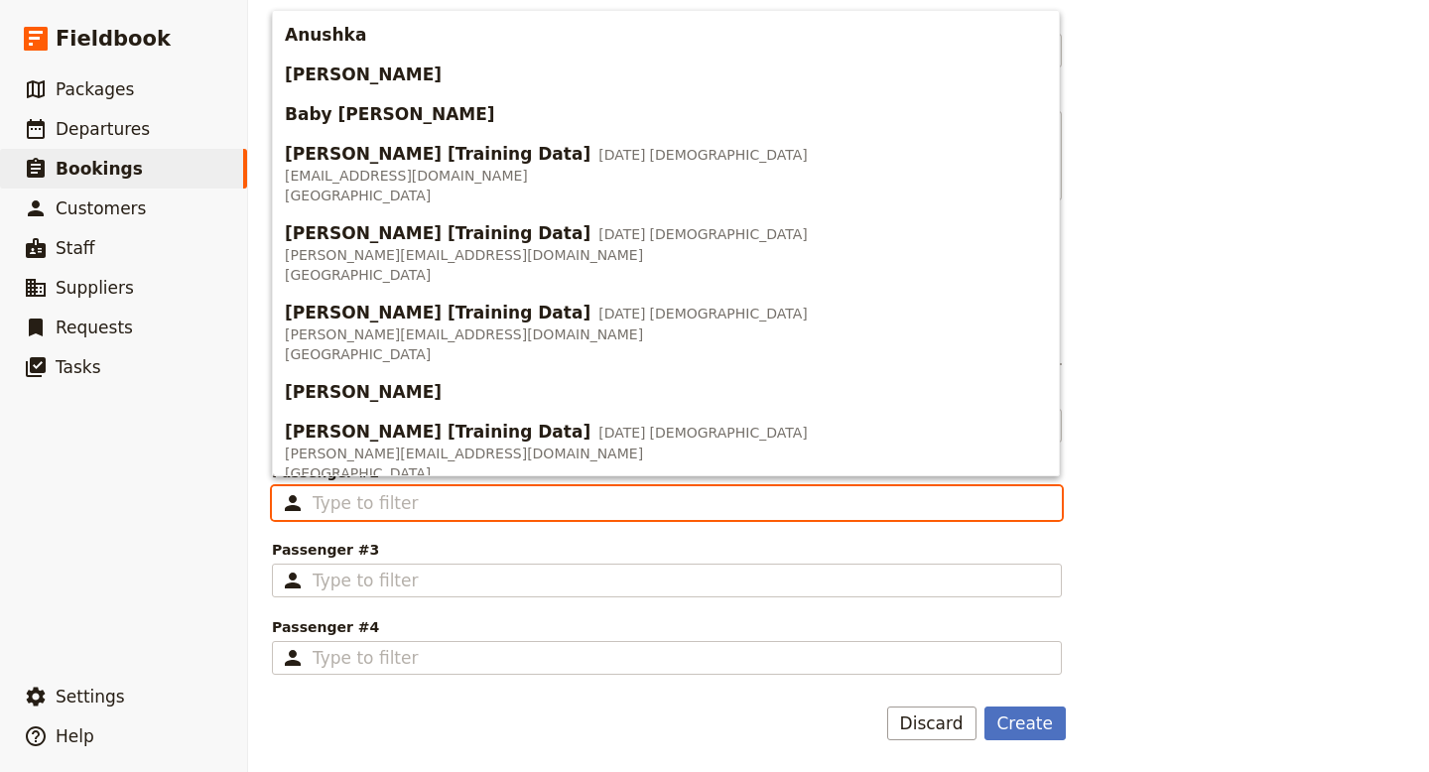
scroll to position [615, 0]
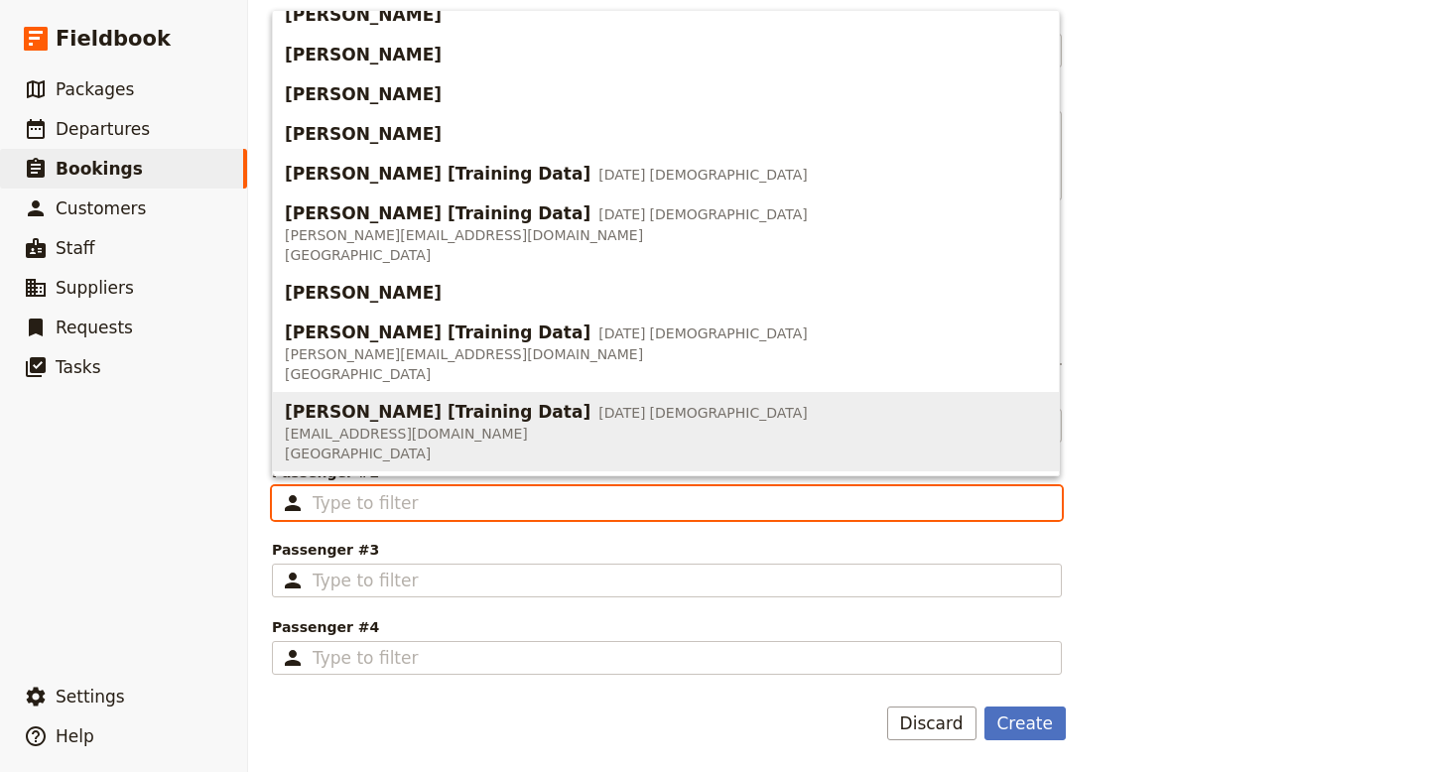
click at [413, 441] on span "[EMAIL_ADDRESS][DOMAIN_NAME]" at bounding box center [546, 434] width 523 height 20
type input "[PERSON_NAME] [Training Data]"
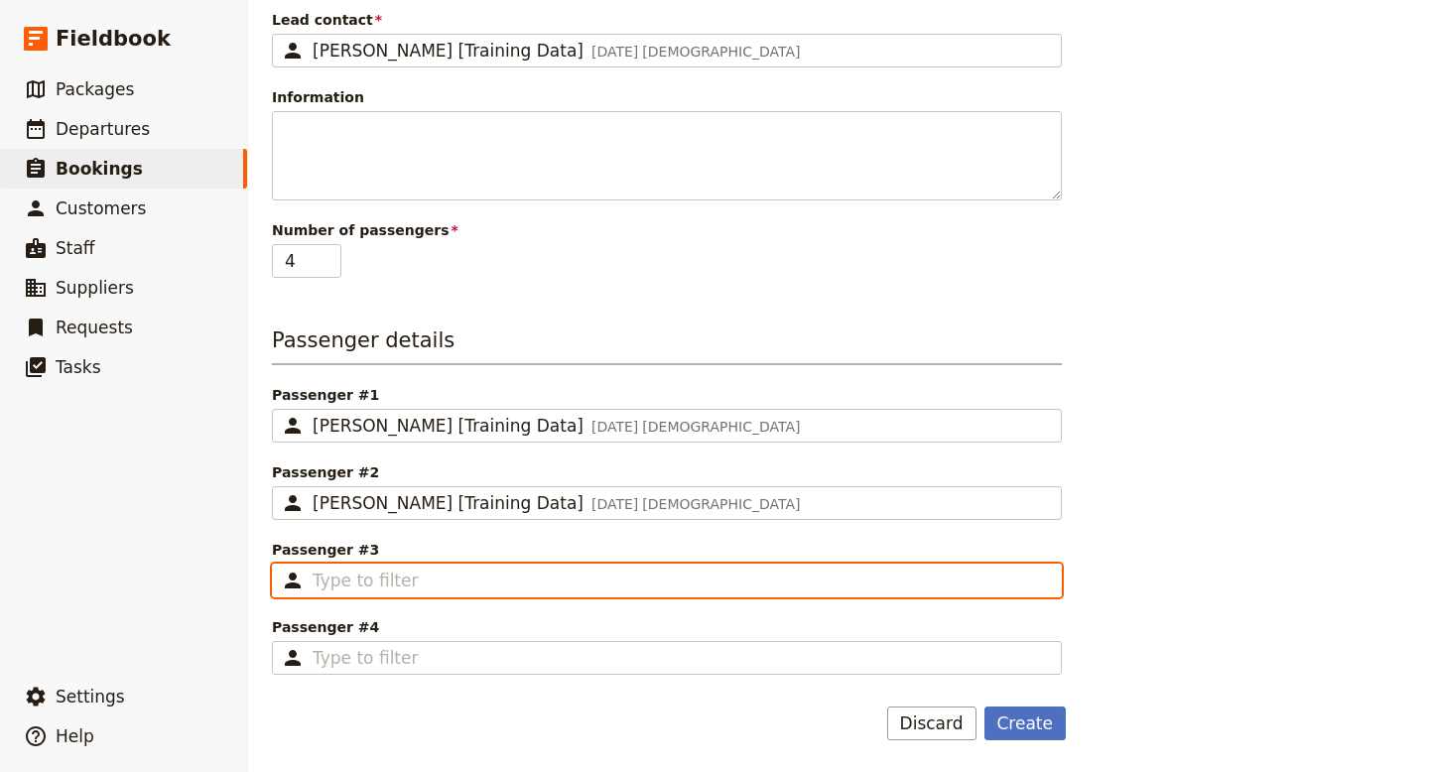
click at [408, 577] on input "Passenger #3 ​" at bounding box center [681, 581] width 736 height 24
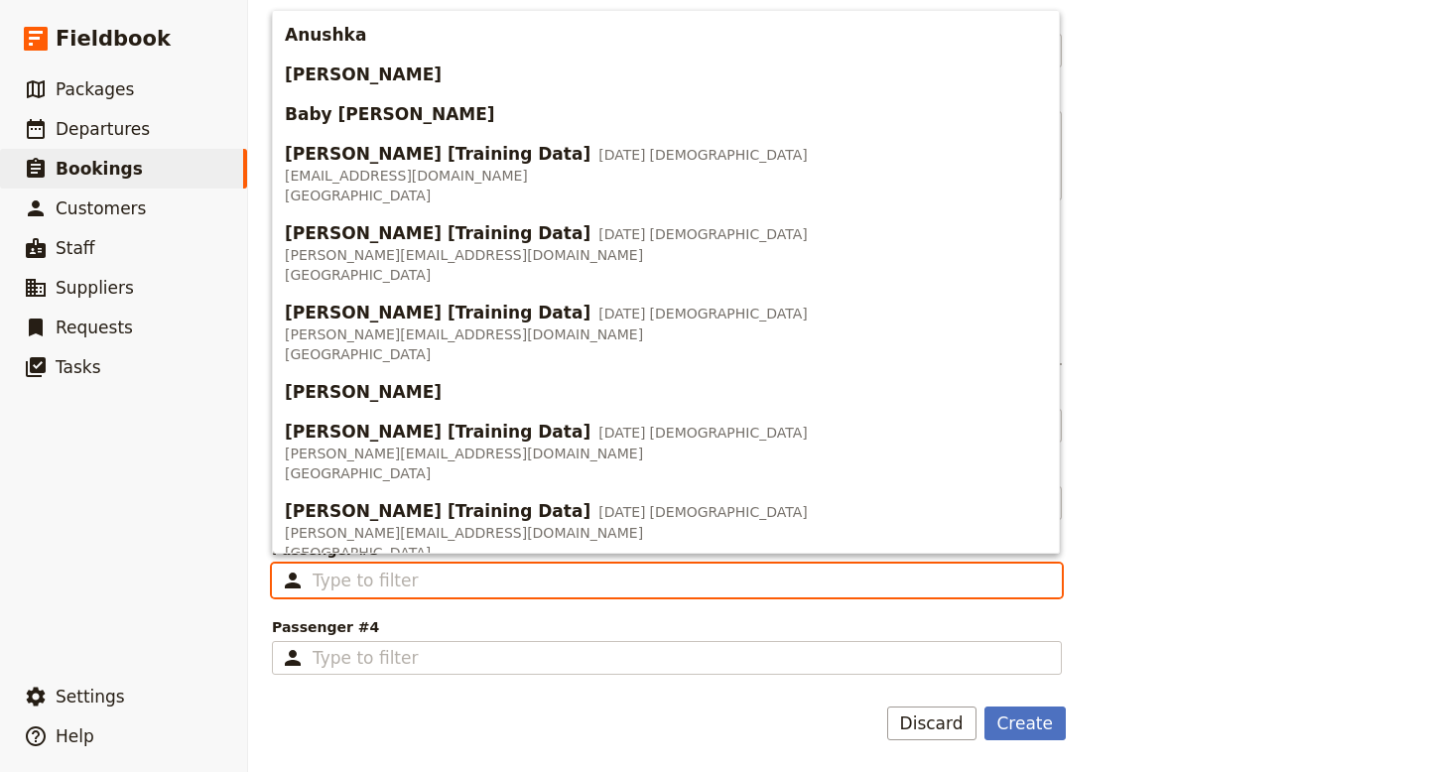
scroll to position [459, 0]
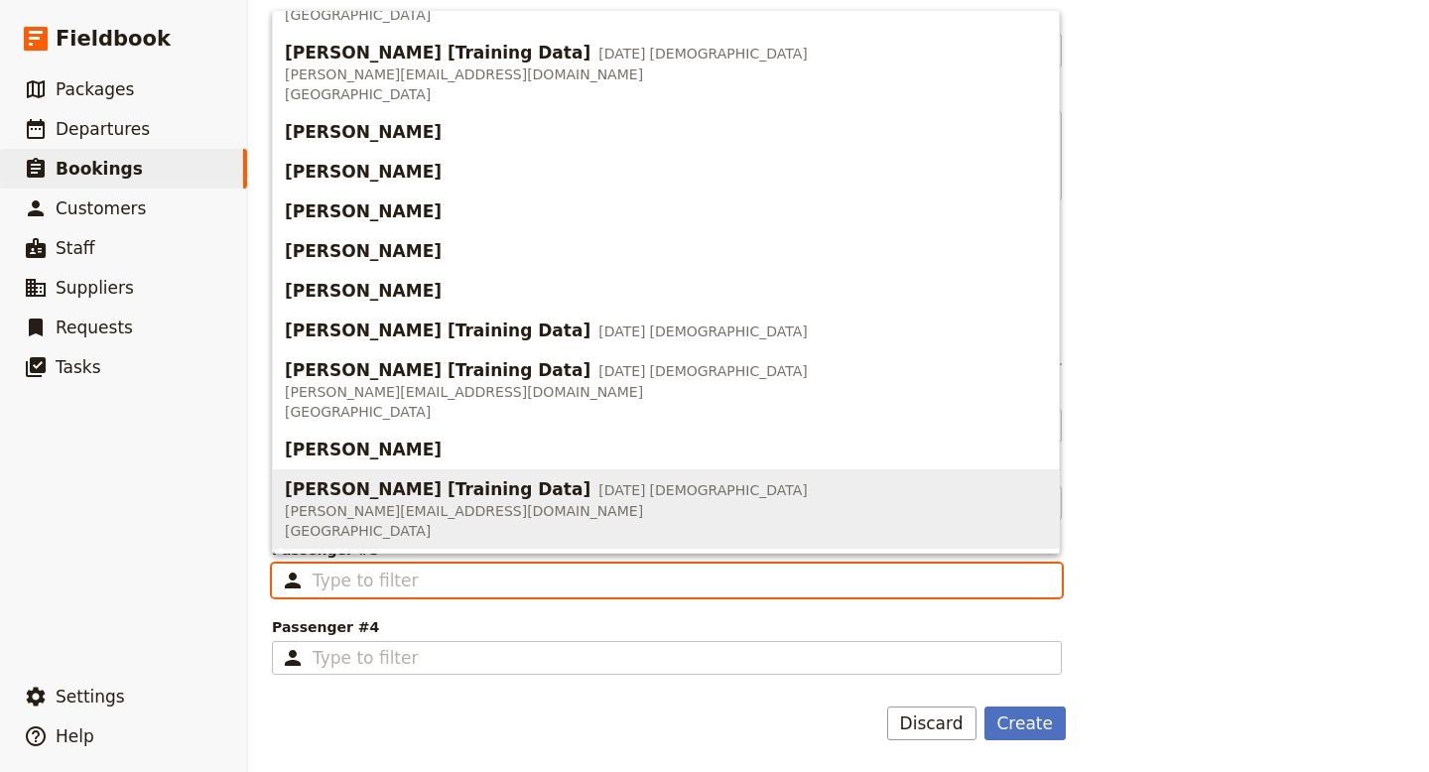
click at [404, 486] on span "[PERSON_NAME] [Training Data]" at bounding box center [438, 489] width 306 height 24
type input "[PERSON_NAME] [Training Data]"
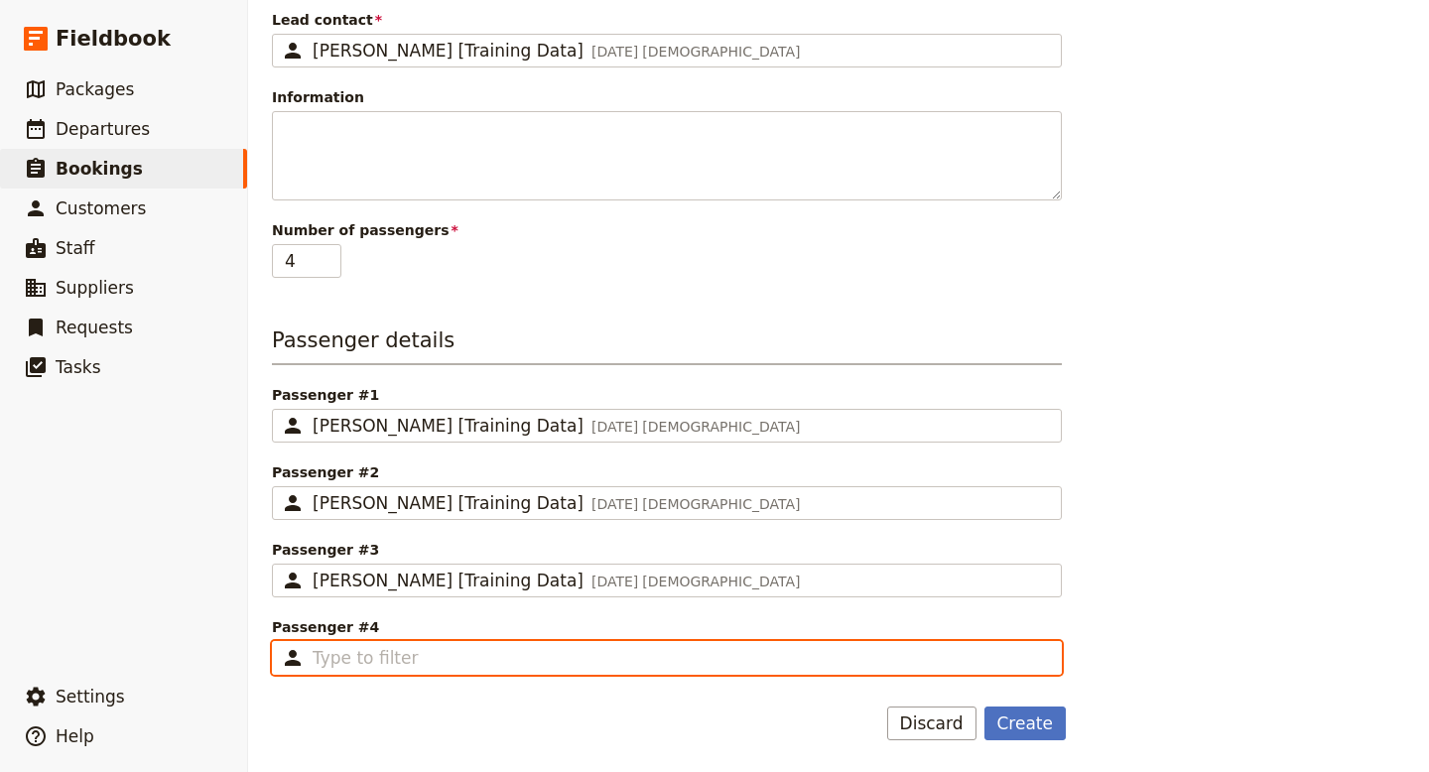
click at [410, 661] on input "Passenger #4 ​" at bounding box center [681, 658] width 736 height 24
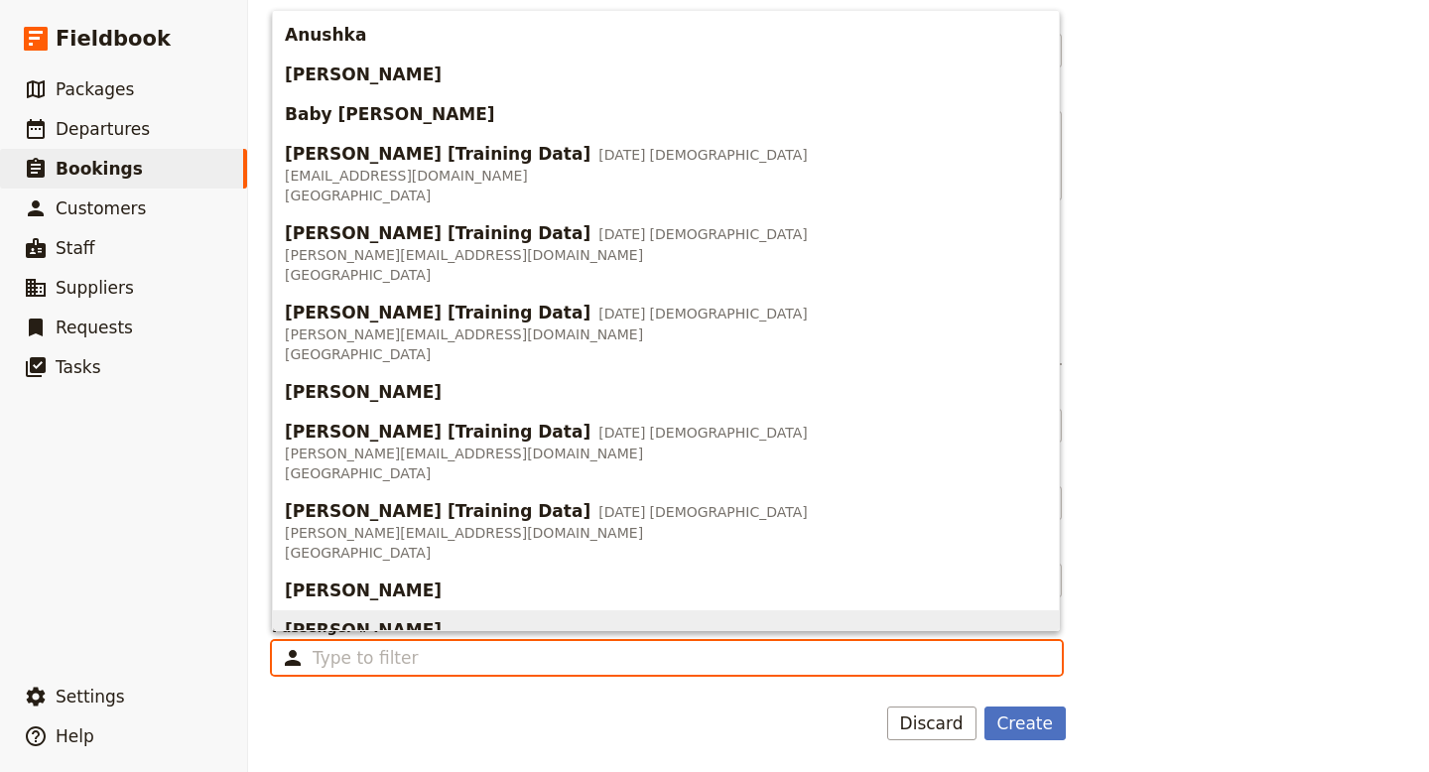
scroll to position [302, 0]
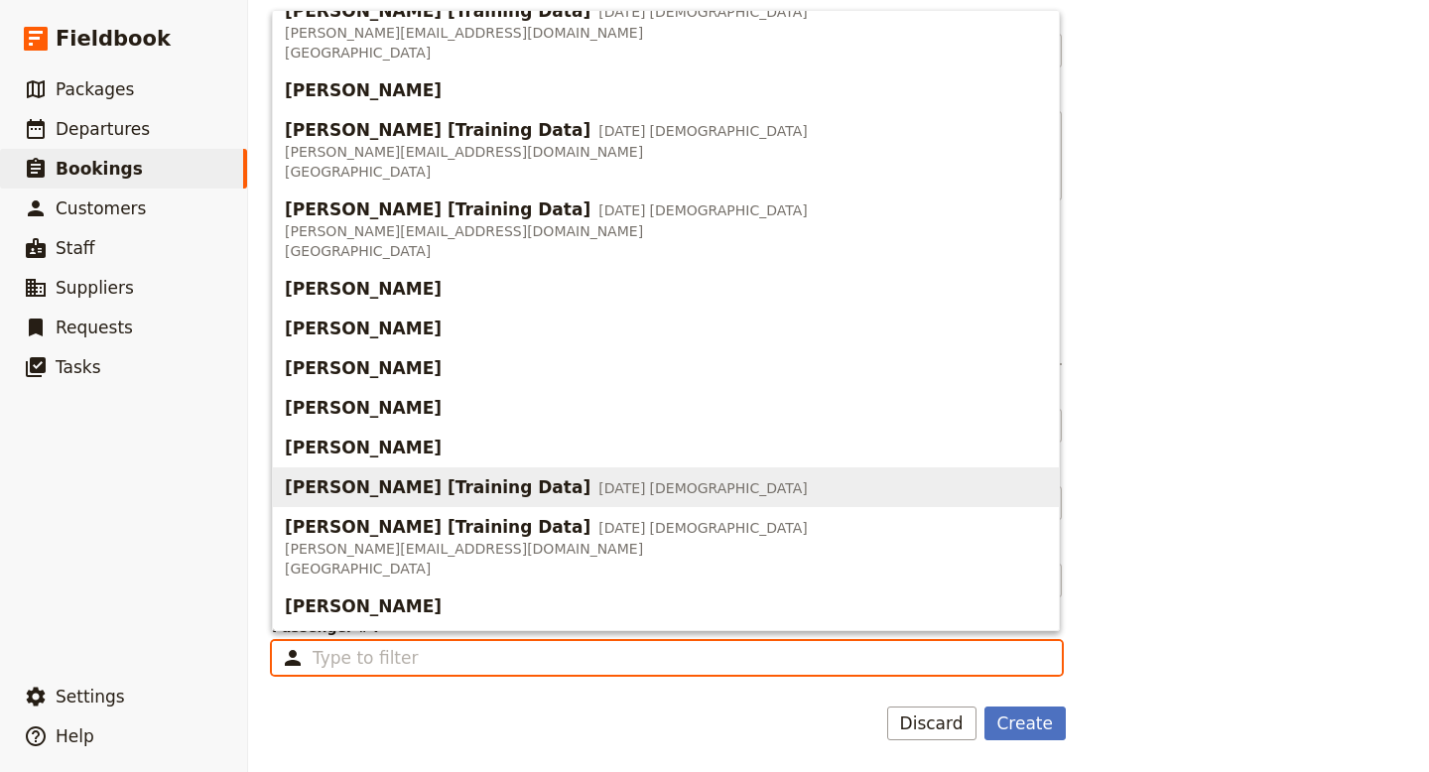
click at [391, 482] on span "[PERSON_NAME] [Training Data]" at bounding box center [438, 487] width 306 height 24
type input "[PERSON_NAME] [Training Data]"
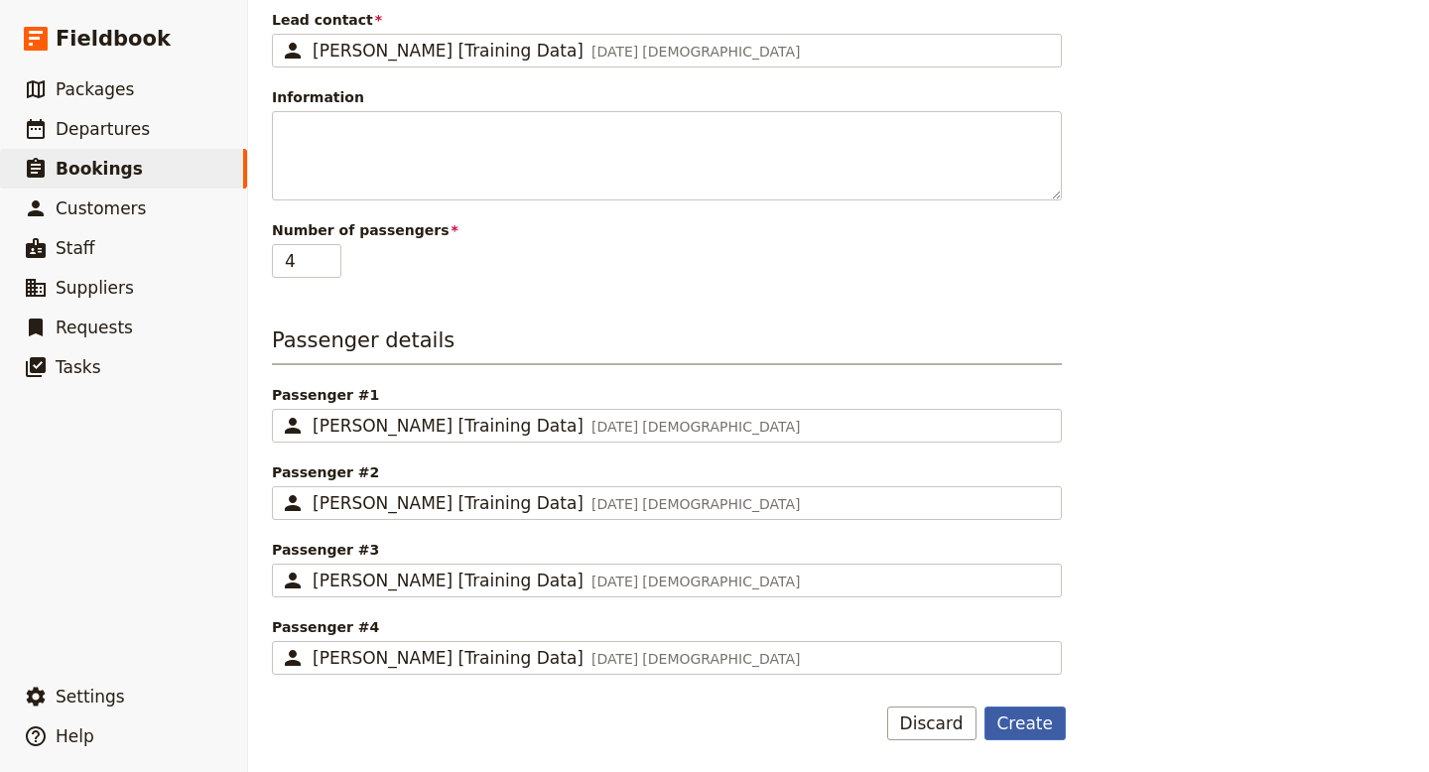
click at [1012, 722] on button "Create" at bounding box center [1026, 724] width 82 height 34
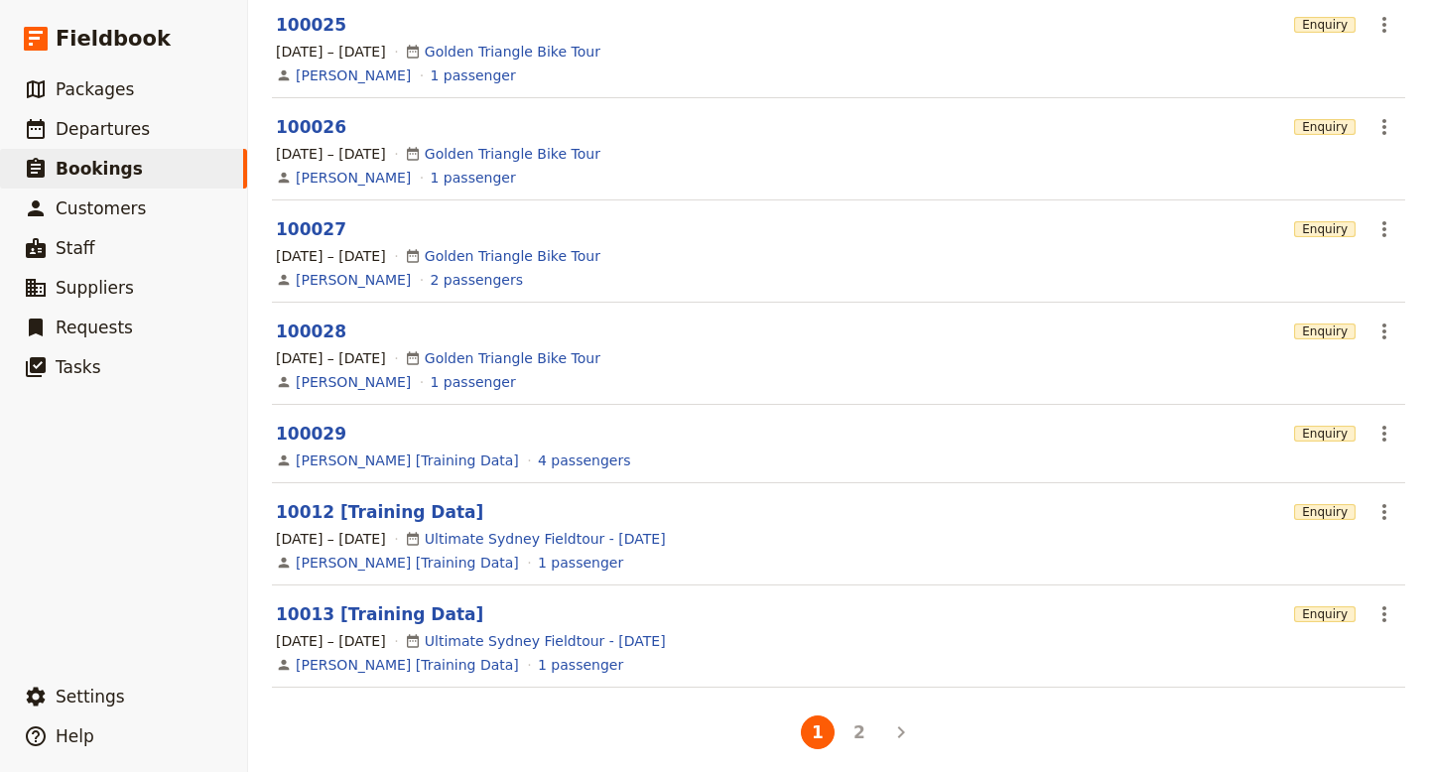
scroll to position [515, 0]
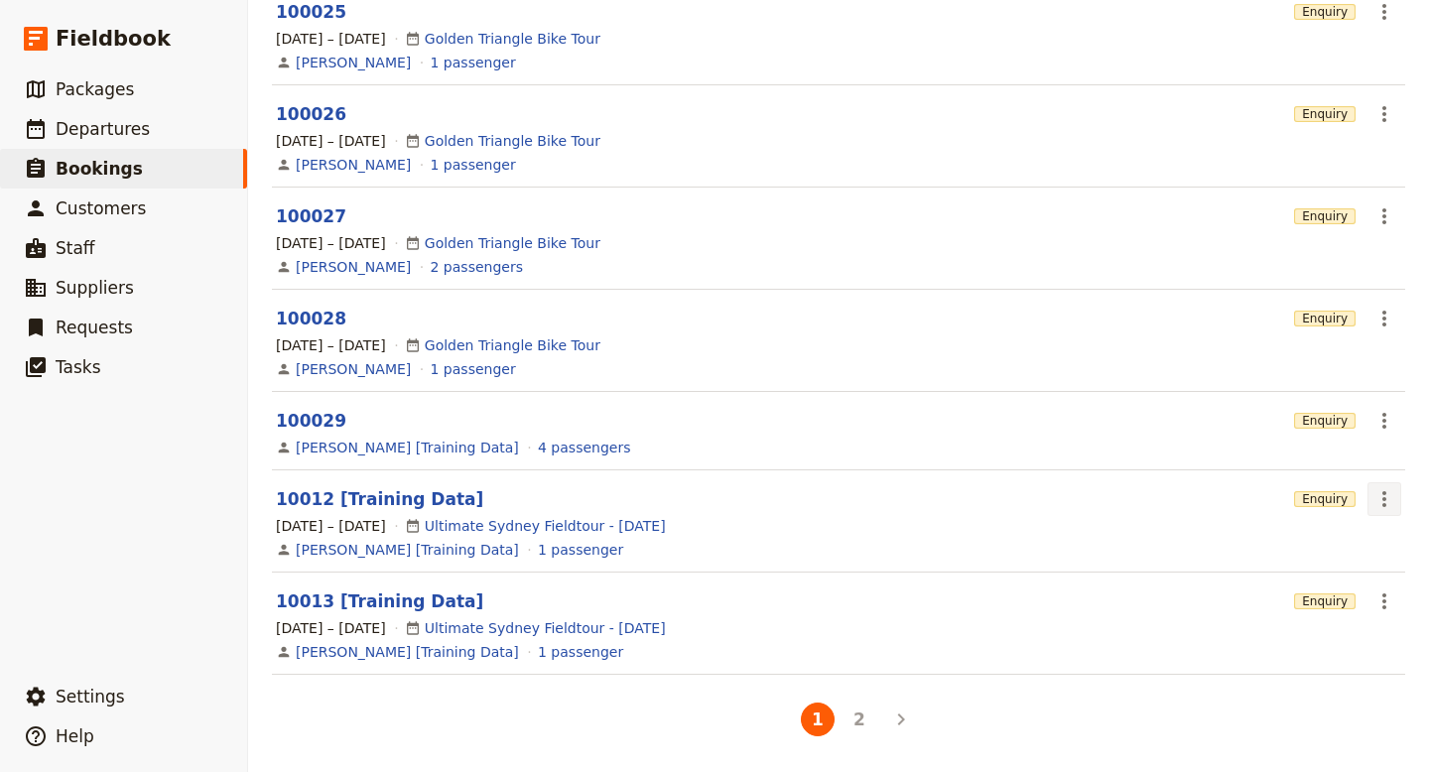
click at [1386, 496] on icon "Actions" at bounding box center [1385, 499] width 24 height 24
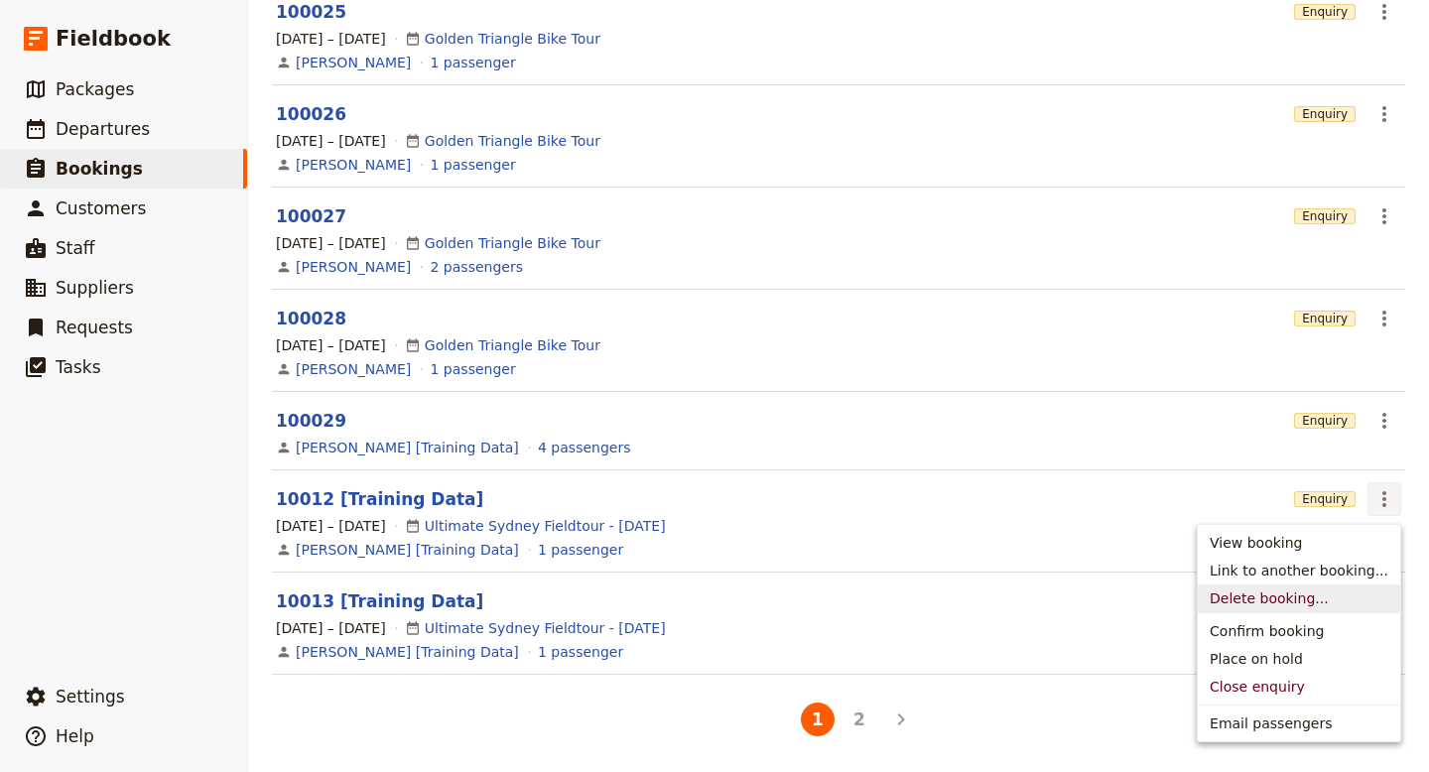
click at [1284, 598] on span "Delete booking..." at bounding box center [1269, 599] width 119 height 20
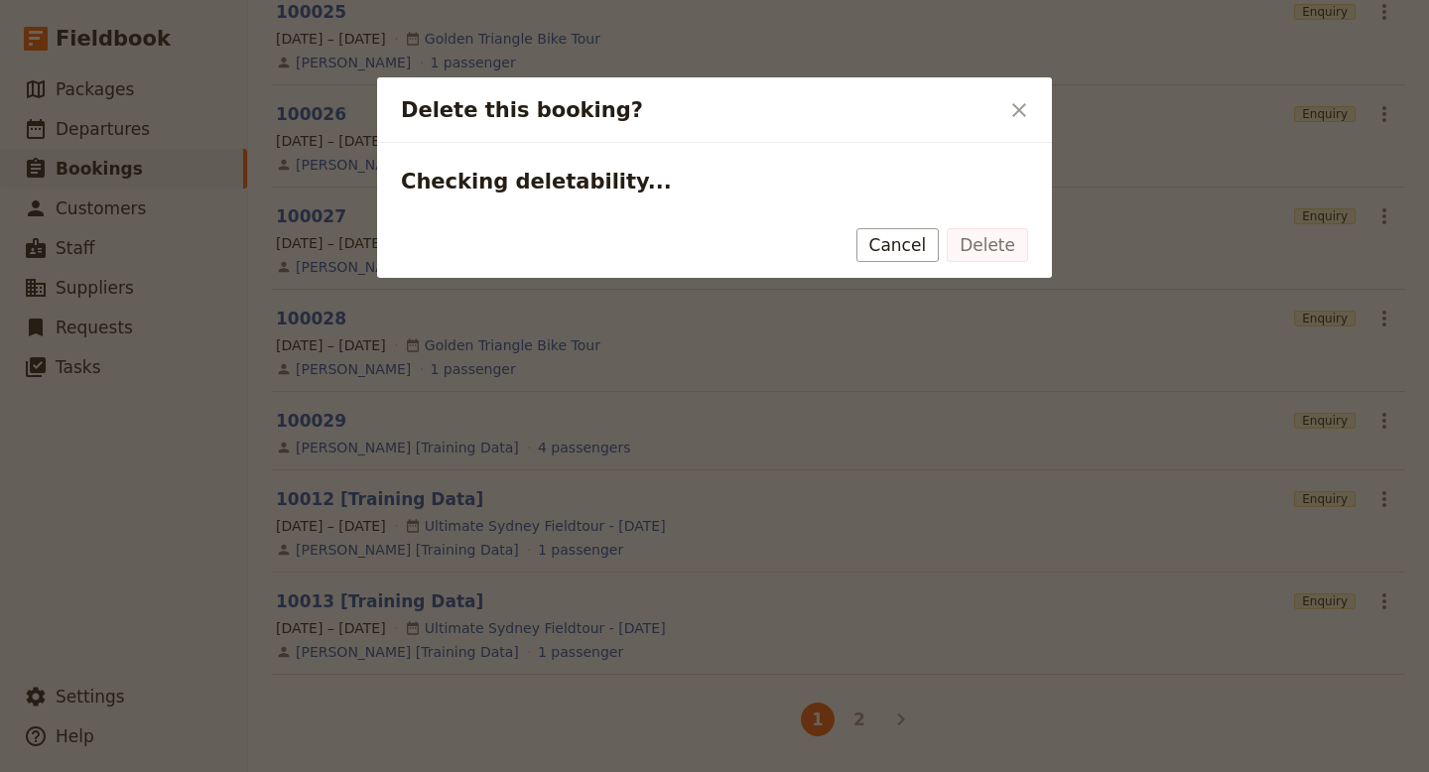
click at [1010, 257] on div "Checking deletability... Delete Cancel" at bounding box center [714, 210] width 675 height 135
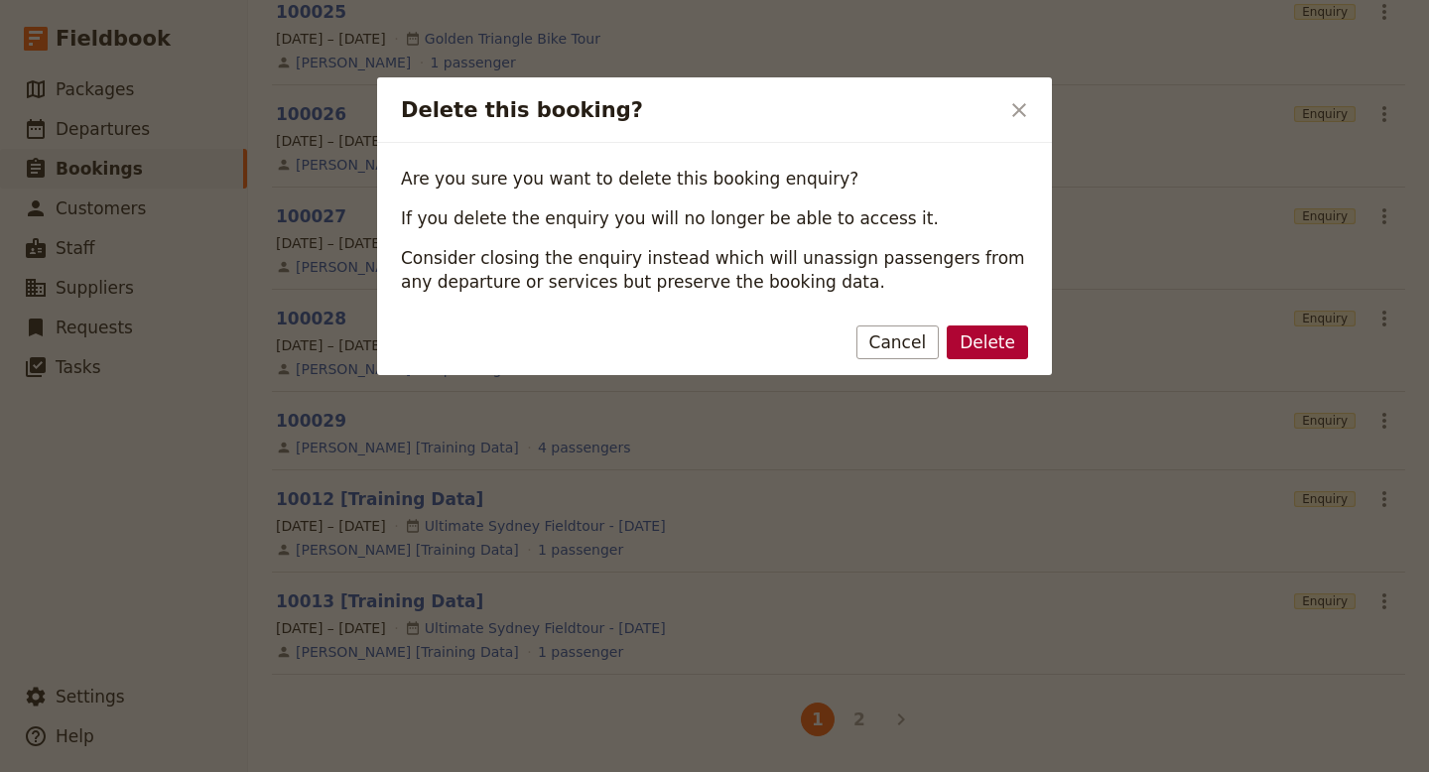
click at [993, 335] on button "Delete" at bounding box center [987, 343] width 81 height 34
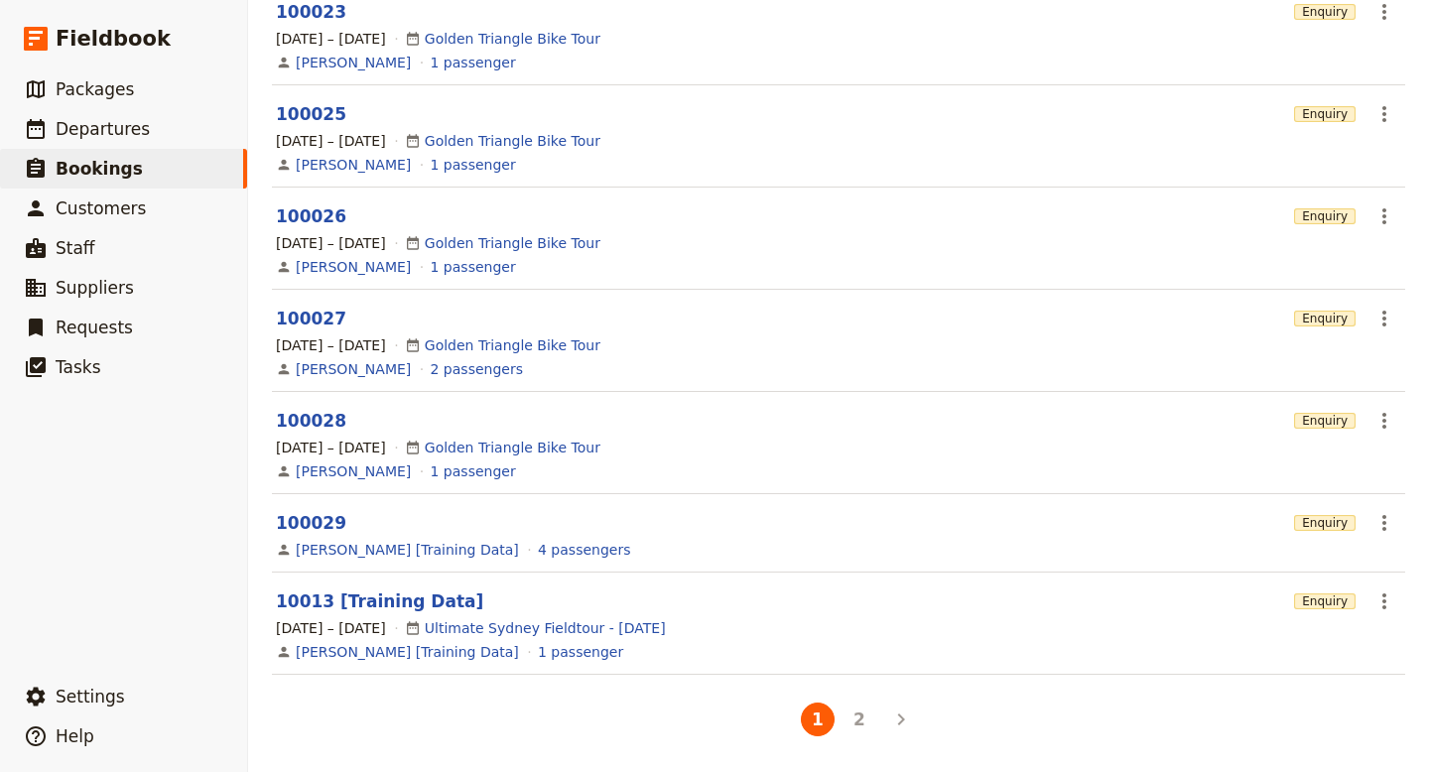
scroll to position [413, 0]
click at [1386, 602] on icon "Actions" at bounding box center [1385, 602] width 4 height 16
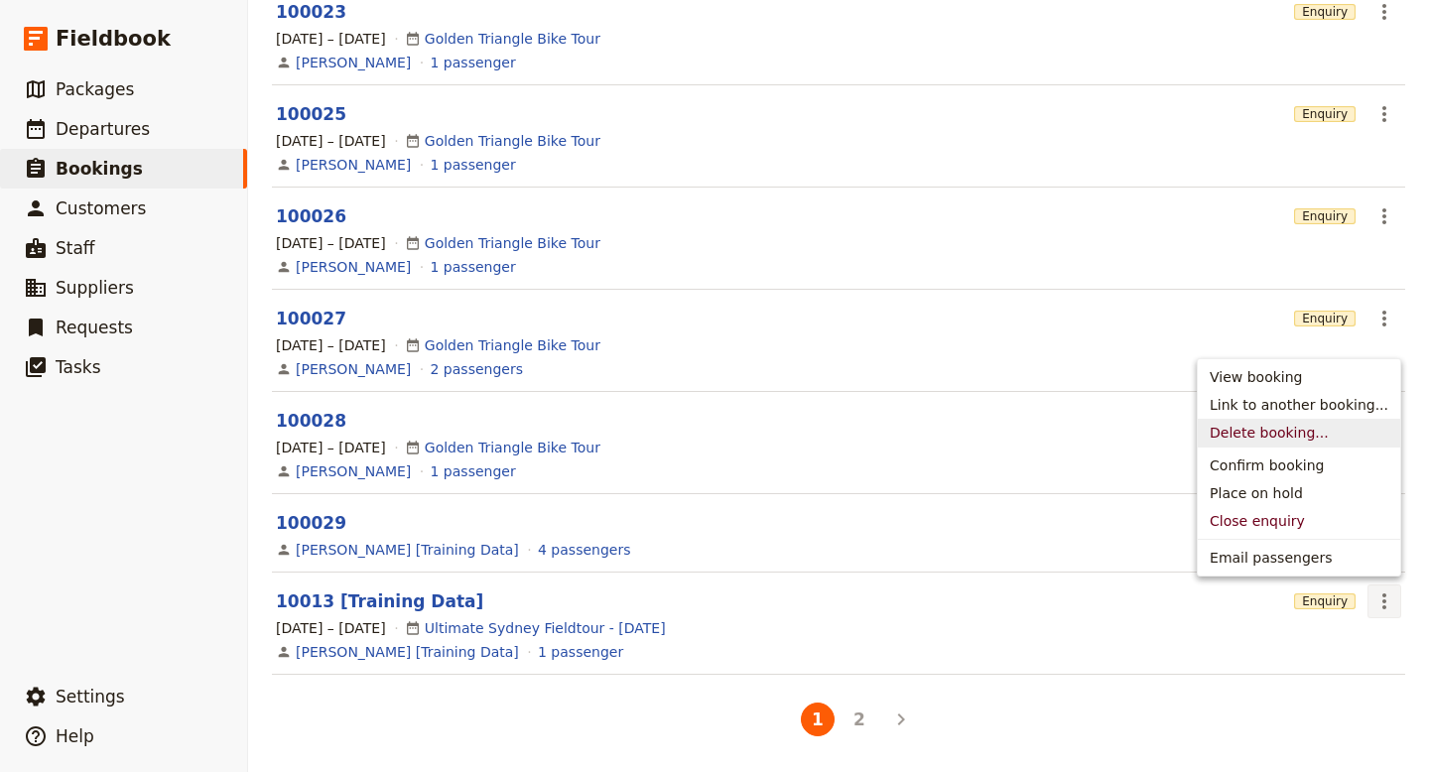
click at [1290, 434] on span "Delete booking..." at bounding box center [1269, 433] width 119 height 20
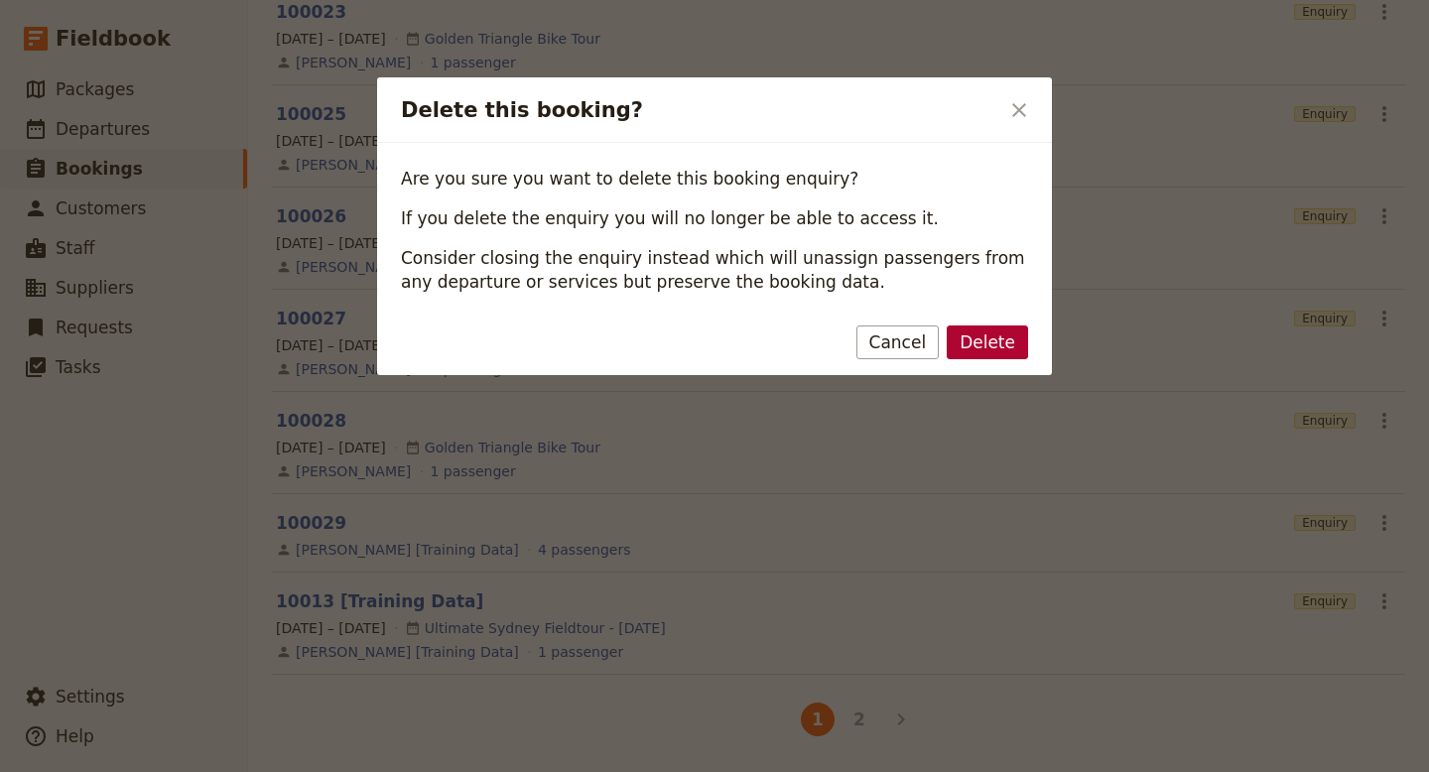
click at [997, 339] on button "Delete" at bounding box center [987, 343] width 81 height 34
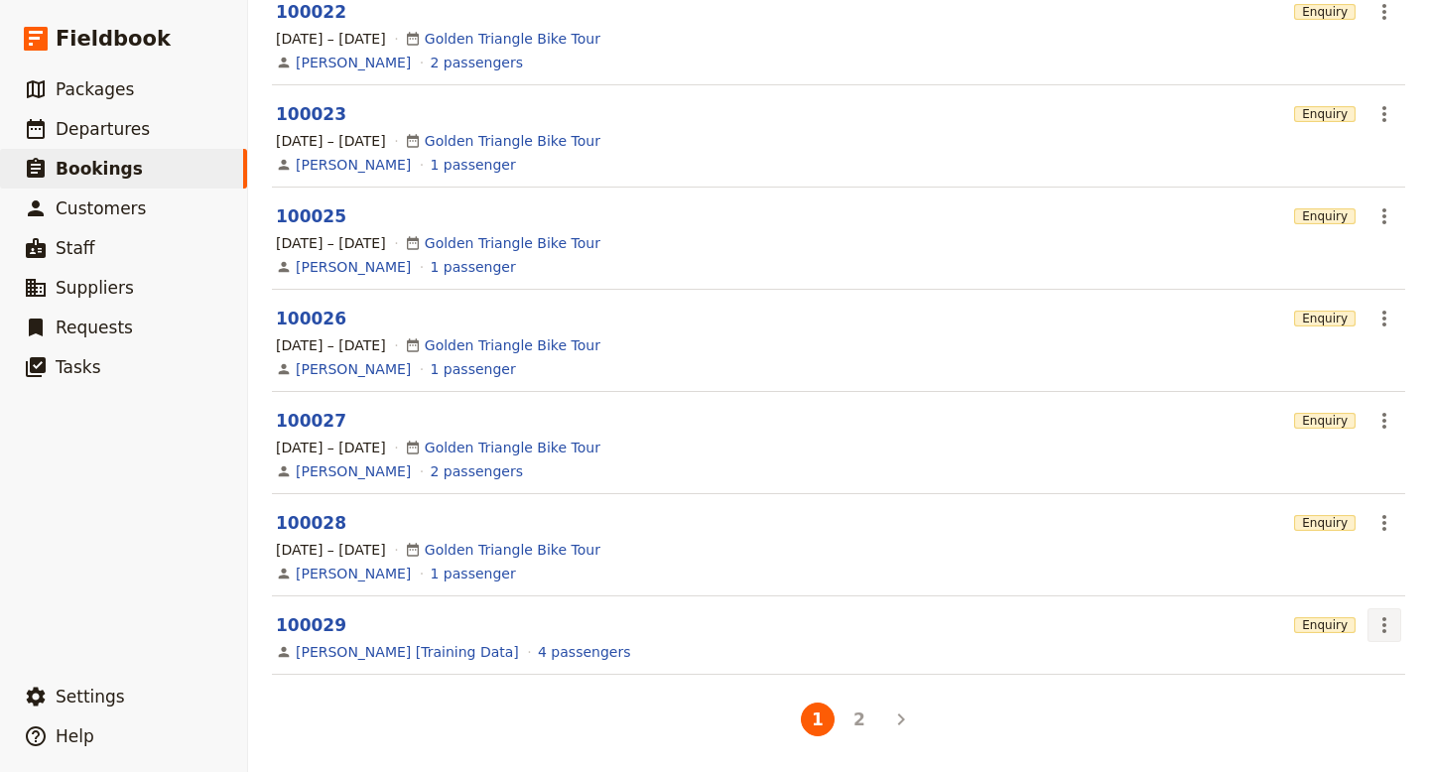
click at [1389, 628] on icon "Actions" at bounding box center [1385, 625] width 24 height 24
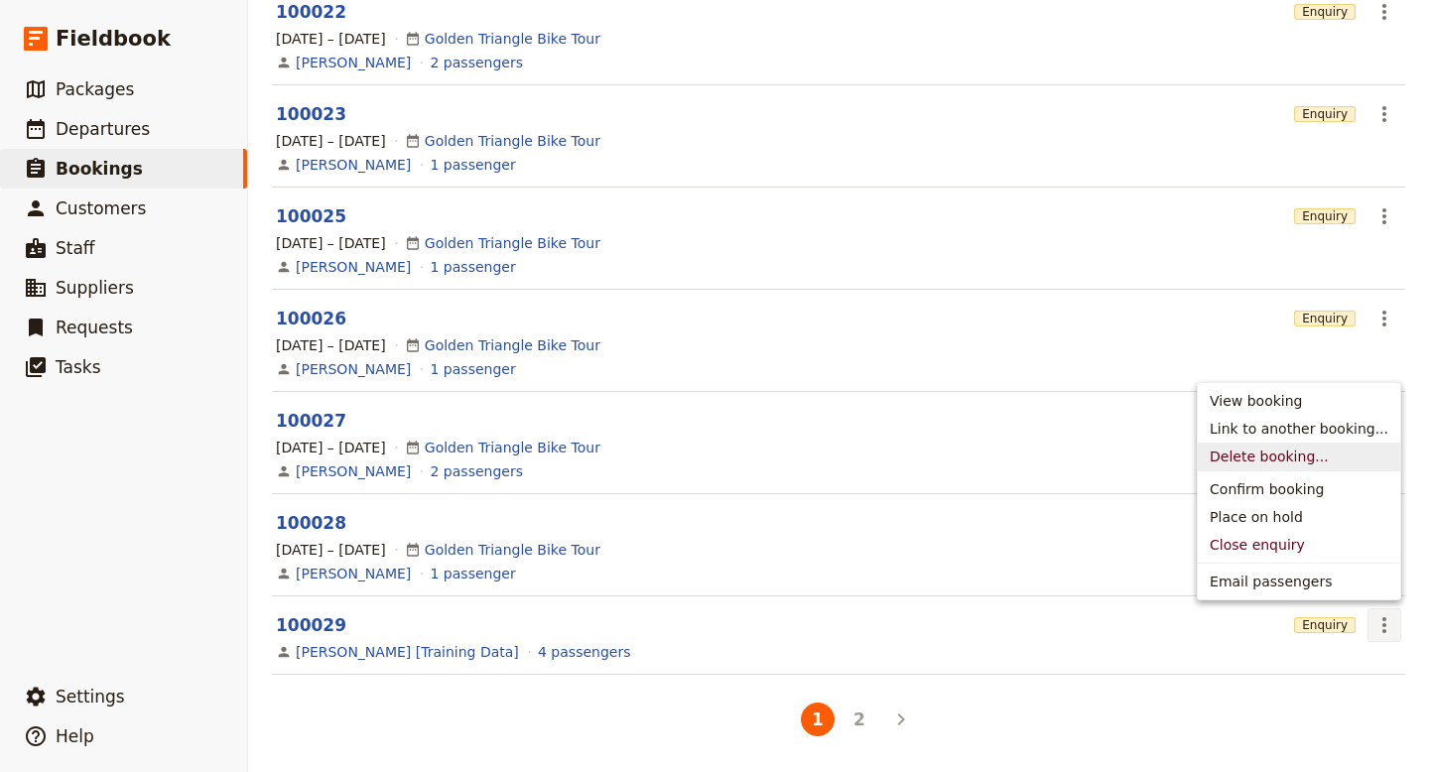
click at [1311, 458] on span "Delete booking..." at bounding box center [1269, 457] width 119 height 20
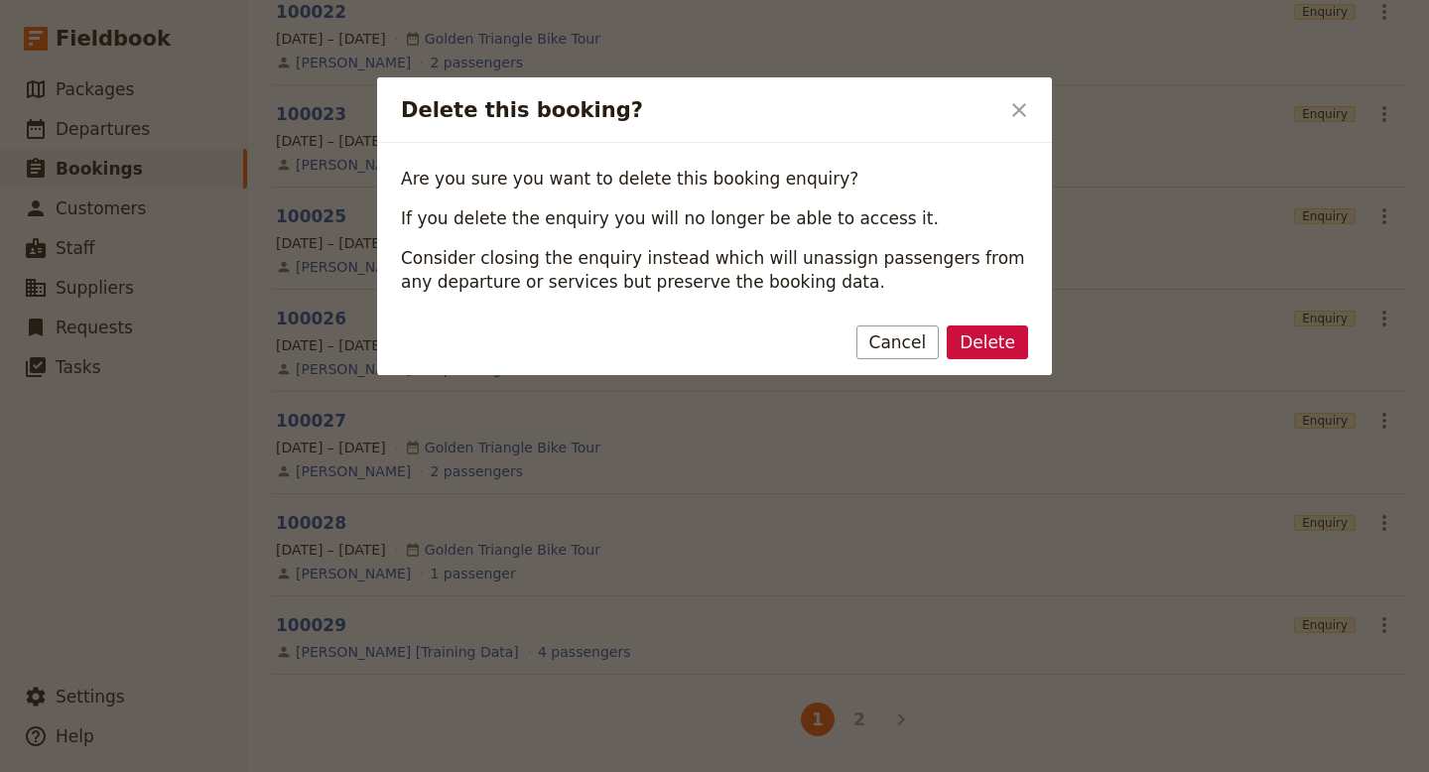
click at [1004, 257] on p "Consider closing the enquiry instead which will unassign passengers from any de…" at bounding box center [714, 270] width 627 height 48
click at [1004, 353] on button "Delete" at bounding box center [987, 343] width 81 height 34
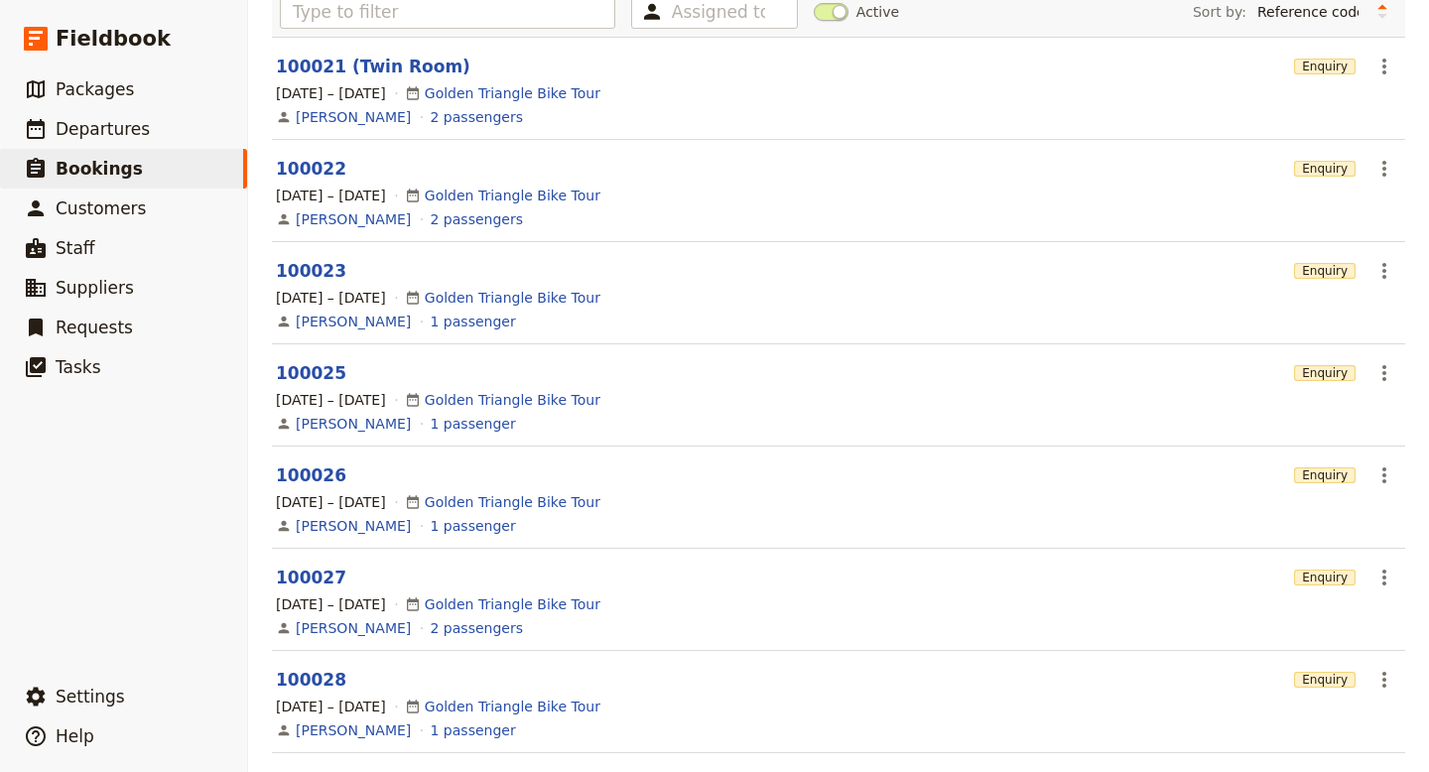
scroll to position [0, 0]
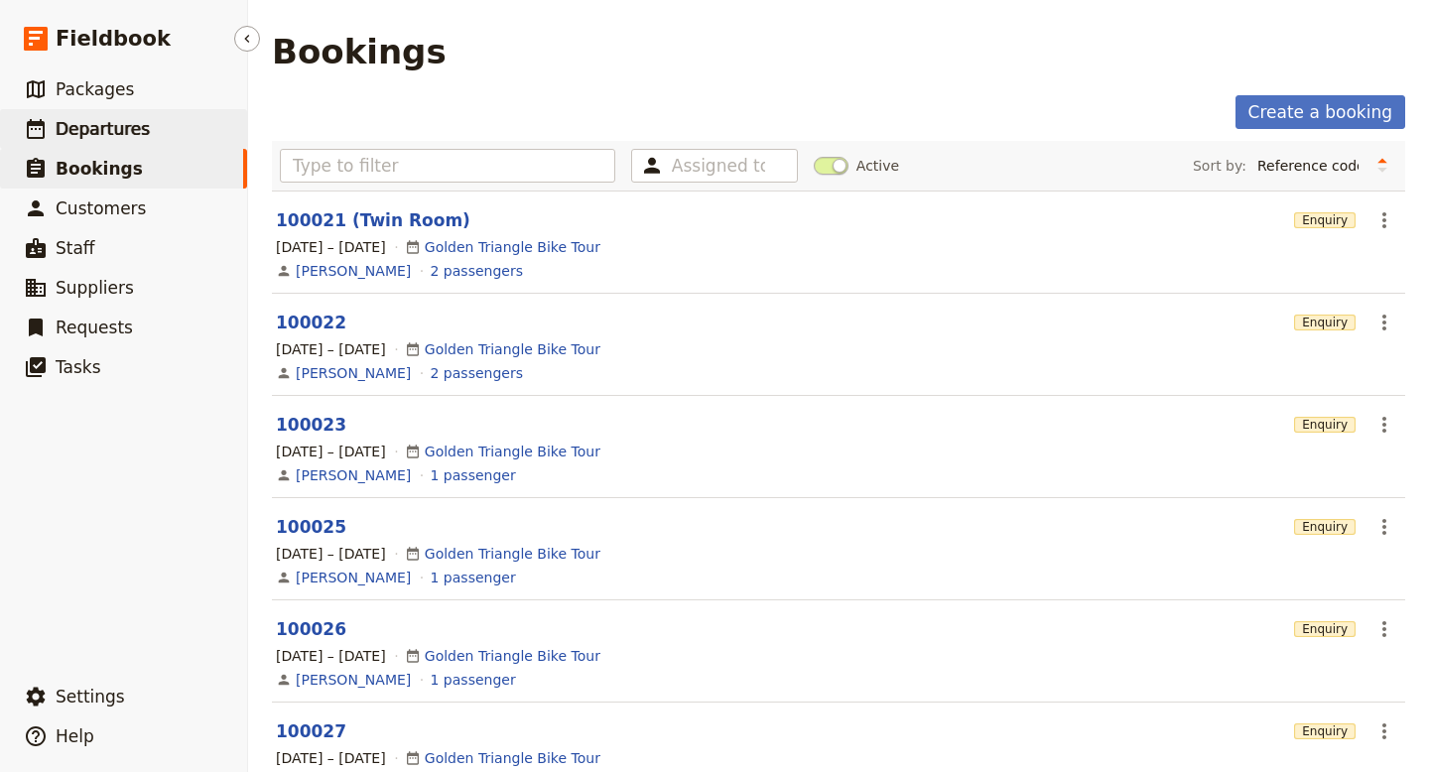
click at [125, 131] on span "Departures" at bounding box center [103, 129] width 94 height 20
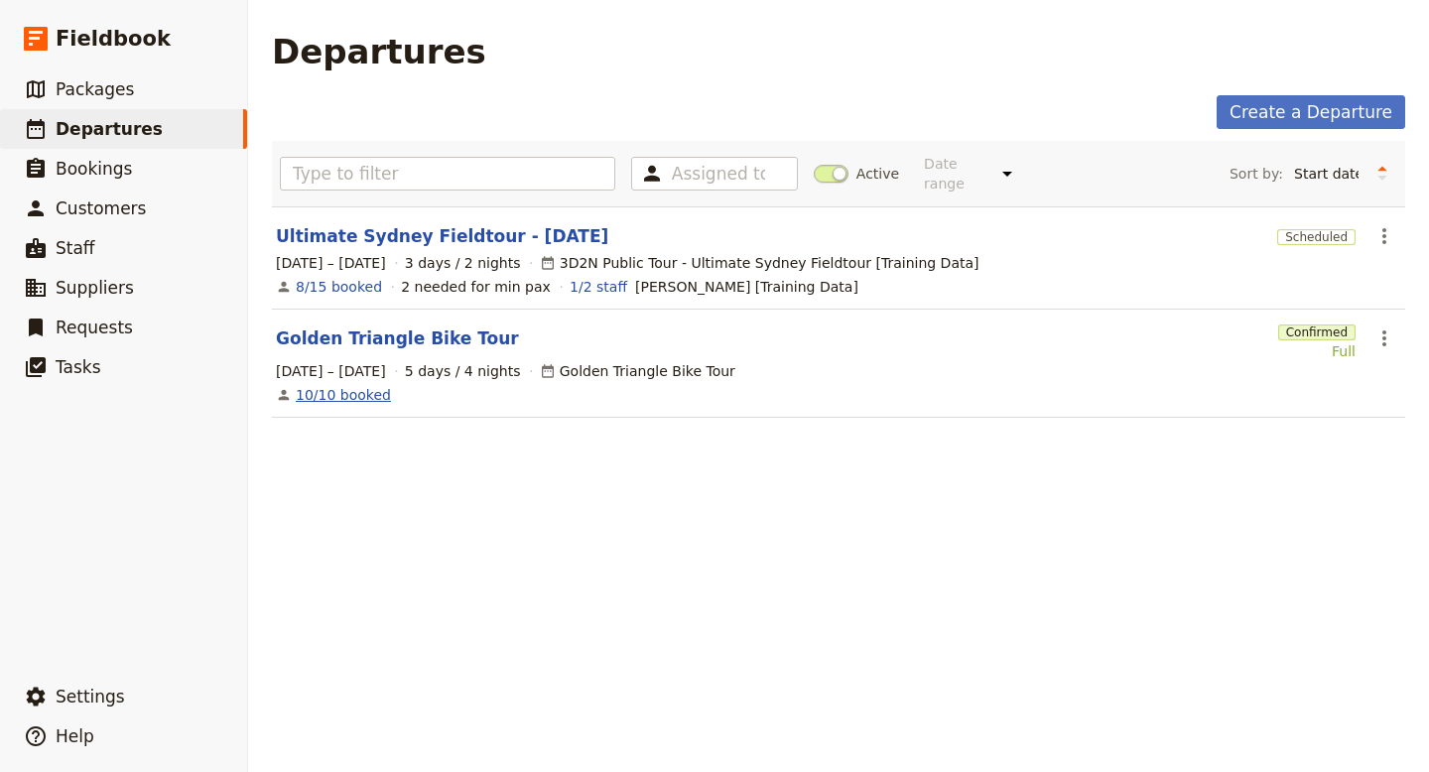
click at [349, 385] on link "10/10 booked" at bounding box center [343, 395] width 95 height 20
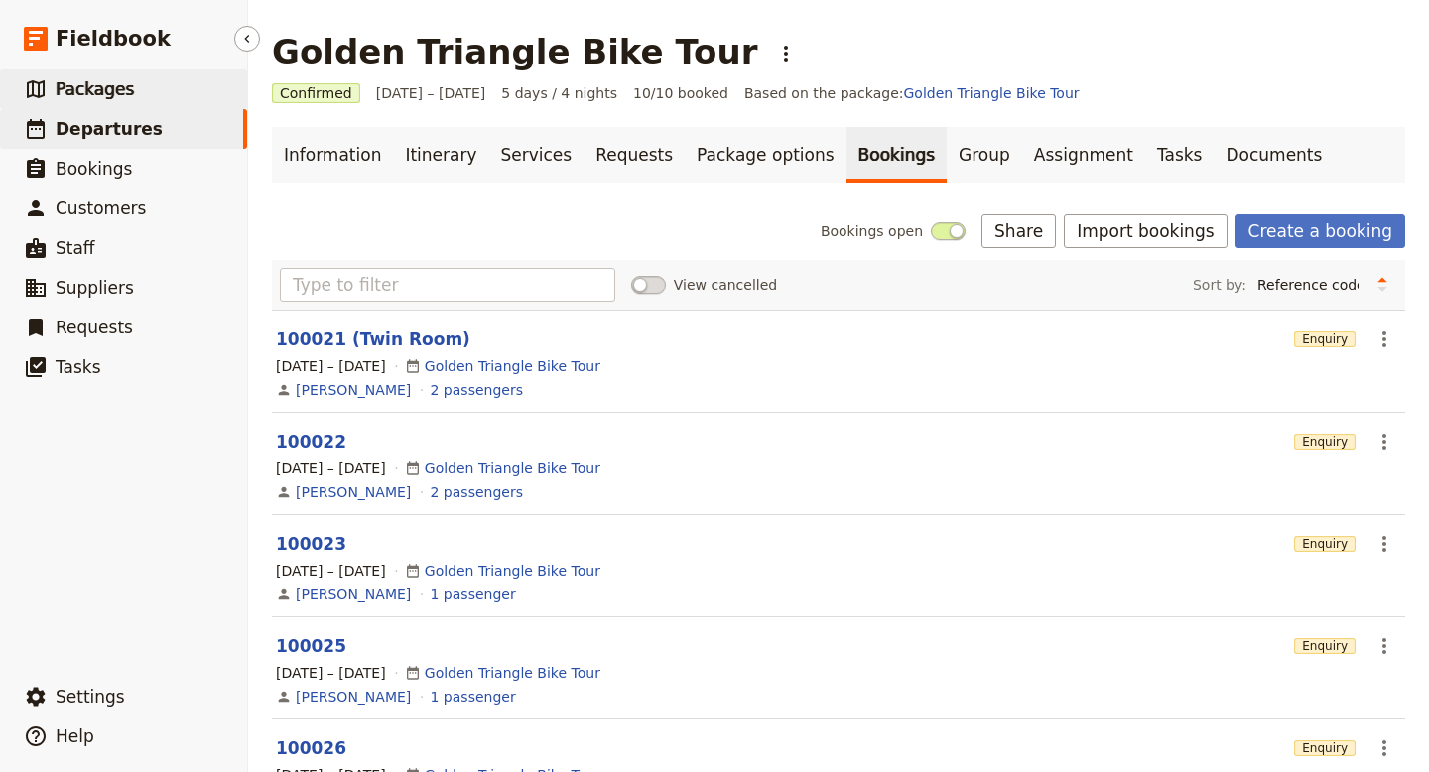
click at [128, 90] on link "​ Packages" at bounding box center [123, 89] width 247 height 40
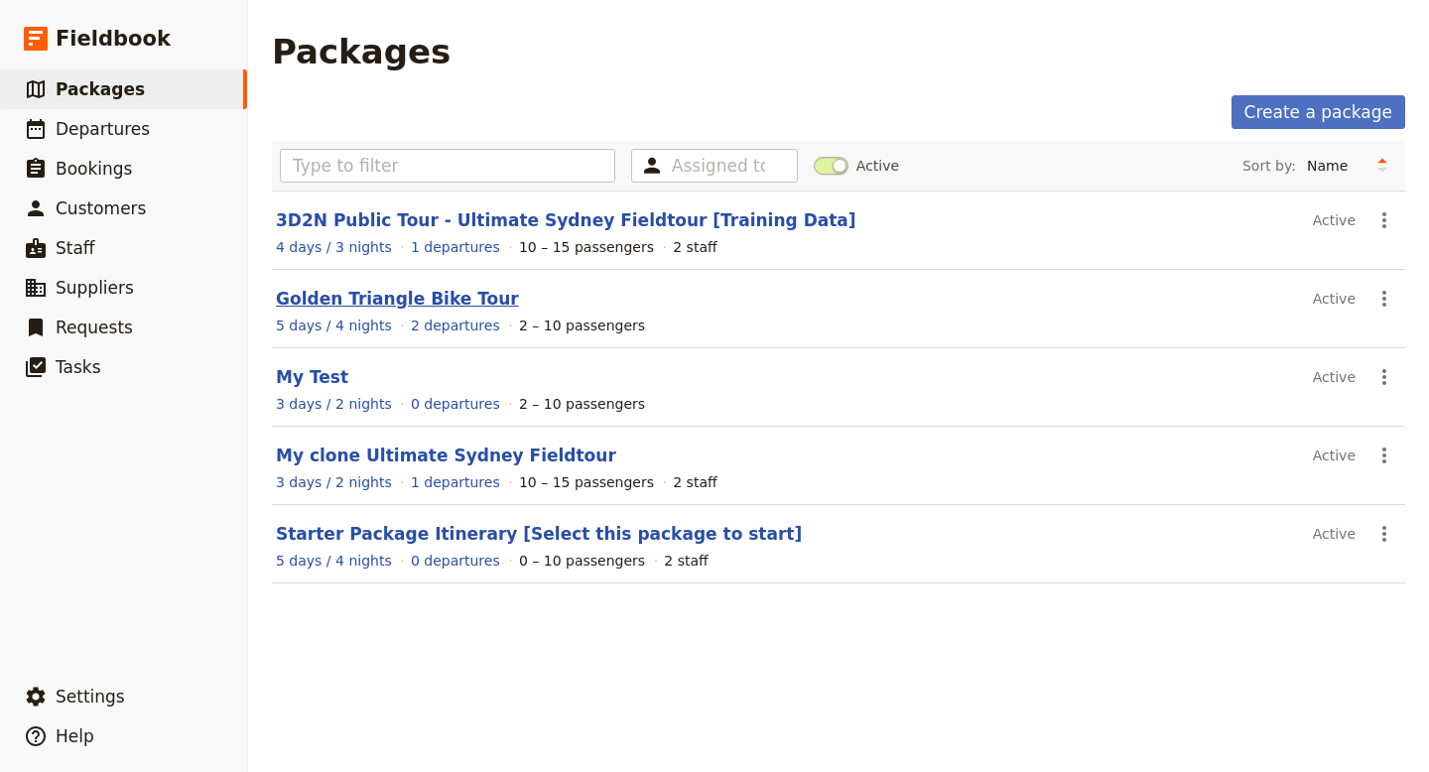
click at [375, 298] on link "Golden Triangle Bike Tour" at bounding box center [397, 299] width 243 height 20
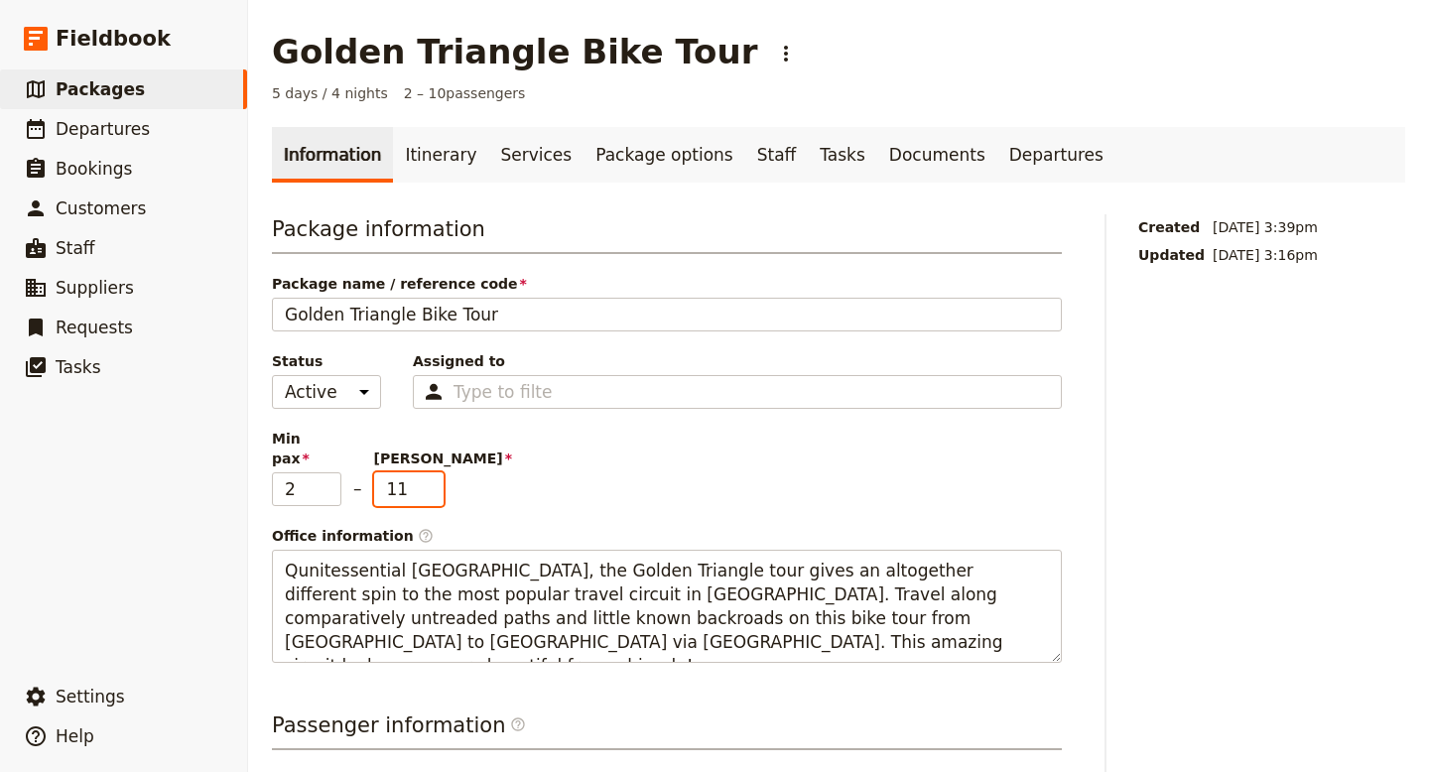
click at [431, 472] on input "11" at bounding box center [408, 489] width 69 height 34
click at [431, 472] on input "12" at bounding box center [408, 489] width 69 height 34
click at [431, 472] on input "13" at bounding box center [408, 489] width 69 height 34
click at [431, 472] on input "14" at bounding box center [408, 489] width 69 height 34
click at [431, 472] on input "15" at bounding box center [408, 489] width 69 height 34
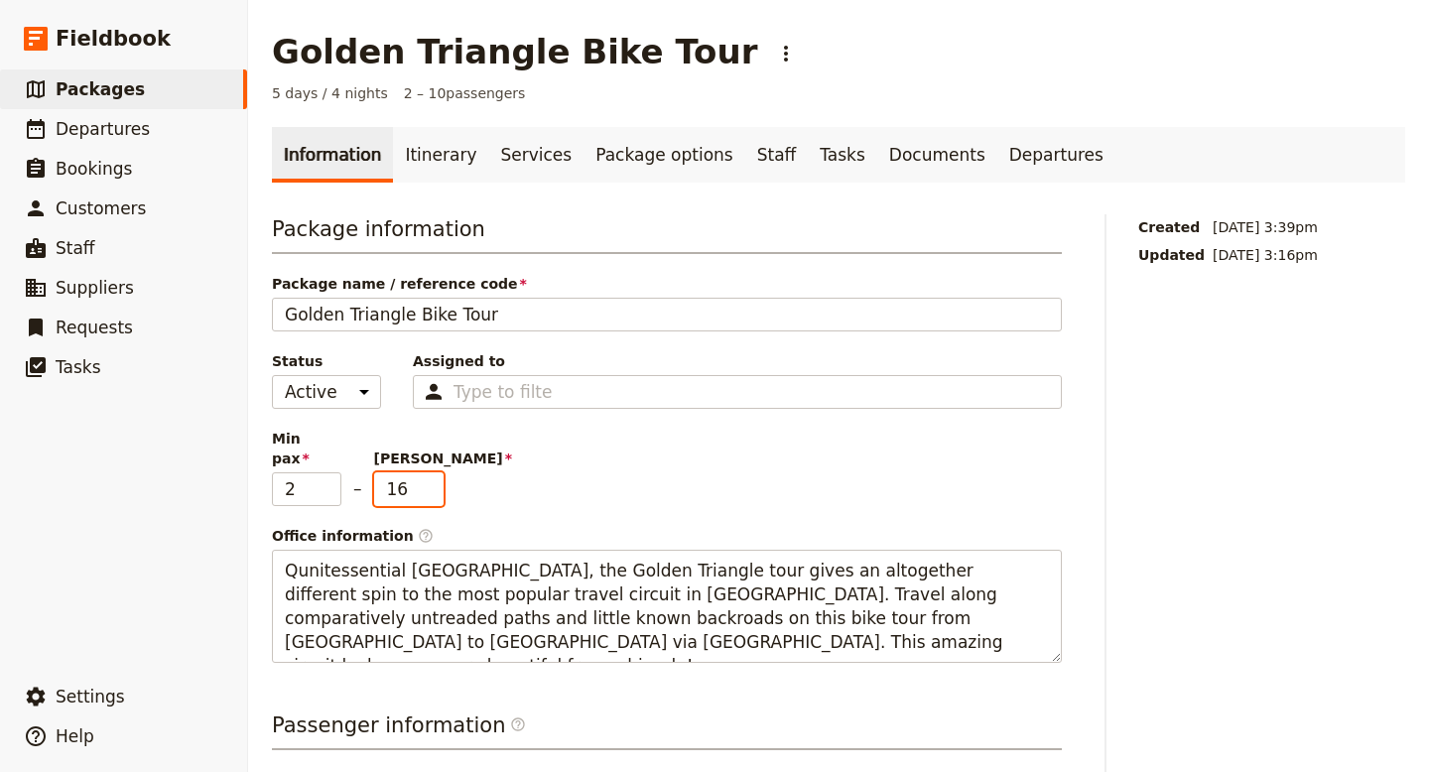
click at [431, 472] on input "16" at bounding box center [408, 489] width 69 height 34
click at [431, 472] on input "17" at bounding box center [408, 489] width 69 height 34
click at [431, 472] on input "18" at bounding box center [408, 489] width 69 height 34
click at [431, 472] on input "19" at bounding box center [408, 489] width 69 height 34
click at [431, 472] on input "20" at bounding box center [408, 489] width 69 height 34
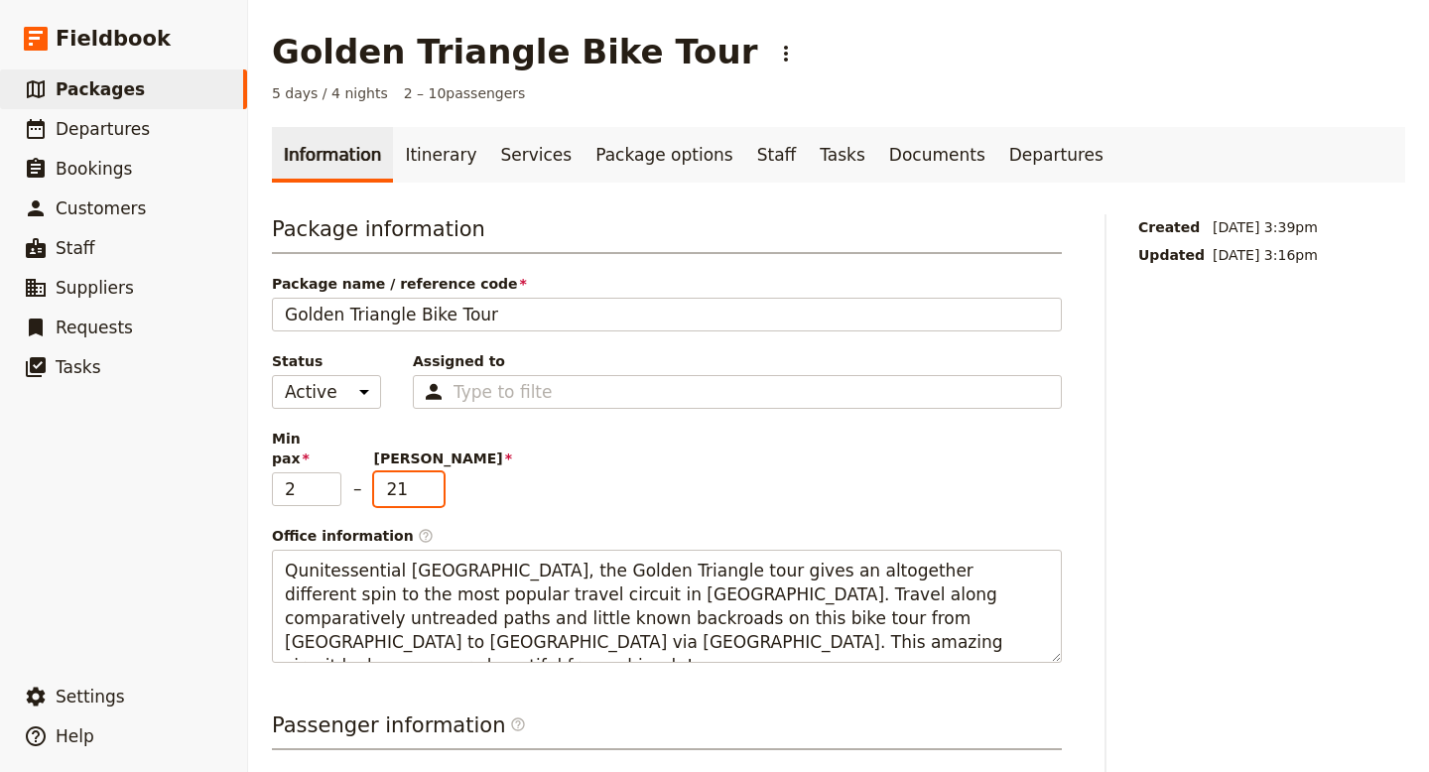
click at [431, 472] on input "21" at bounding box center [408, 489] width 69 height 34
type input "22"
click at [431, 472] on input "22" at bounding box center [408, 489] width 69 height 34
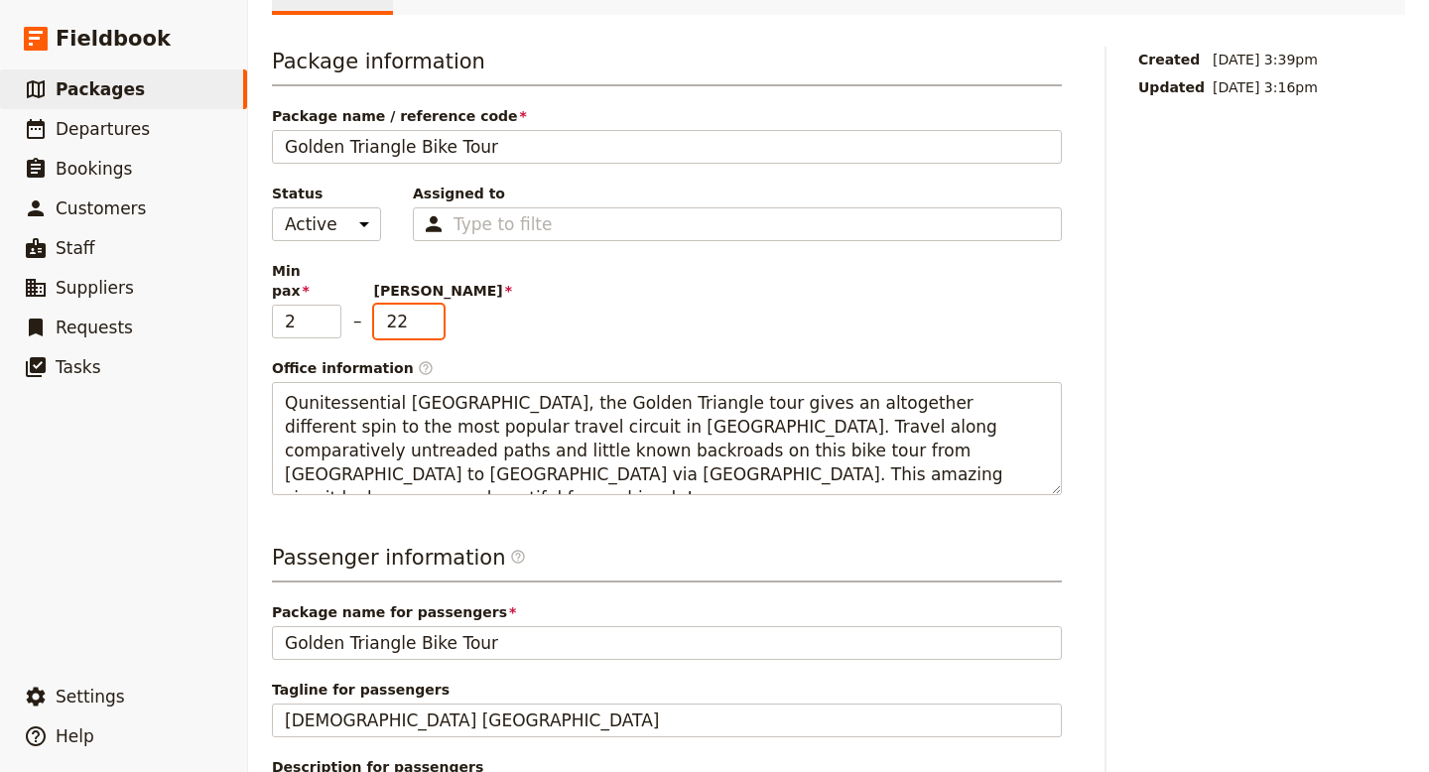
scroll to position [461, 0]
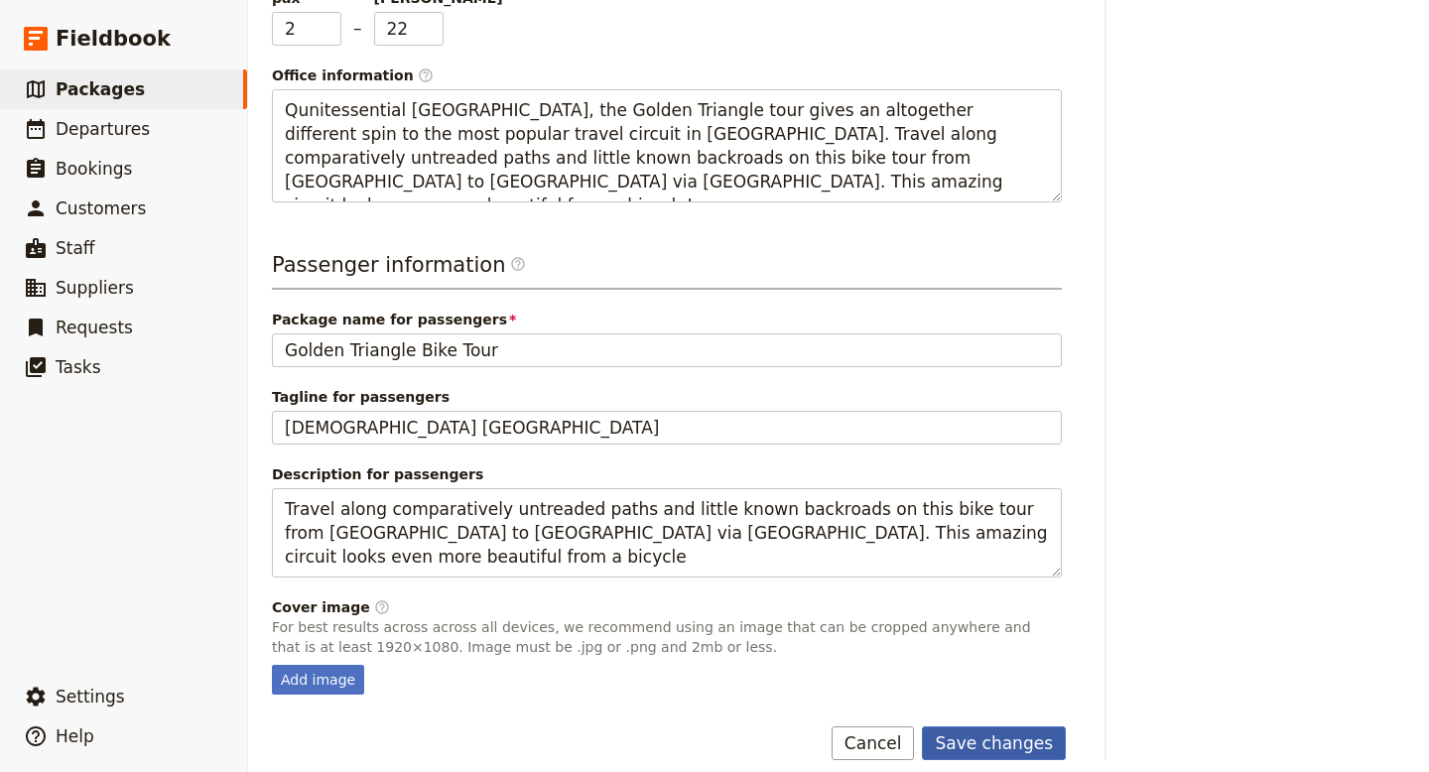
click at [988, 727] on button "Save changes" at bounding box center [994, 744] width 144 height 34
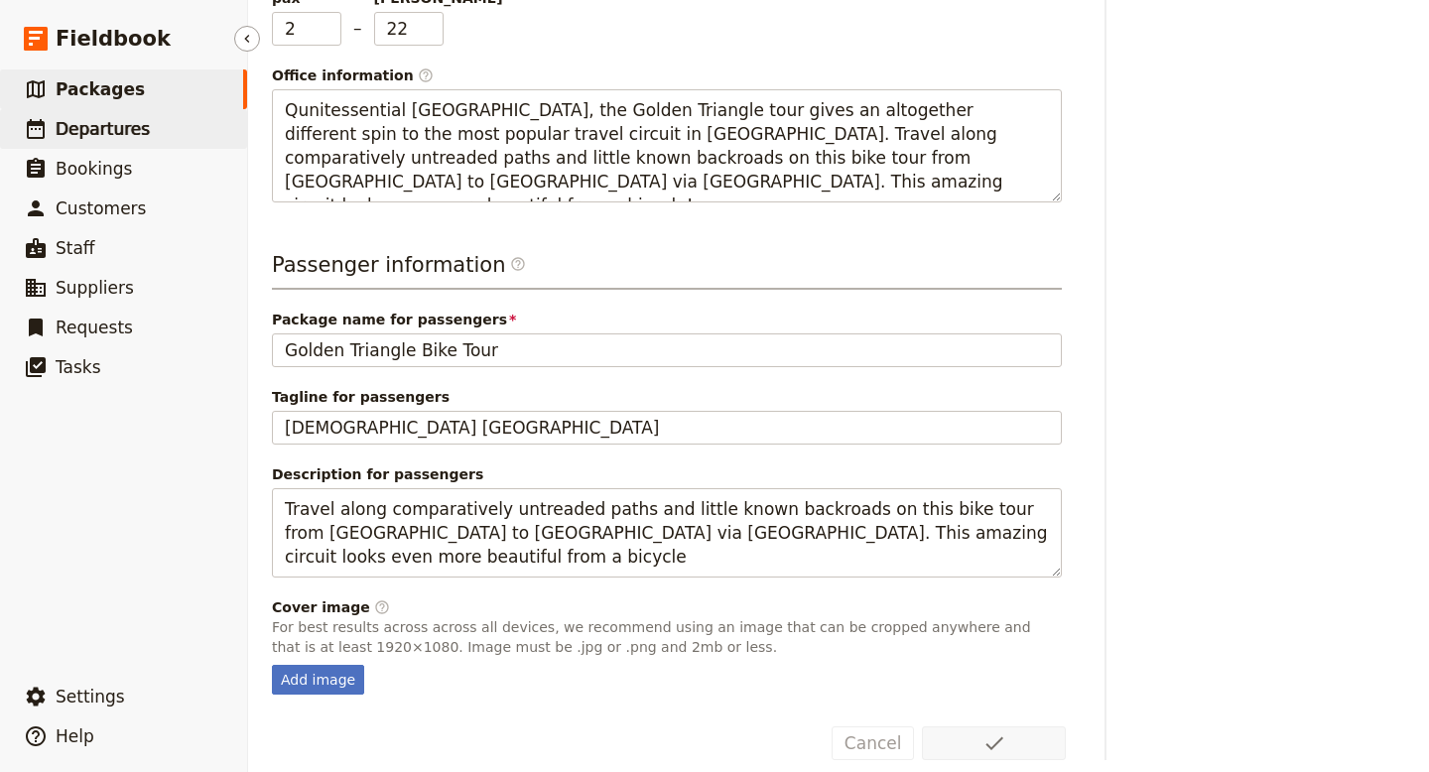
click at [122, 132] on span "Departures" at bounding box center [103, 129] width 94 height 20
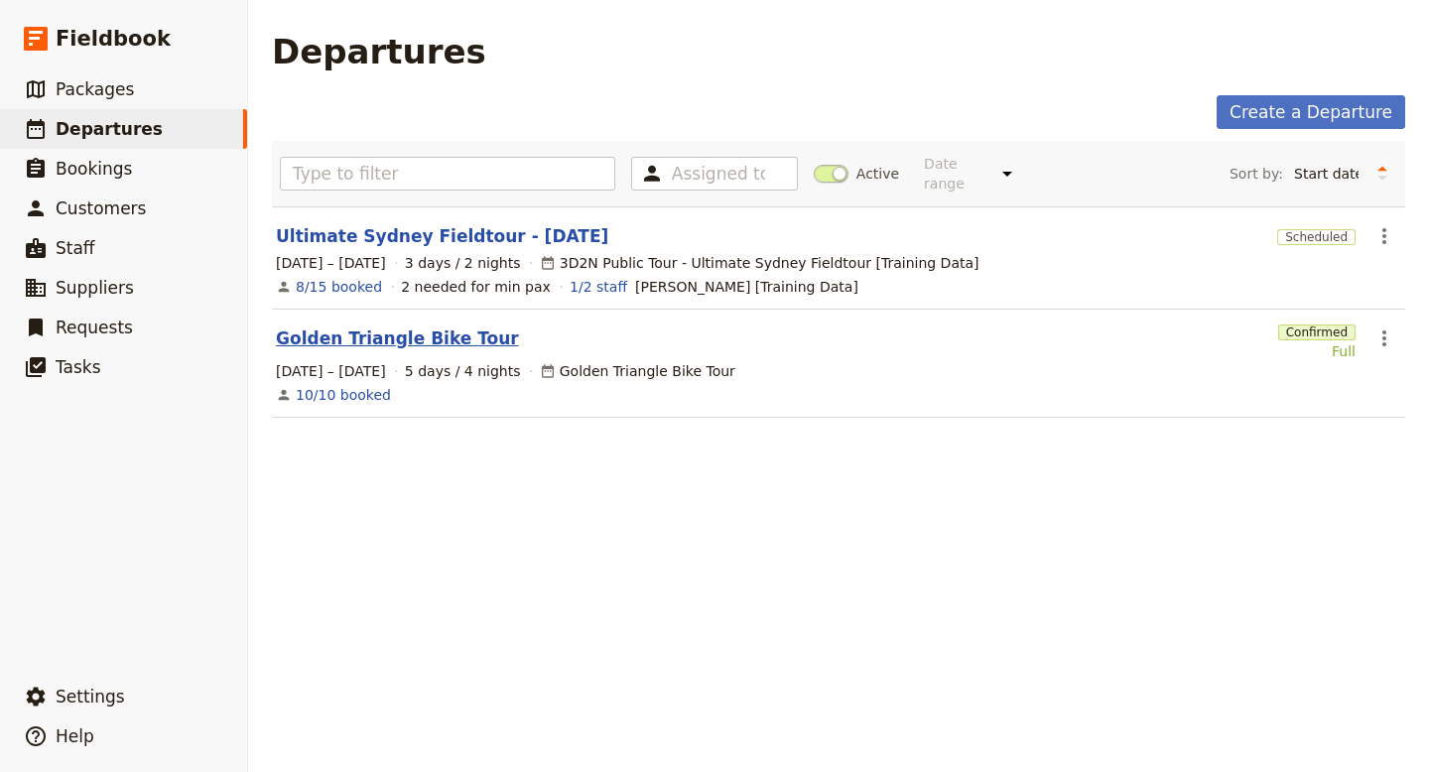
click at [412, 327] on link "Golden Triangle Bike Tour" at bounding box center [397, 339] width 243 height 24
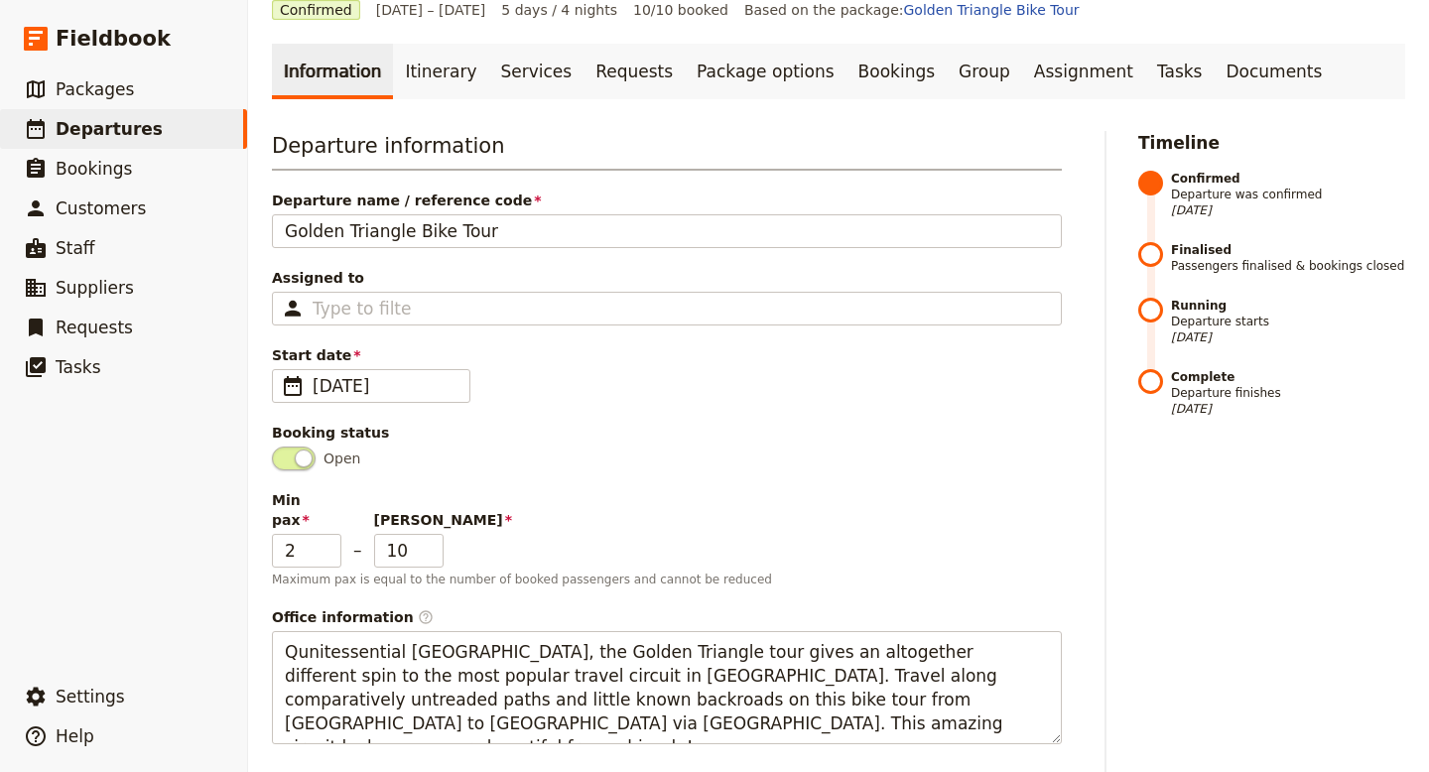
scroll to position [129, 0]
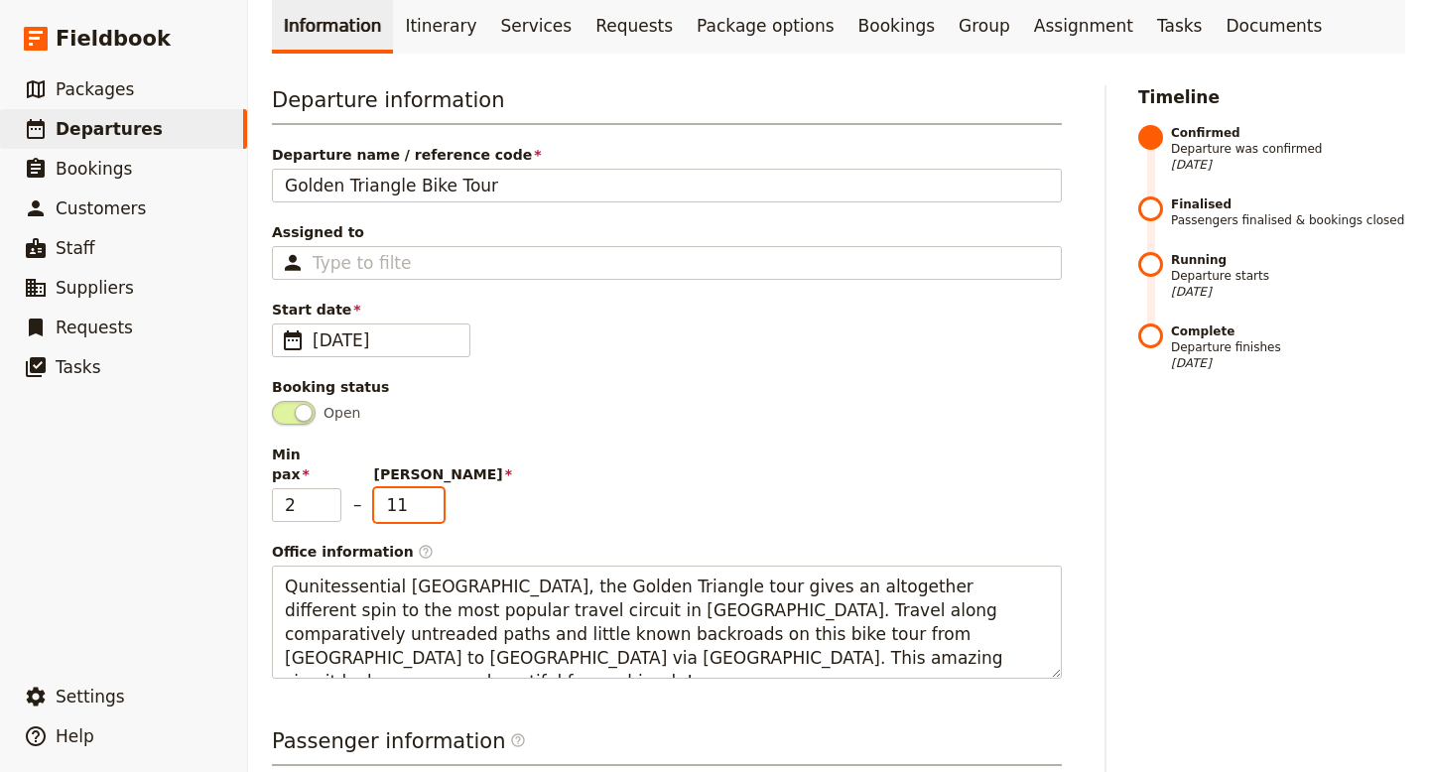
click at [431, 488] on input "11" at bounding box center [408, 505] width 69 height 34
click at [432, 488] on input "12" at bounding box center [408, 505] width 69 height 34
click at [432, 488] on input "13" at bounding box center [408, 505] width 69 height 34
click at [432, 488] on input "14" at bounding box center [408, 505] width 69 height 34
click at [432, 488] on input "15" at bounding box center [408, 505] width 69 height 34
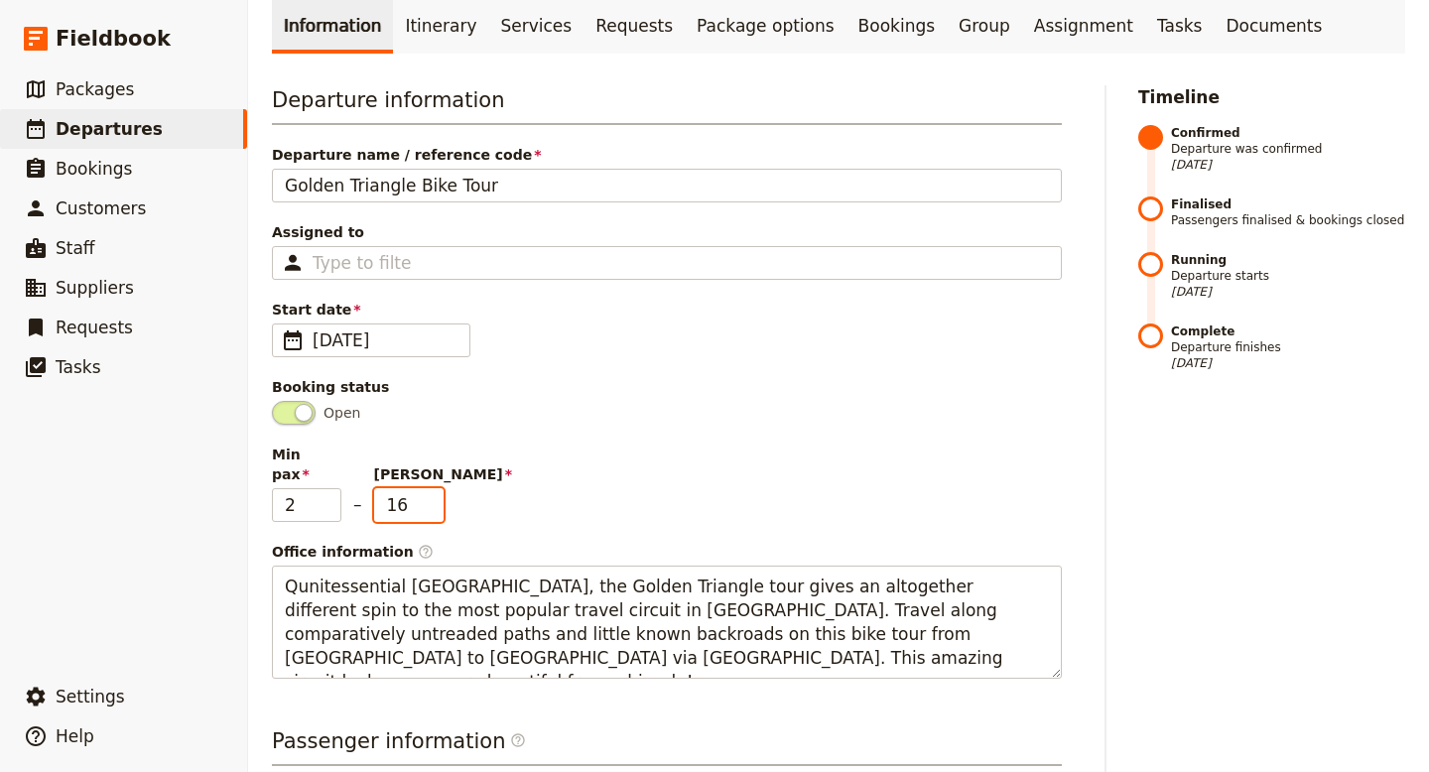
click at [432, 488] on input "16" at bounding box center [408, 505] width 69 height 34
click at [432, 488] on input "17" at bounding box center [408, 505] width 69 height 34
click at [432, 488] on input "18" at bounding box center [408, 505] width 69 height 34
click at [432, 488] on input "19" at bounding box center [408, 505] width 69 height 34
click at [432, 488] on input "20" at bounding box center [408, 505] width 69 height 34
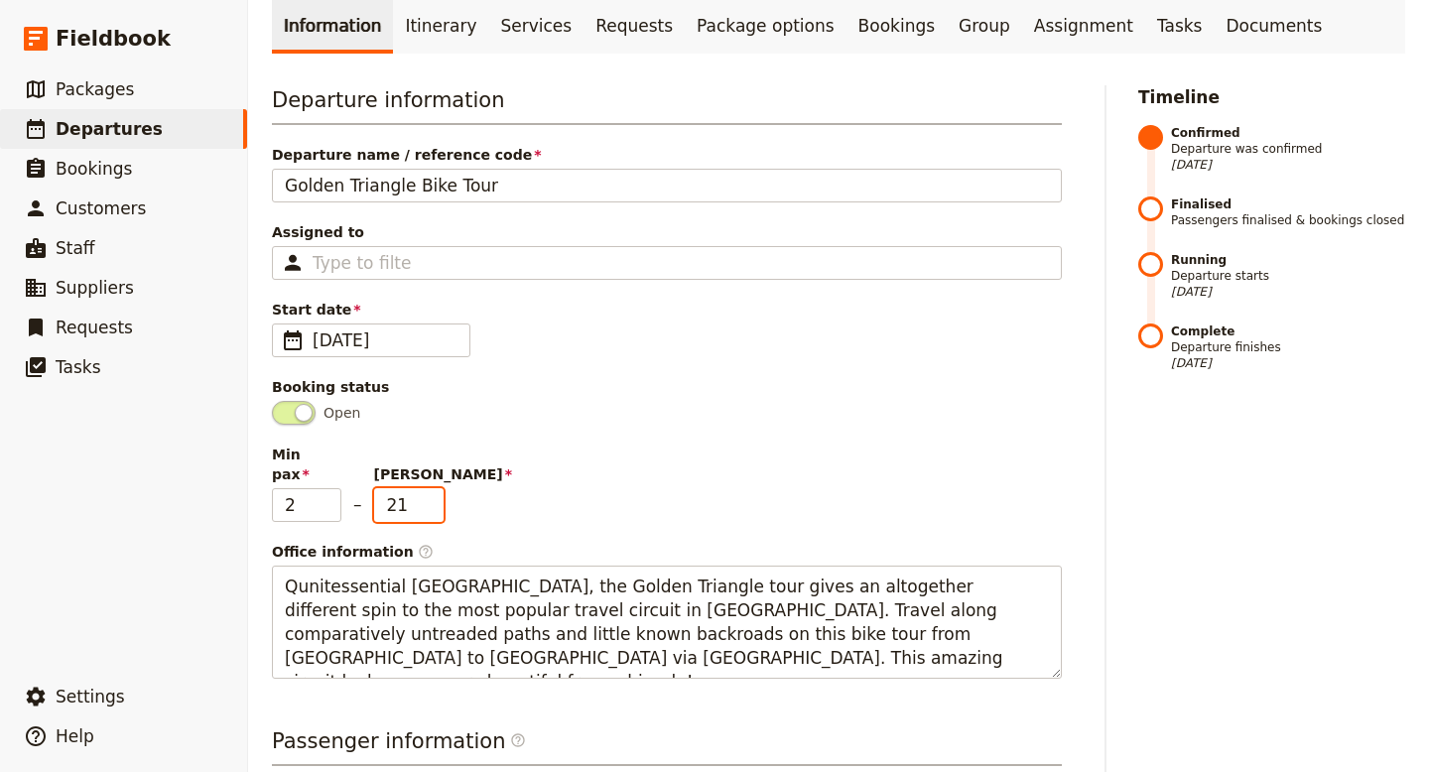
click at [432, 488] on input "21" at bounding box center [408, 505] width 69 height 34
type input "22"
click at [432, 488] on input "22" at bounding box center [408, 505] width 69 height 34
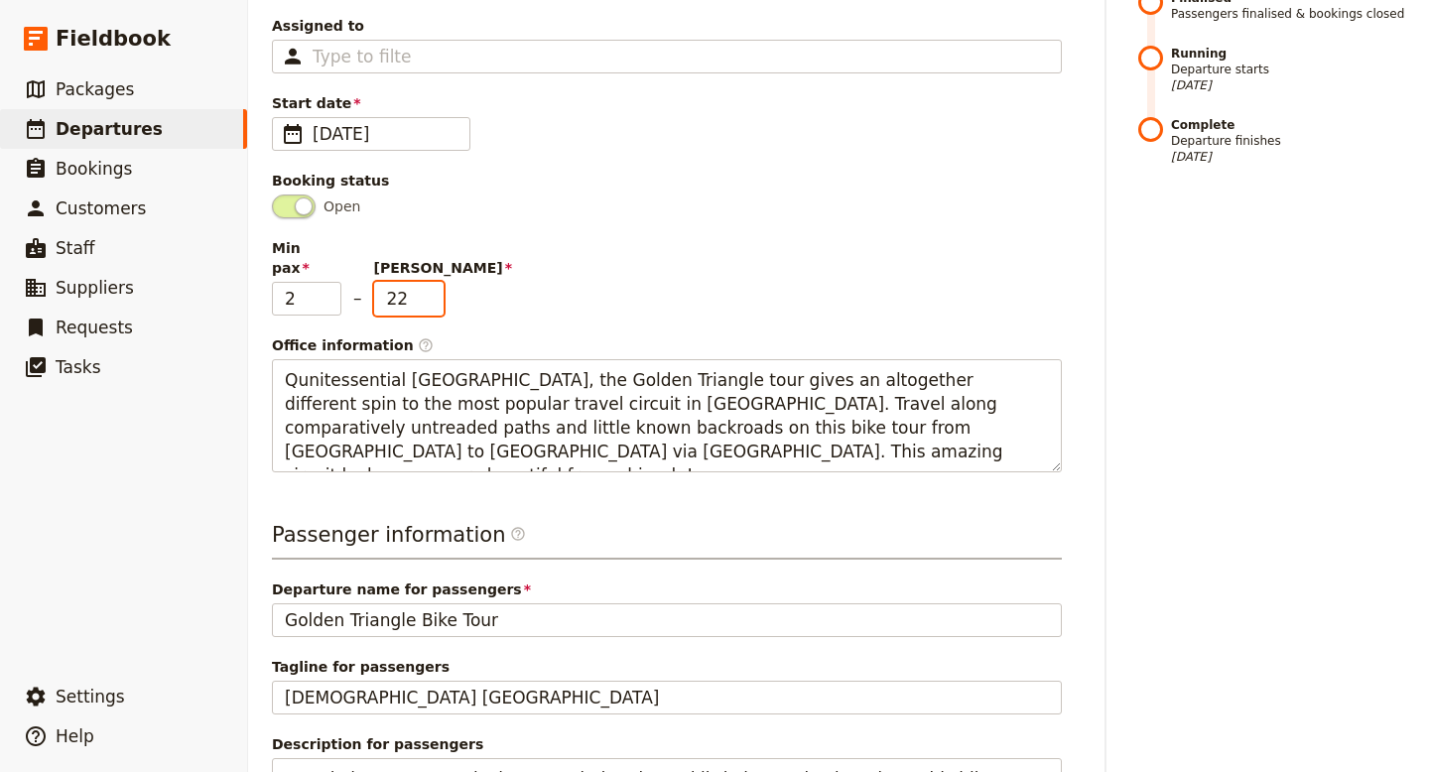
scroll to position [605, 0]
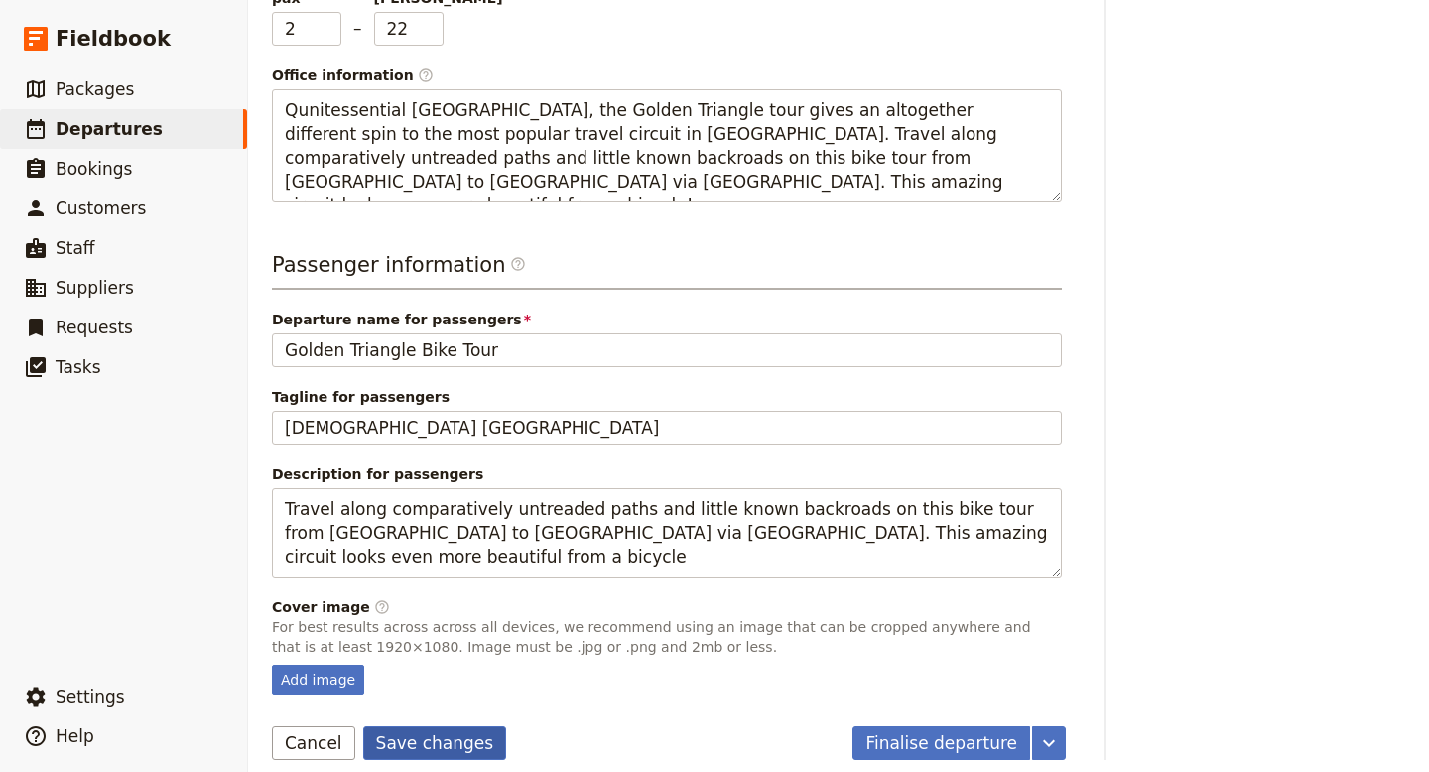
click at [456, 736] on button "Save changes" at bounding box center [435, 744] width 144 height 34
click at [110, 135] on span "Departures" at bounding box center [109, 129] width 107 height 20
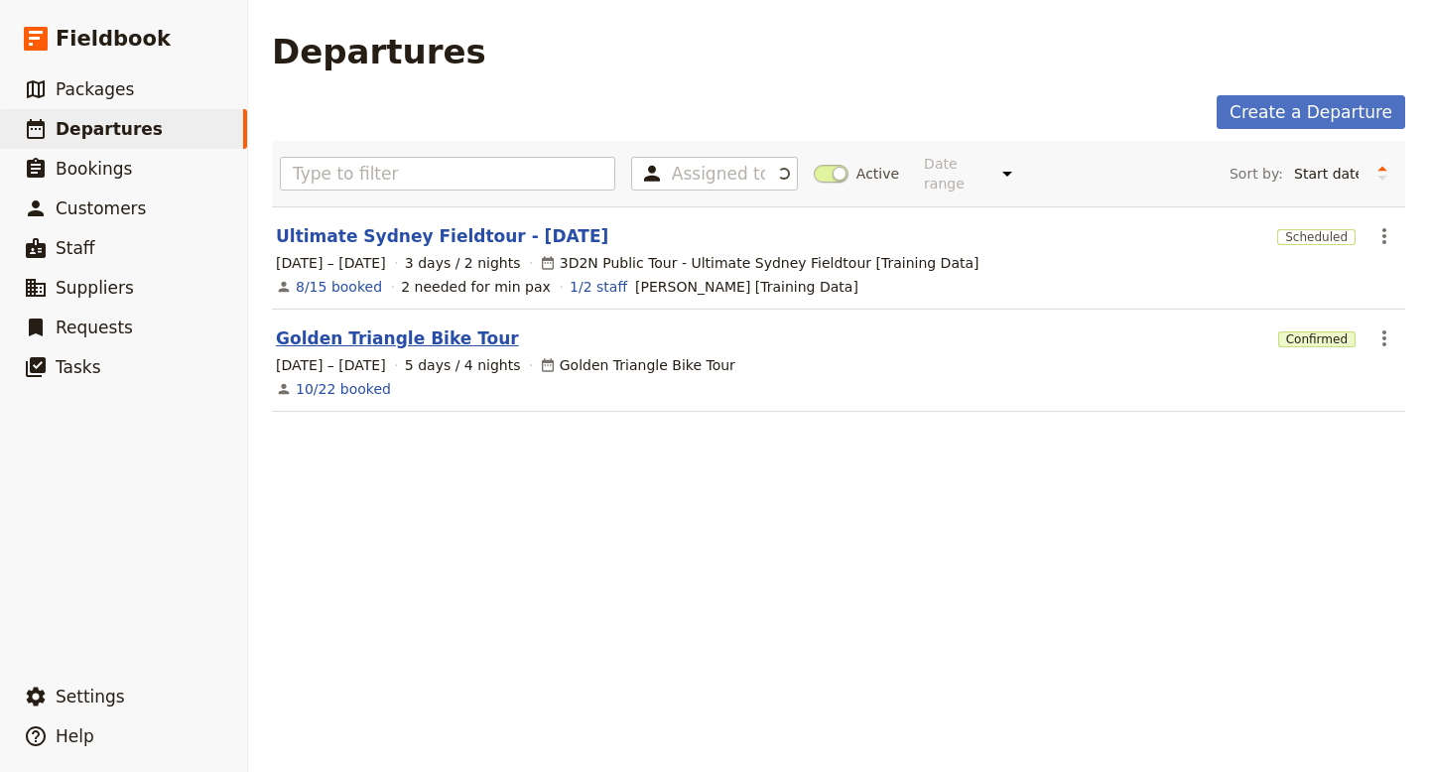
click at [397, 327] on link "Golden Triangle Bike Tour" at bounding box center [397, 339] width 243 height 24
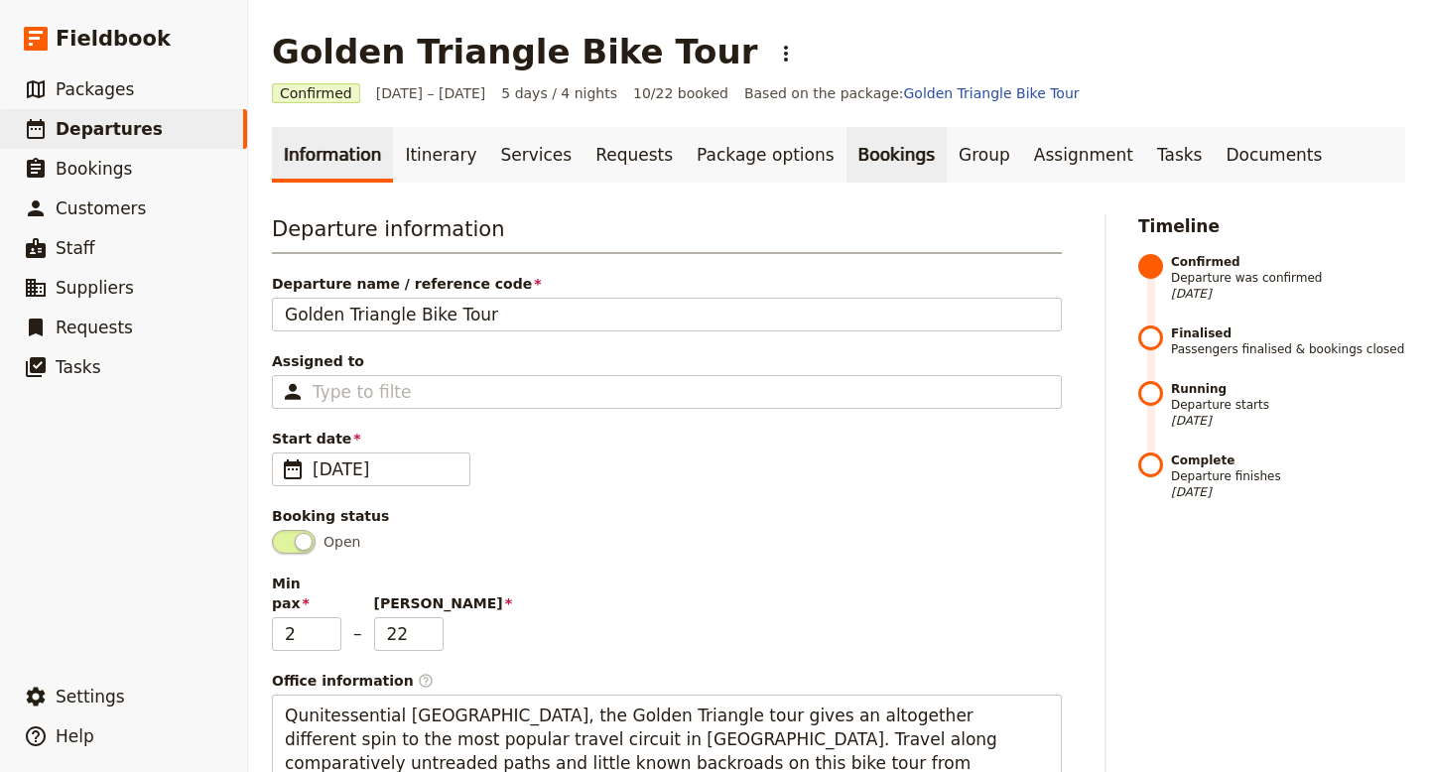
click at [848, 154] on link "Bookings" at bounding box center [897, 155] width 100 height 56
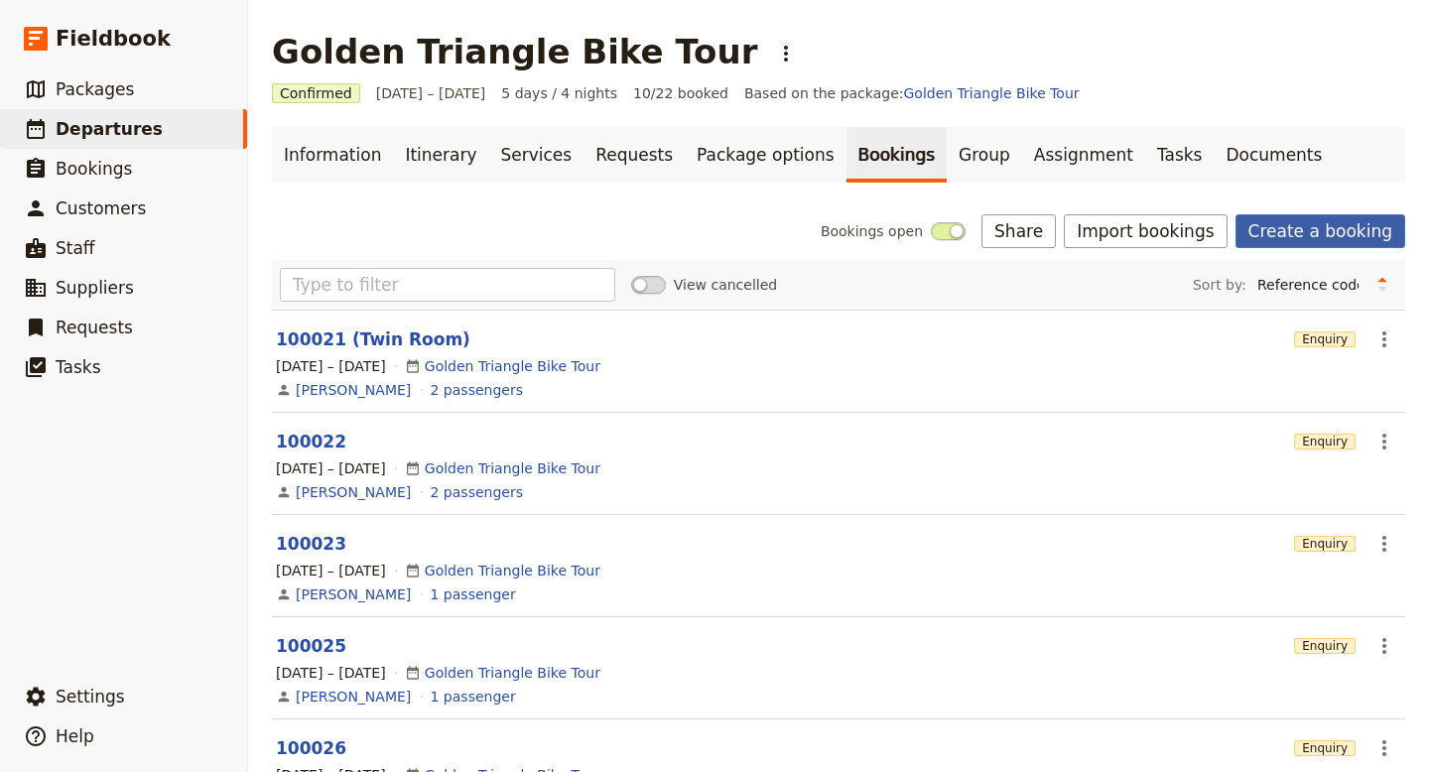
click at [1297, 234] on link "Create a booking" at bounding box center [1321, 231] width 170 height 34
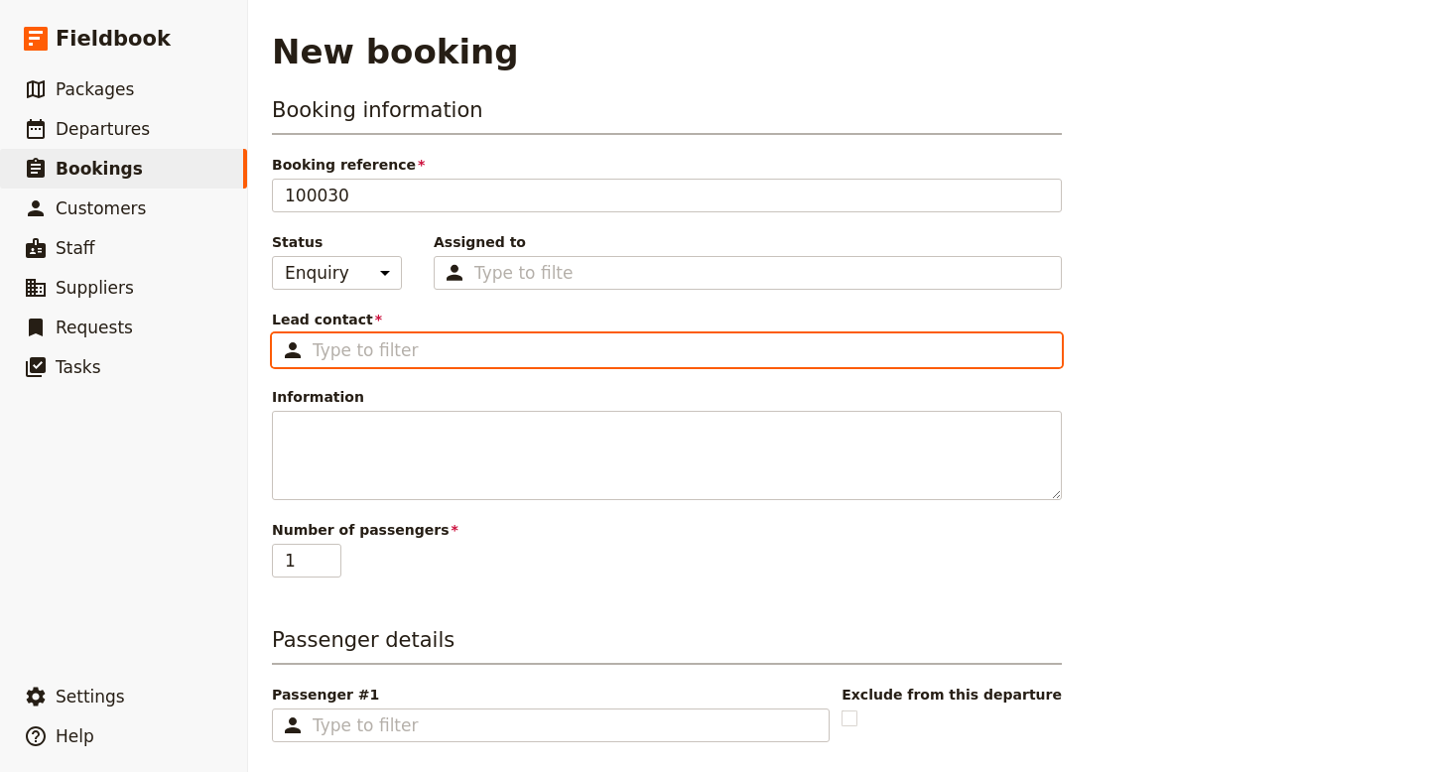
click at [400, 352] on input "Lead contact ​" at bounding box center [681, 350] width 736 height 24
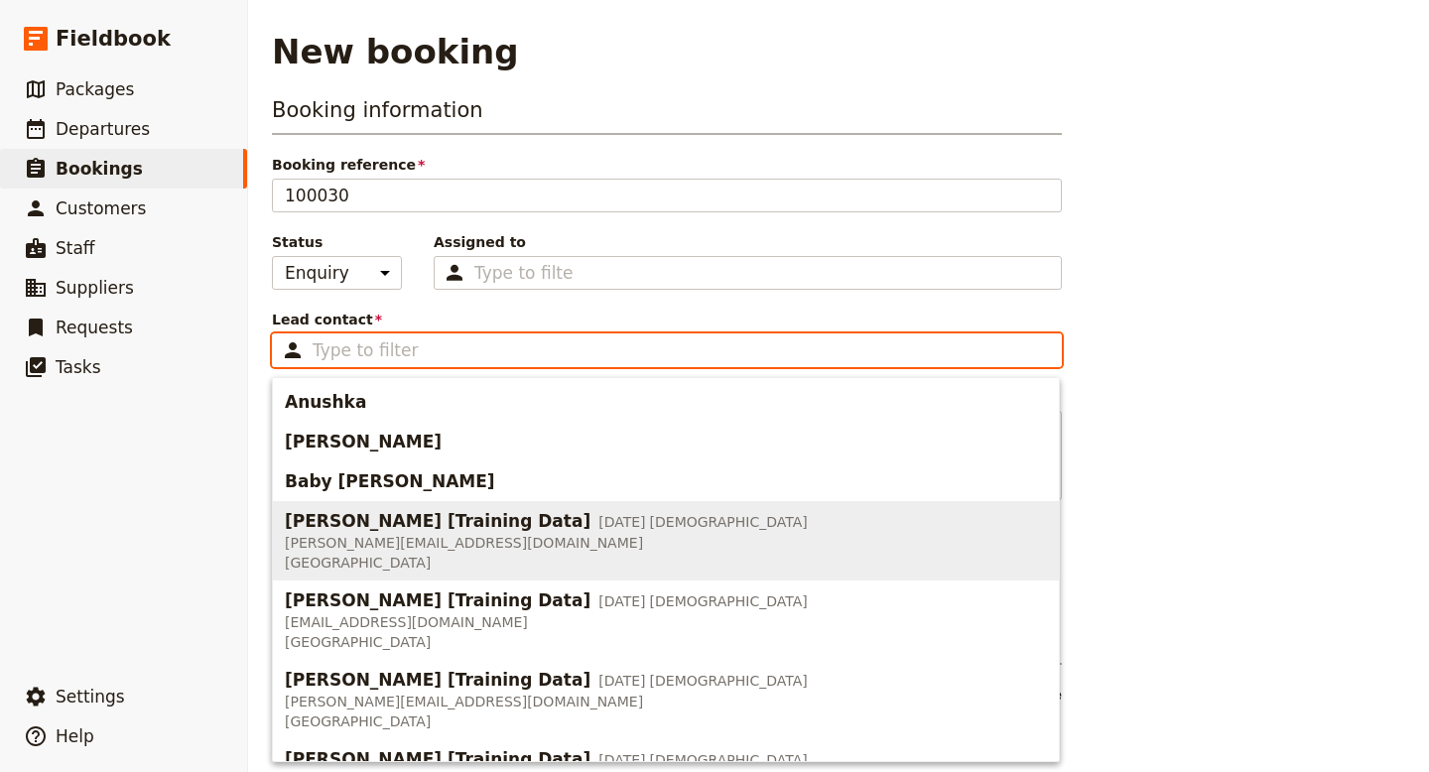
click at [475, 528] on span "[PERSON_NAME] [Training Data]" at bounding box center [438, 521] width 306 height 24
type input "[PERSON_NAME] [Training Data]"
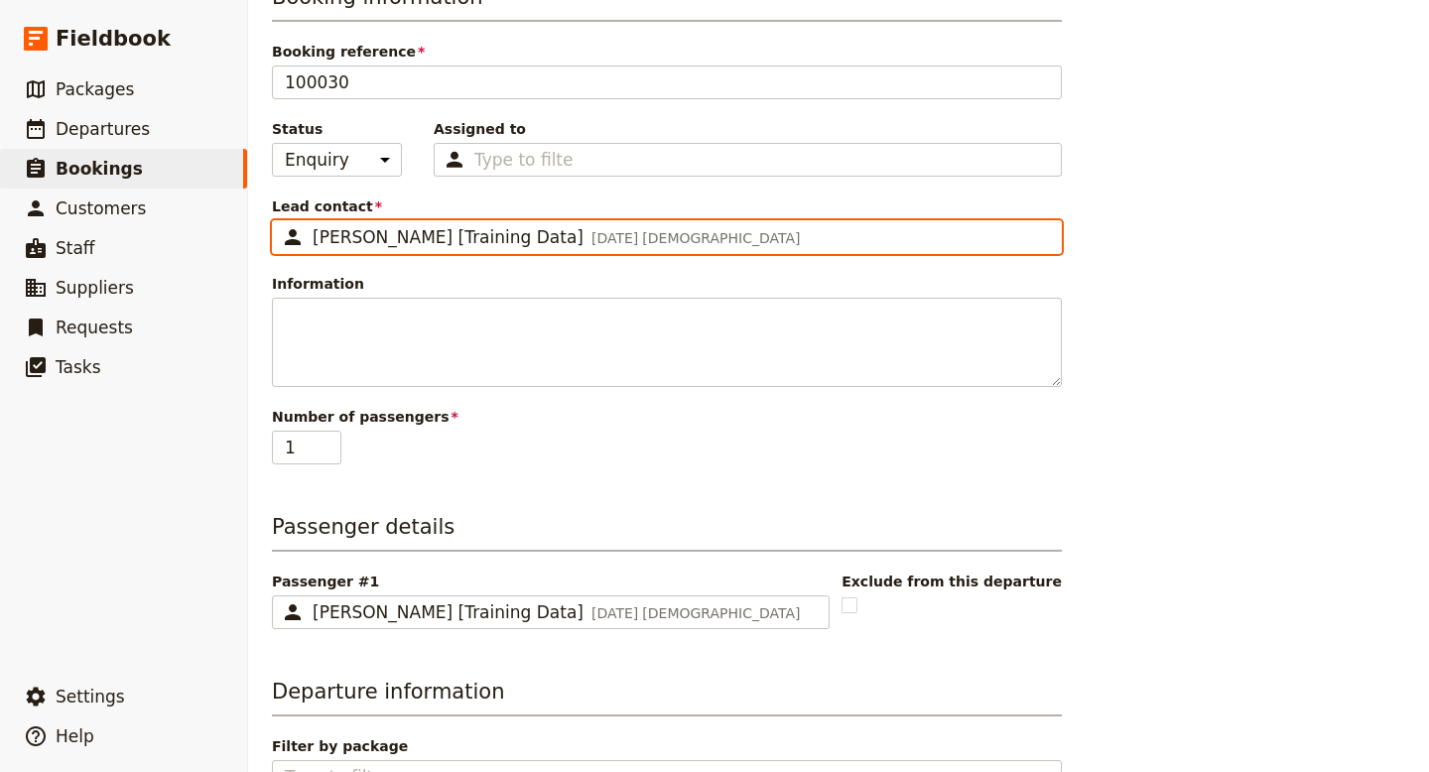
scroll to position [216, 0]
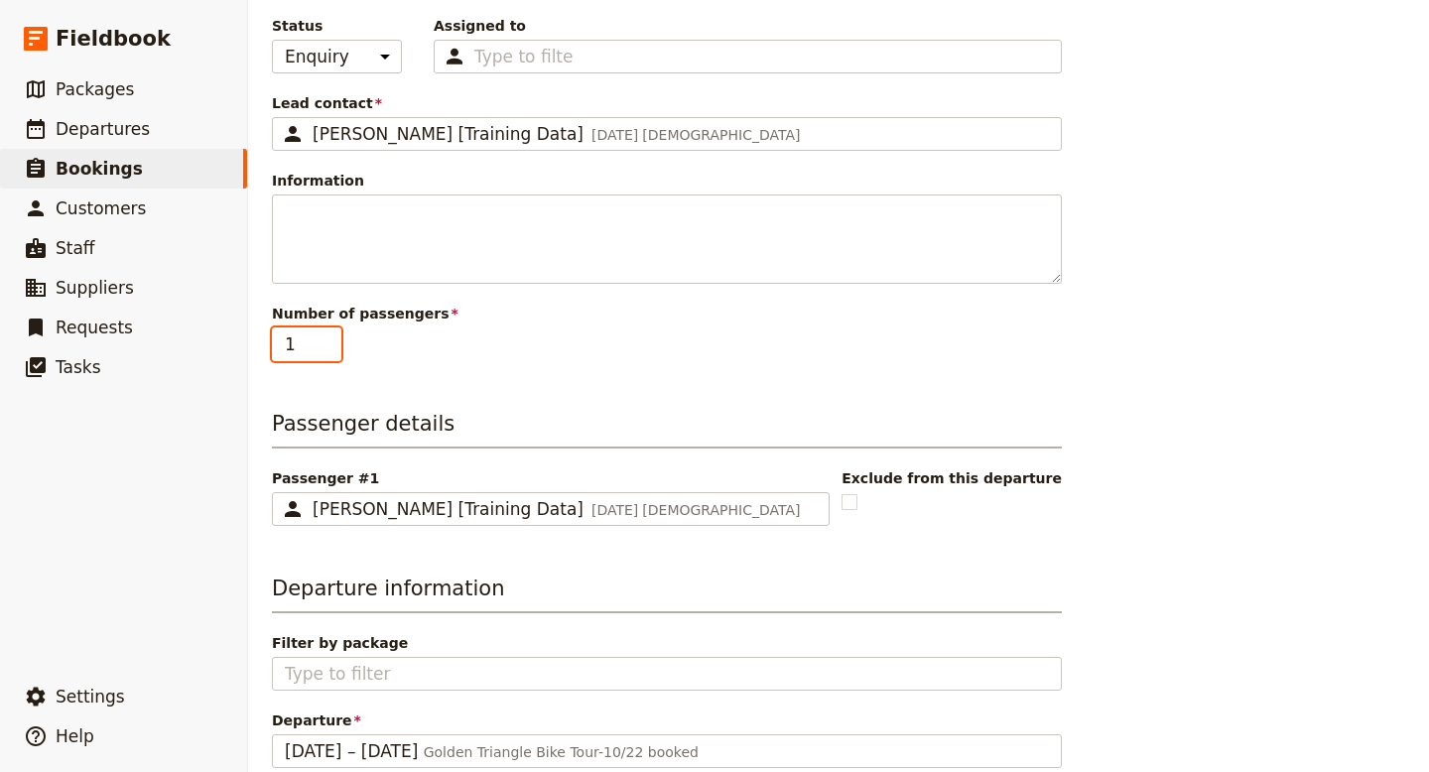
type input "2"
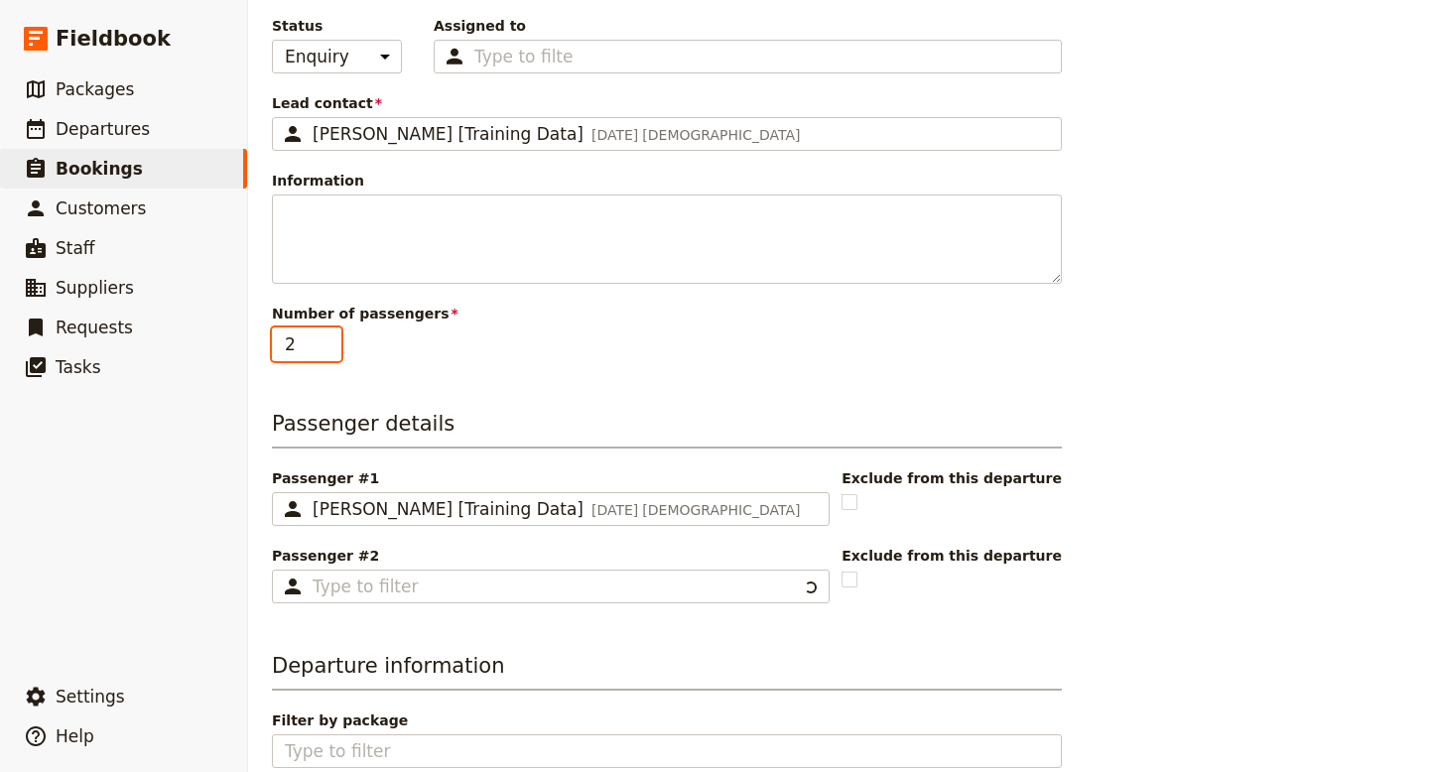
click at [331, 337] on input "2" at bounding box center [306, 345] width 69 height 34
type input "3"
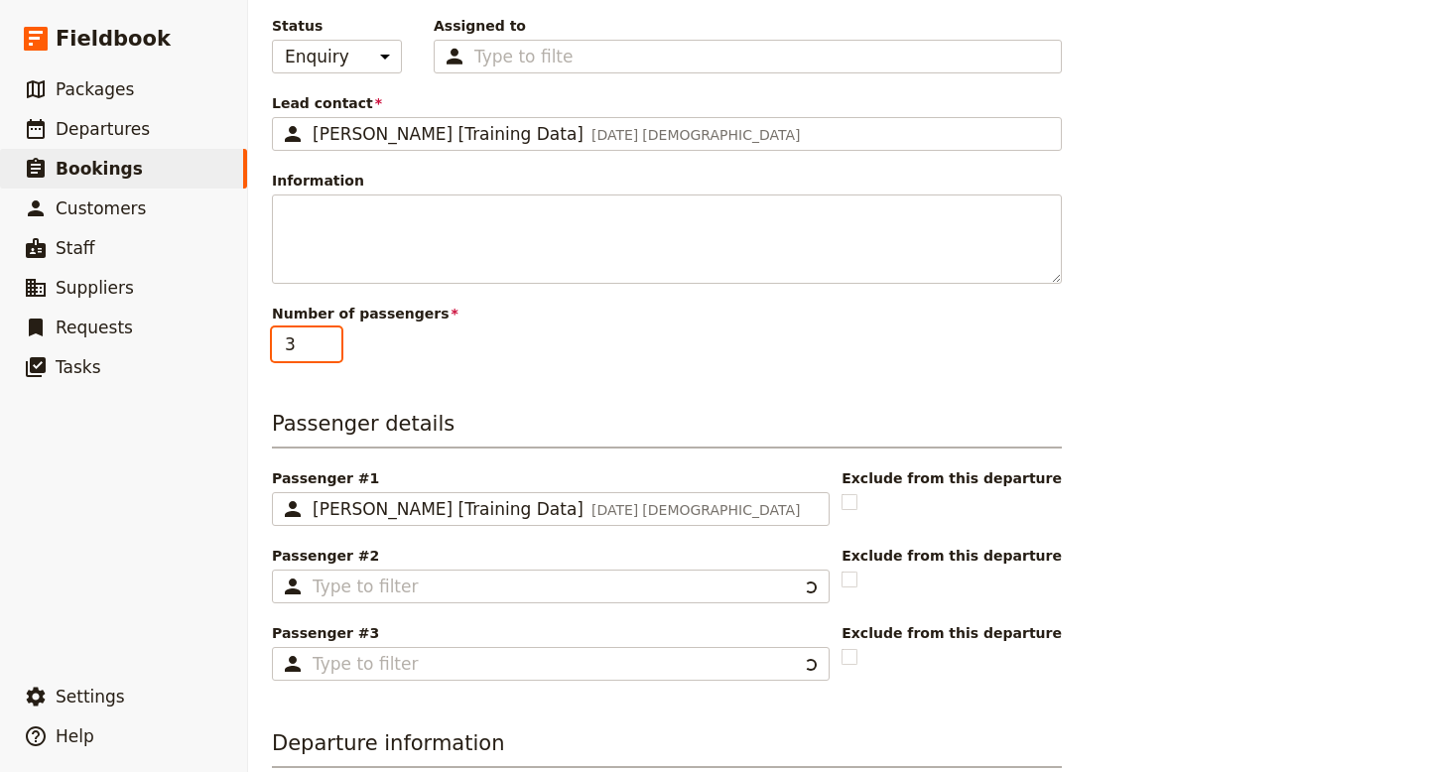
click at [331, 337] on input "3" at bounding box center [306, 345] width 69 height 34
type input "4"
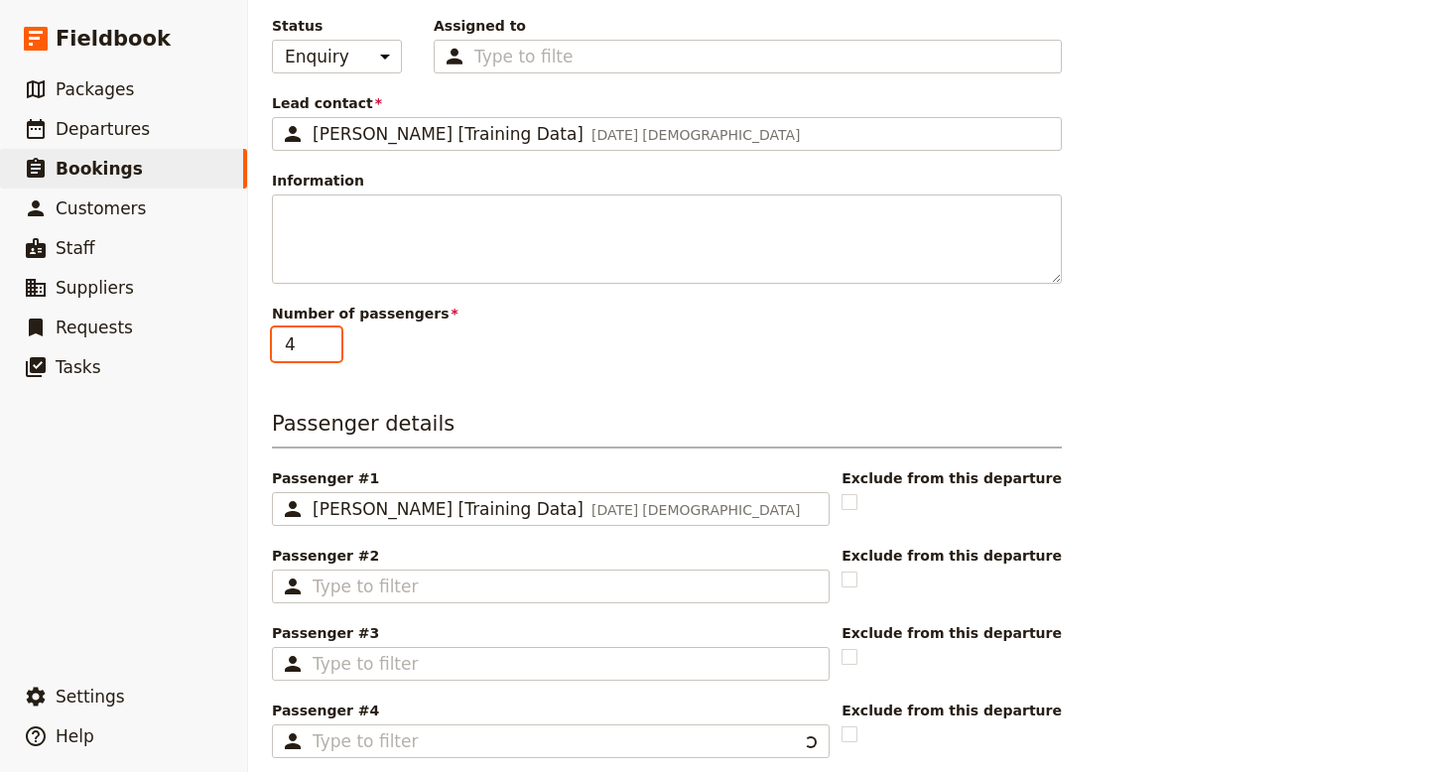
click at [331, 337] on input "4" at bounding box center [306, 345] width 69 height 34
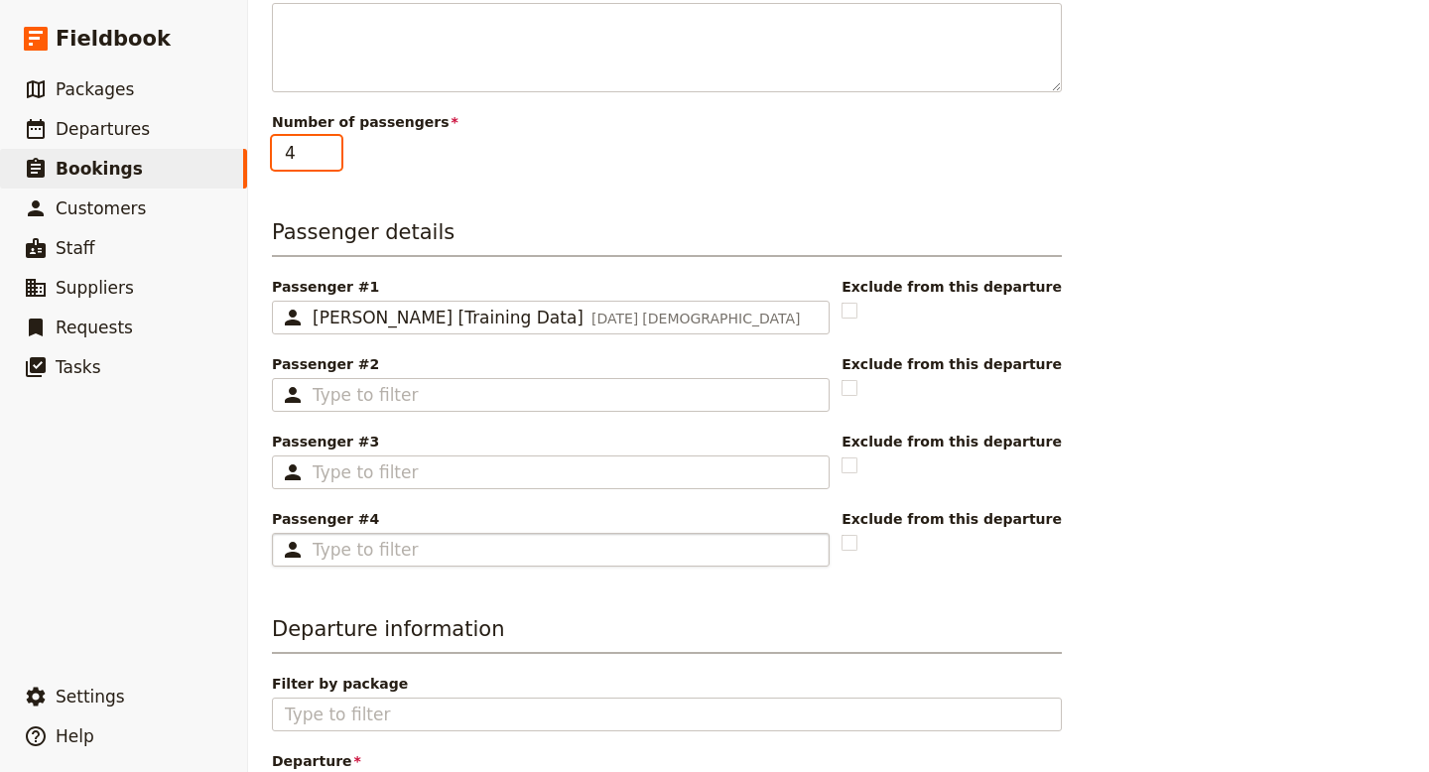
scroll to position [425, 0]
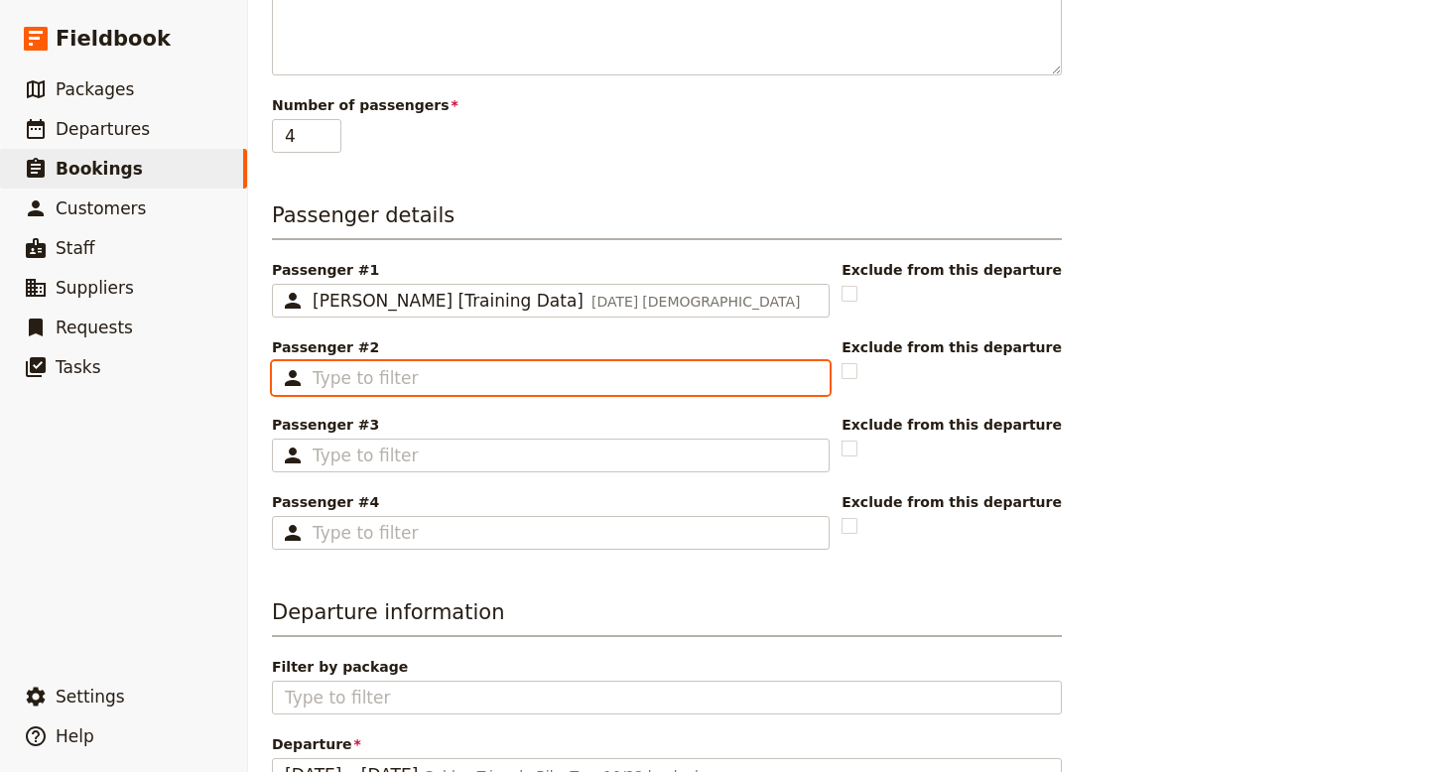
click at [462, 389] on input "Passenger #2 ​" at bounding box center [565, 378] width 504 height 24
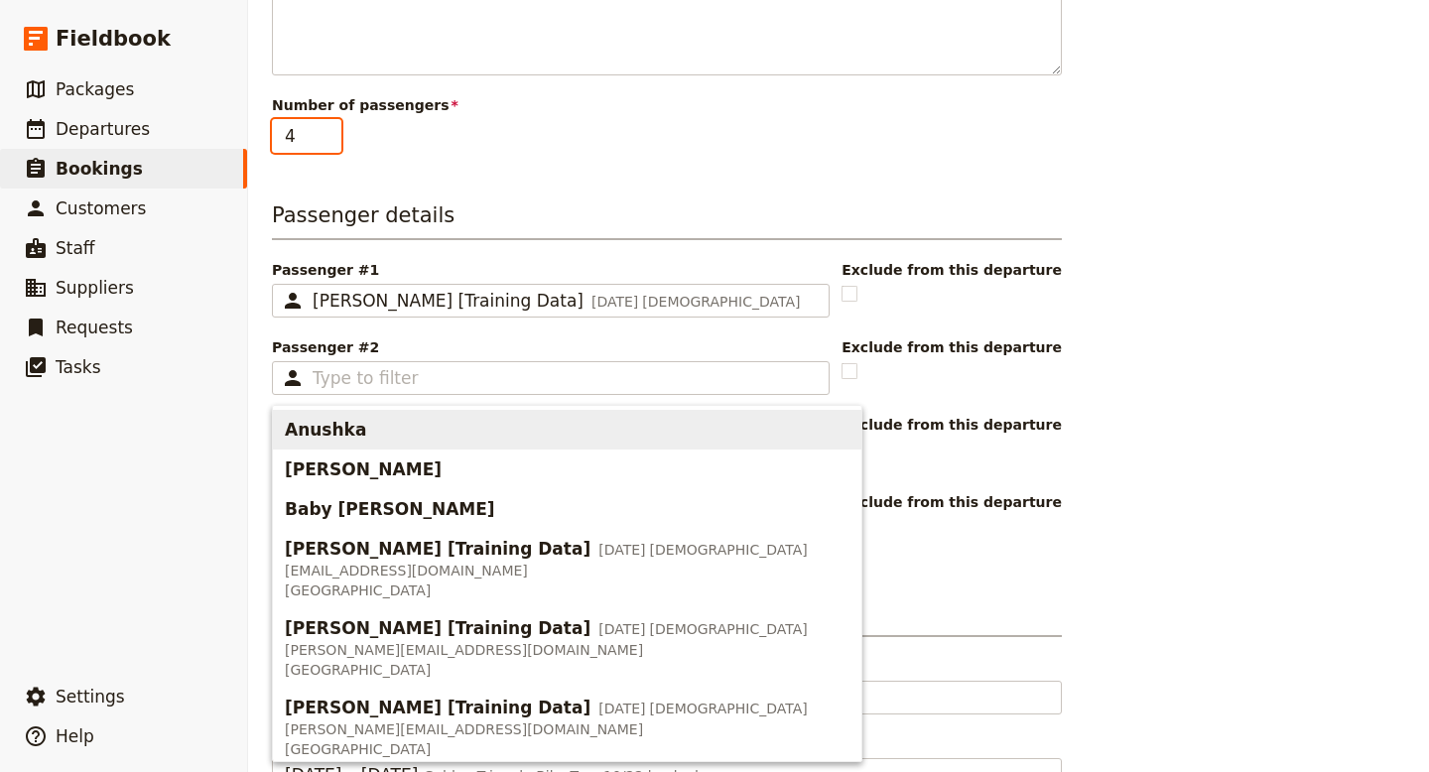
type input "5"
click at [329, 124] on input "5" at bounding box center [306, 136] width 69 height 34
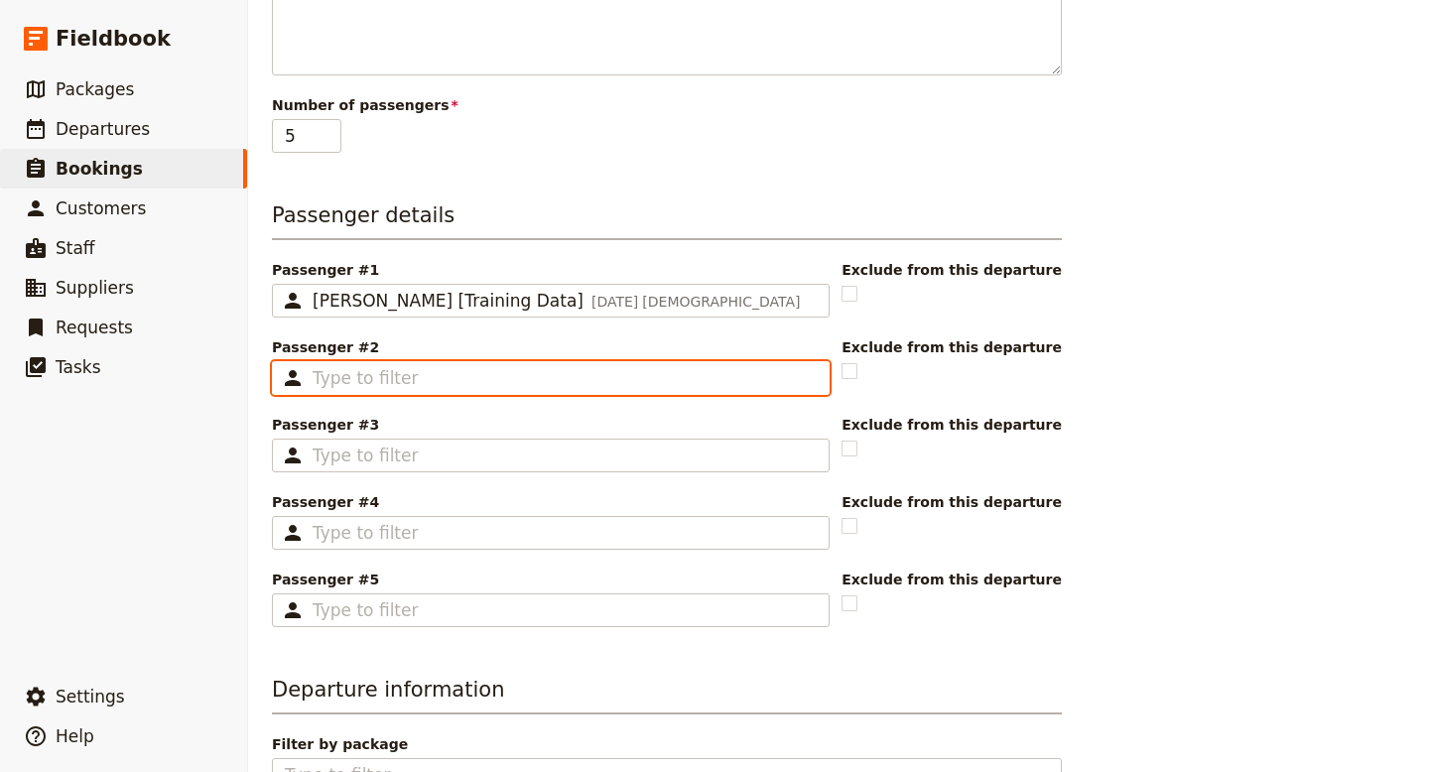
click at [408, 380] on input "Passenger #2 ​" at bounding box center [565, 378] width 504 height 24
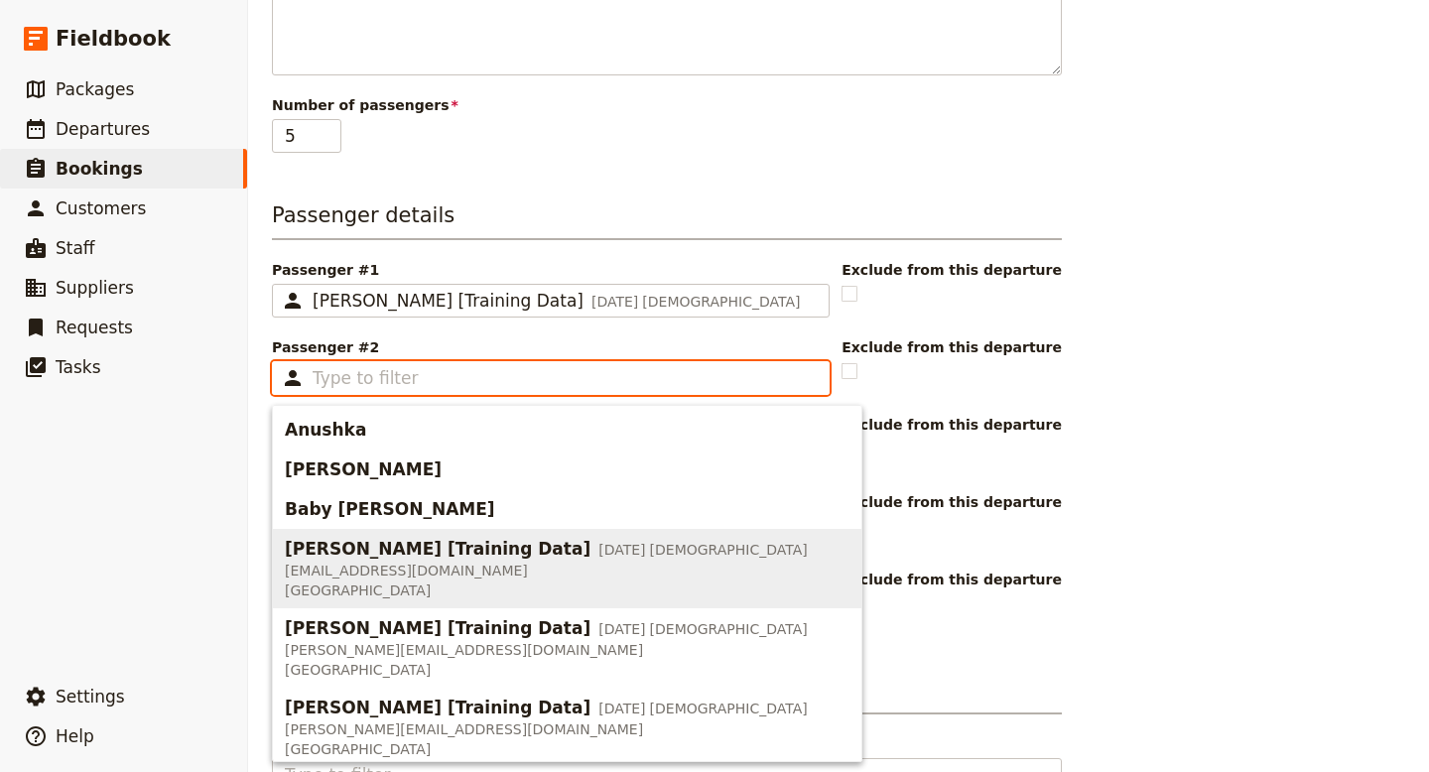
click at [429, 560] on span "[PERSON_NAME] [Training Data]" at bounding box center [438, 549] width 306 height 24
type input "[PERSON_NAME] [Training Data]"
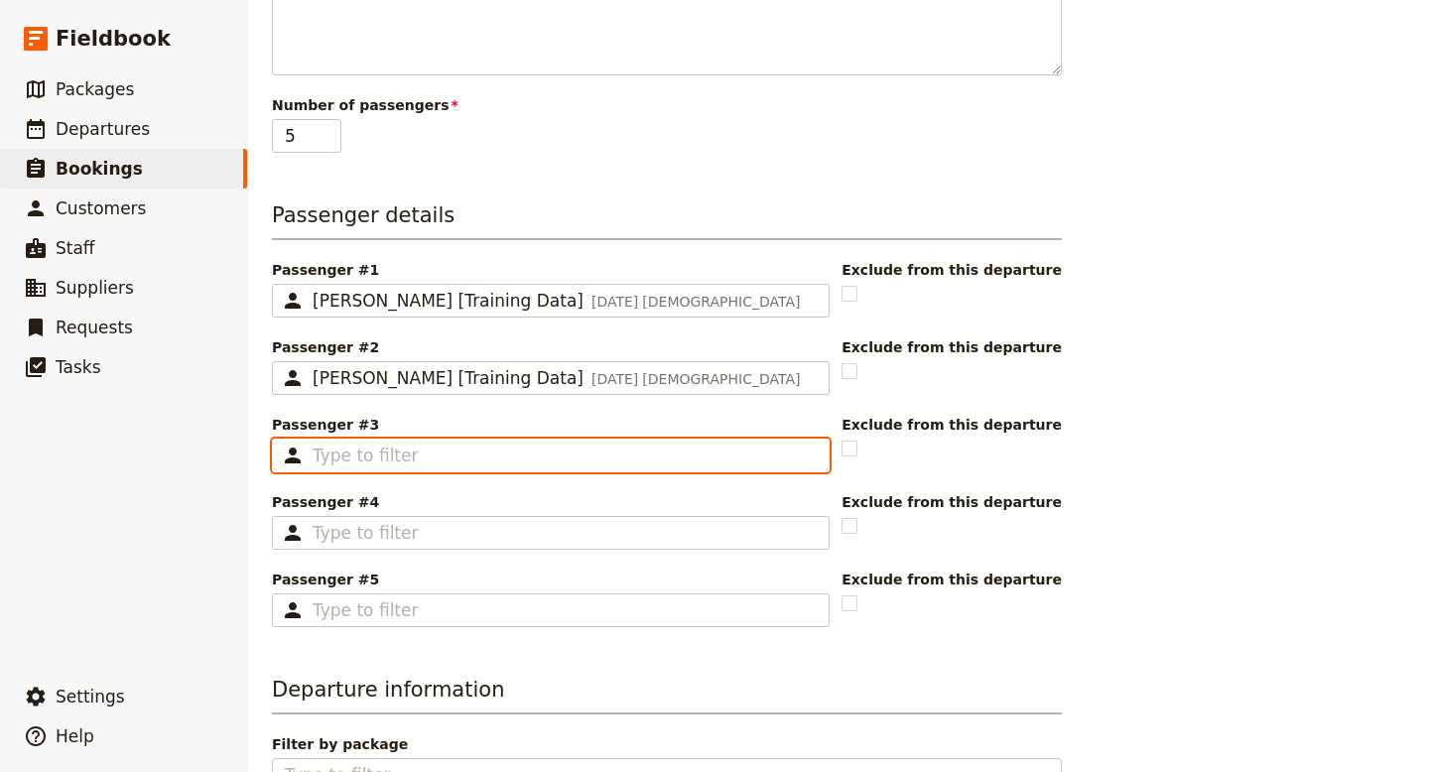
click at [421, 464] on input "Passenger #3 ​" at bounding box center [565, 456] width 504 height 24
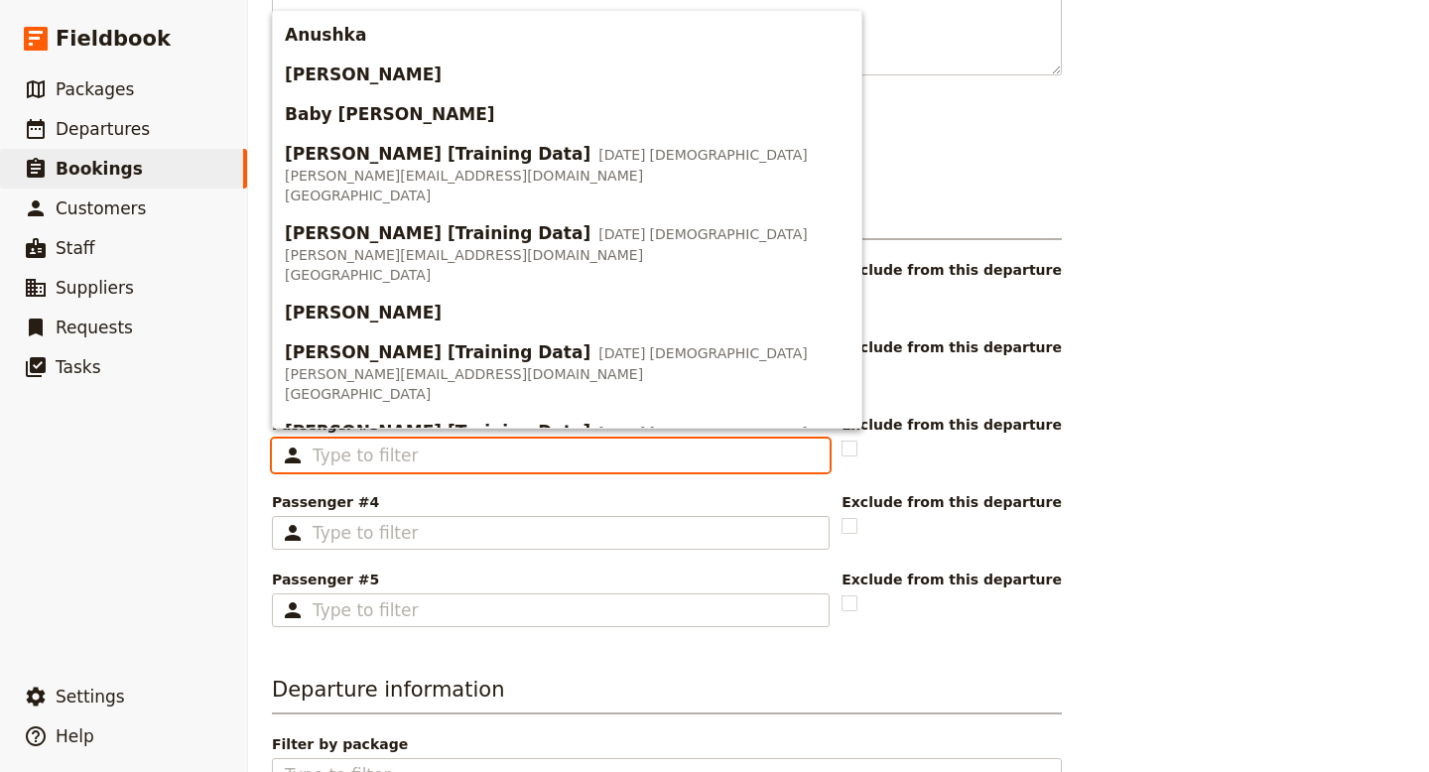
scroll to position [584, 0]
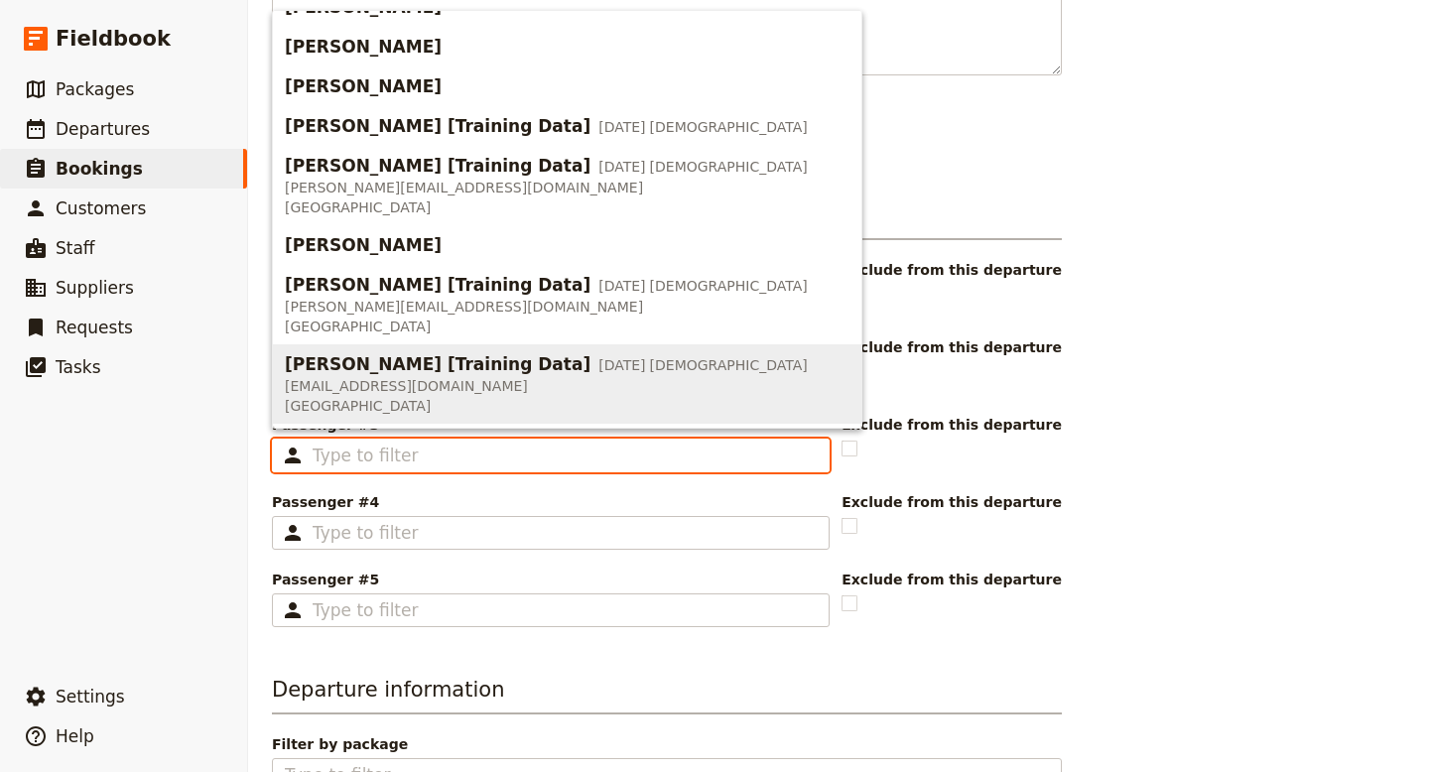
click at [421, 366] on span "[PERSON_NAME] [Training Data]" at bounding box center [438, 364] width 306 height 24
type input "[PERSON_NAME] [Training Data]"
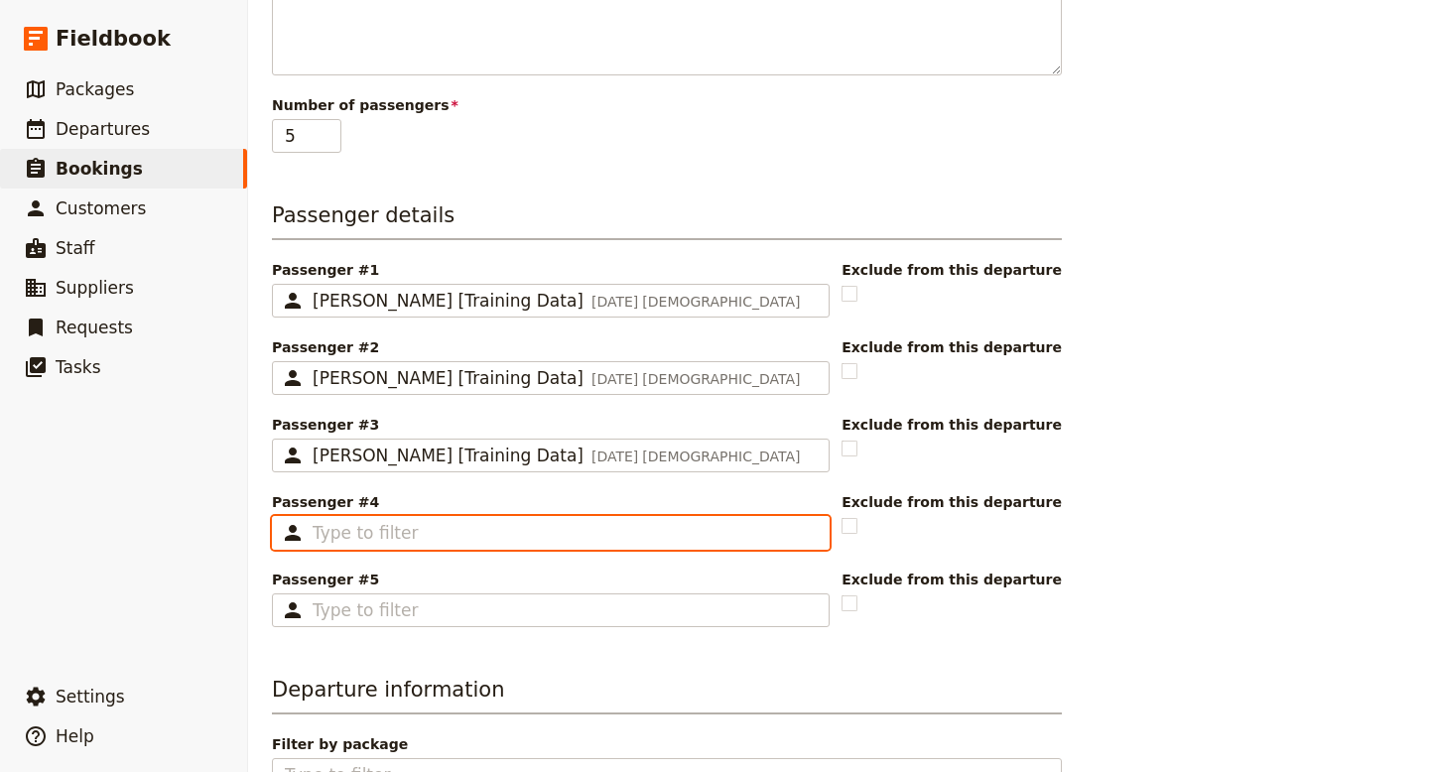
click at [436, 536] on input "Passenger #4 ​" at bounding box center [565, 533] width 504 height 24
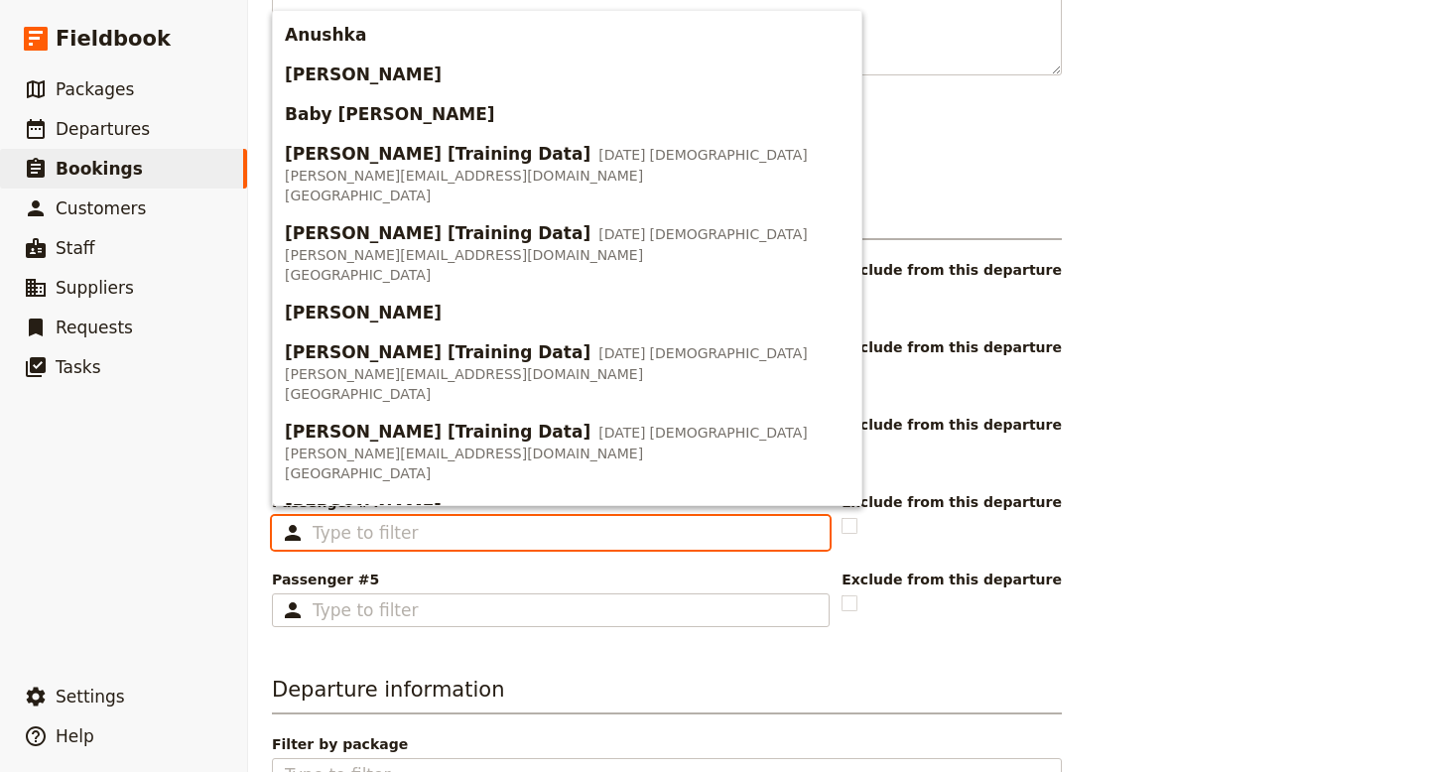
scroll to position [427, 0]
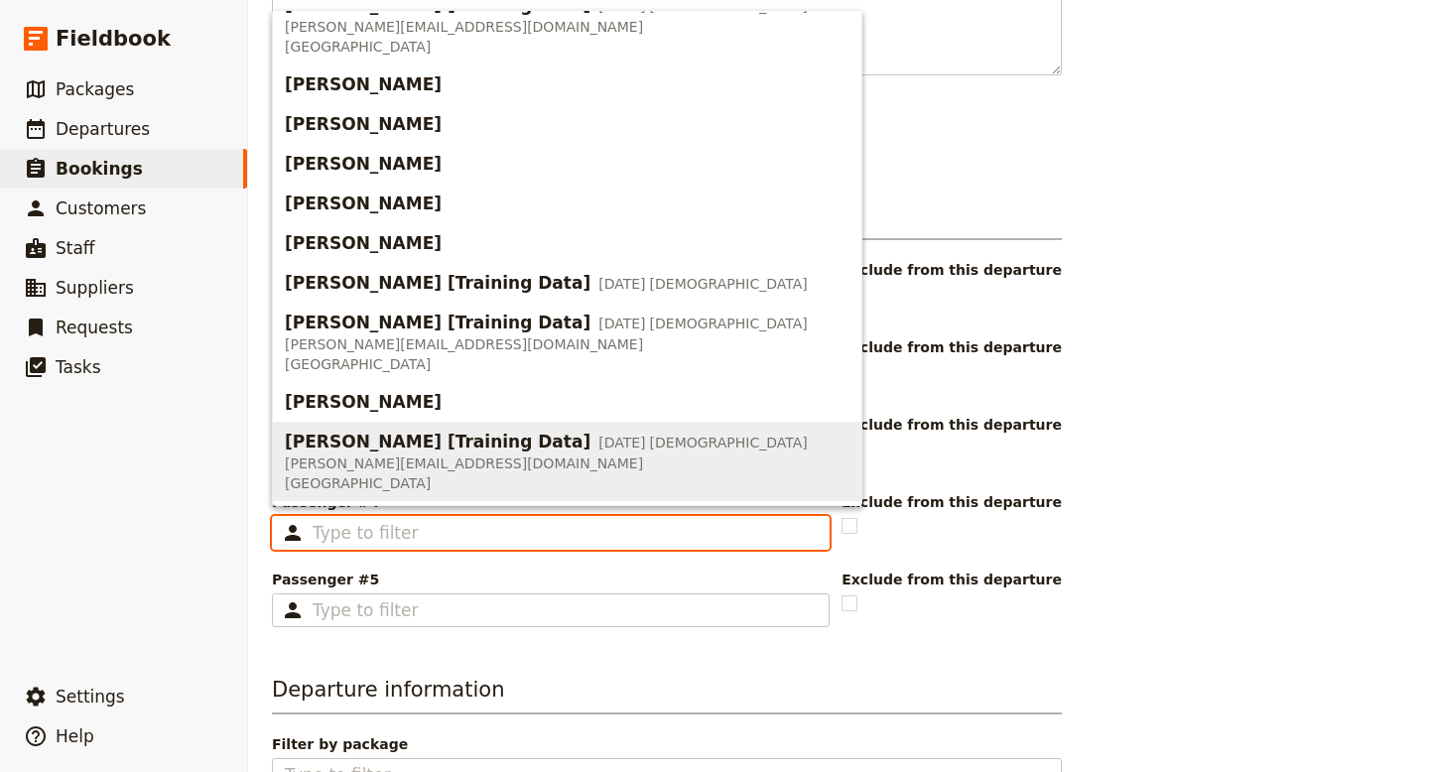
click at [418, 439] on span "[PERSON_NAME] [Training Data]" at bounding box center [438, 442] width 306 height 24
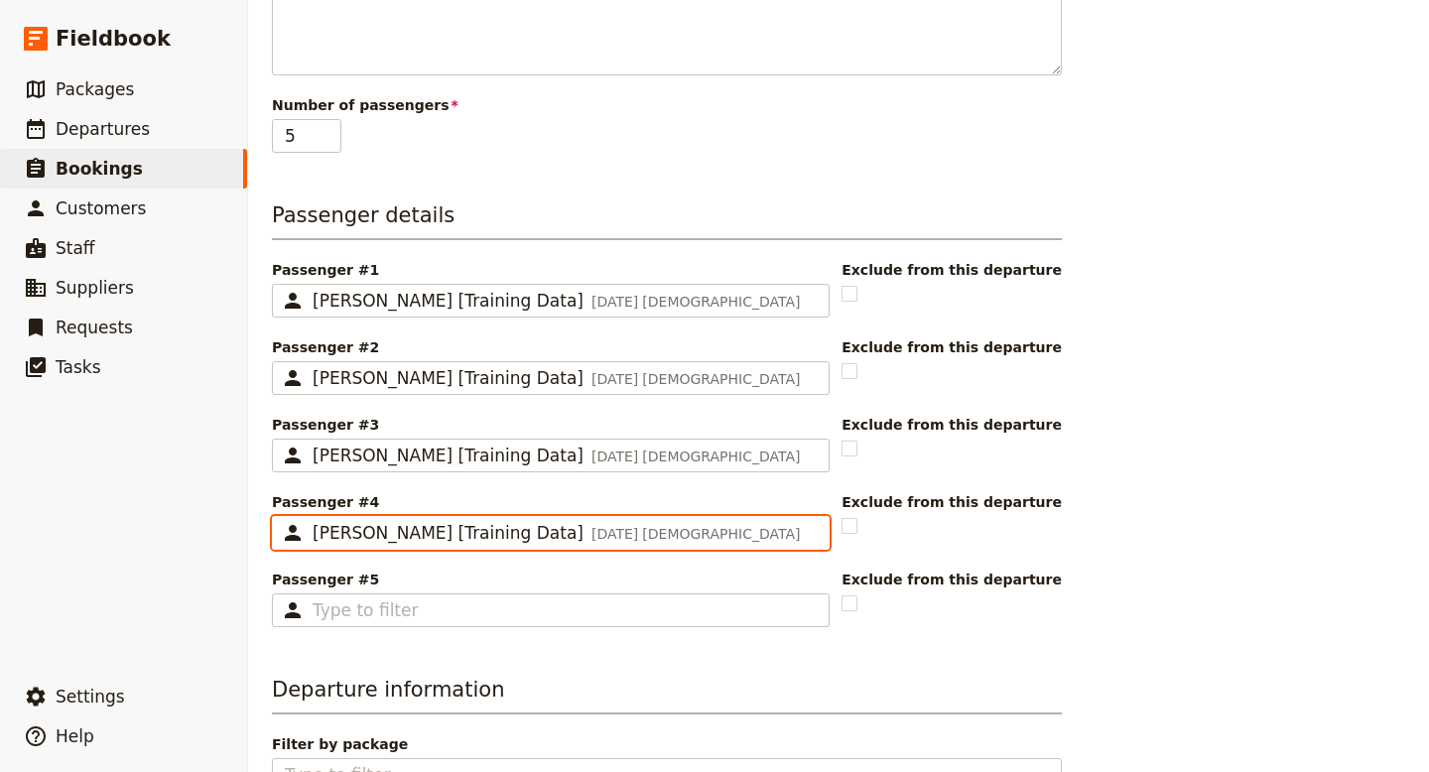
type input "[PERSON_NAME] [Training Data]"
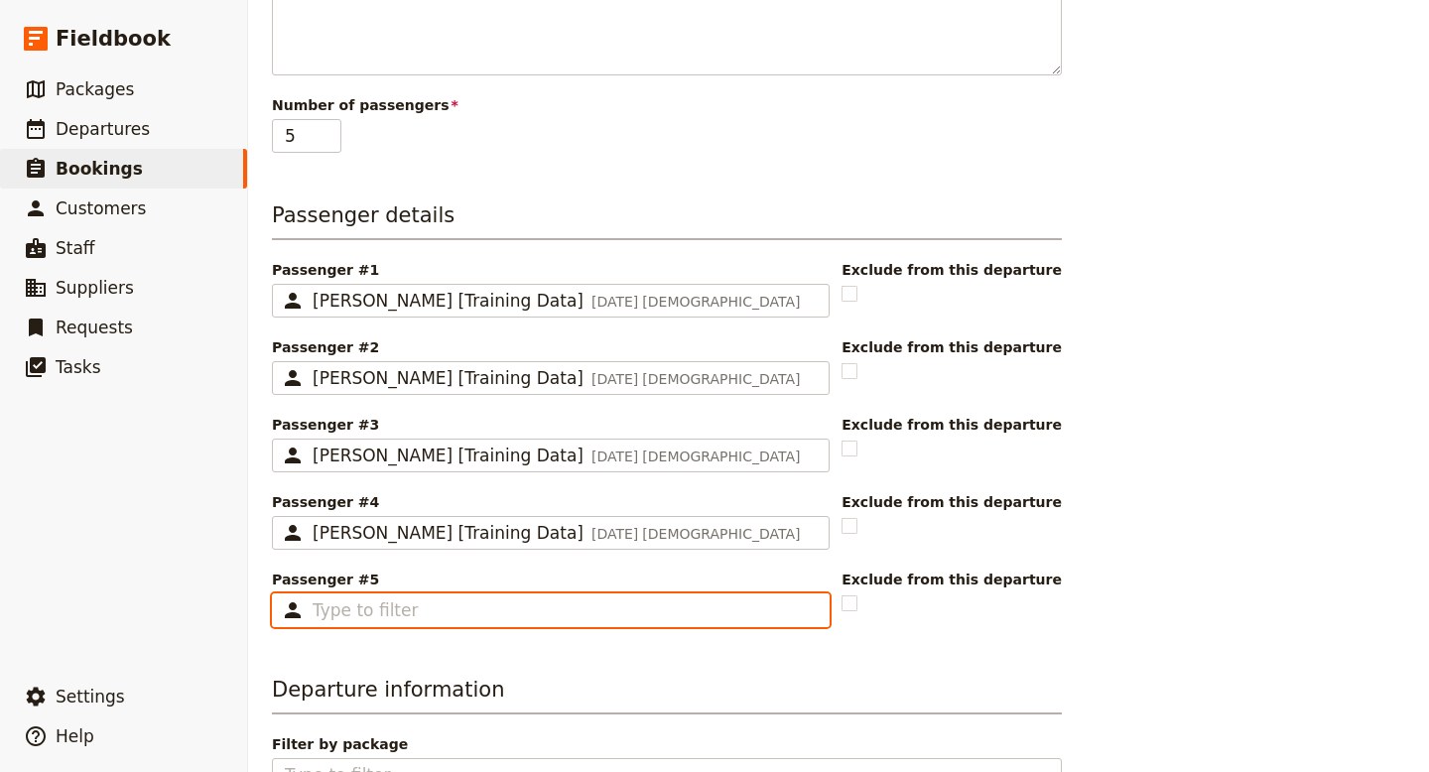
click at [436, 617] on input "Passenger #5 ​" at bounding box center [565, 611] width 504 height 24
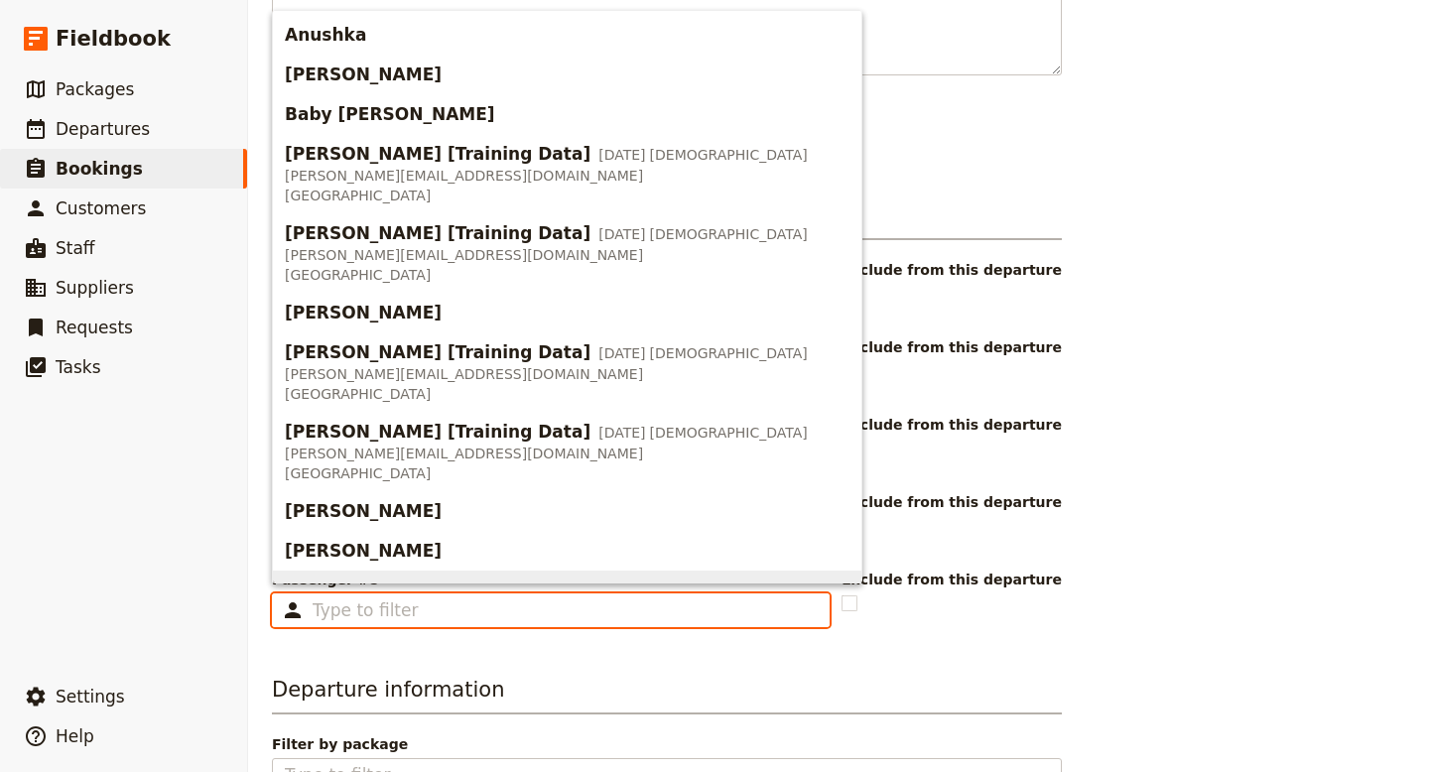
scroll to position [270, 0]
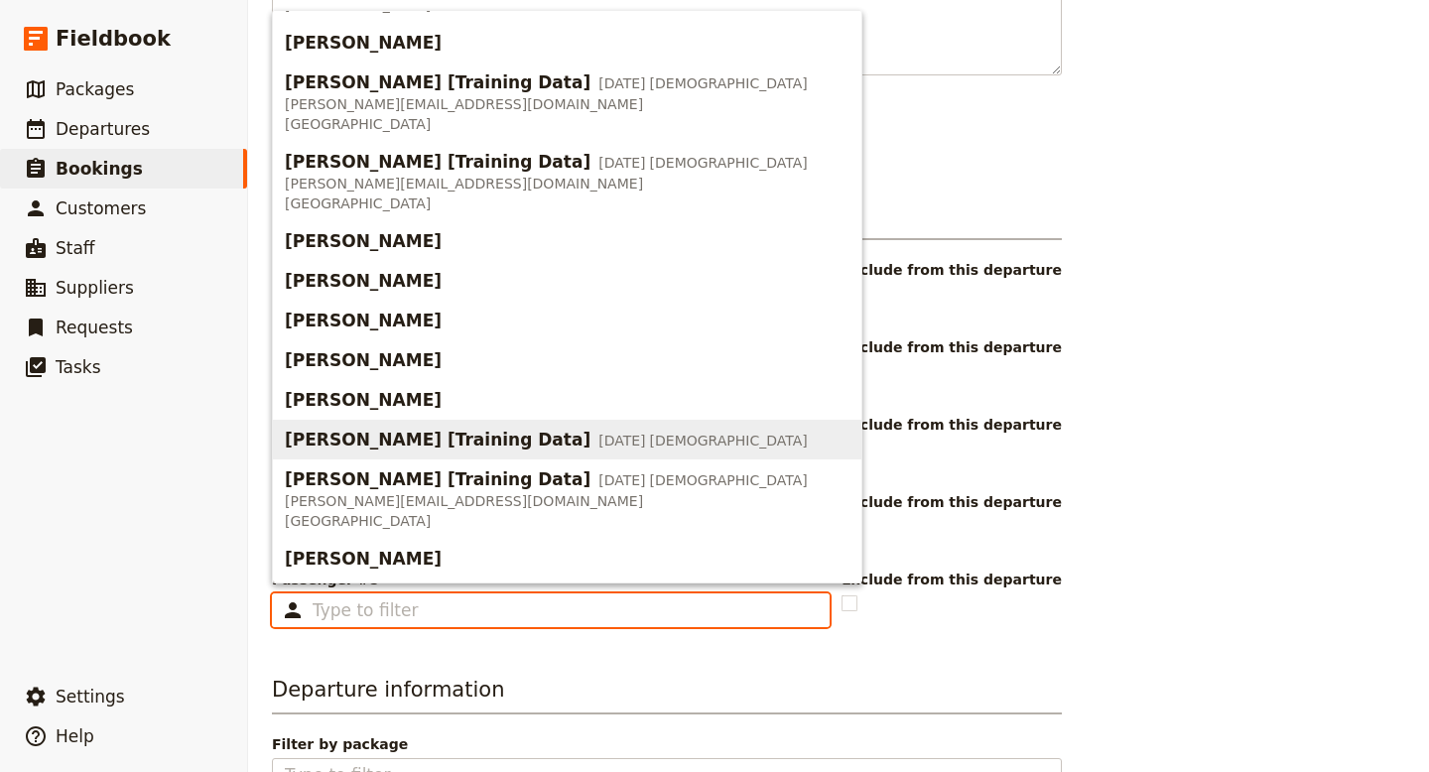
click at [419, 443] on span "[PERSON_NAME] [Training Data]" at bounding box center [438, 440] width 306 height 24
type input "[PERSON_NAME] [Training Data]"
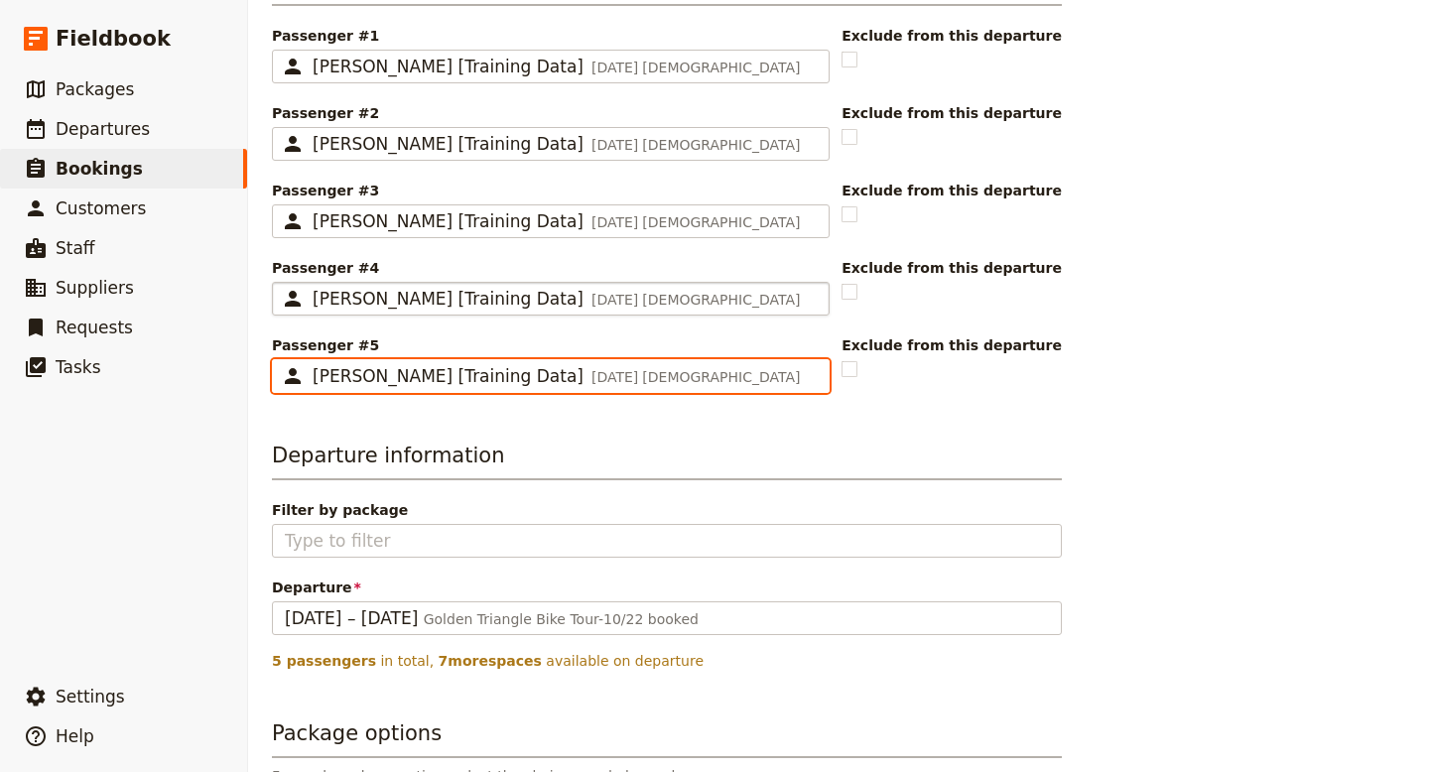
scroll to position [853, 0]
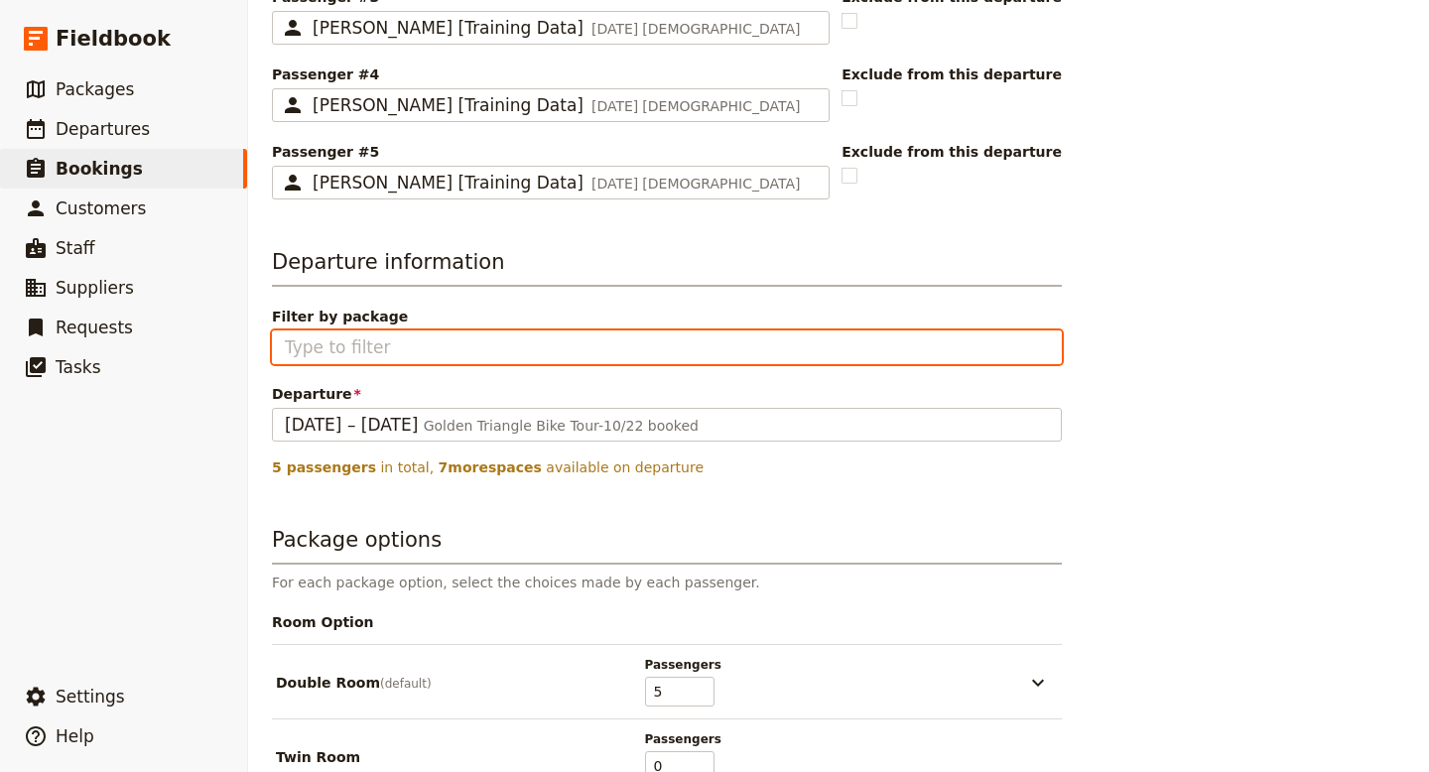
click at [424, 345] on input "Filter by package" at bounding box center [667, 347] width 764 height 24
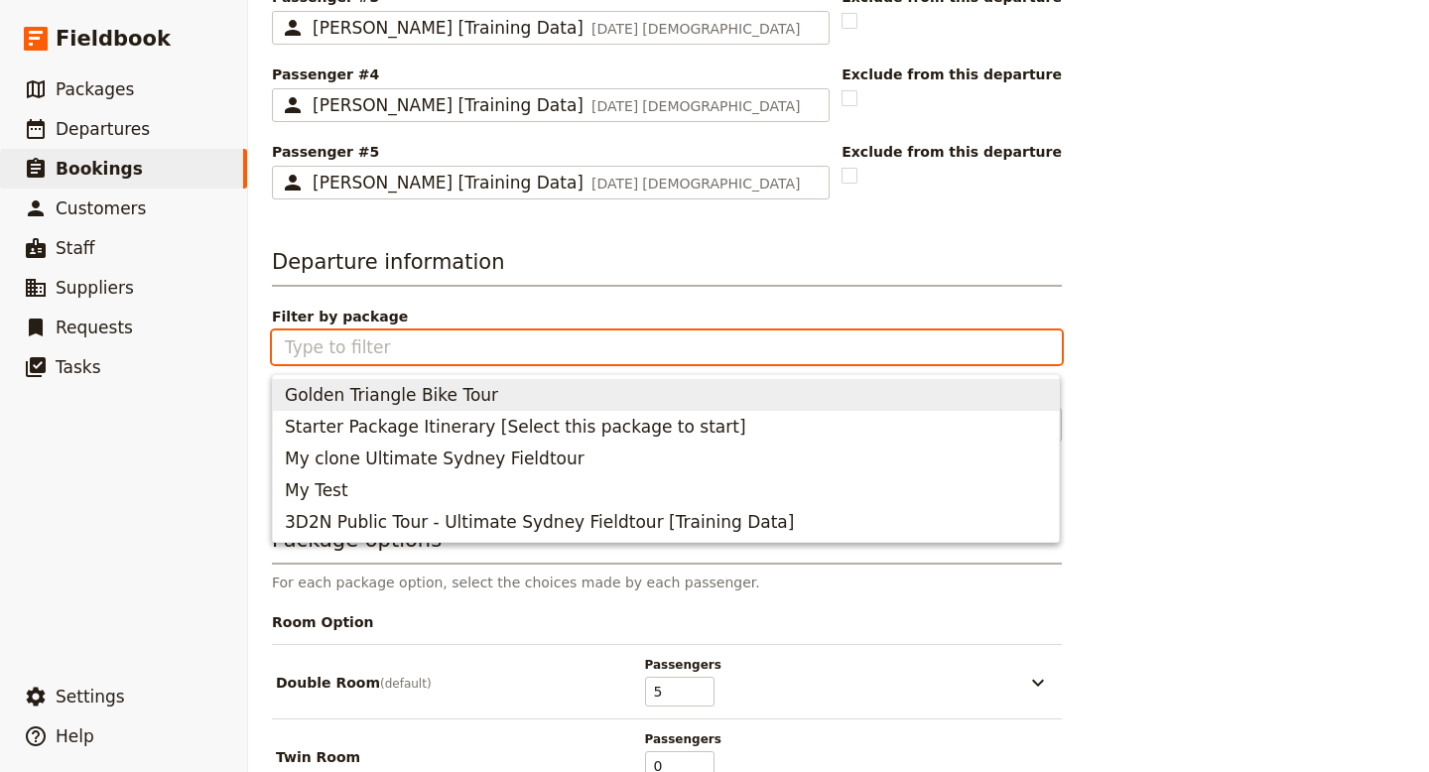
click at [421, 388] on span "Golden Triangle Bike Tour" at bounding box center [391, 395] width 213 height 24
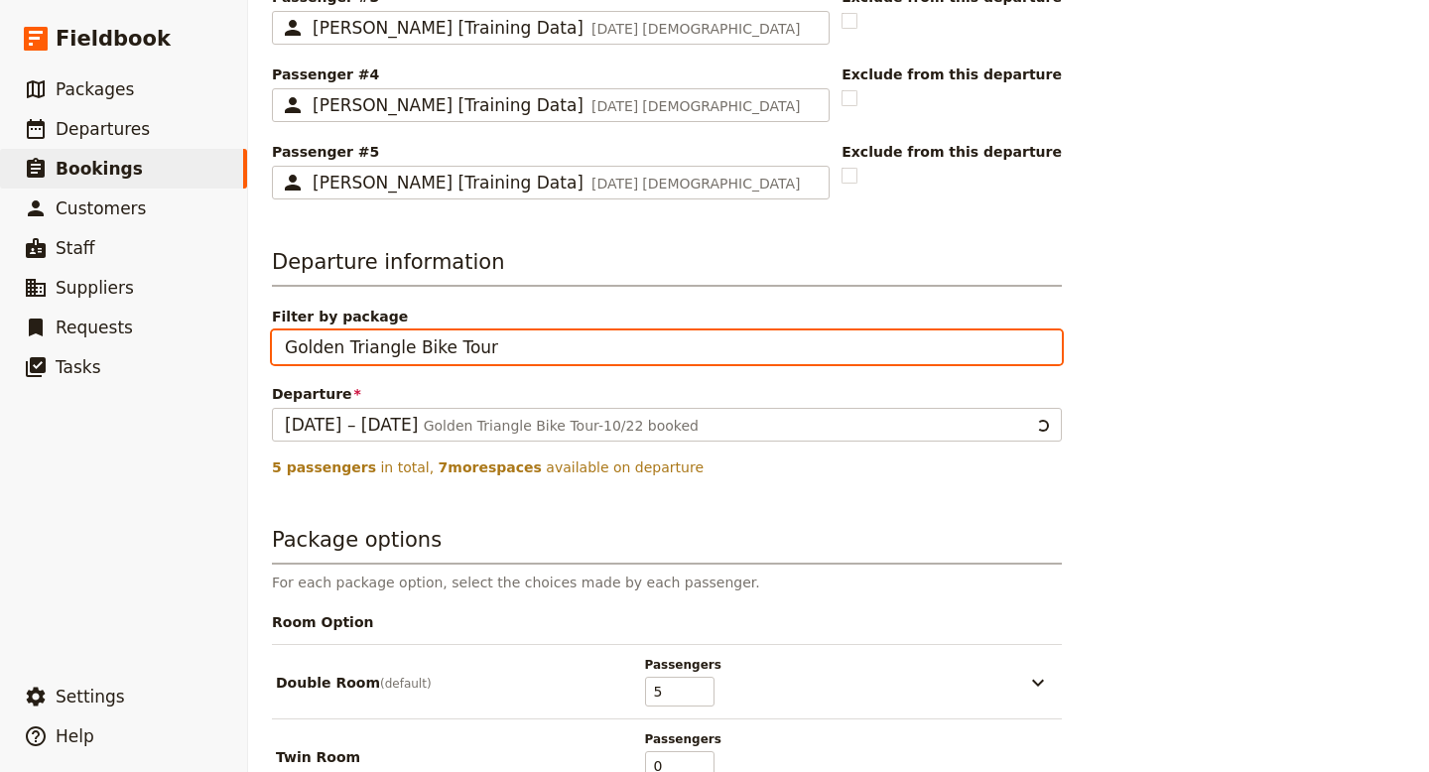
type input "Golden Triangle Bike Tour"
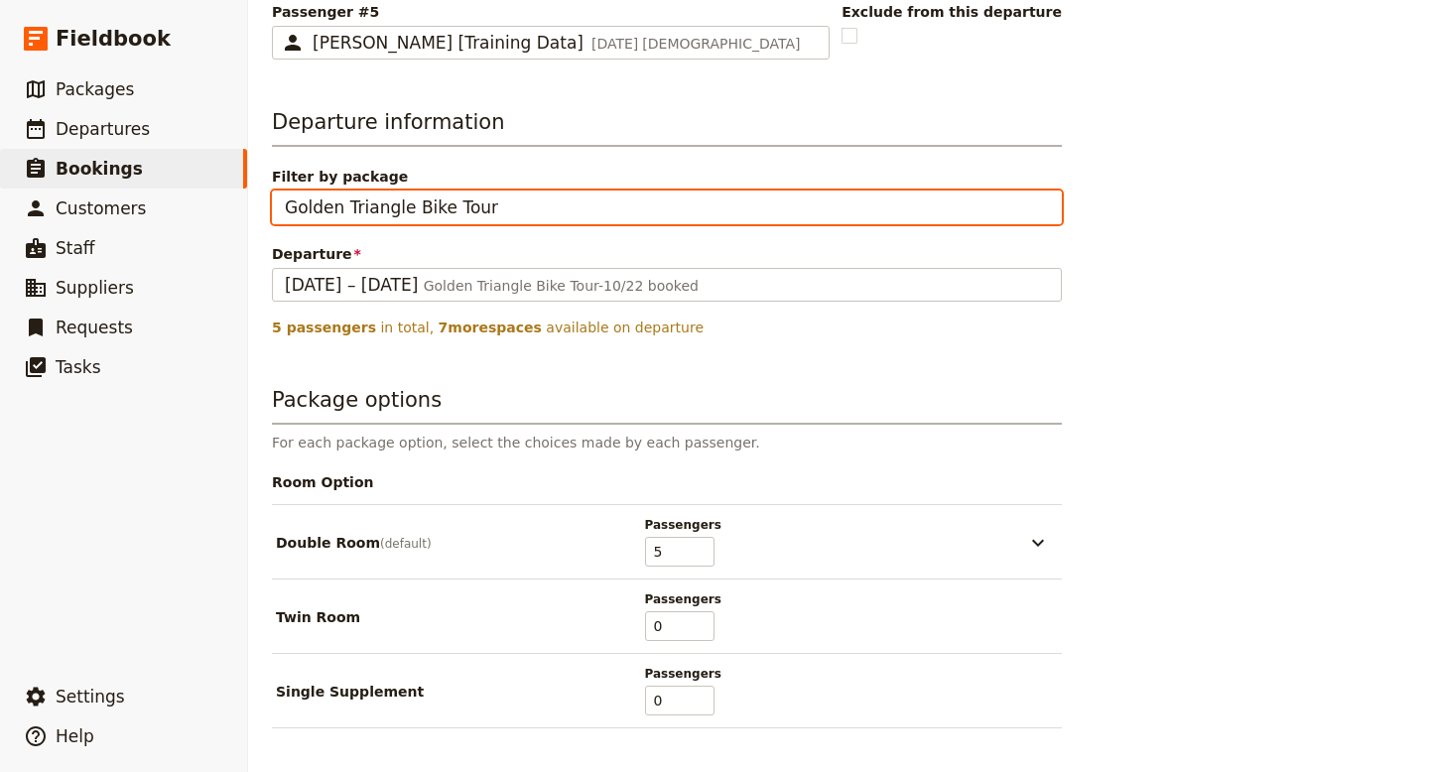
scroll to position [1004, 0]
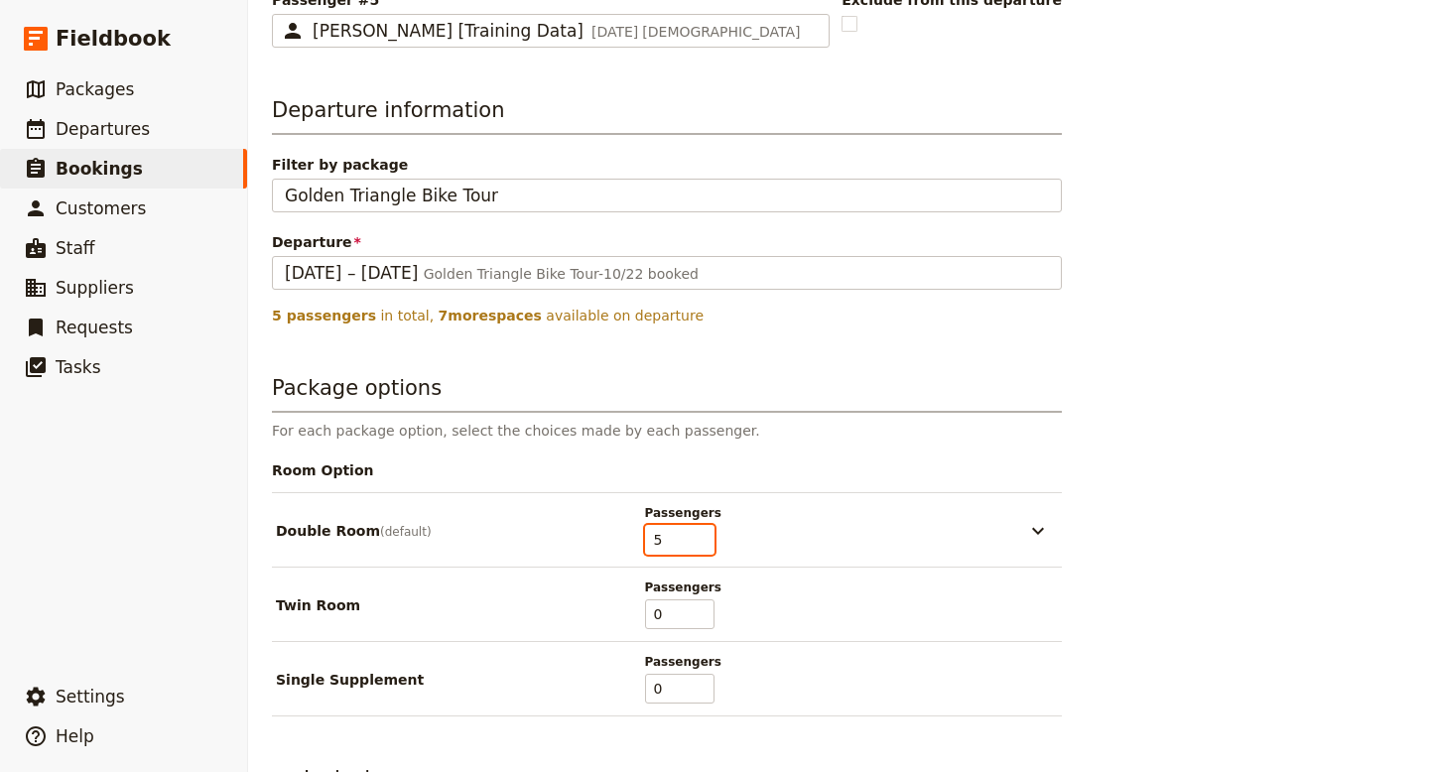
click at [703, 551] on input "5" at bounding box center [679, 540] width 69 height 30
click at [703, 546] on input "4" at bounding box center [679, 540] width 69 height 30
click at [703, 546] on input "3" at bounding box center [679, 540] width 69 height 30
type input "2"
click at [703, 546] on input "2" at bounding box center [679, 540] width 69 height 30
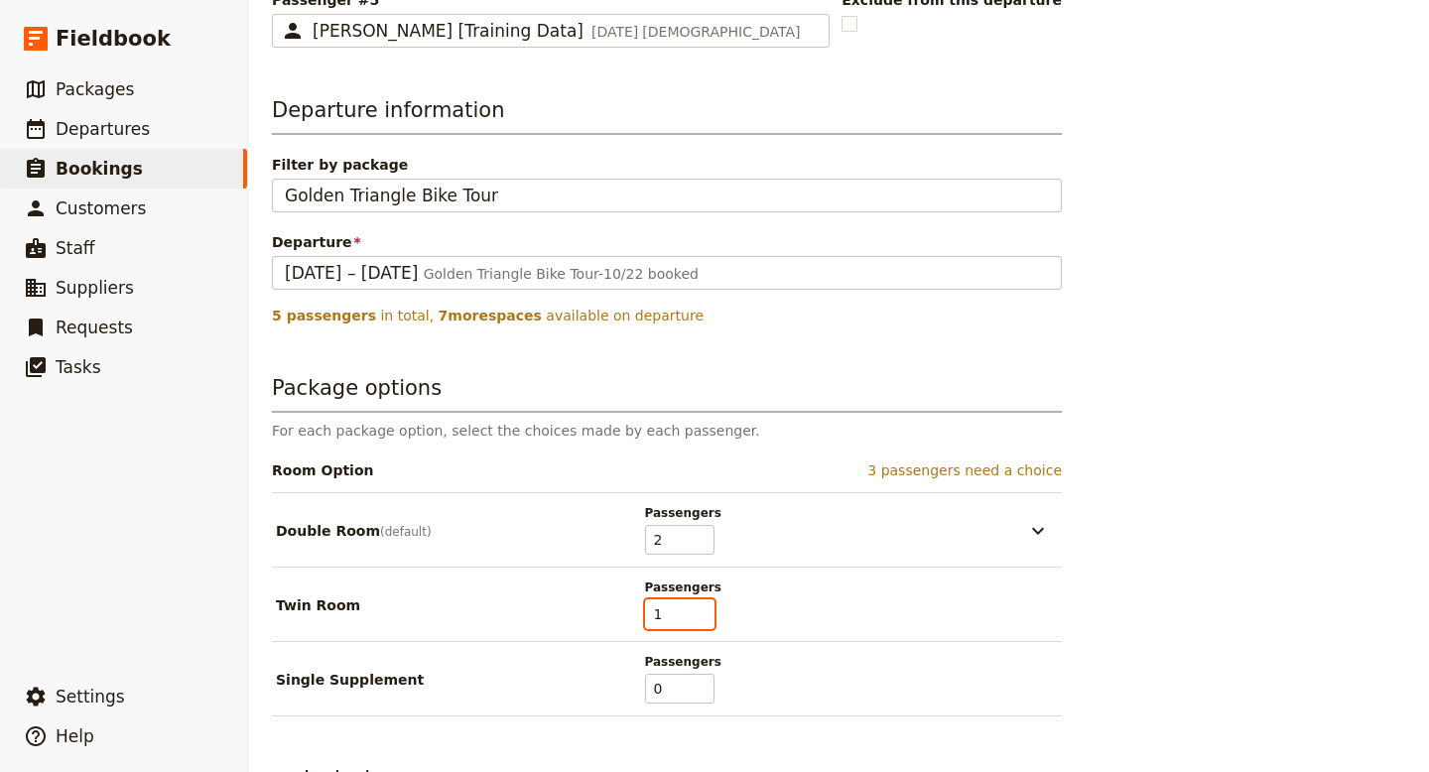
click at [703, 608] on input "1" at bounding box center [679, 615] width 69 height 30
type input "2"
click at [703, 608] on input "2" at bounding box center [679, 615] width 69 height 30
type input "1"
click at [703, 685] on input "1" at bounding box center [679, 689] width 69 height 30
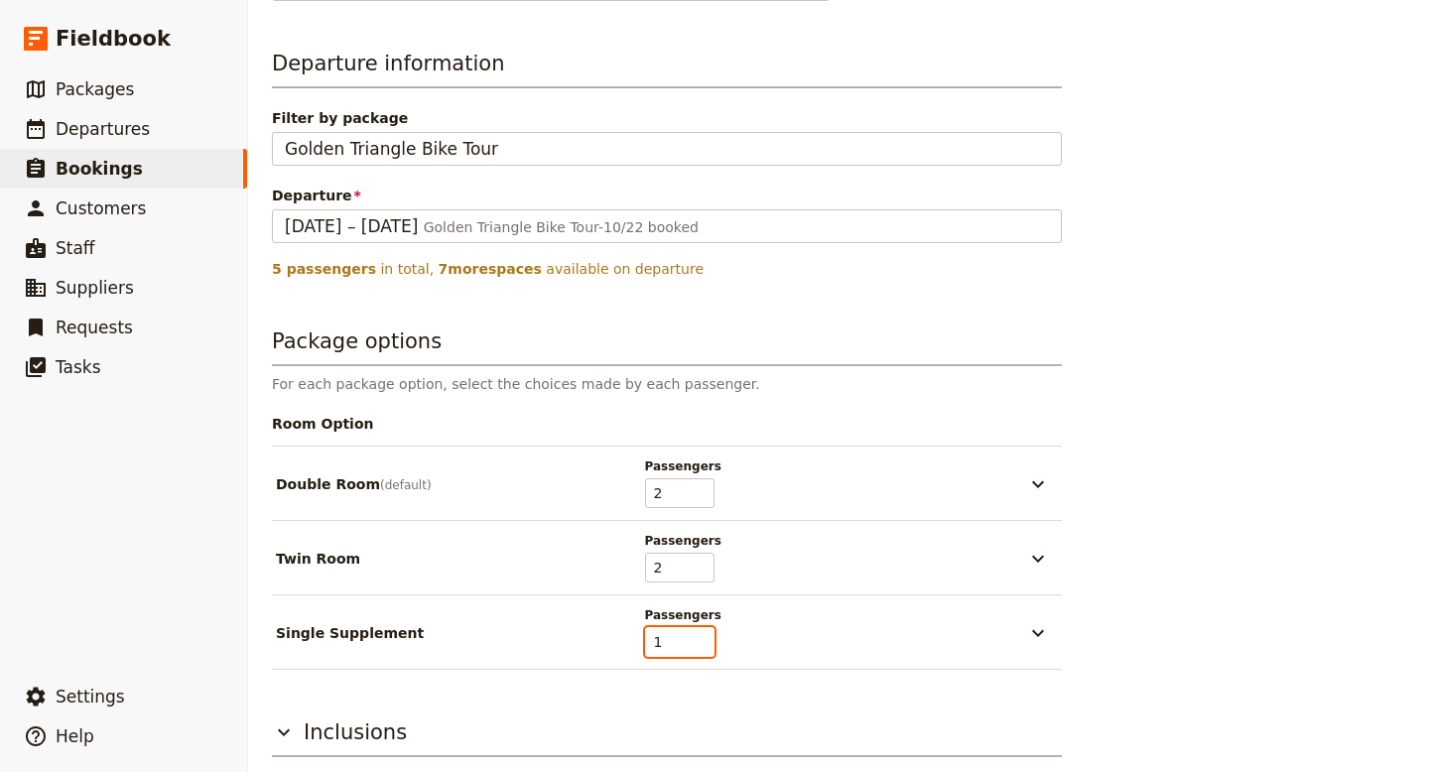
scroll to position [1053, 0]
click at [1039, 483] on icon "button" at bounding box center [1038, 481] width 12 height 7
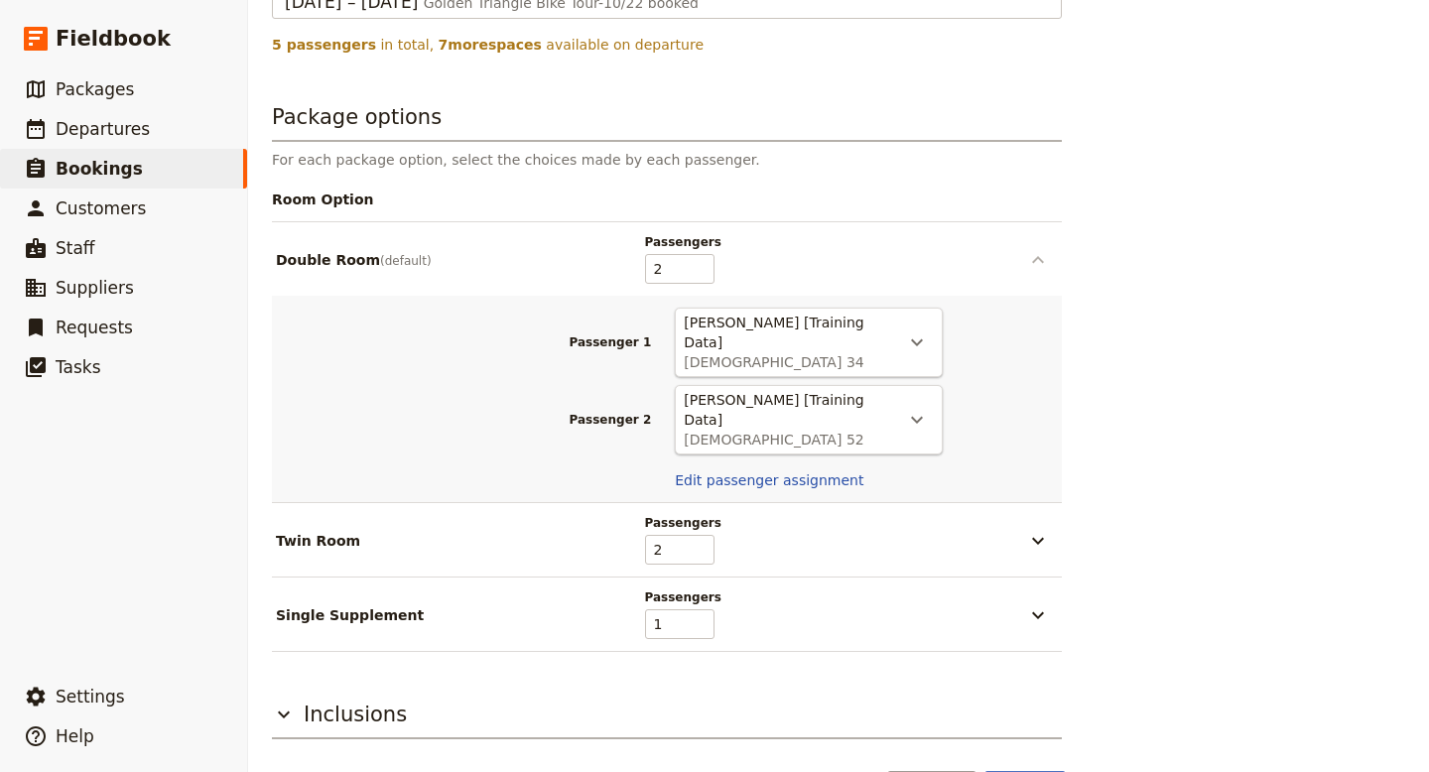
scroll to position [1300, 0]
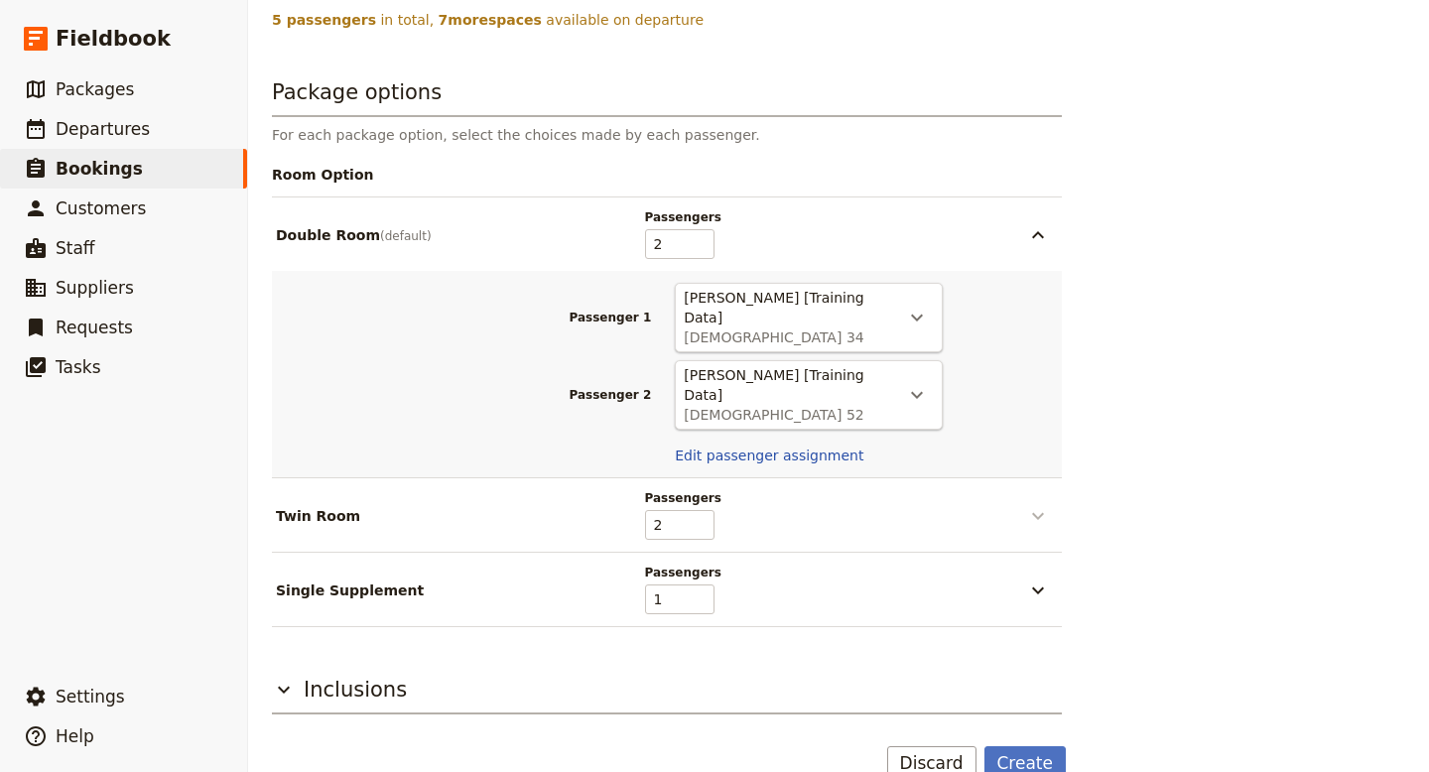
click at [1043, 504] on icon "button" at bounding box center [1038, 516] width 24 height 24
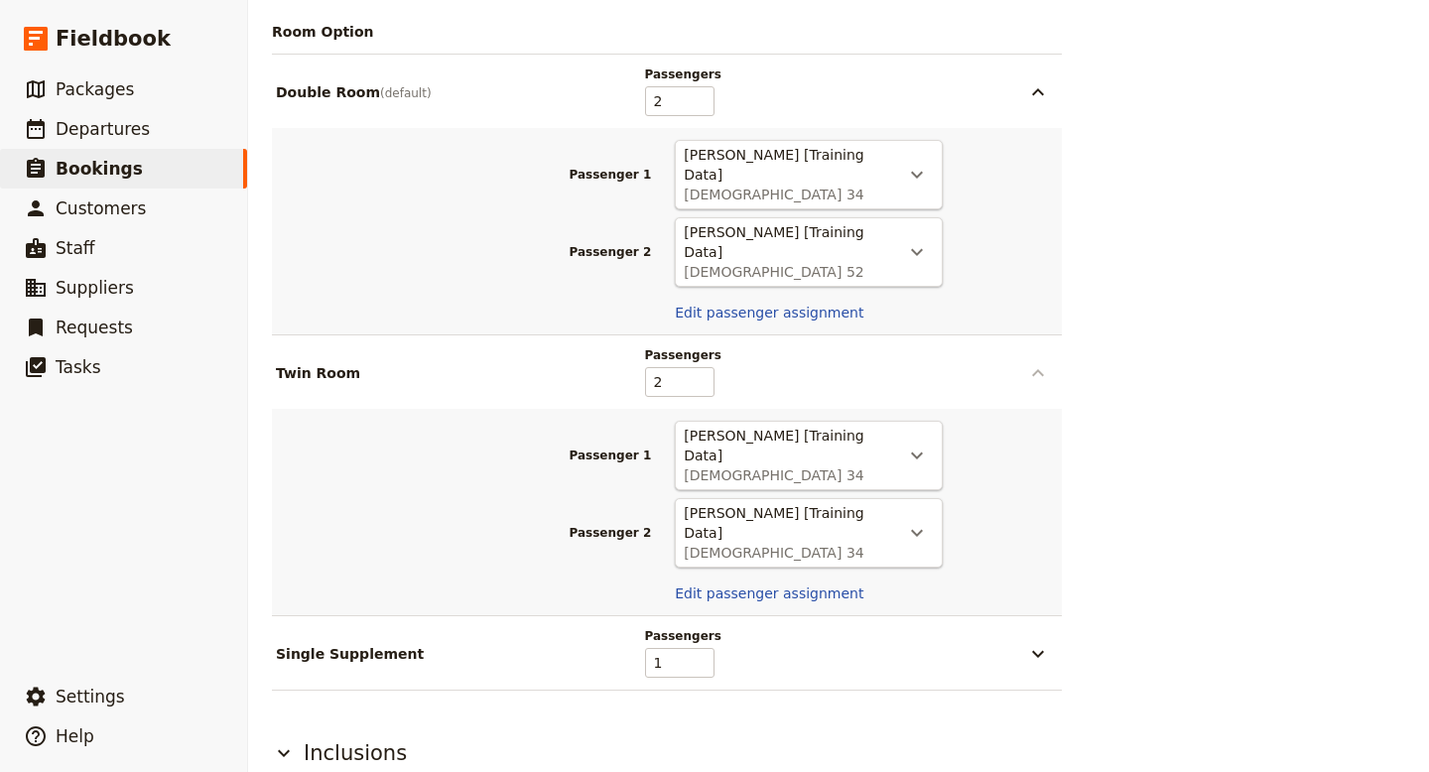
scroll to position [1460, 0]
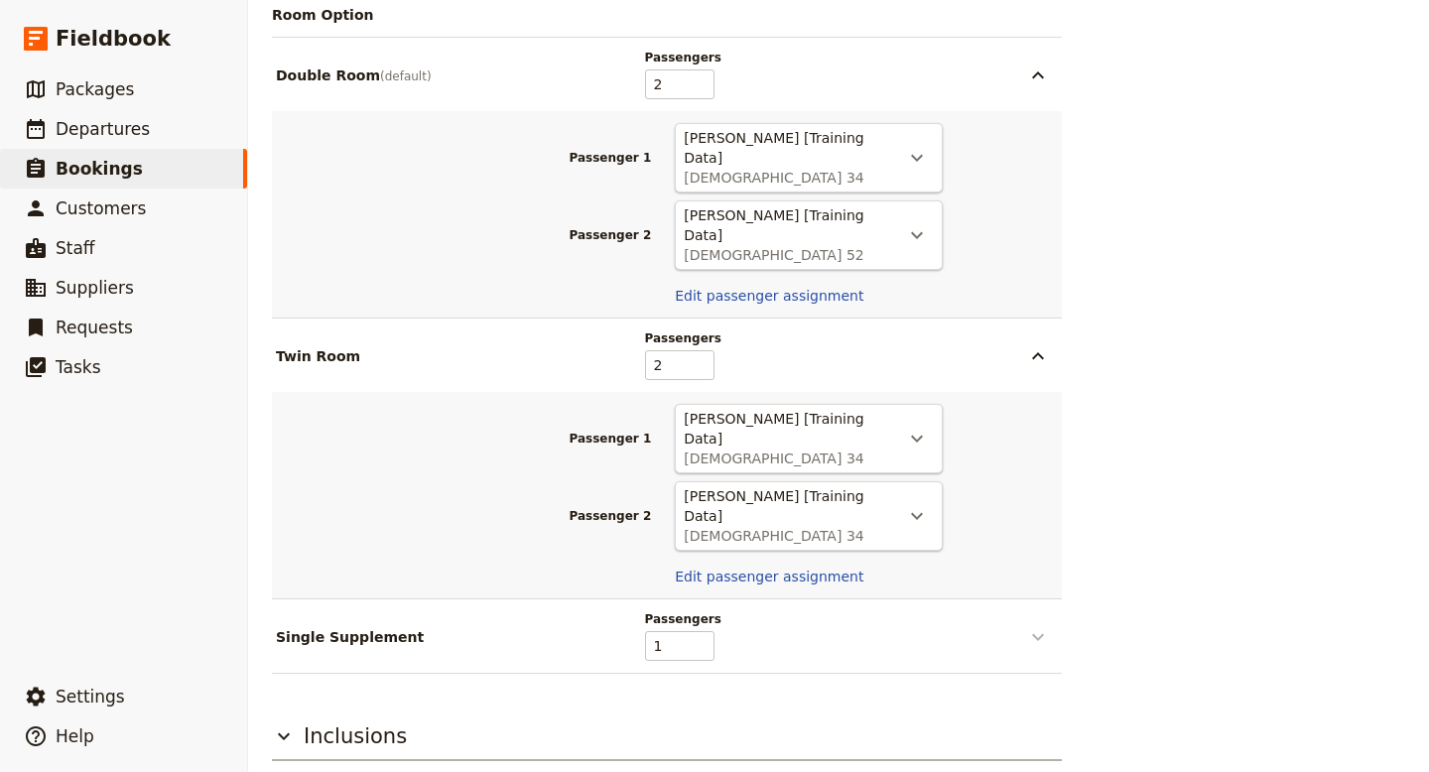
click at [1037, 625] on icon "button" at bounding box center [1038, 637] width 24 height 24
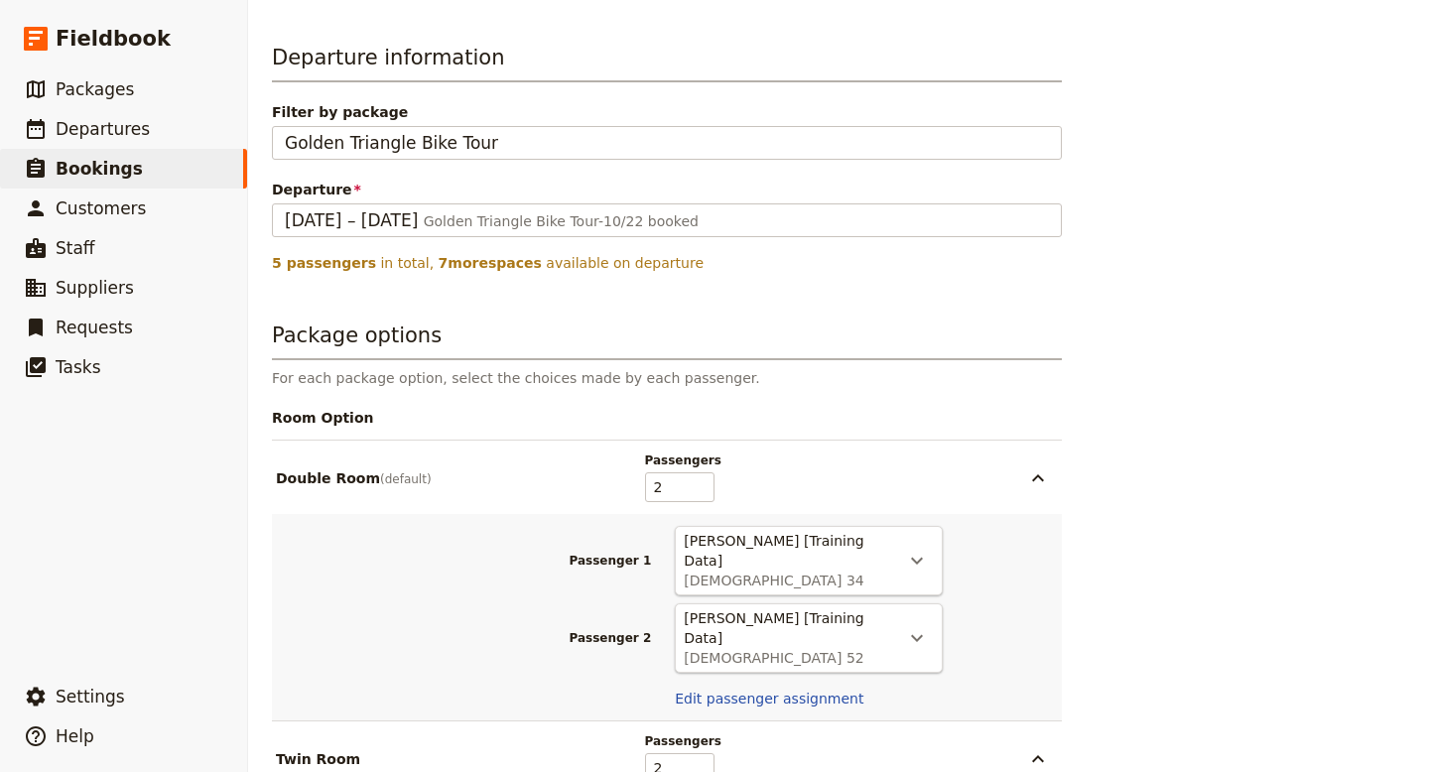
scroll to position [1055, 0]
click at [185, 161] on link "​ Bookings" at bounding box center [123, 169] width 247 height 40
click at [124, 169] on span "Bookings" at bounding box center [99, 169] width 87 height 20
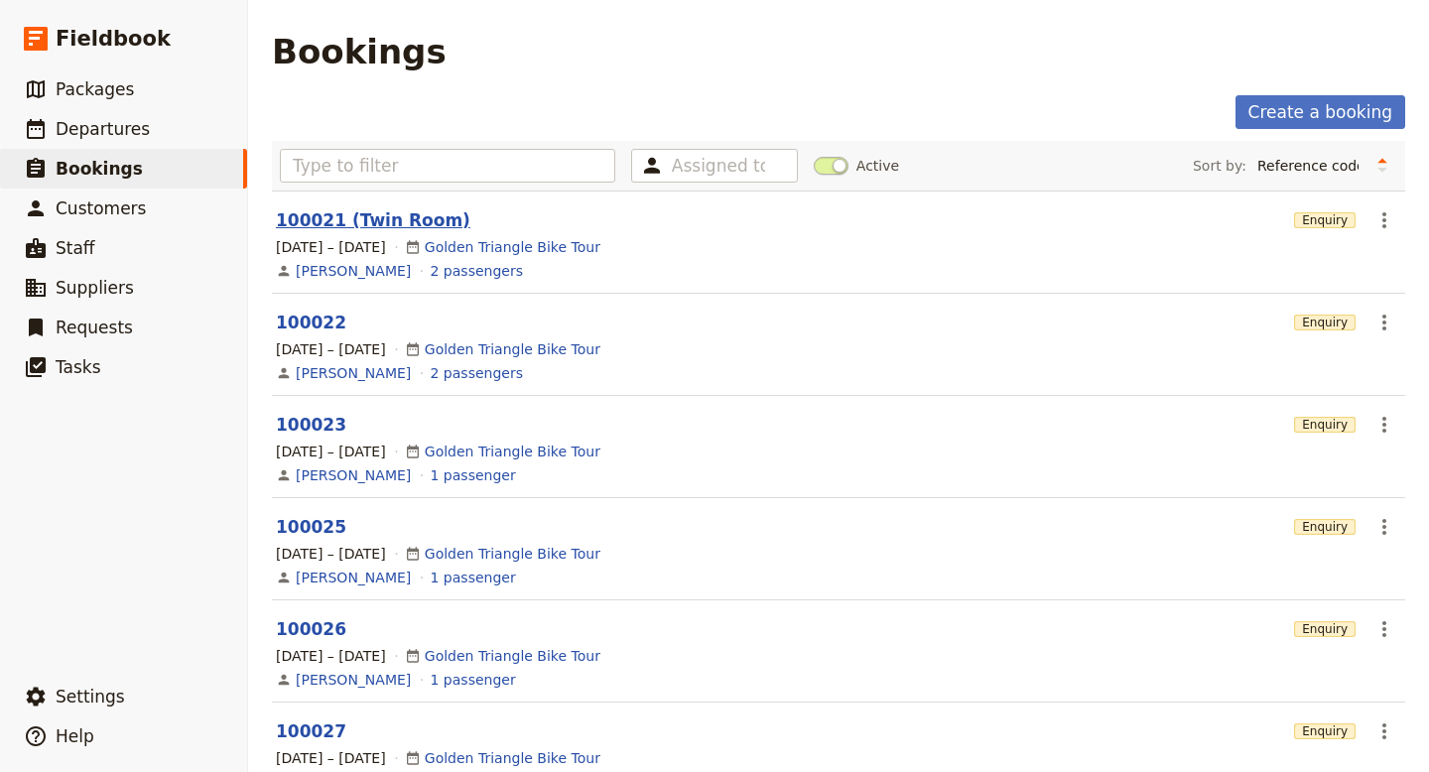
click at [421, 221] on link "100021 (Twin Room)" at bounding box center [373, 220] width 195 height 20
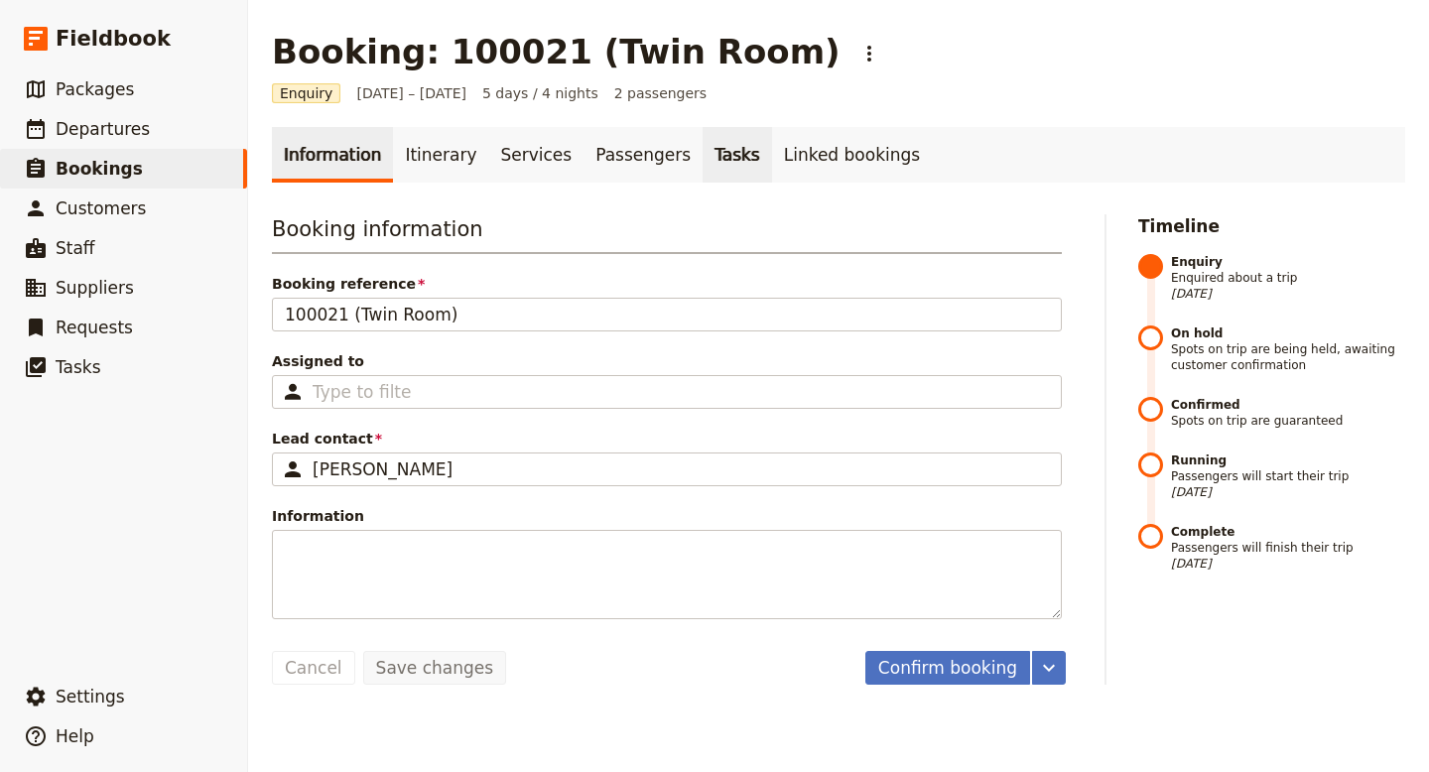
click at [713, 157] on link "Tasks" at bounding box center [737, 155] width 69 height 56
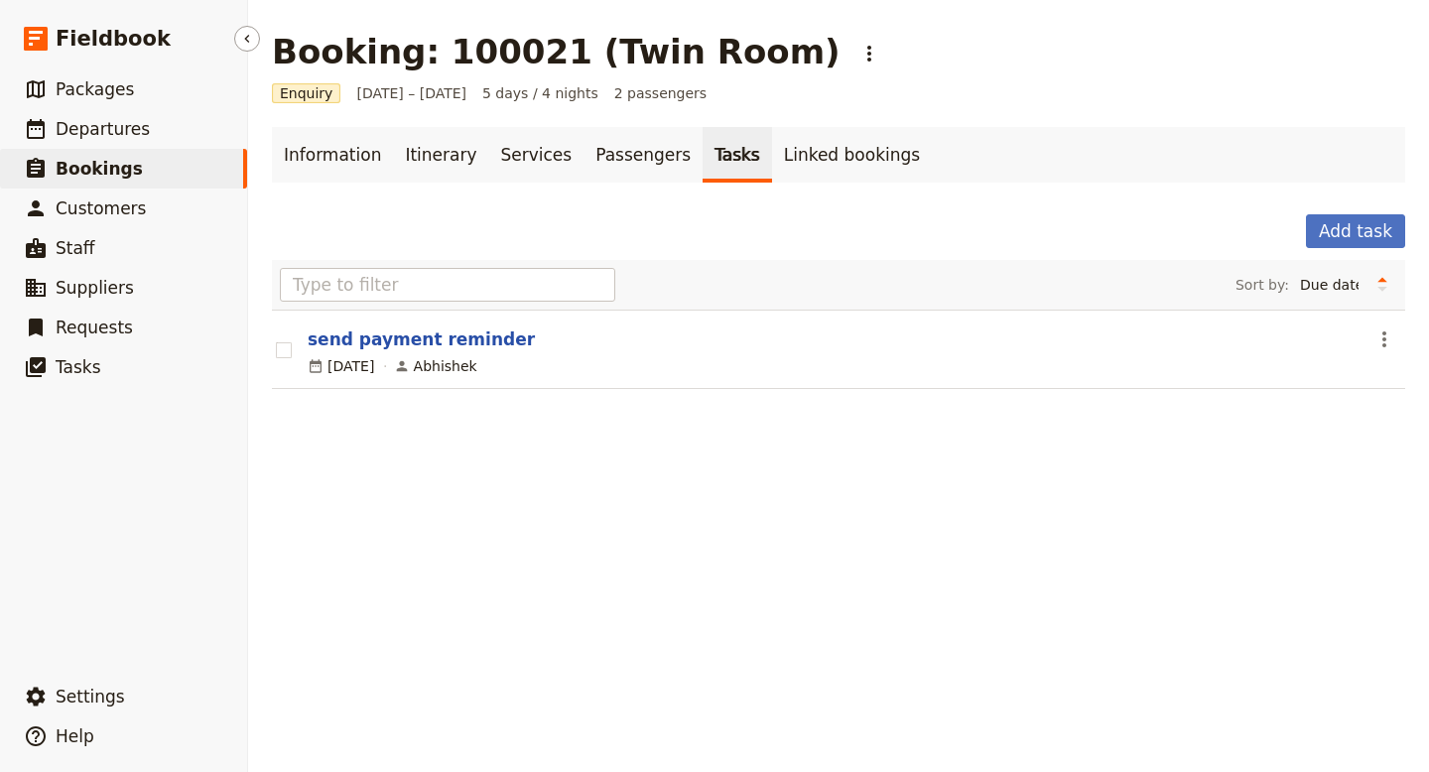
click at [124, 175] on span "Bookings" at bounding box center [99, 169] width 87 height 20
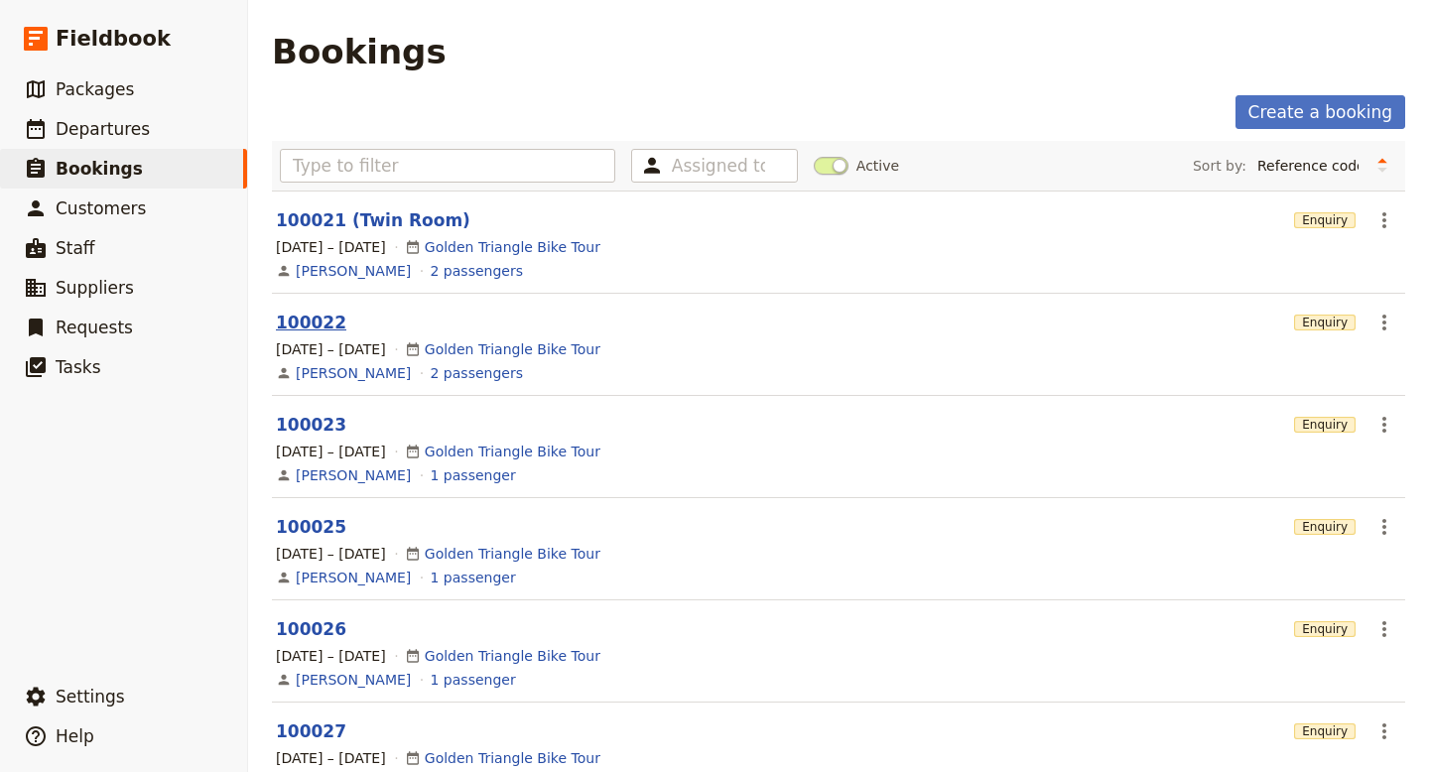
click at [329, 319] on link "100022" at bounding box center [311, 323] width 70 height 20
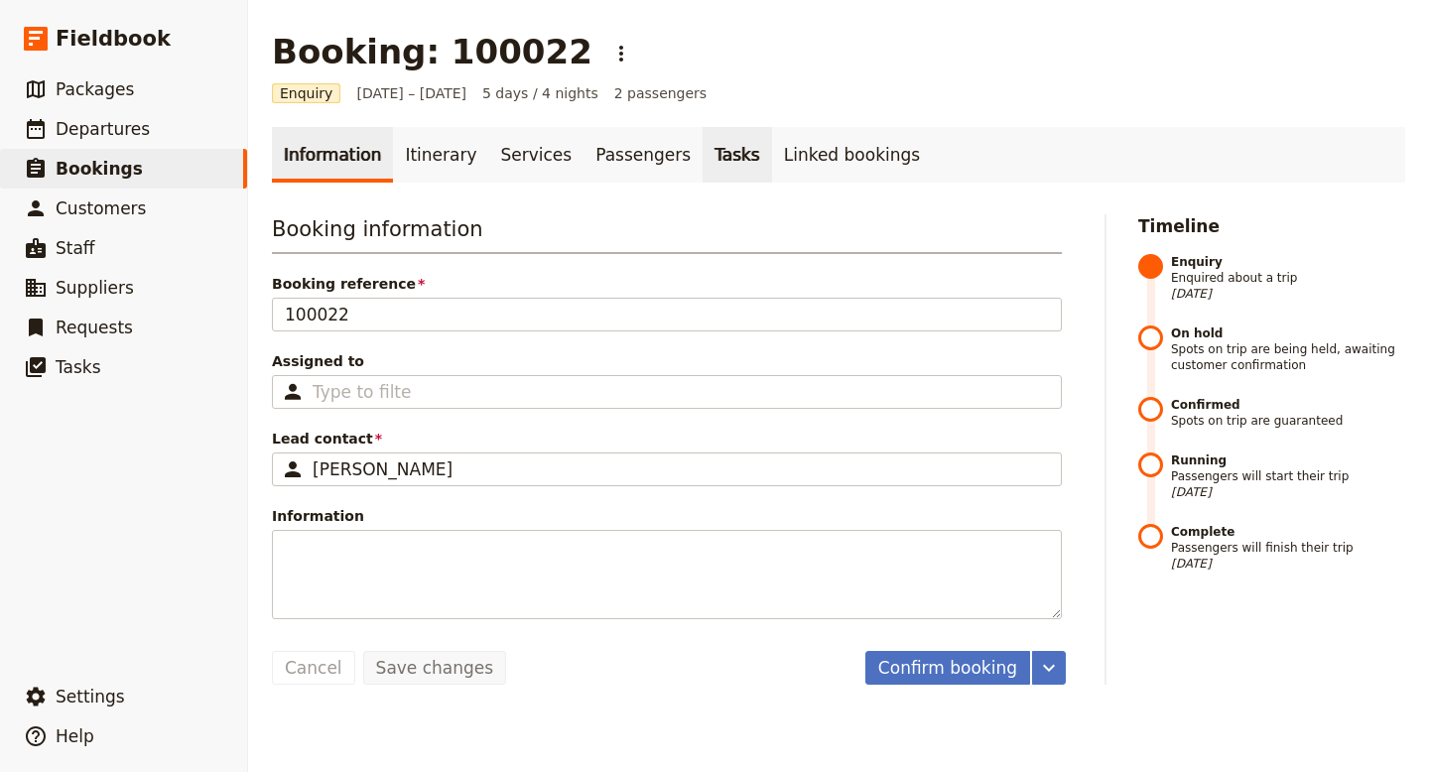
click at [703, 154] on link "Tasks" at bounding box center [737, 155] width 69 height 56
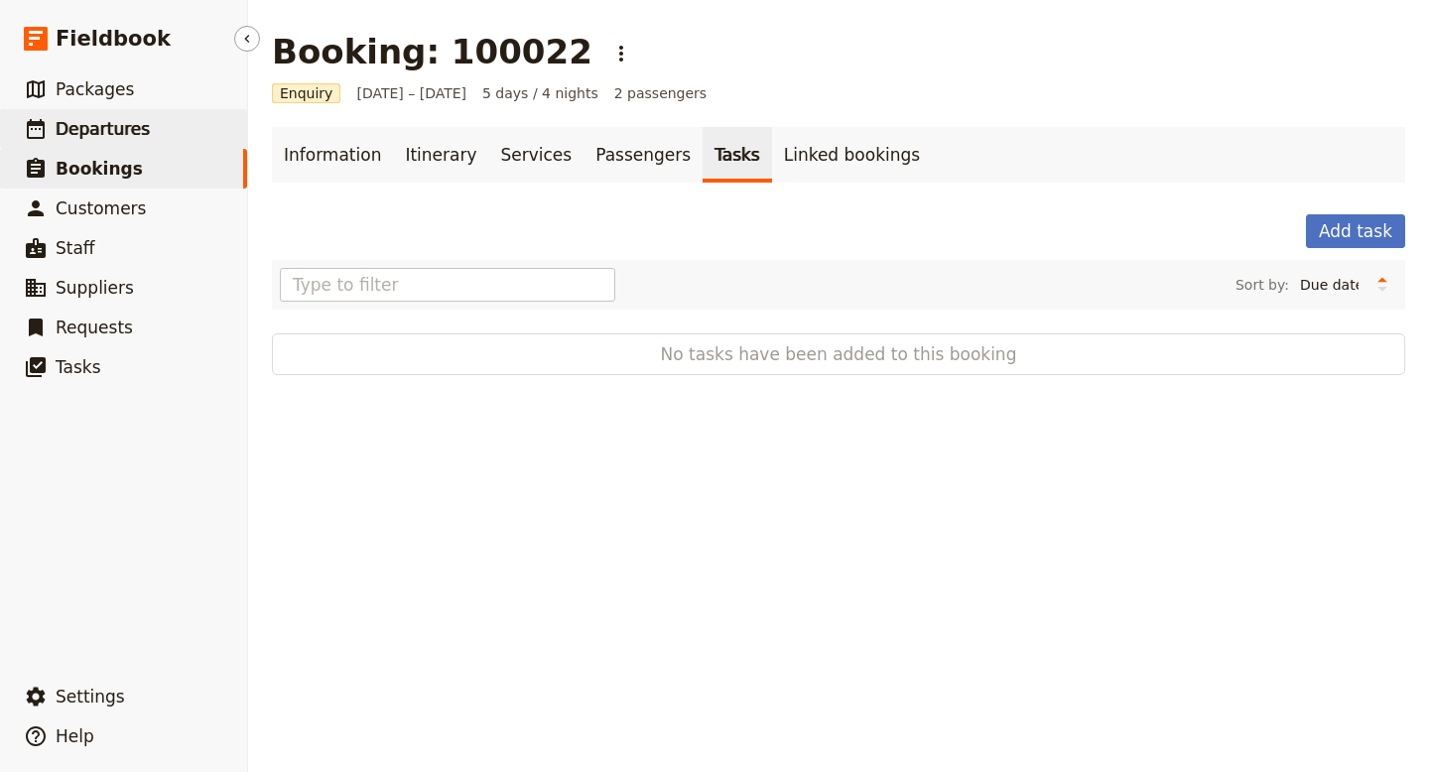
click at [104, 122] on span "Departures" at bounding box center [103, 129] width 94 height 20
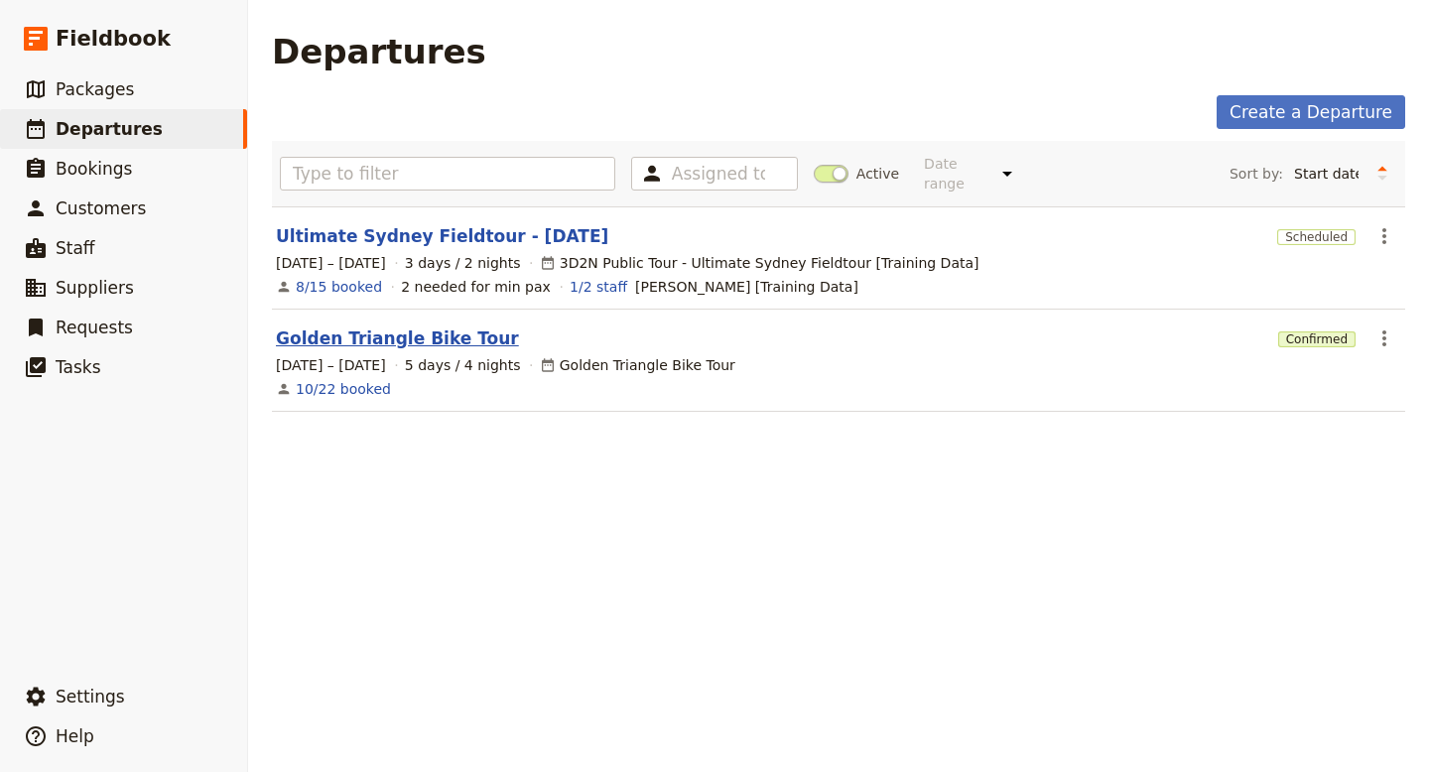
click at [401, 327] on link "Golden Triangle Bike Tour" at bounding box center [397, 339] width 243 height 24
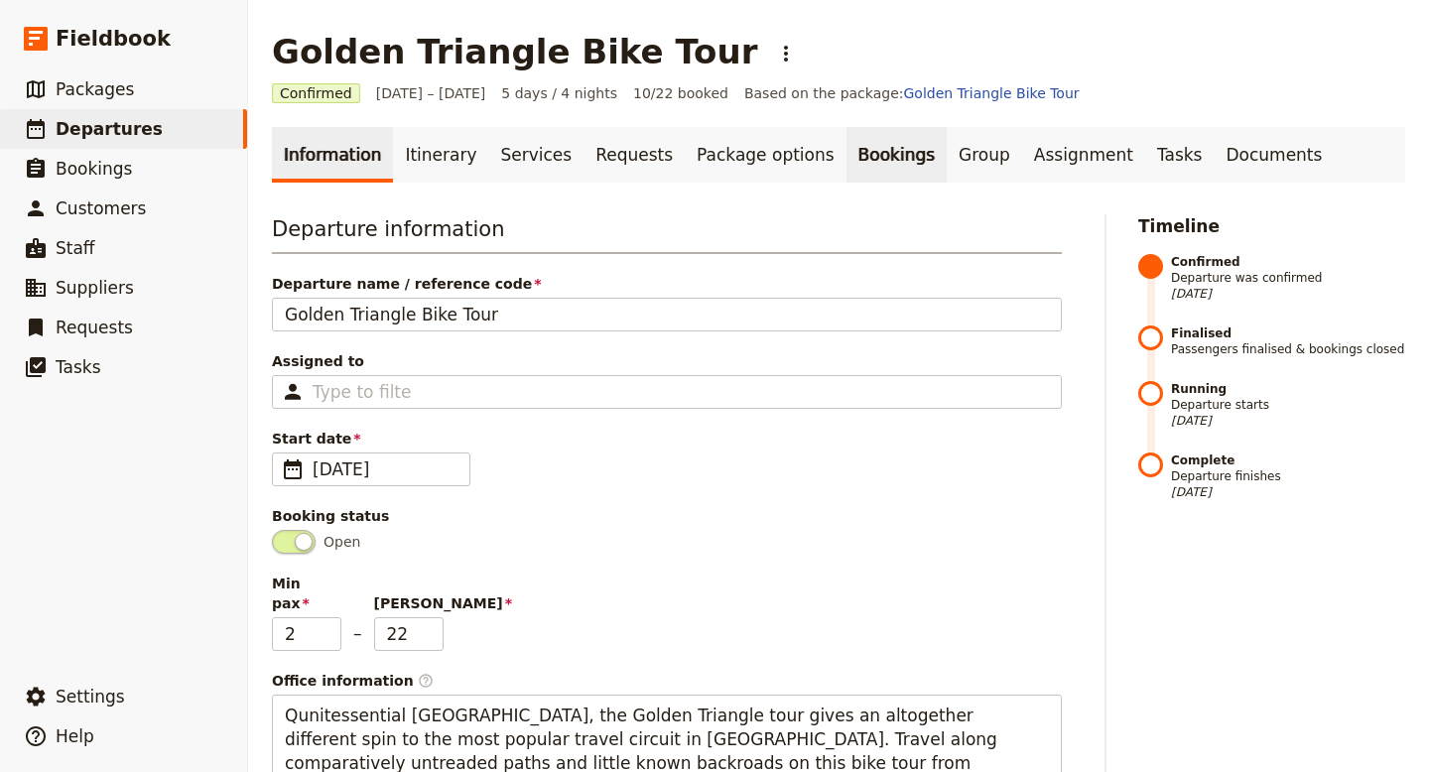
click at [847, 152] on link "Bookings" at bounding box center [897, 155] width 100 height 56
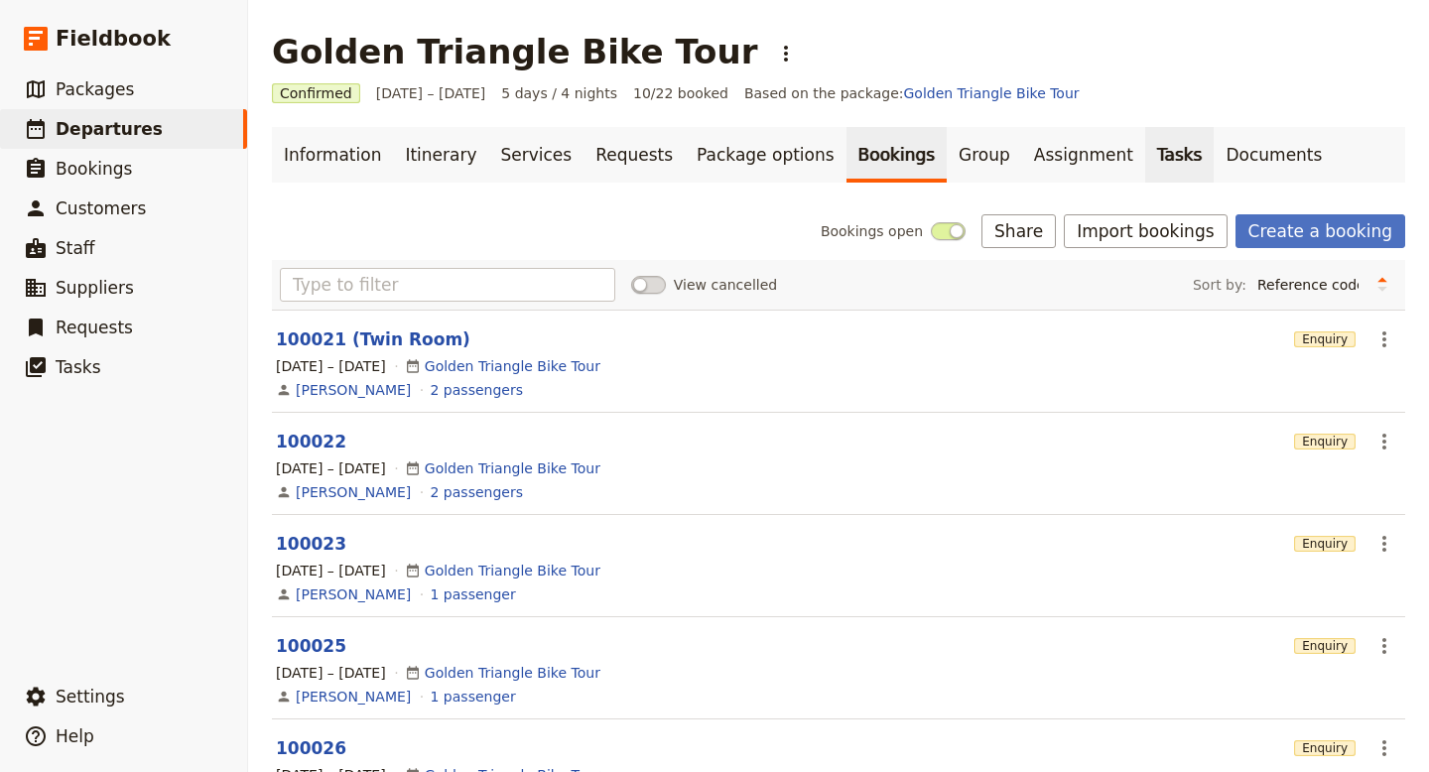
click at [1145, 151] on link "Tasks" at bounding box center [1179, 155] width 69 height 56
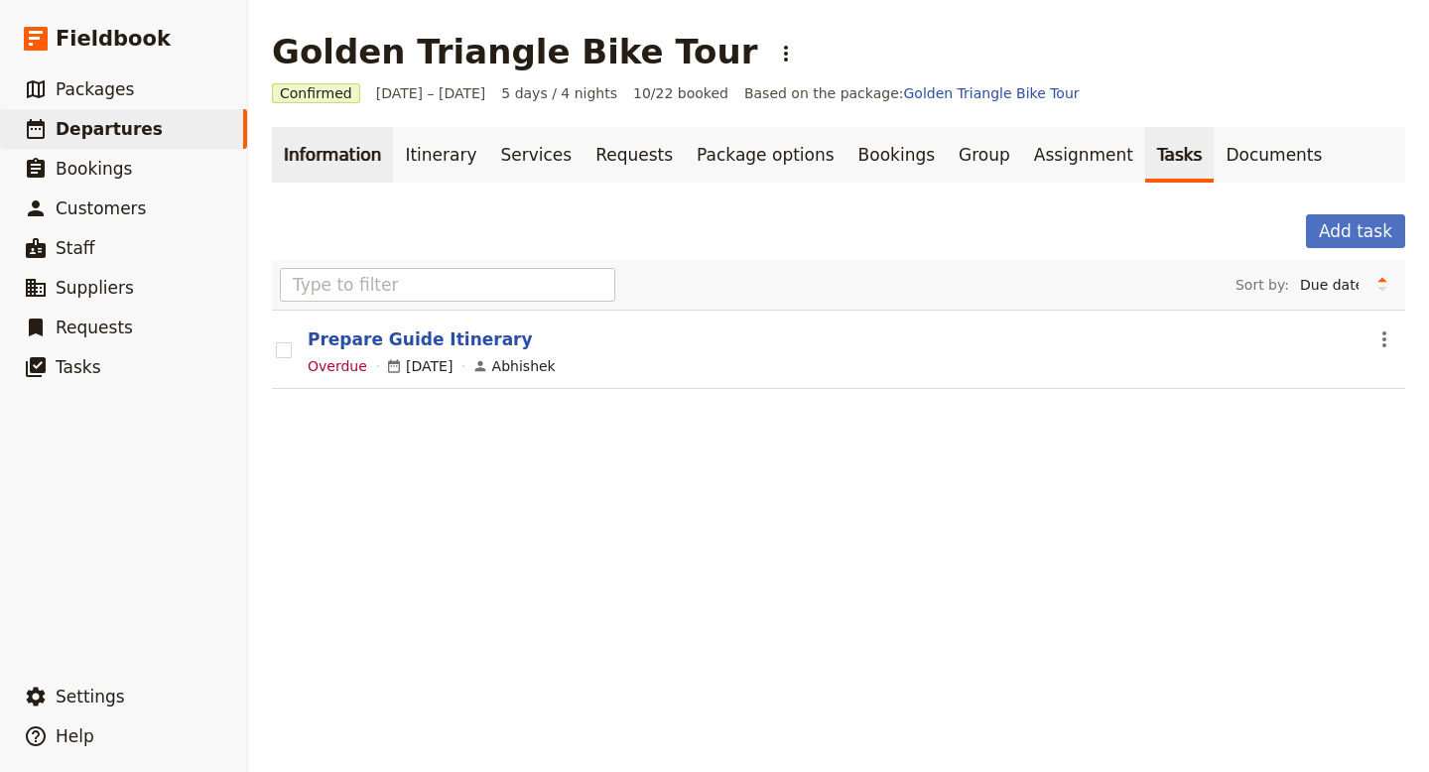
click at [317, 158] on link "Information" at bounding box center [332, 155] width 121 height 56
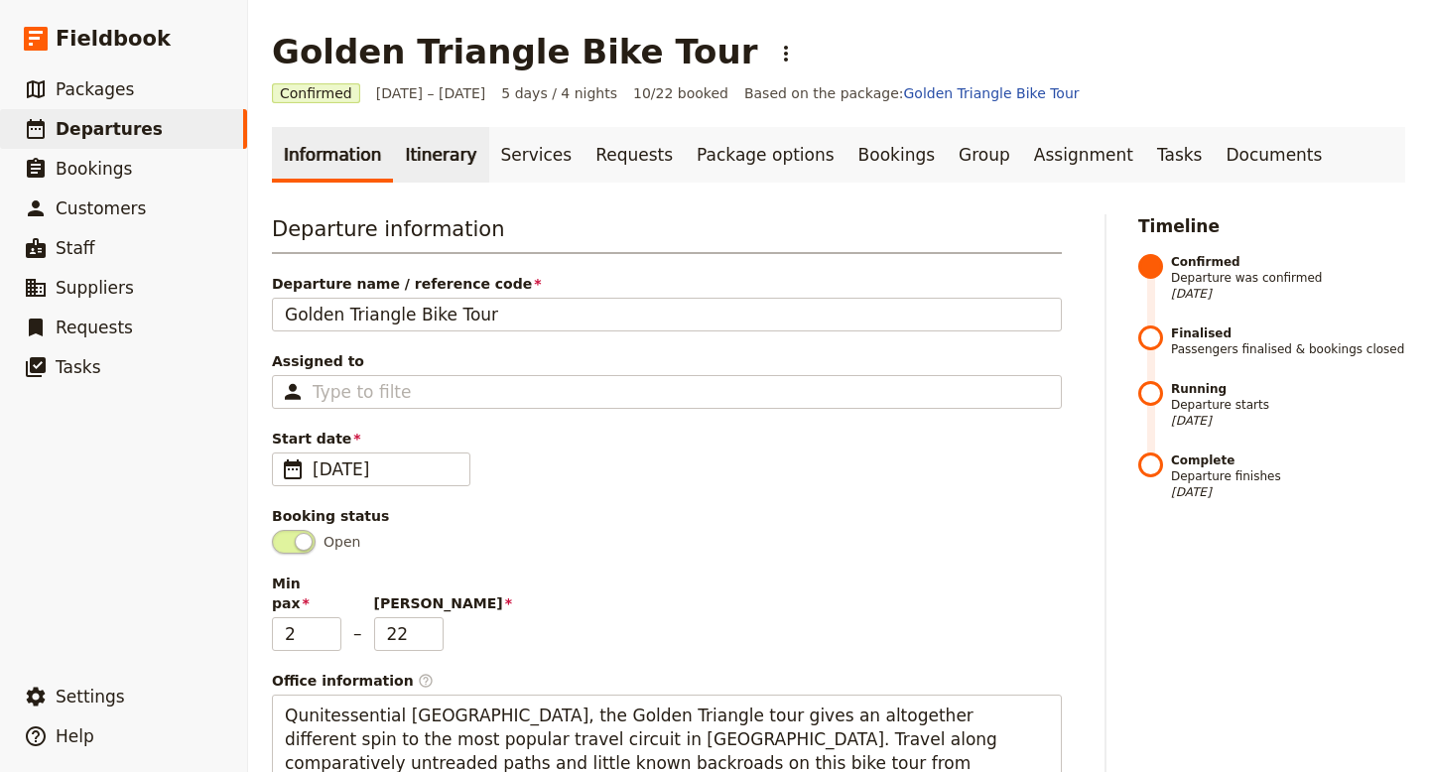
click at [435, 153] on link "Itinerary" at bounding box center [440, 155] width 95 height 56
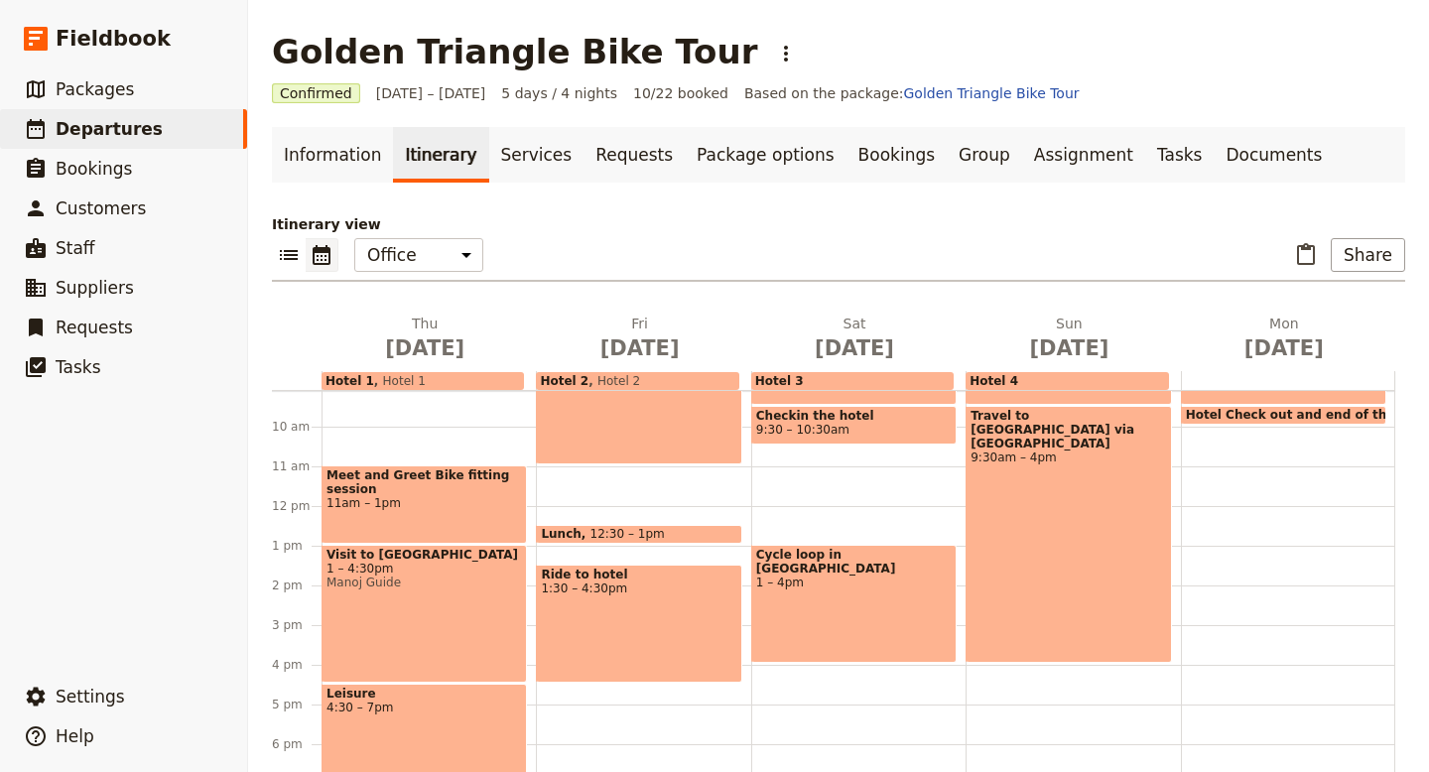
scroll to position [455, 0]
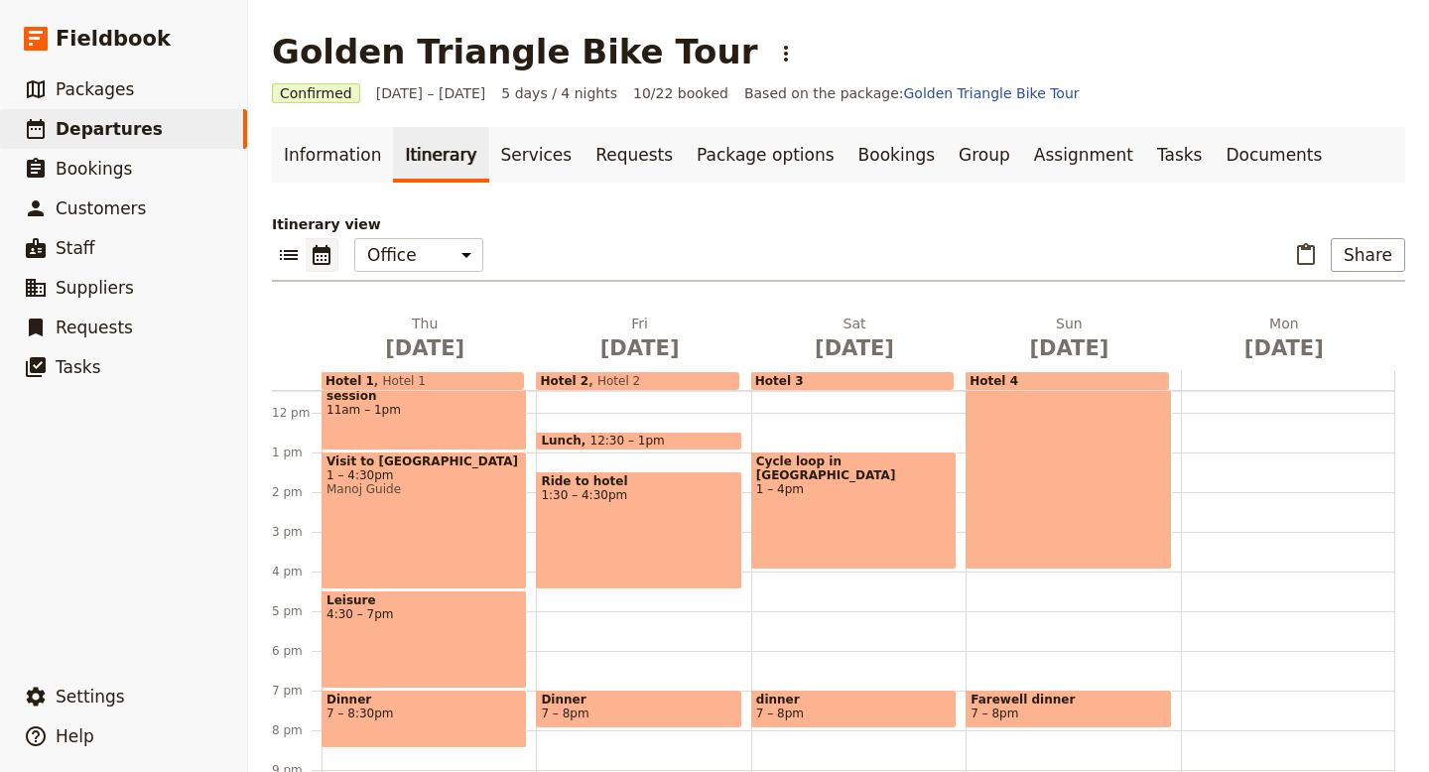
click at [678, 517] on div "Ride to hotel 1:30 – 4:30pm" at bounding box center [638, 530] width 205 height 118
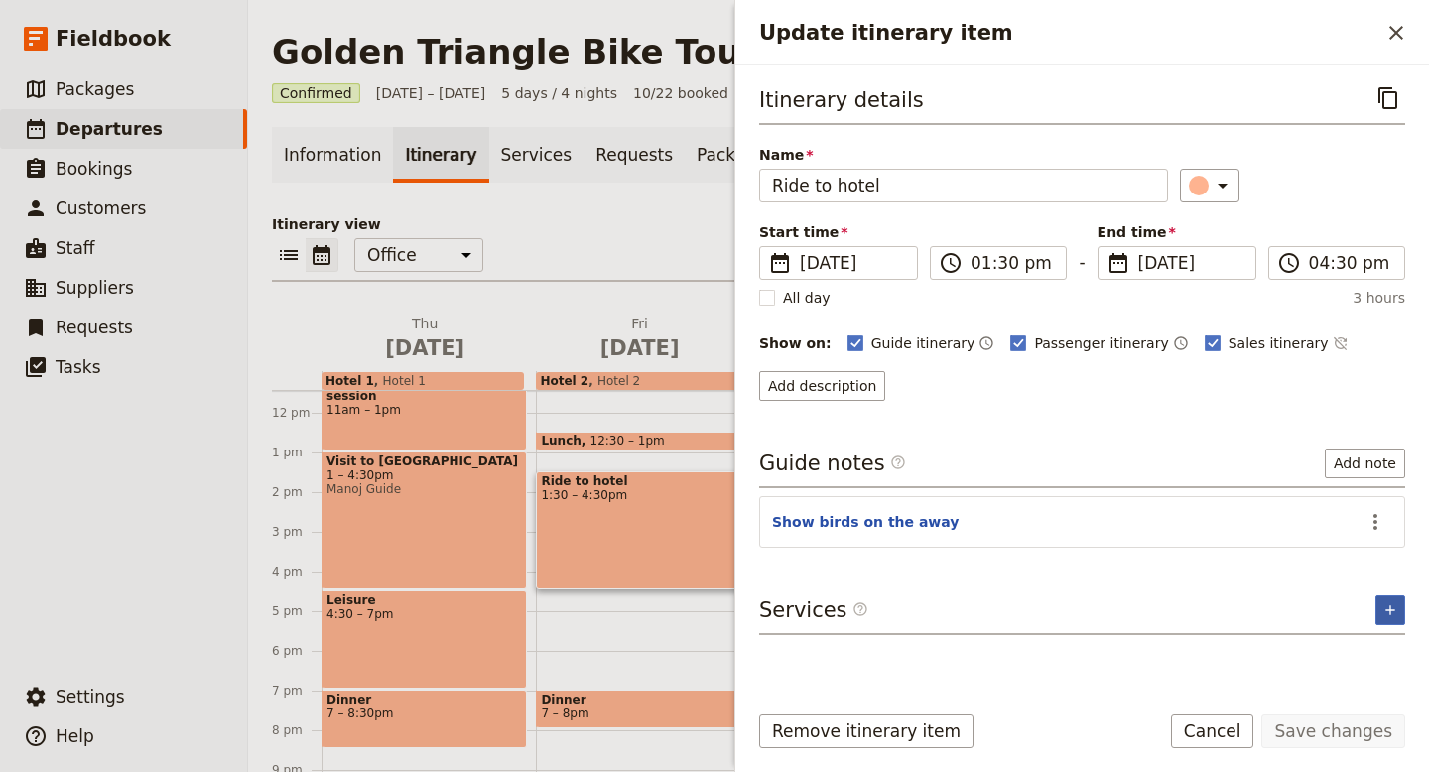
click at [1393, 606] on icon "Add service inclusion" at bounding box center [1391, 611] width 16 height 16
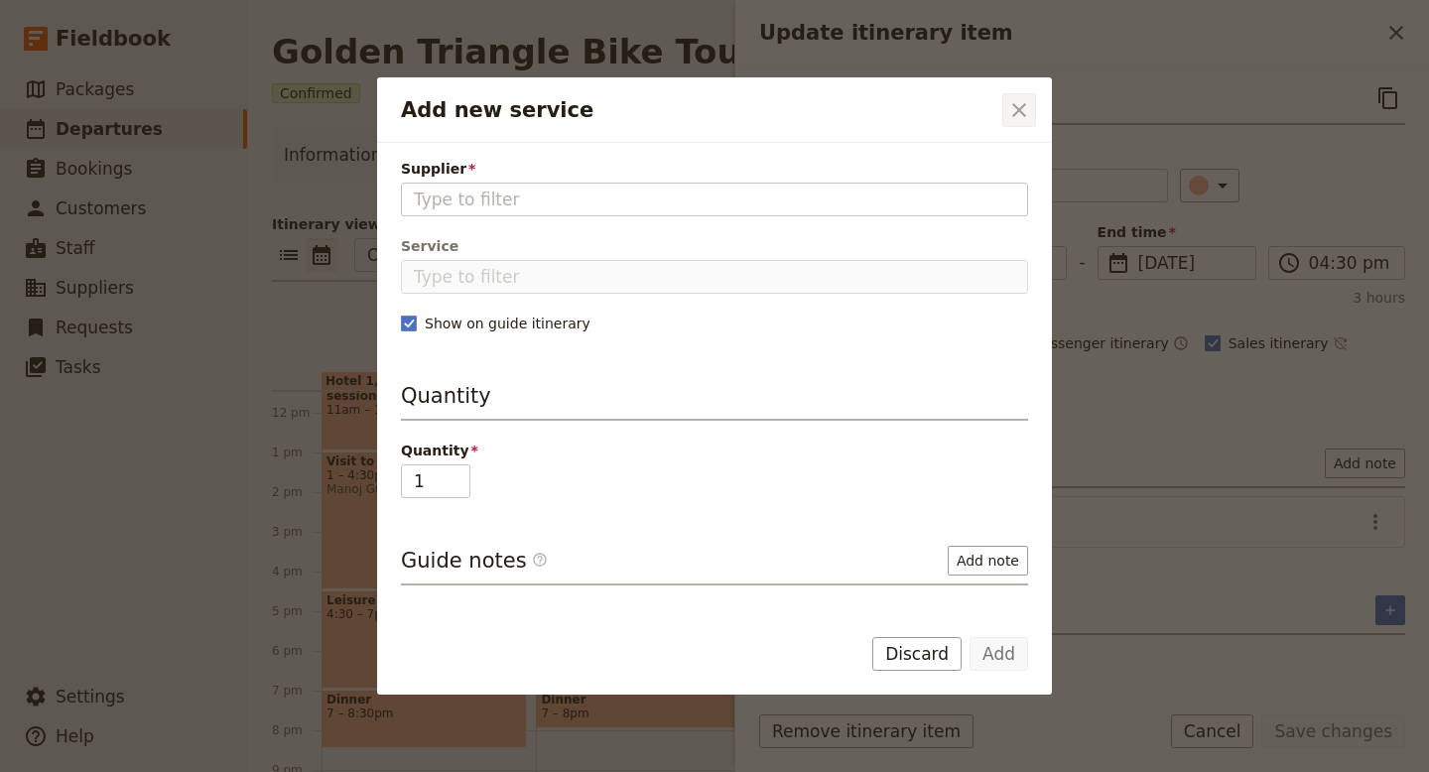
click at [1021, 112] on icon "Close dialog" at bounding box center [1019, 110] width 14 height 14
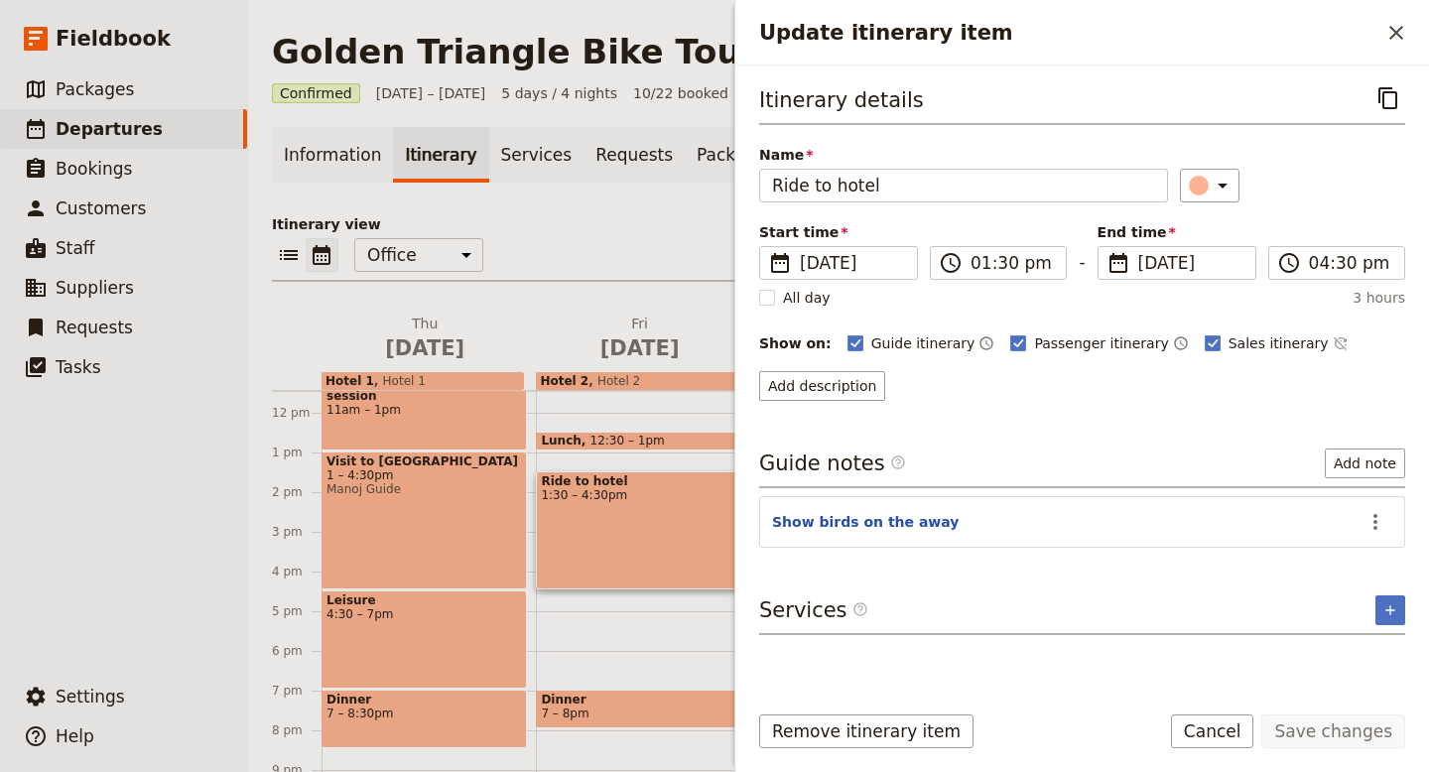
click at [629, 195] on div "Information Itinerary Services Requests Package options Bookings Group Assignme…" at bounding box center [839, 508] width 1134 height 762
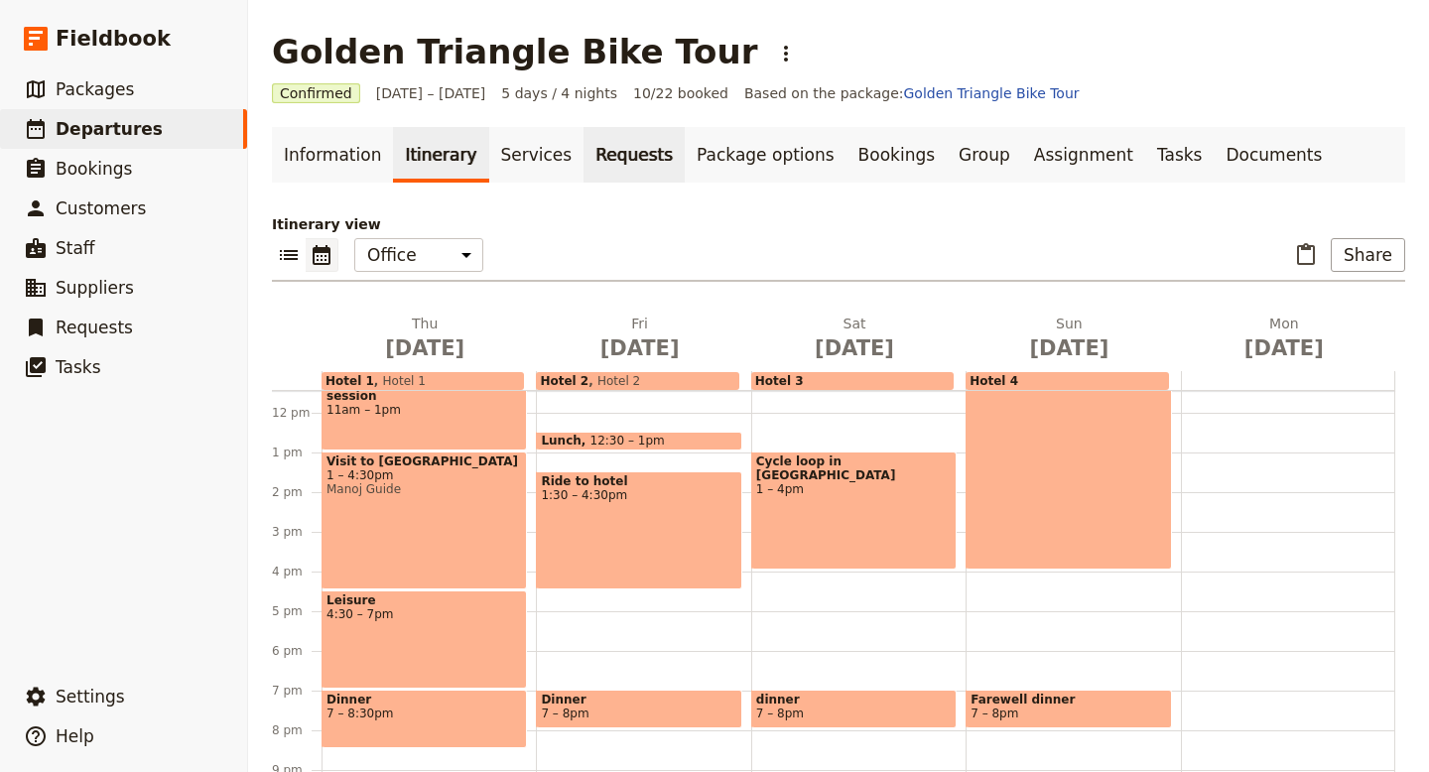
click at [592, 154] on link "Requests" at bounding box center [634, 155] width 101 height 56
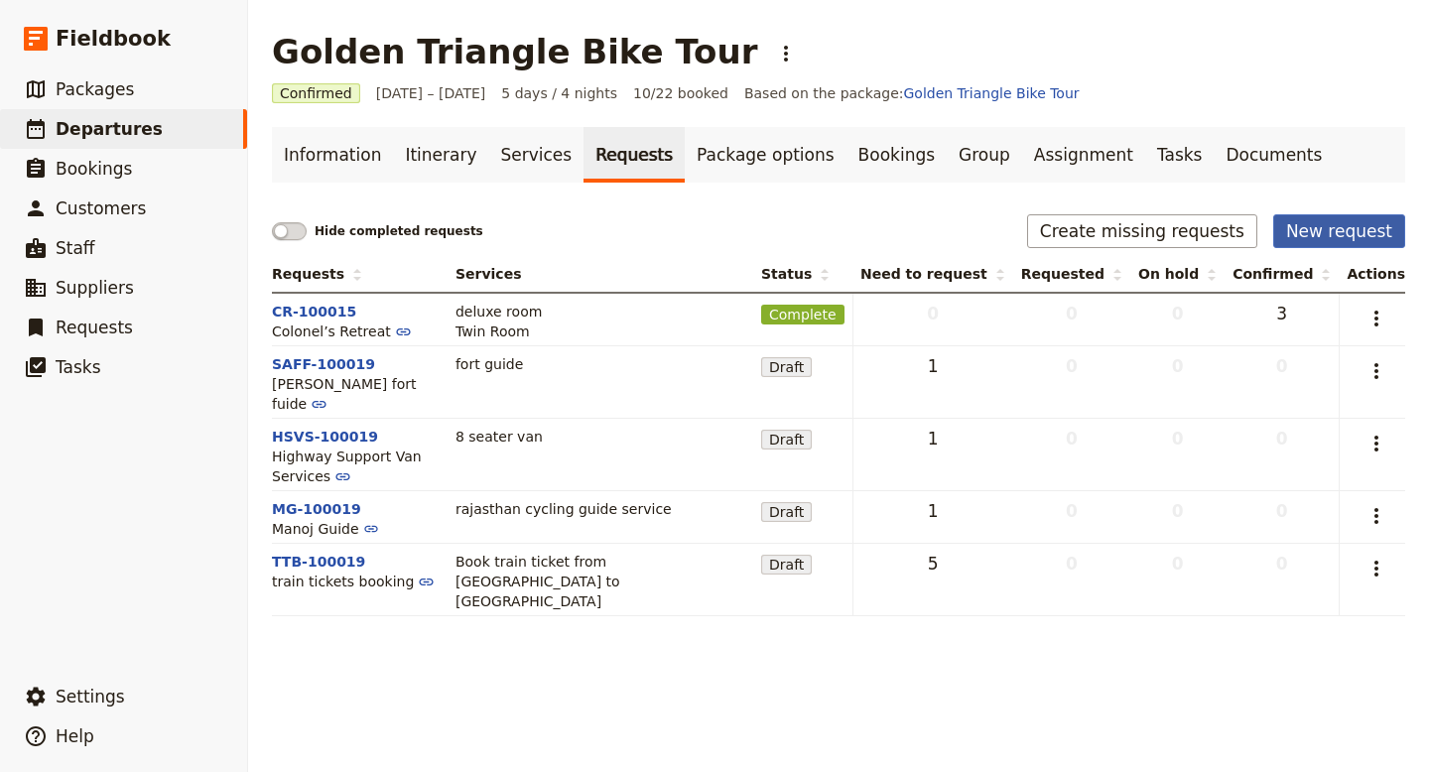
click at [1327, 233] on button "New request" at bounding box center [1339, 231] width 132 height 34
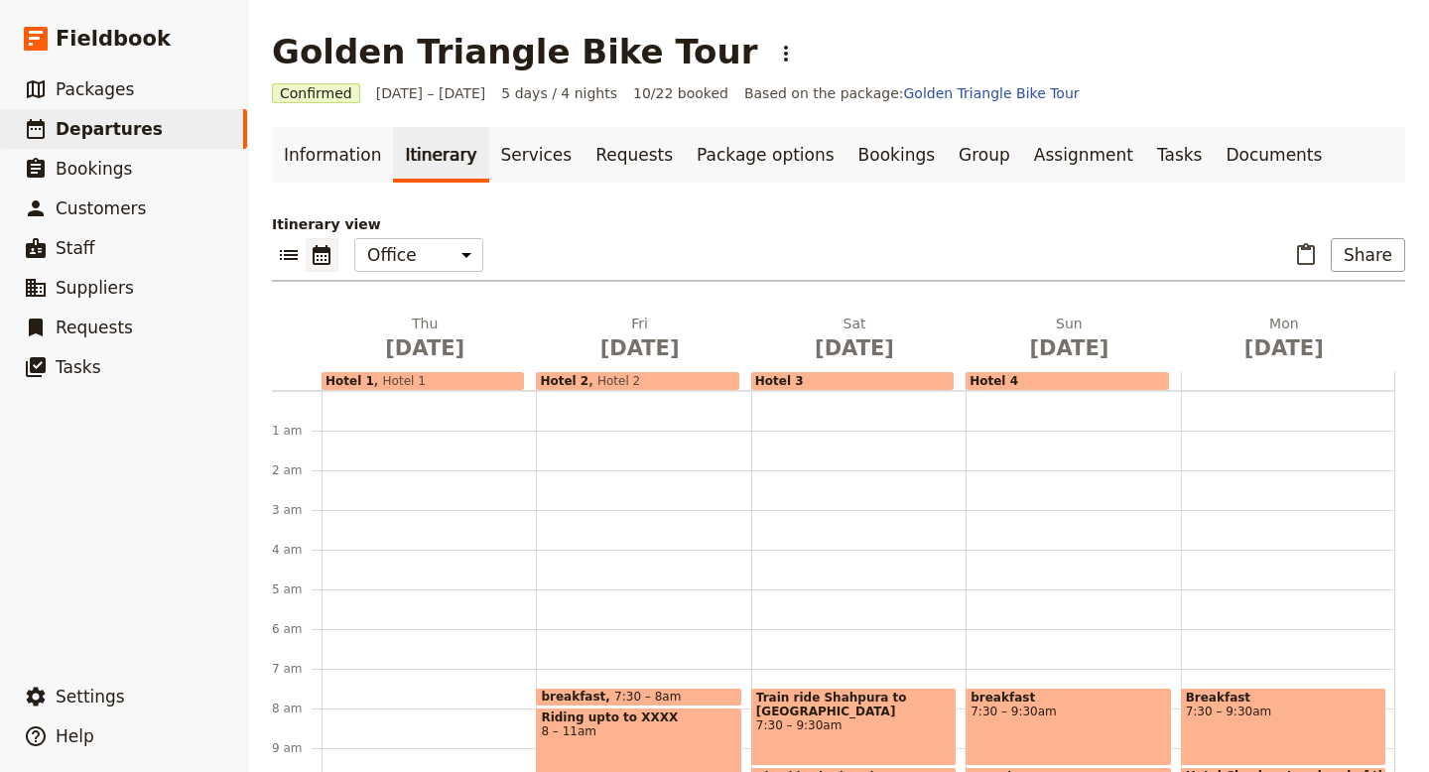
scroll to position [258, 0]
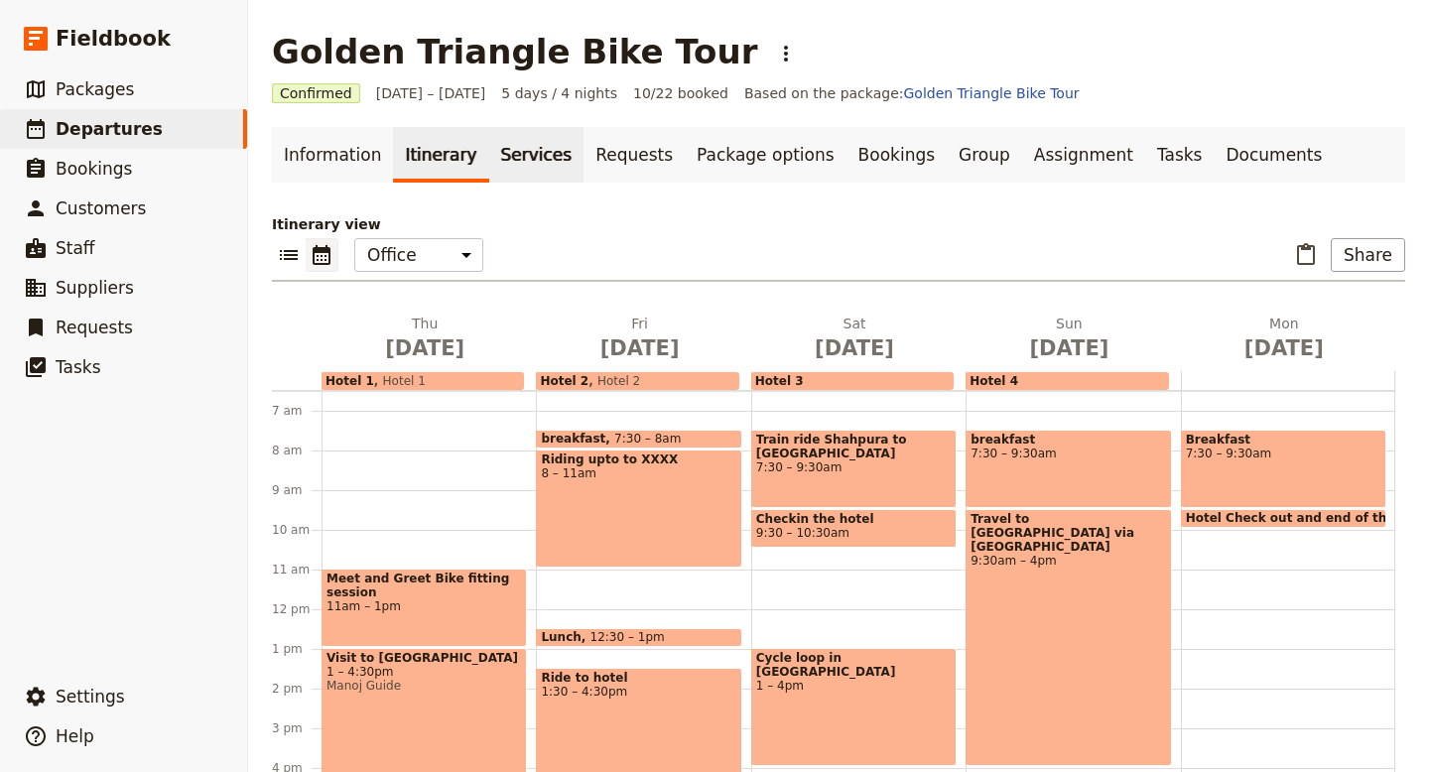
click at [518, 153] on link "Services" at bounding box center [536, 155] width 95 height 56
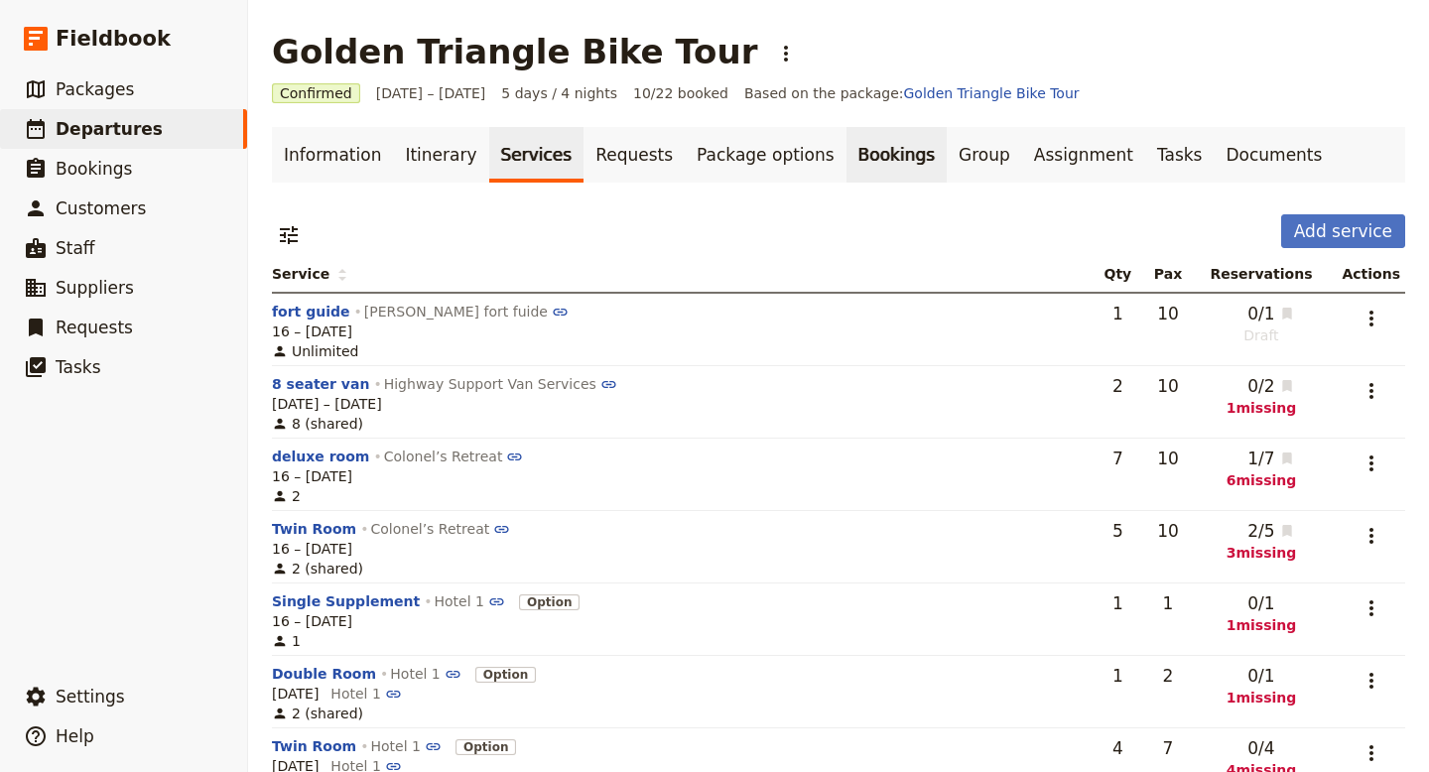
click at [854, 160] on link "Bookings" at bounding box center [897, 155] width 100 height 56
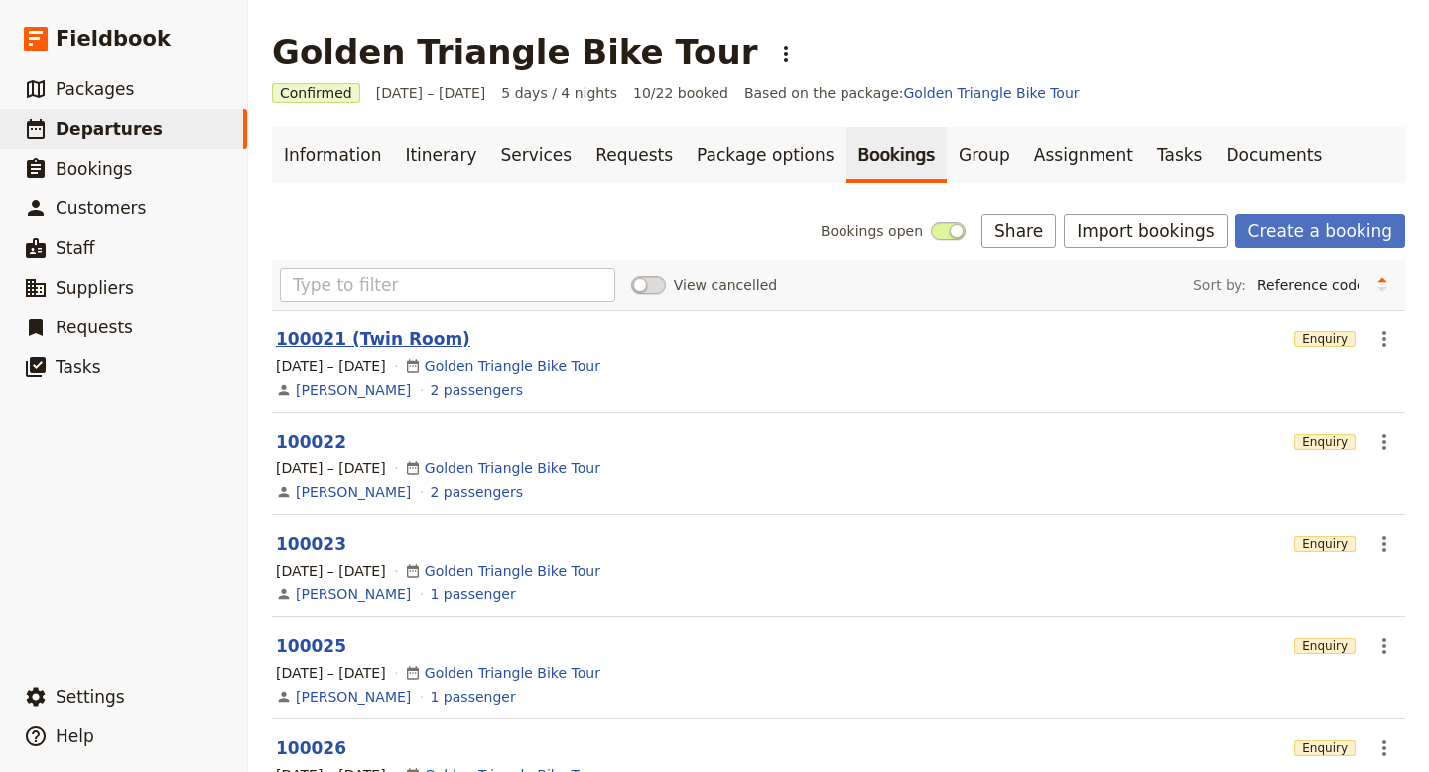
click at [371, 338] on button "100021 (Twin Room)" at bounding box center [373, 340] width 195 height 24
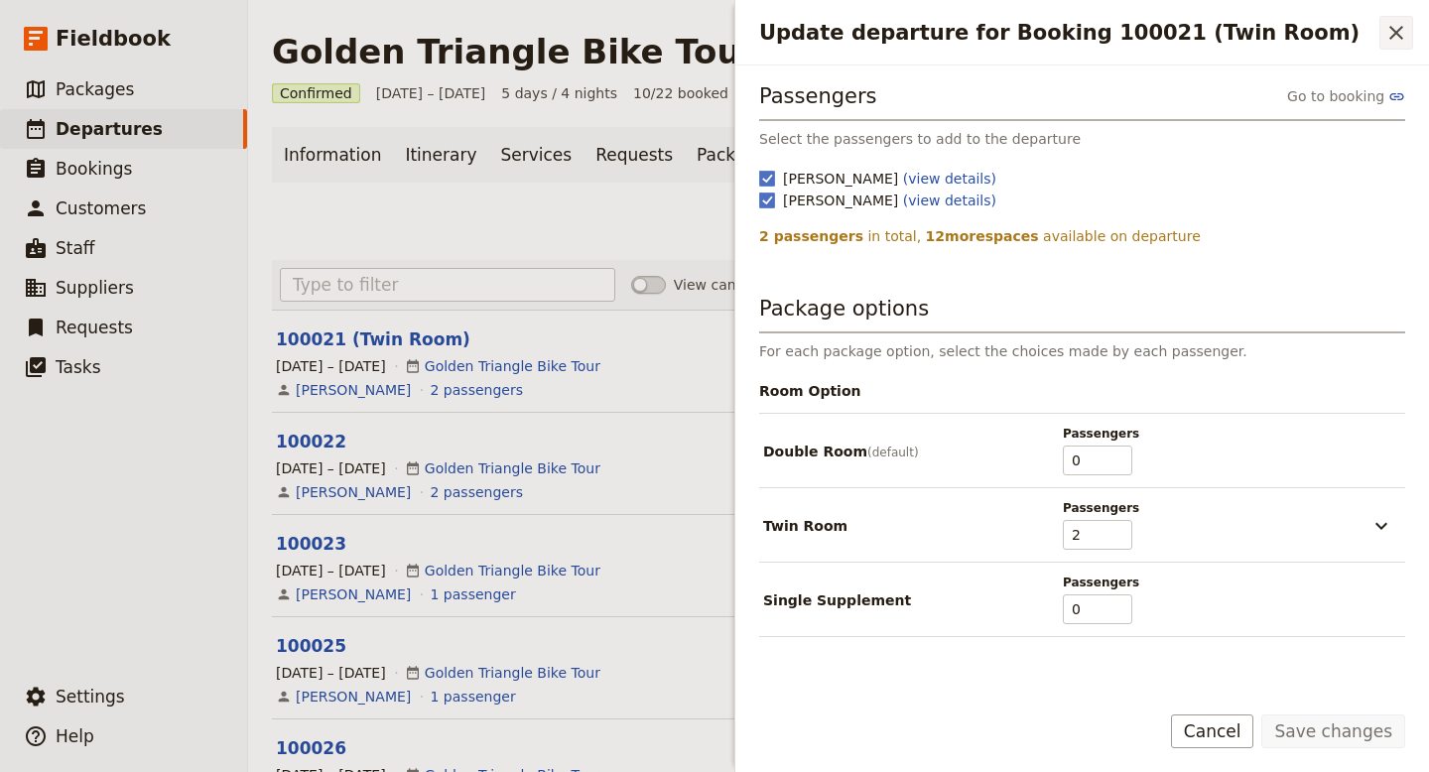
click at [1393, 33] on icon "Close drawer" at bounding box center [1397, 33] width 24 height 24
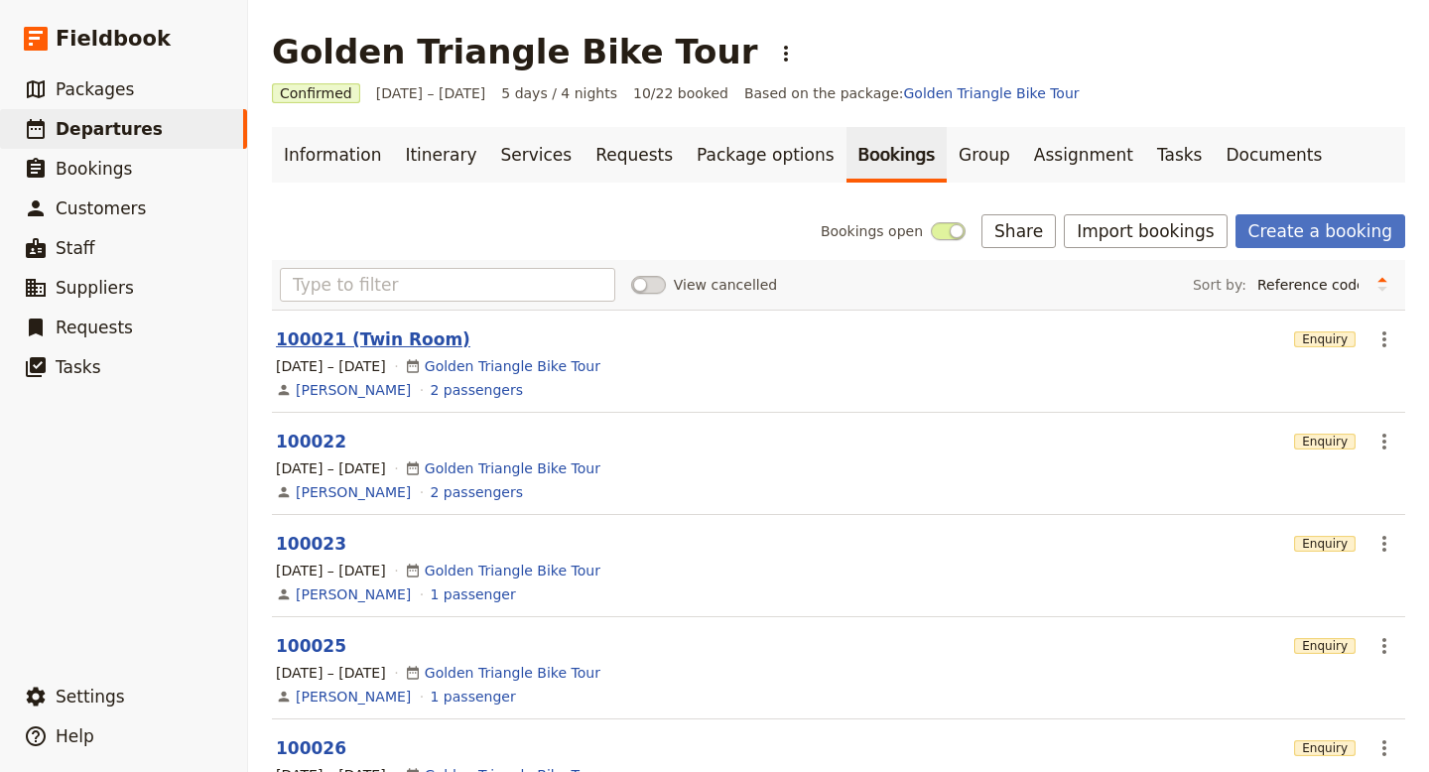
click at [356, 335] on button "100021 (Twin Room)" at bounding box center [373, 340] width 195 height 24
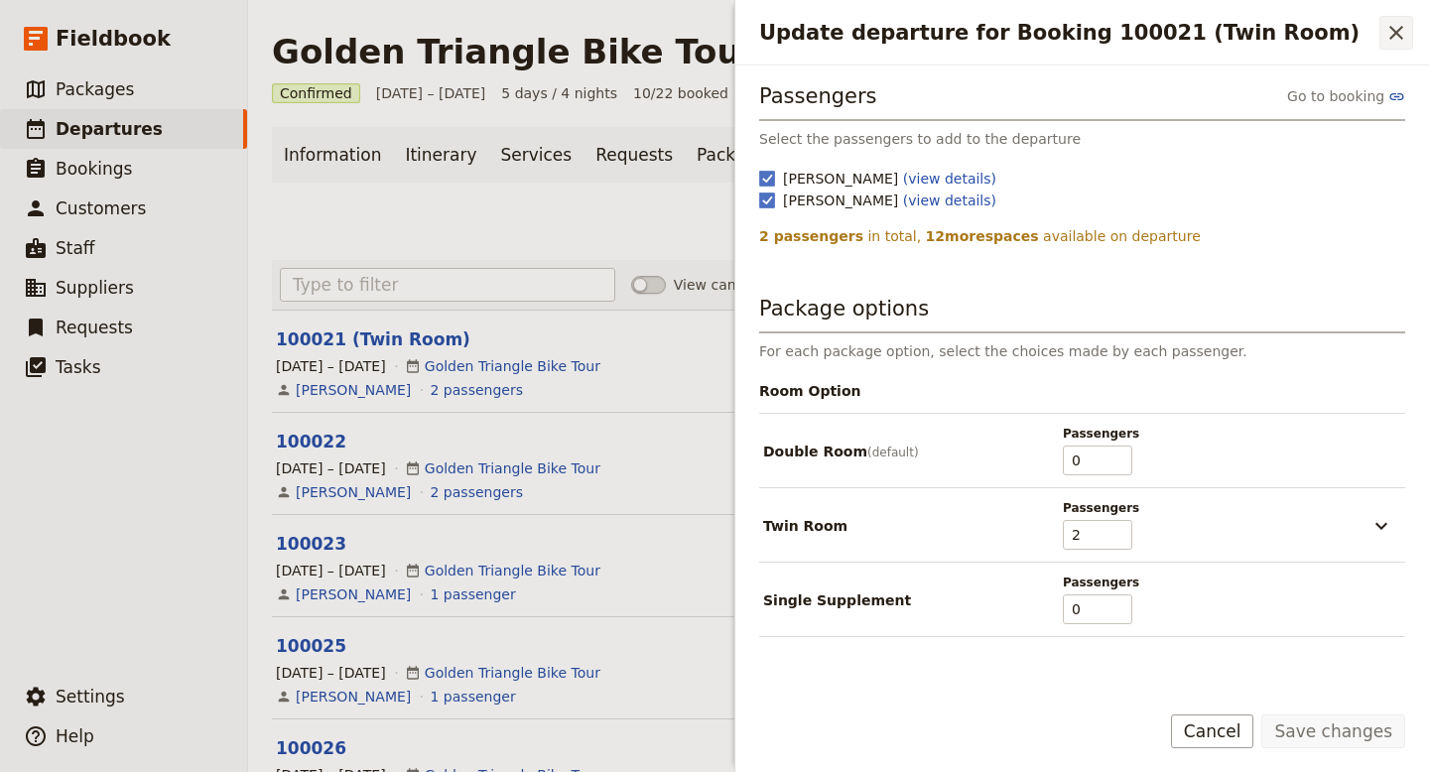
click at [1398, 34] on icon "Close drawer" at bounding box center [1397, 33] width 14 height 14
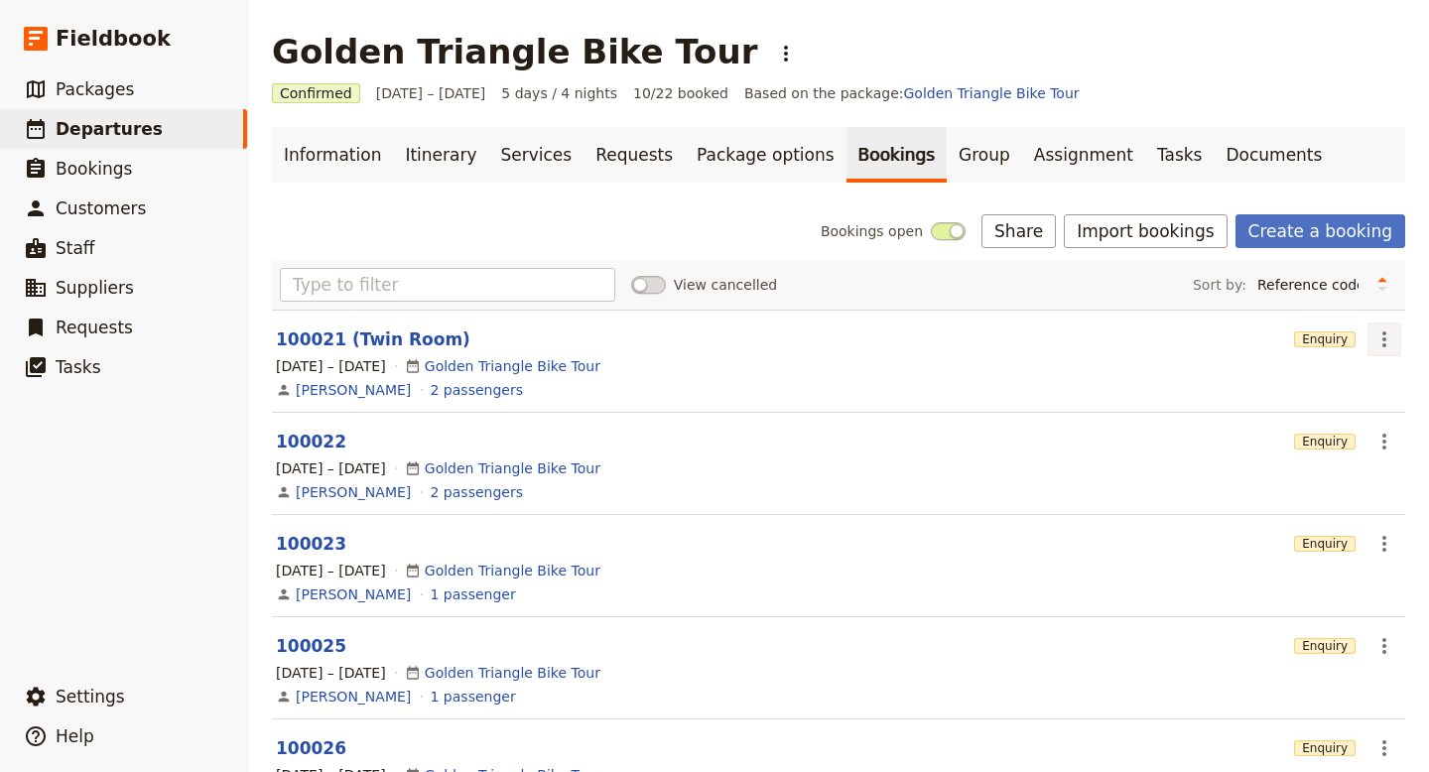
click at [1385, 334] on icon "Actions" at bounding box center [1385, 340] width 4 height 16
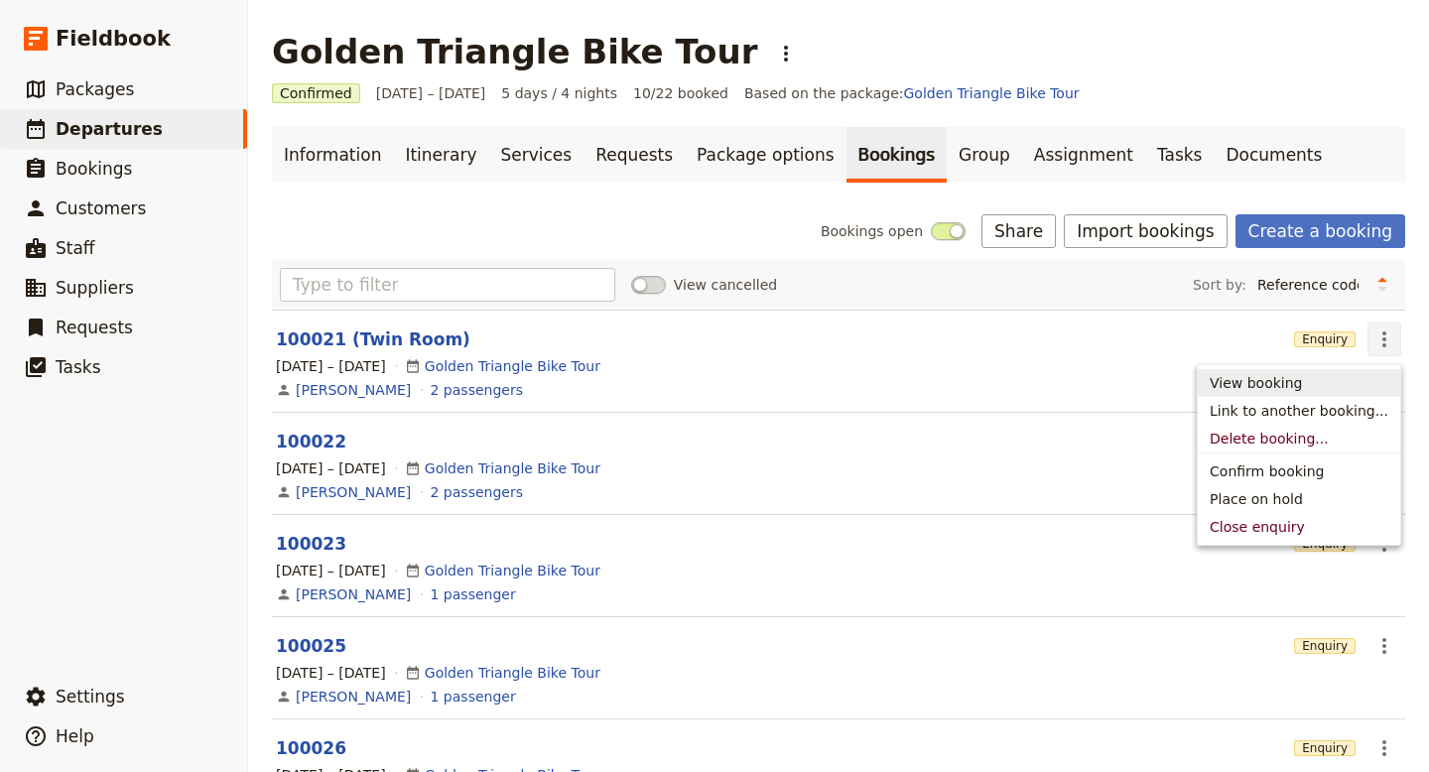
click at [1297, 372] on link "View booking" at bounding box center [1299, 383] width 202 height 28
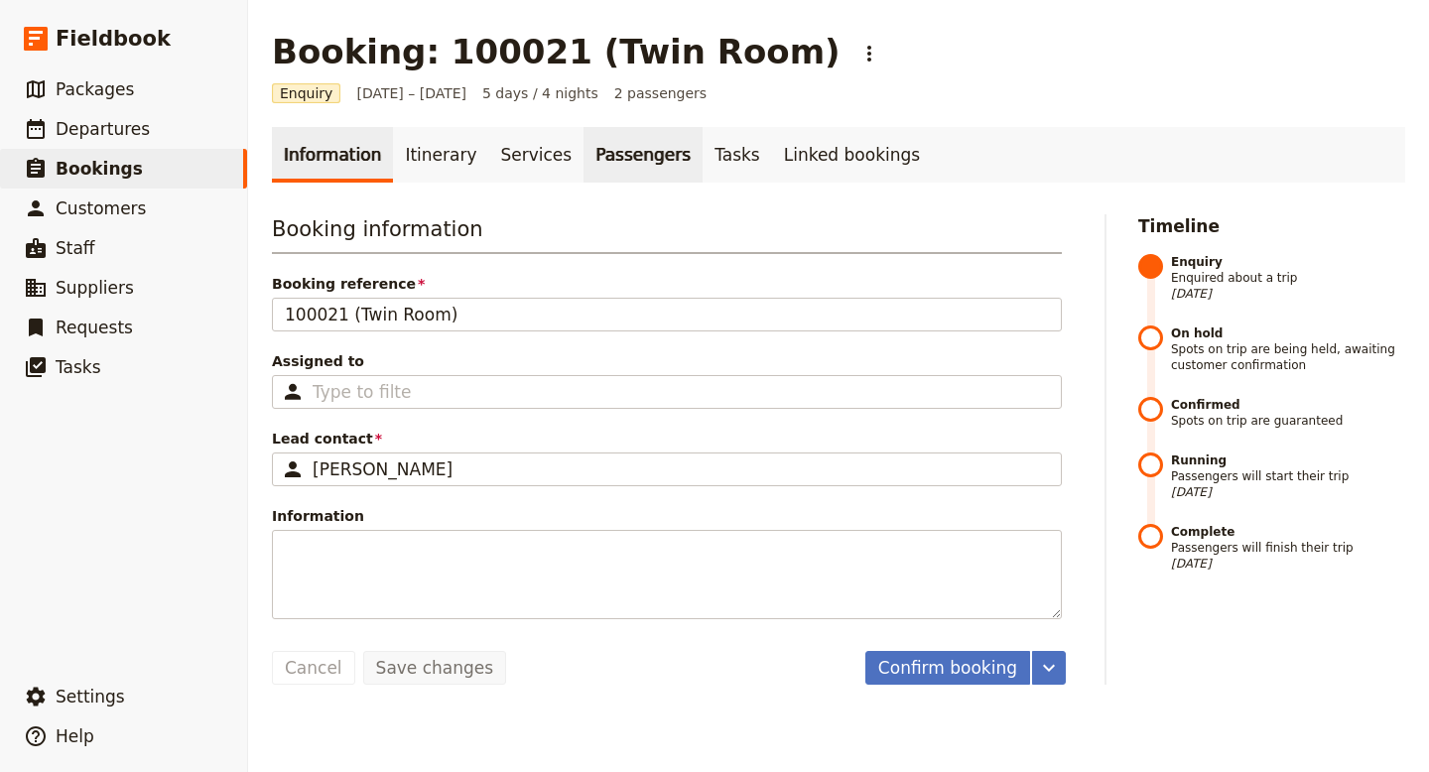
click at [637, 157] on link "Passengers" at bounding box center [643, 155] width 119 height 56
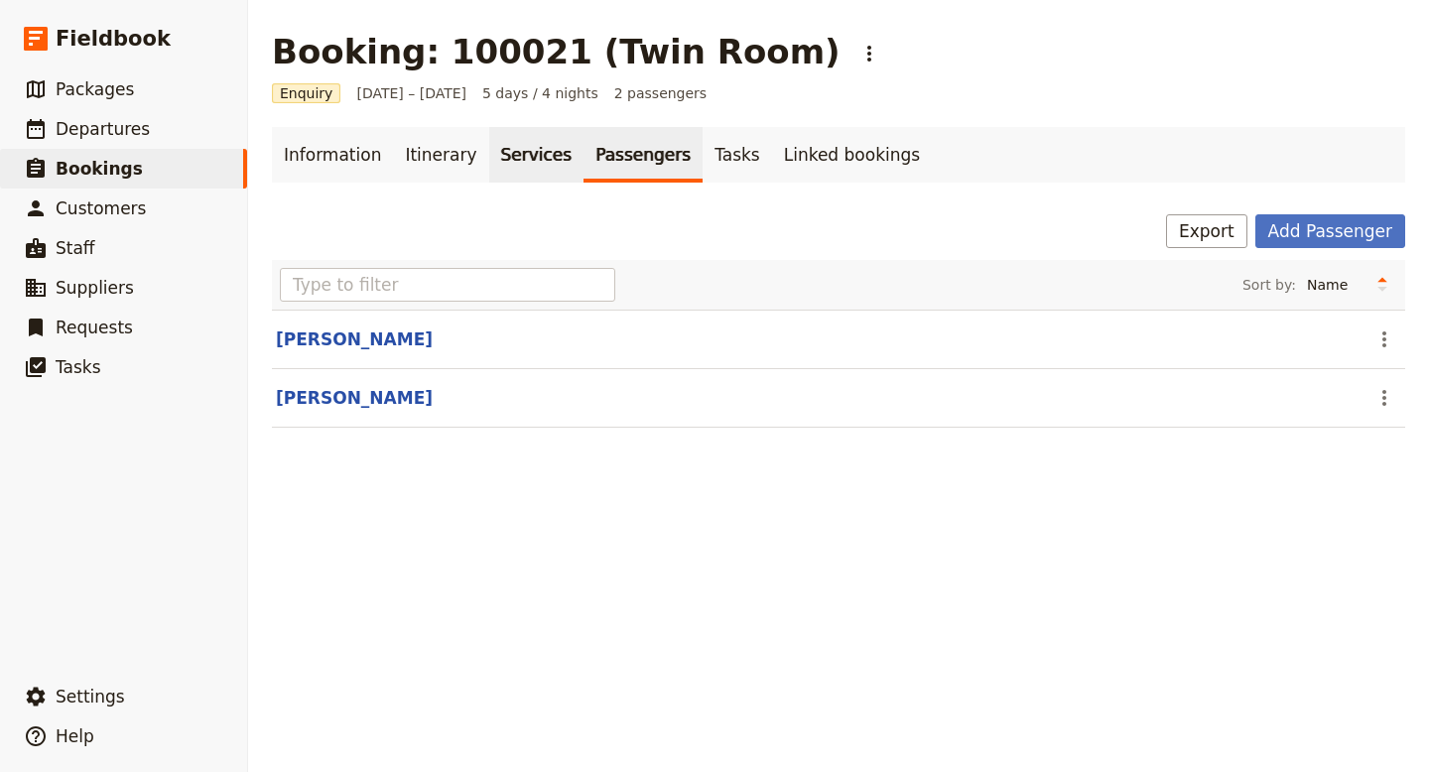
click at [520, 157] on link "Services" at bounding box center [536, 155] width 95 height 56
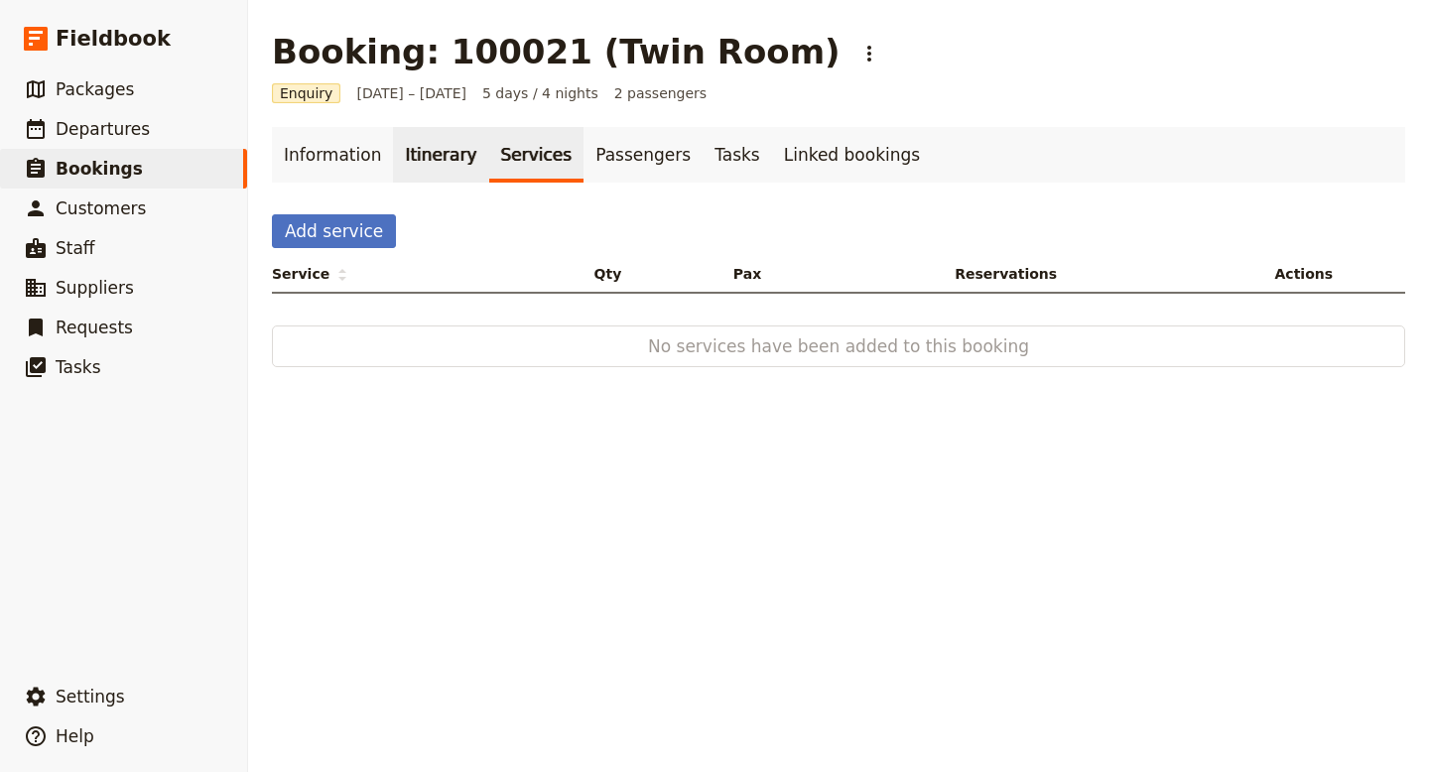
click at [445, 157] on link "Itinerary" at bounding box center [440, 155] width 95 height 56
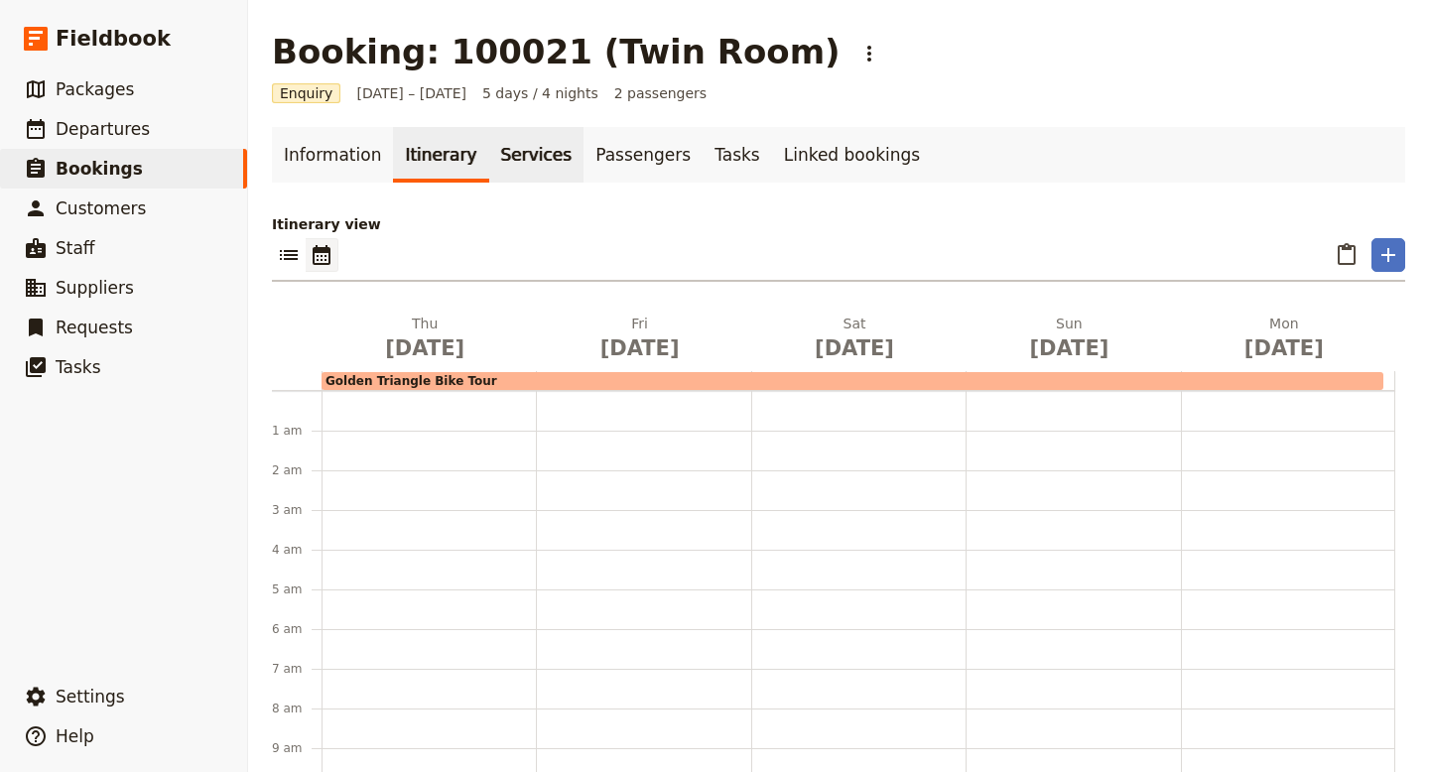
click at [533, 154] on link "Services" at bounding box center [536, 155] width 95 height 56
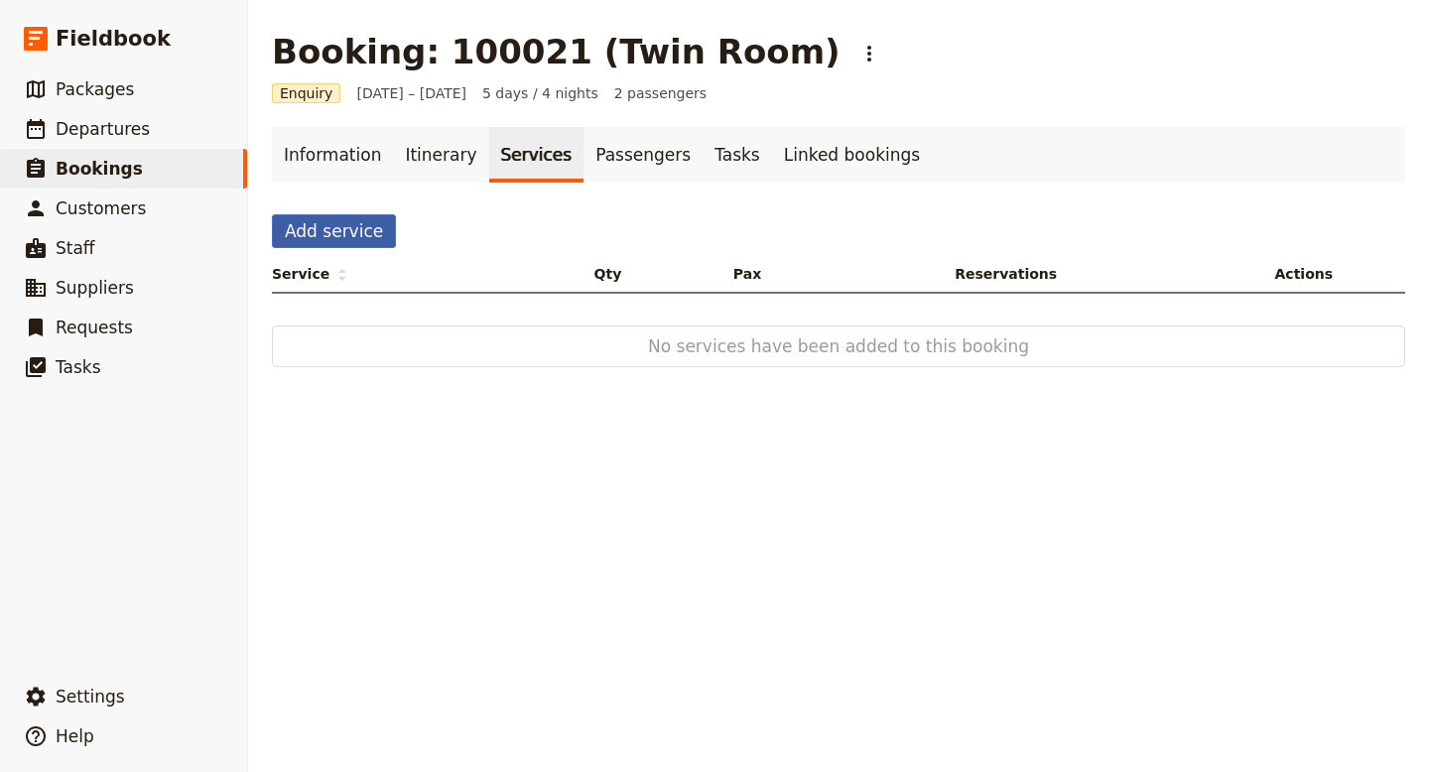
click at [367, 234] on button "Add service" at bounding box center [334, 231] width 124 height 34
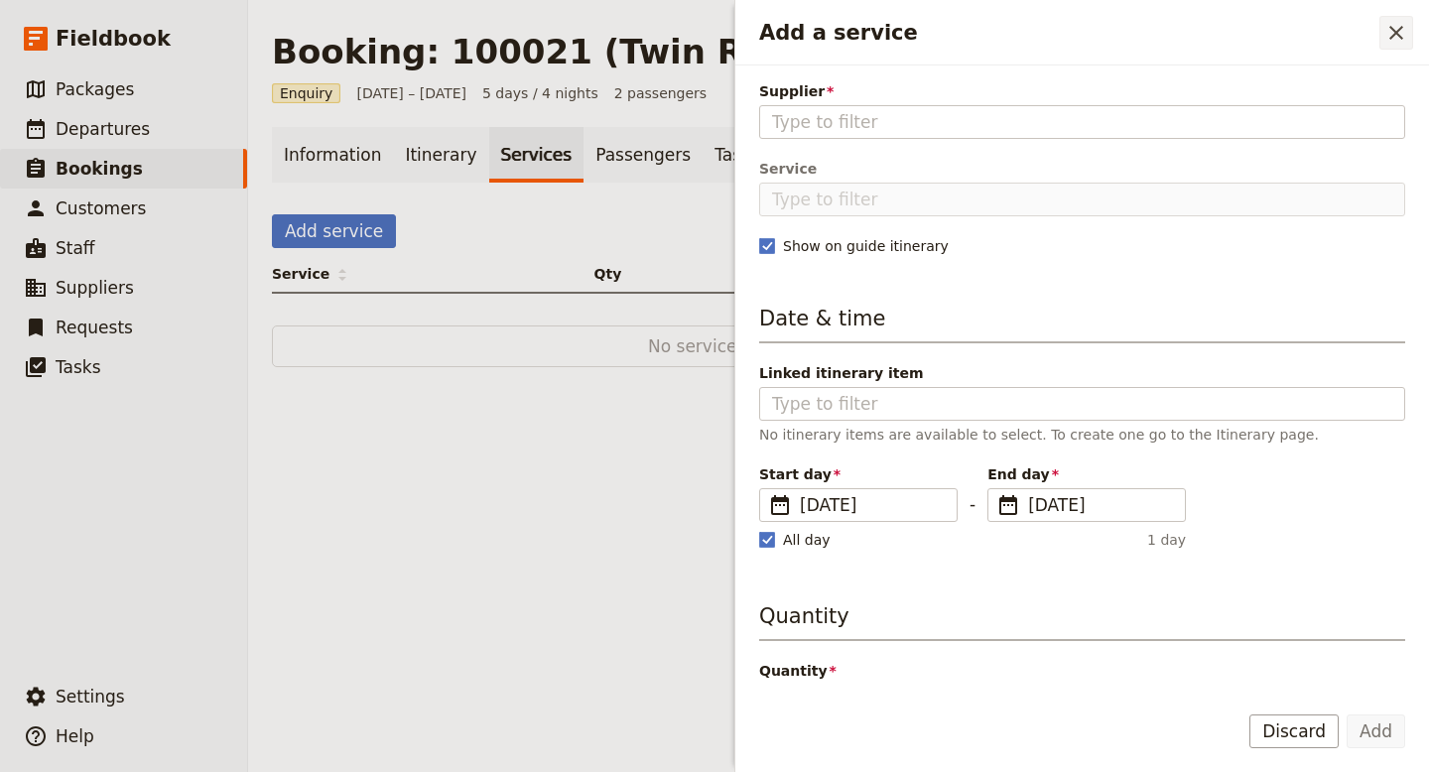
click at [1396, 29] on icon "Close drawer" at bounding box center [1397, 33] width 24 height 24
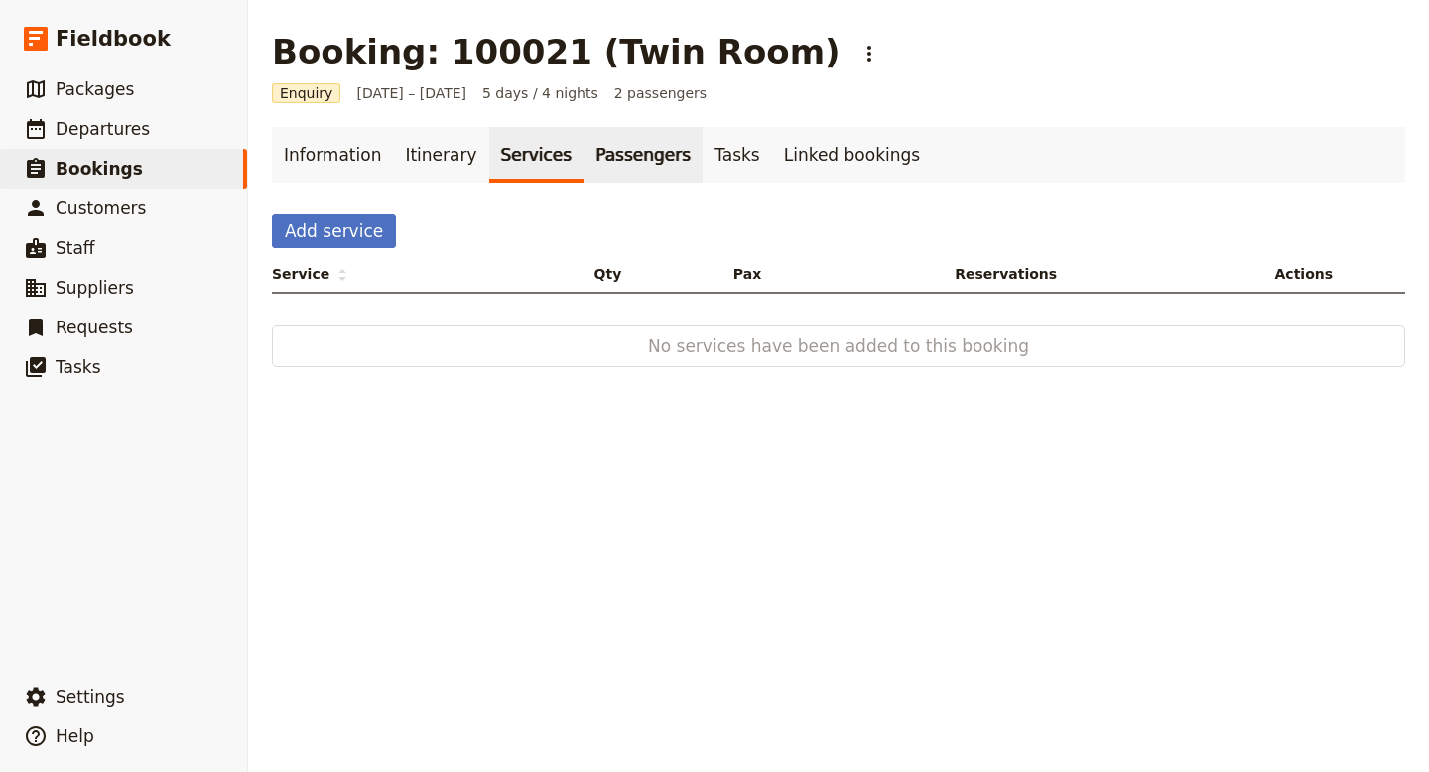
click at [633, 161] on link "Passengers" at bounding box center [643, 155] width 119 height 56
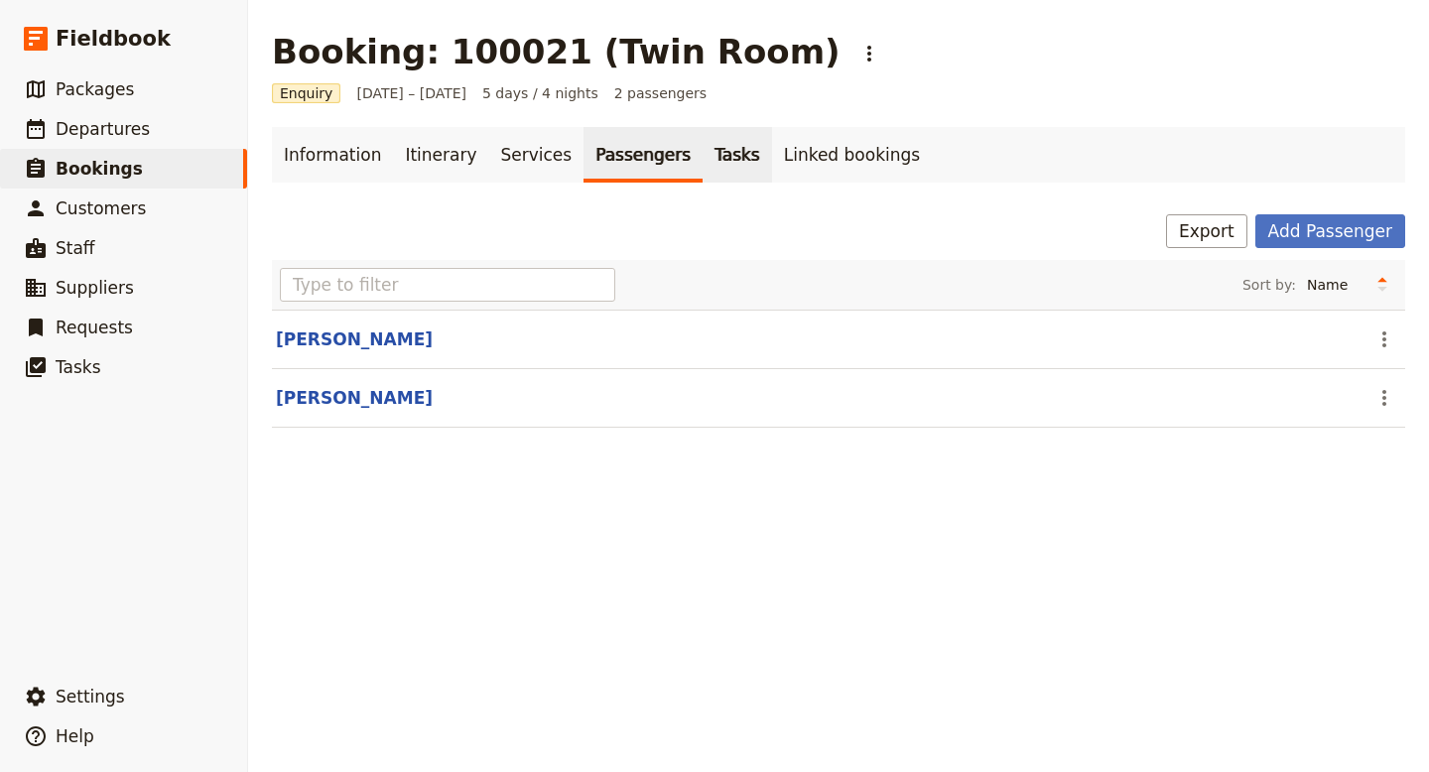
click at [724, 159] on link "Tasks" at bounding box center [737, 155] width 69 height 56
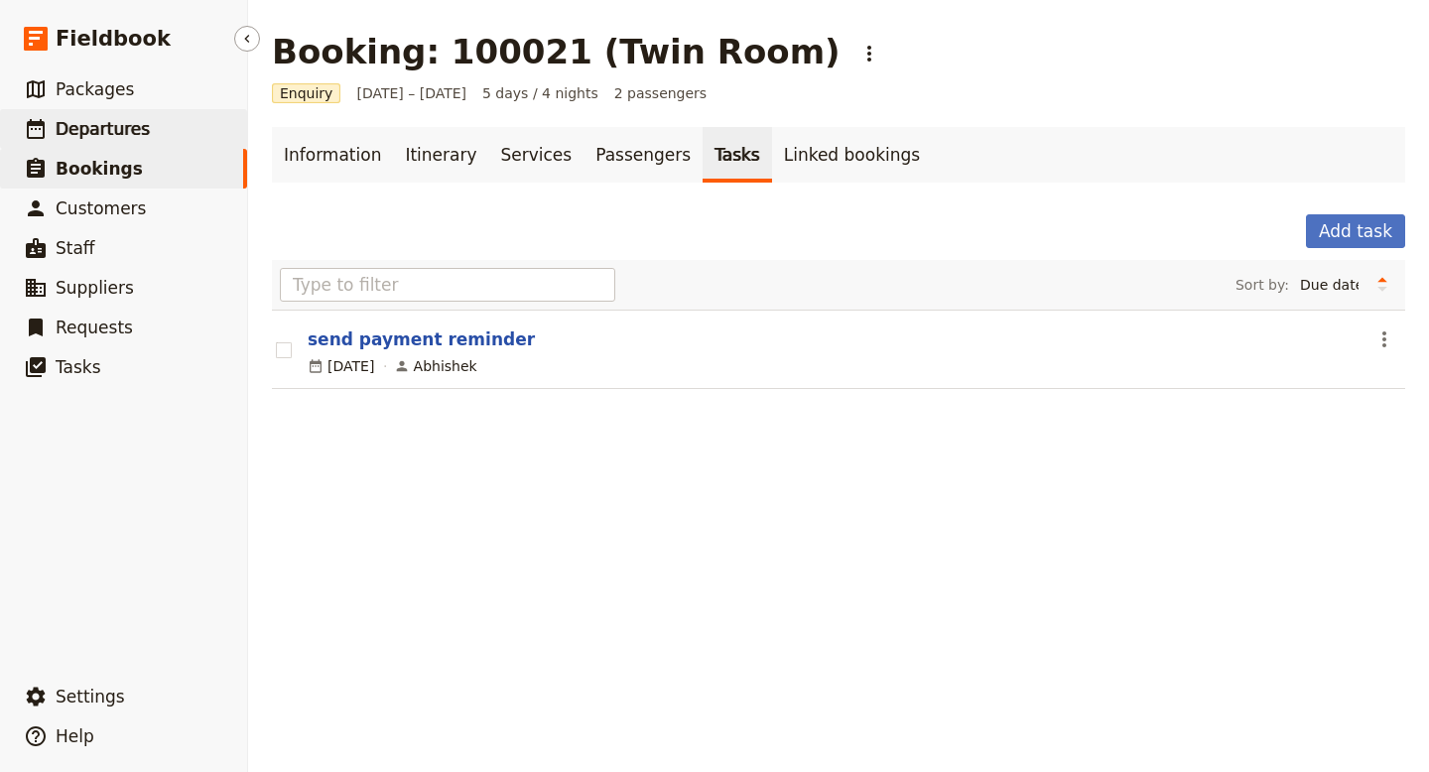
click at [118, 132] on span "Departures" at bounding box center [103, 129] width 94 height 20
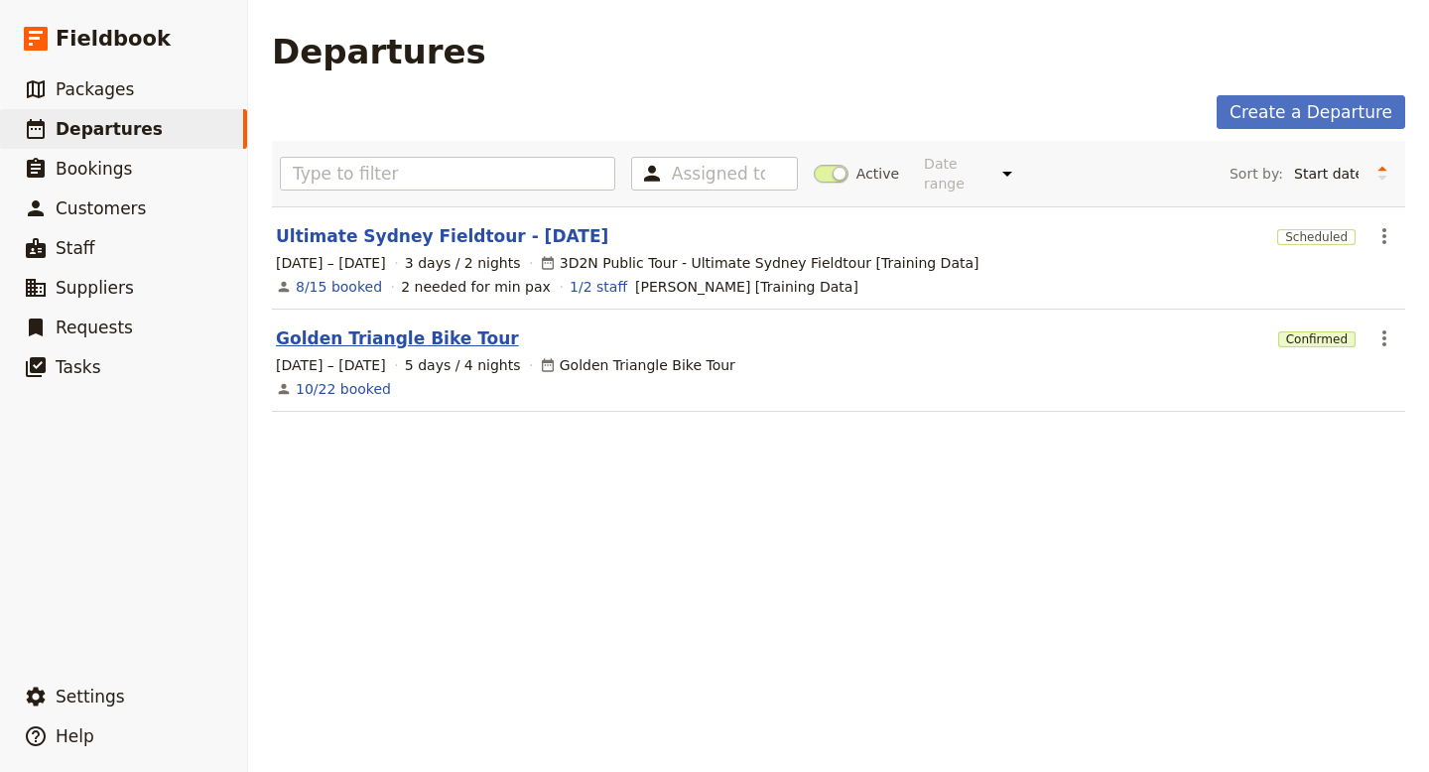
click at [344, 327] on link "Golden Triangle Bike Tour" at bounding box center [397, 339] width 243 height 24
